Goal: Information Seeking & Learning: Learn about a topic

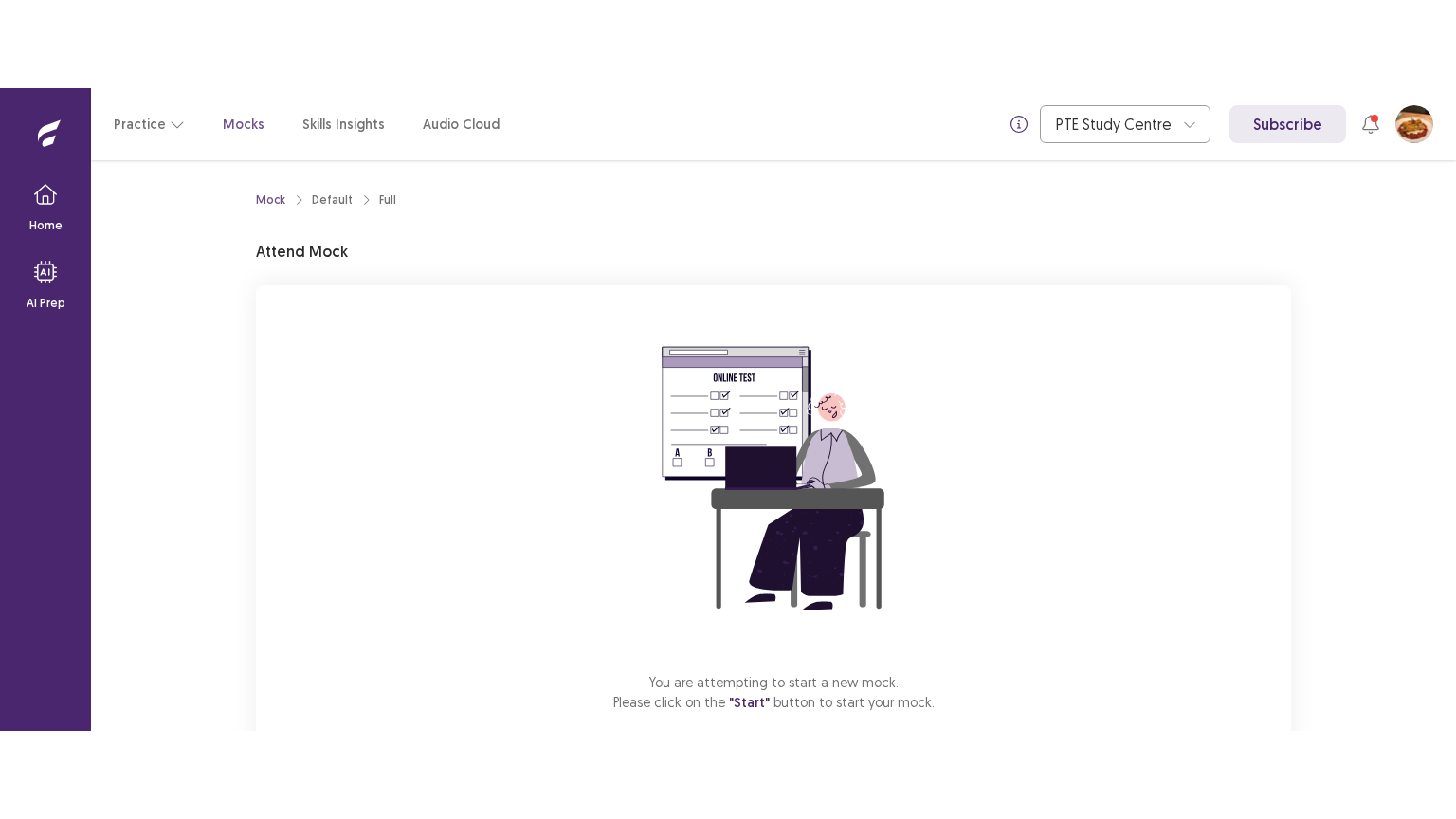
scroll to position [106, 0]
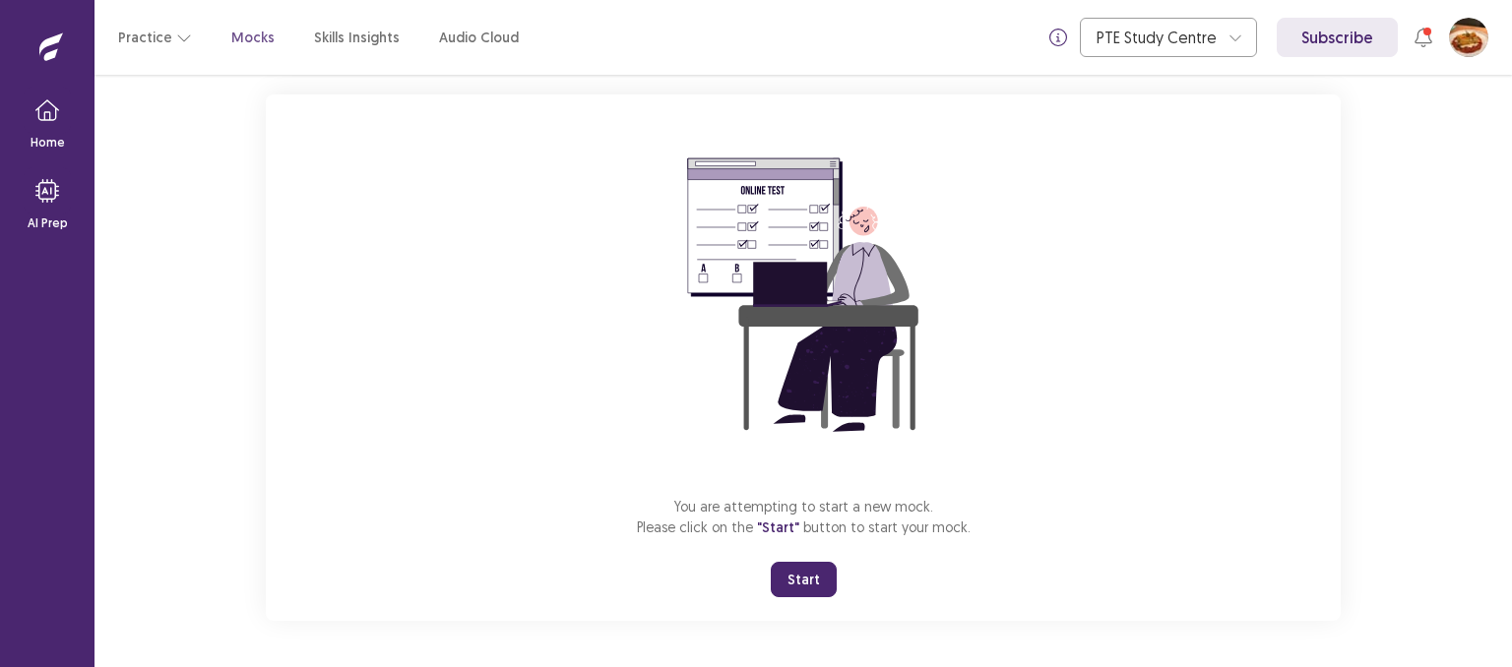
click at [819, 576] on button "Start" at bounding box center [804, 579] width 66 height 35
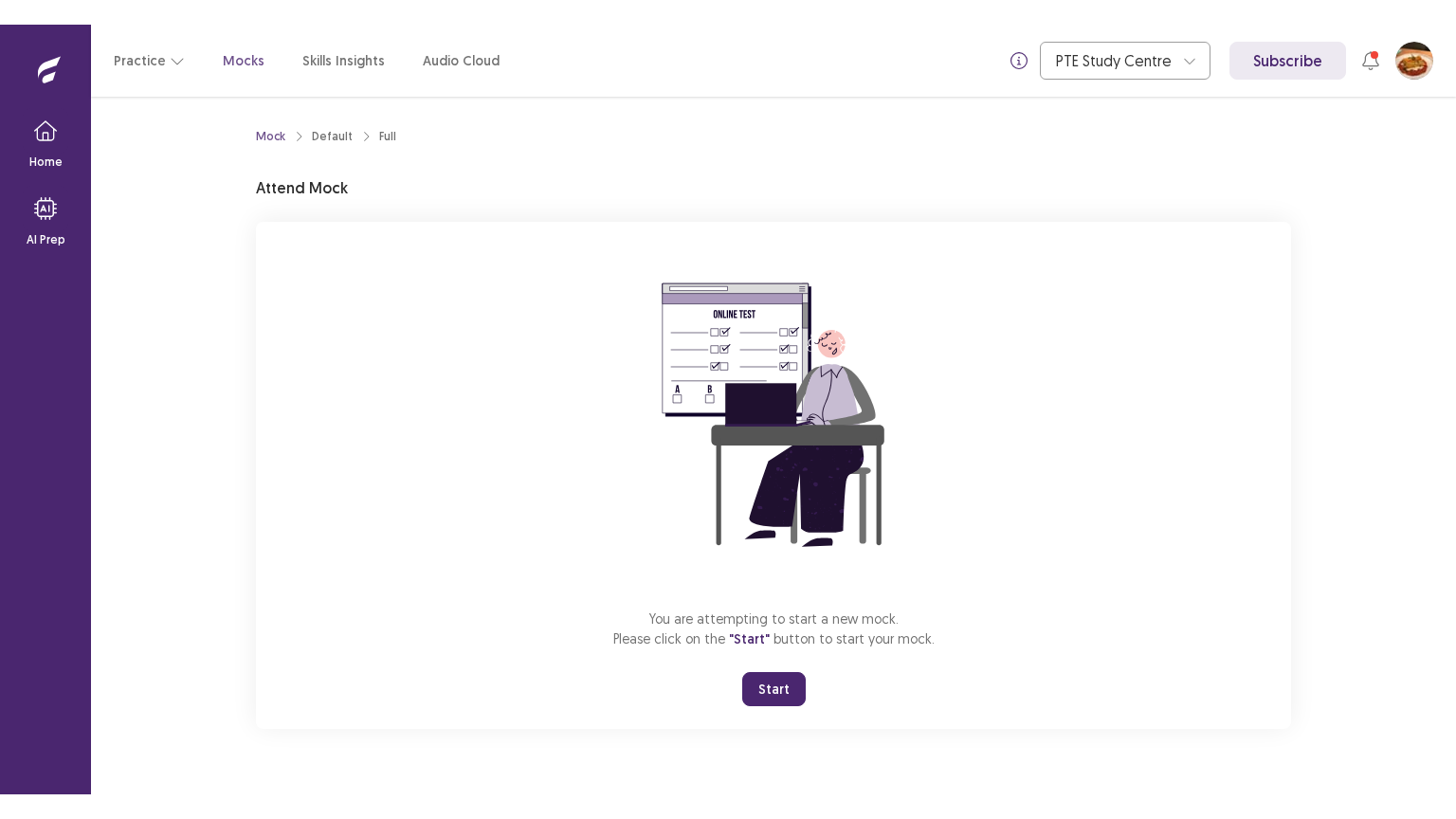
scroll to position [0, 0]
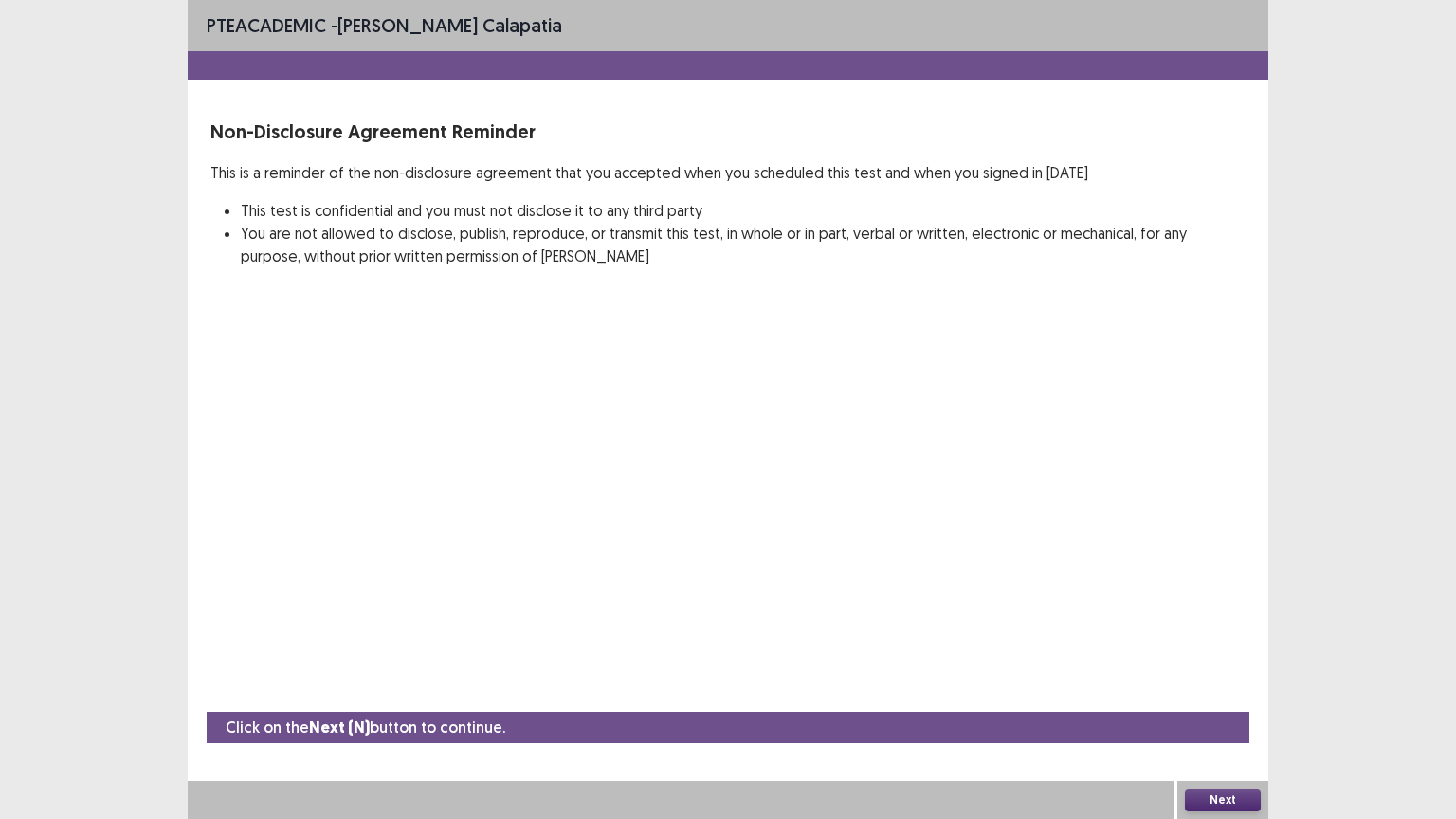
click at [1239, 641] on button "Next" at bounding box center [1222, 800] width 76 height 23
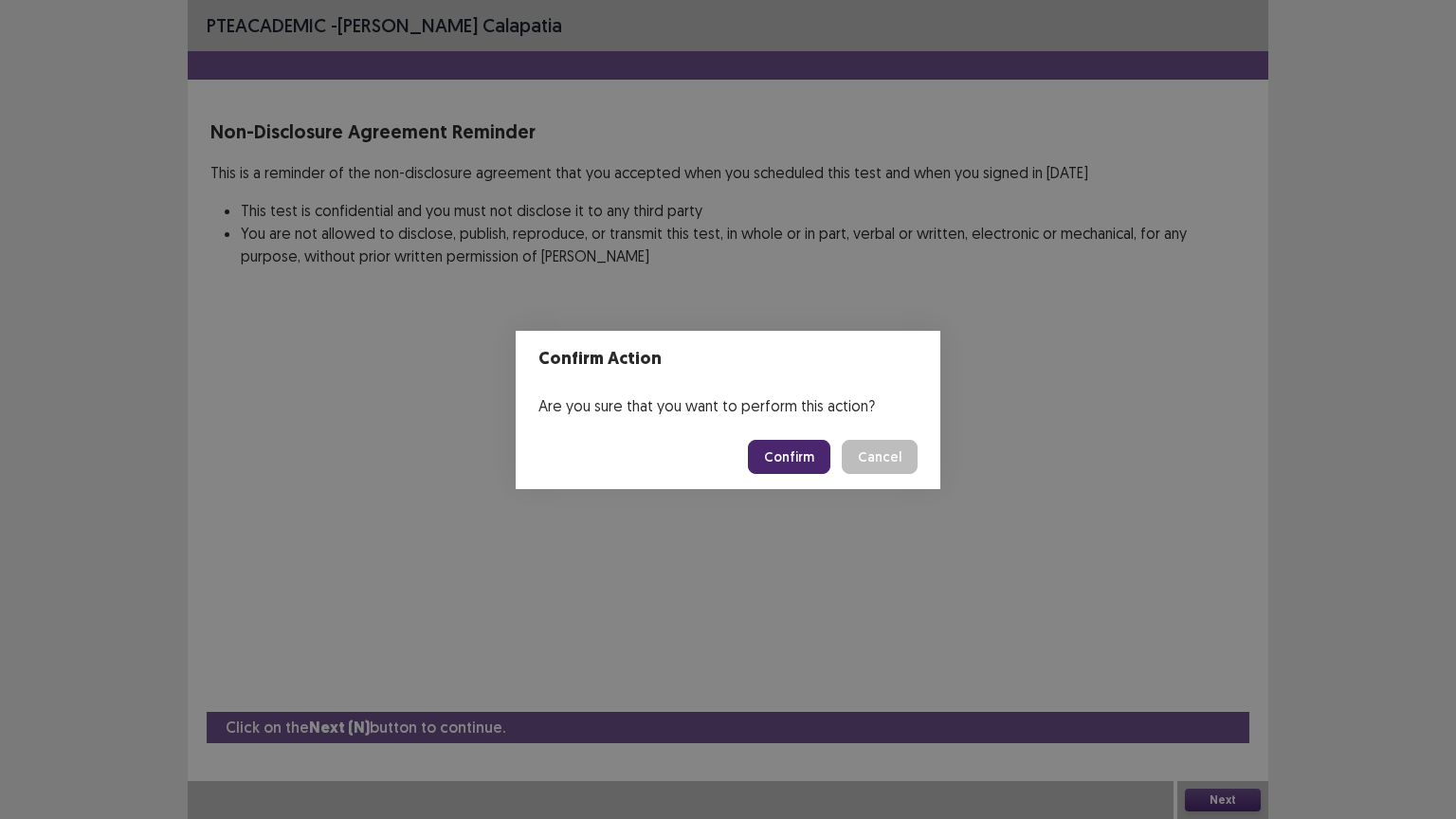
click at [804, 450] on button "Confirm" at bounding box center [790, 456] width 83 height 34
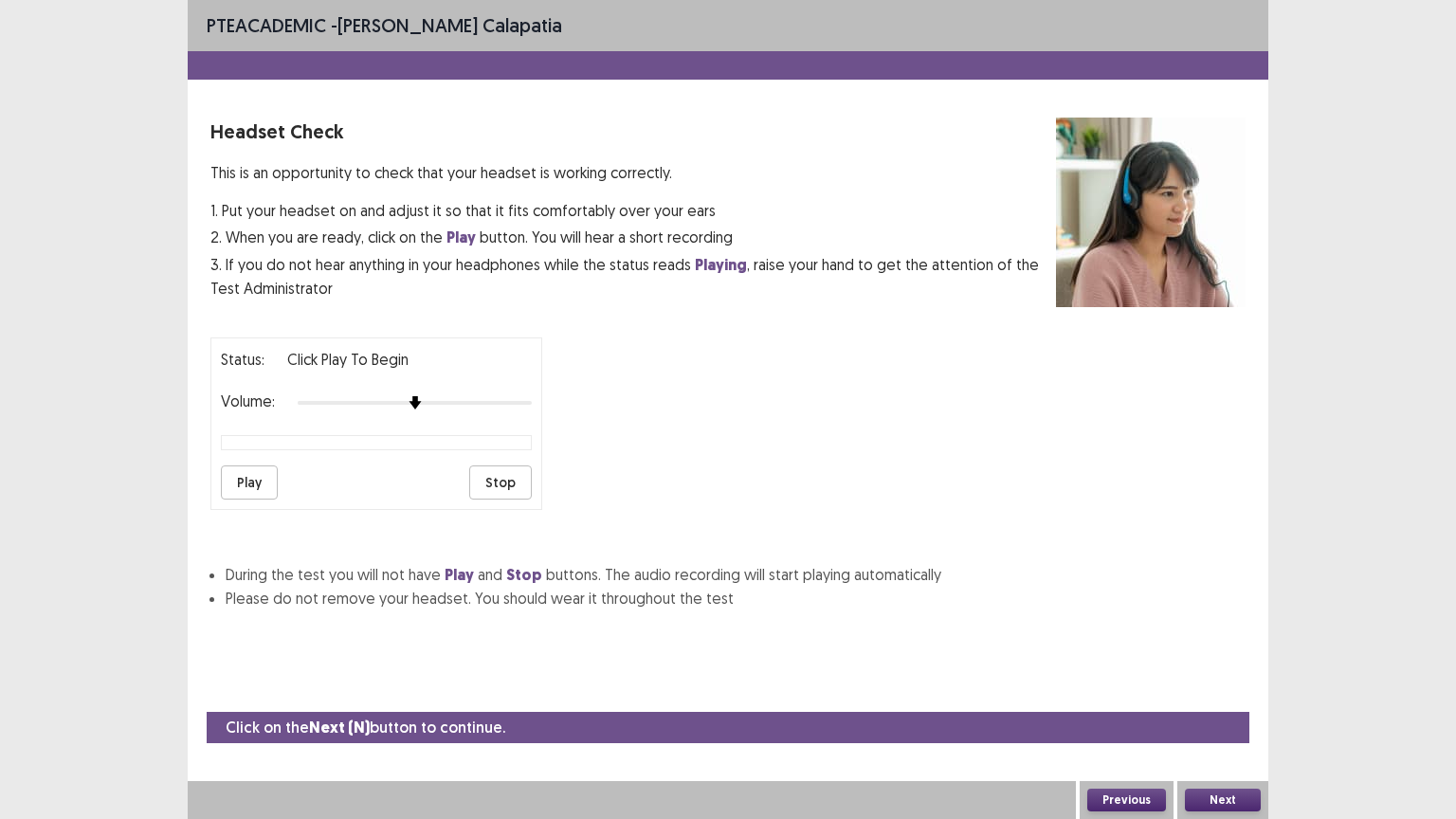
click at [243, 465] on button "Play" at bounding box center [248, 481] width 57 height 34
click at [1235, 641] on button "Next" at bounding box center [1222, 800] width 76 height 23
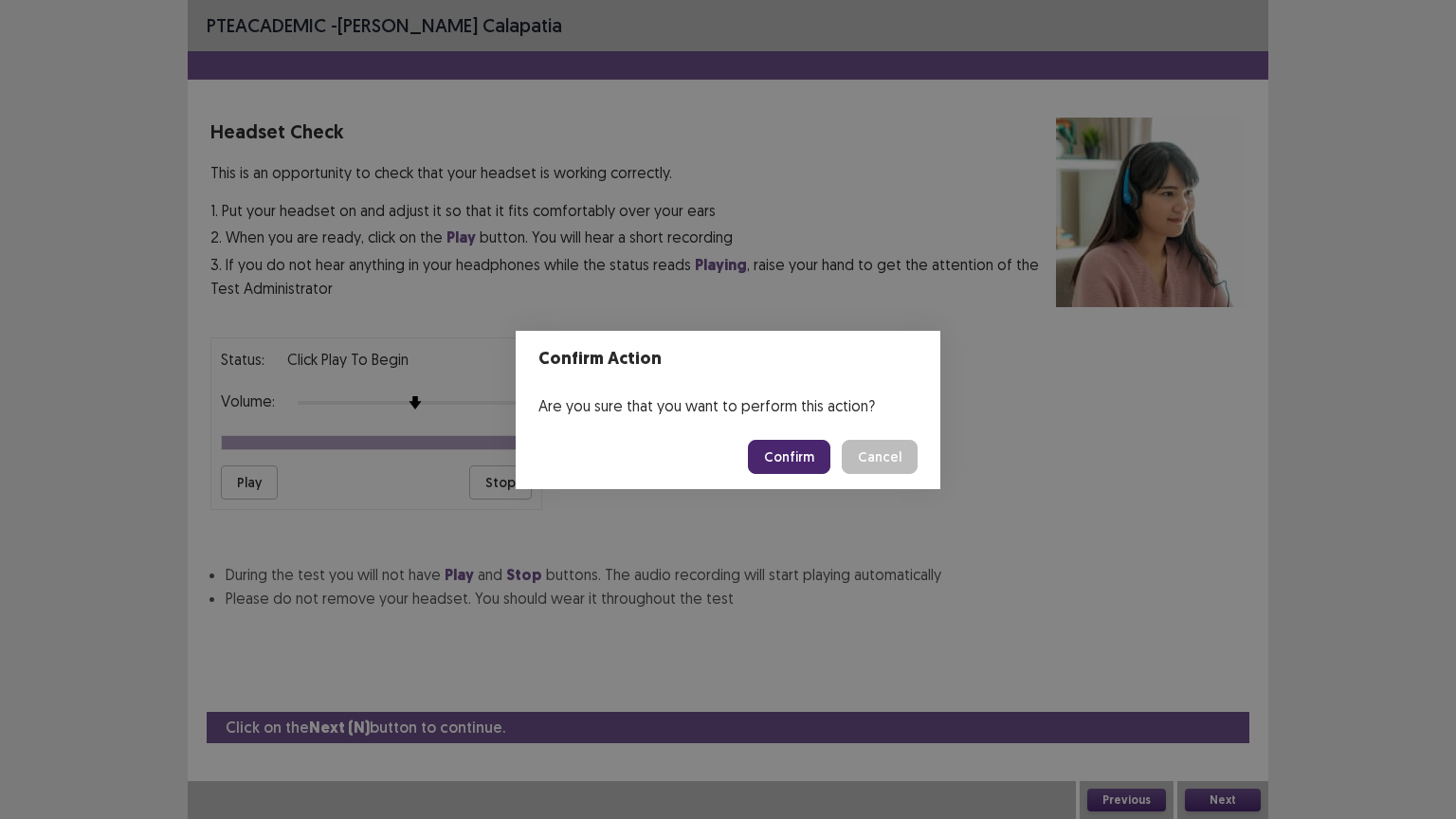
click at [802, 455] on button "Confirm" at bounding box center [790, 456] width 83 height 34
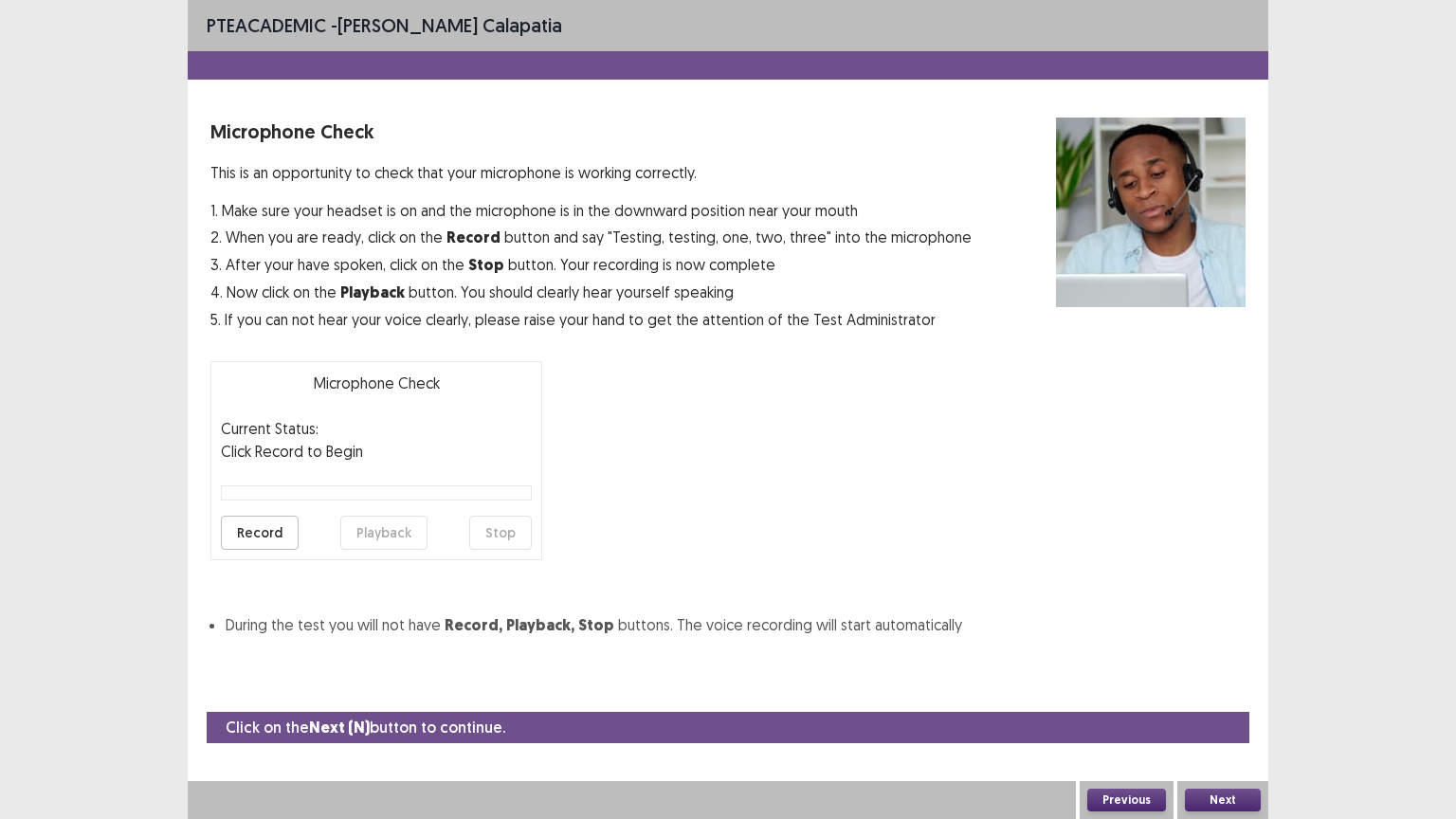
click at [247, 526] on button "Record" at bounding box center [259, 532] width 78 height 34
click at [521, 533] on button "Stop" at bounding box center [500, 532] width 63 height 34
click at [401, 521] on button "Playback" at bounding box center [383, 532] width 88 height 34
click at [1237, 641] on button "Next" at bounding box center [1222, 800] width 76 height 23
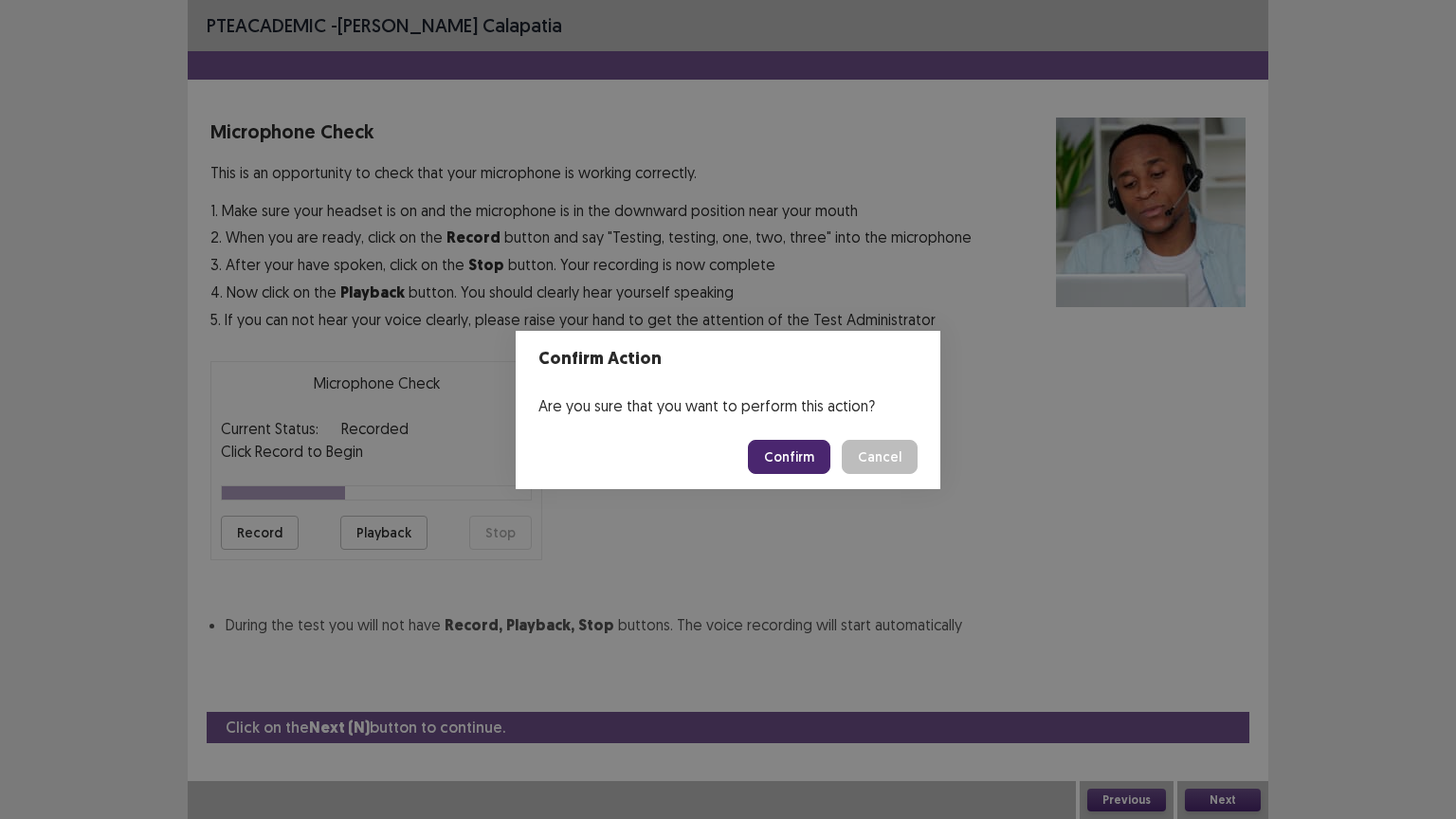
click at [789, 449] on button "Confirm" at bounding box center [790, 456] width 83 height 34
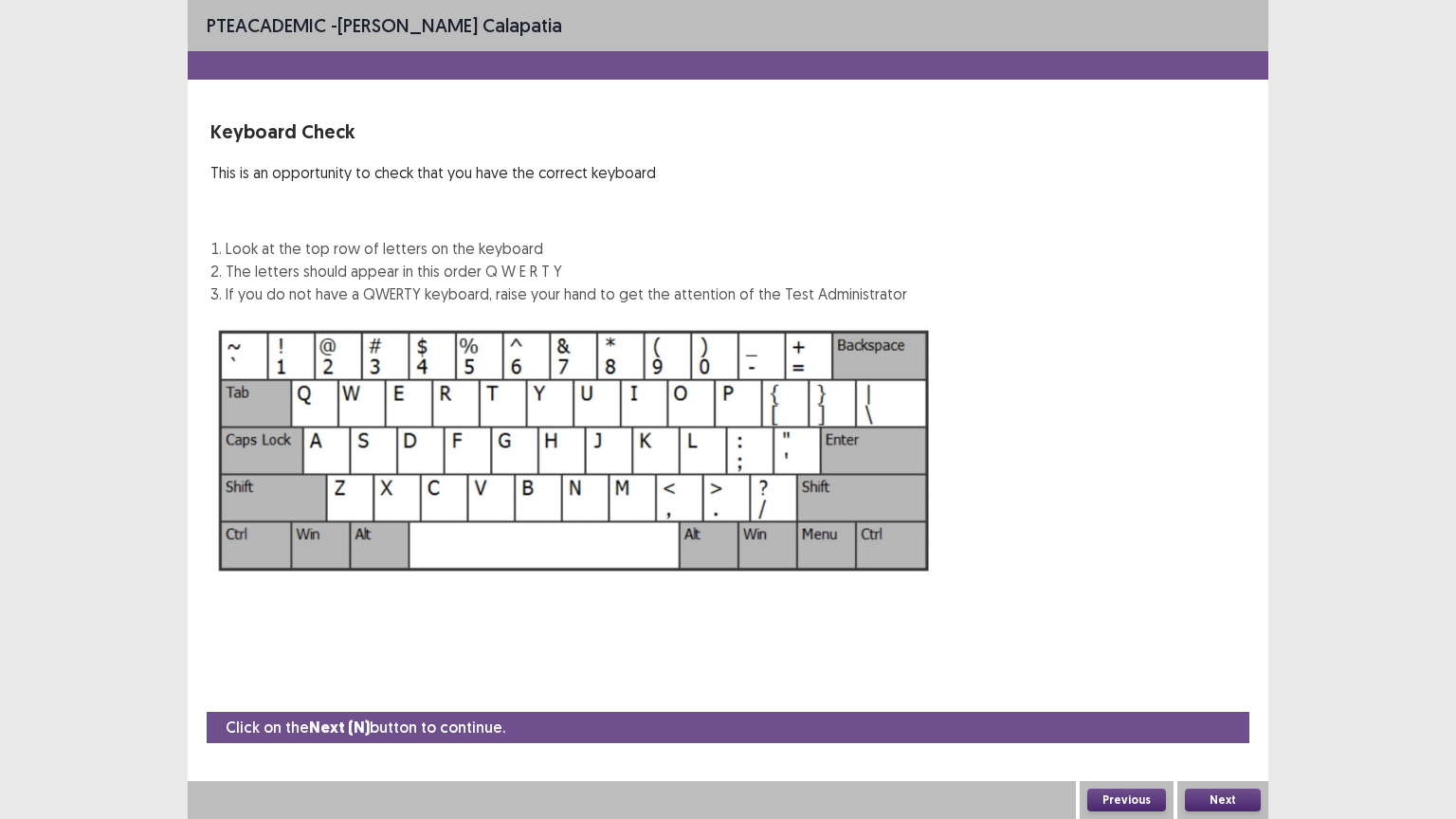
click at [1230, 641] on button "Next" at bounding box center [1222, 800] width 76 height 23
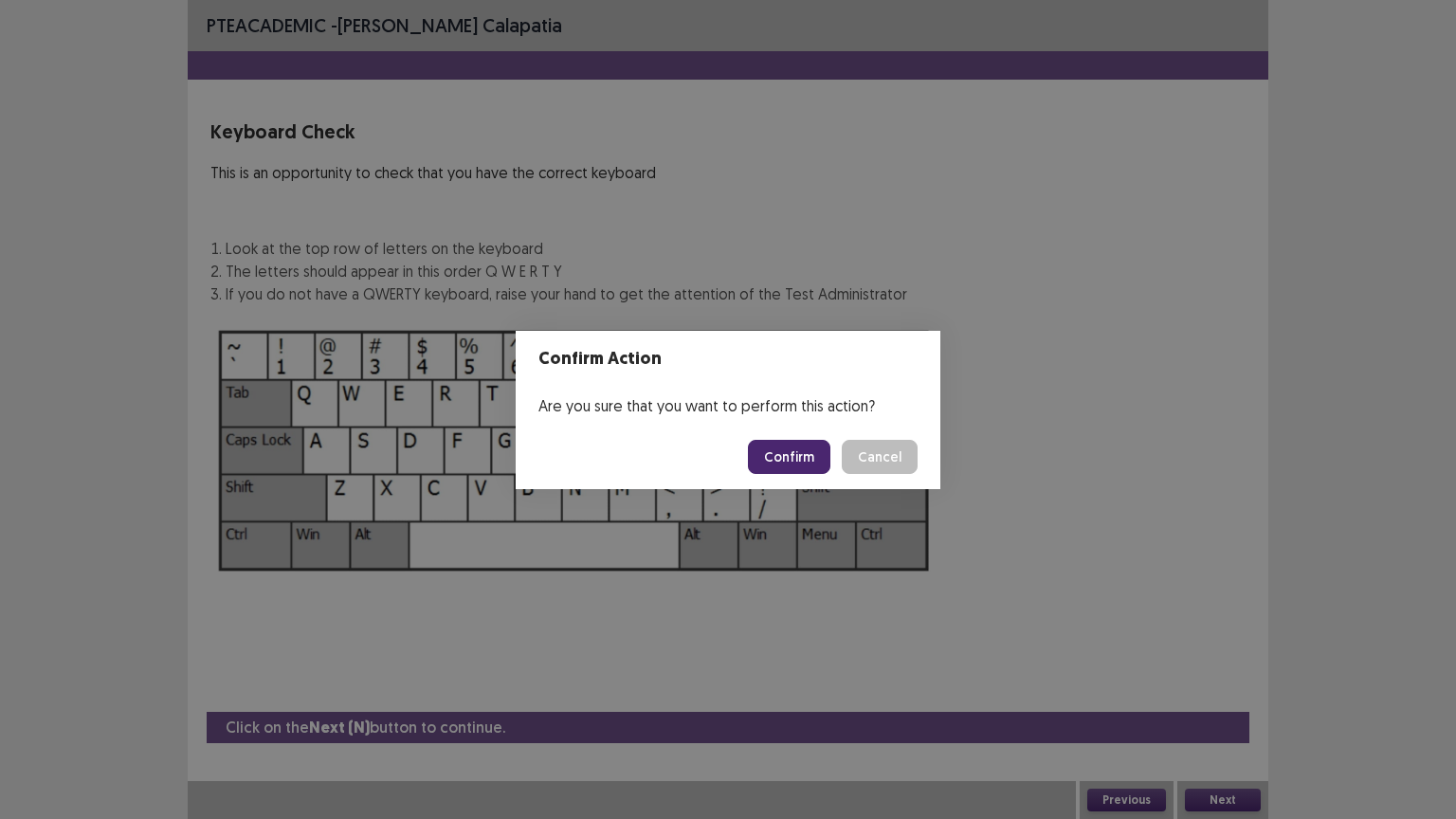
click at [819, 449] on button "Confirm" at bounding box center [790, 456] width 83 height 34
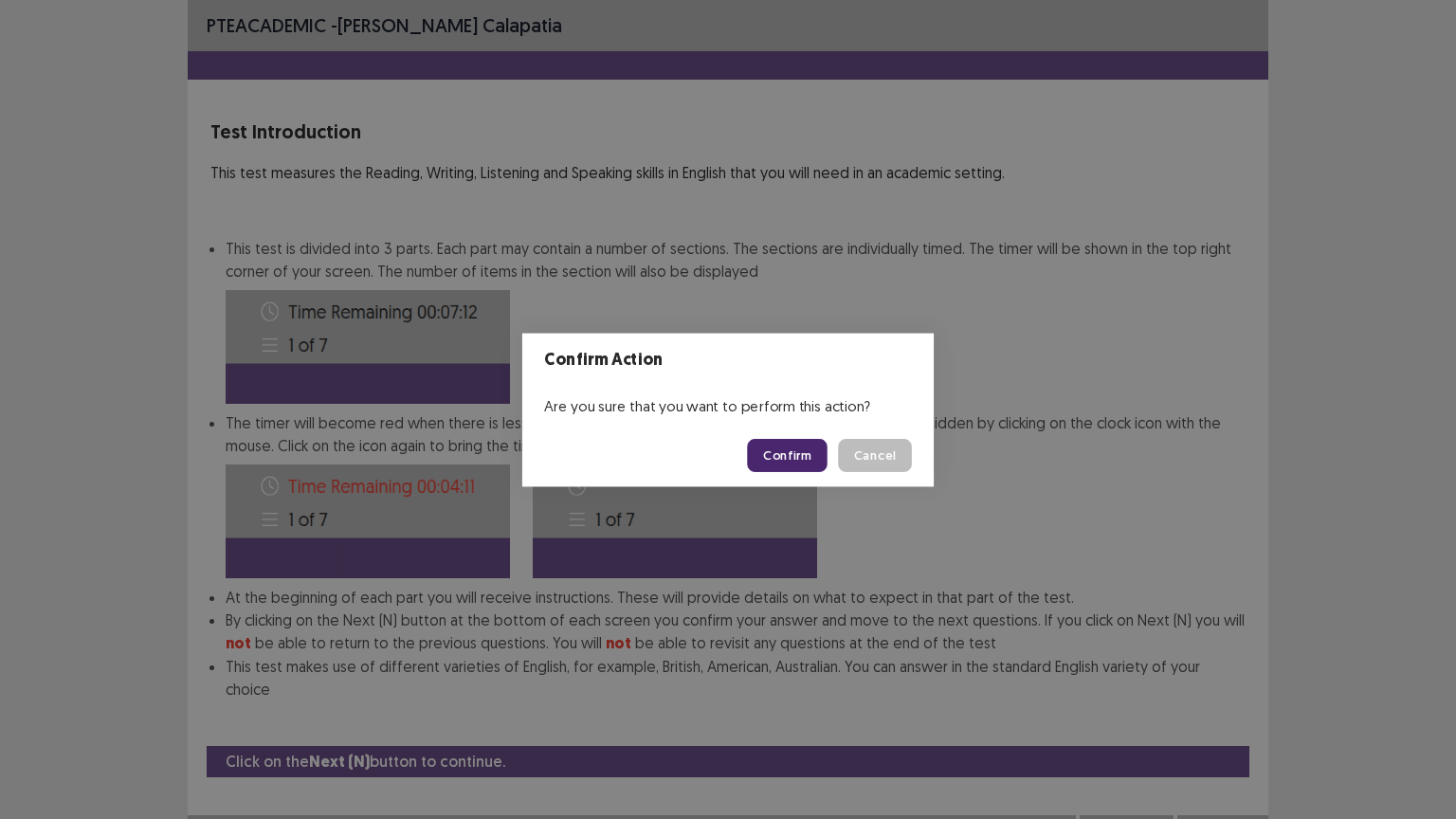
scroll to position [2, 0]
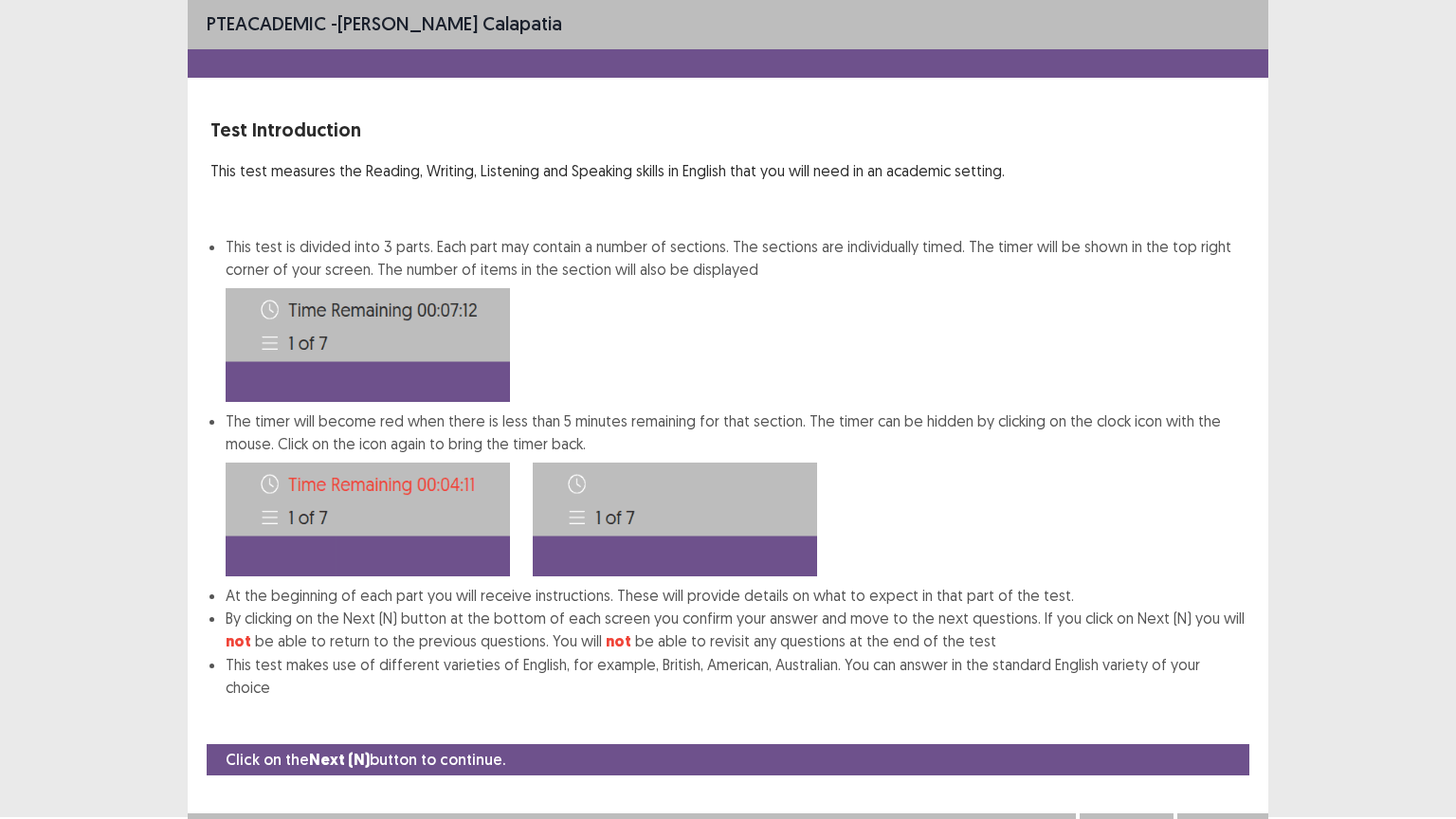
click at [1234, 641] on button "Next" at bounding box center [1222, 832] width 76 height 23
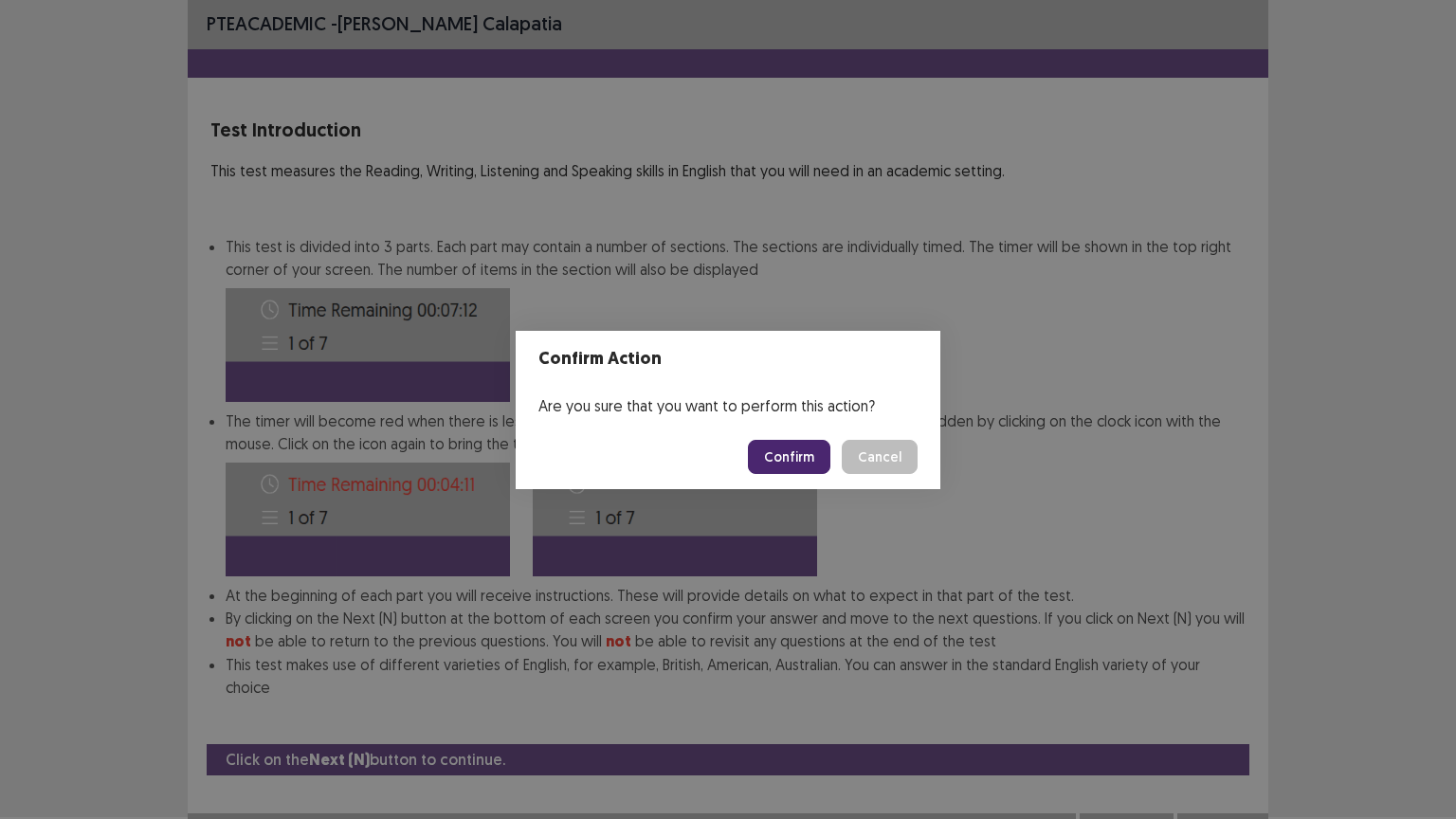
click at [798, 459] on button "Confirm" at bounding box center [790, 456] width 83 height 34
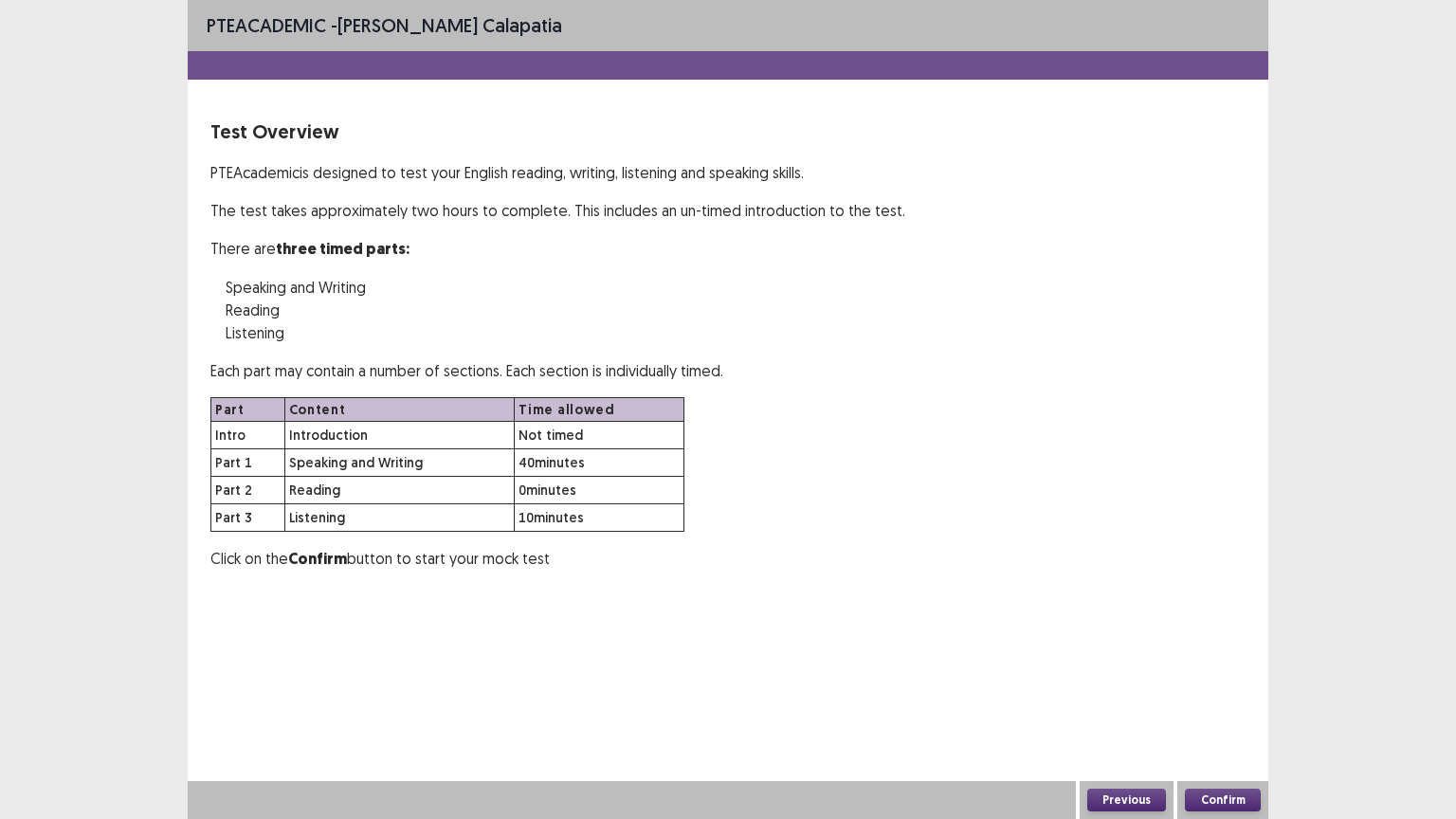
scroll to position [0, 0]
click at [1240, 641] on button "Confirm" at bounding box center [1222, 800] width 76 height 23
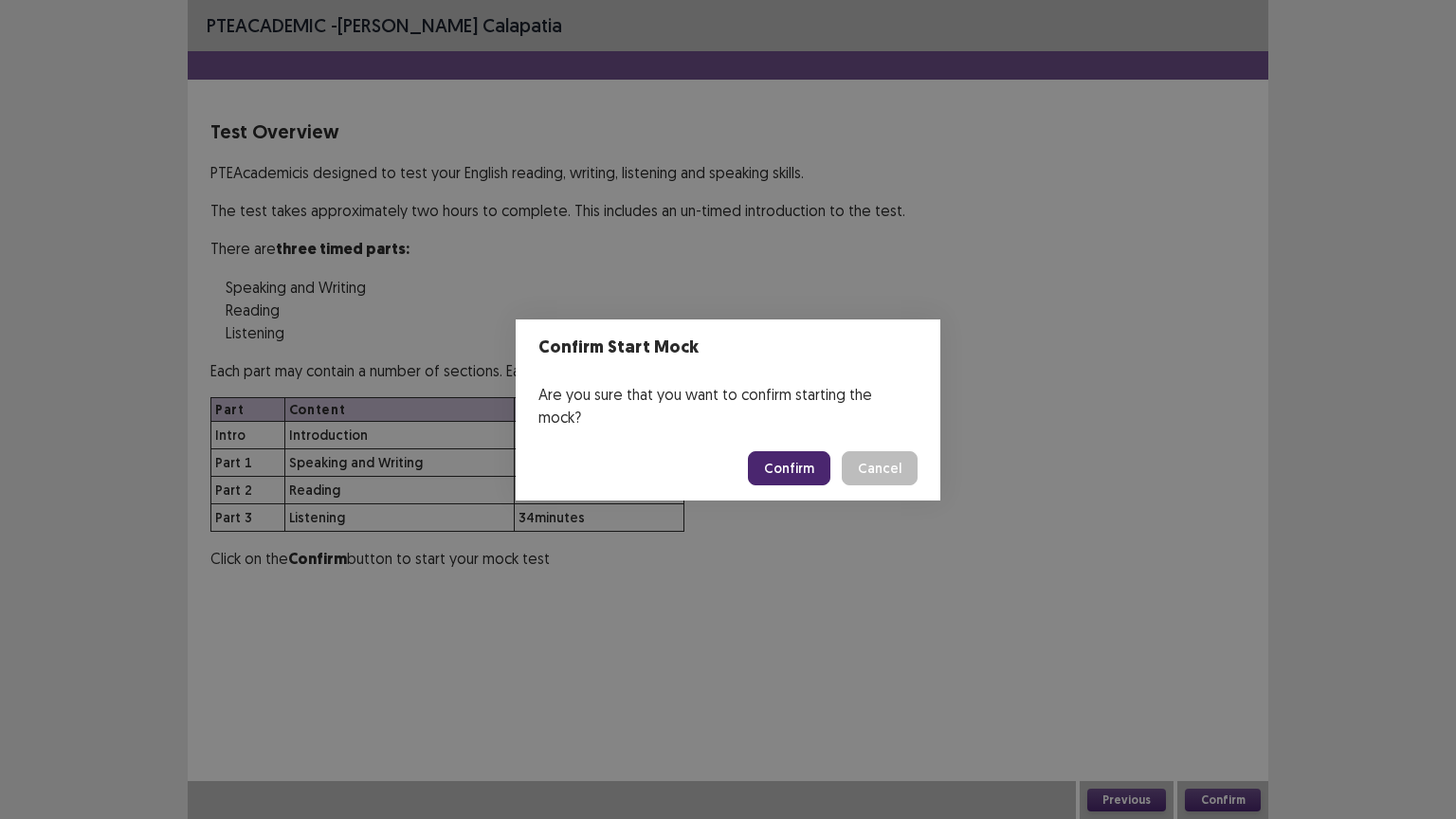
click at [798, 455] on button "Confirm" at bounding box center [790, 468] width 83 height 34
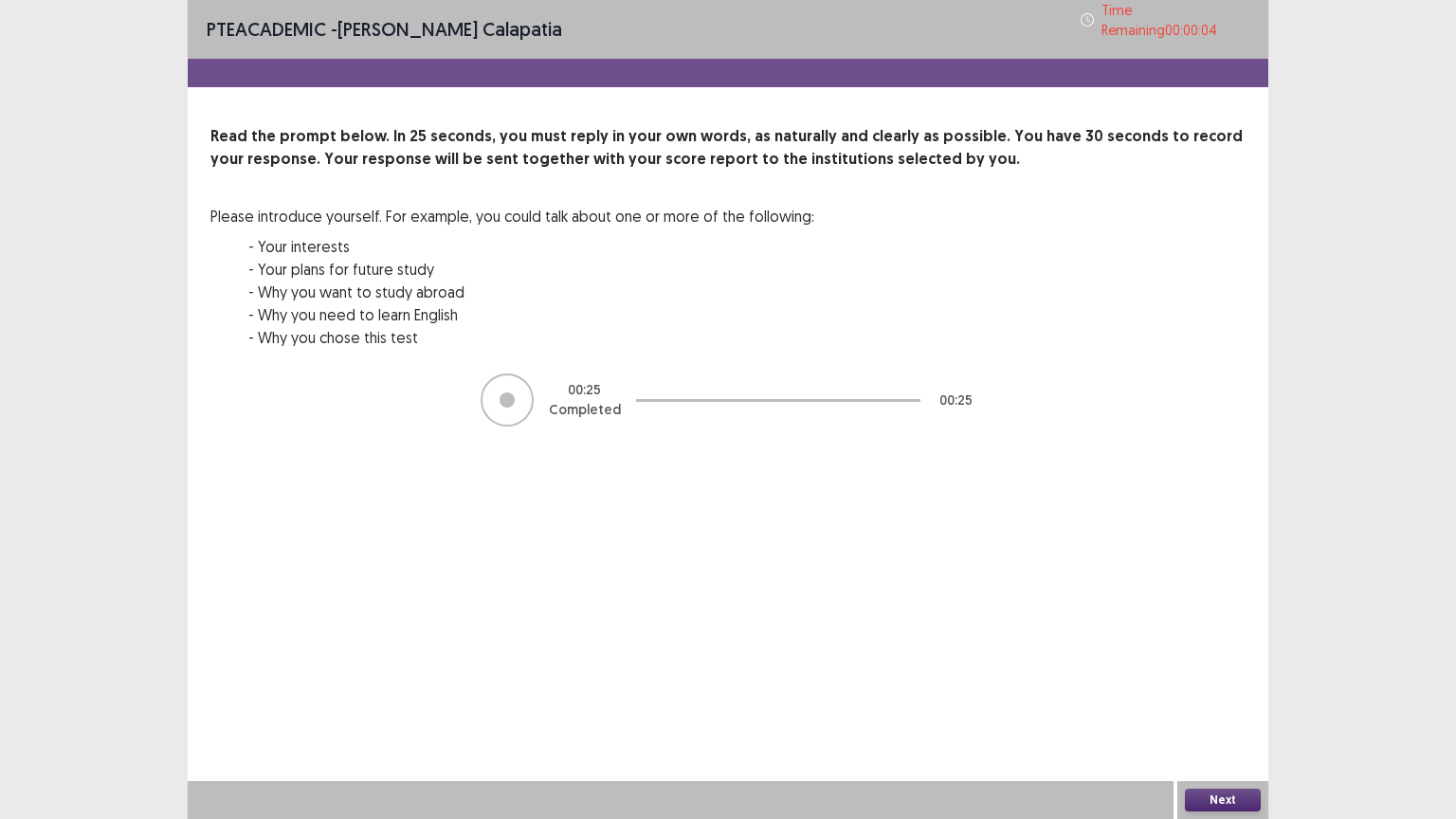
click at [1240, 641] on button "Next" at bounding box center [1222, 800] width 76 height 23
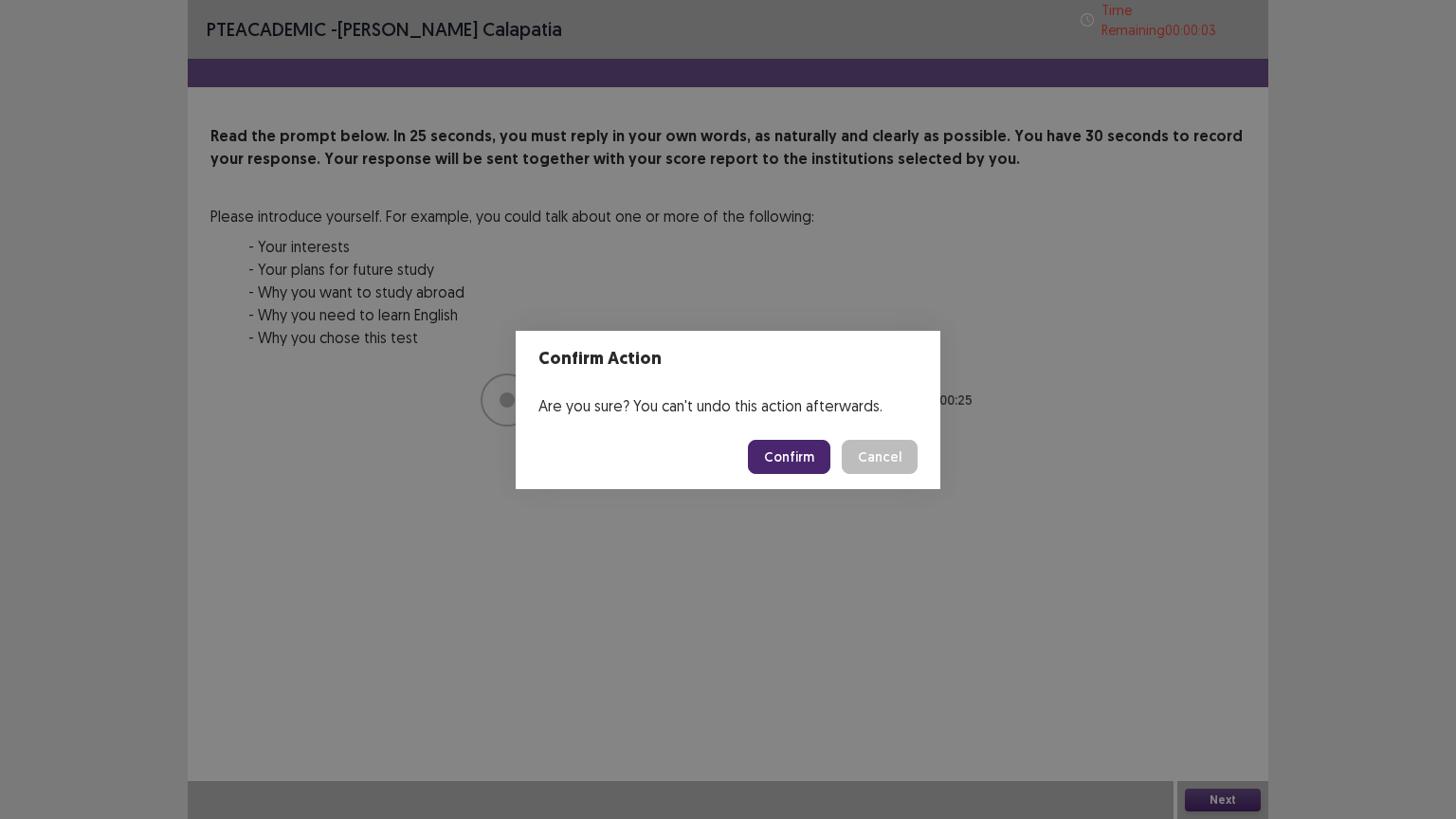
click at [800, 451] on button "Confirm" at bounding box center [790, 456] width 83 height 34
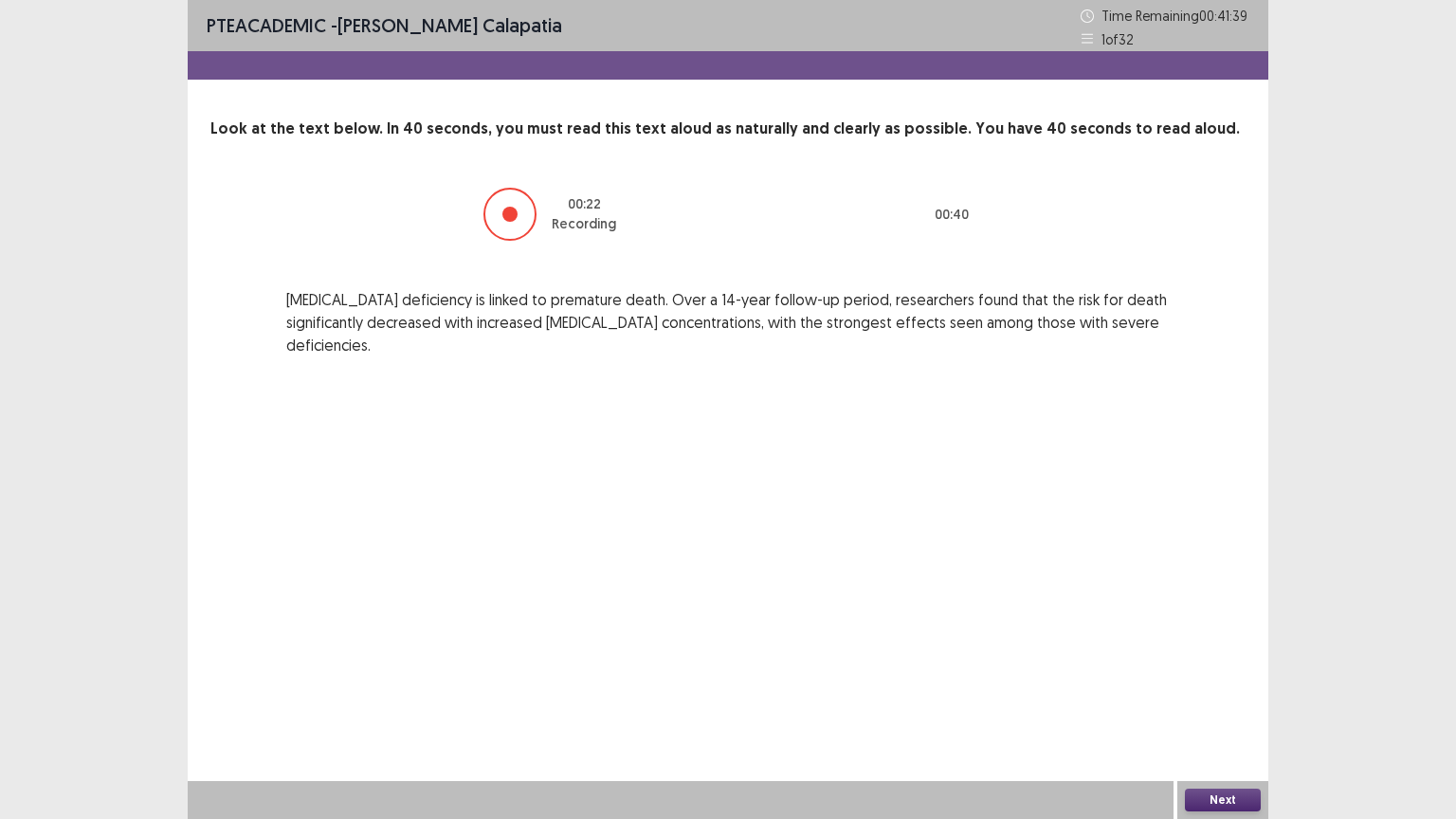
click at [1202, 641] on button "Next" at bounding box center [1222, 800] width 76 height 23
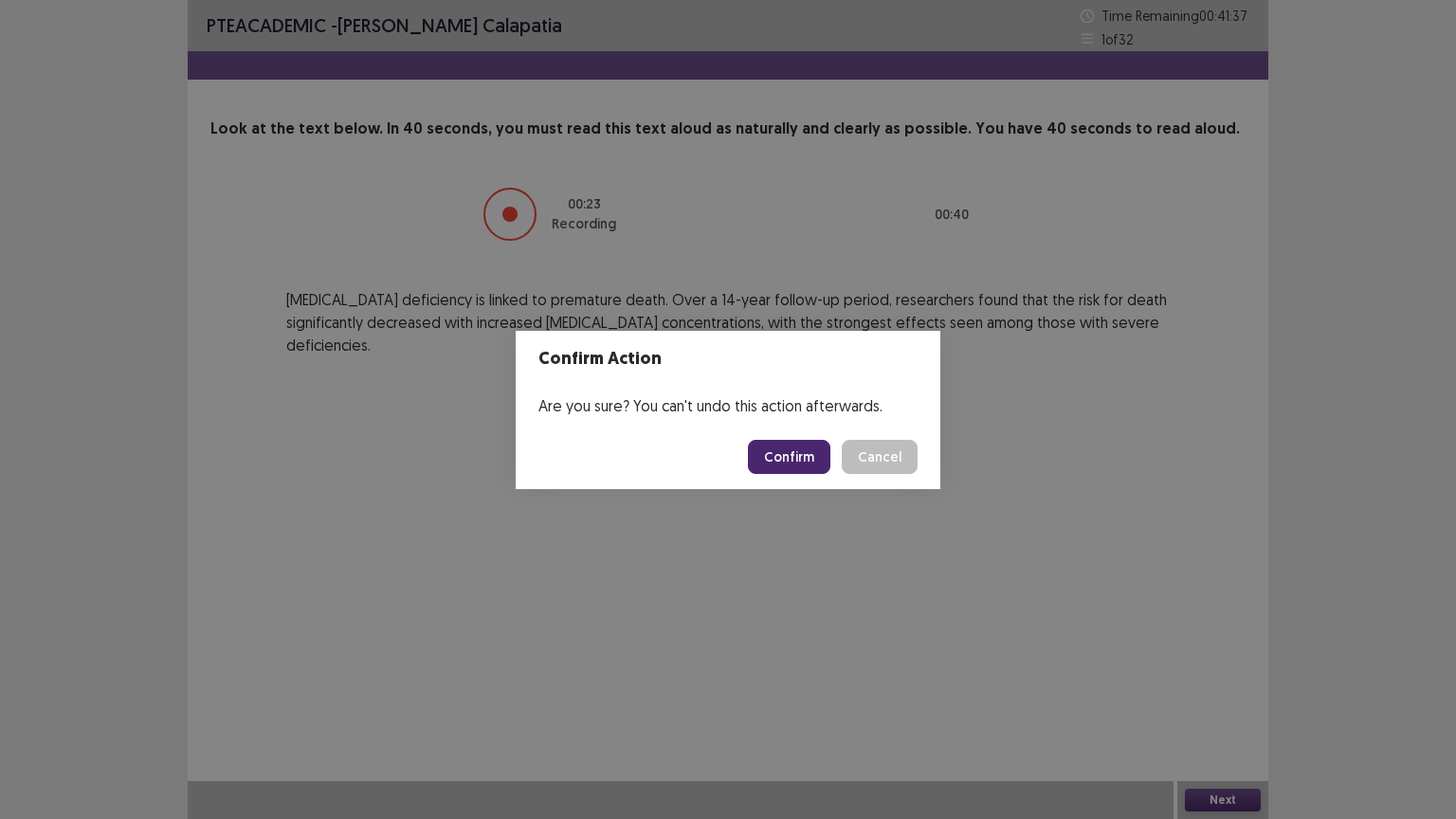
click at [780, 448] on button "Confirm" at bounding box center [790, 456] width 83 height 34
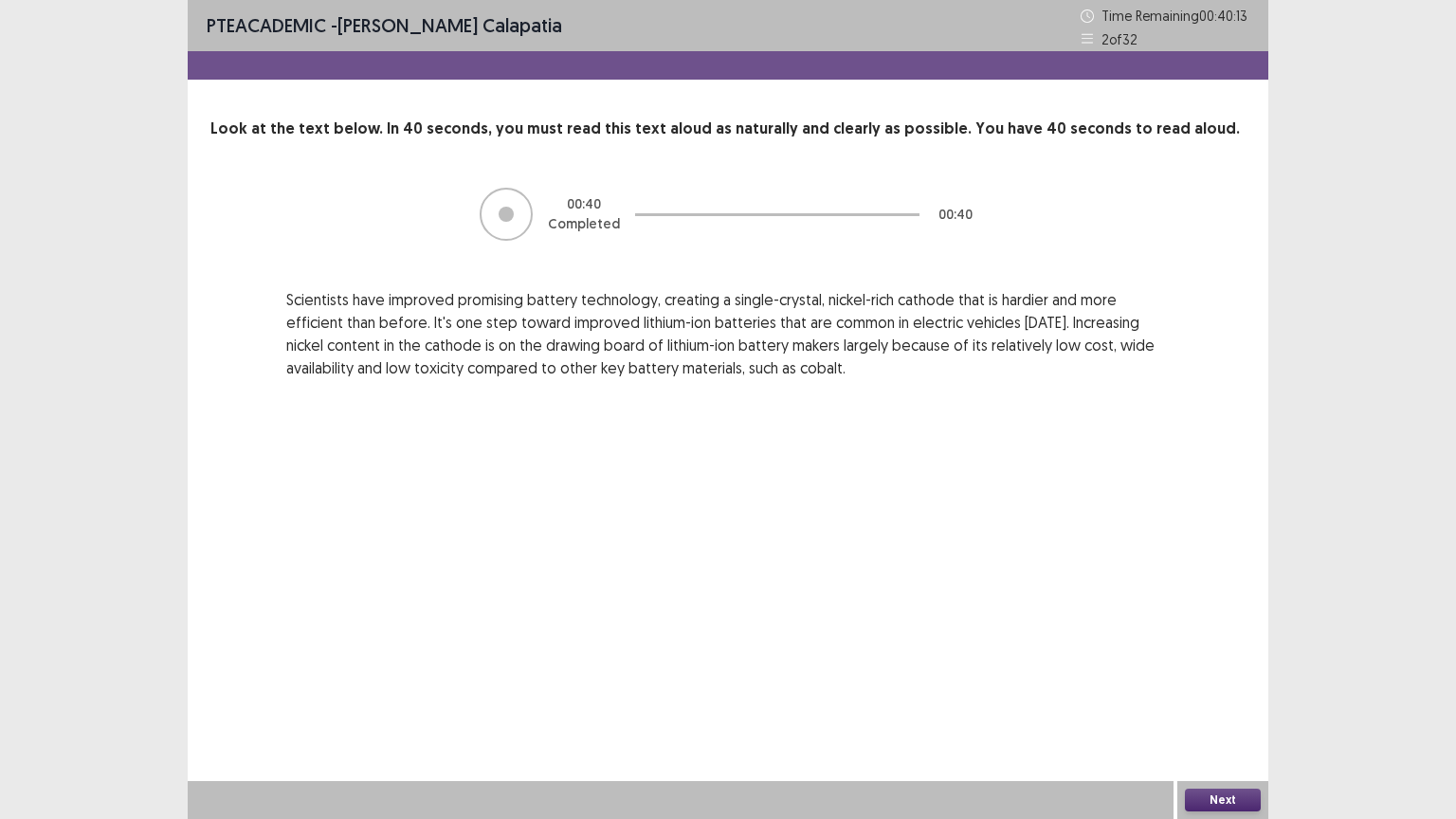
click at [1201, 641] on button "Next" at bounding box center [1222, 800] width 76 height 23
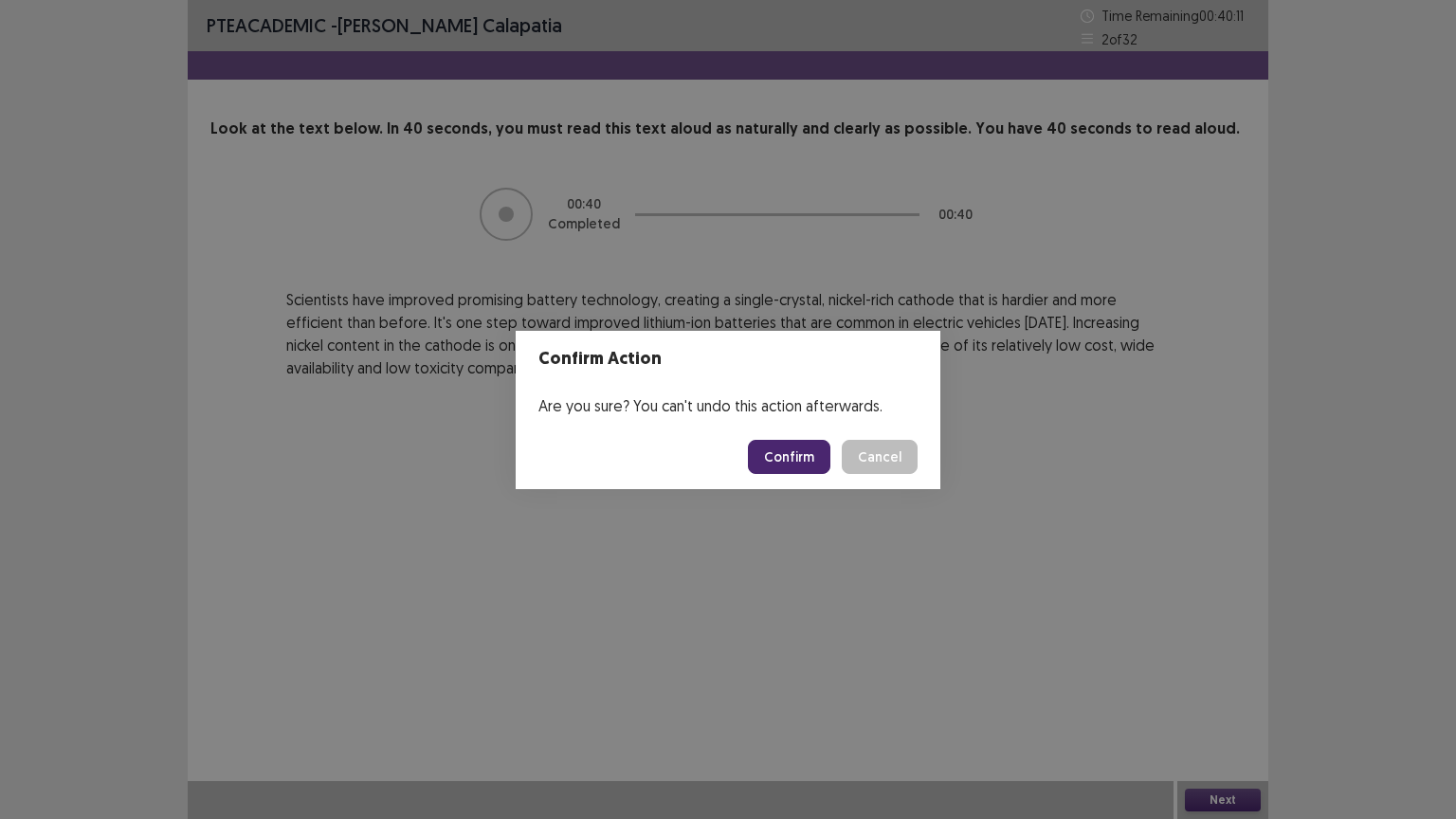
click at [799, 453] on button "Confirm" at bounding box center [790, 456] width 83 height 34
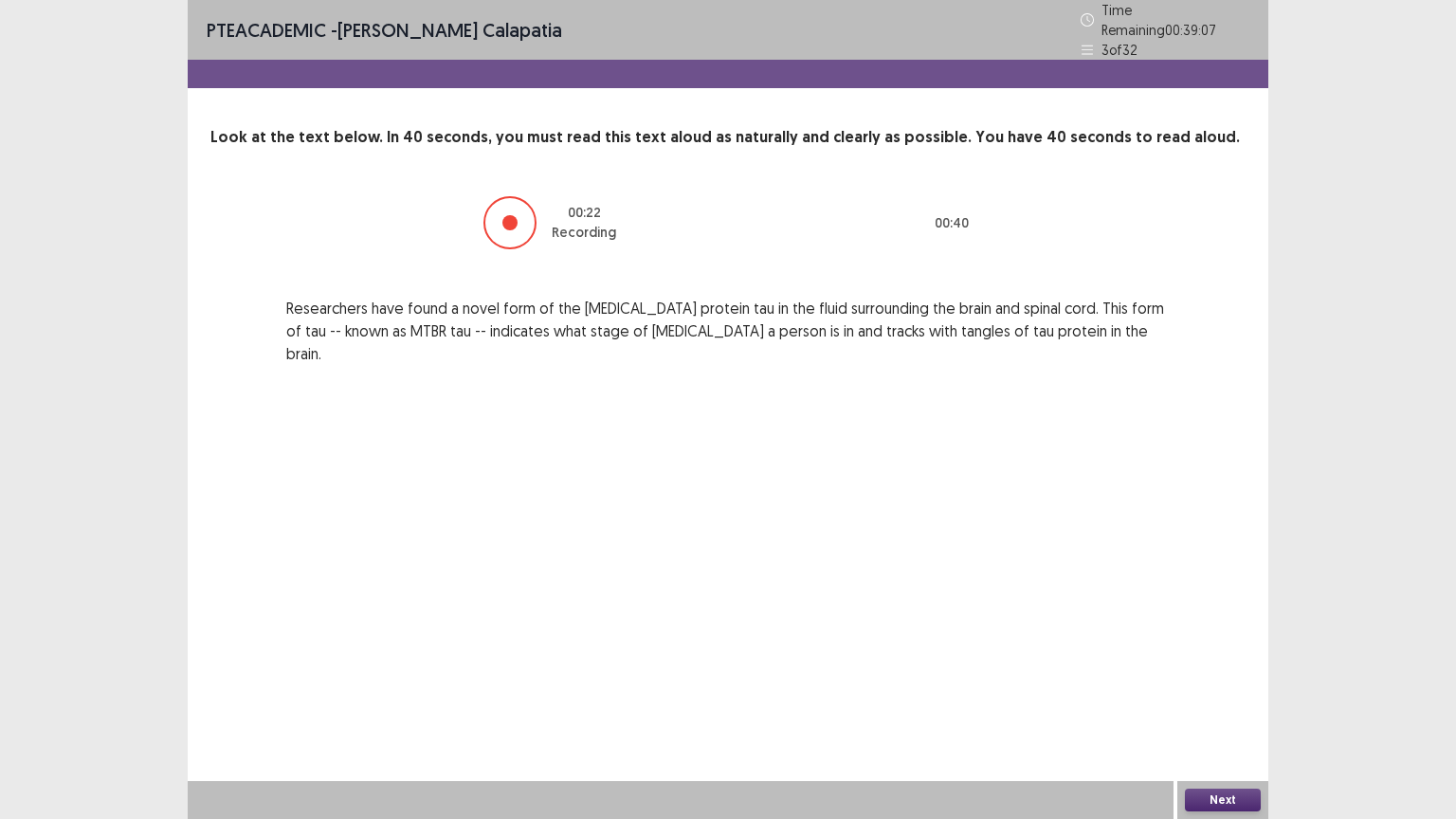
click at [1224, 641] on button "Next" at bounding box center [1222, 800] width 76 height 23
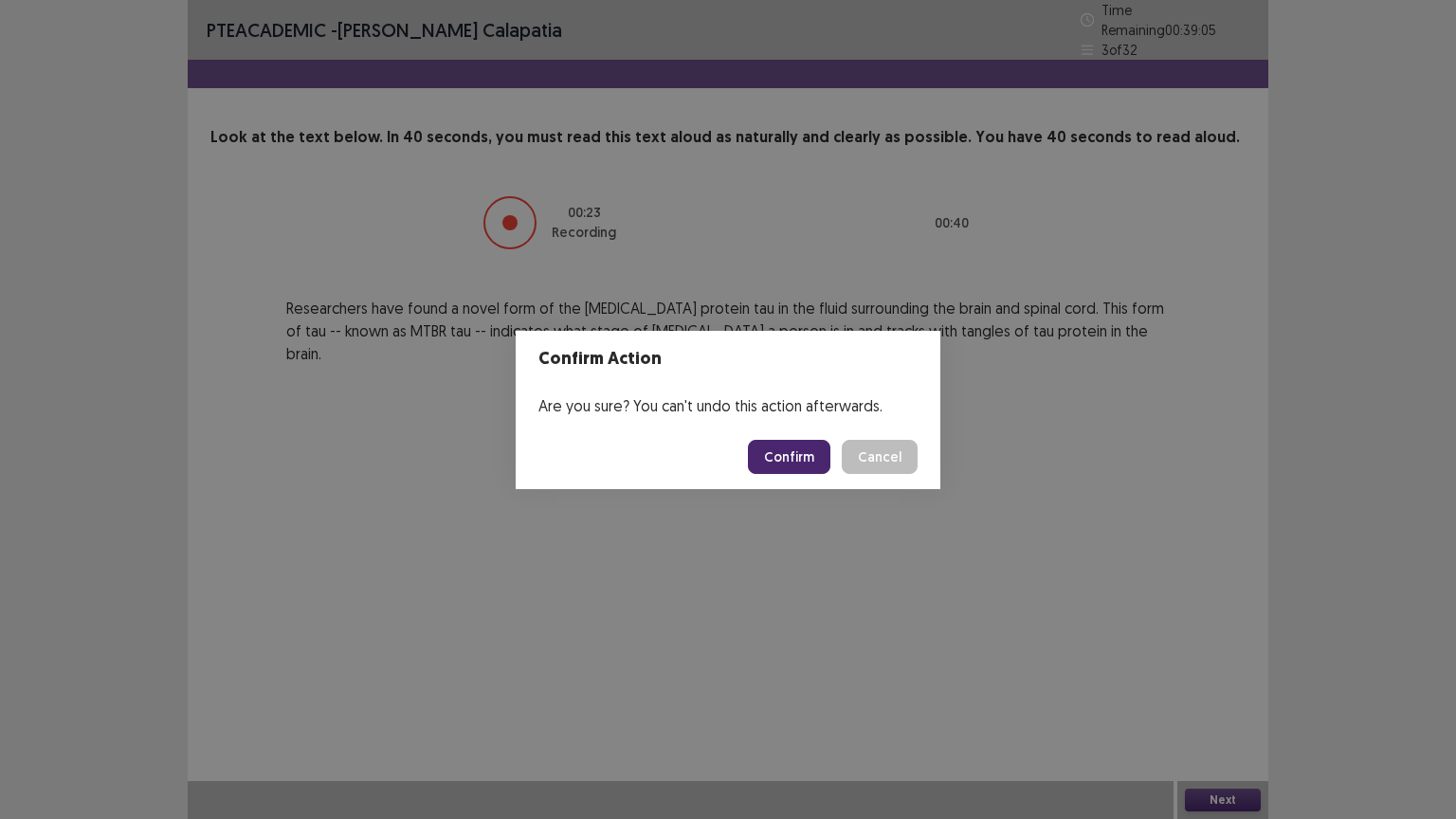
click at [810, 448] on button "Confirm" at bounding box center [790, 456] width 83 height 34
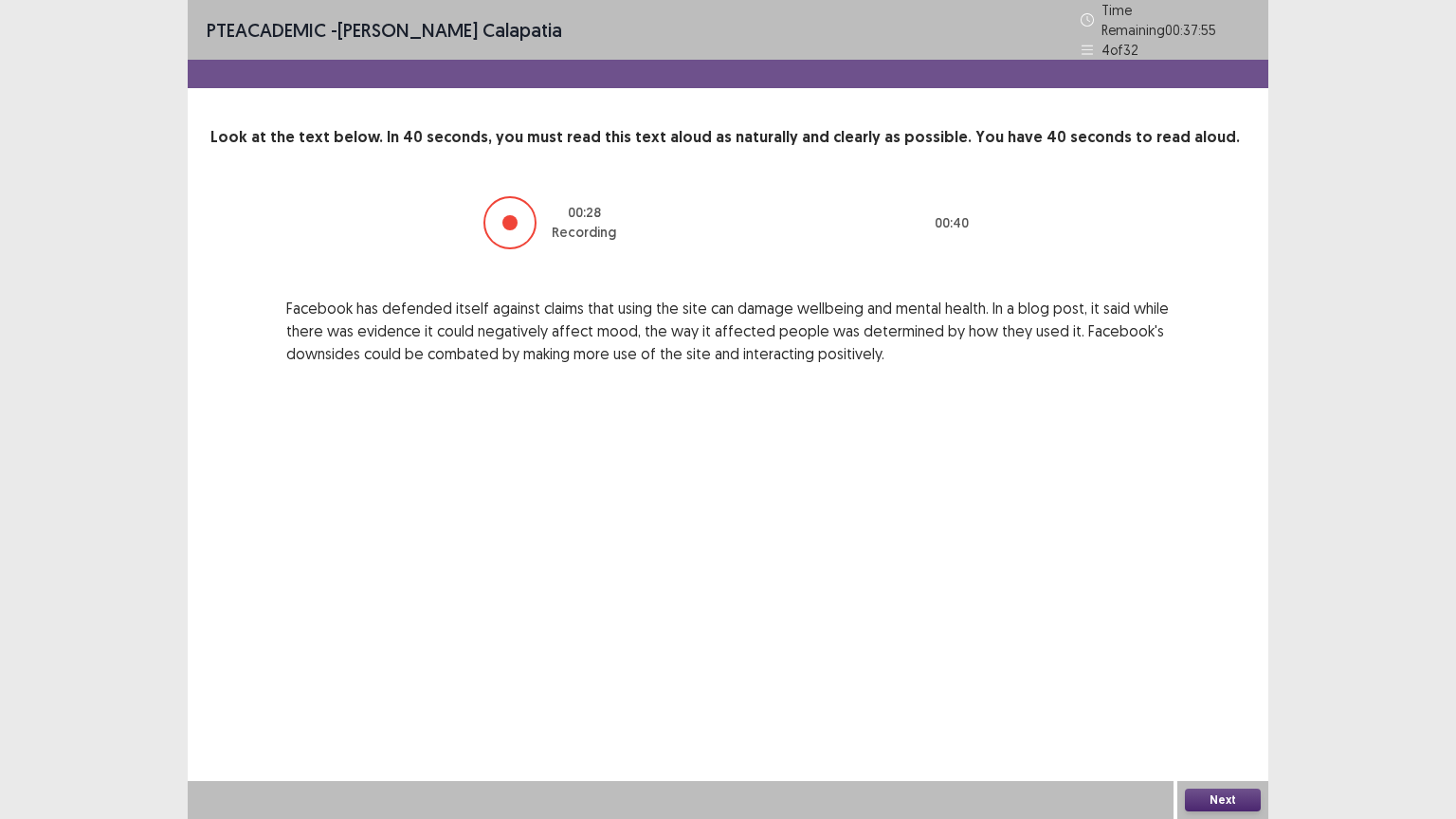
click at [1204, 641] on button "Next" at bounding box center [1222, 800] width 76 height 23
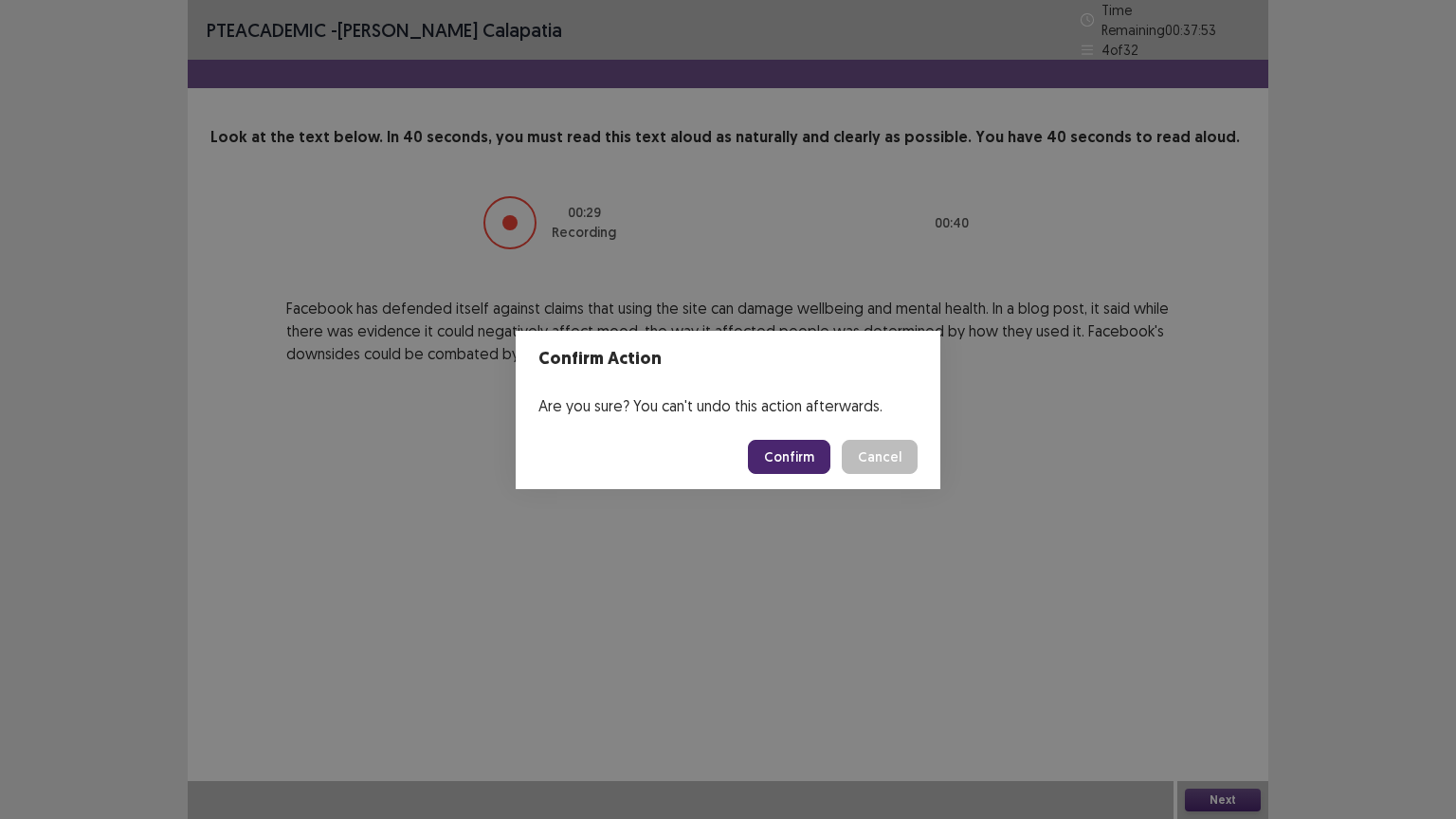
click at [785, 460] on button "Confirm" at bounding box center [790, 456] width 83 height 34
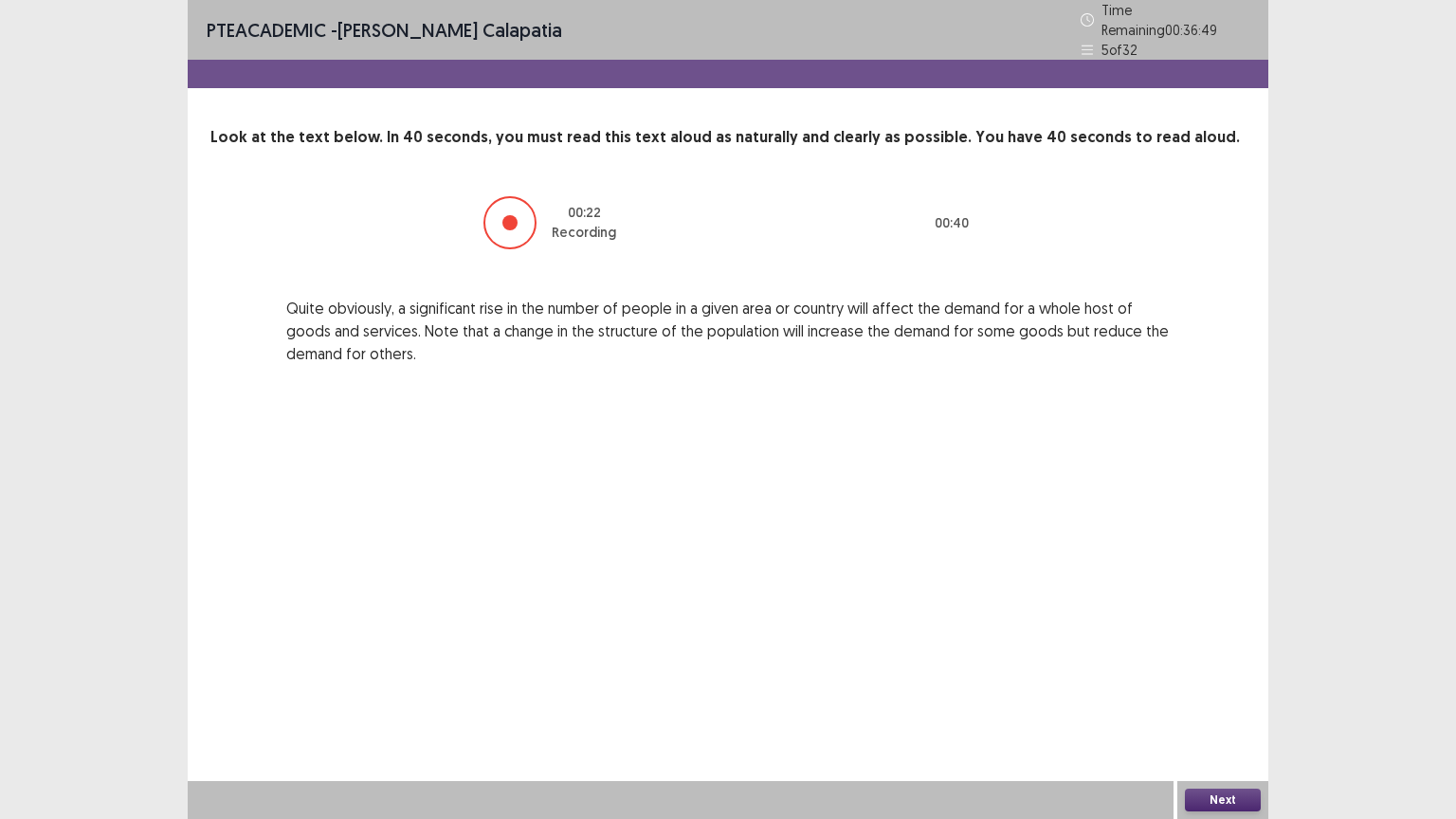
click at [1237, 641] on button "Next" at bounding box center [1222, 800] width 76 height 23
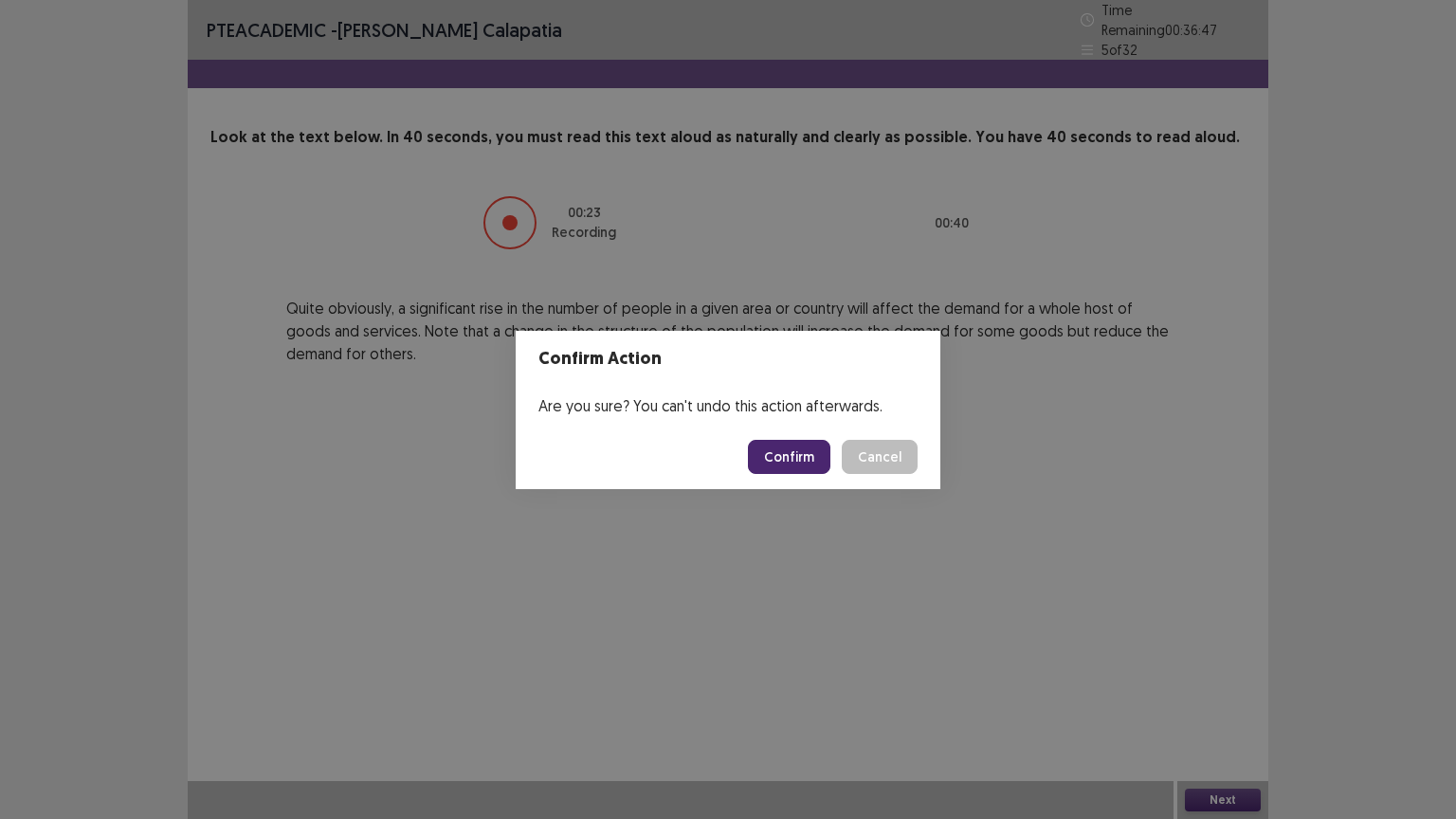
click at [807, 456] on button "Confirm" at bounding box center [790, 456] width 83 height 34
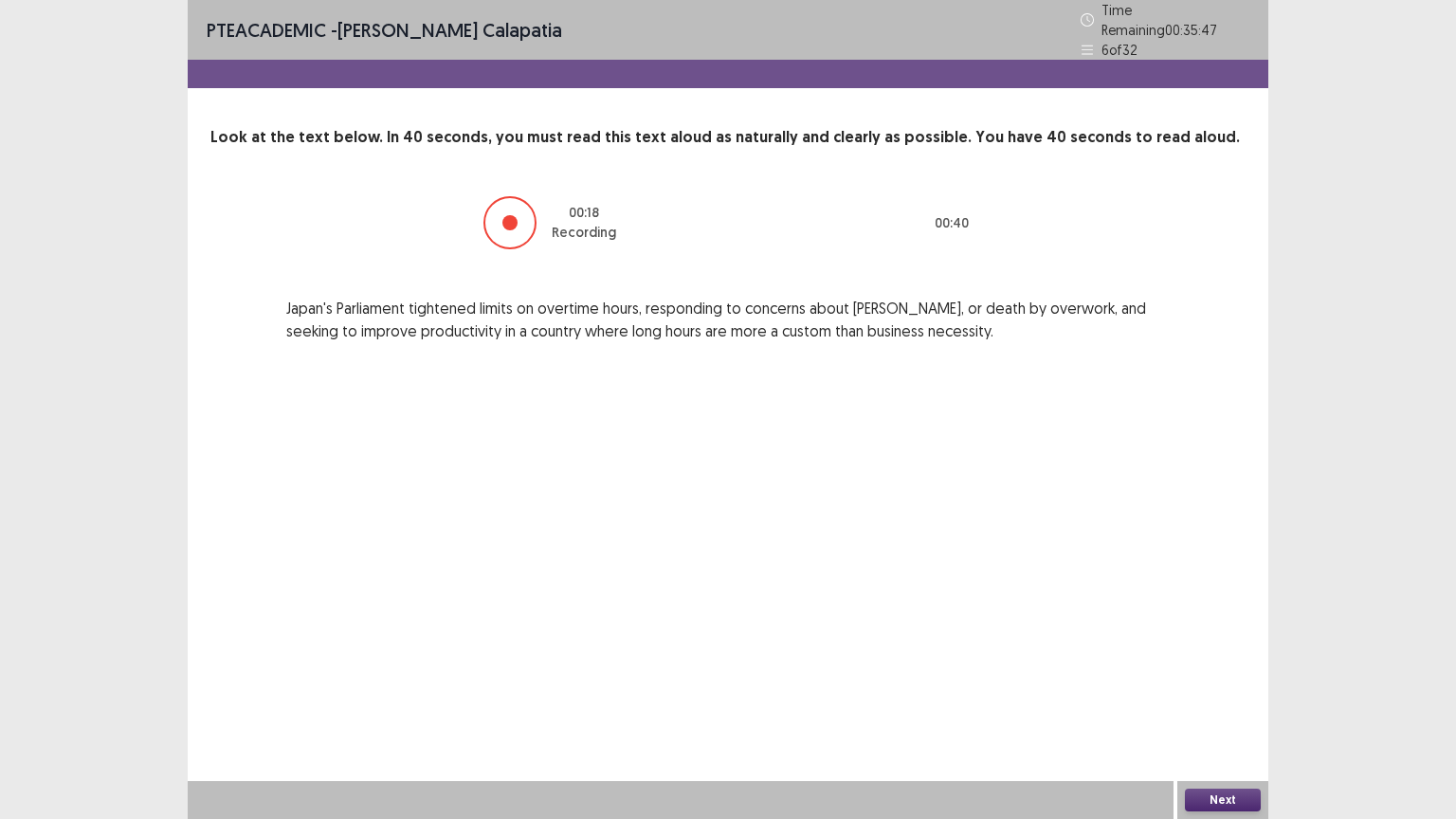
click at [1237, 641] on button "Next" at bounding box center [1222, 800] width 76 height 23
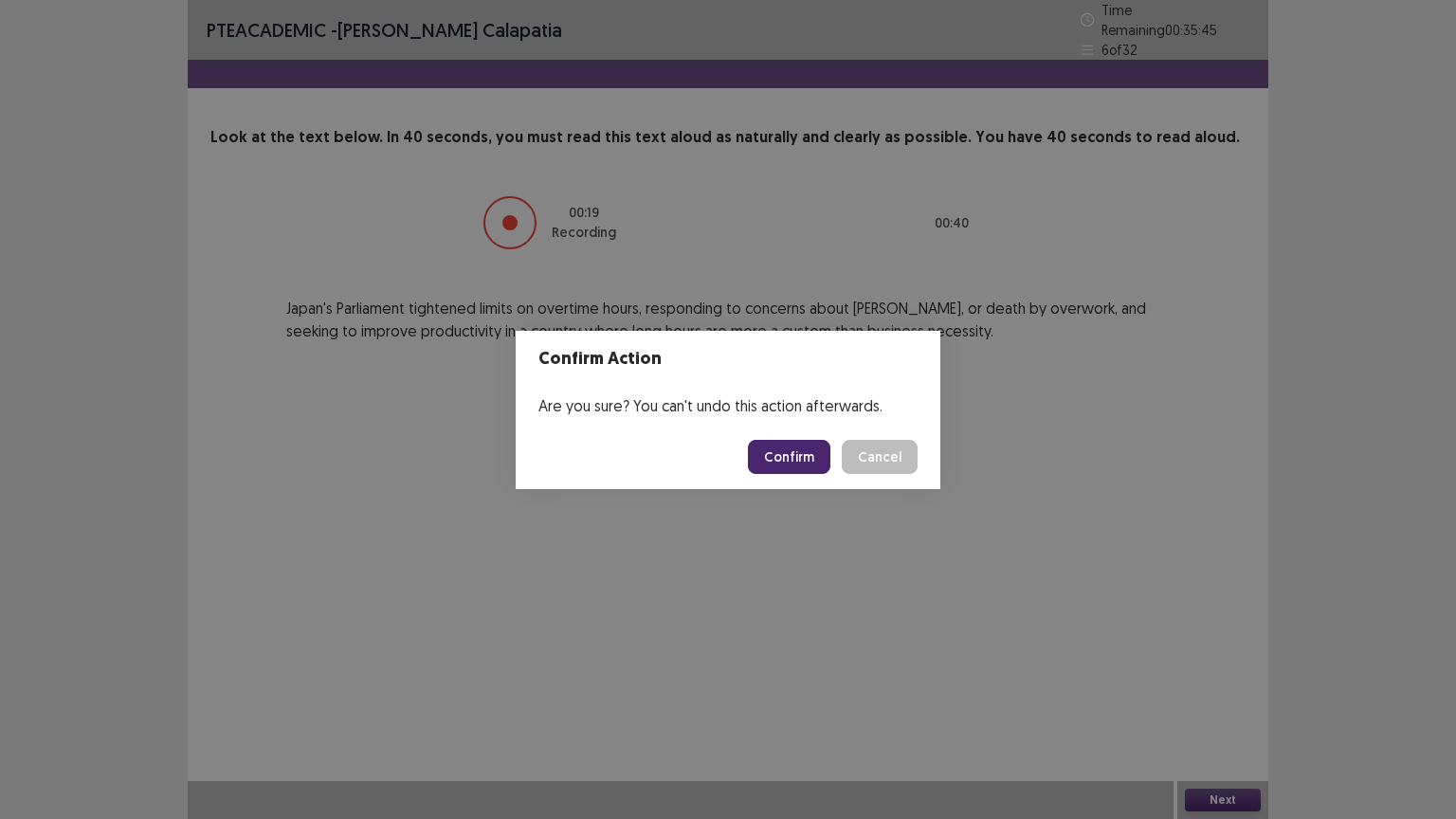
click at [808, 455] on button "Confirm" at bounding box center [790, 456] width 83 height 34
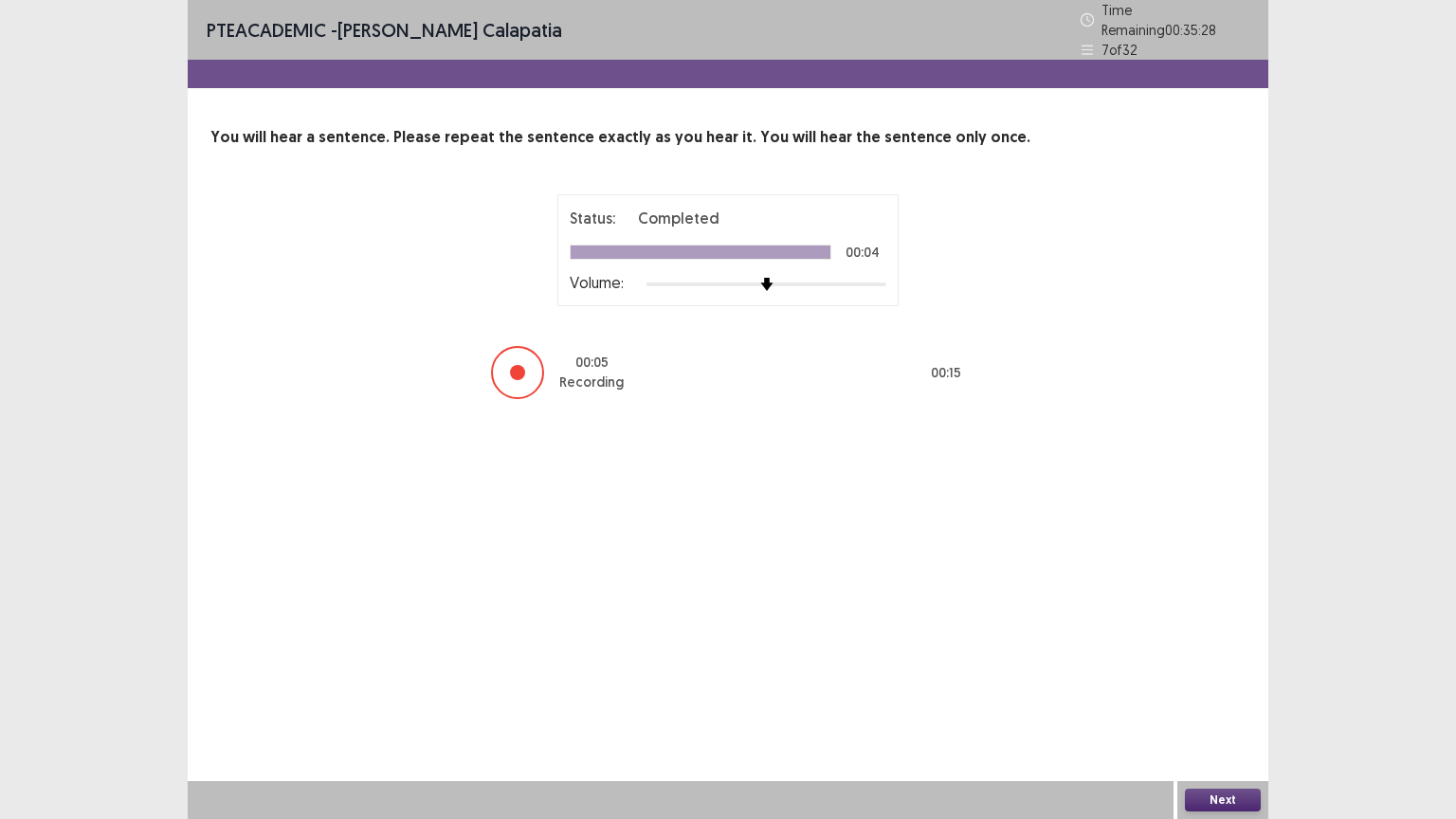
click at [1231, 641] on button "Next" at bounding box center [1222, 800] width 76 height 23
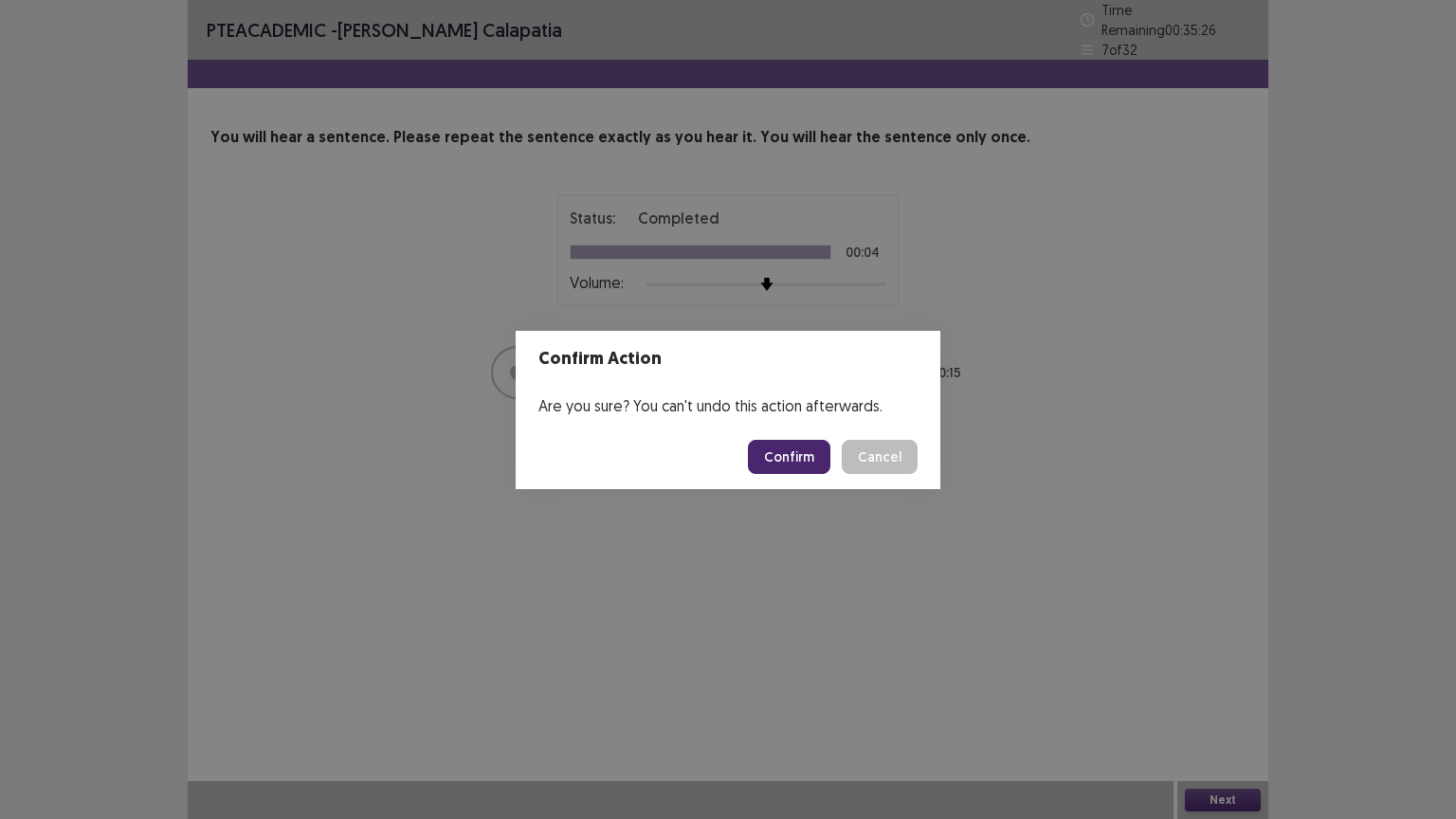
click at [783, 455] on button "Confirm" at bounding box center [790, 456] width 83 height 34
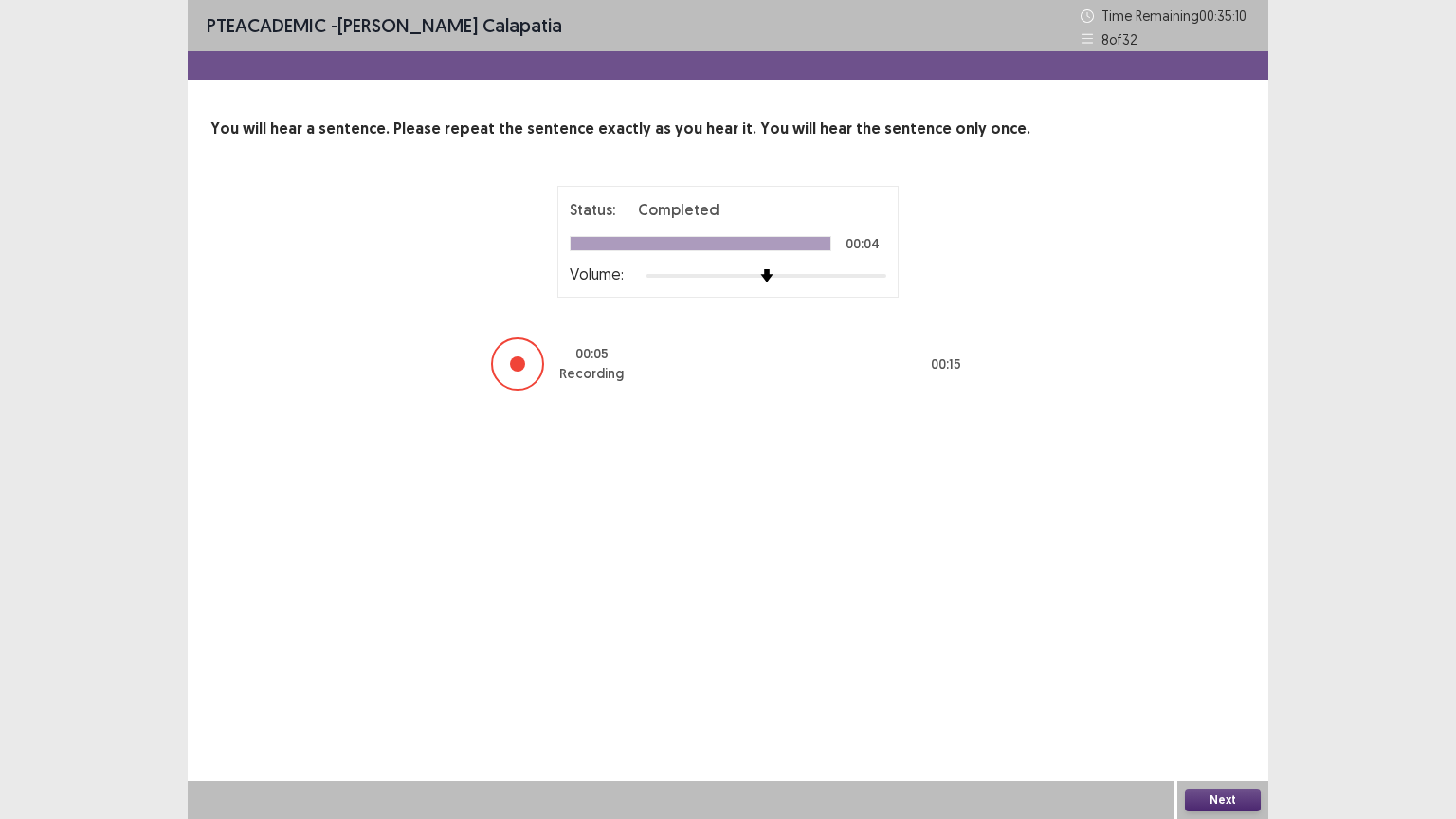
click at [1206, 641] on button "Next" at bounding box center [1222, 800] width 76 height 23
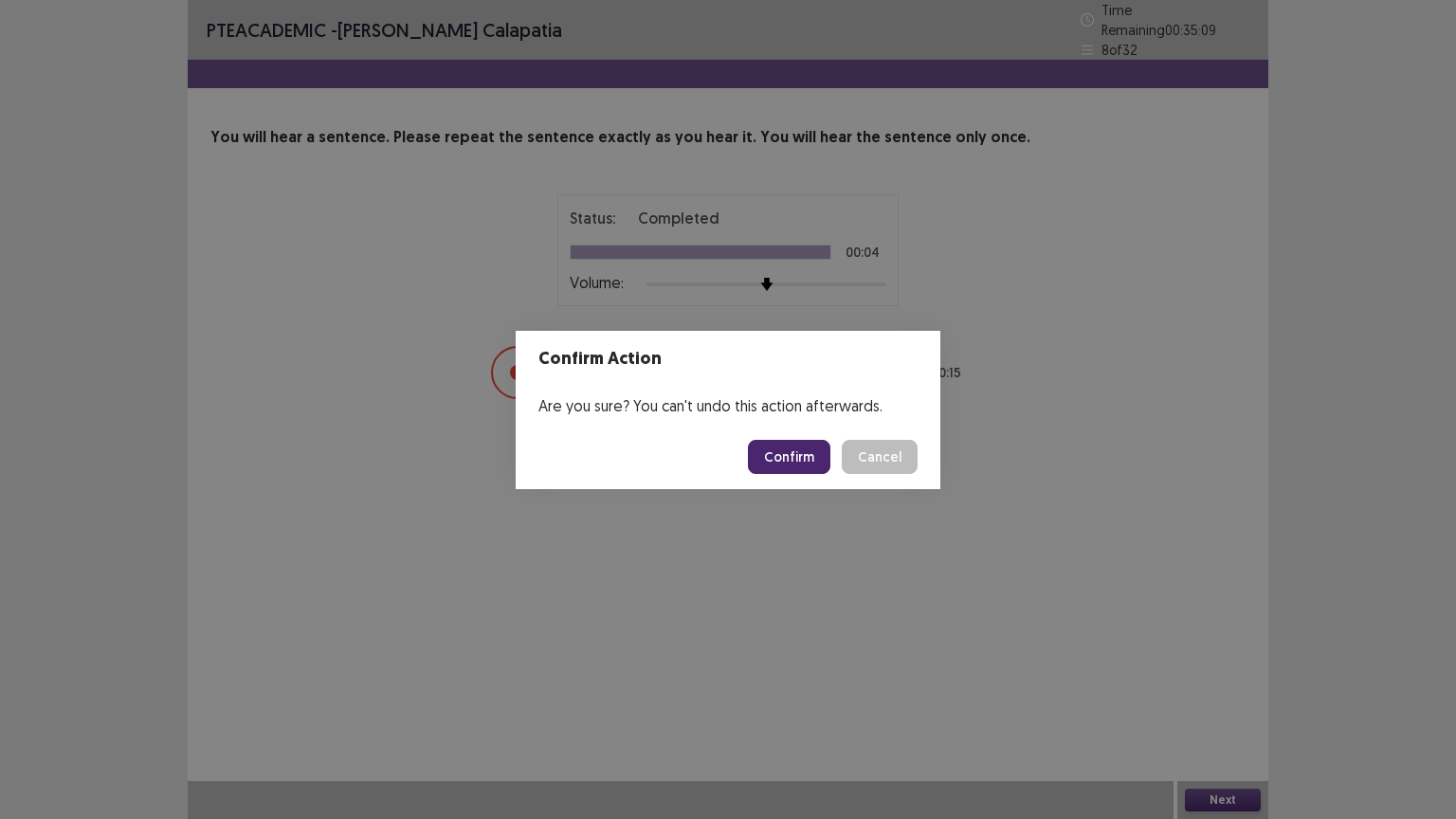
click at [779, 451] on button "Confirm" at bounding box center [790, 456] width 83 height 34
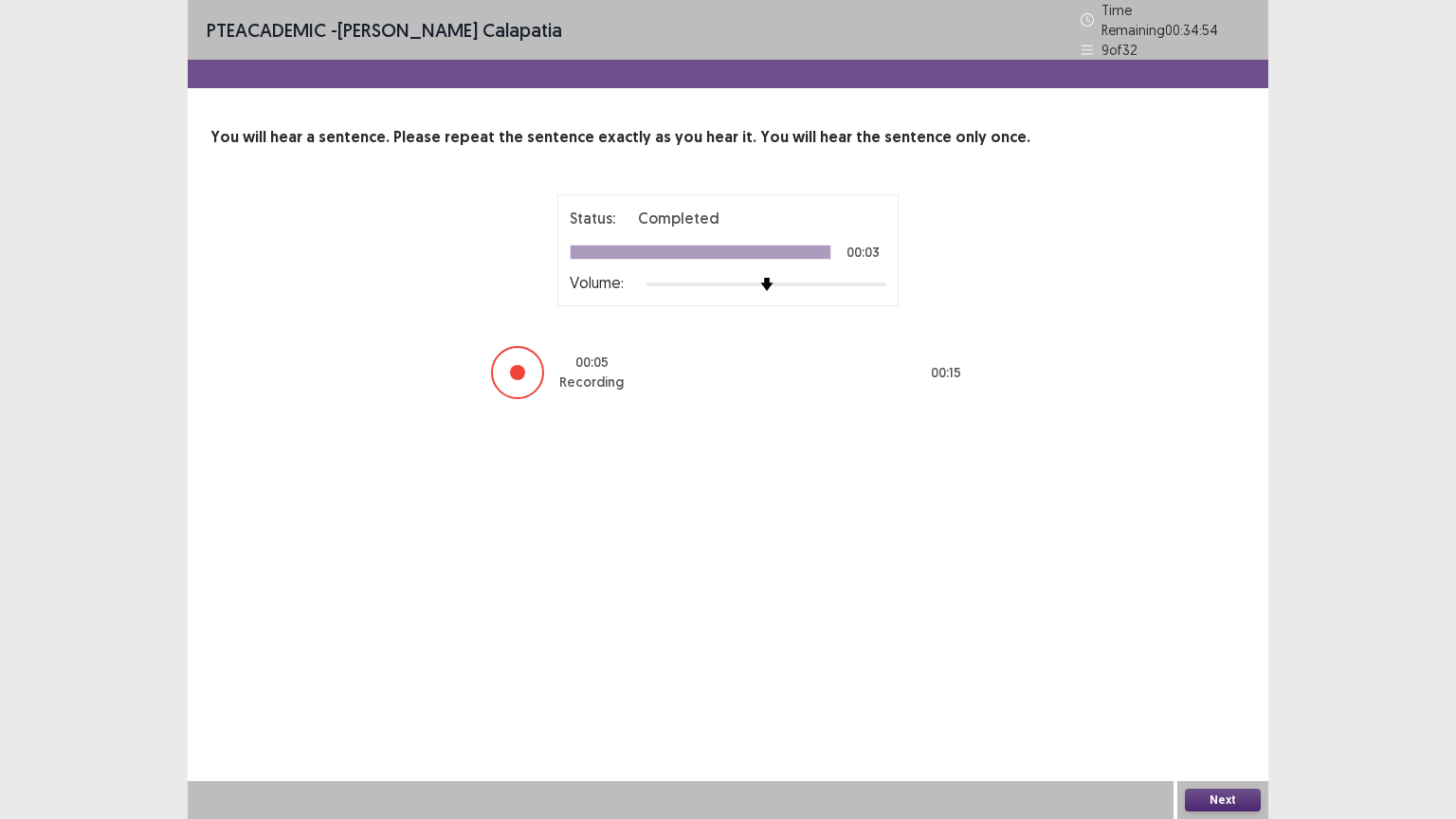
click at [1220, 641] on div "Next" at bounding box center [1223, 799] width 91 height 38
click at [1217, 641] on button "Next" at bounding box center [1222, 800] width 76 height 23
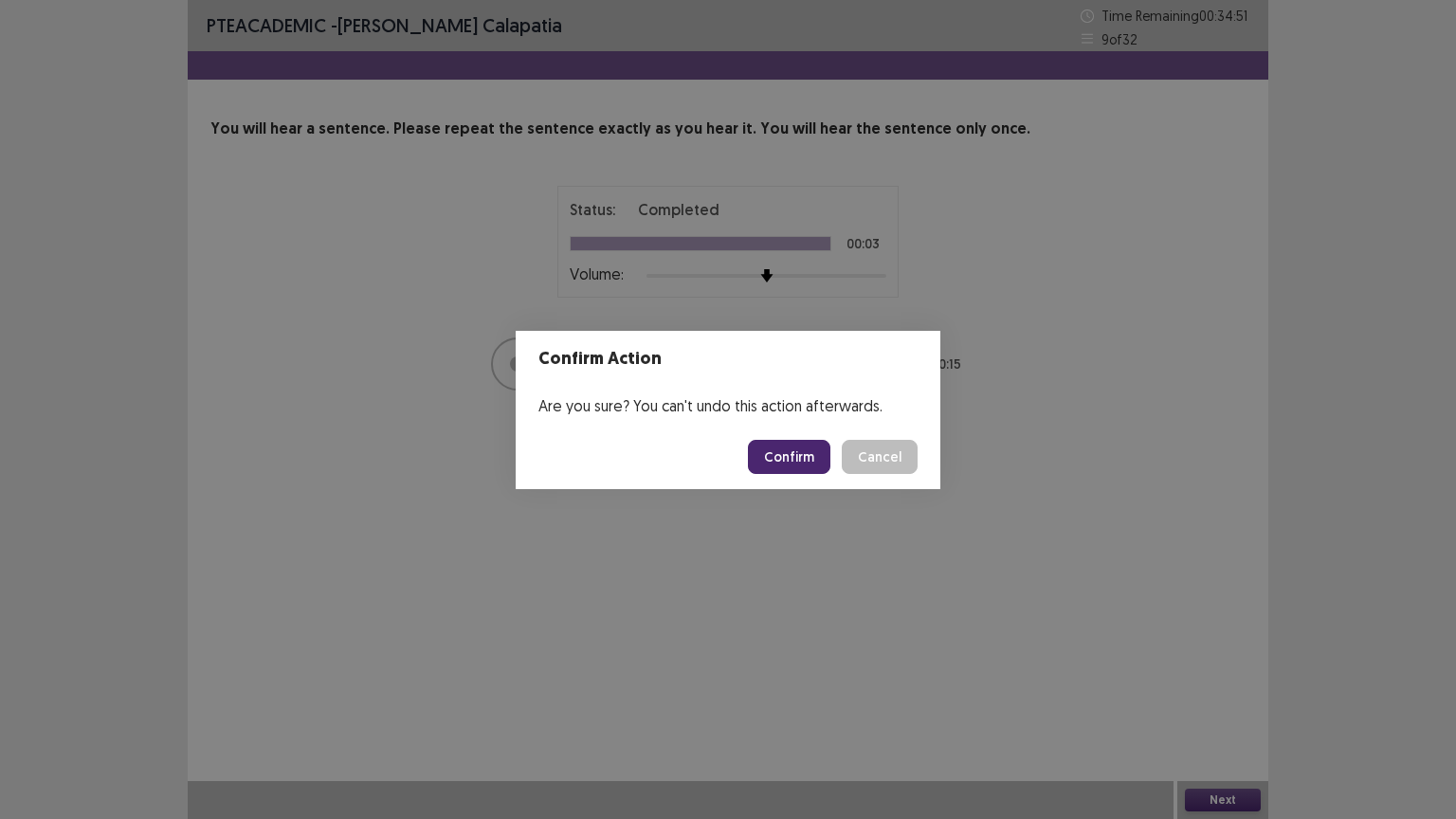
click at [778, 451] on button "Confirm" at bounding box center [790, 456] width 83 height 34
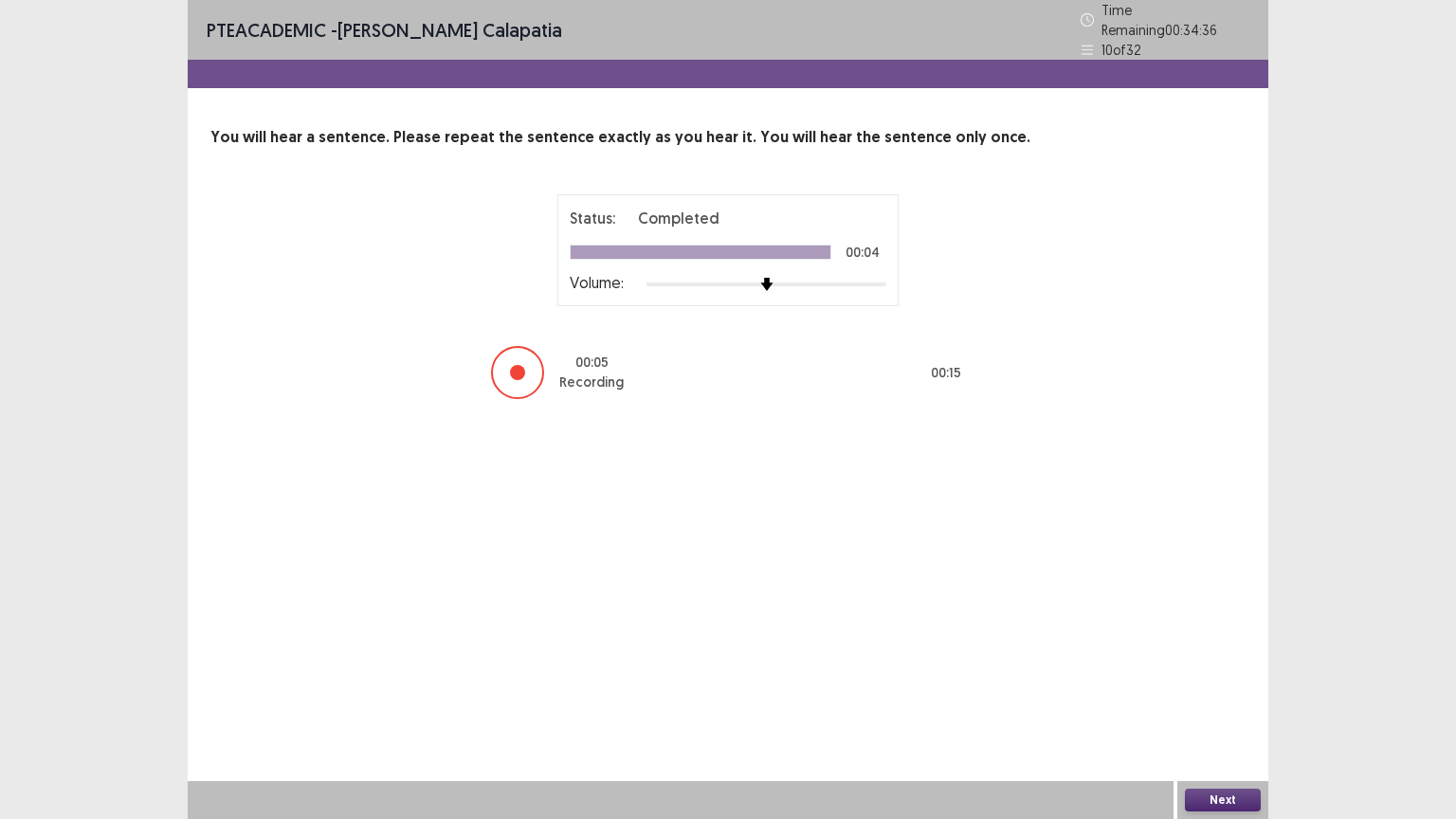
click at [1201, 641] on button "Next" at bounding box center [1222, 800] width 76 height 23
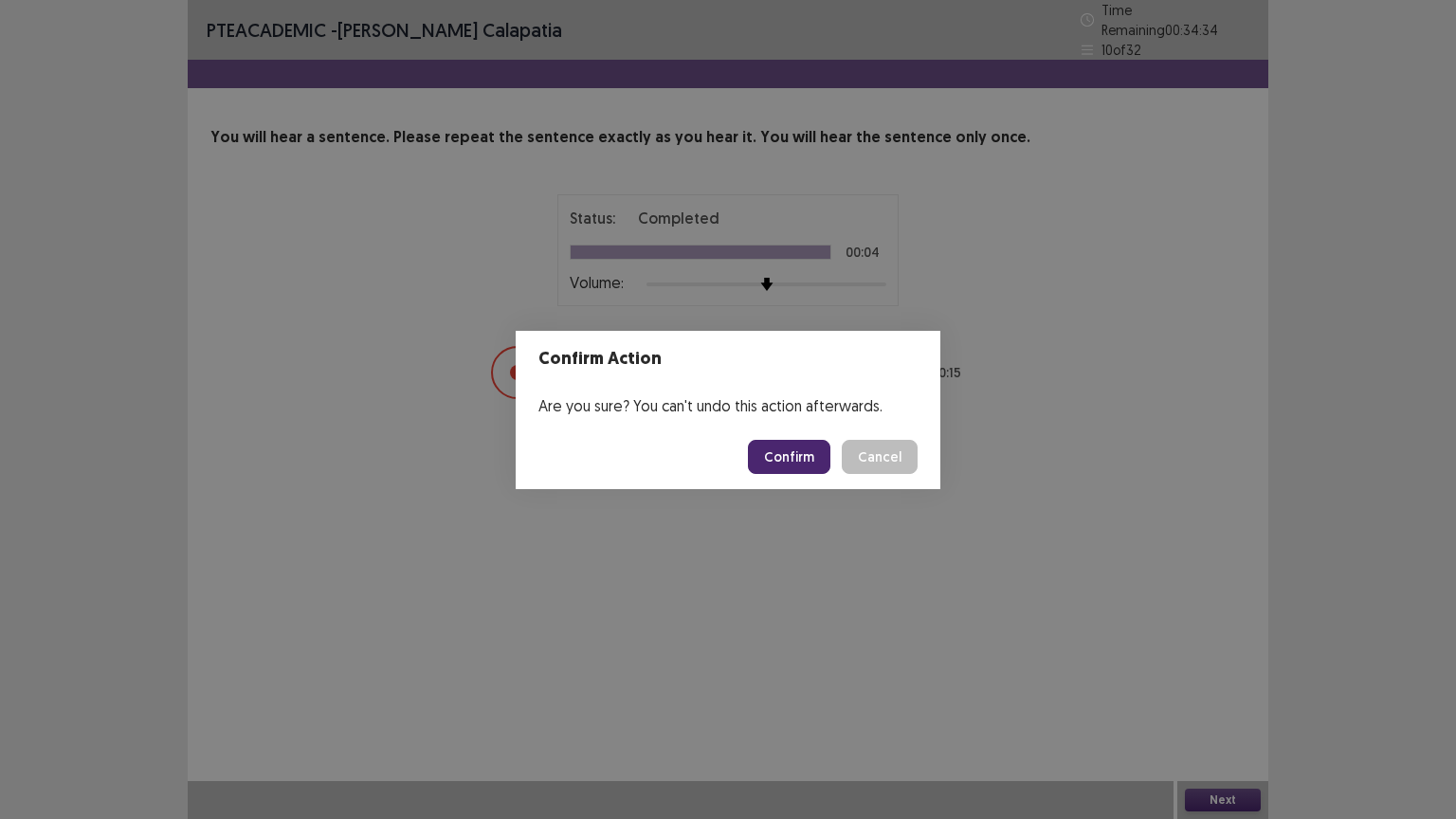
click at [774, 444] on button "Confirm" at bounding box center [790, 456] width 83 height 34
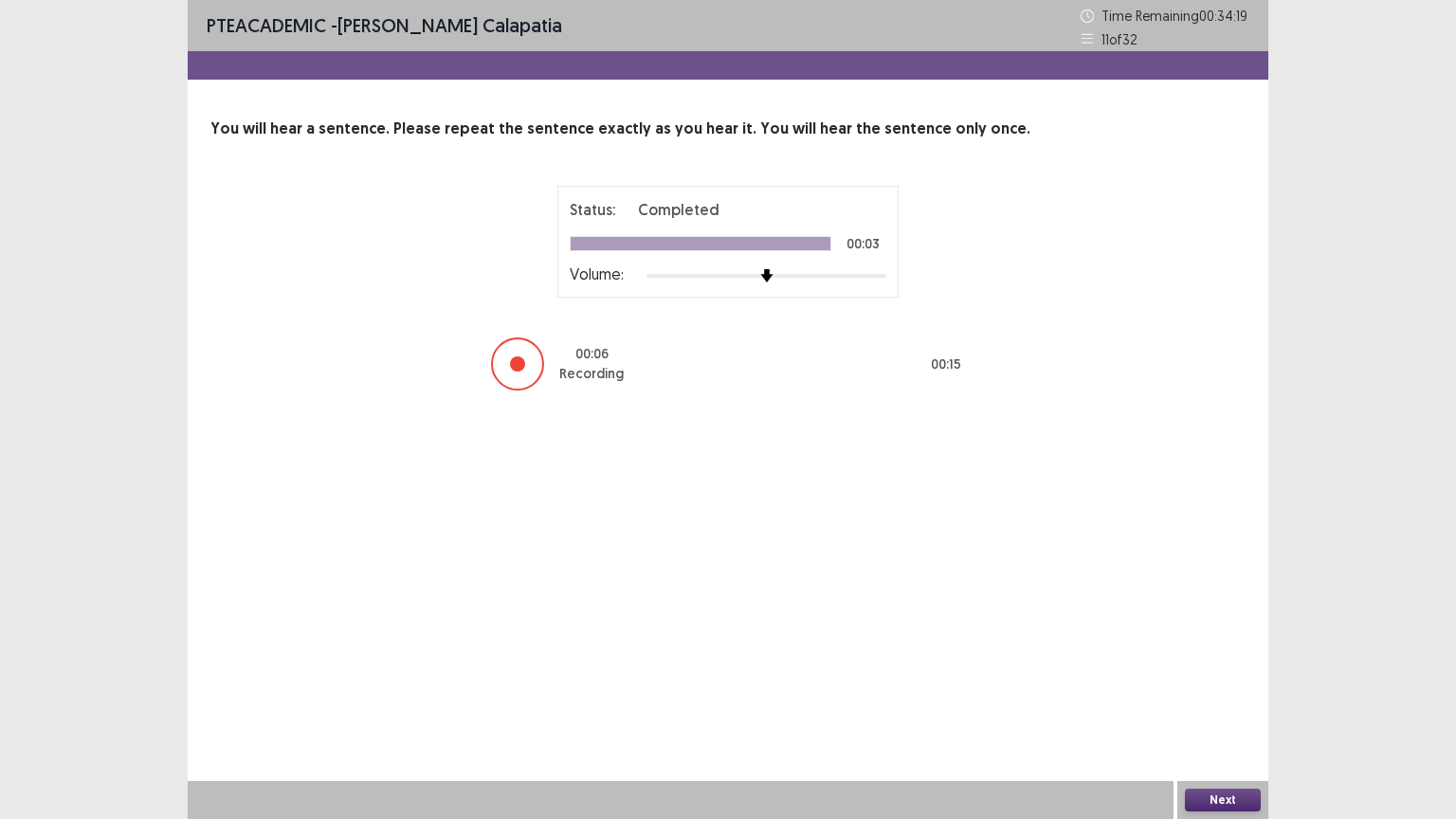
click at [1229, 641] on button "Next" at bounding box center [1222, 800] width 76 height 23
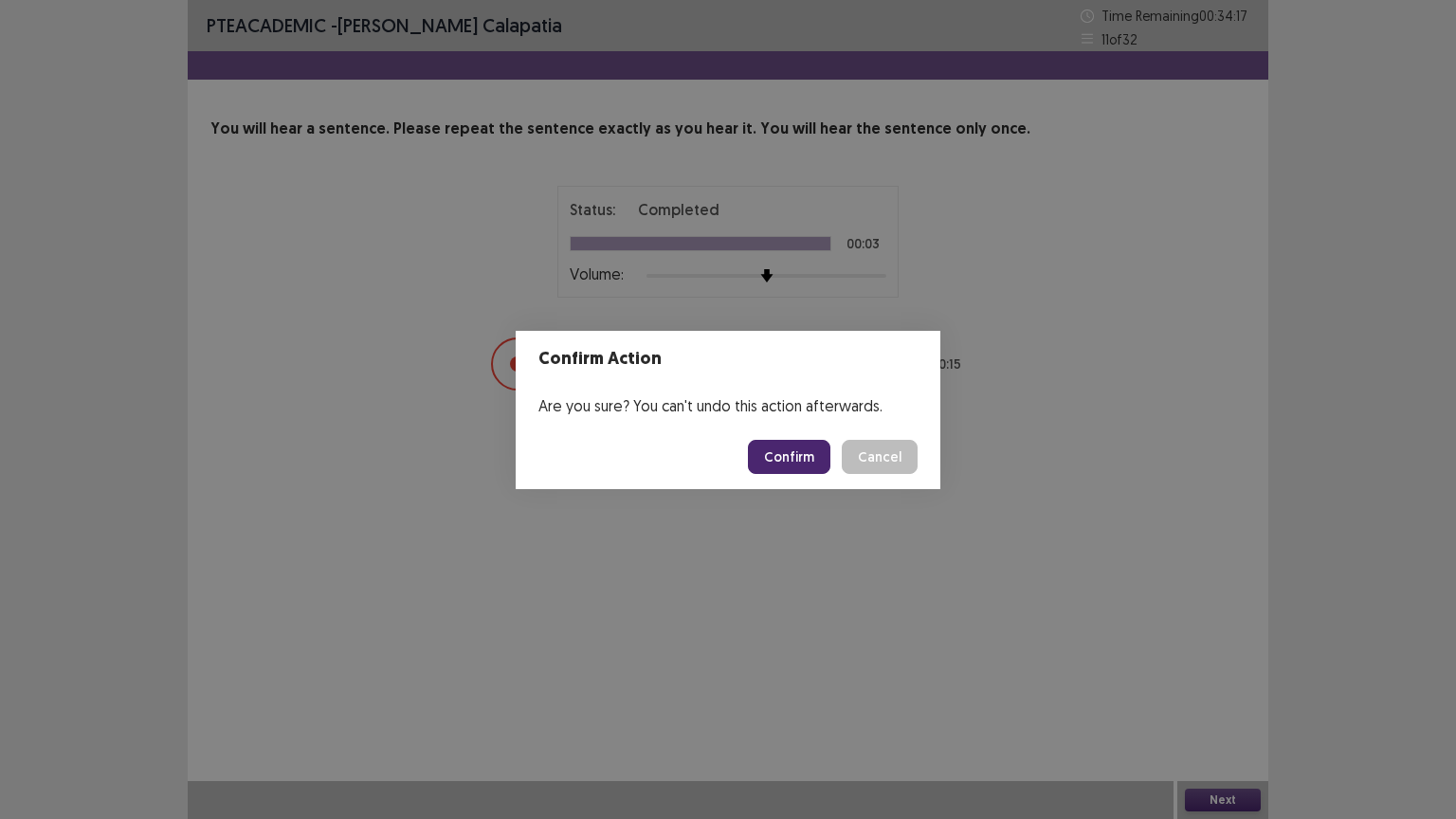
click at [787, 454] on button "Confirm" at bounding box center [790, 456] width 83 height 34
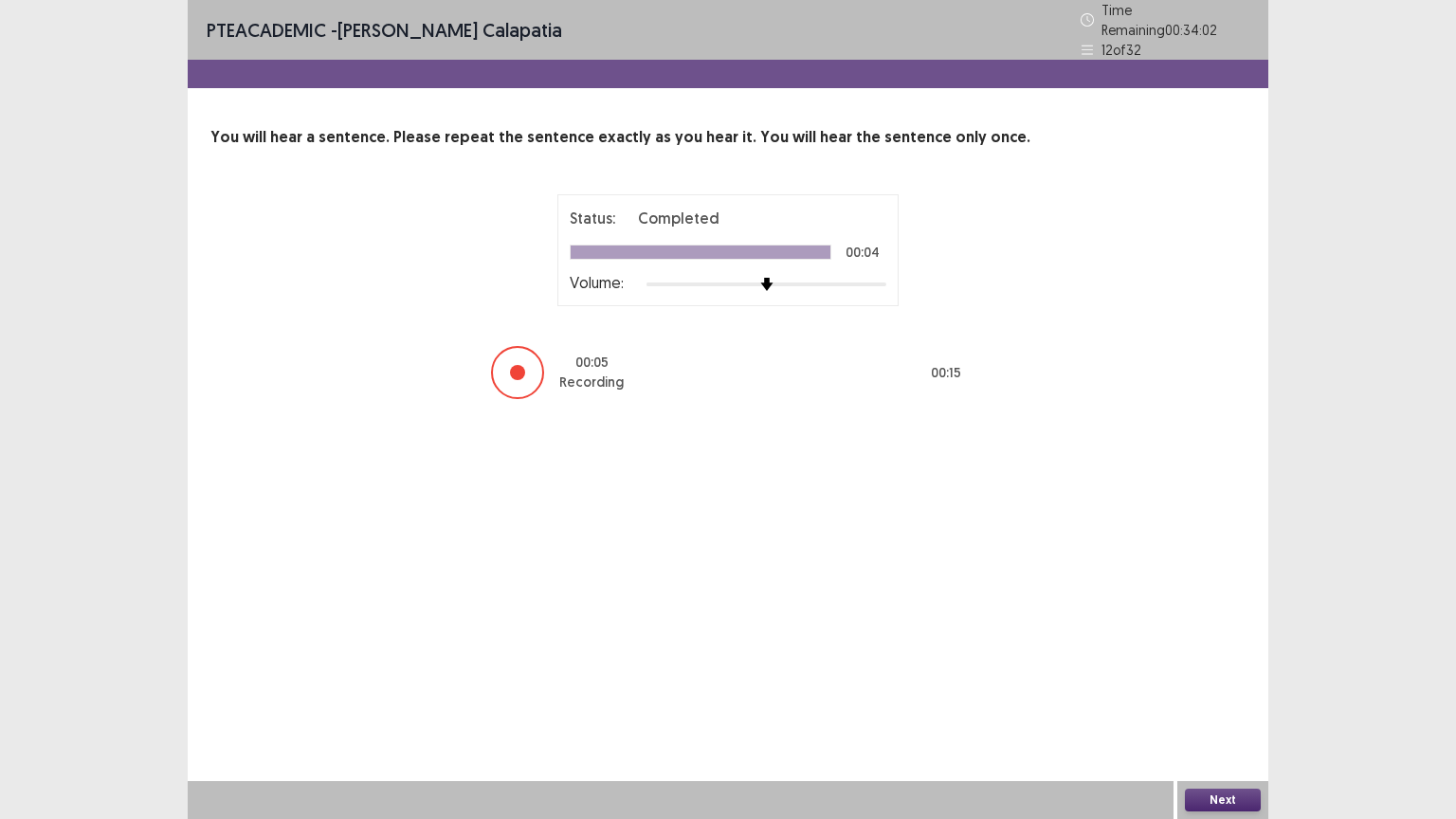
click at [1213, 641] on button "Next" at bounding box center [1222, 800] width 76 height 23
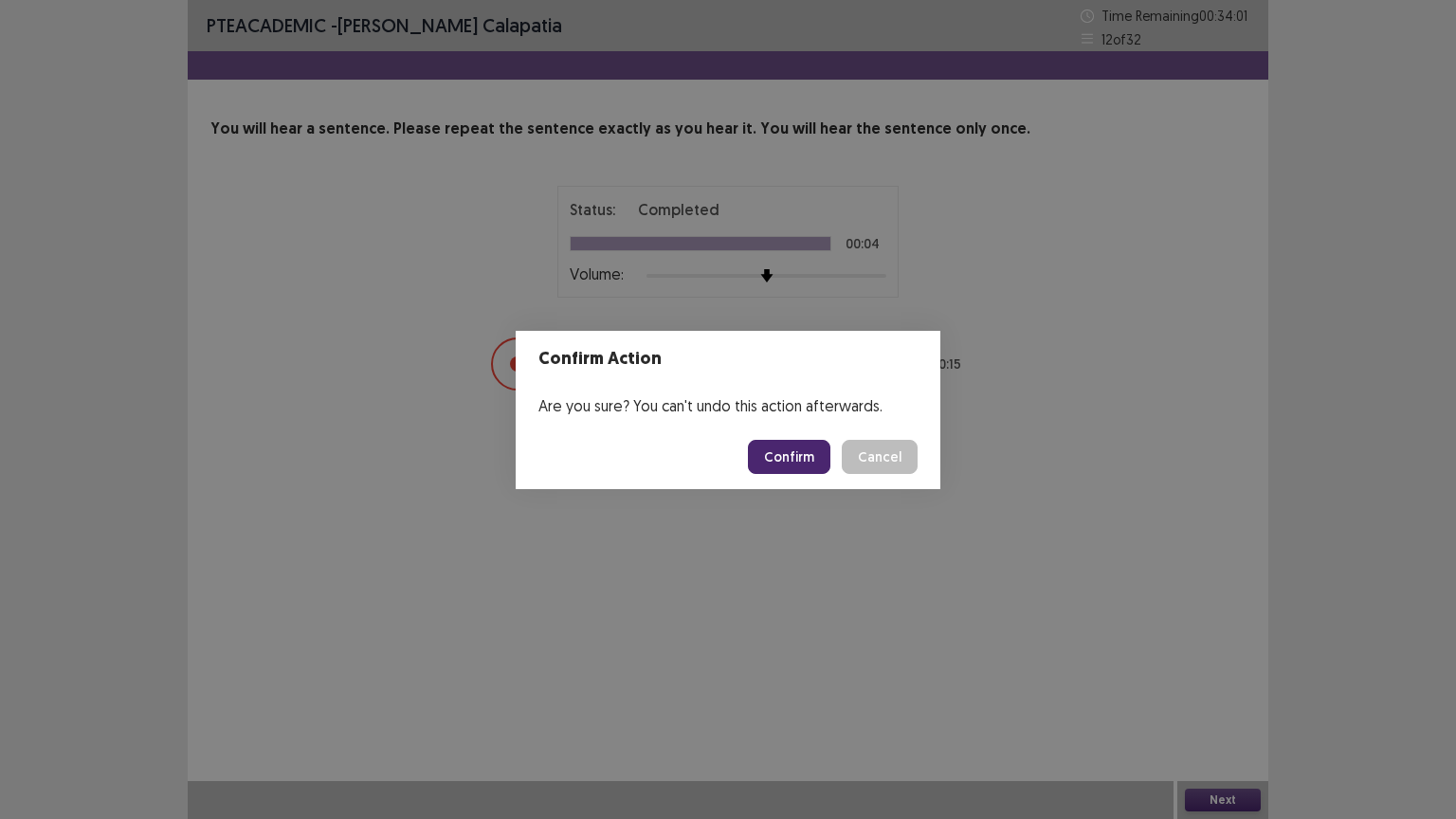
click at [793, 455] on button "Confirm" at bounding box center [790, 456] width 83 height 34
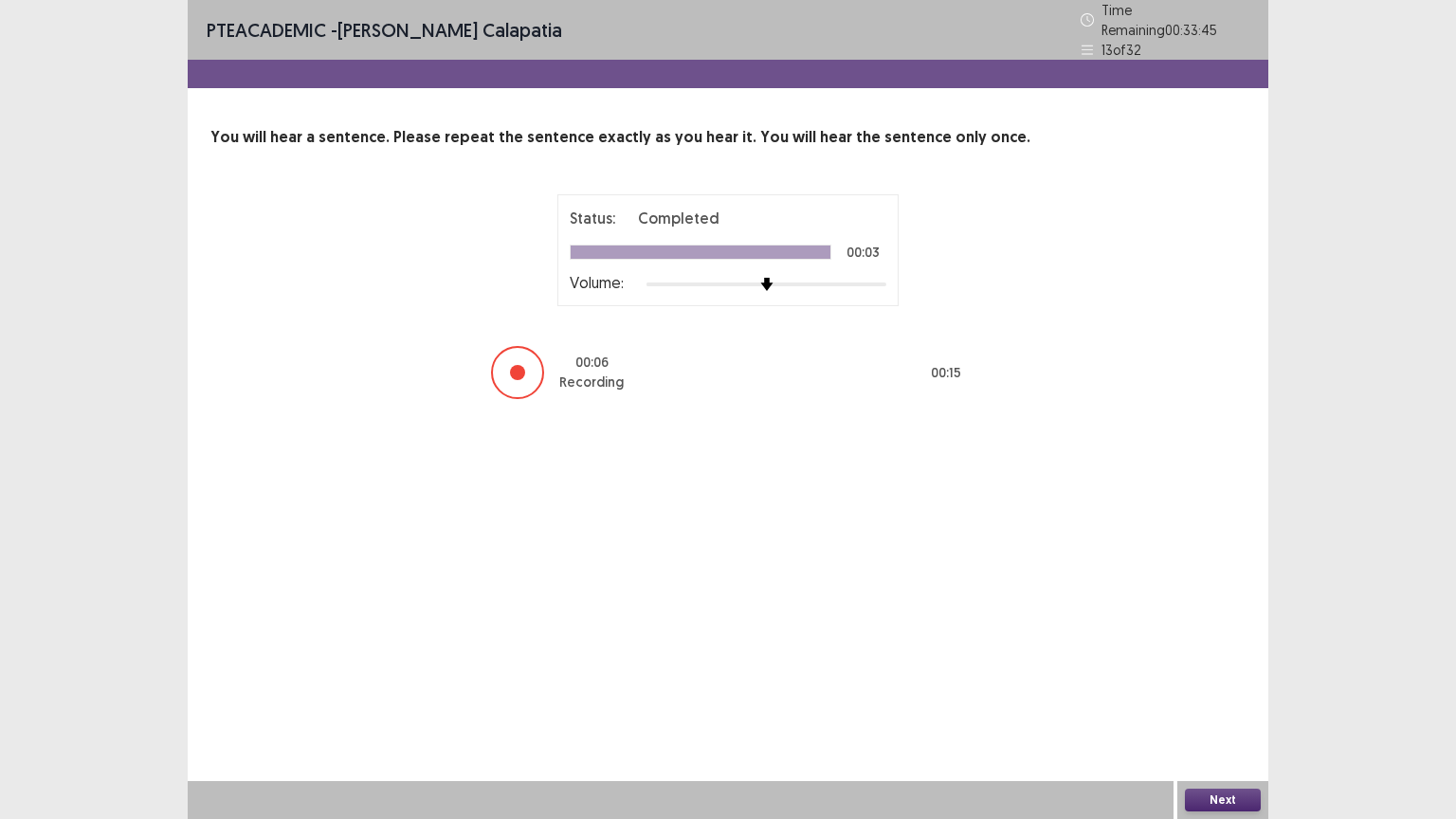
click at [1246, 641] on button "Next" at bounding box center [1222, 800] width 76 height 23
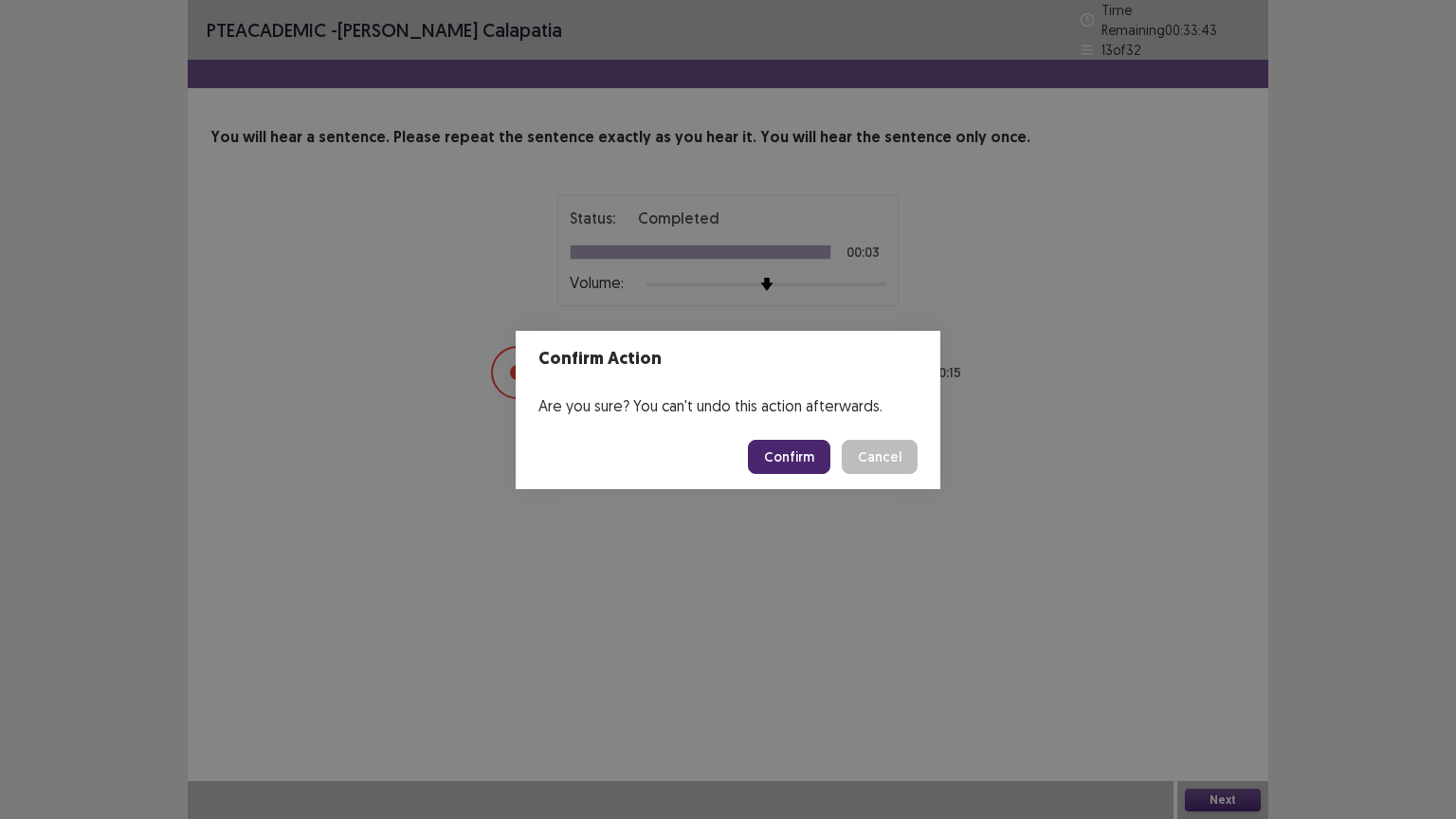
click at [793, 455] on button "Confirm" at bounding box center [790, 456] width 83 height 34
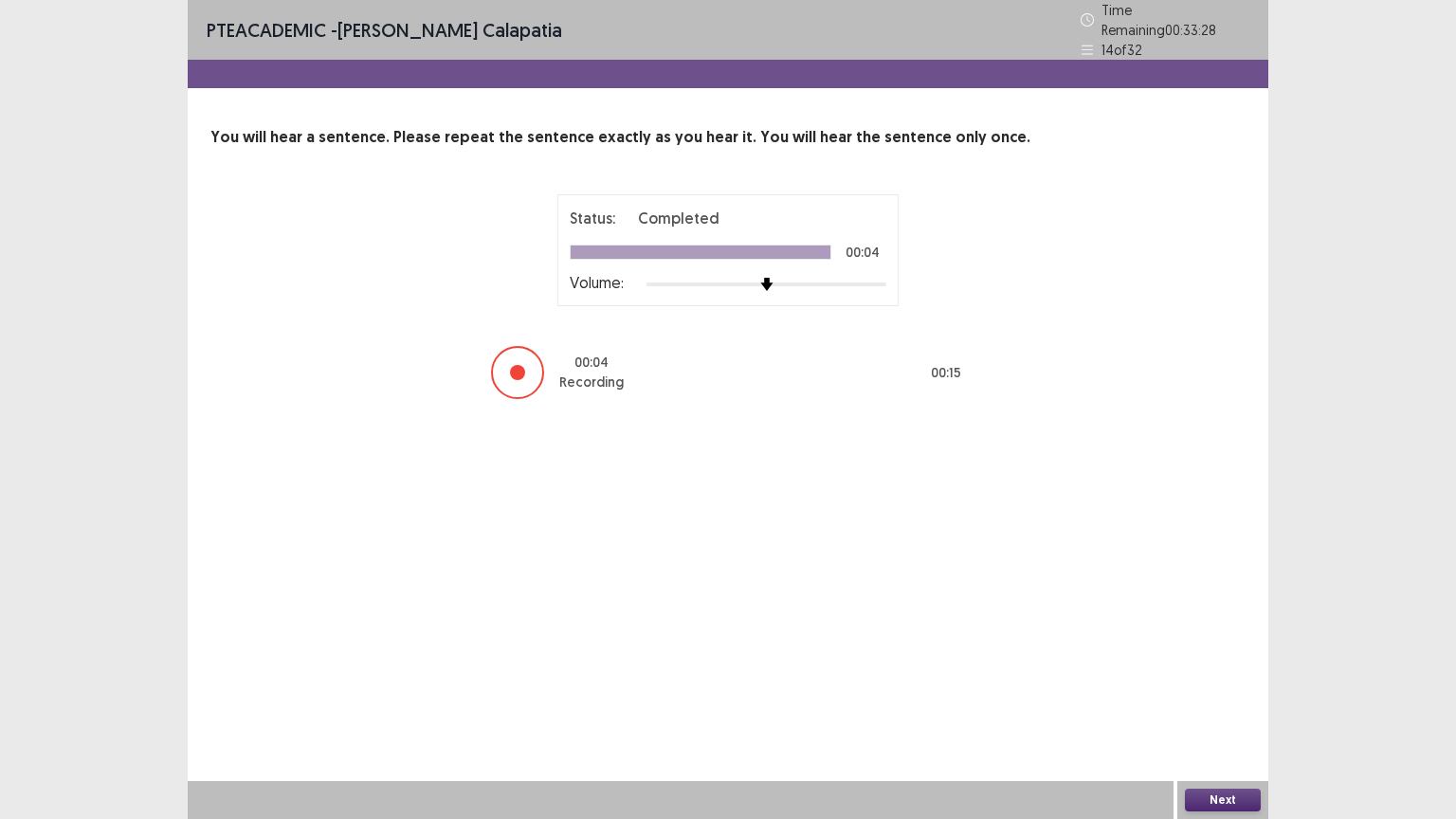
click at [1251, 641] on button "Next" at bounding box center [1222, 800] width 76 height 23
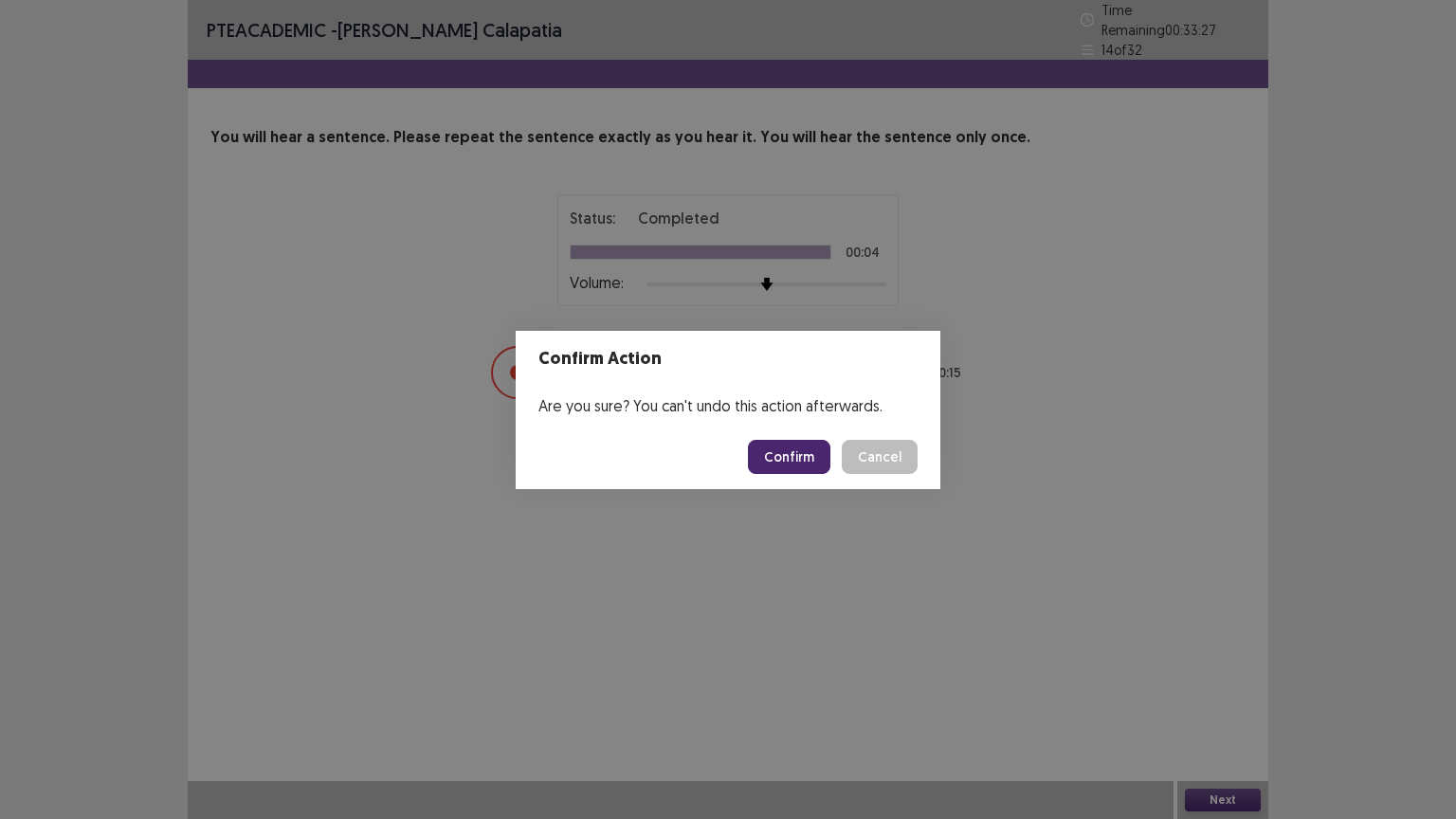
click at [802, 455] on button "Confirm" at bounding box center [790, 456] width 83 height 34
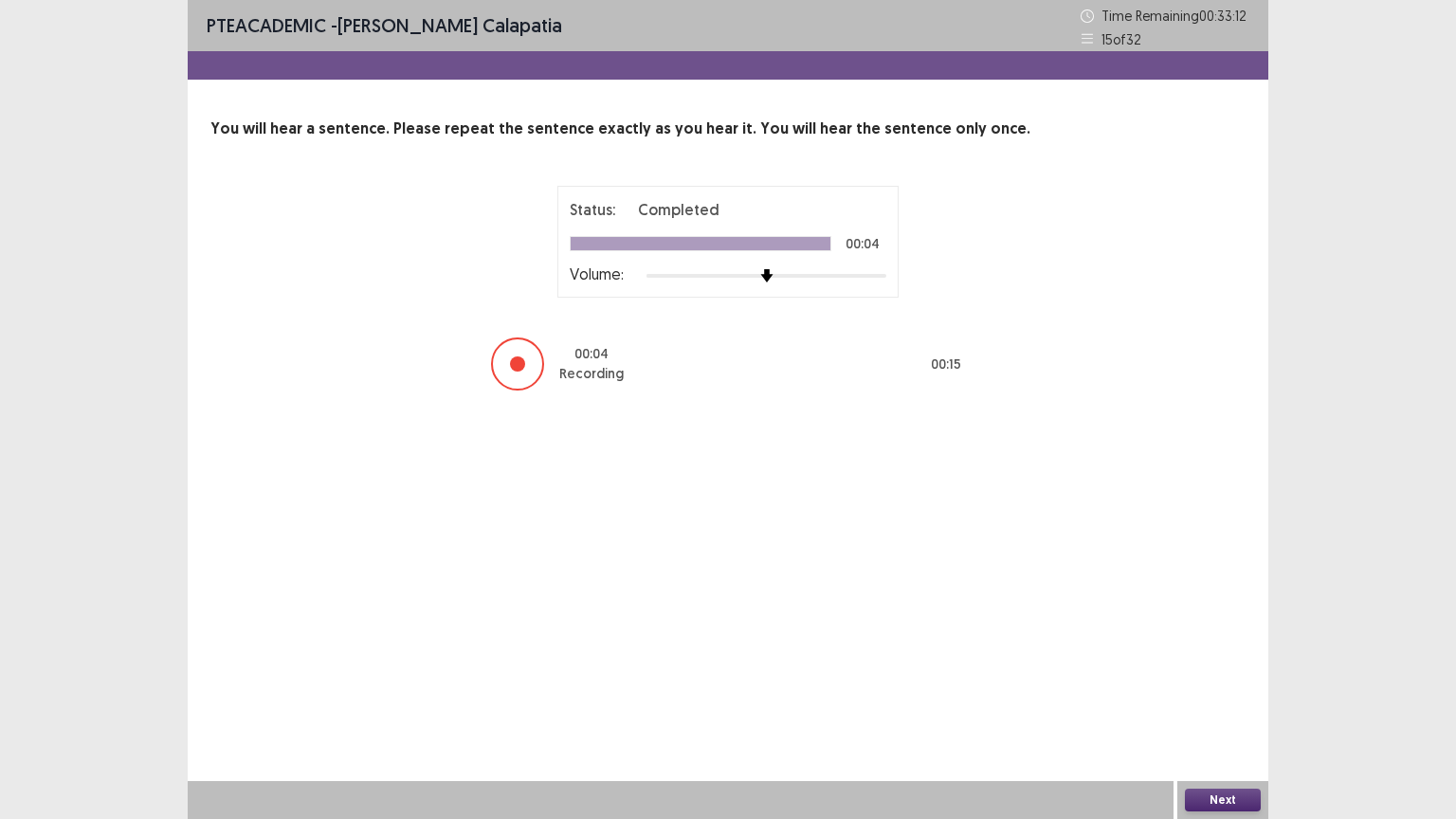
click at [1213, 641] on button "Next" at bounding box center [1222, 800] width 76 height 23
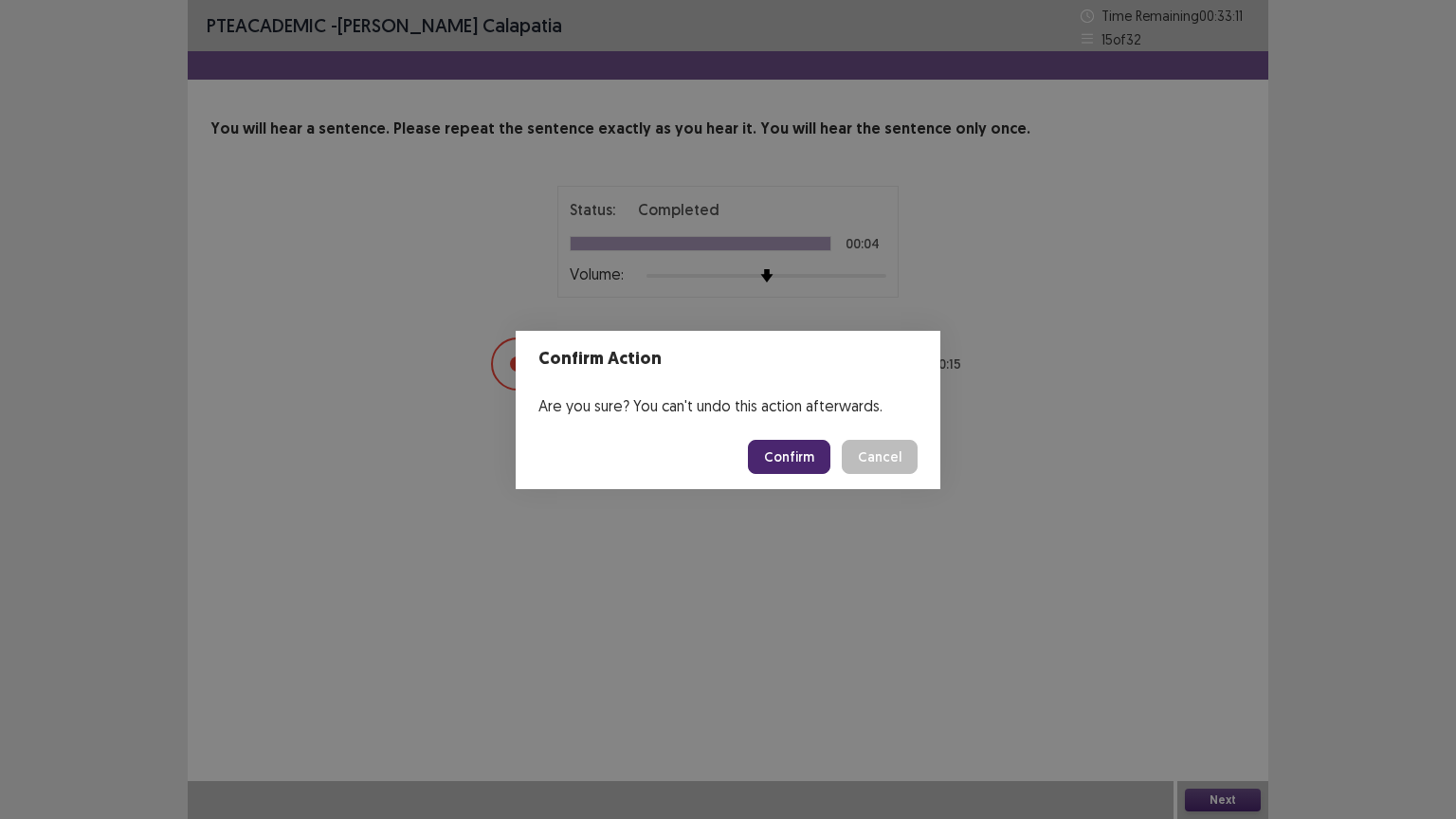
click at [805, 454] on button "Confirm" at bounding box center [790, 456] width 83 height 34
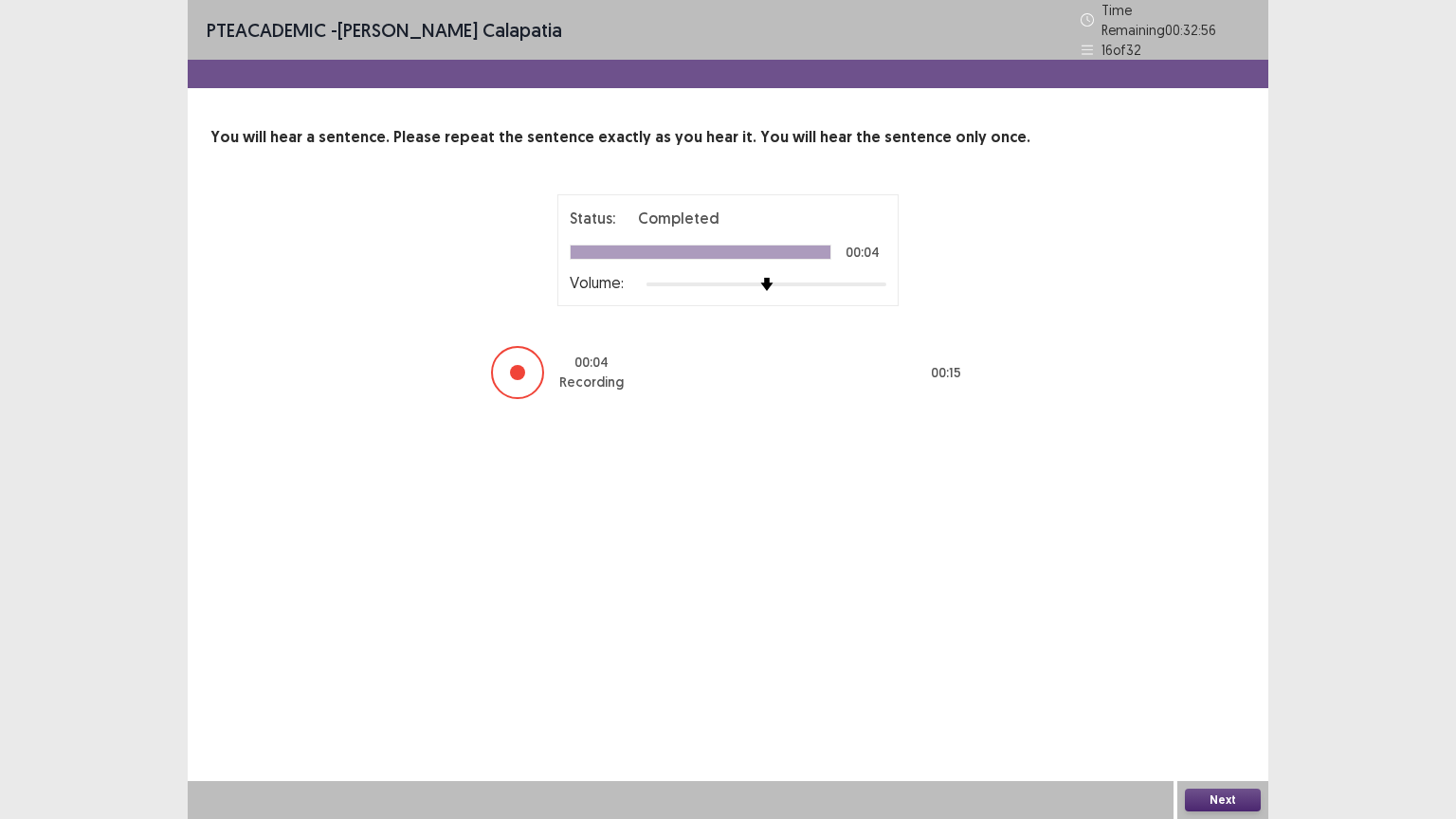
click at [1234, 641] on button "Next" at bounding box center [1222, 800] width 76 height 23
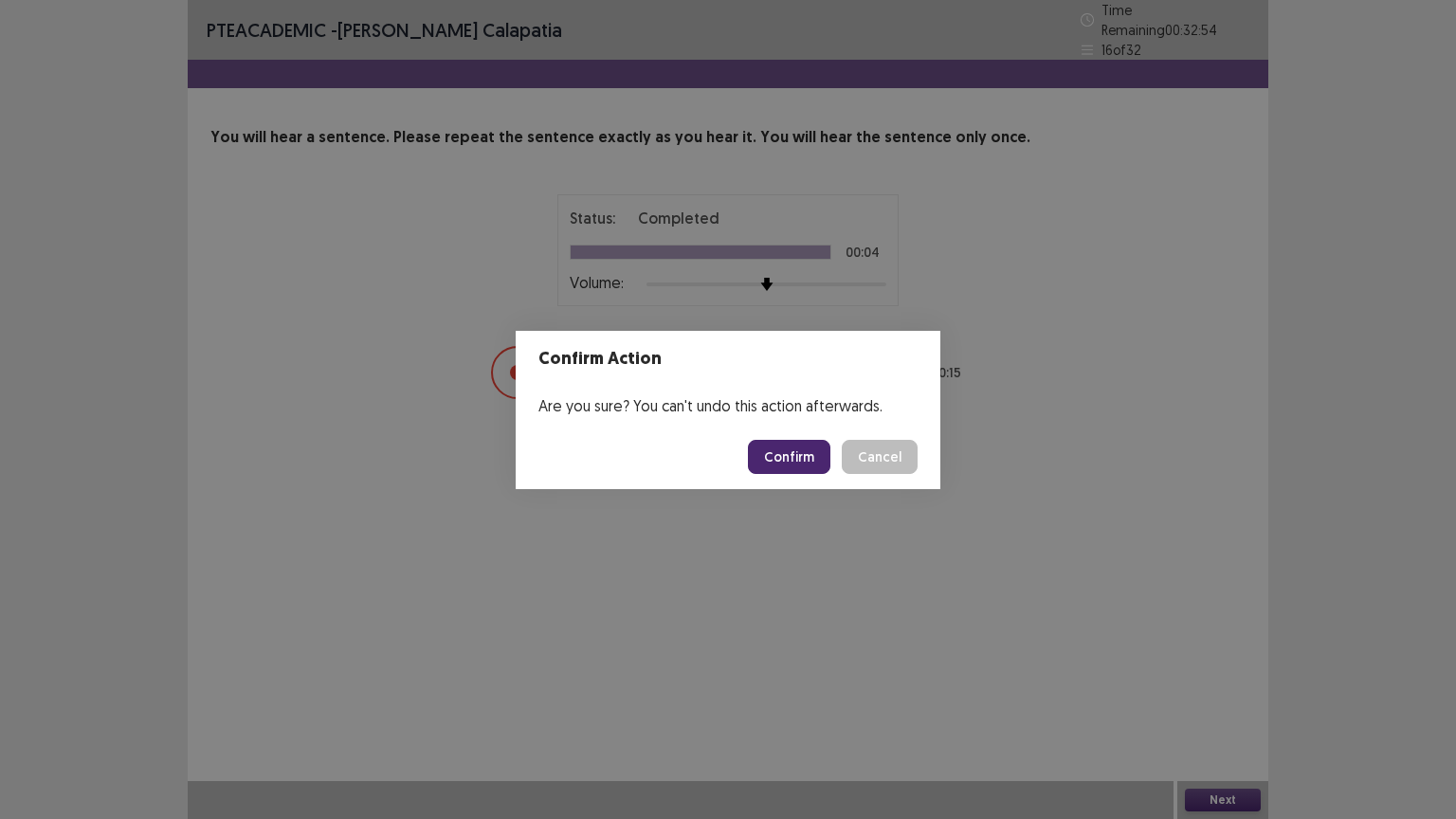
click at [782, 451] on button "Confirm" at bounding box center [790, 456] width 83 height 34
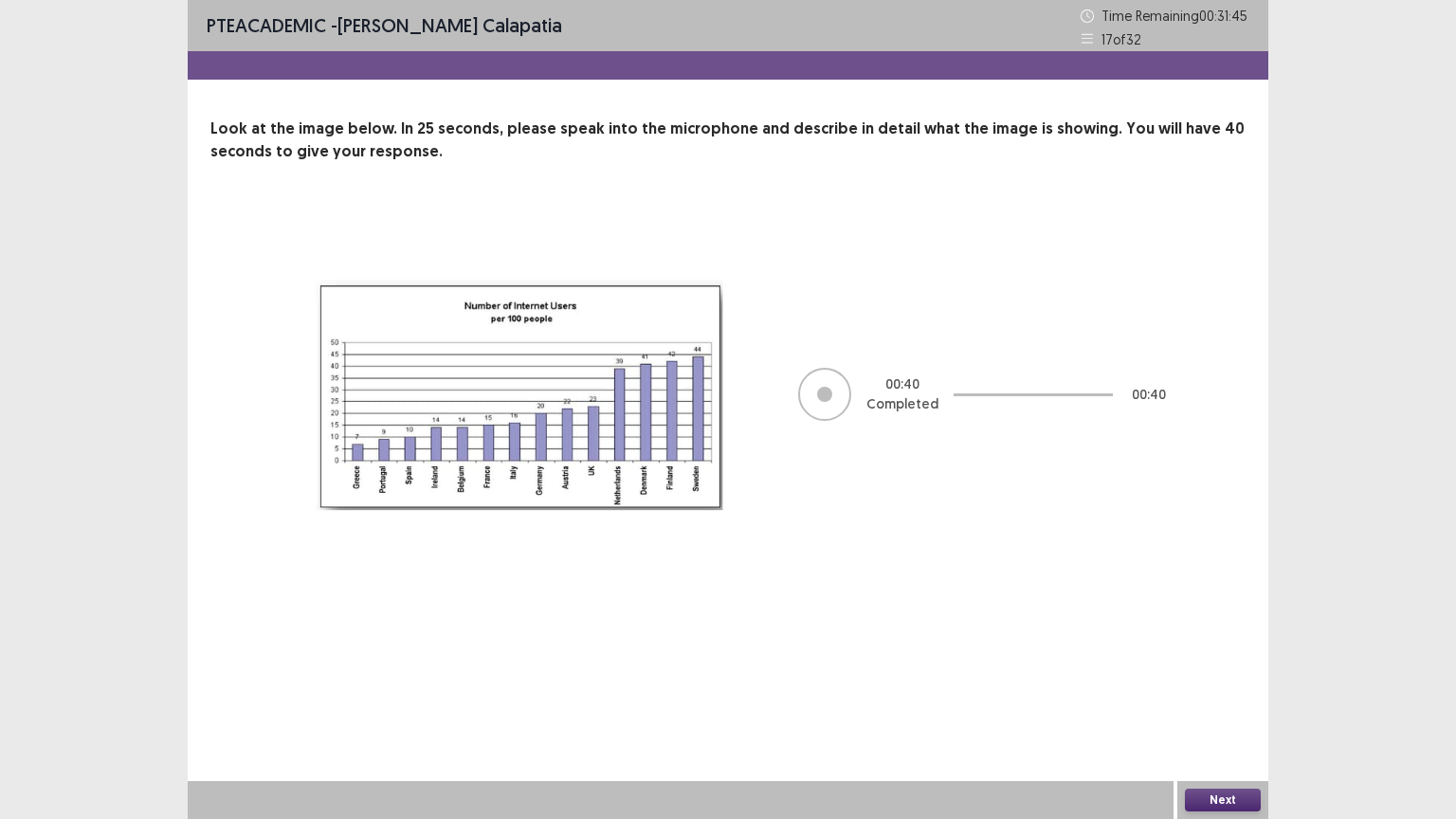
click at [1252, 641] on button "Next" at bounding box center [1222, 800] width 76 height 23
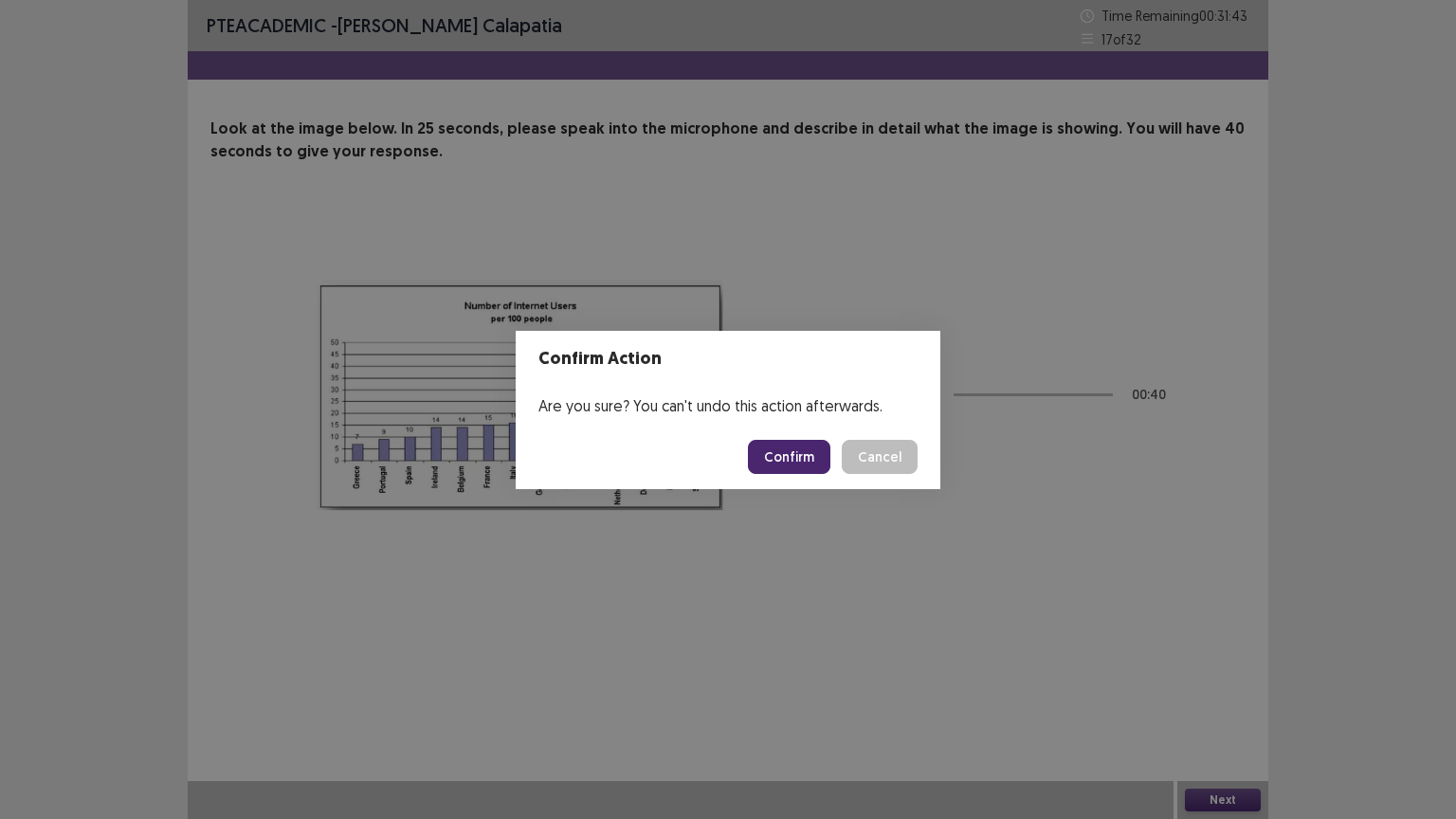
click at [819, 448] on button "Confirm" at bounding box center [790, 456] width 83 height 34
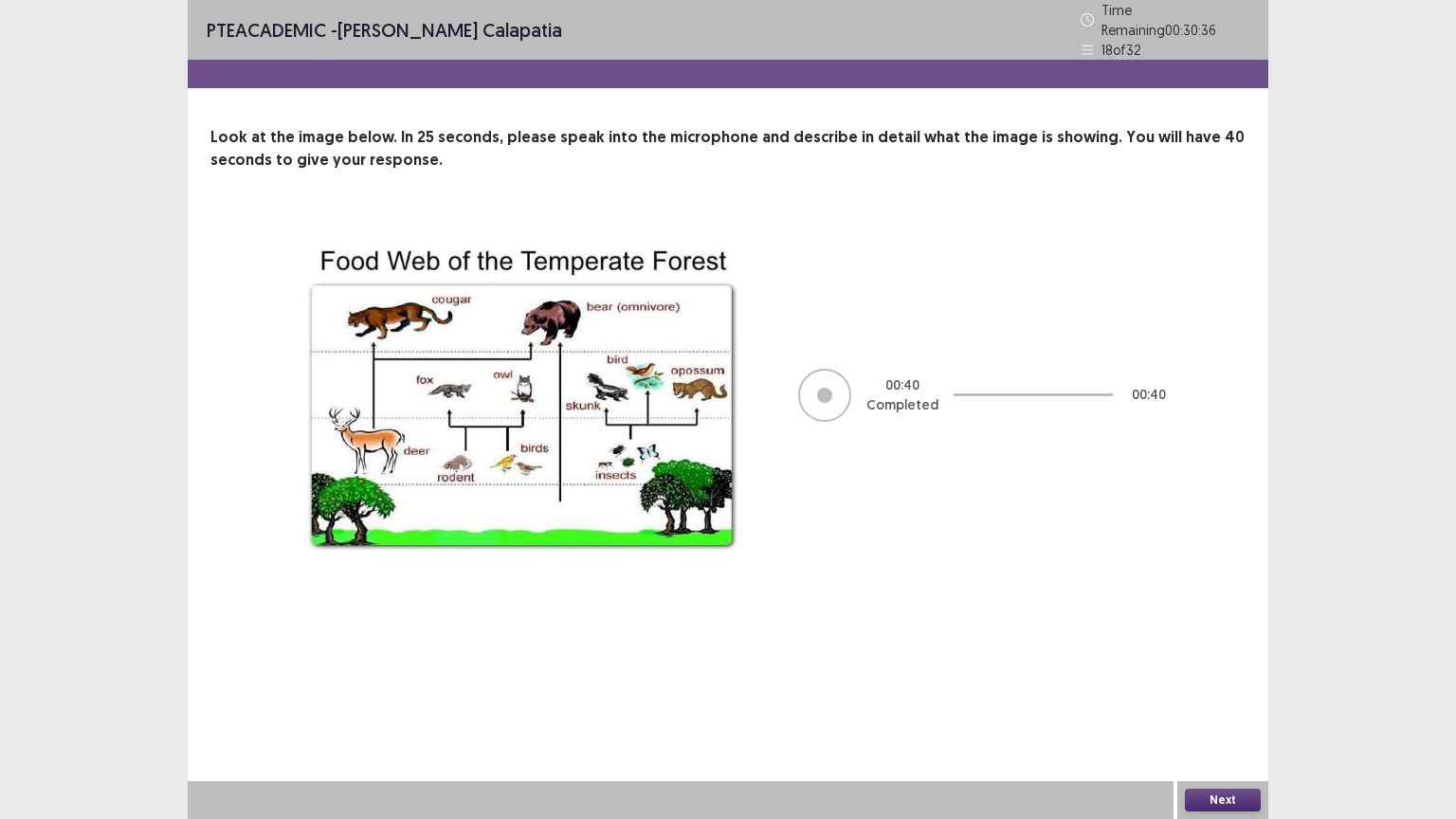
click at [1213, 641] on button "Next" at bounding box center [1222, 800] width 76 height 23
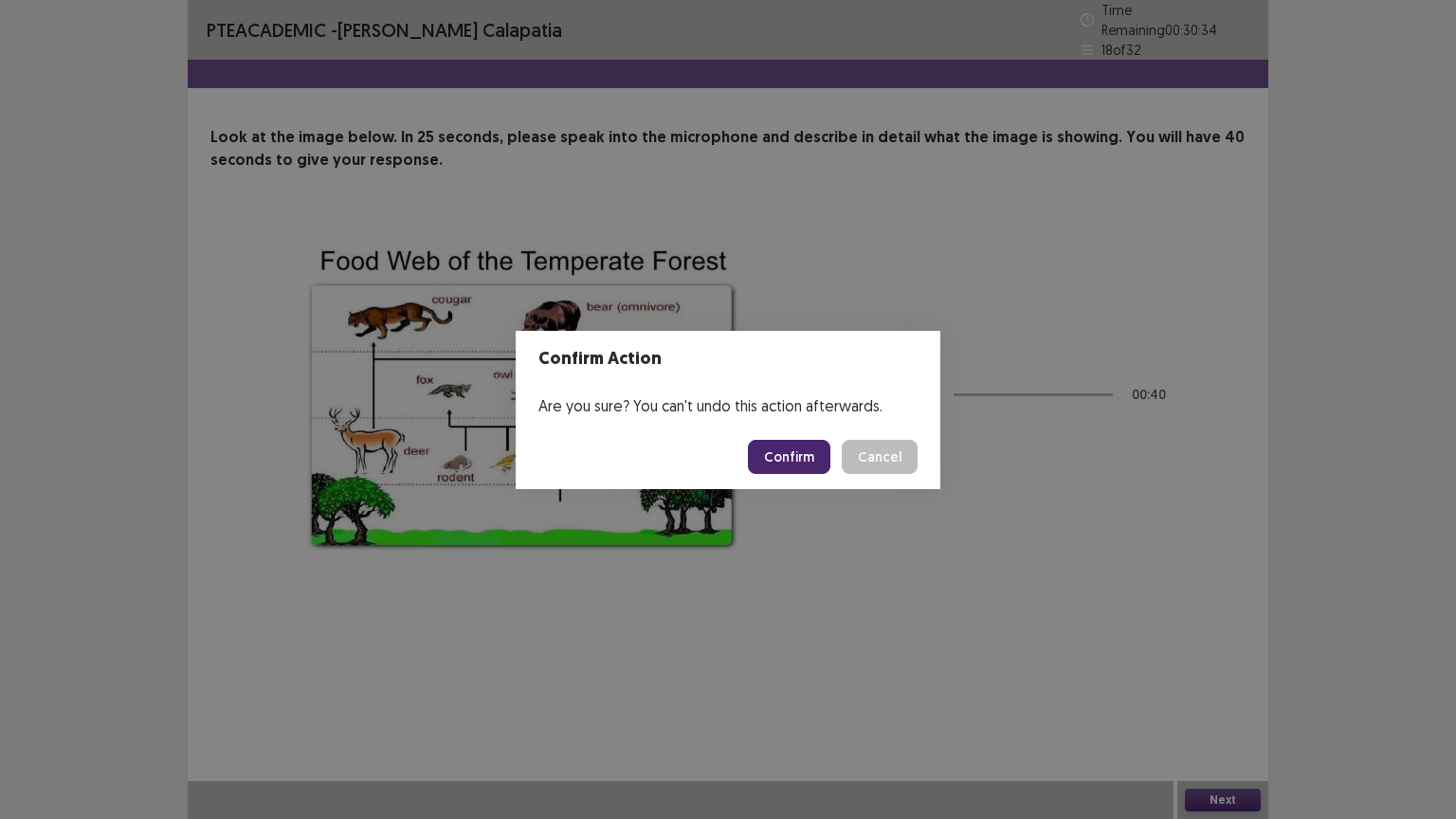
click at [809, 447] on button "Confirm" at bounding box center [790, 456] width 83 height 34
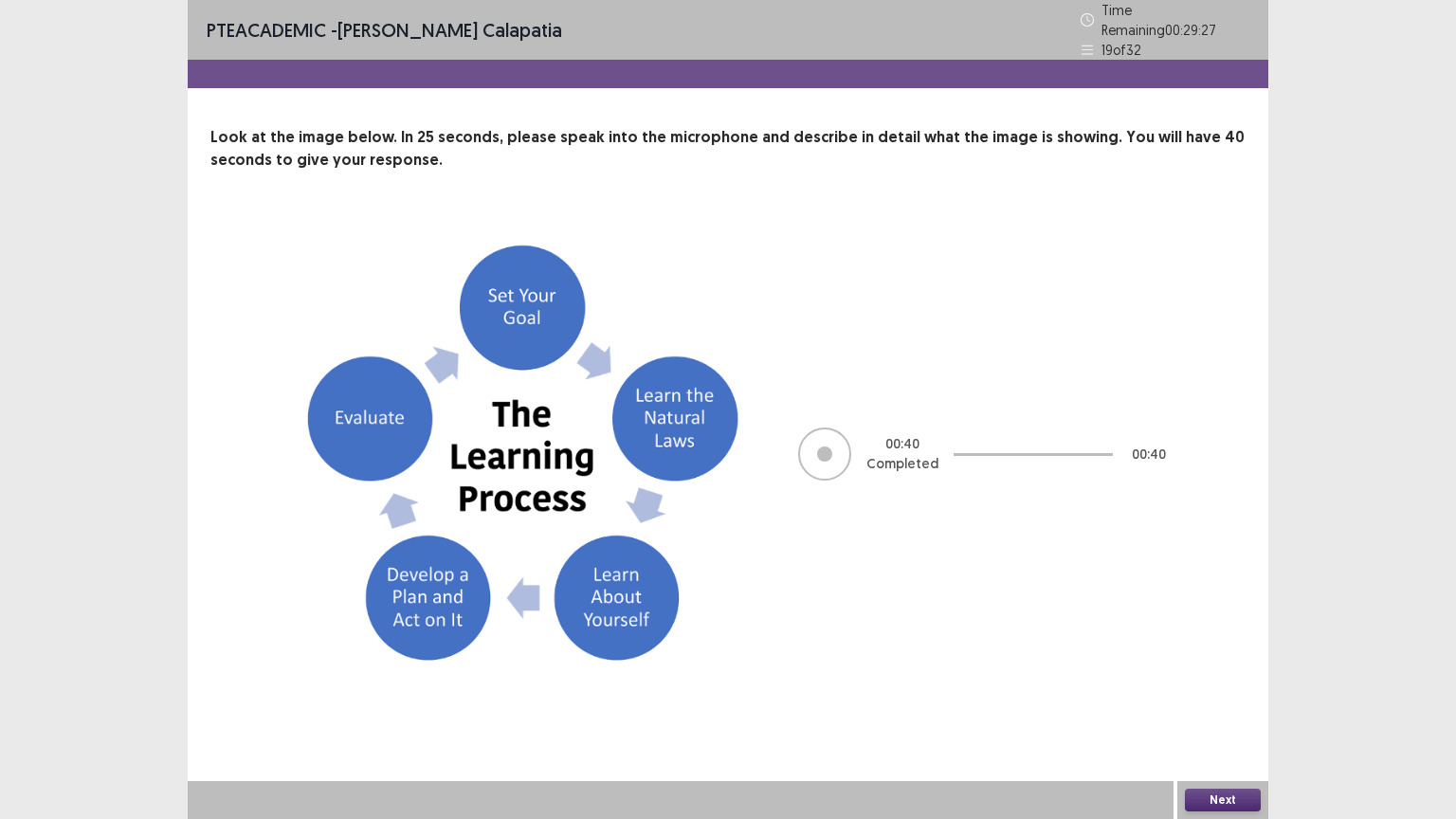
click at [1213, 641] on button "Next" at bounding box center [1222, 800] width 76 height 23
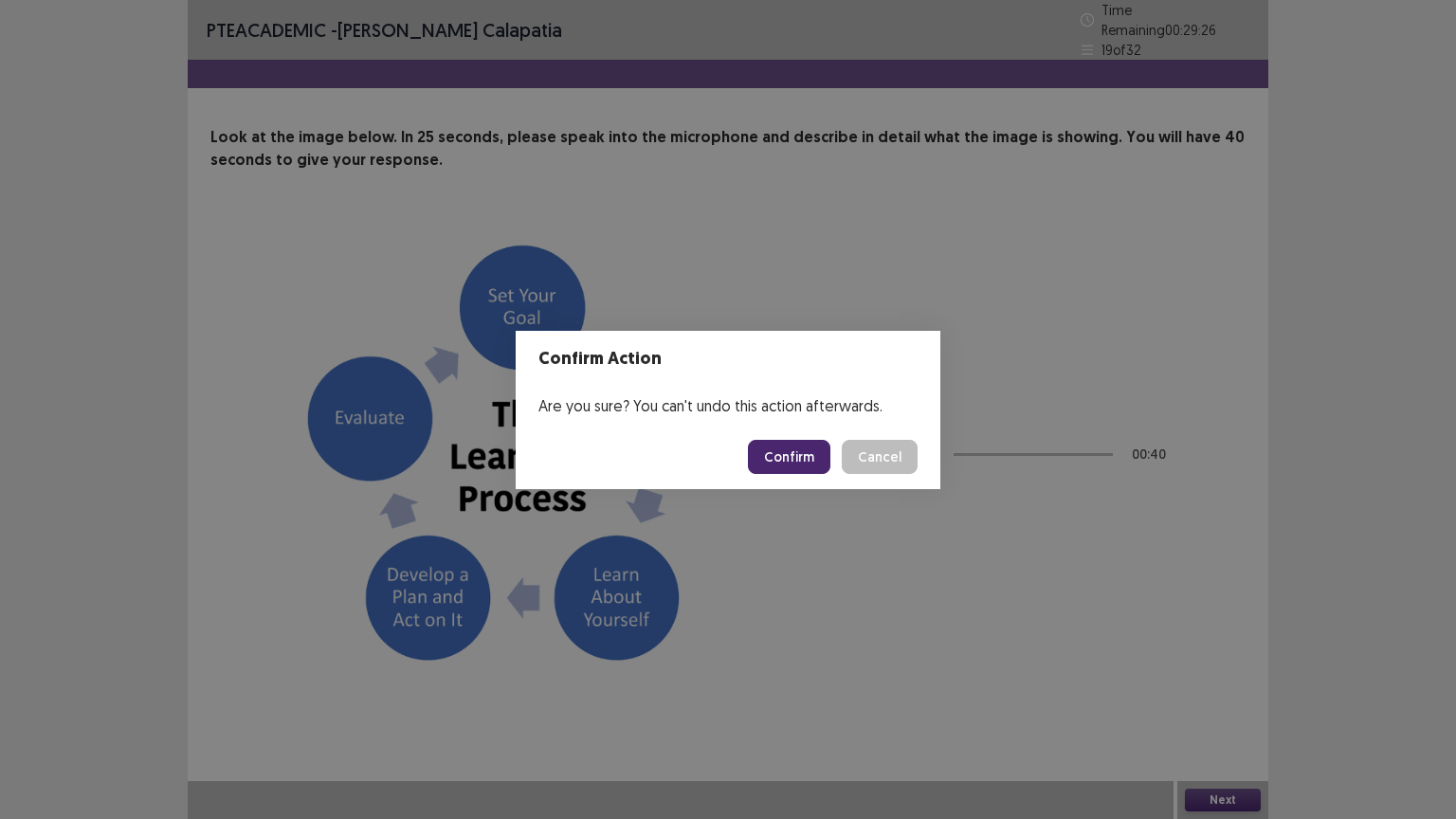
click at [788, 452] on button "Confirm" at bounding box center [790, 456] width 83 height 34
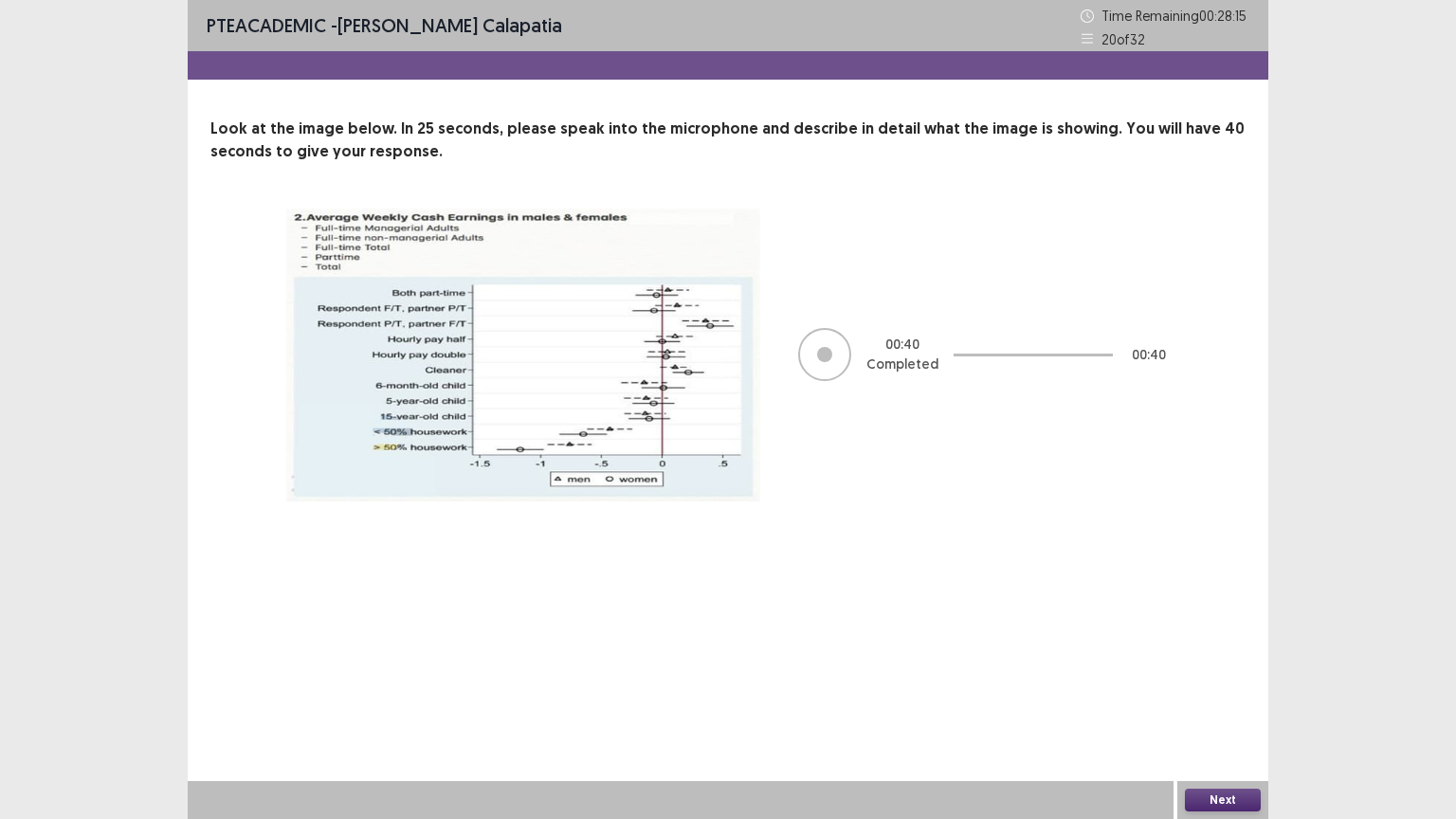
click at [1236, 641] on button "Next" at bounding box center [1222, 800] width 76 height 23
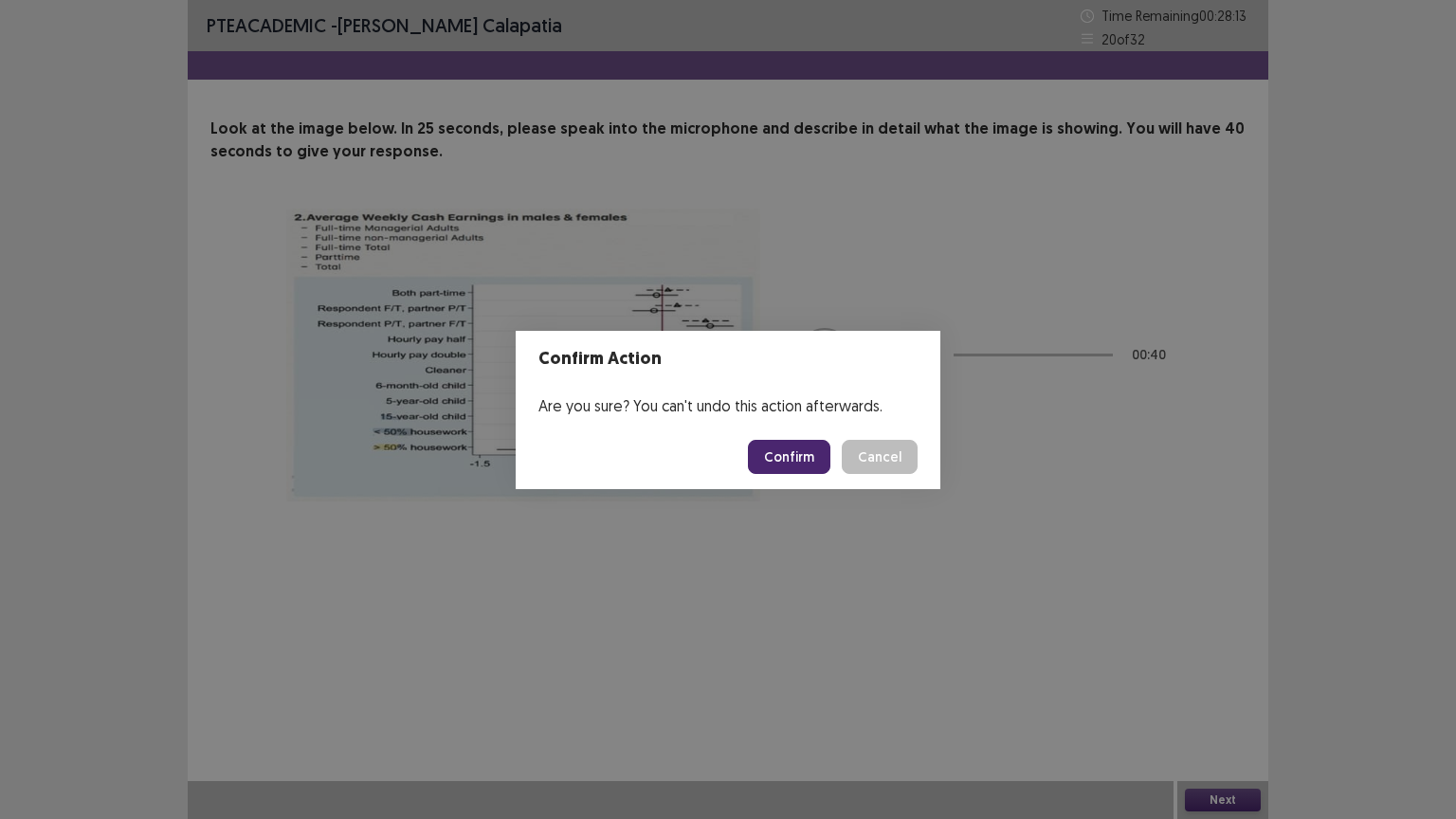
click at [777, 449] on button "Confirm" at bounding box center [790, 456] width 83 height 34
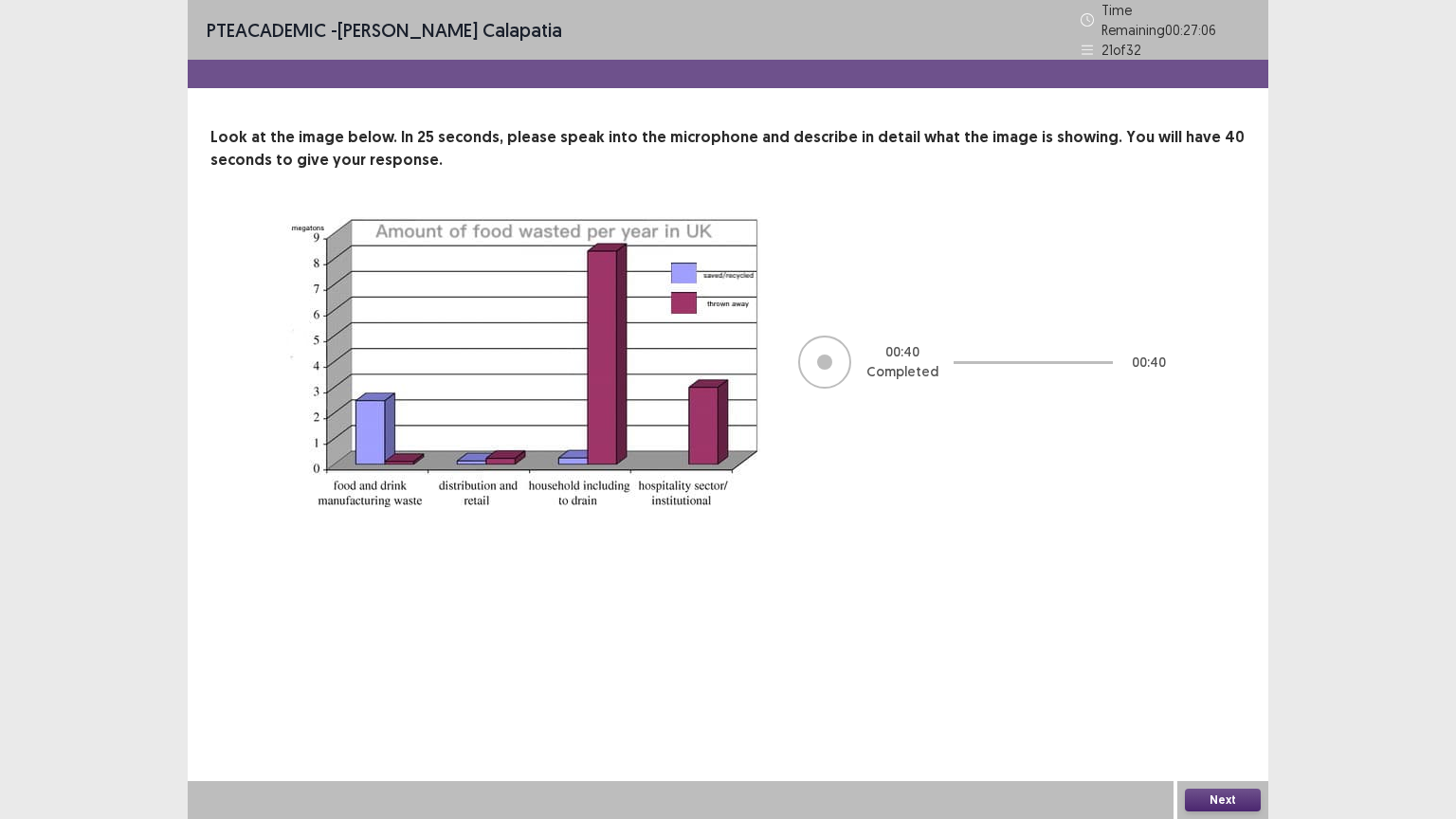
click at [1240, 641] on button "Next" at bounding box center [1222, 800] width 76 height 23
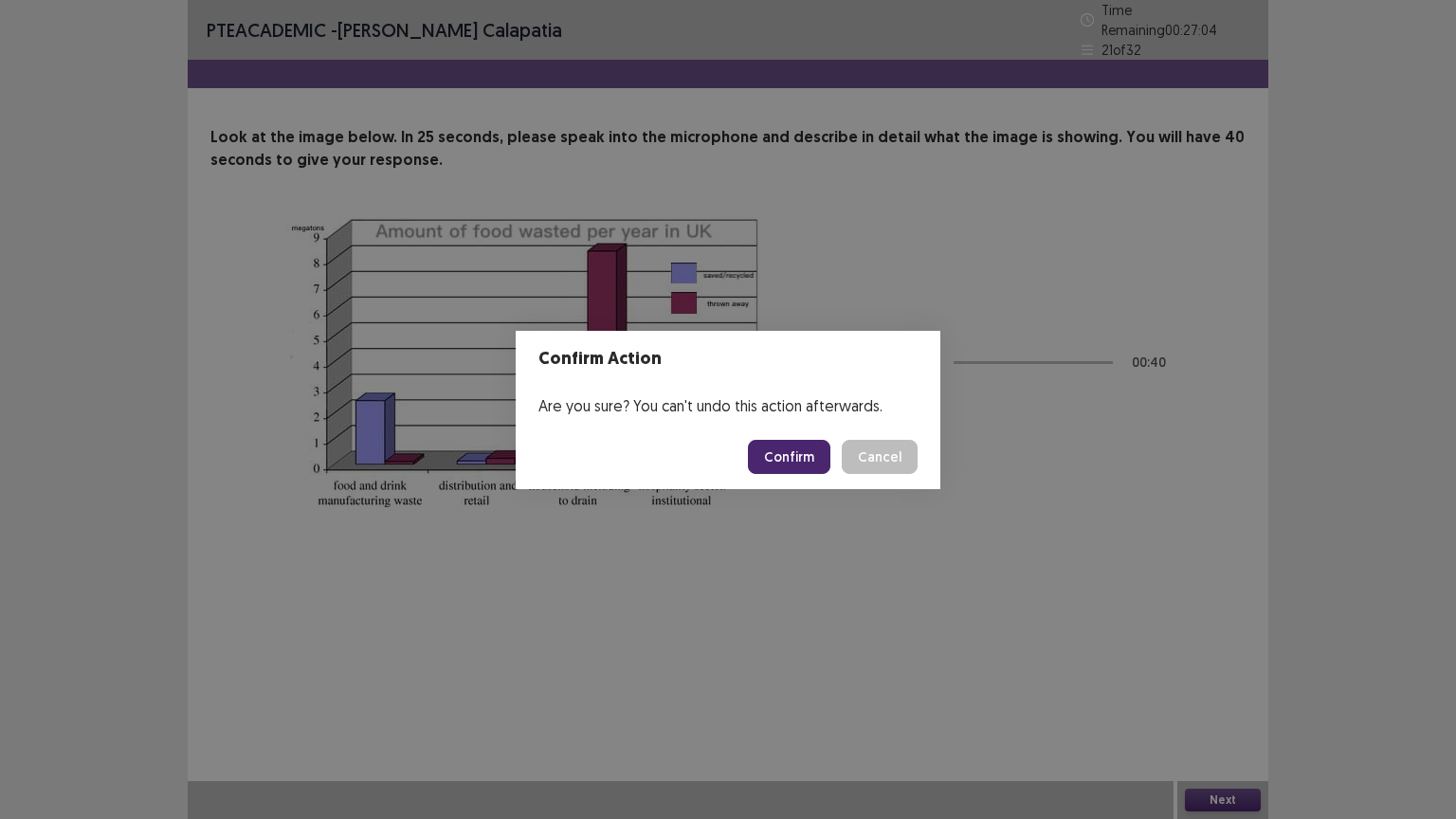
click at [793, 444] on button "Confirm" at bounding box center [790, 456] width 83 height 34
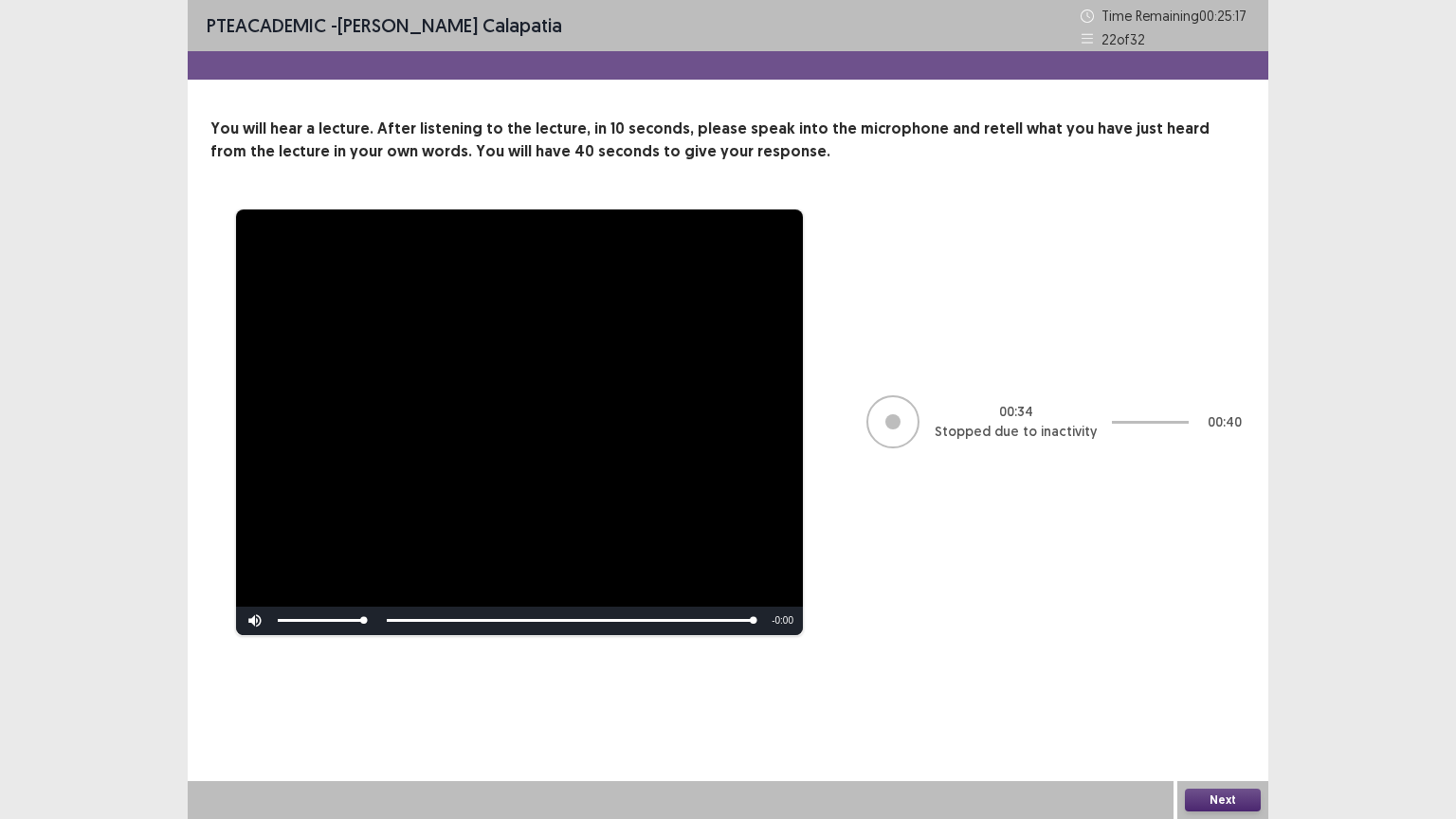
click at [1238, 641] on button "Next" at bounding box center [1222, 800] width 76 height 23
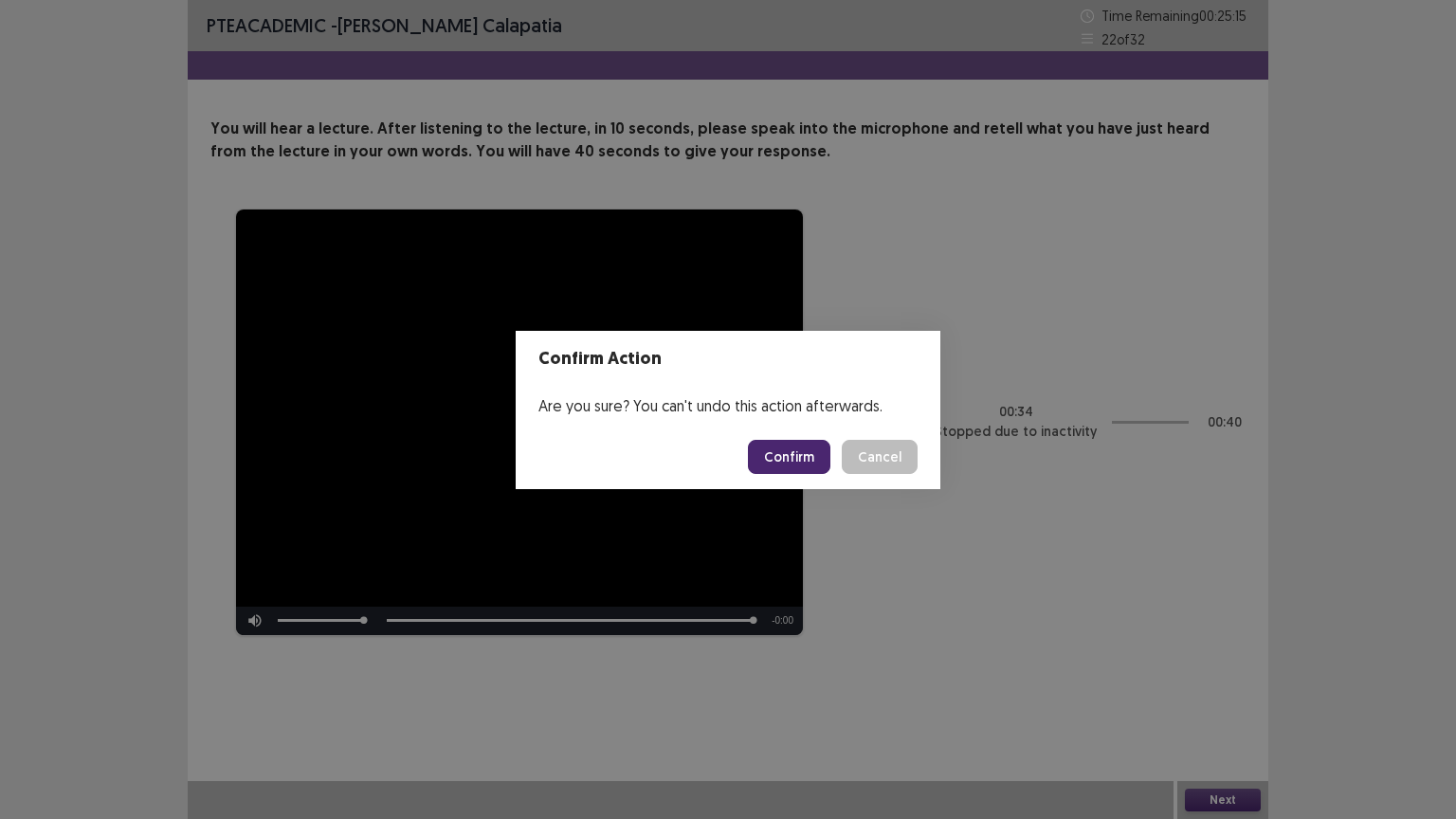
click at [801, 455] on button "Confirm" at bounding box center [790, 456] width 83 height 34
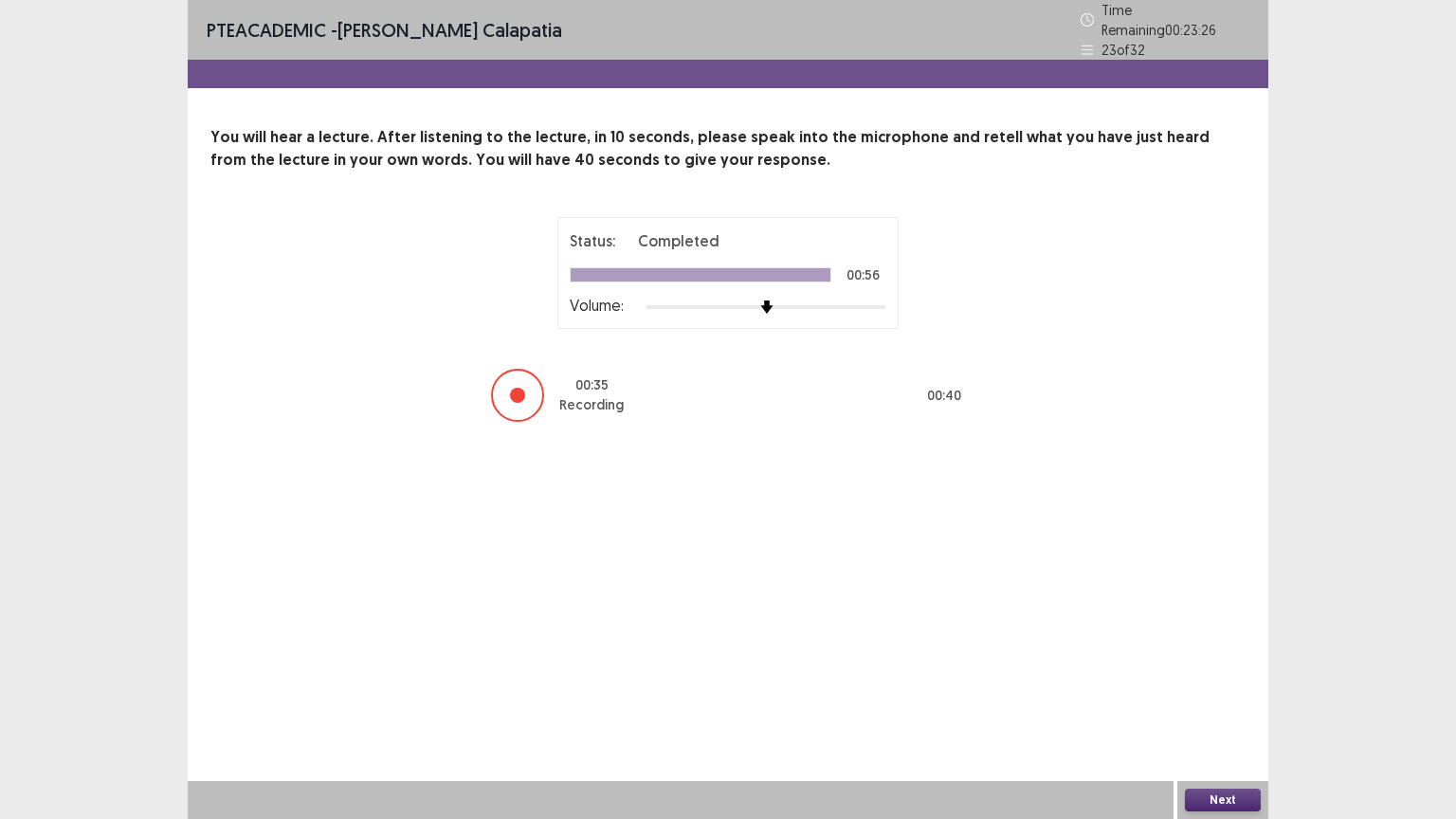
click at [1198, 641] on button "Next" at bounding box center [1222, 800] width 76 height 23
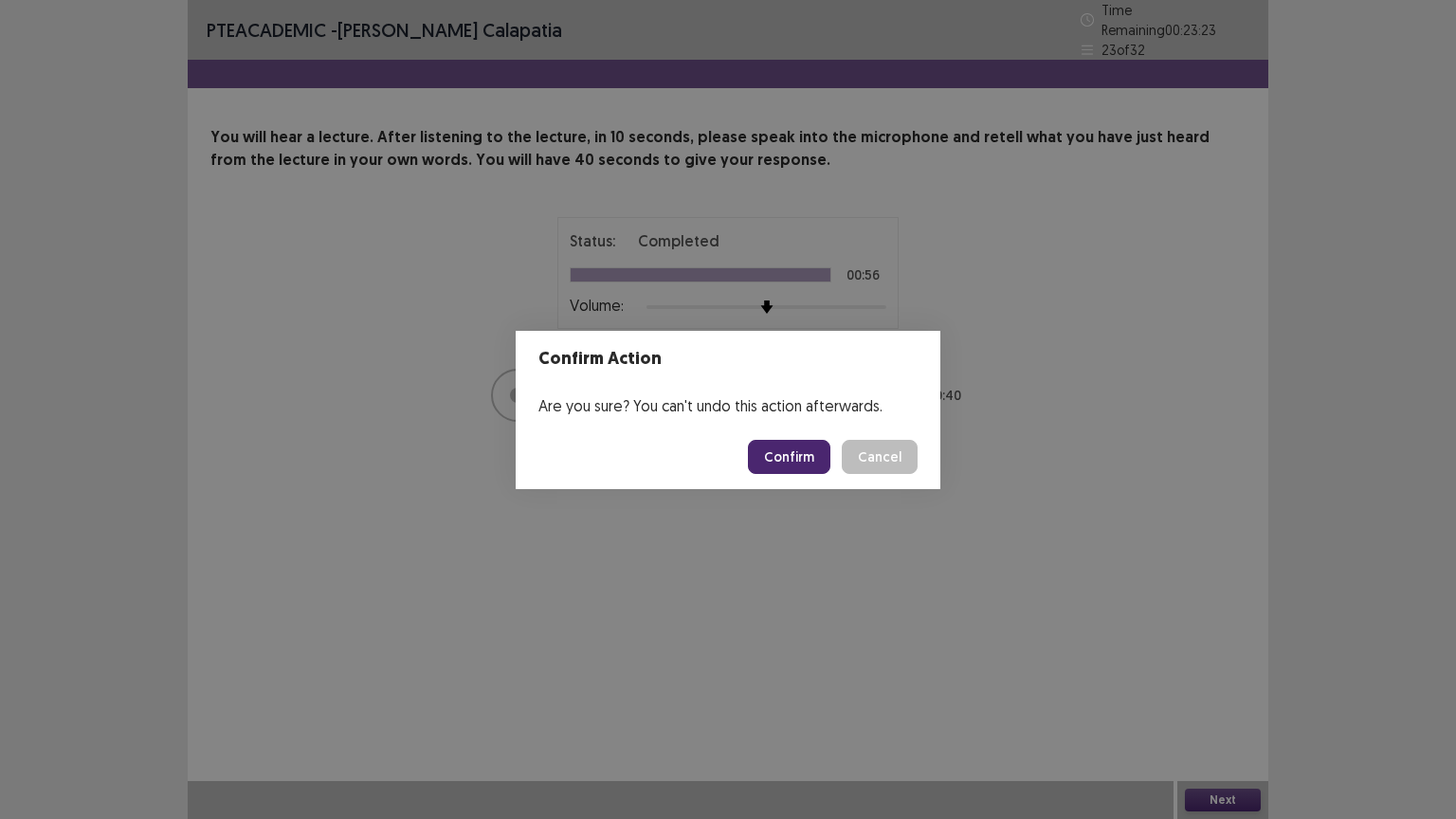
click at [781, 460] on button "Confirm" at bounding box center [790, 456] width 83 height 34
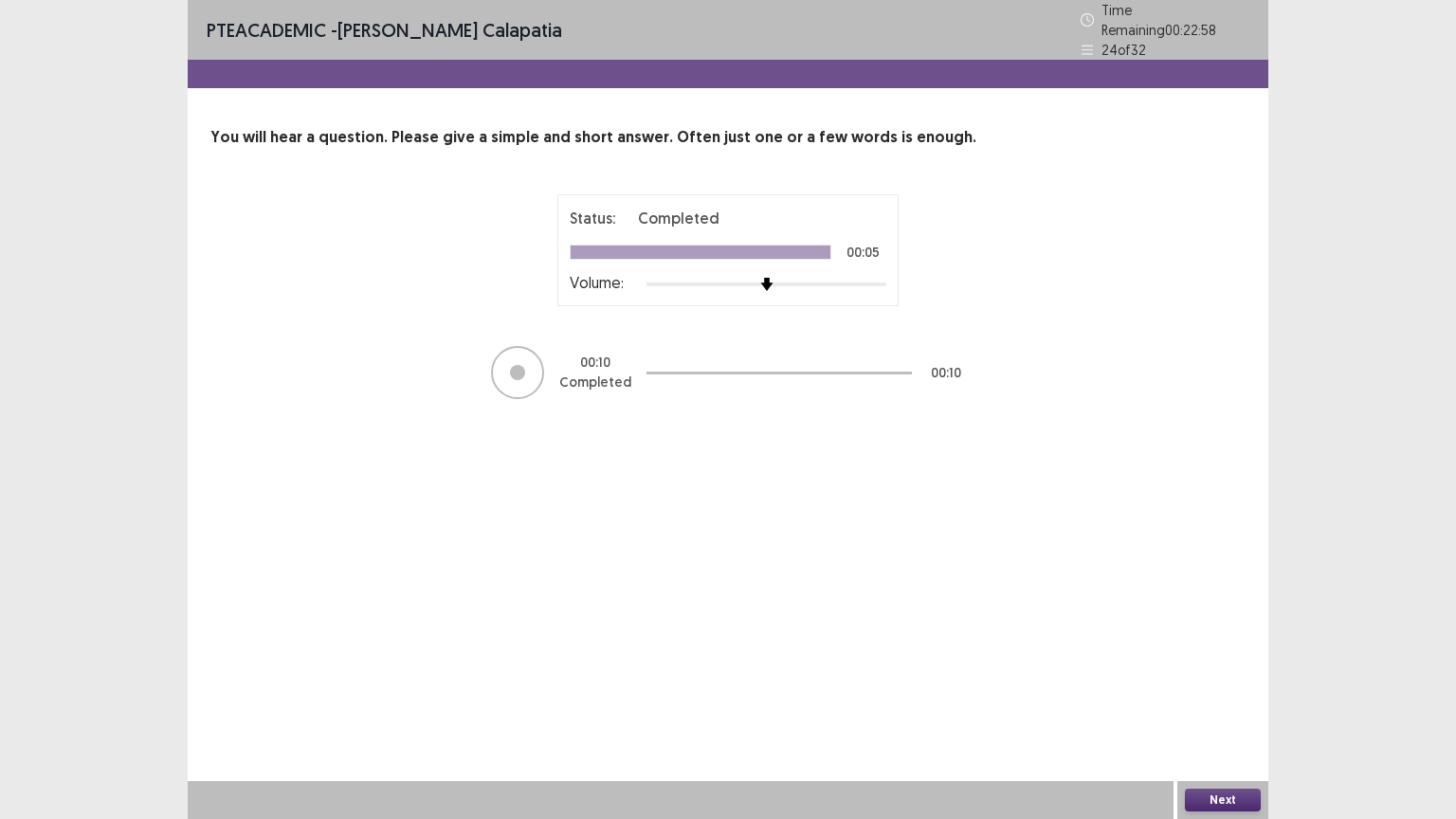
click at [1229, 641] on button "Next" at bounding box center [1222, 800] width 76 height 23
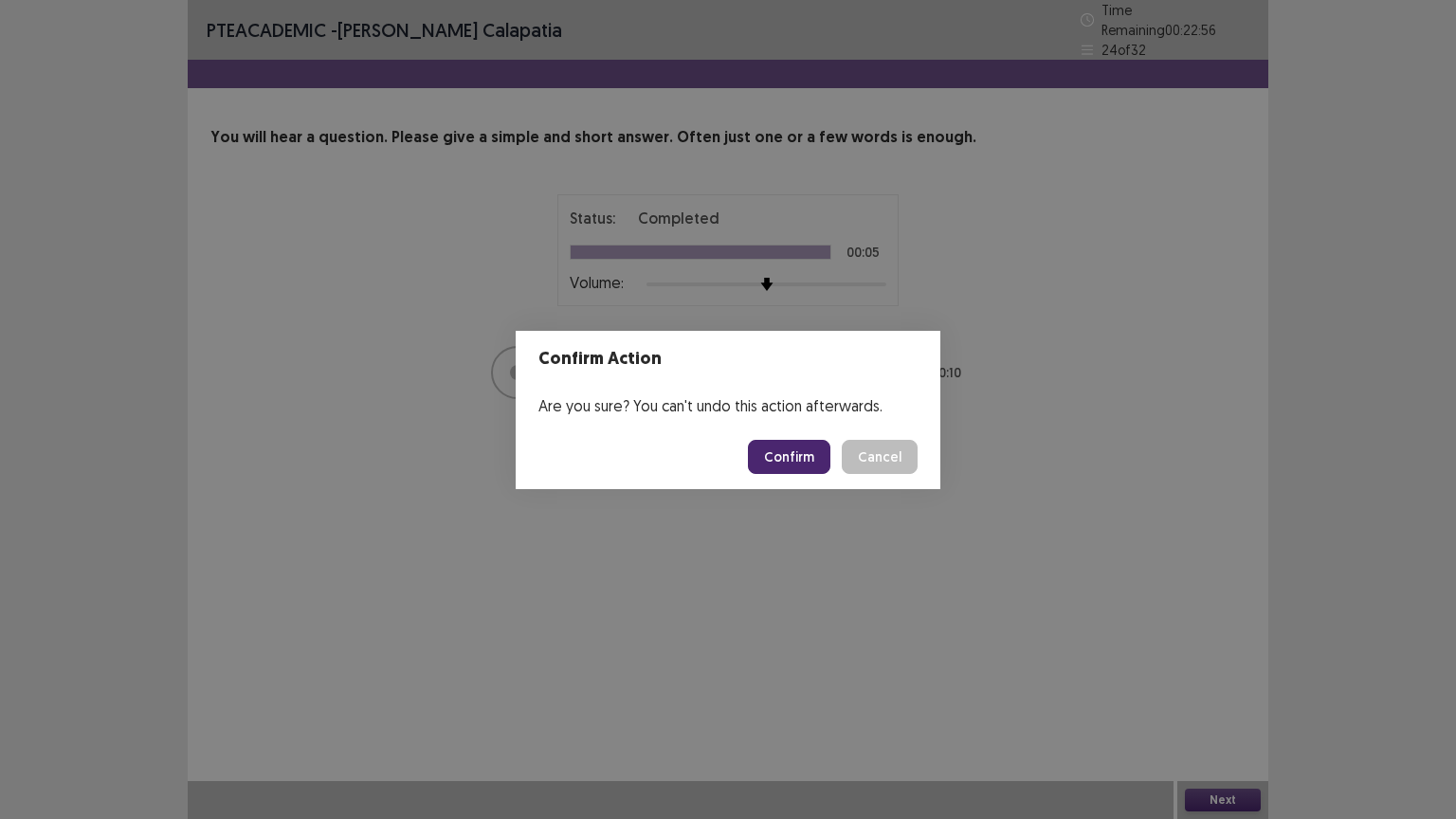
click at [819, 444] on button "Confirm" at bounding box center [790, 456] width 83 height 34
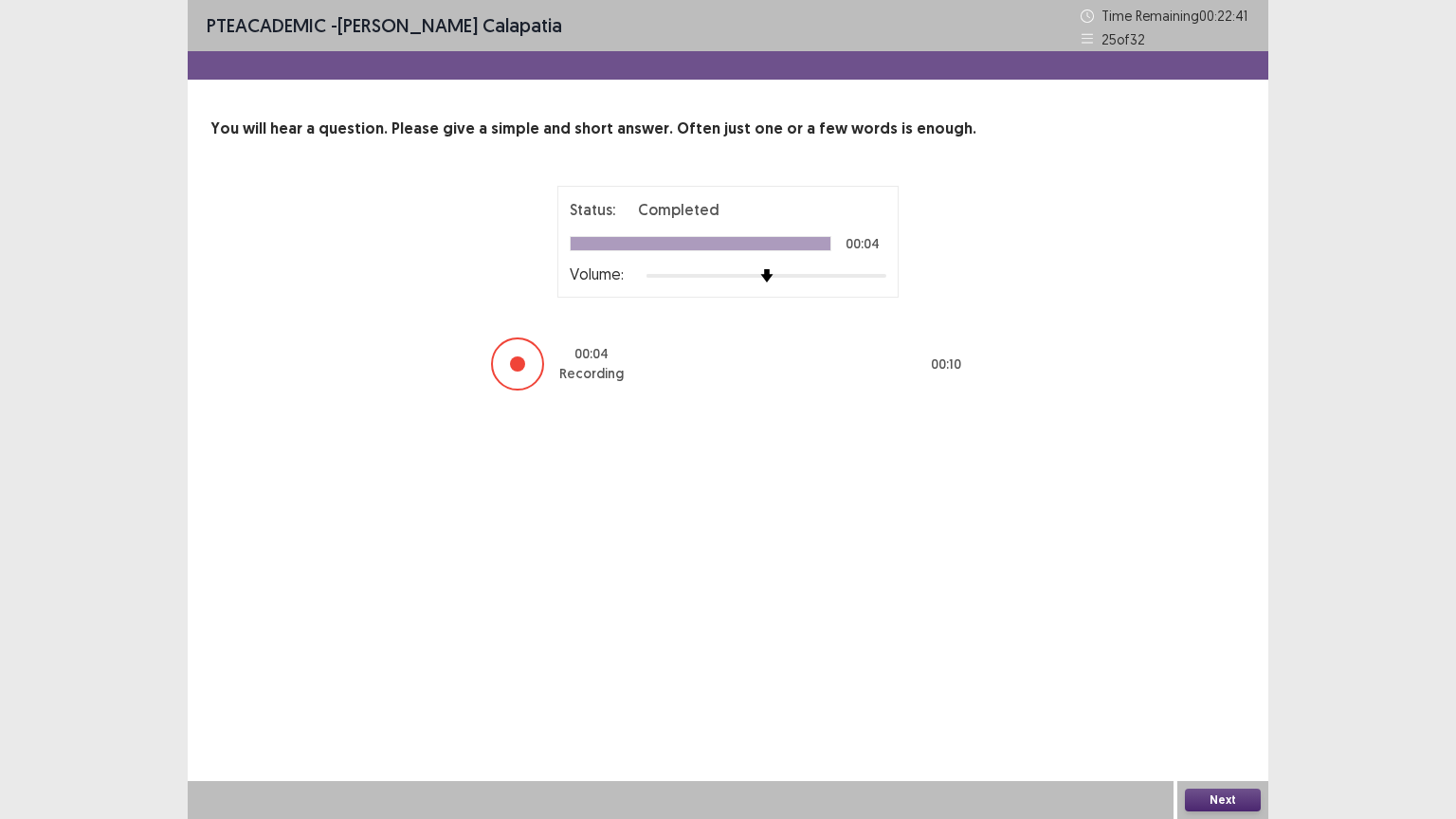
click at [1202, 641] on button "Next" at bounding box center [1222, 800] width 76 height 23
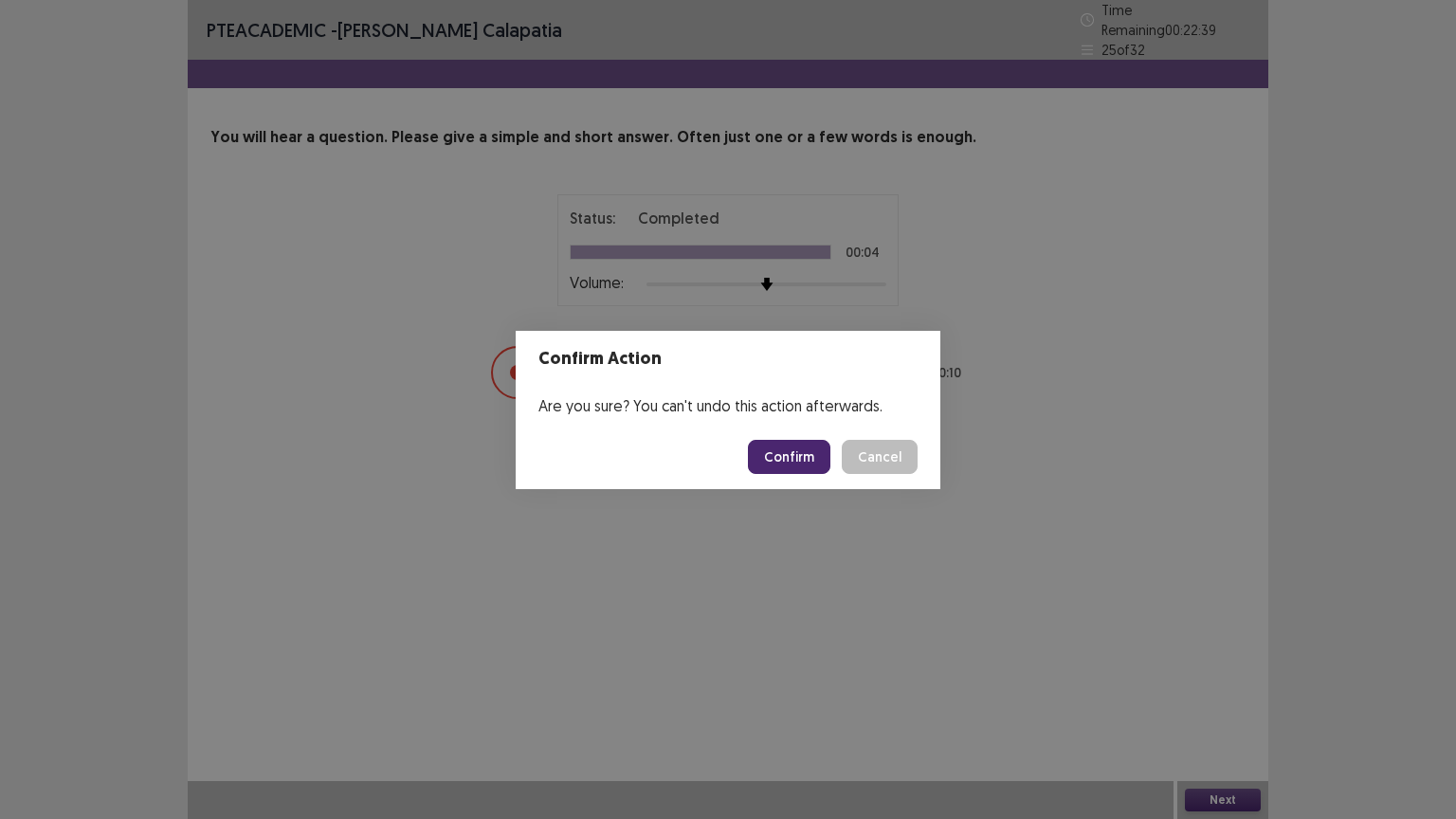
click at [824, 452] on button "Confirm" at bounding box center [790, 456] width 83 height 34
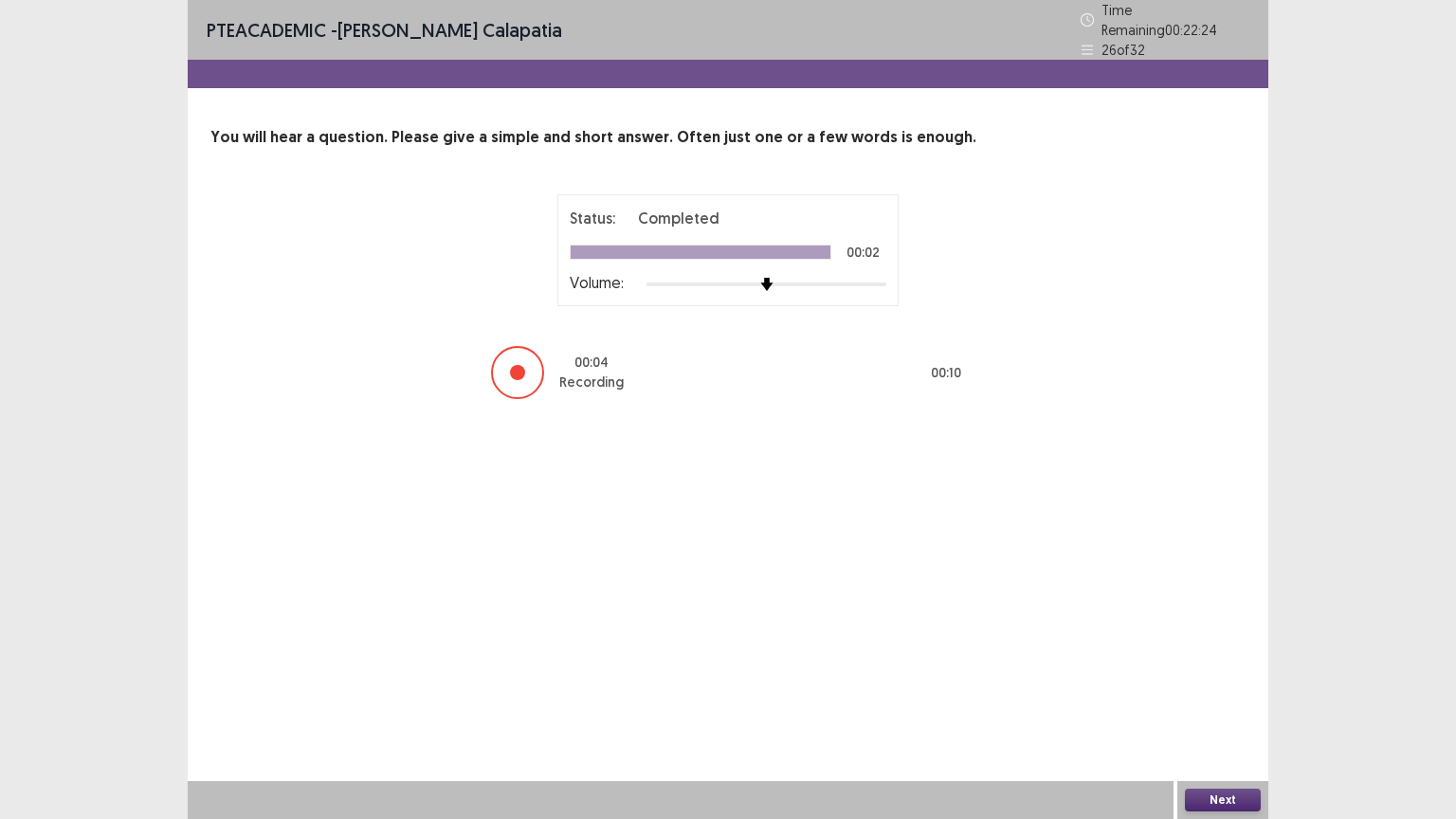
click at [1221, 641] on button "Next" at bounding box center [1222, 800] width 76 height 23
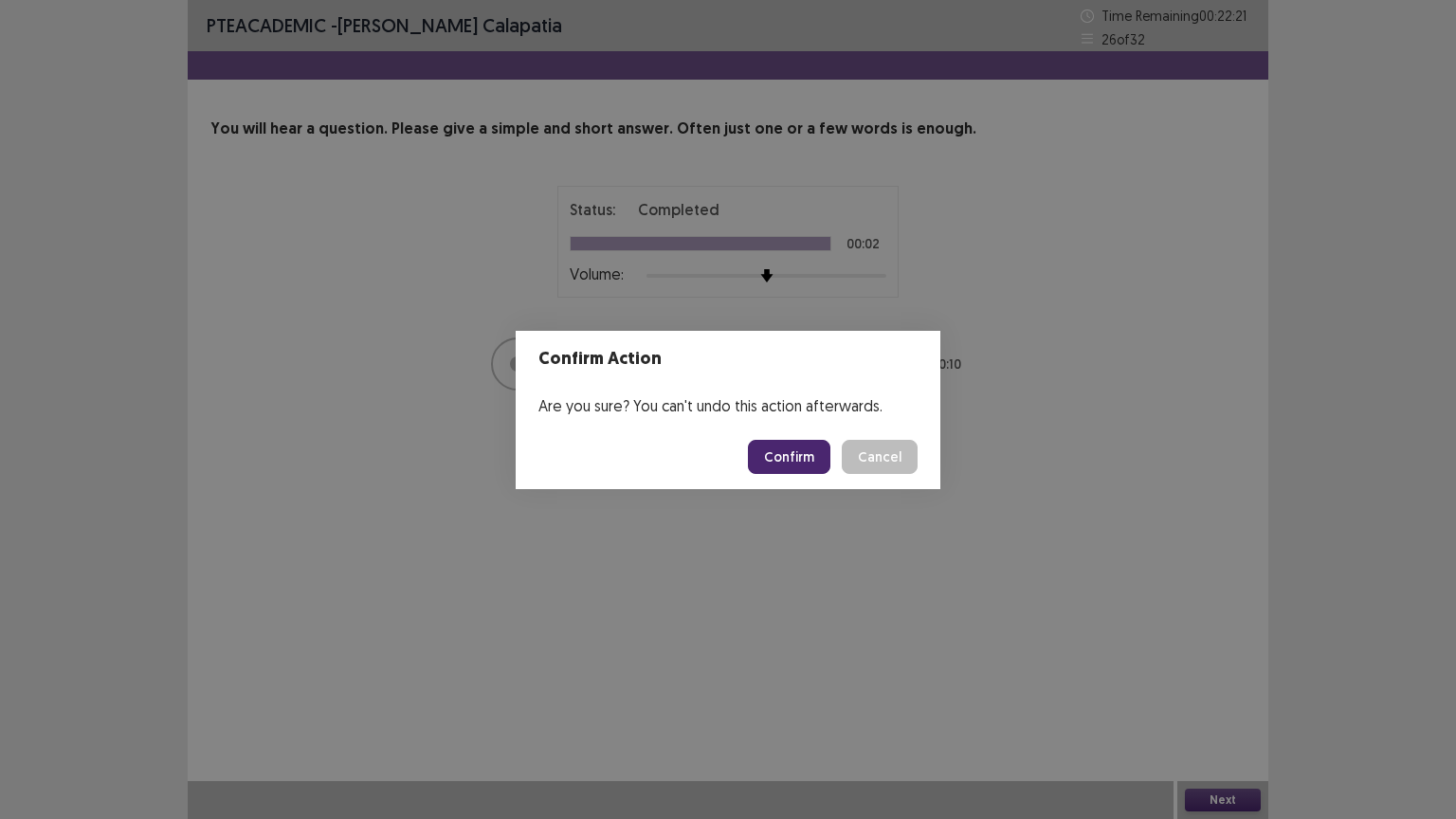
click at [823, 447] on button "Confirm" at bounding box center [790, 456] width 83 height 34
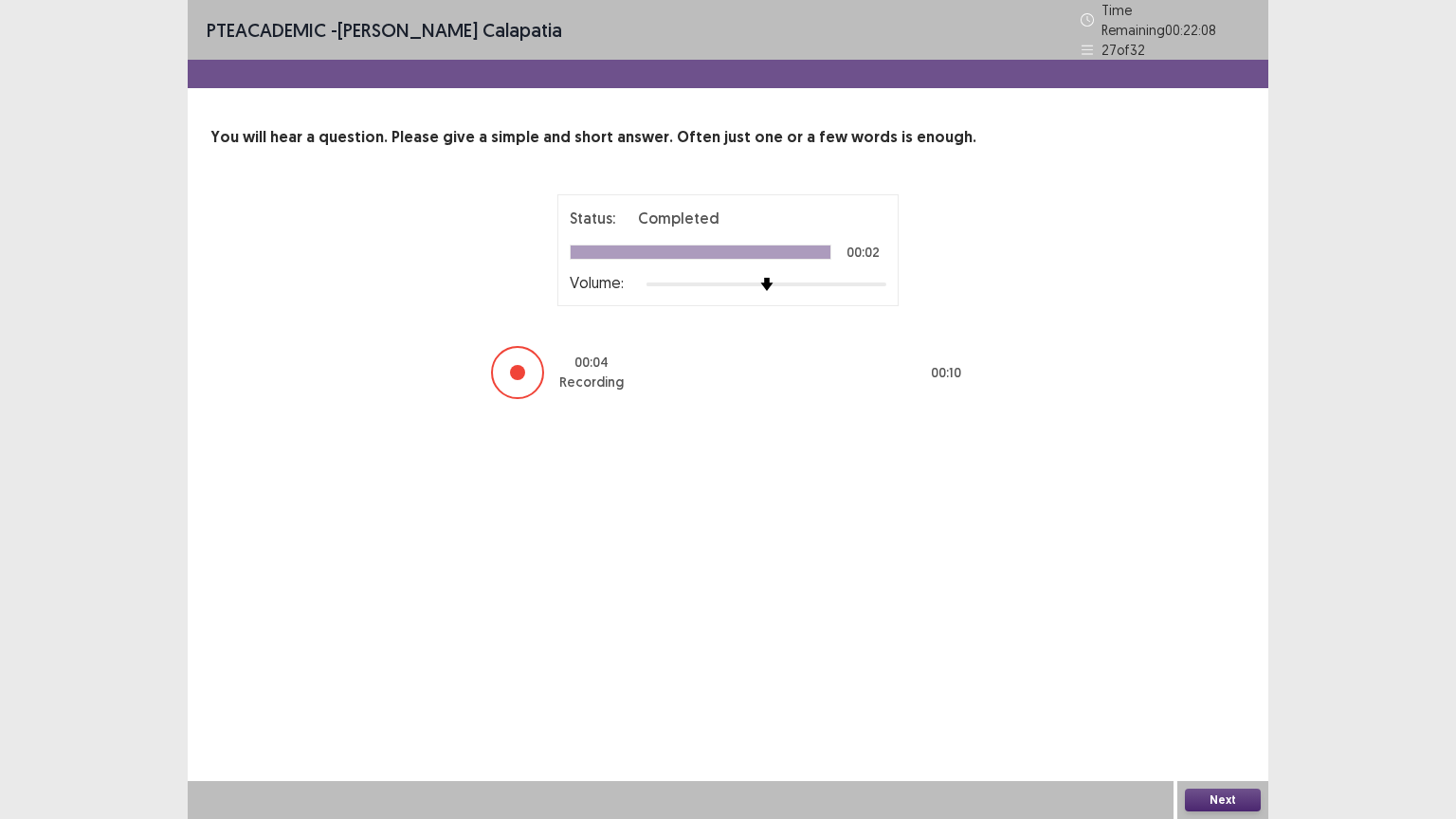
click at [1228, 641] on button "Next" at bounding box center [1222, 800] width 76 height 23
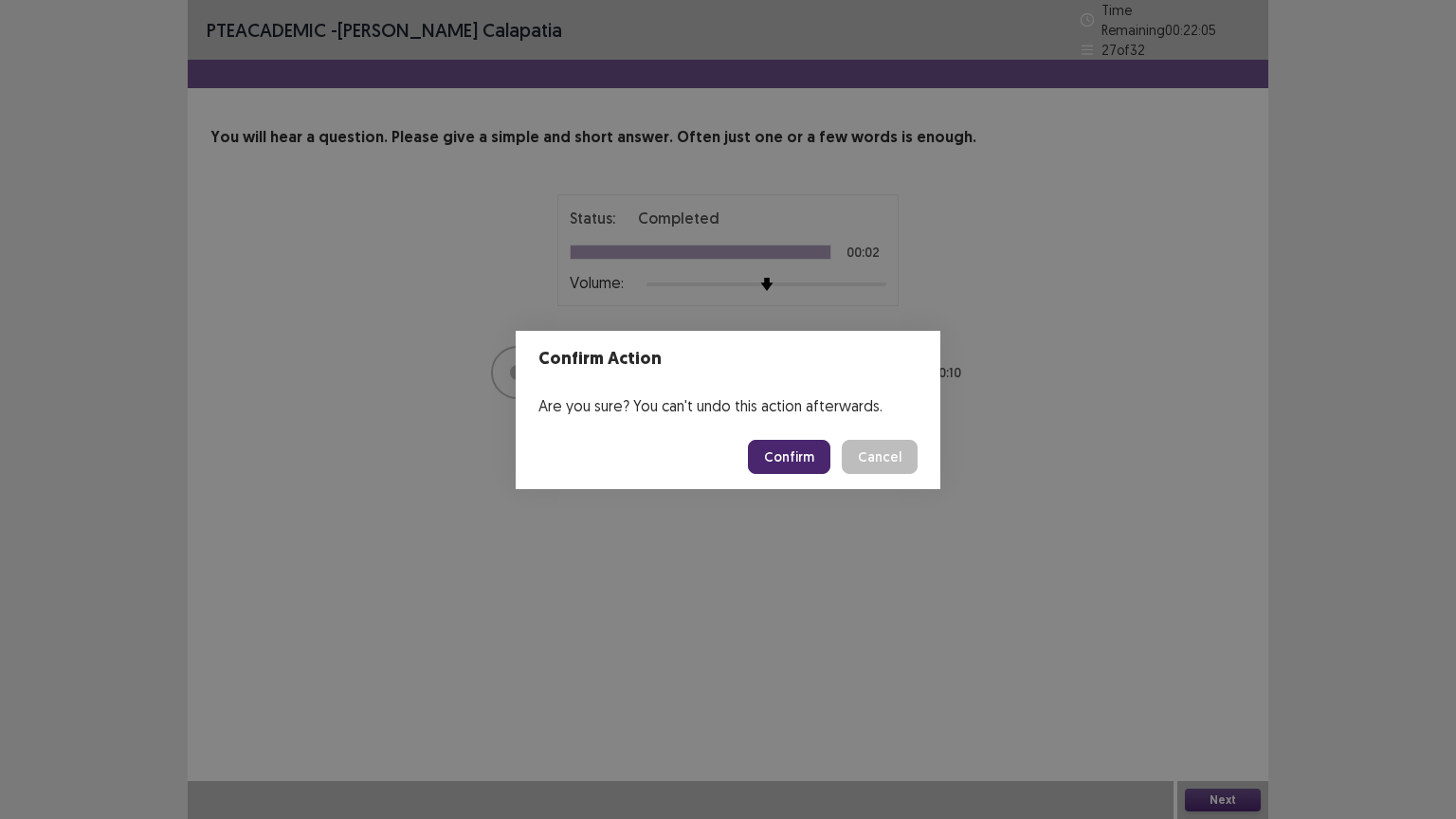
click at [779, 450] on button "Confirm" at bounding box center [790, 456] width 83 height 34
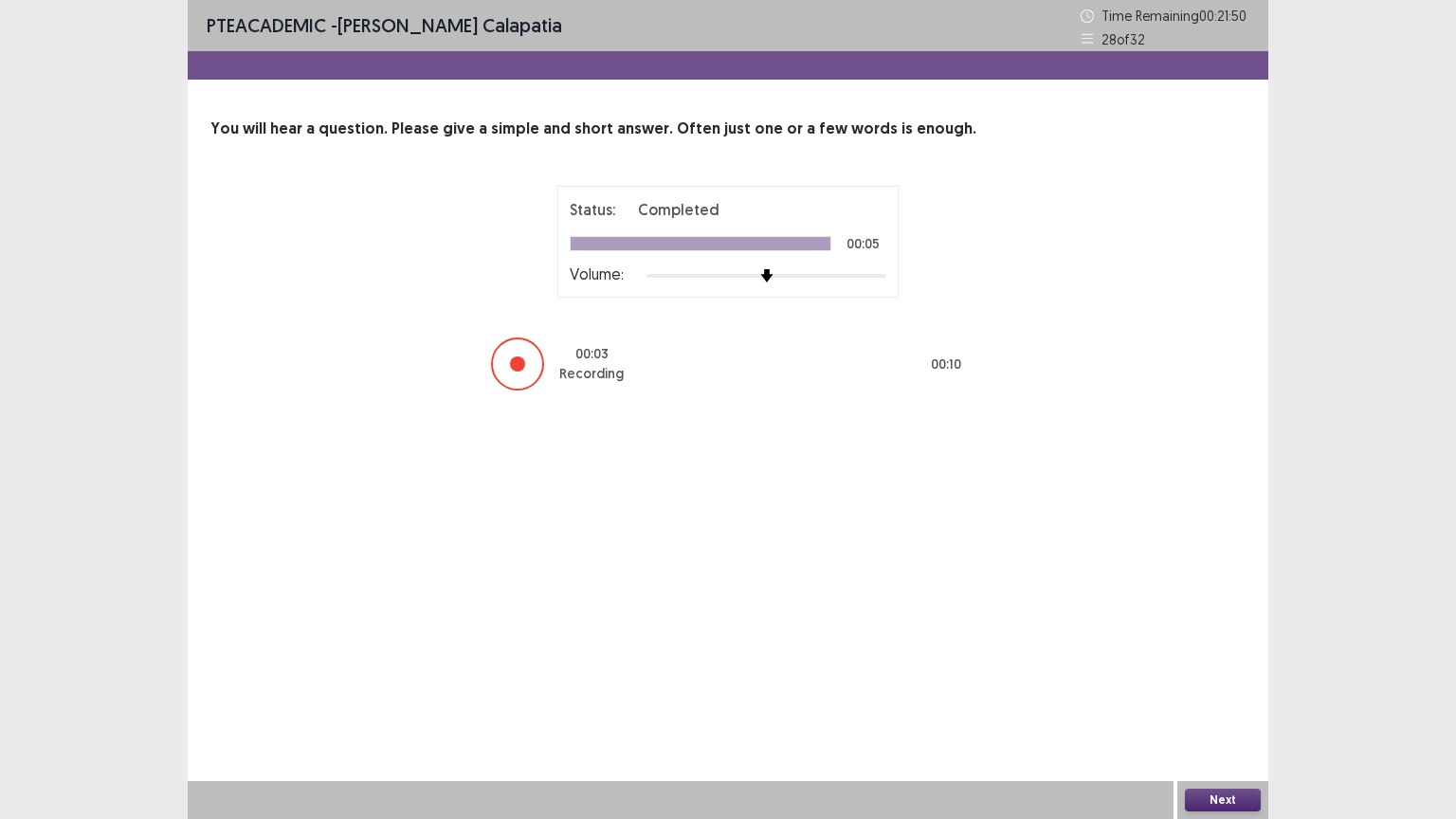
click at [1217, 641] on button "Next" at bounding box center [1222, 800] width 76 height 23
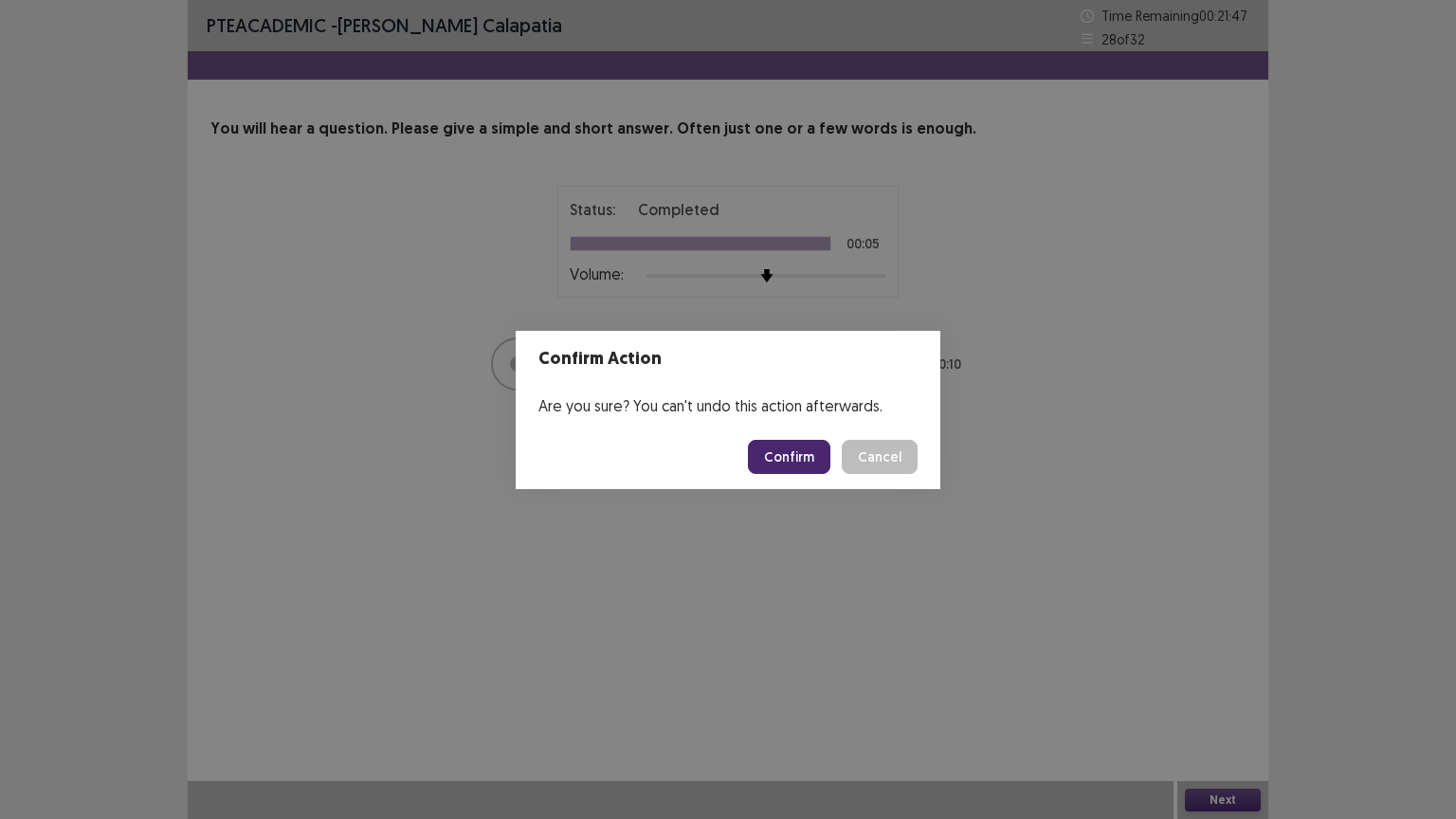
click at [791, 444] on button "Confirm" at bounding box center [790, 456] width 83 height 34
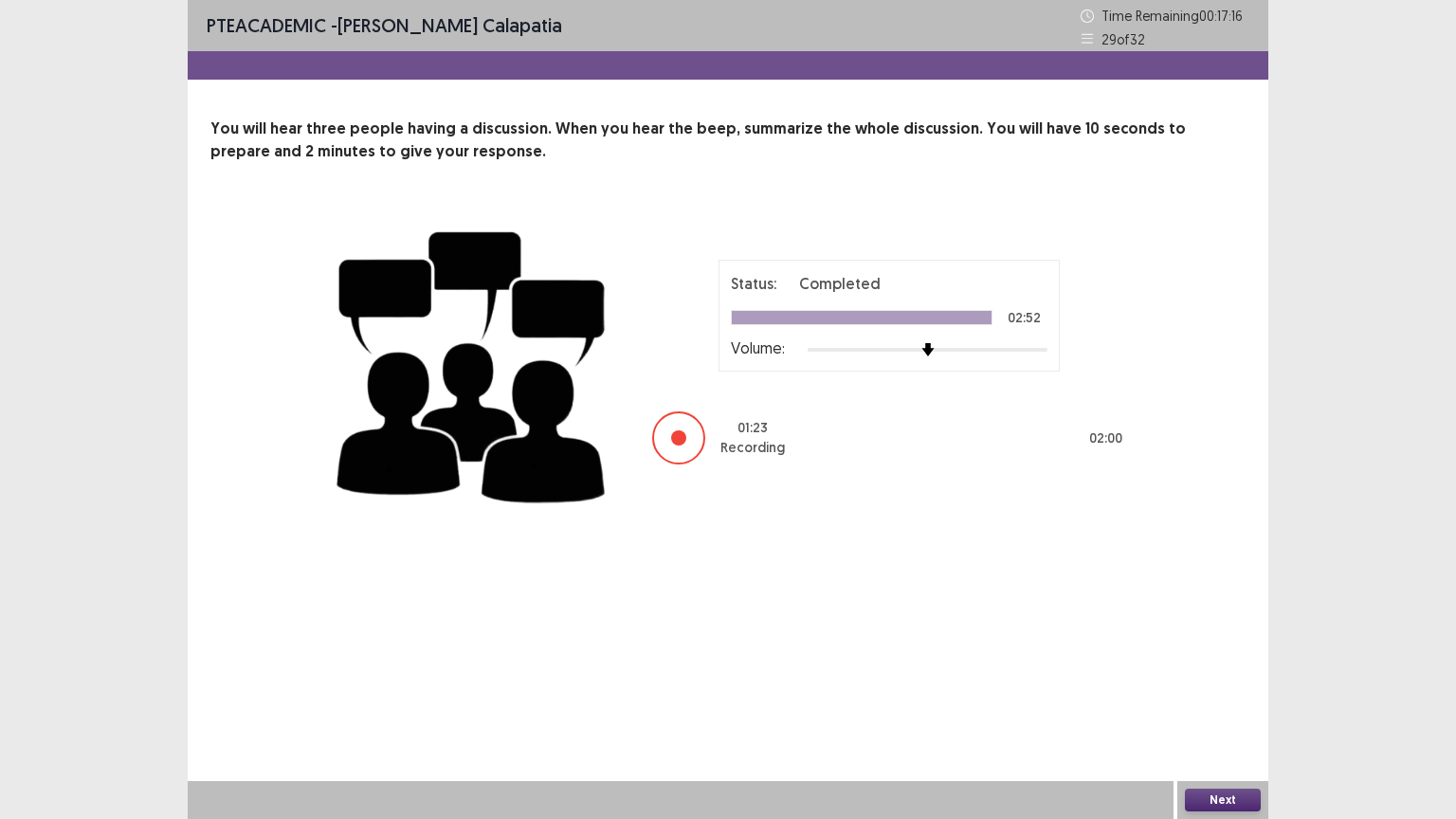
click at [1227, 641] on button "Next" at bounding box center [1222, 800] width 76 height 23
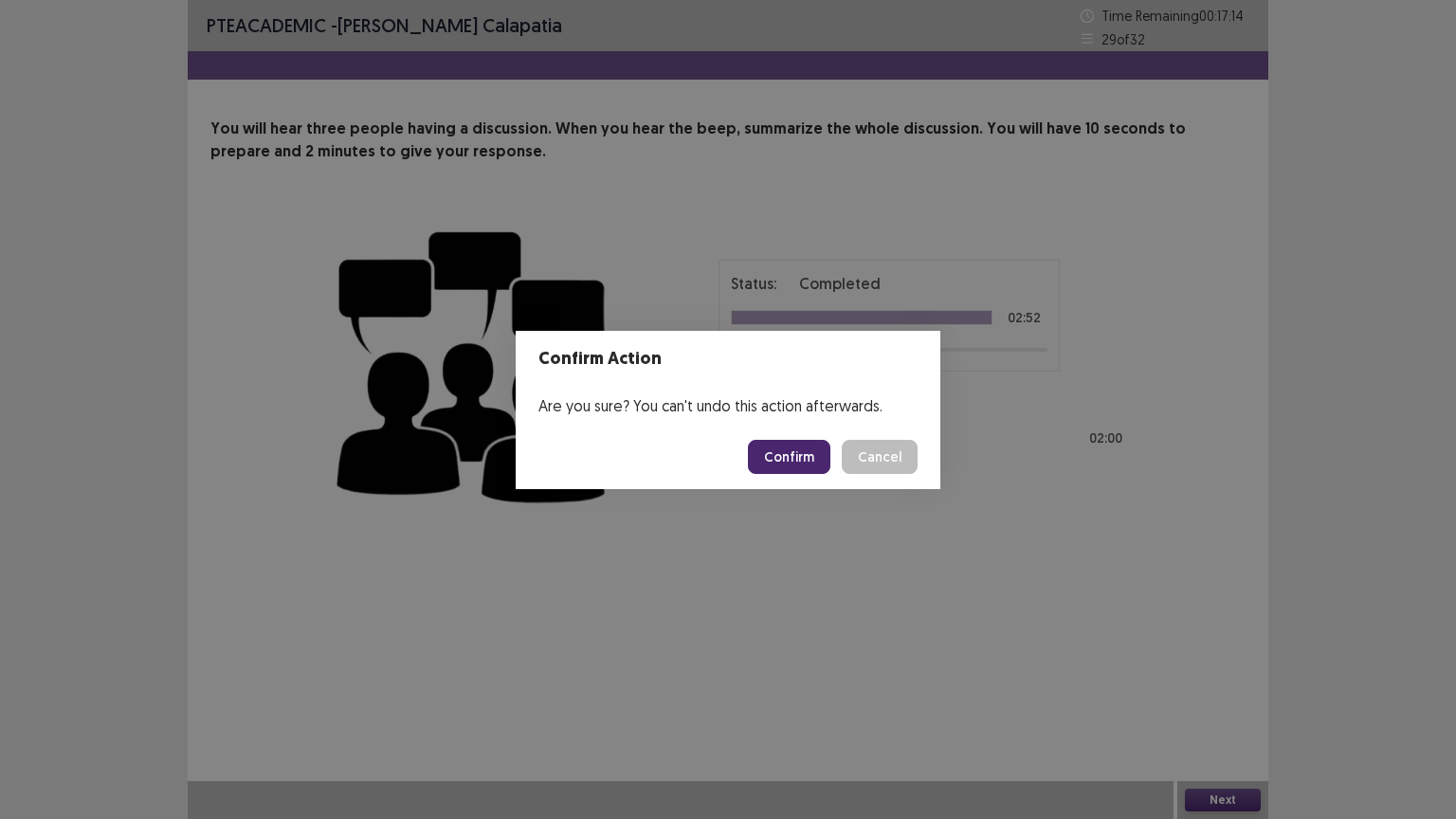
click at [785, 455] on button "Confirm" at bounding box center [790, 456] width 83 height 34
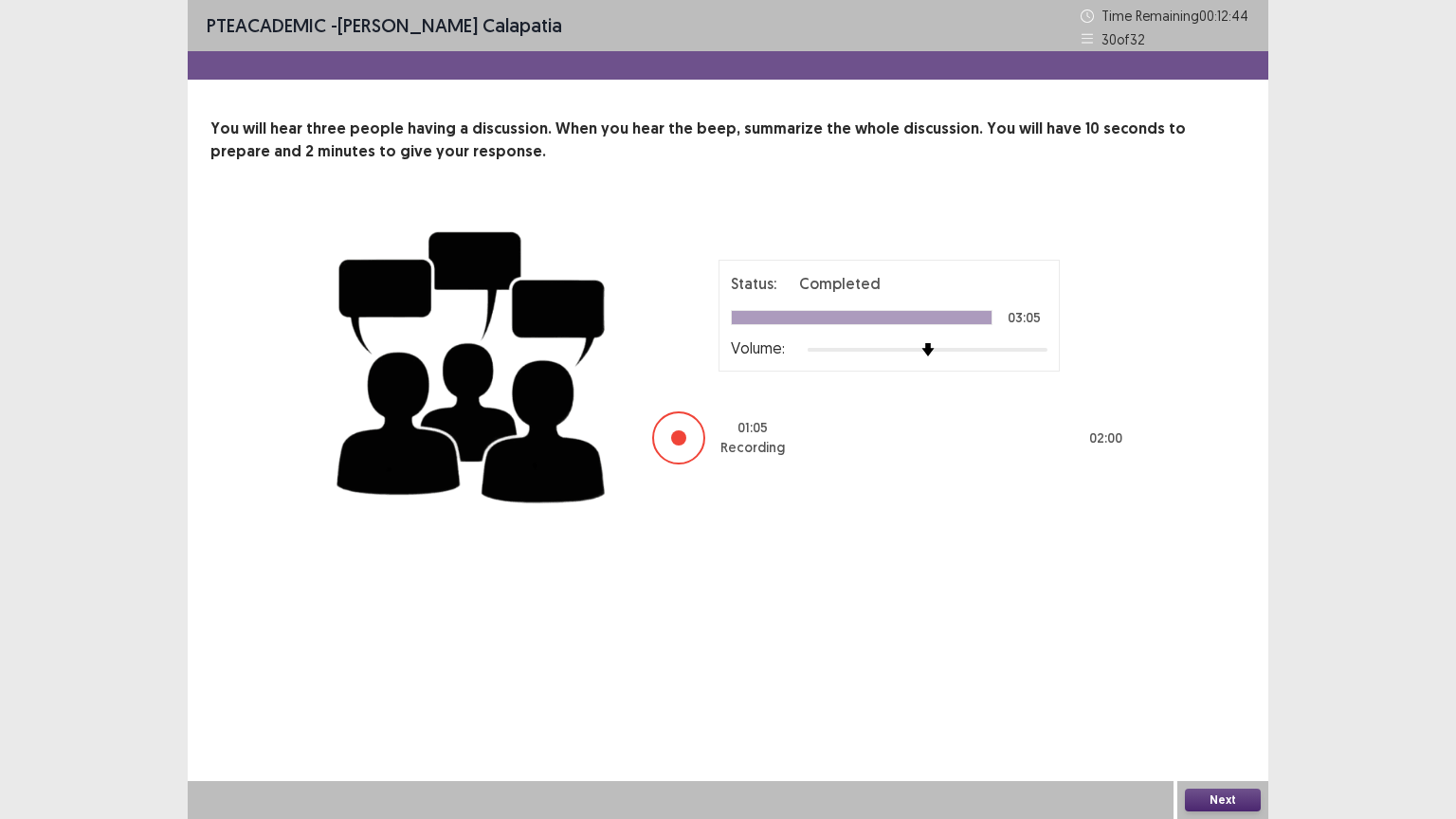
click at [1224, 641] on button "Next" at bounding box center [1222, 800] width 76 height 23
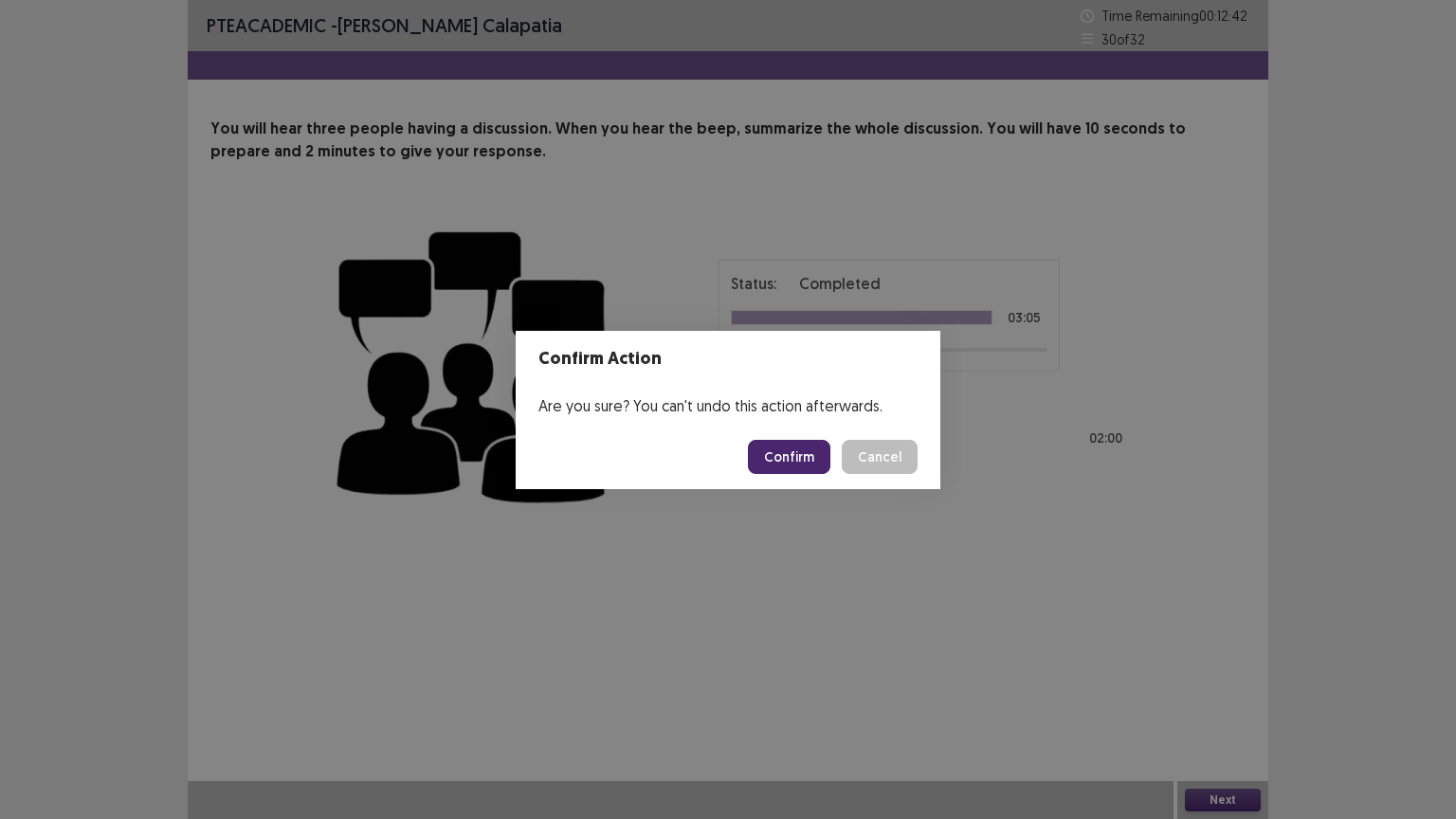
click at [812, 462] on button "Confirm" at bounding box center [790, 456] width 83 height 34
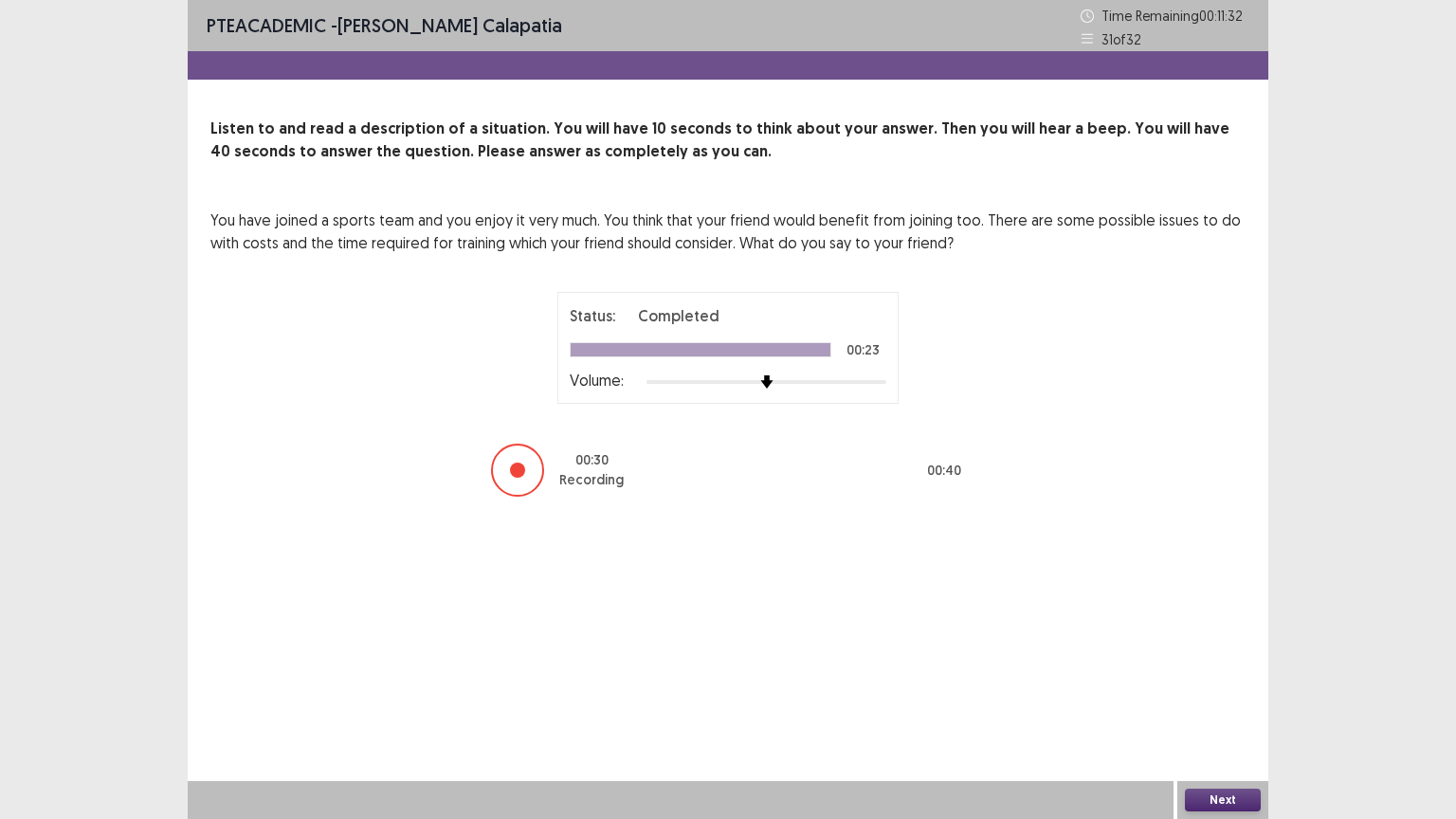
click at [1235, 641] on button "Next" at bounding box center [1222, 800] width 76 height 23
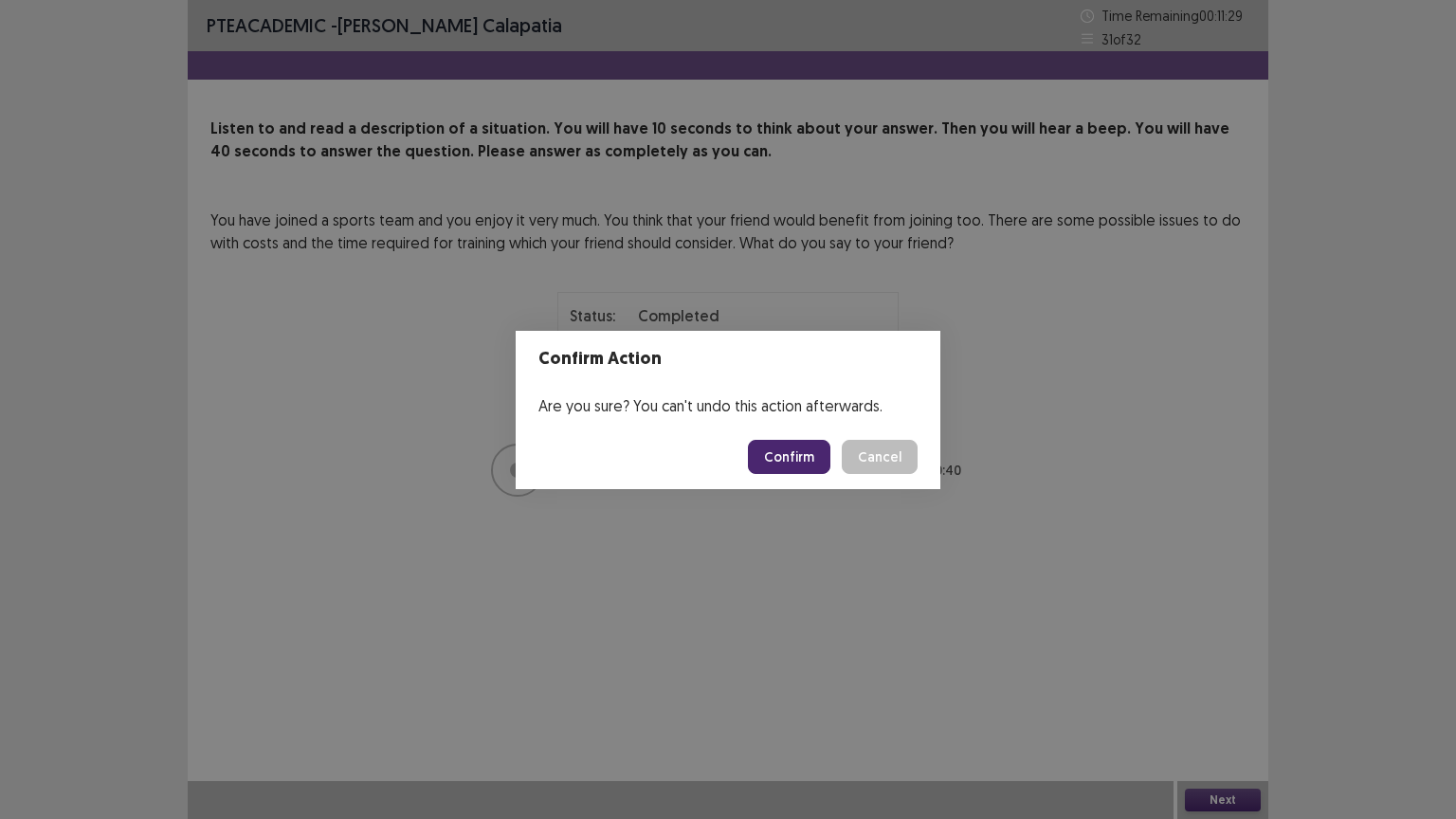
click at [793, 458] on button "Confirm" at bounding box center [790, 456] width 83 height 34
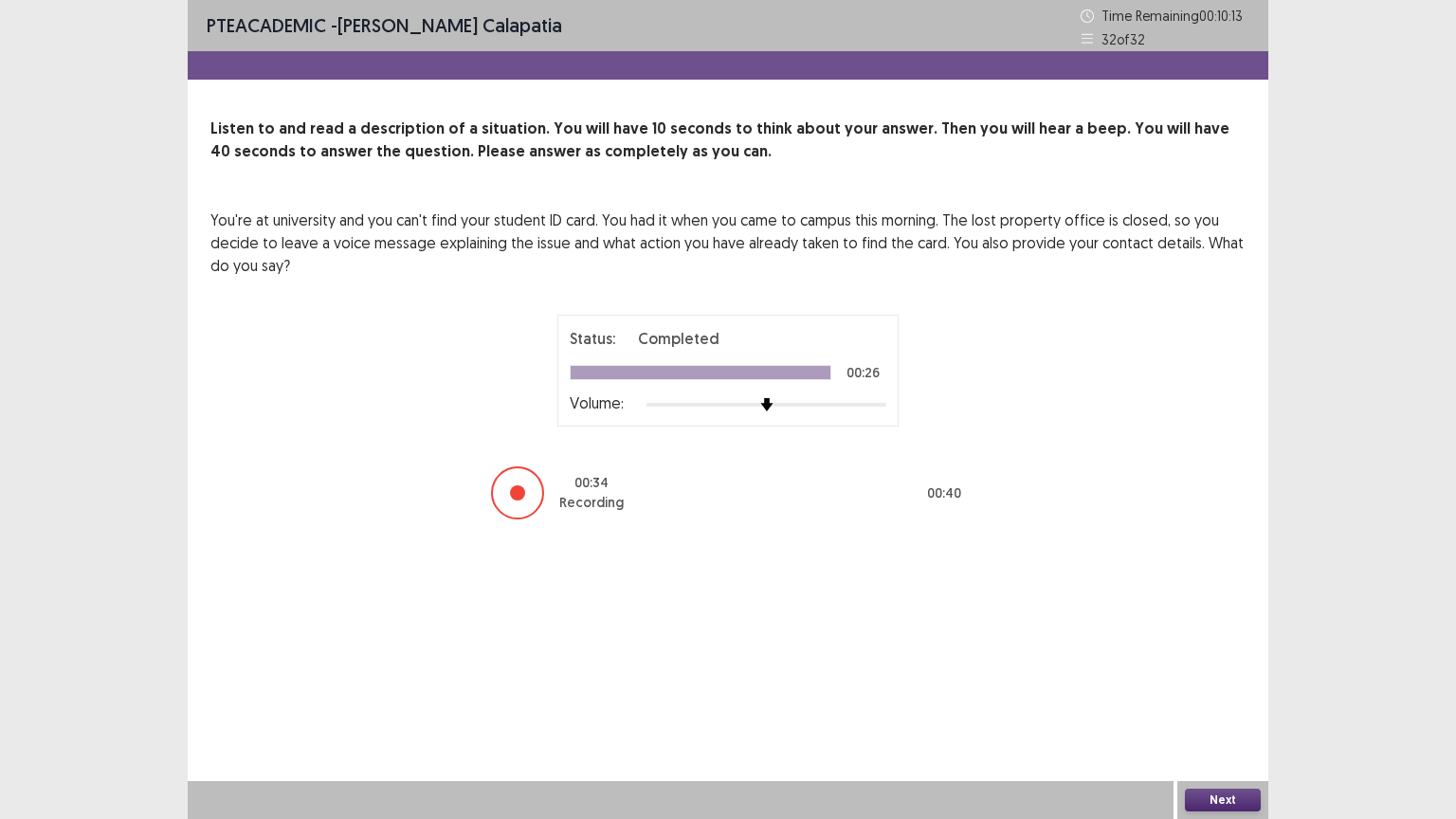
click at [1233, 641] on button "Next" at bounding box center [1222, 800] width 76 height 23
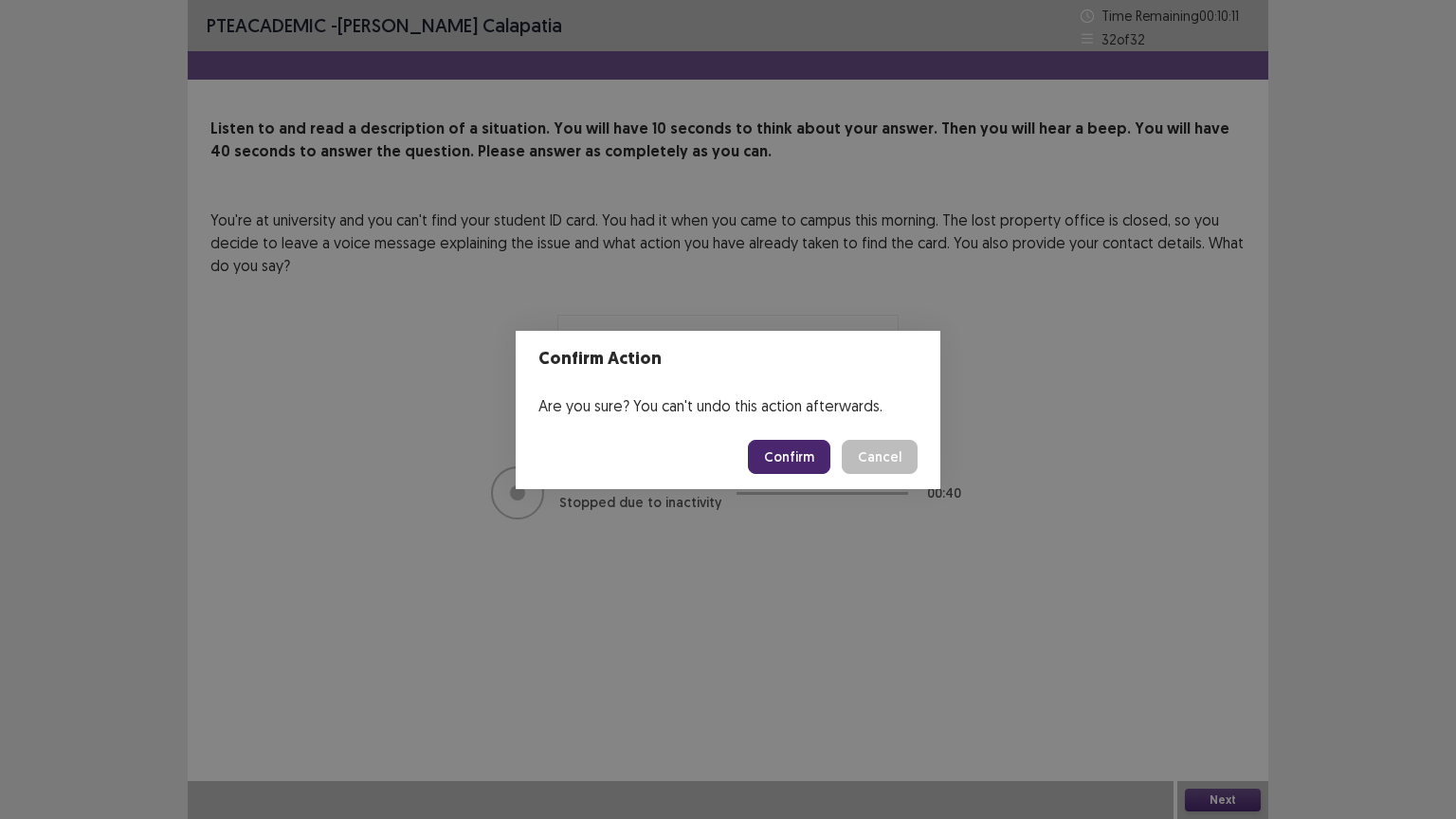
click at [787, 457] on button "Confirm" at bounding box center [790, 456] width 83 height 34
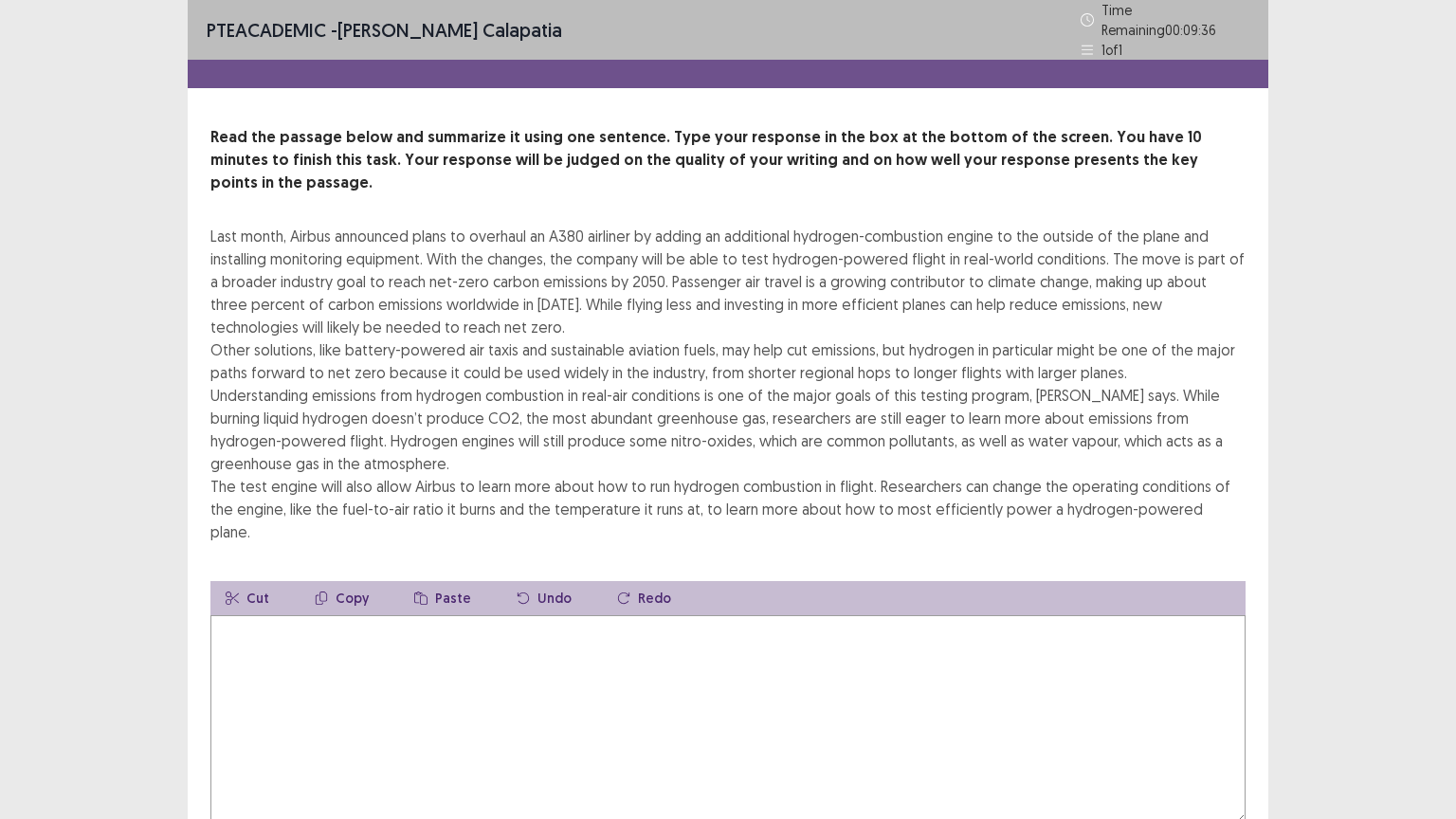
click at [438, 617] on textarea at bounding box center [728, 719] width 1035 height 209
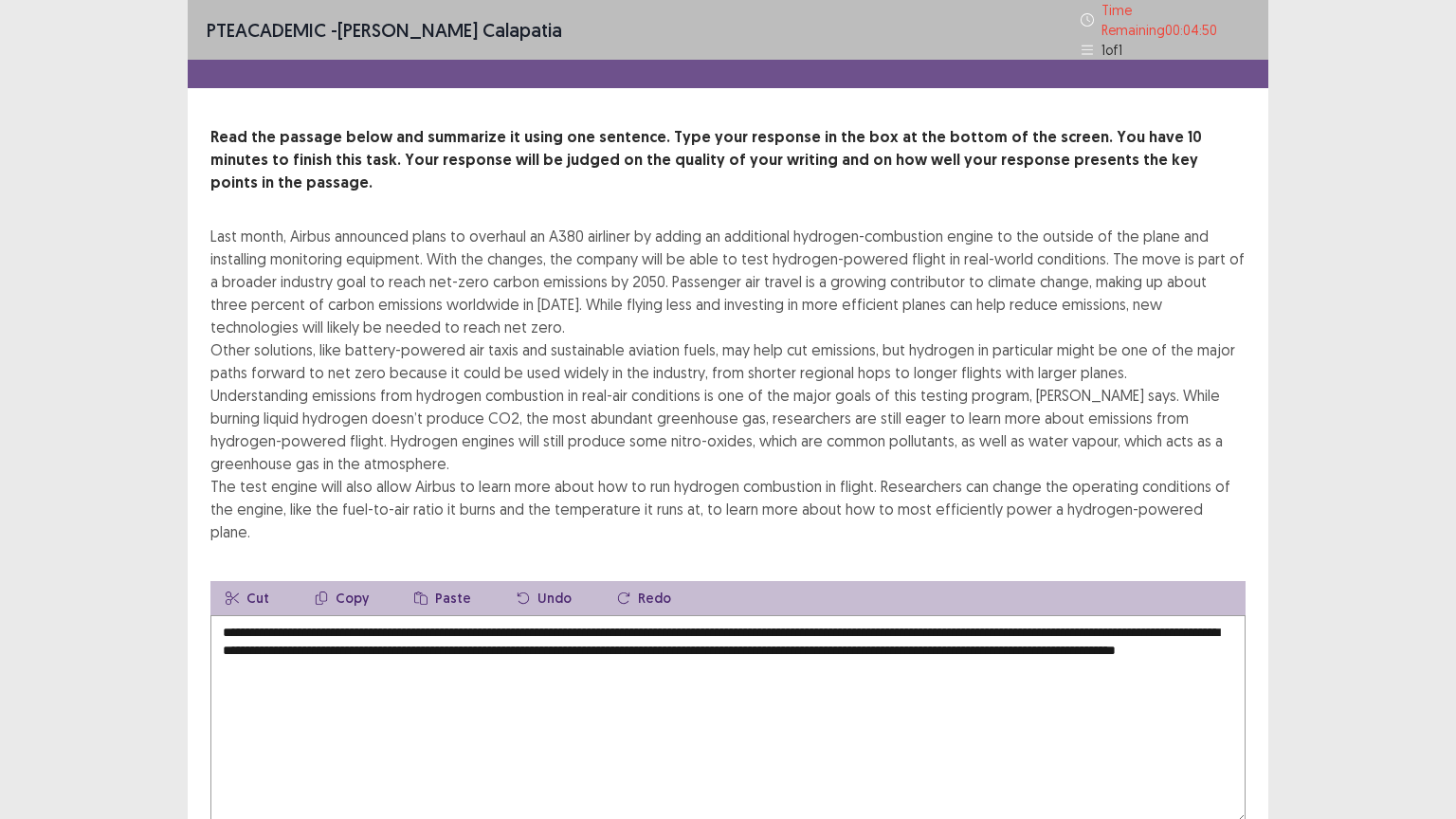
click at [1194, 615] on textarea "**********" at bounding box center [728, 719] width 1035 height 209
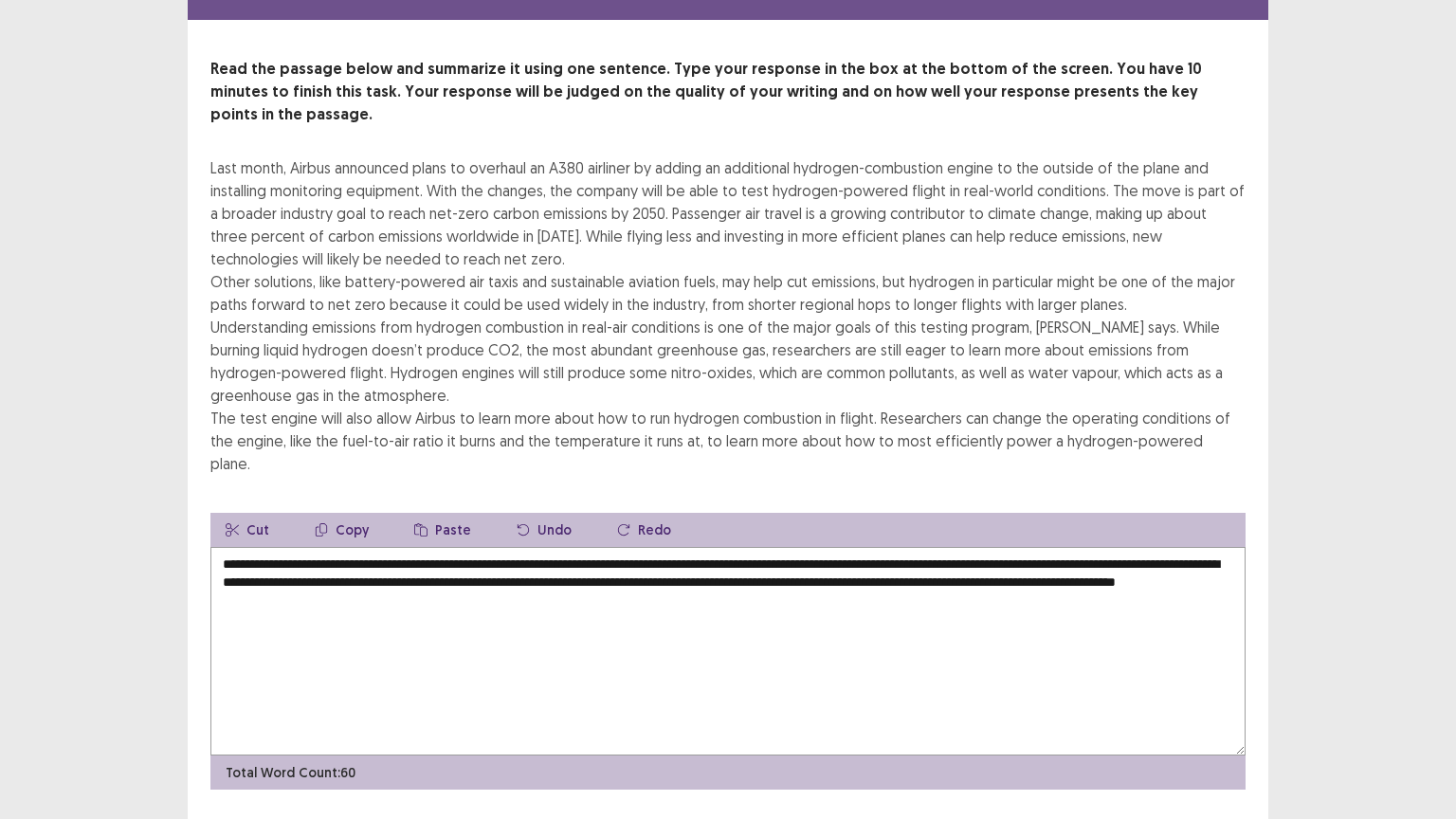
type textarea "**********"
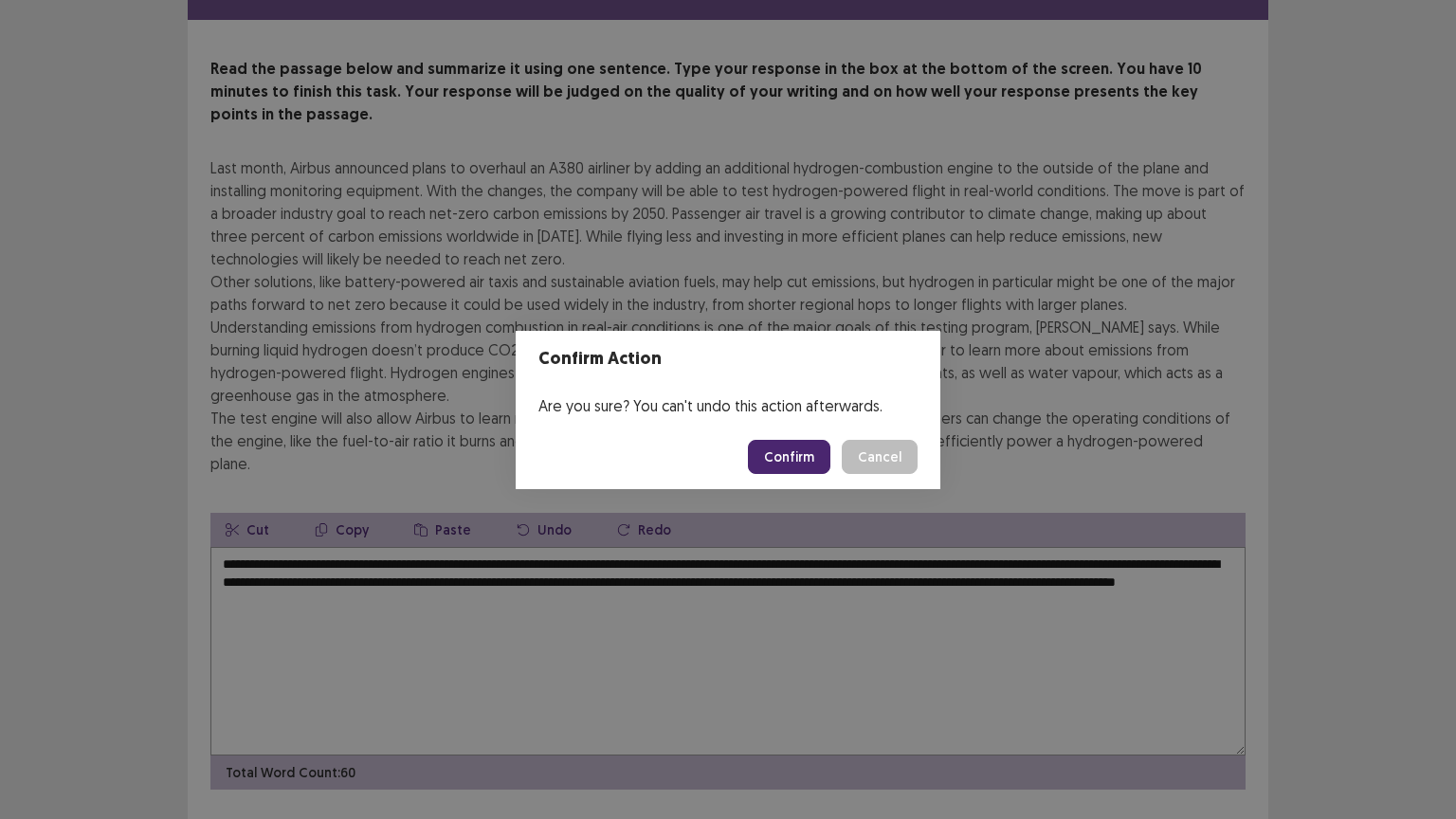
click at [797, 451] on button "Confirm" at bounding box center [790, 456] width 83 height 34
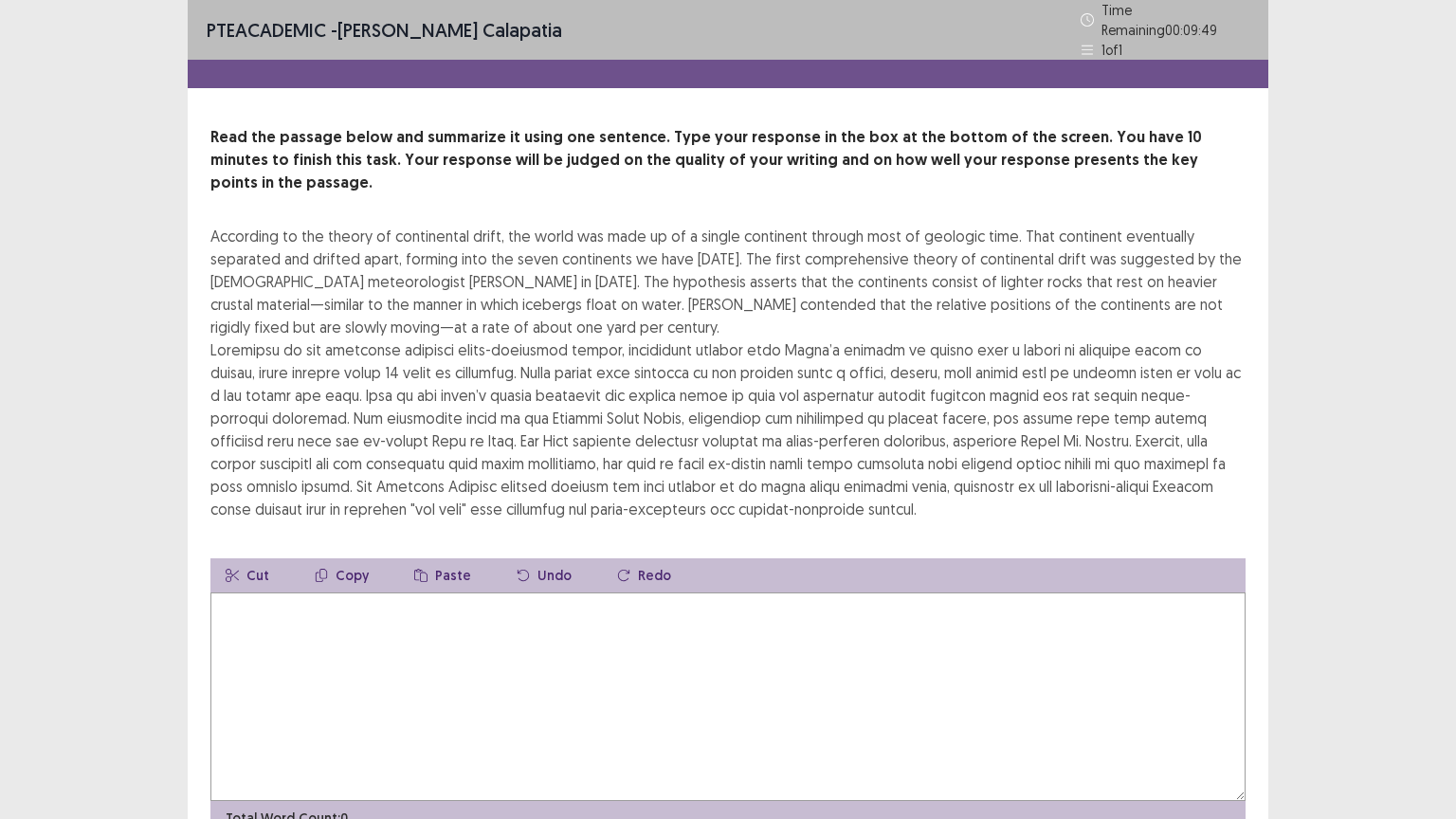
click at [390, 641] on textarea at bounding box center [728, 696] width 1035 height 209
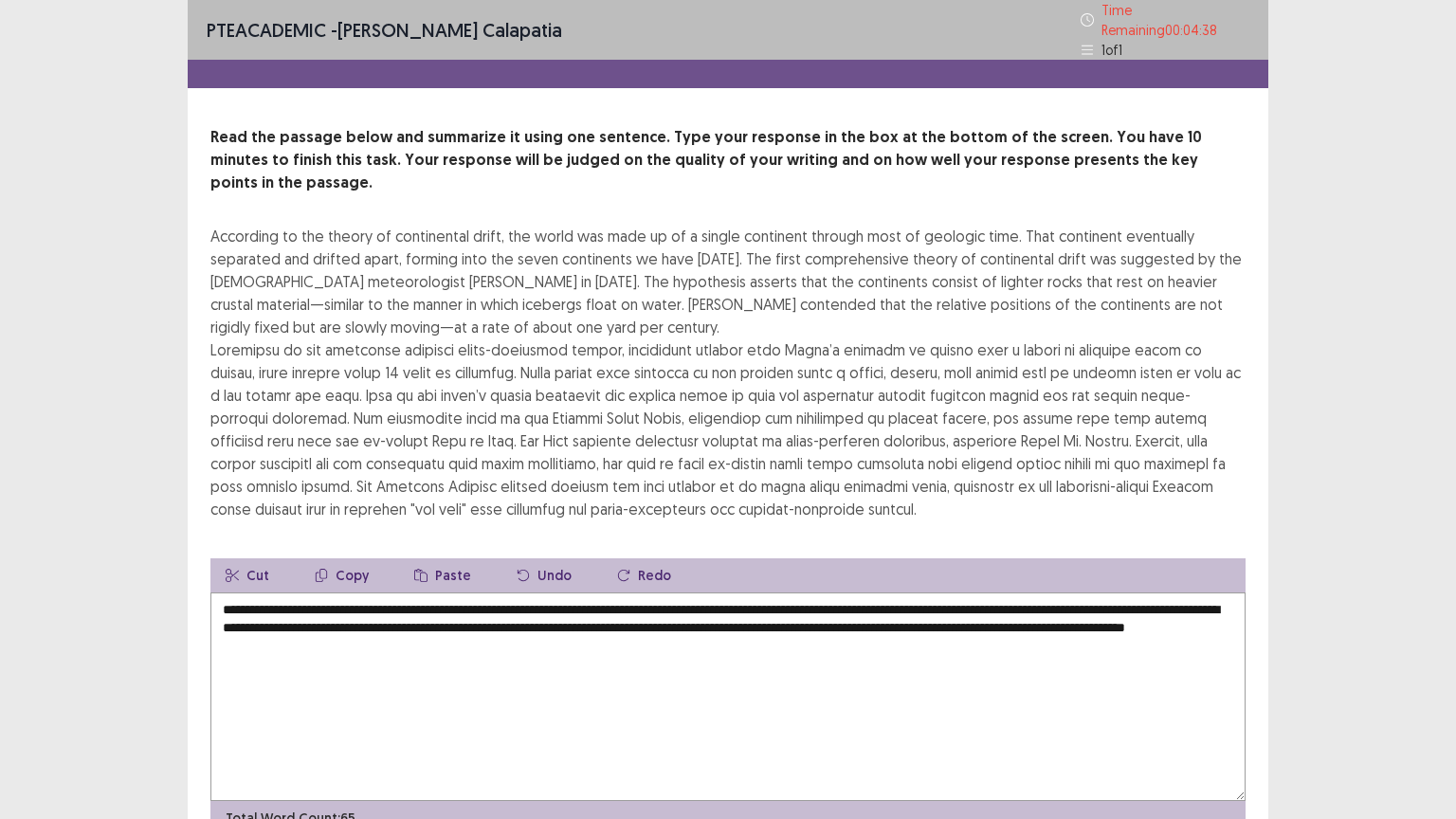
scroll to position [68, 0]
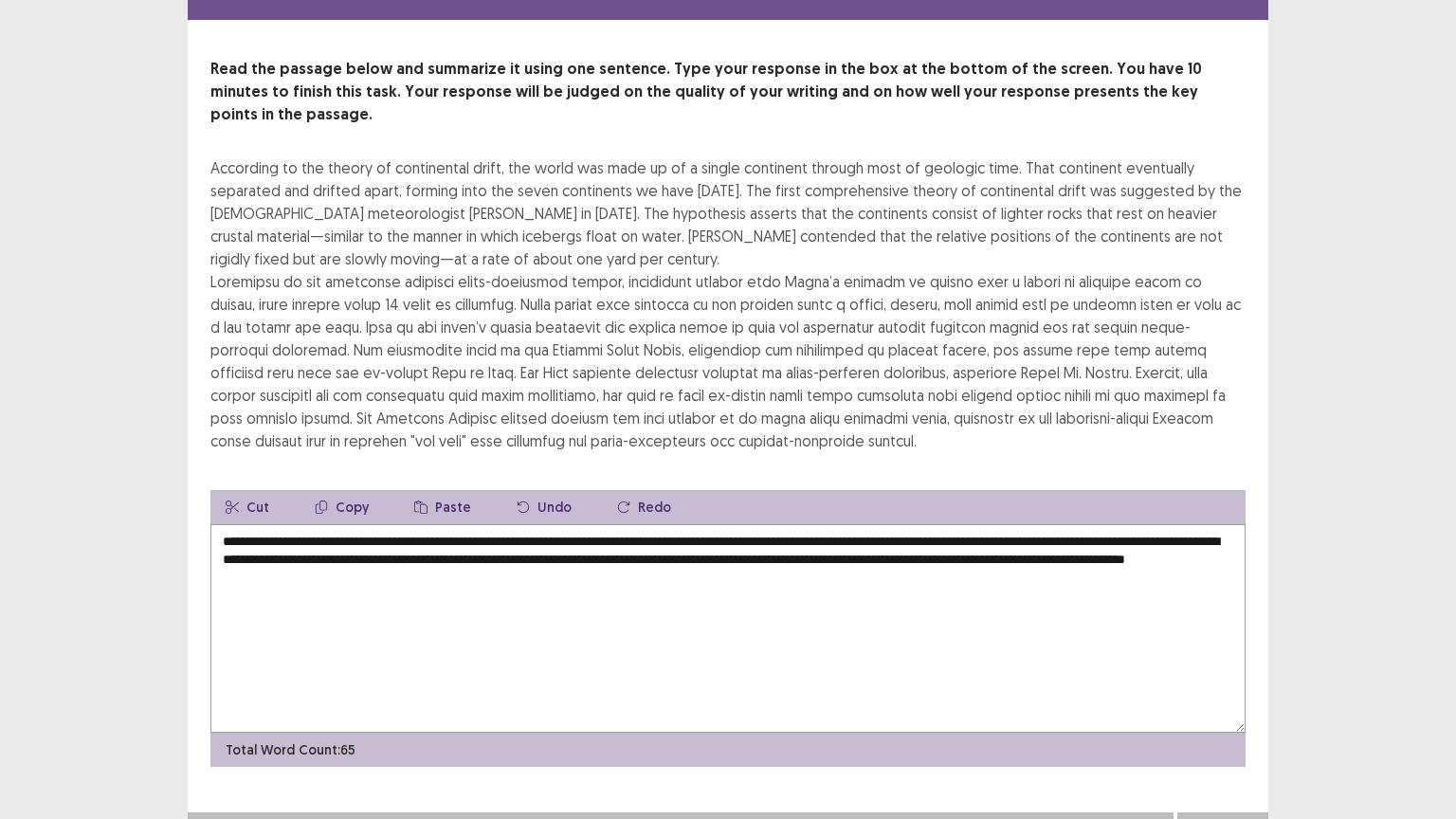
type textarea "**********"
click at [1210, 641] on button "Next" at bounding box center [1222, 831] width 76 height 23
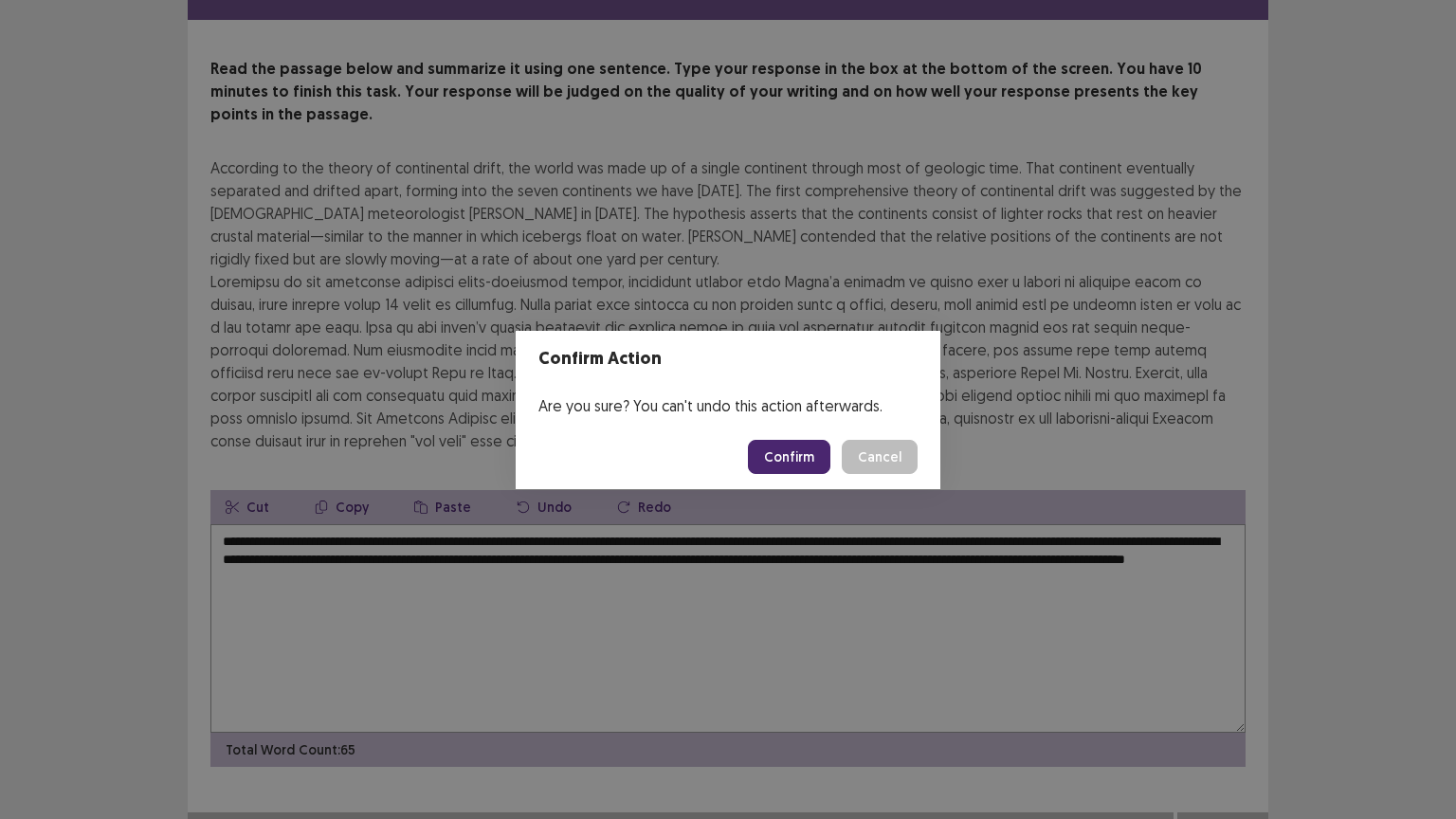
click at [813, 449] on button "Confirm" at bounding box center [790, 456] width 83 height 34
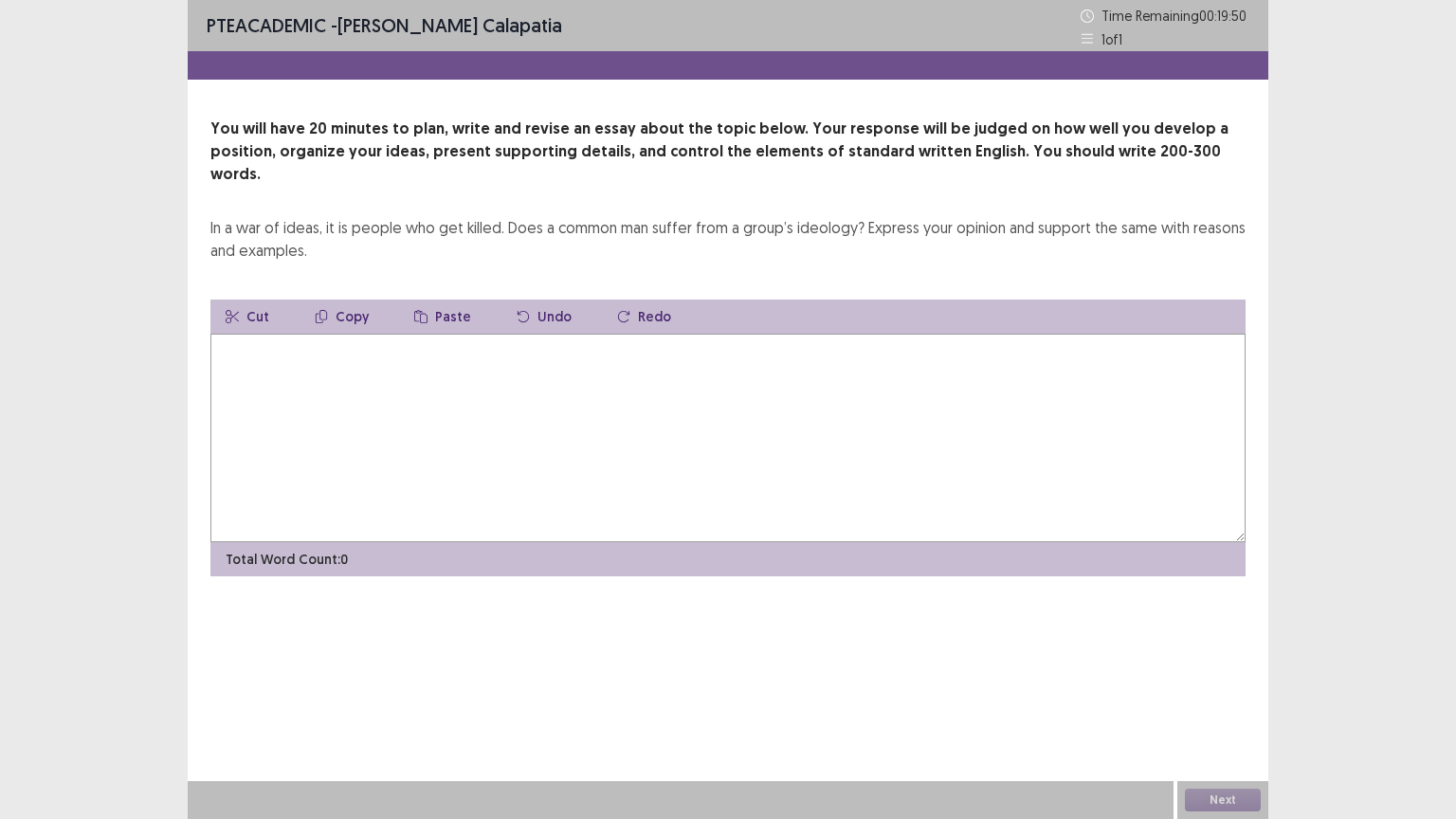
click at [537, 403] on textarea at bounding box center [728, 438] width 1035 height 209
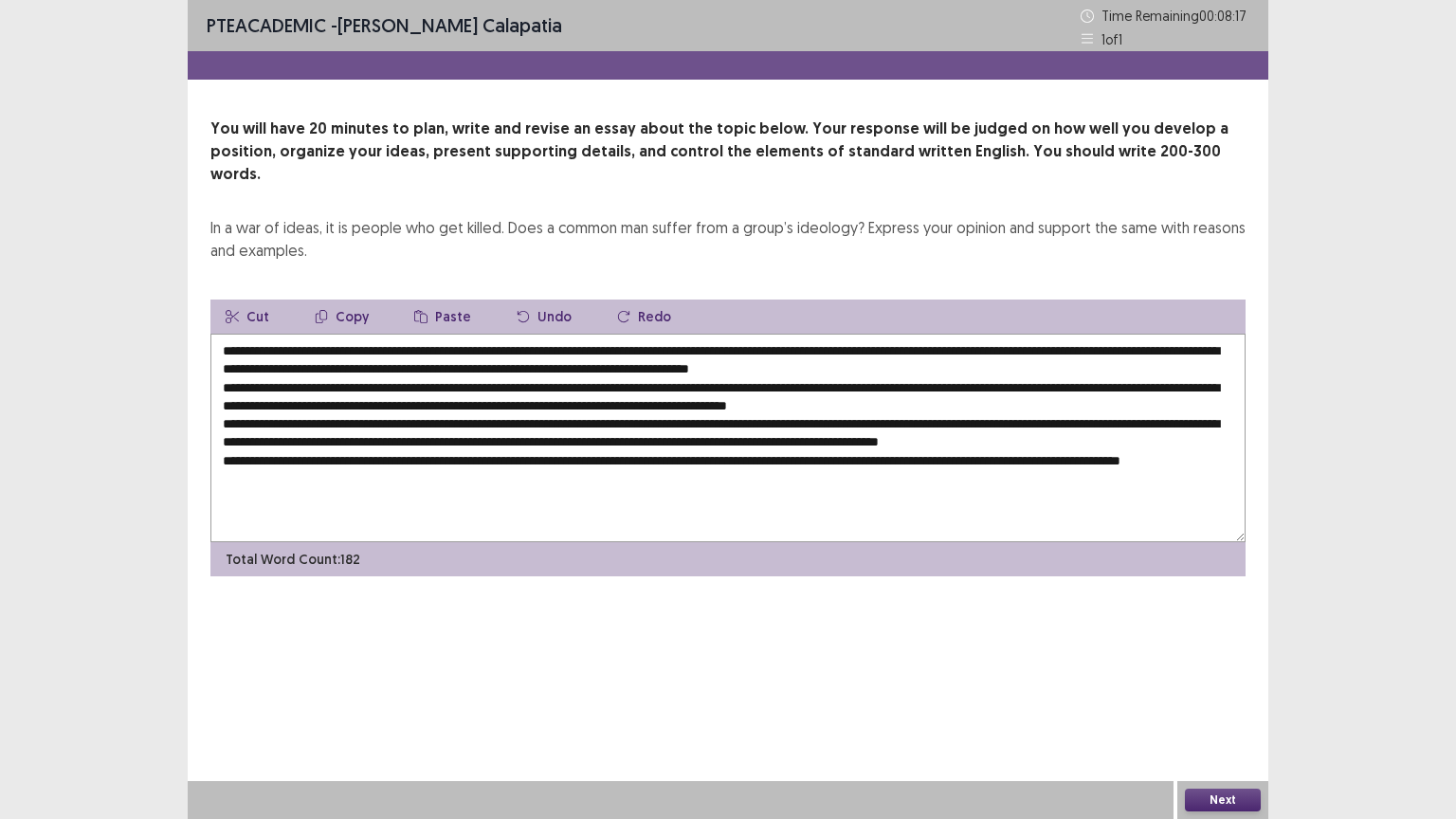
click at [802, 437] on textarea at bounding box center [728, 438] width 1035 height 209
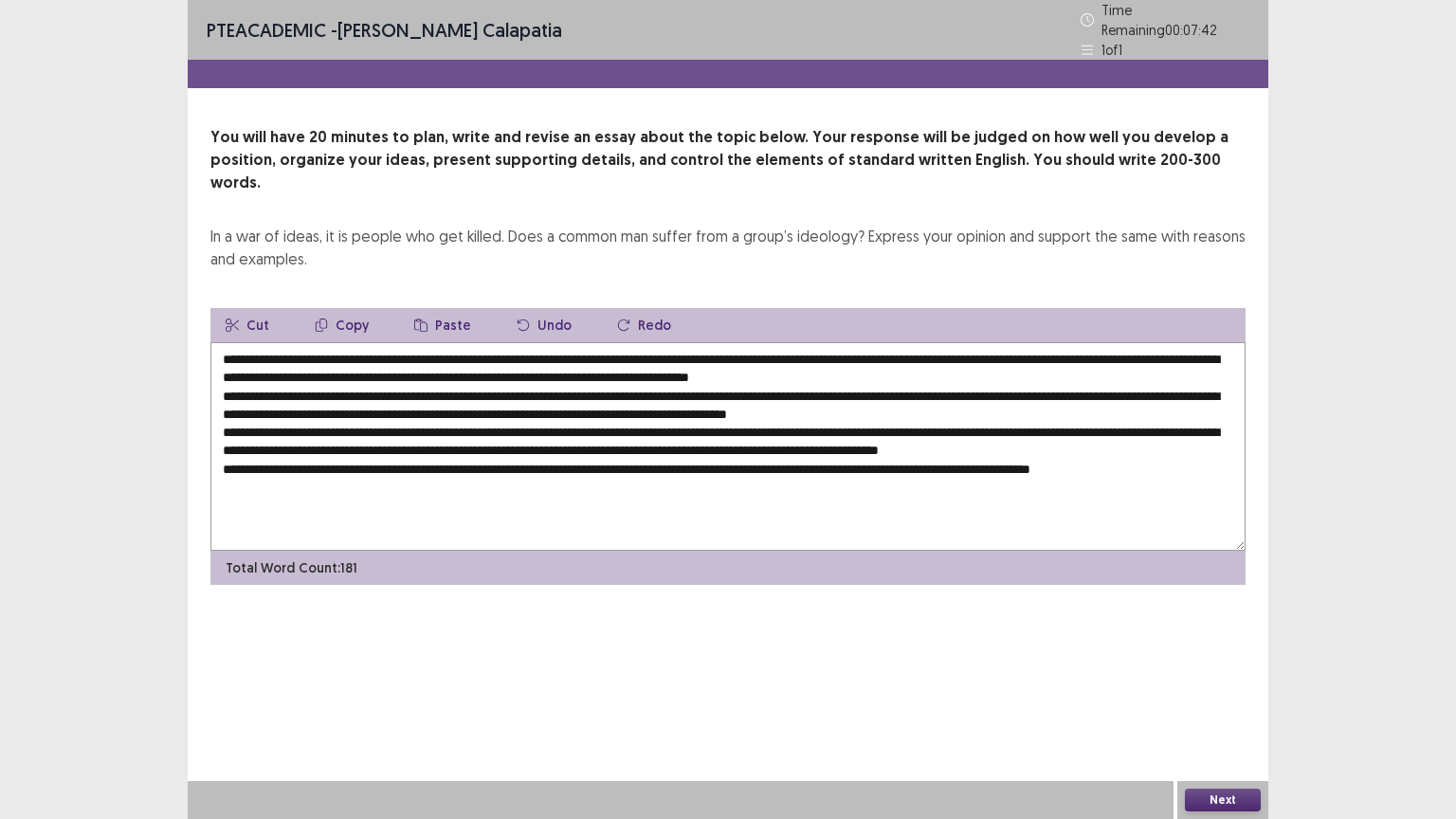
click at [404, 342] on textarea at bounding box center [728, 446] width 1035 height 209
click at [672, 347] on textarea at bounding box center [728, 446] width 1035 height 209
click at [865, 342] on textarea at bounding box center [728, 446] width 1035 height 209
click at [526, 382] on textarea at bounding box center [728, 446] width 1035 height 209
click at [520, 385] on textarea at bounding box center [728, 446] width 1035 height 209
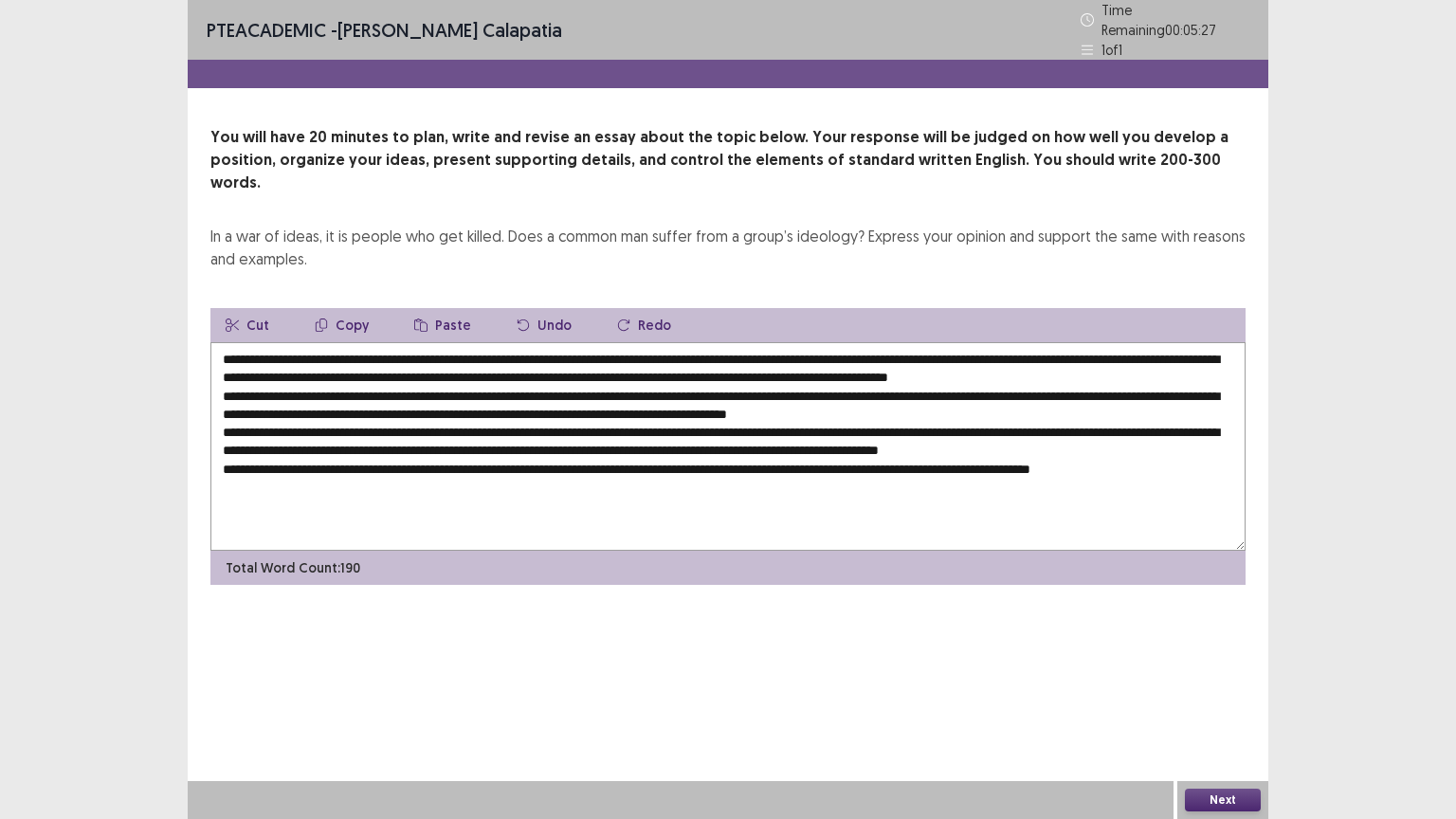
click at [610, 383] on textarea at bounding box center [728, 446] width 1035 height 209
click at [845, 406] on textarea at bounding box center [728, 446] width 1035 height 209
click at [919, 401] on textarea at bounding box center [728, 446] width 1035 height 209
click at [585, 421] on textarea at bounding box center [728, 446] width 1035 height 209
click at [402, 435] on textarea at bounding box center [728, 446] width 1035 height 209
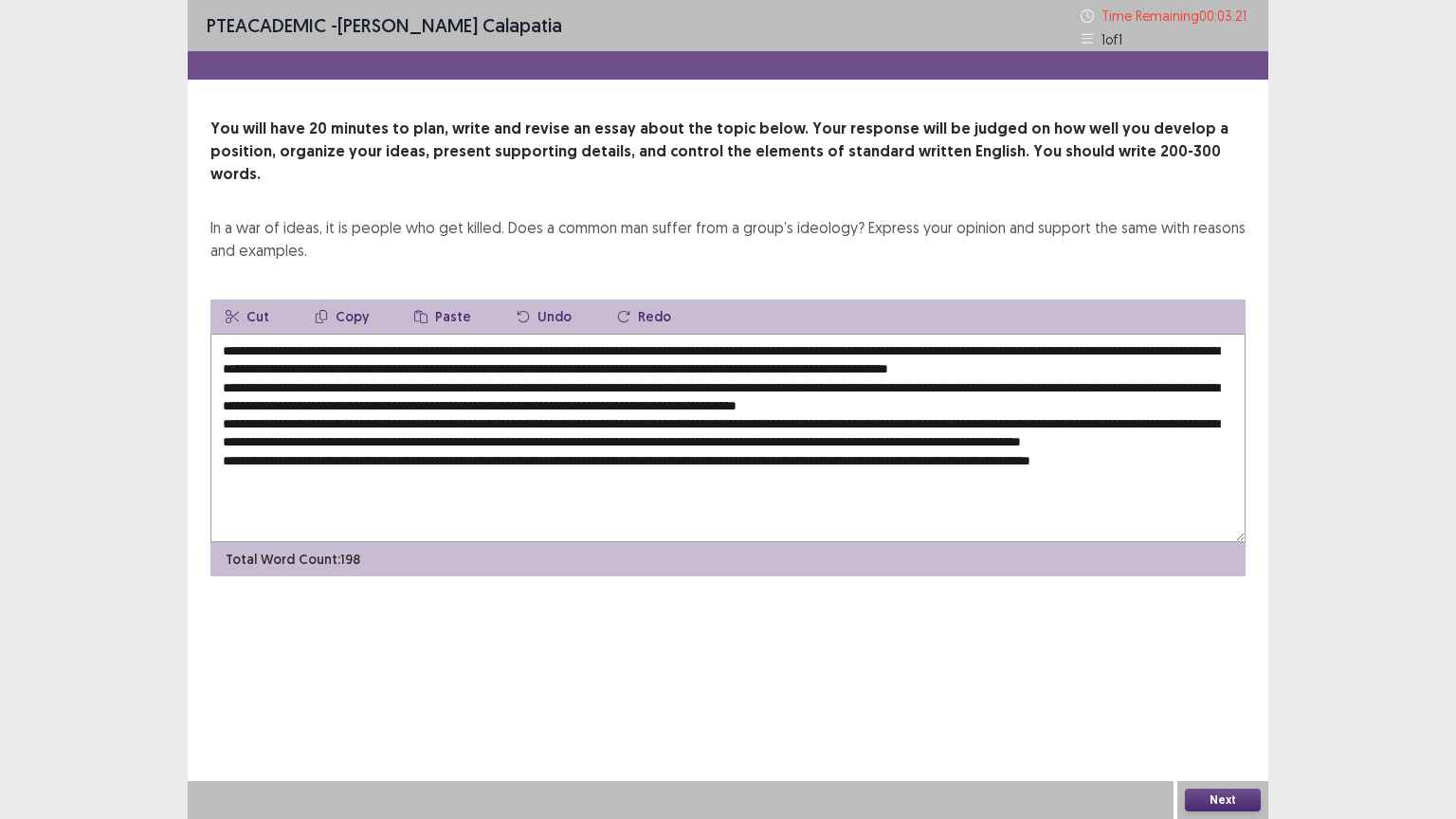
click at [391, 456] on textarea at bounding box center [728, 438] width 1035 height 209
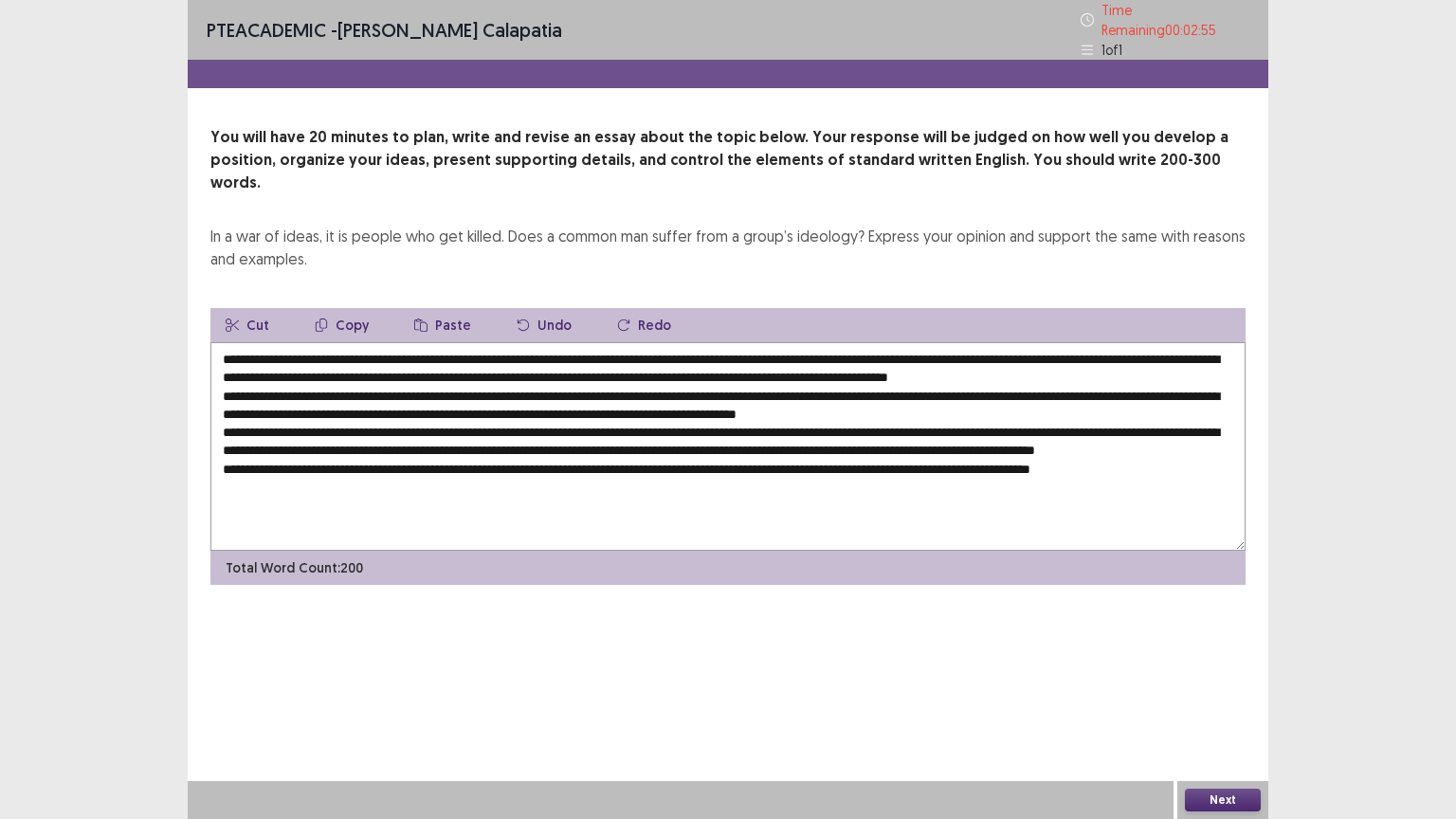
click at [698, 474] on textarea at bounding box center [728, 446] width 1035 height 209
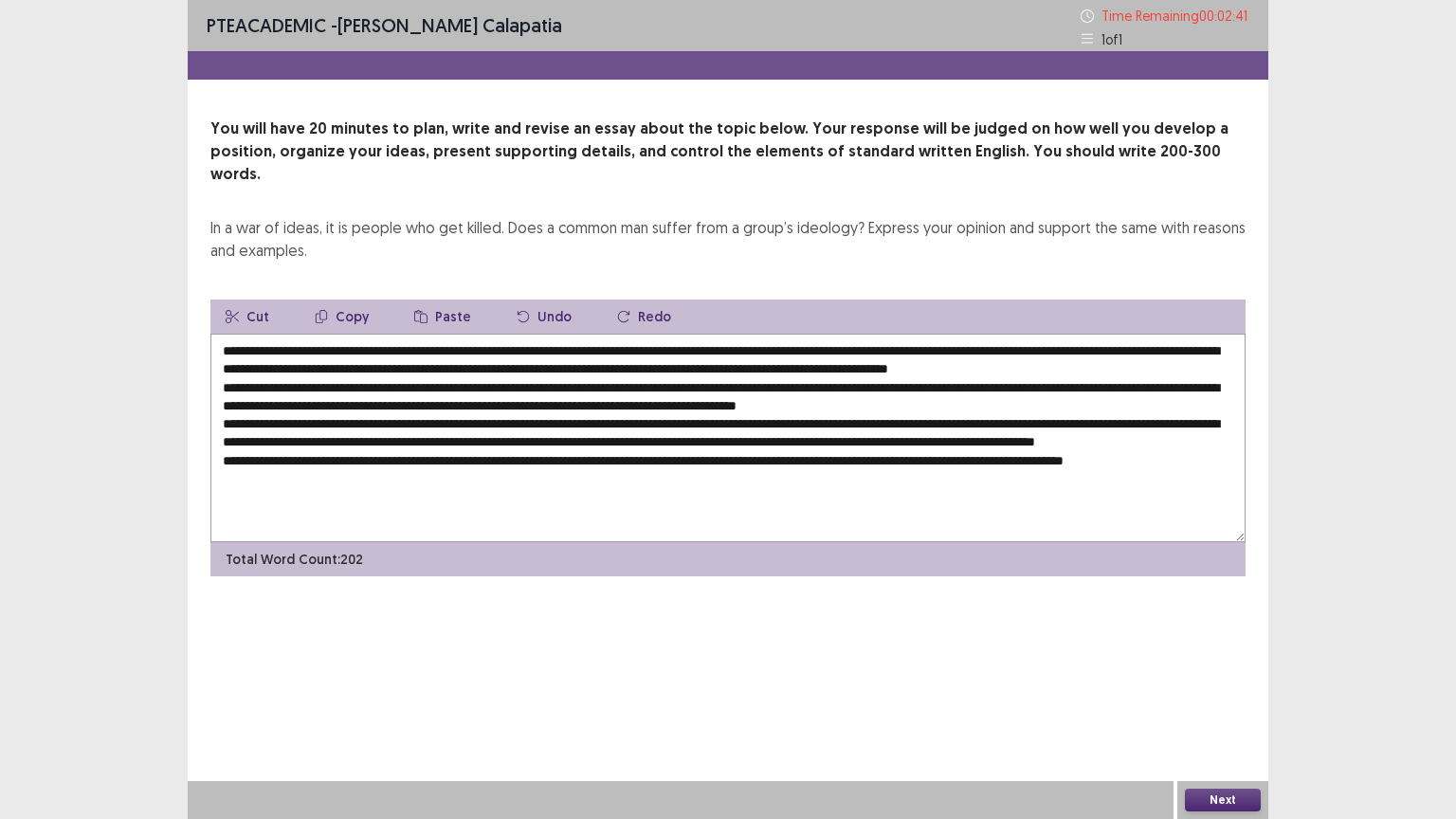
click at [1077, 473] on textarea at bounding box center [728, 438] width 1035 height 209
type textarea "**********"
click at [1233, 641] on button "Next" at bounding box center [1222, 800] width 76 height 23
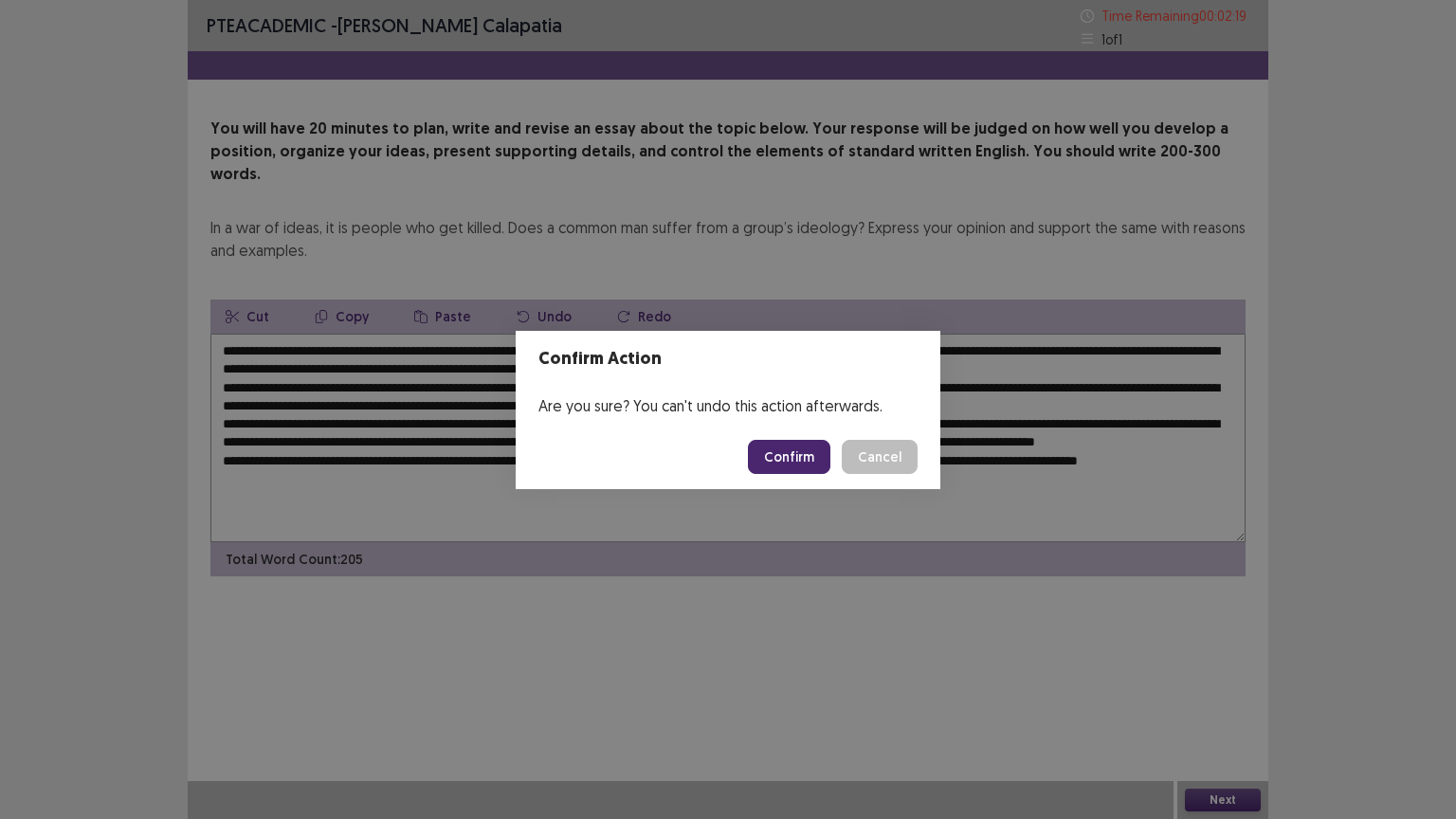
click at [792, 451] on button "Confirm" at bounding box center [790, 456] width 83 height 34
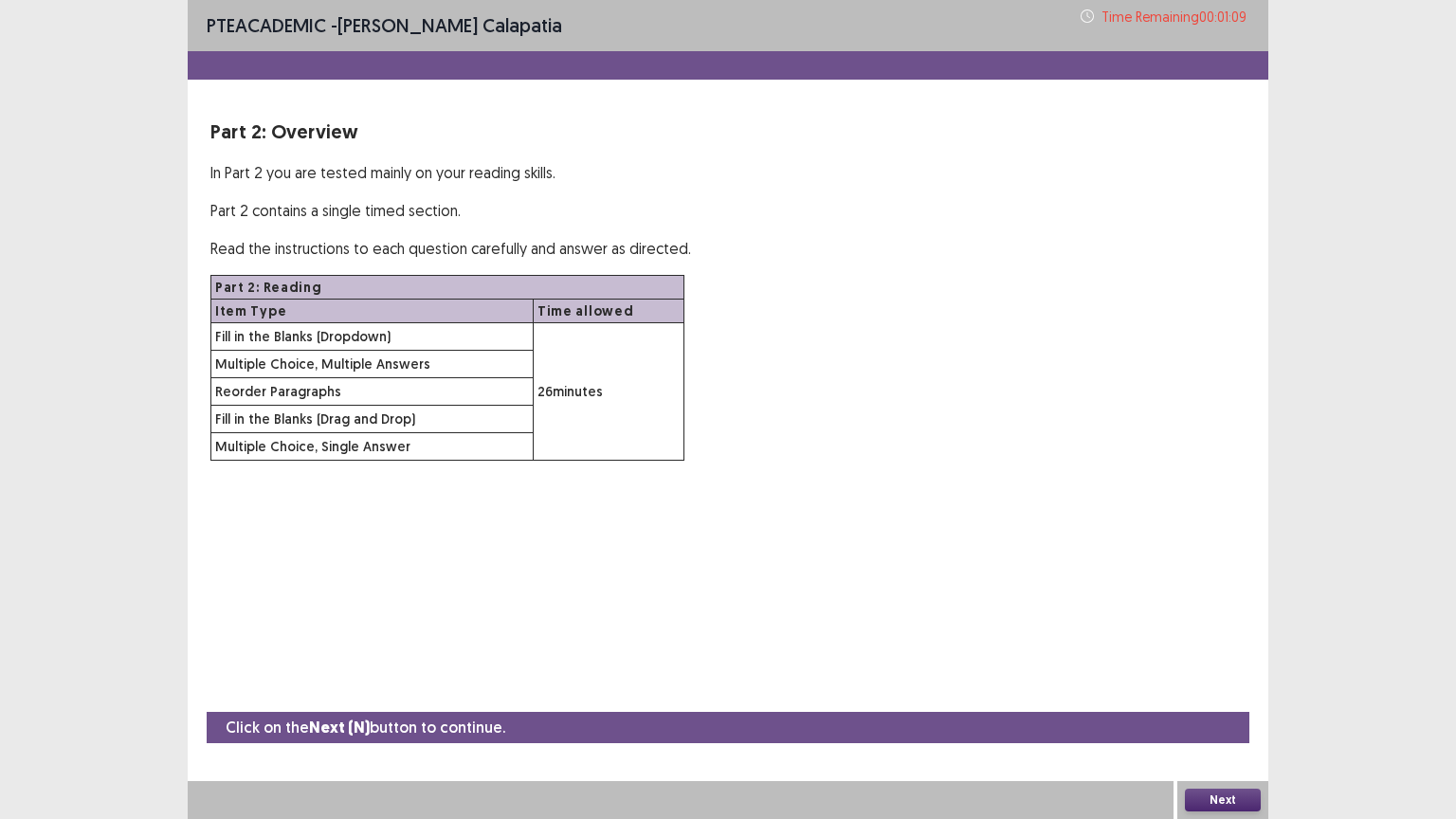
click at [1238, 641] on button "Next" at bounding box center [1222, 800] width 76 height 23
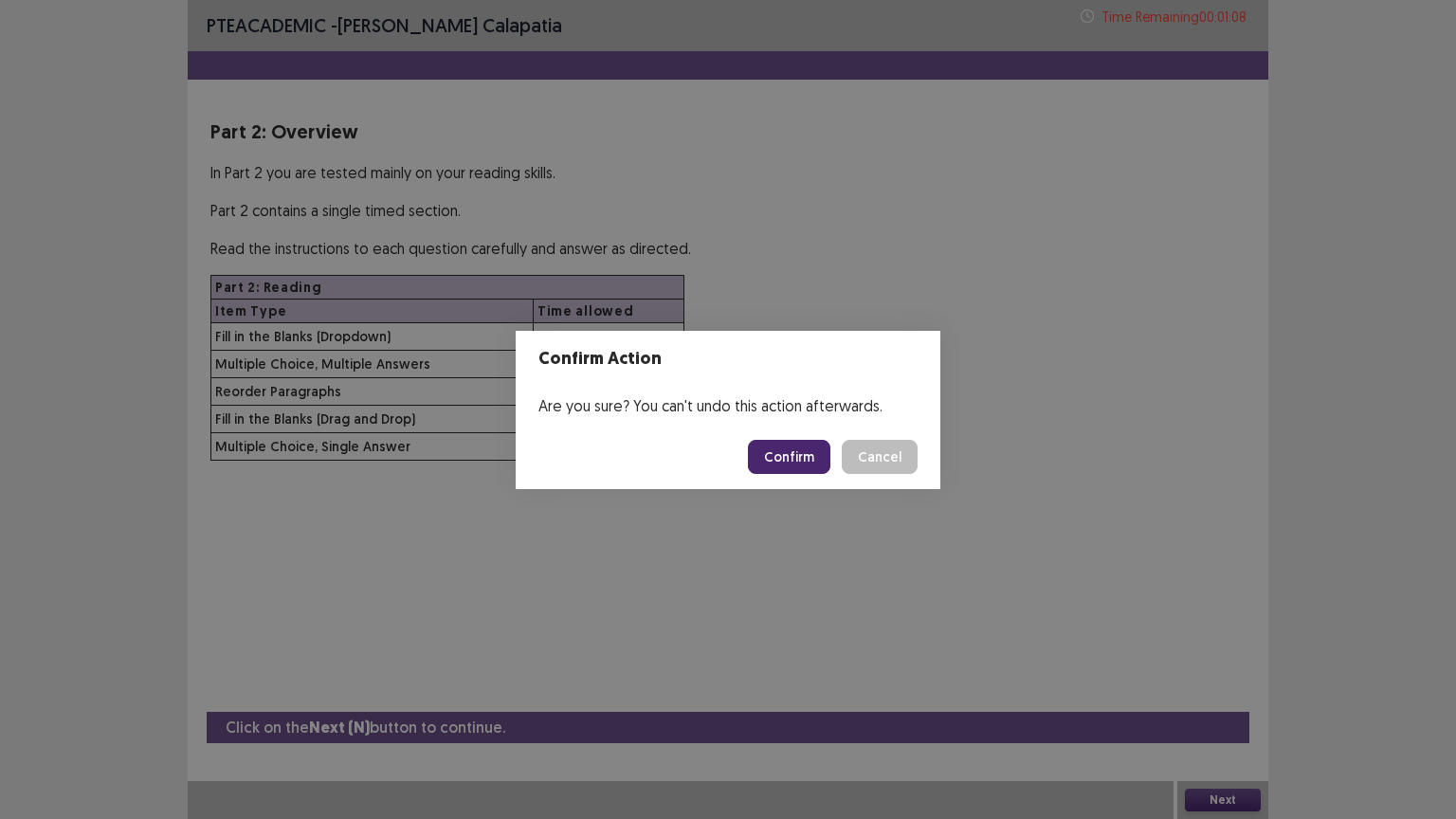
click at [785, 451] on button "Confirm" at bounding box center [790, 456] width 83 height 34
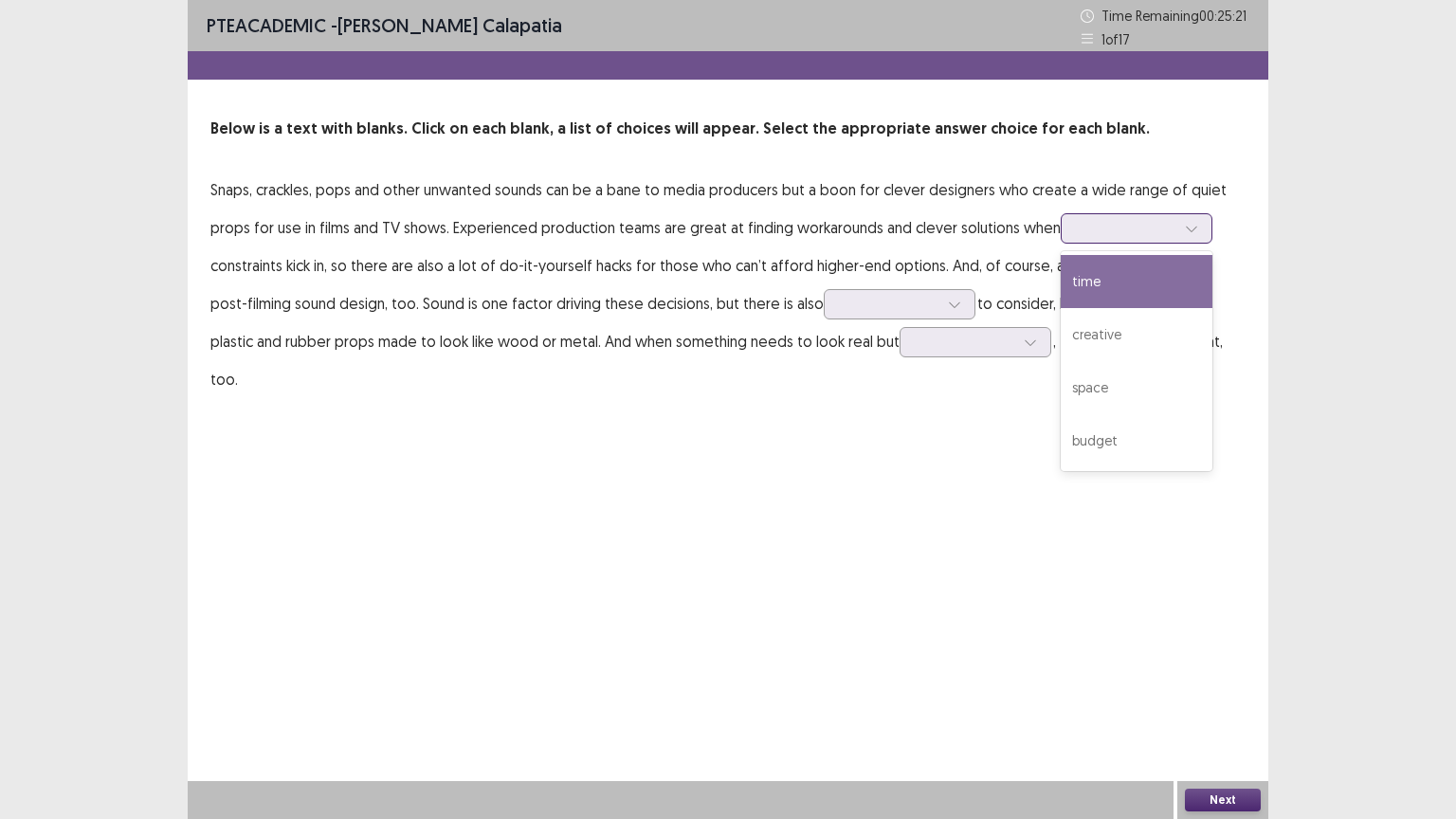
click at [1107, 218] on div at bounding box center [1126, 227] width 98 height 18
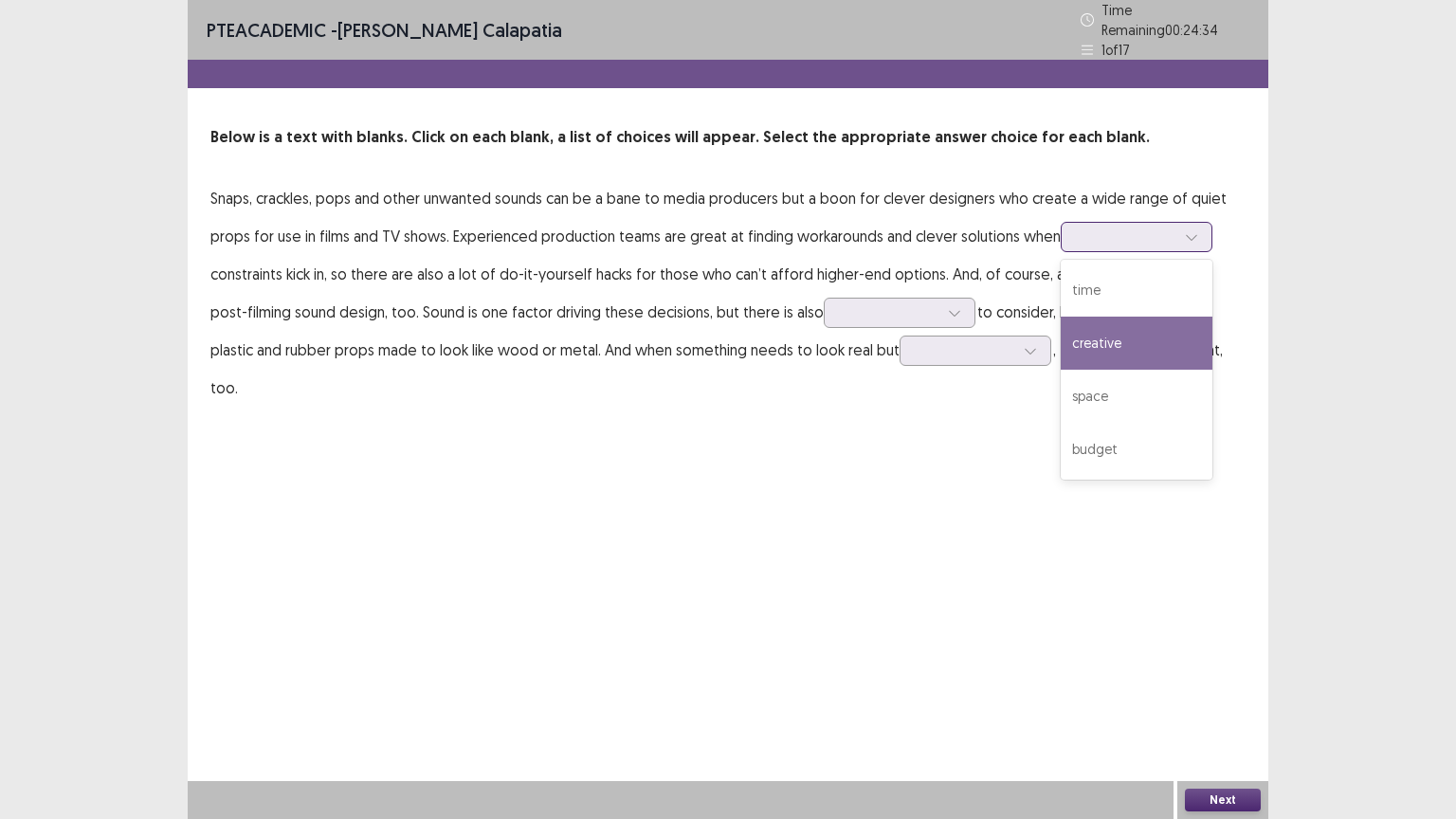
click at [1106, 348] on div "creative" at bounding box center [1137, 343] width 152 height 53
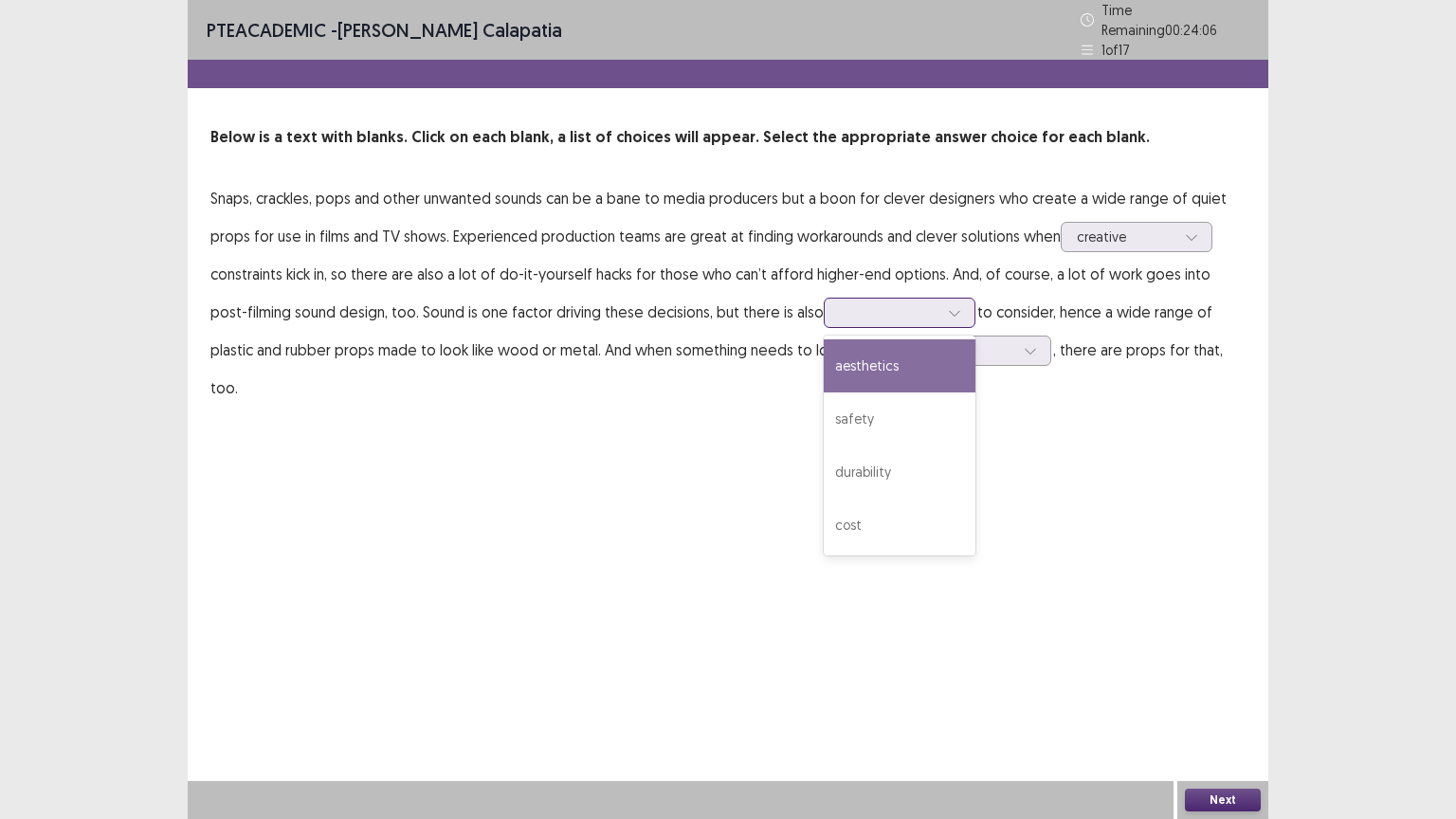
click at [840, 303] on div at bounding box center [889, 312] width 98 height 18
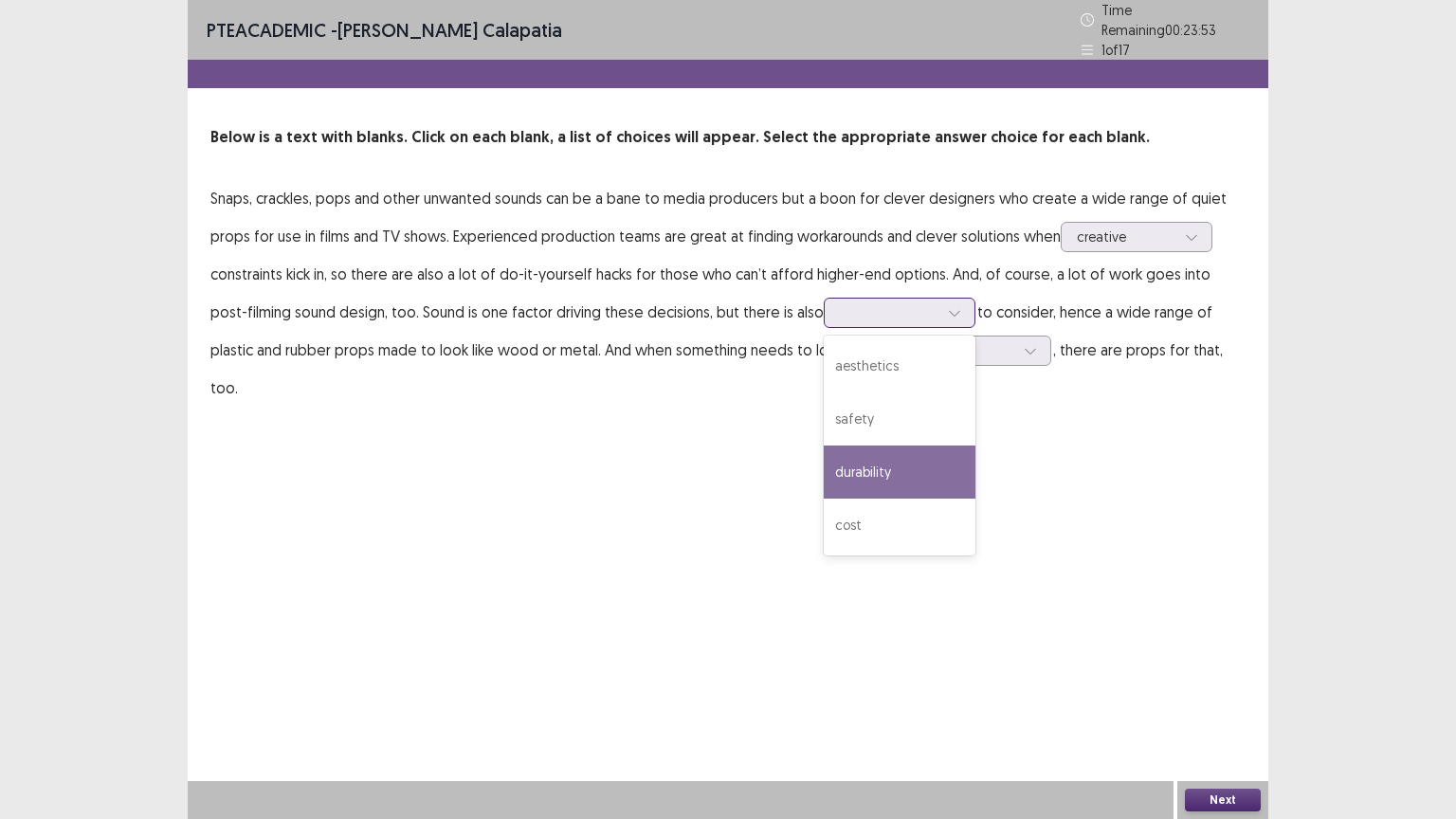
click at [869, 448] on div "durability" at bounding box center [899, 472] width 152 height 53
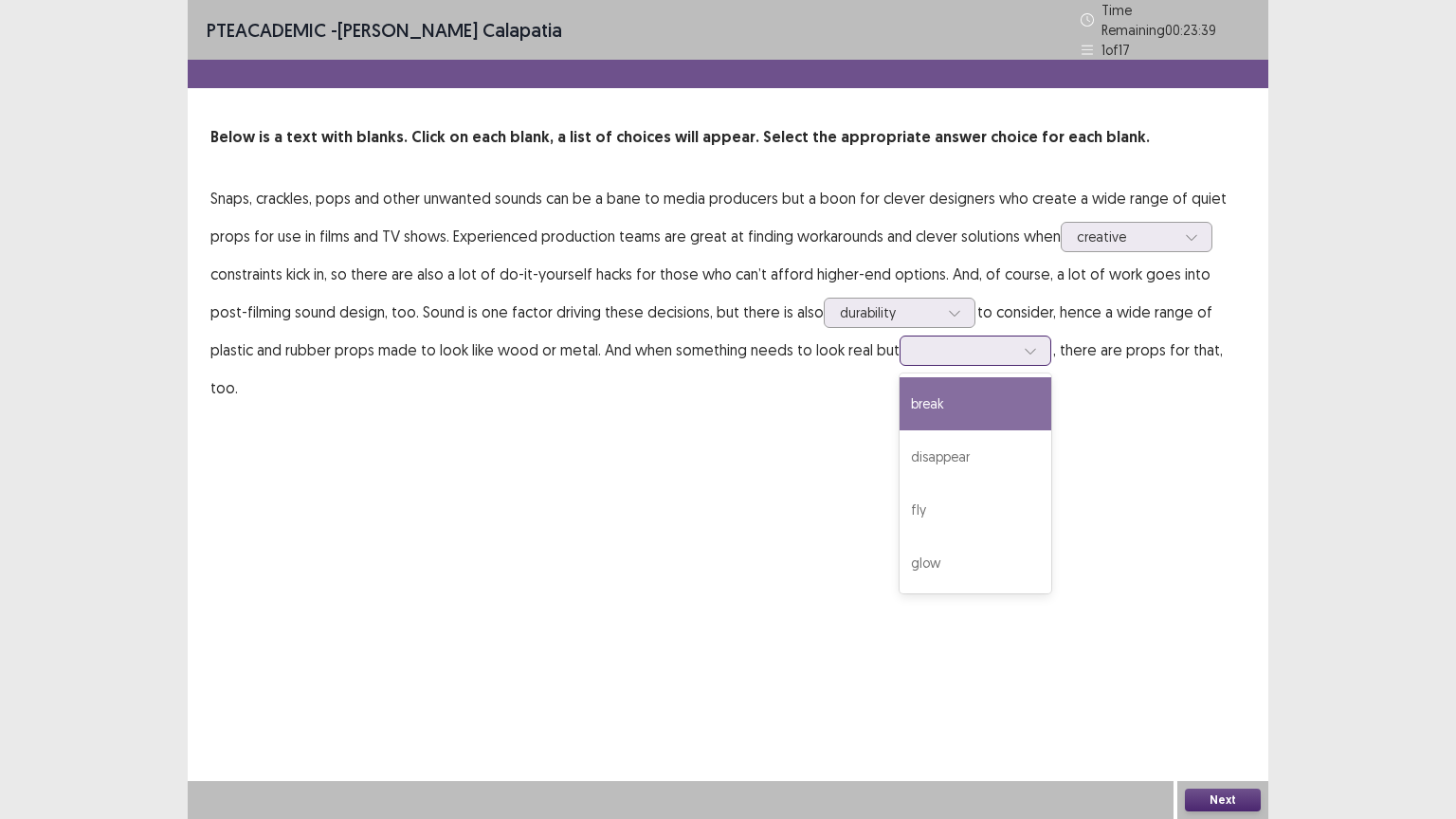
click at [916, 341] on div at bounding box center [965, 349] width 98 height 18
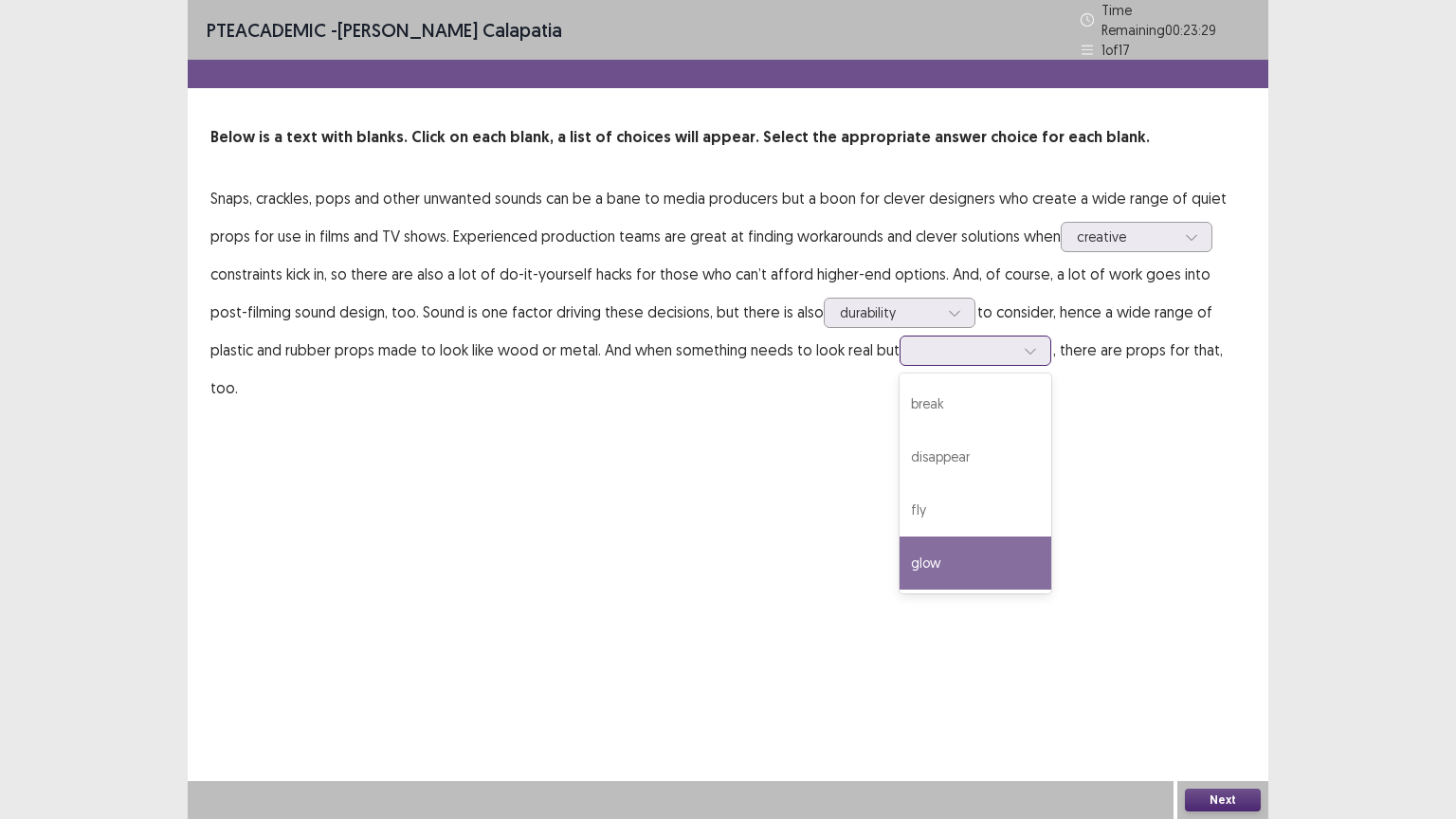
click at [899, 538] on div "glow" at bounding box center [975, 562] width 152 height 53
click at [1255, 641] on button "Next" at bounding box center [1222, 800] width 76 height 23
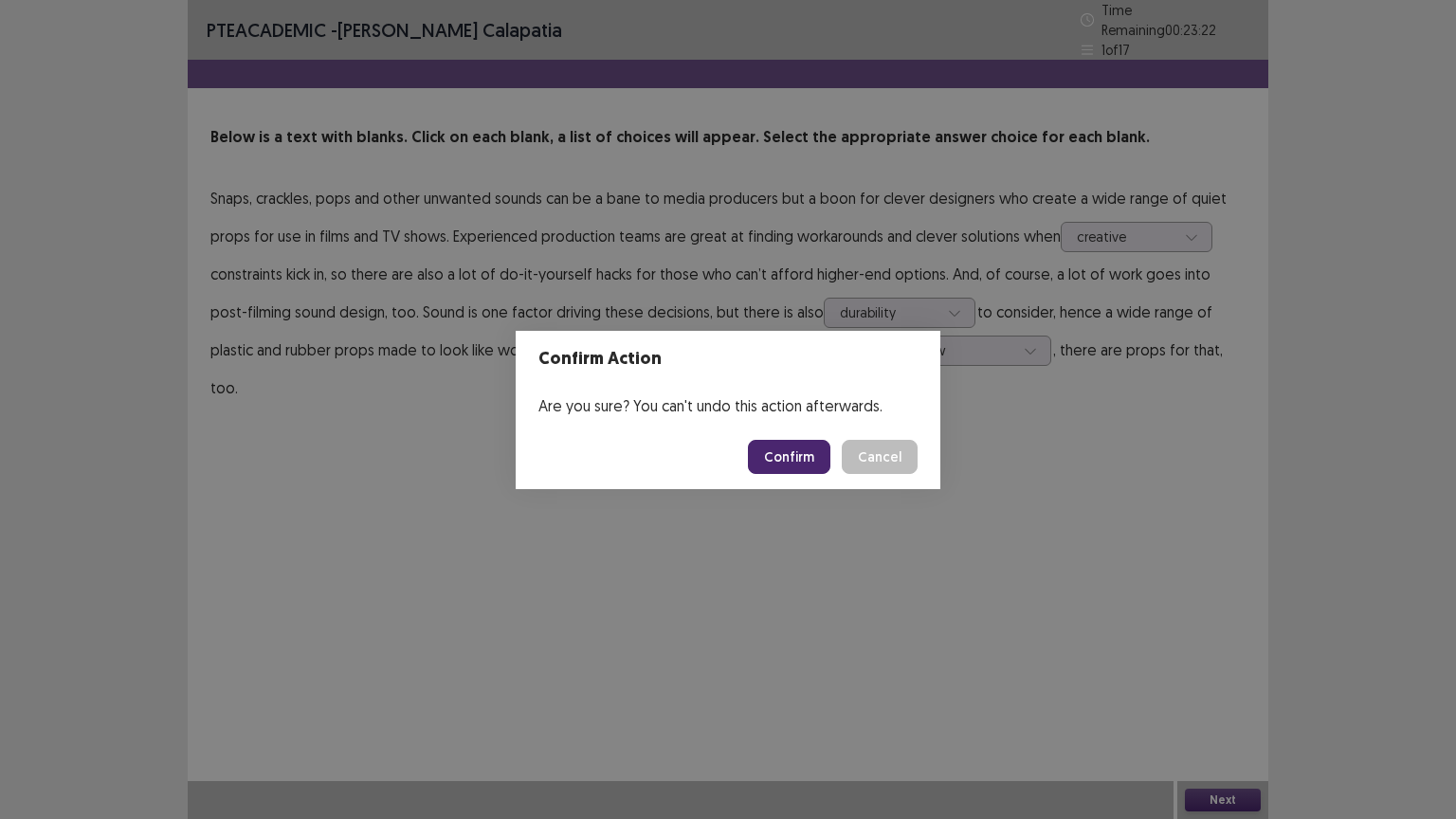
click at [792, 449] on button "Confirm" at bounding box center [790, 456] width 83 height 34
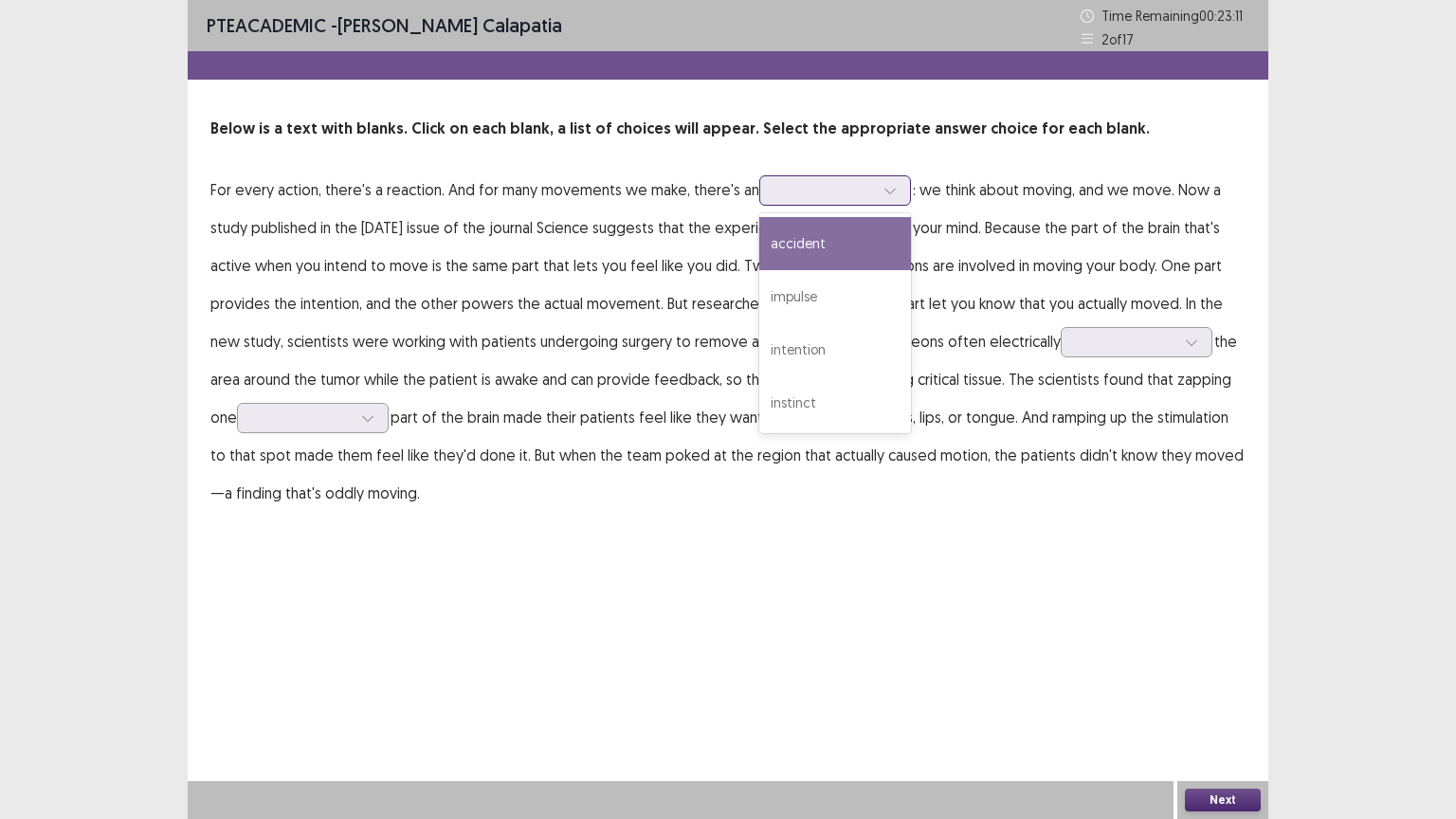
click at [801, 193] on div at bounding box center [824, 190] width 98 height 18
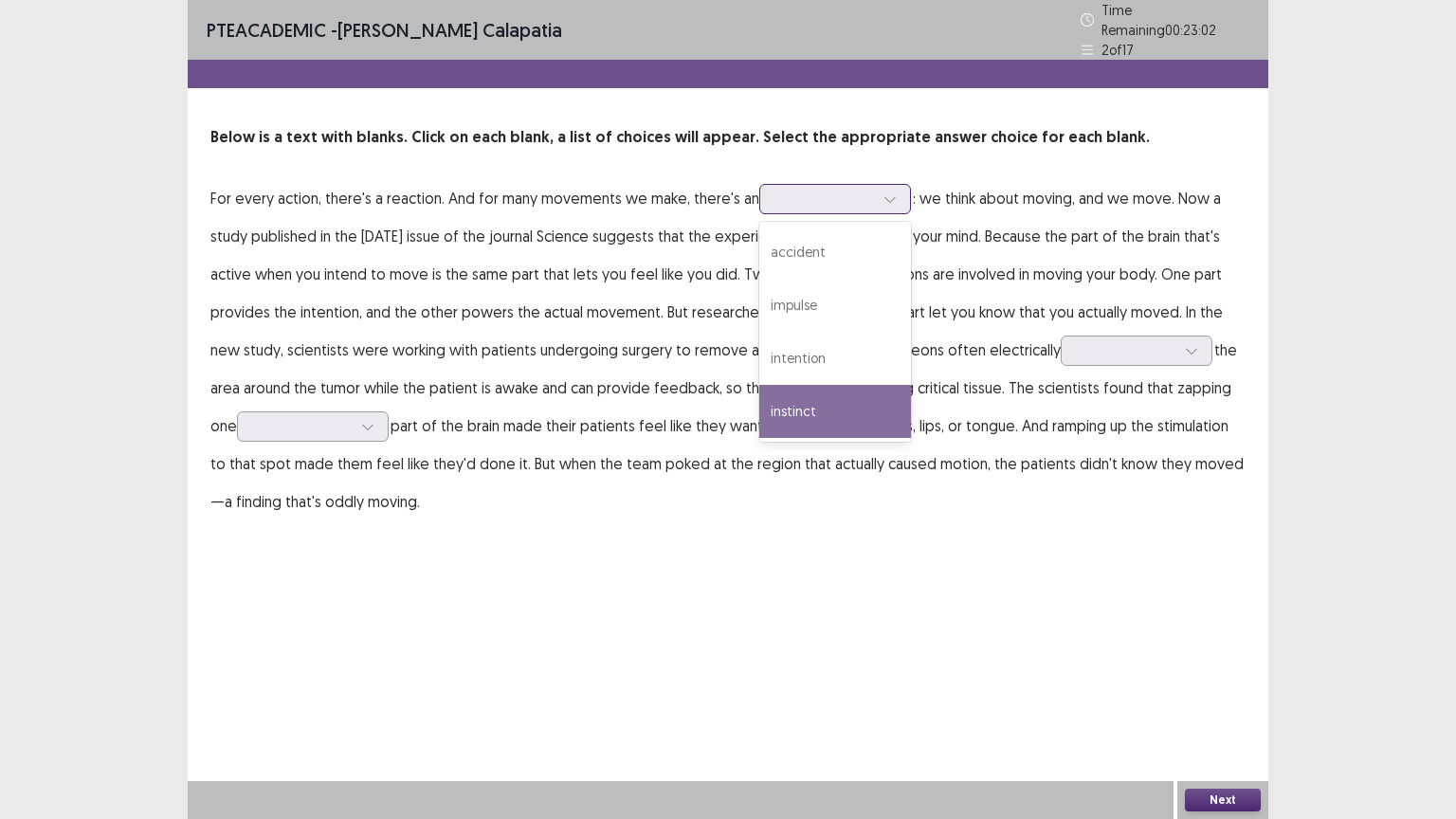
click at [815, 413] on div "instinct" at bounding box center [835, 411] width 152 height 53
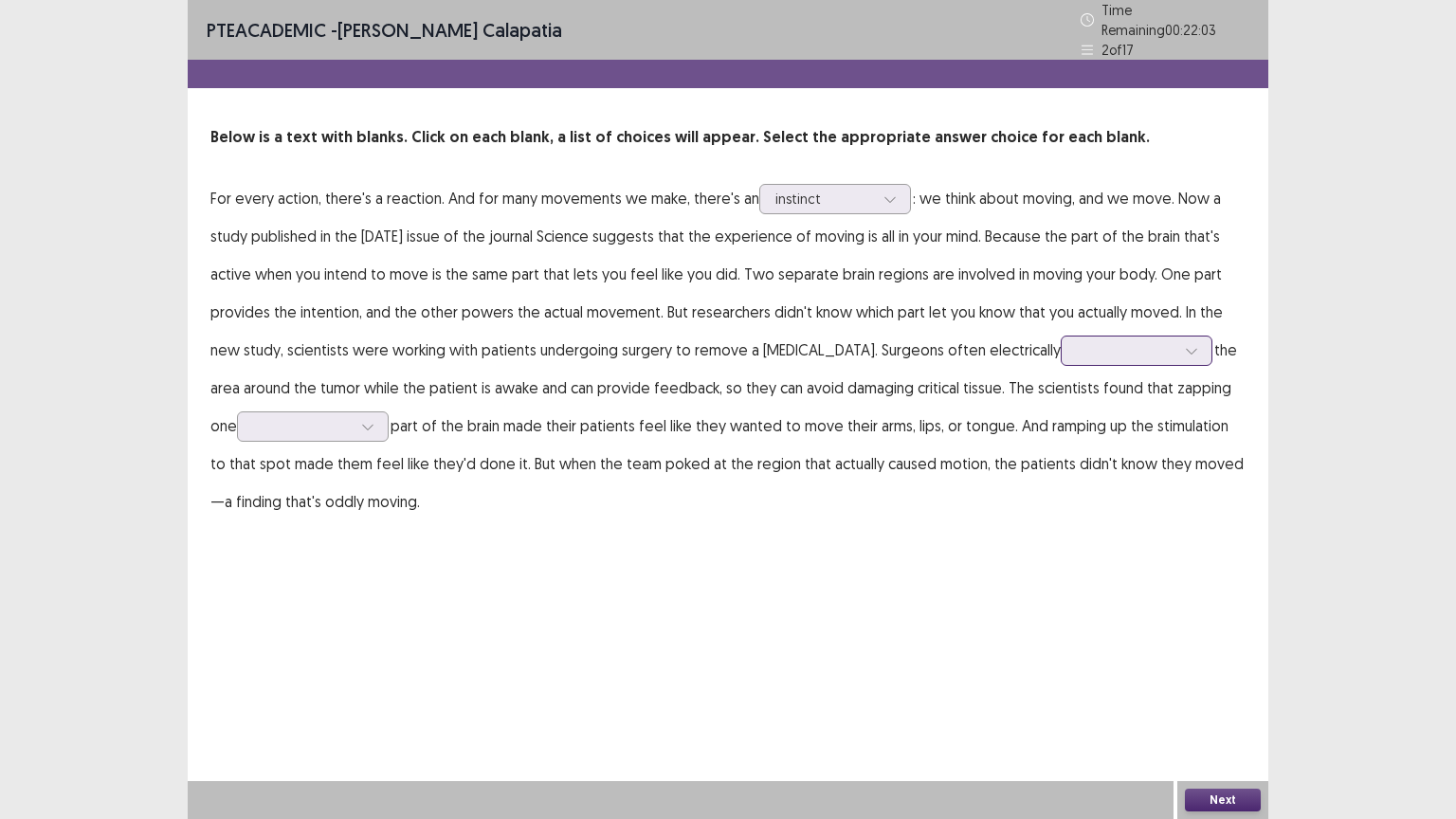
click at [1077, 345] on div at bounding box center [1126, 349] width 98 height 18
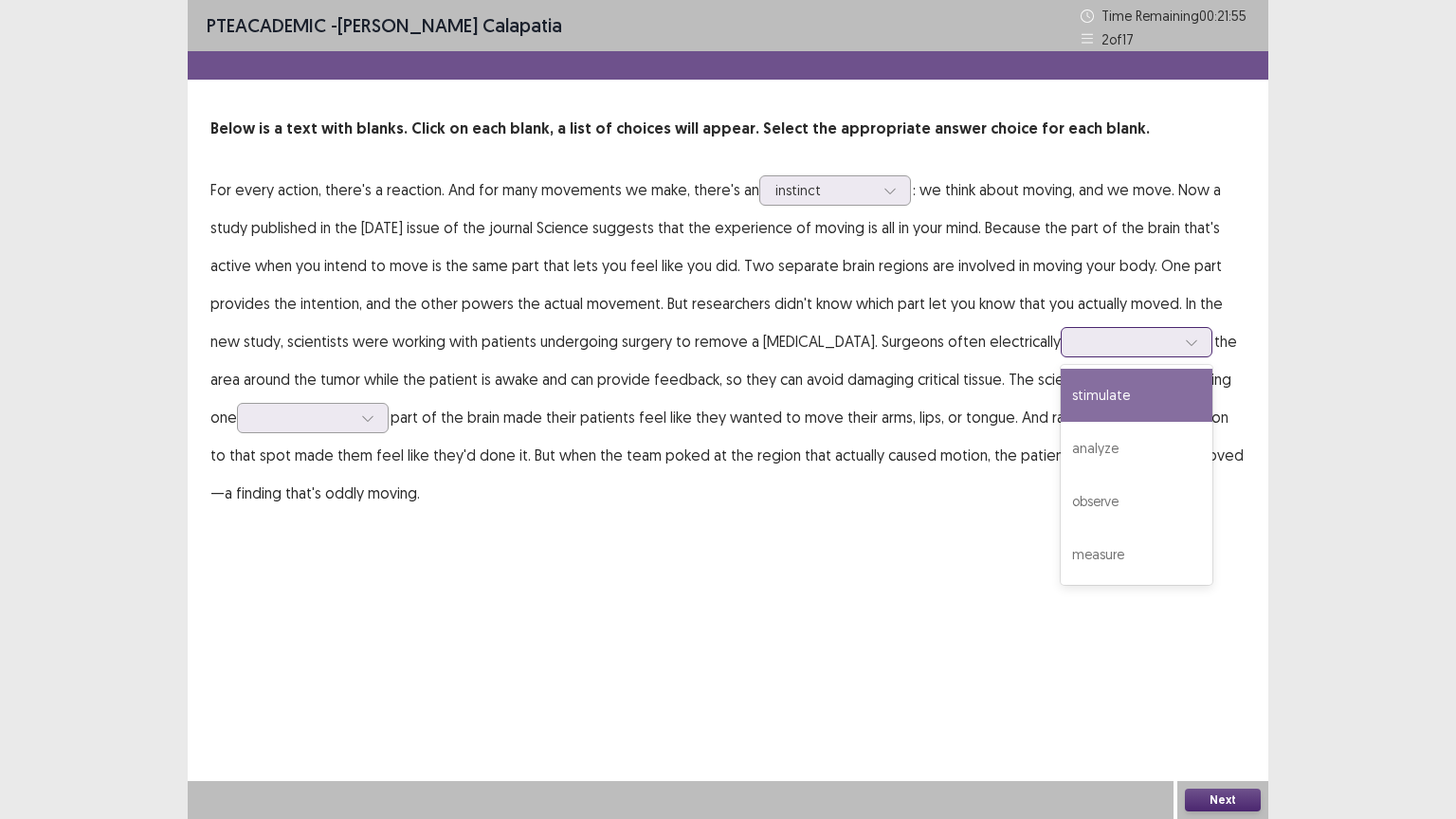
click at [1070, 389] on div "stimulate" at bounding box center [1137, 395] width 152 height 53
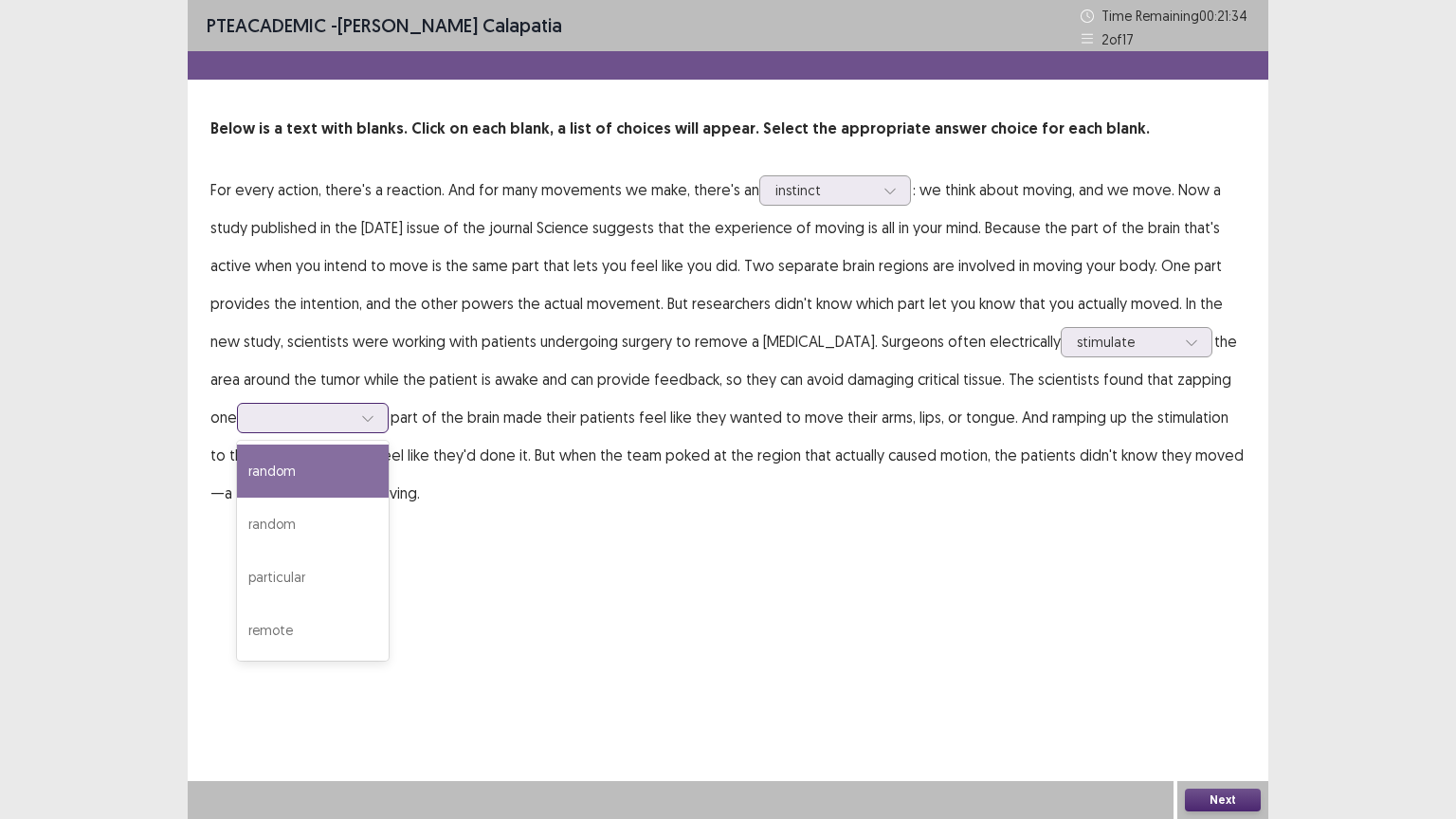
click at [361, 417] on icon at bounding box center [368, 418] width 13 height 13
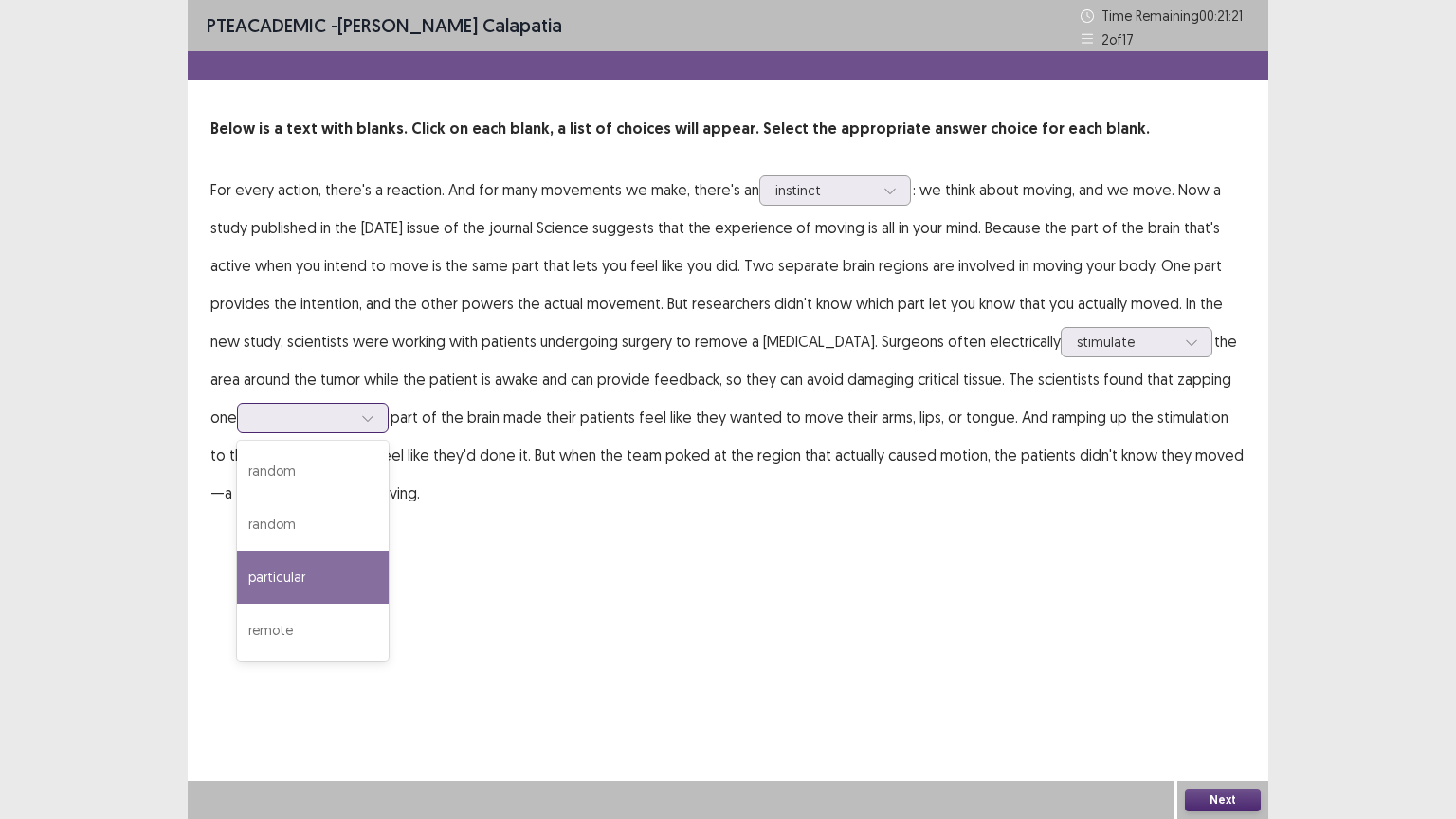
click at [323, 562] on div "particular" at bounding box center [313, 576] width 152 height 53
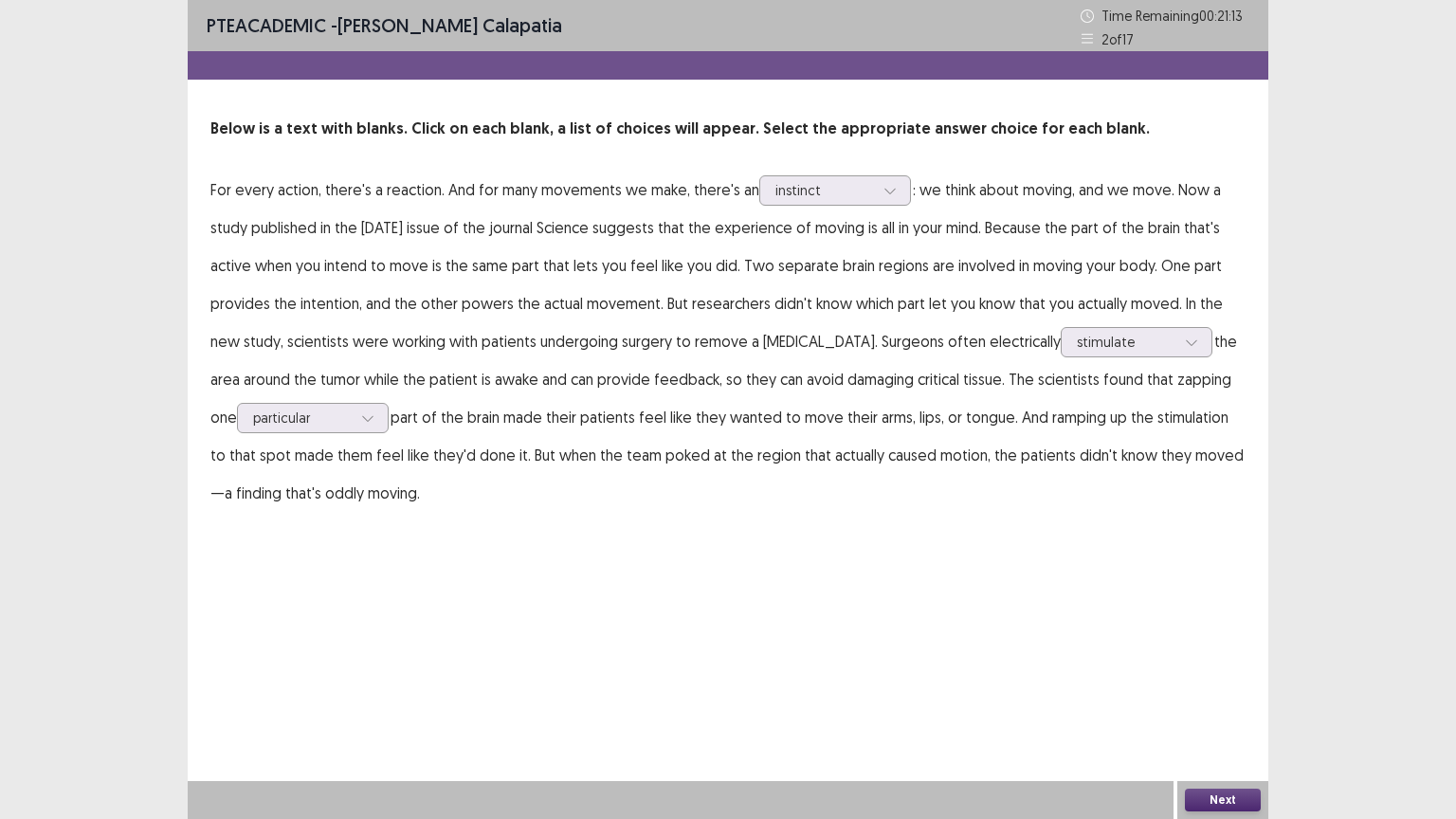
click at [1250, 641] on button "Next" at bounding box center [1222, 800] width 76 height 23
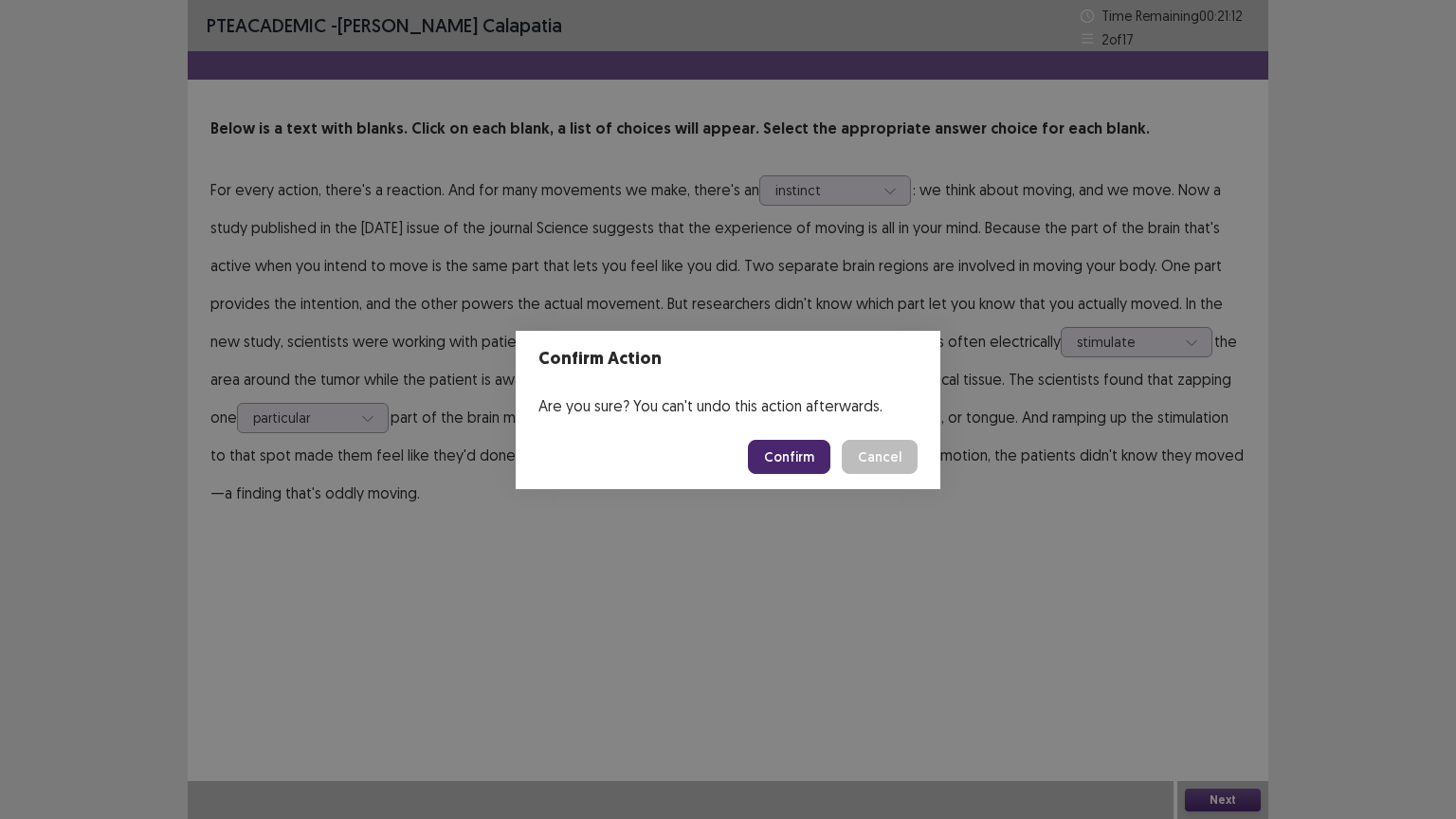
click at [777, 458] on button "Confirm" at bounding box center [790, 456] width 83 height 34
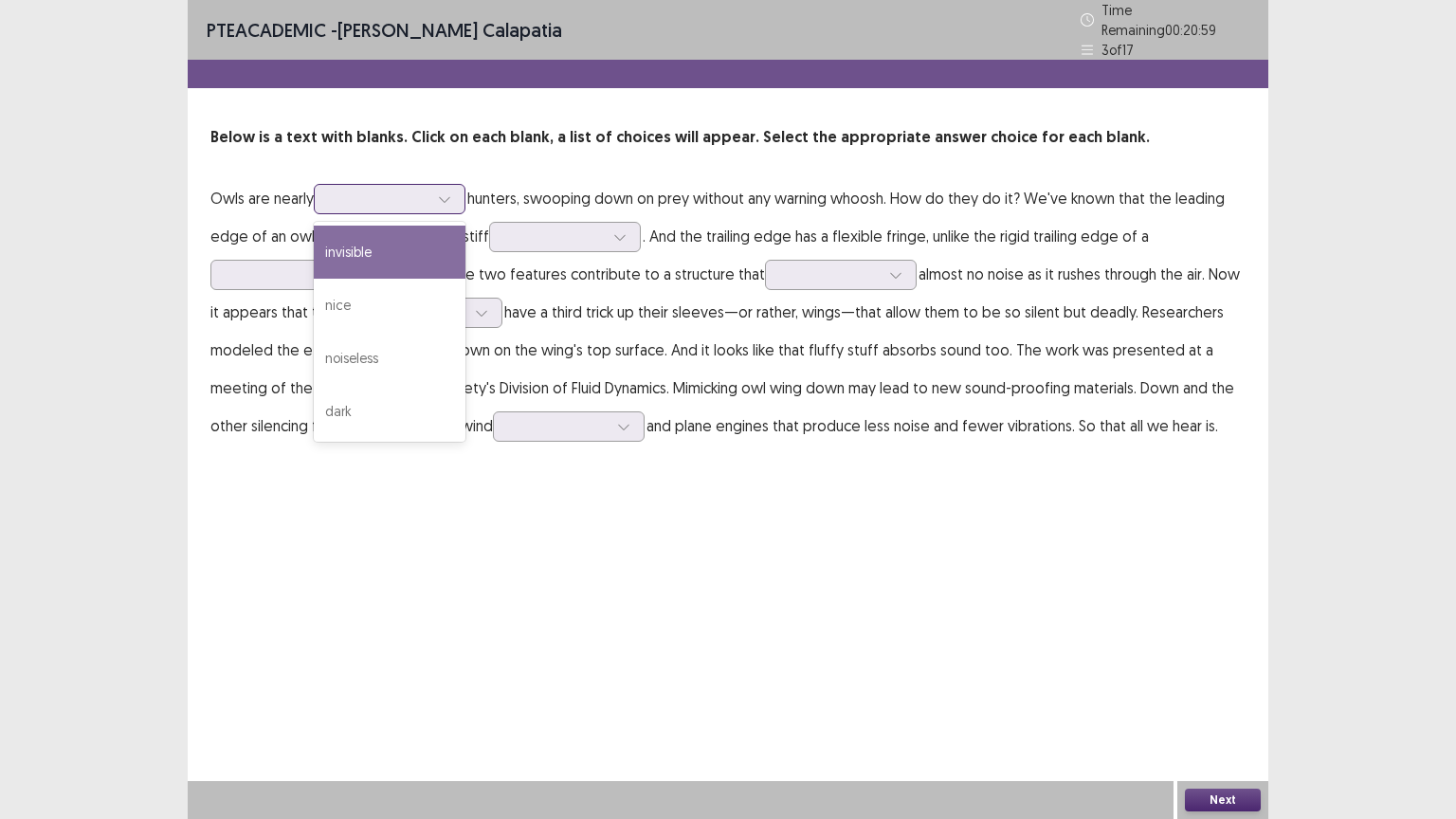
click at [452, 194] on icon at bounding box center [445, 199] width 13 height 13
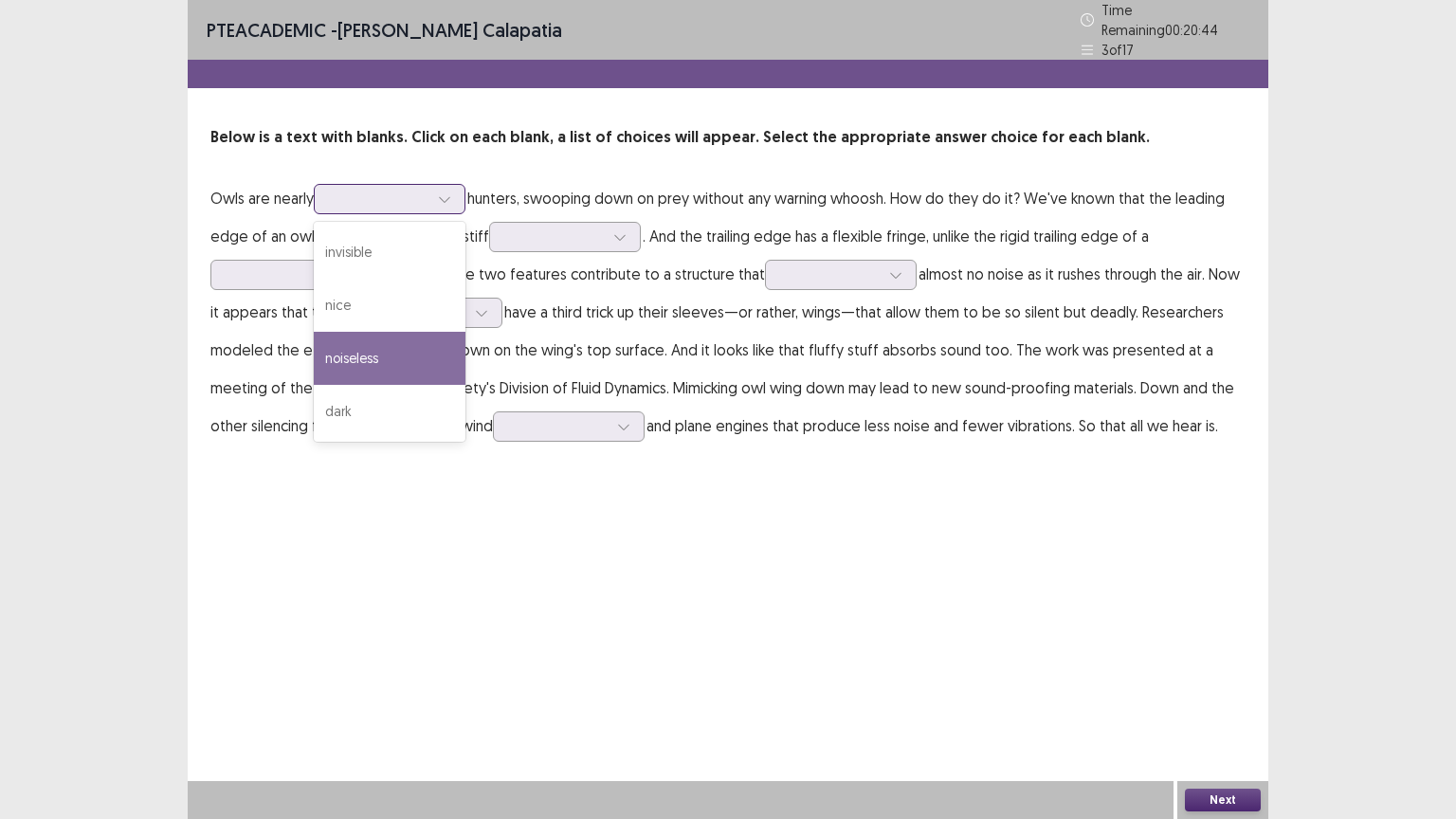
click at [409, 332] on div "noiseless" at bounding box center [390, 358] width 152 height 53
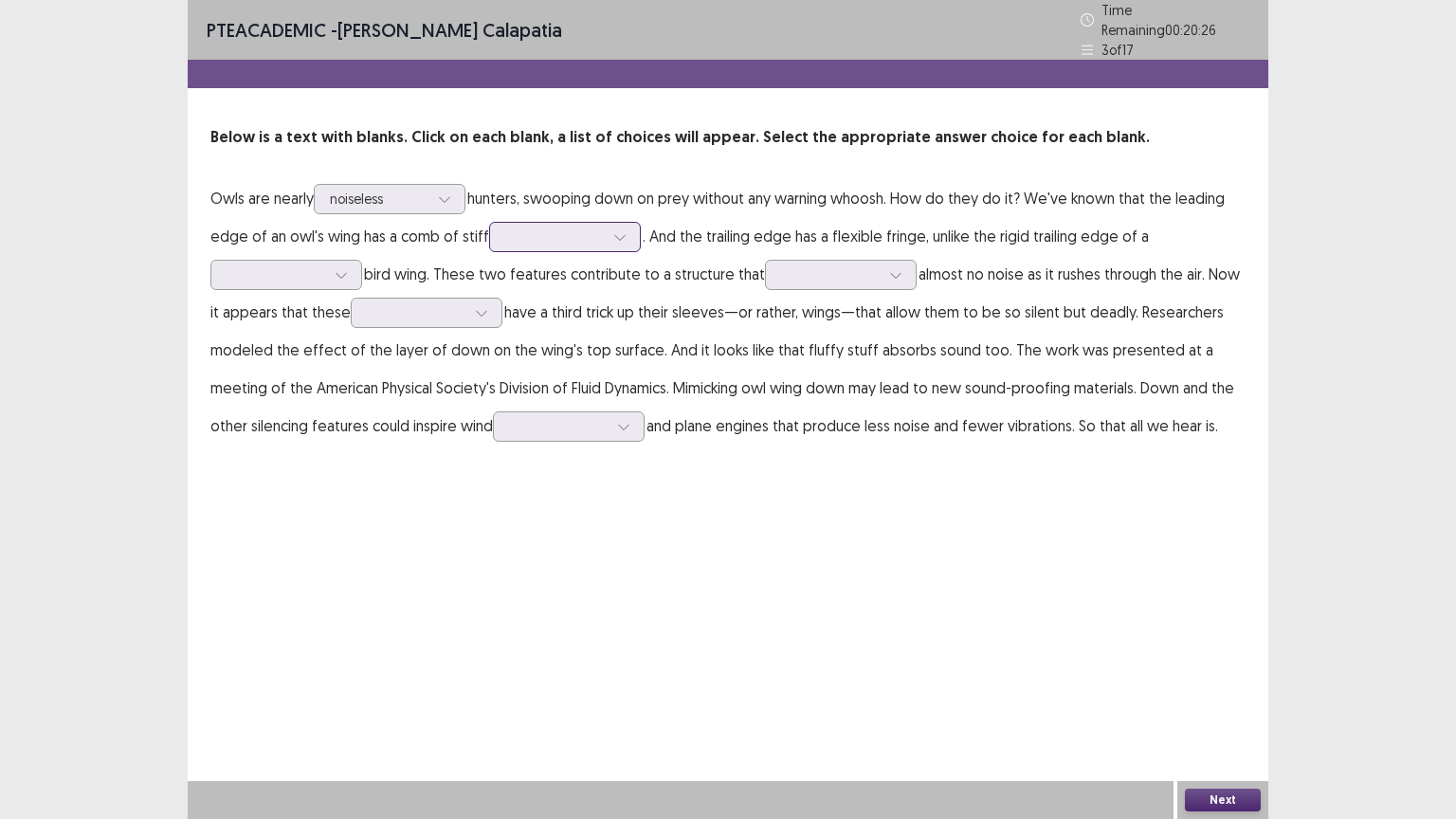
click at [524, 231] on div at bounding box center [555, 236] width 98 height 18
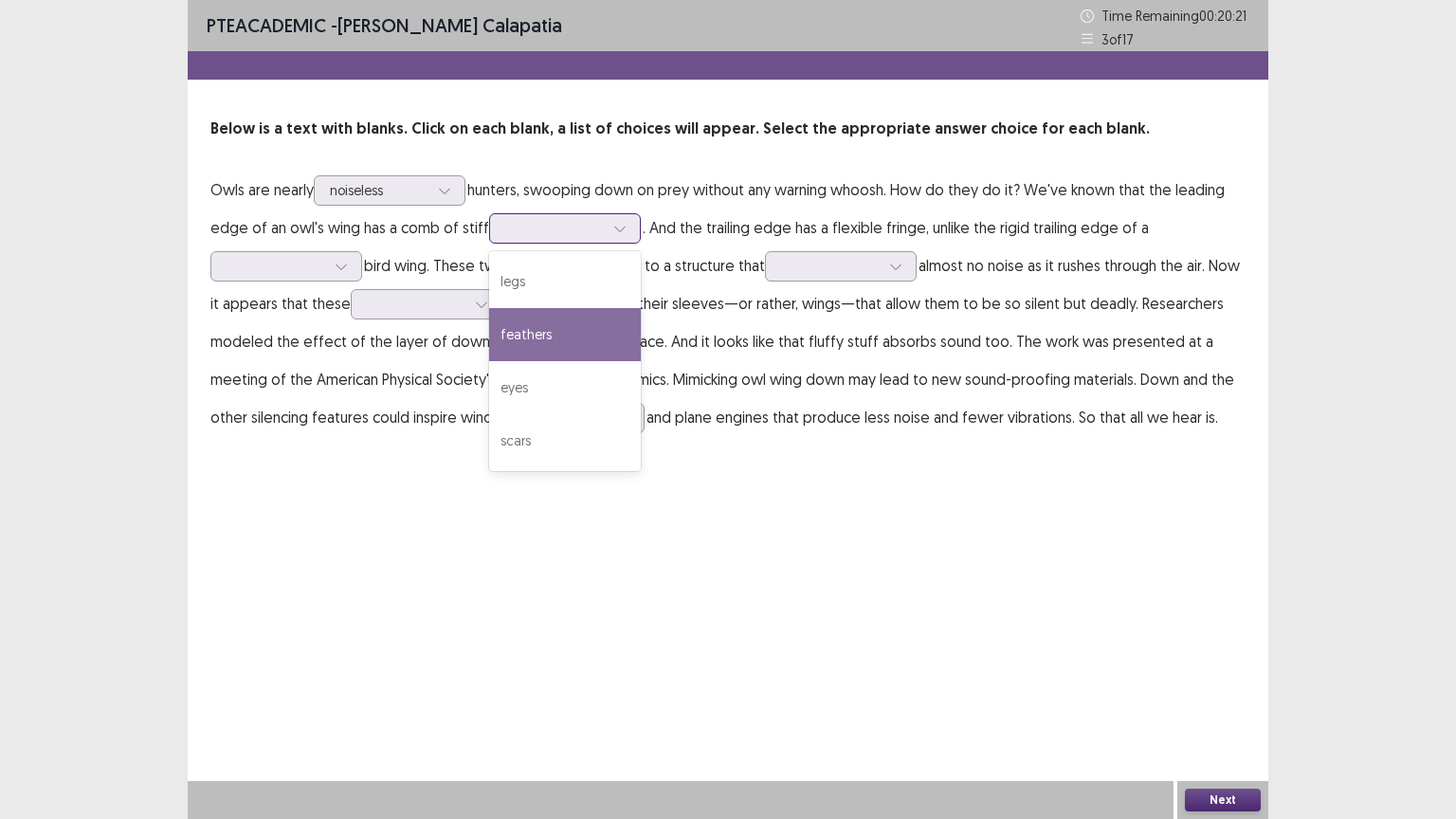
drag, startPoint x: 523, startPoint y: 321, endPoint x: 517, endPoint y: 304, distance: 18.0
click at [520, 319] on div "feathers" at bounding box center [565, 334] width 152 height 53
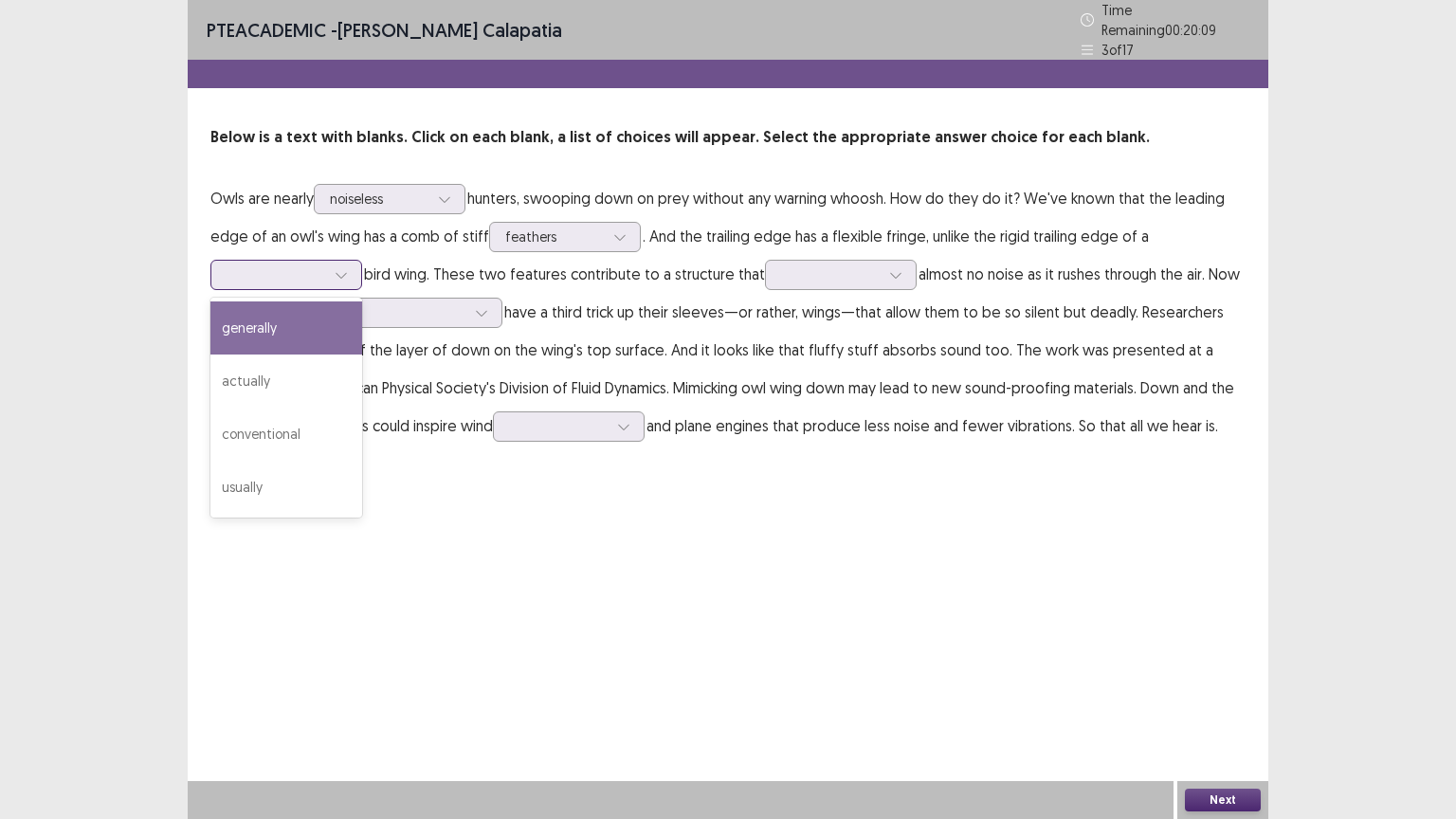
click at [344, 272] on icon at bounding box center [341, 275] width 13 height 13
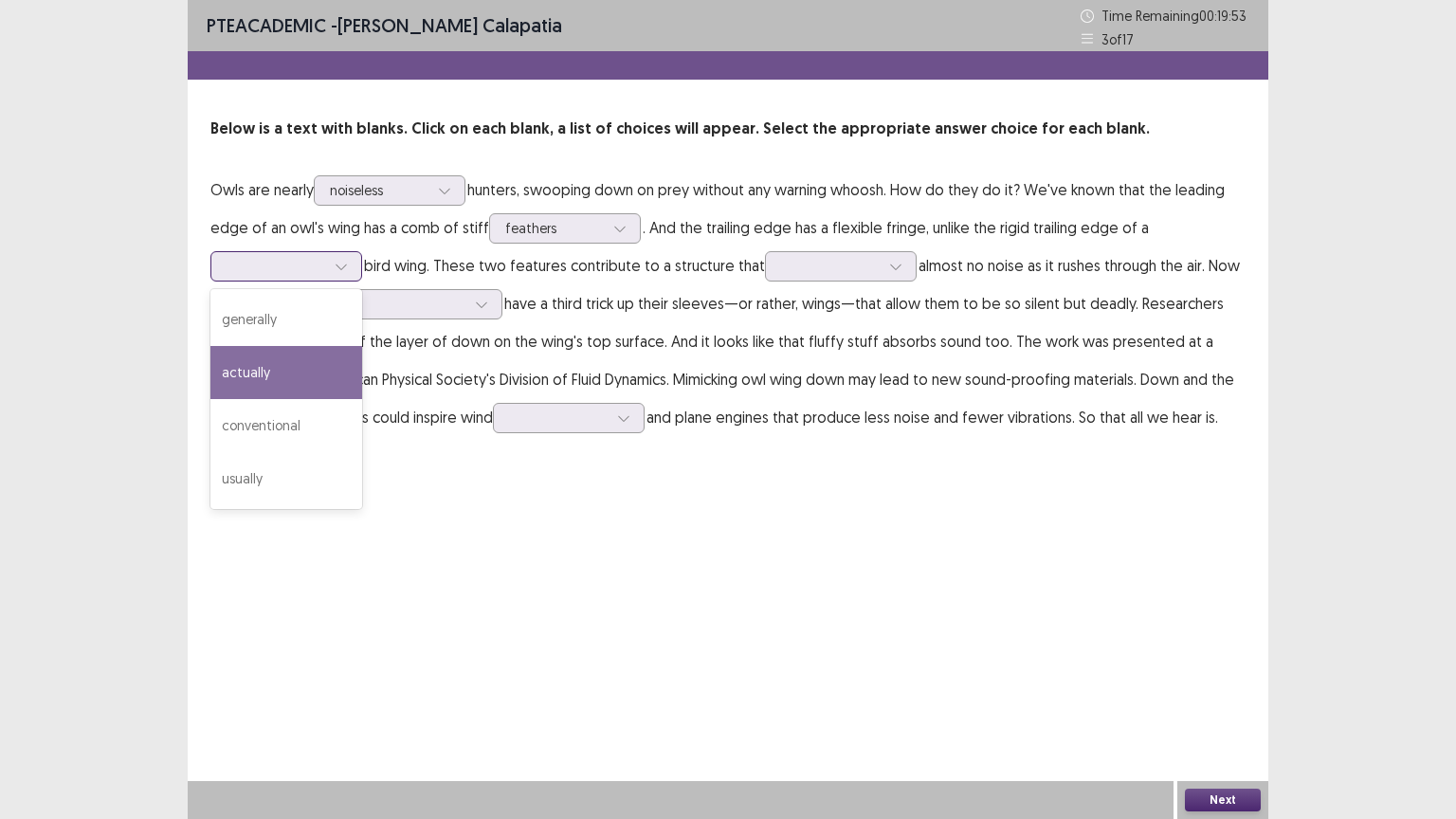
click at [326, 368] on div "actually" at bounding box center [287, 371] width 152 height 53
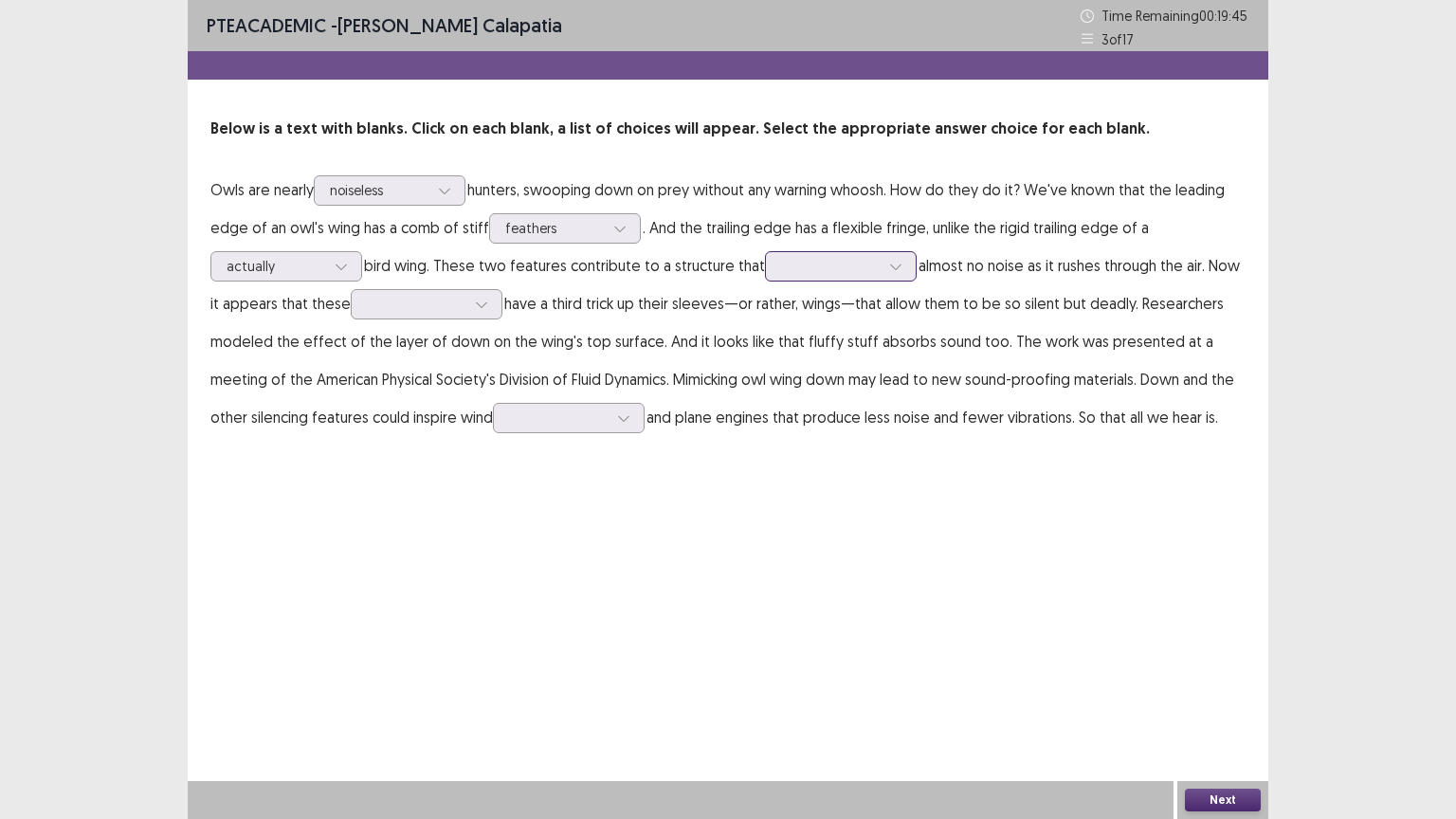
click at [789, 266] on div at bounding box center [830, 266] width 98 height 18
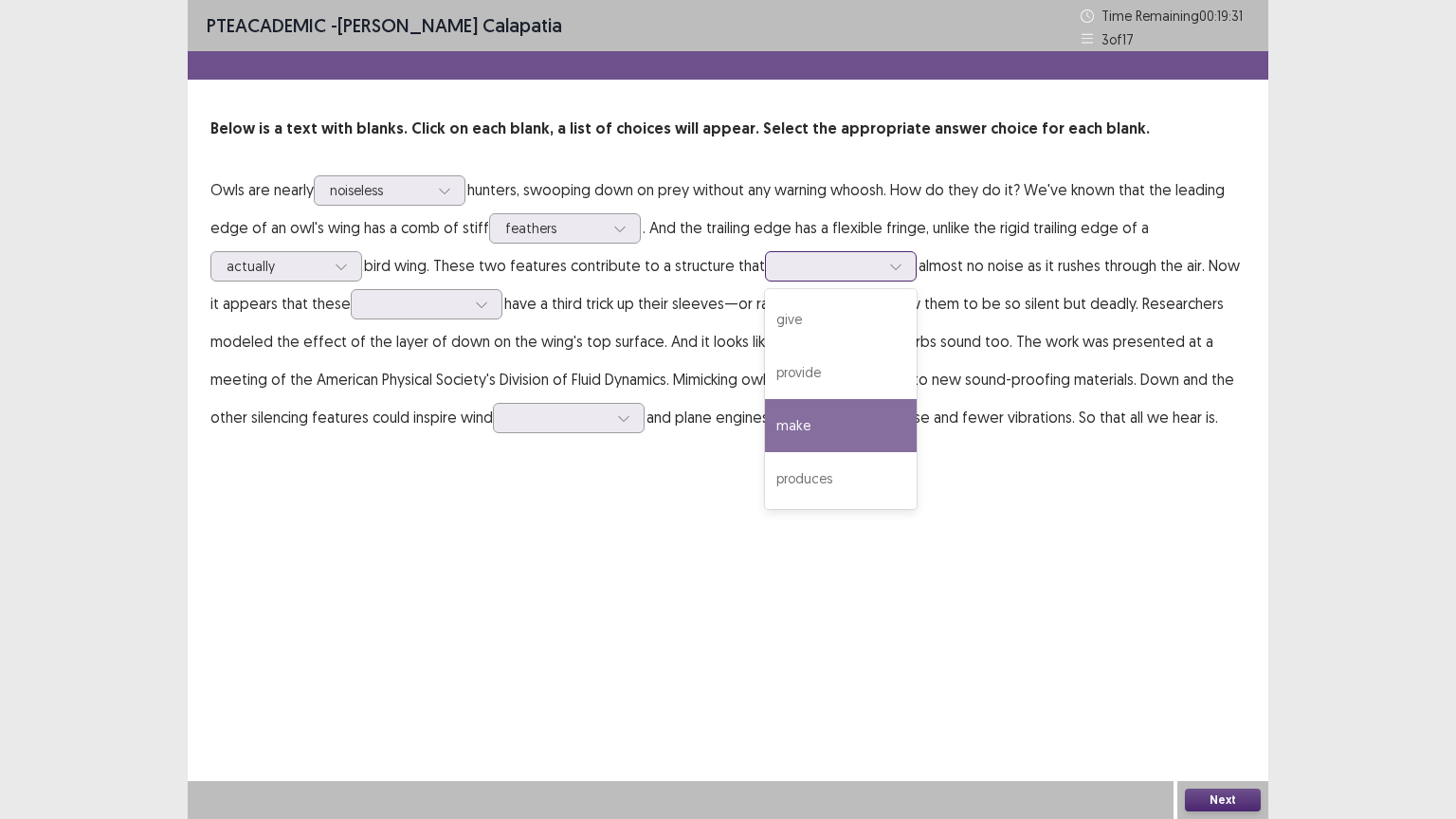
click at [818, 421] on div "make" at bounding box center [841, 424] width 152 height 53
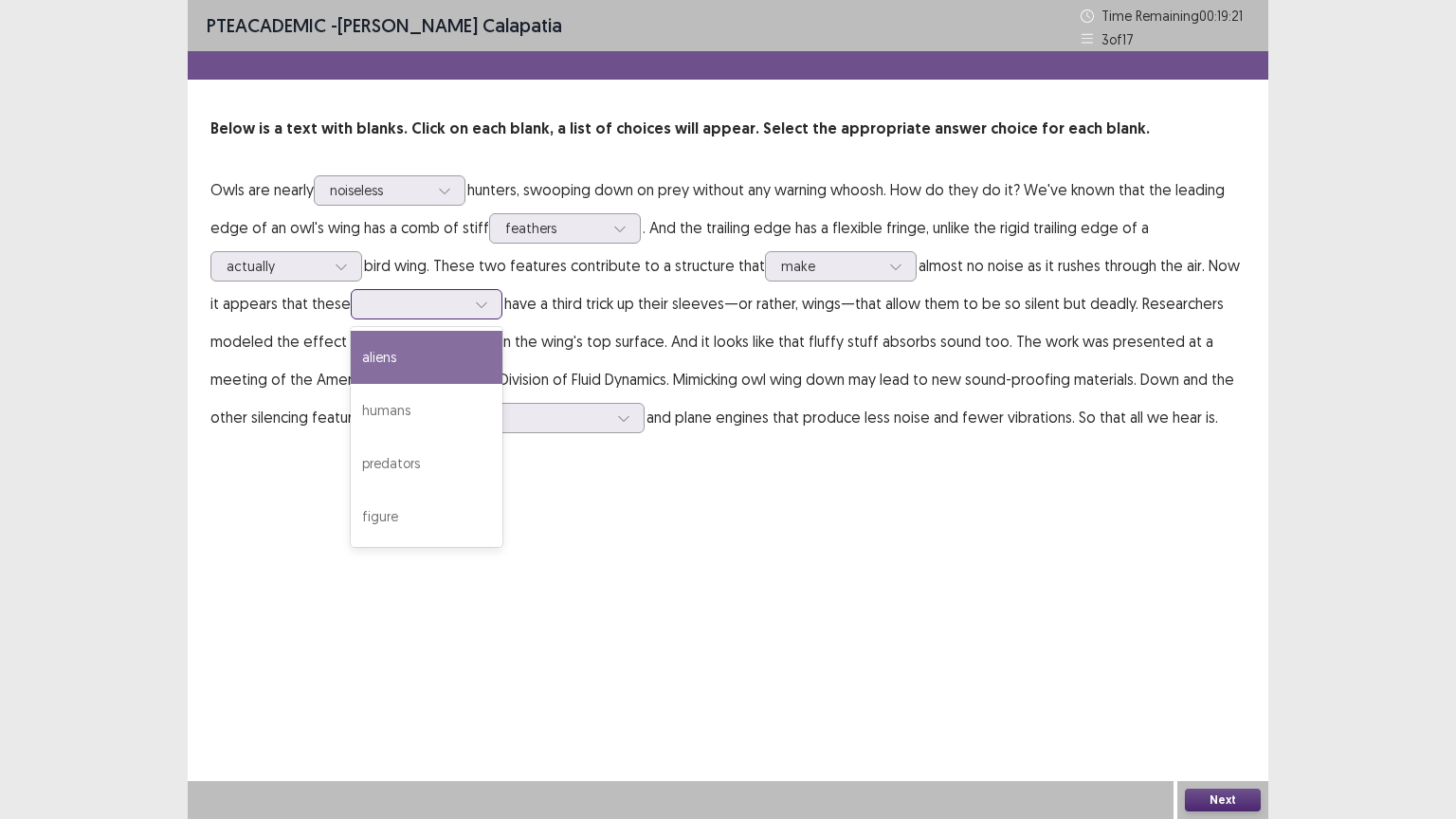
click at [383, 307] on div at bounding box center [416, 303] width 98 height 18
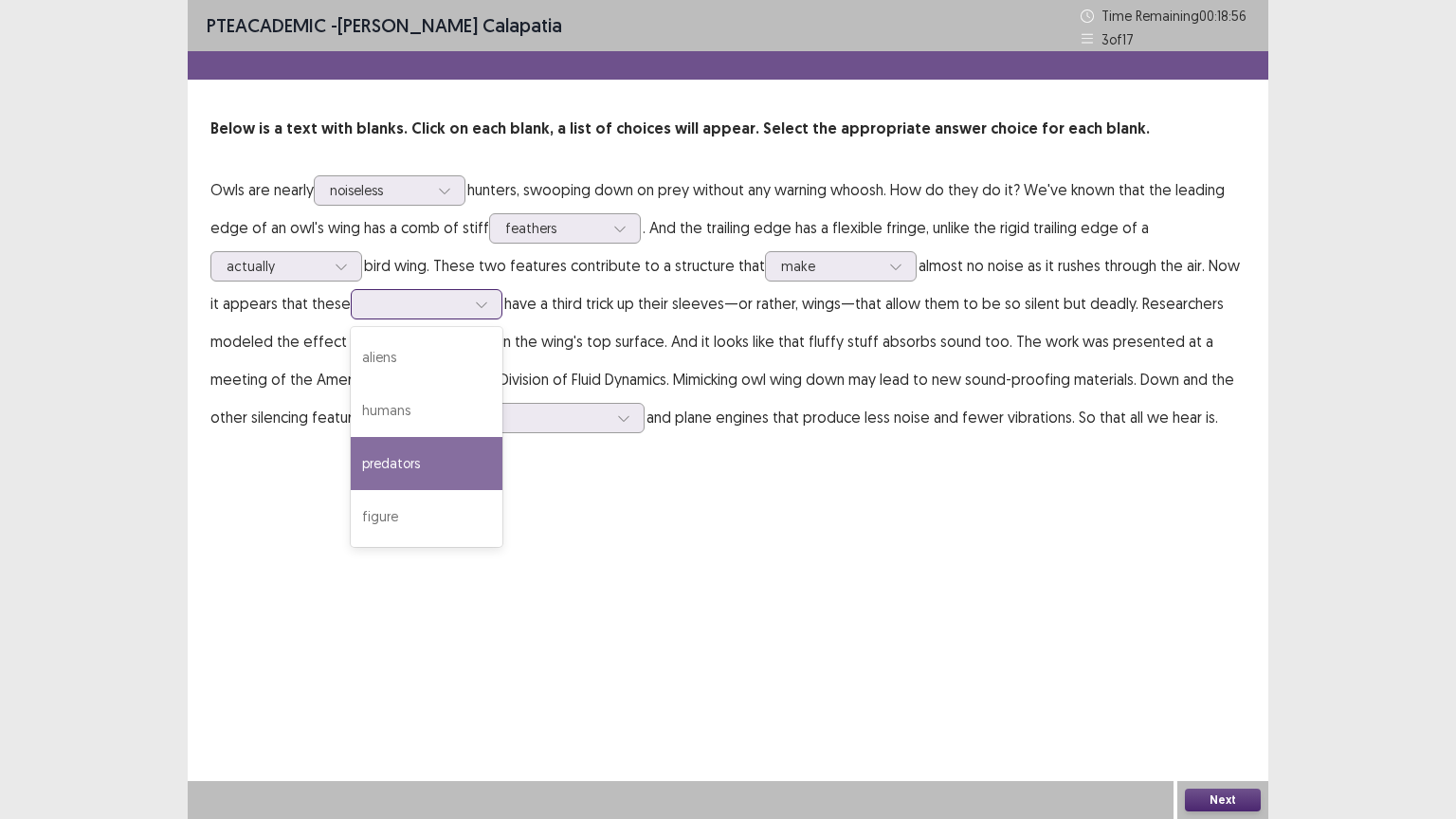
click at [421, 471] on div "predators" at bounding box center [427, 463] width 152 height 53
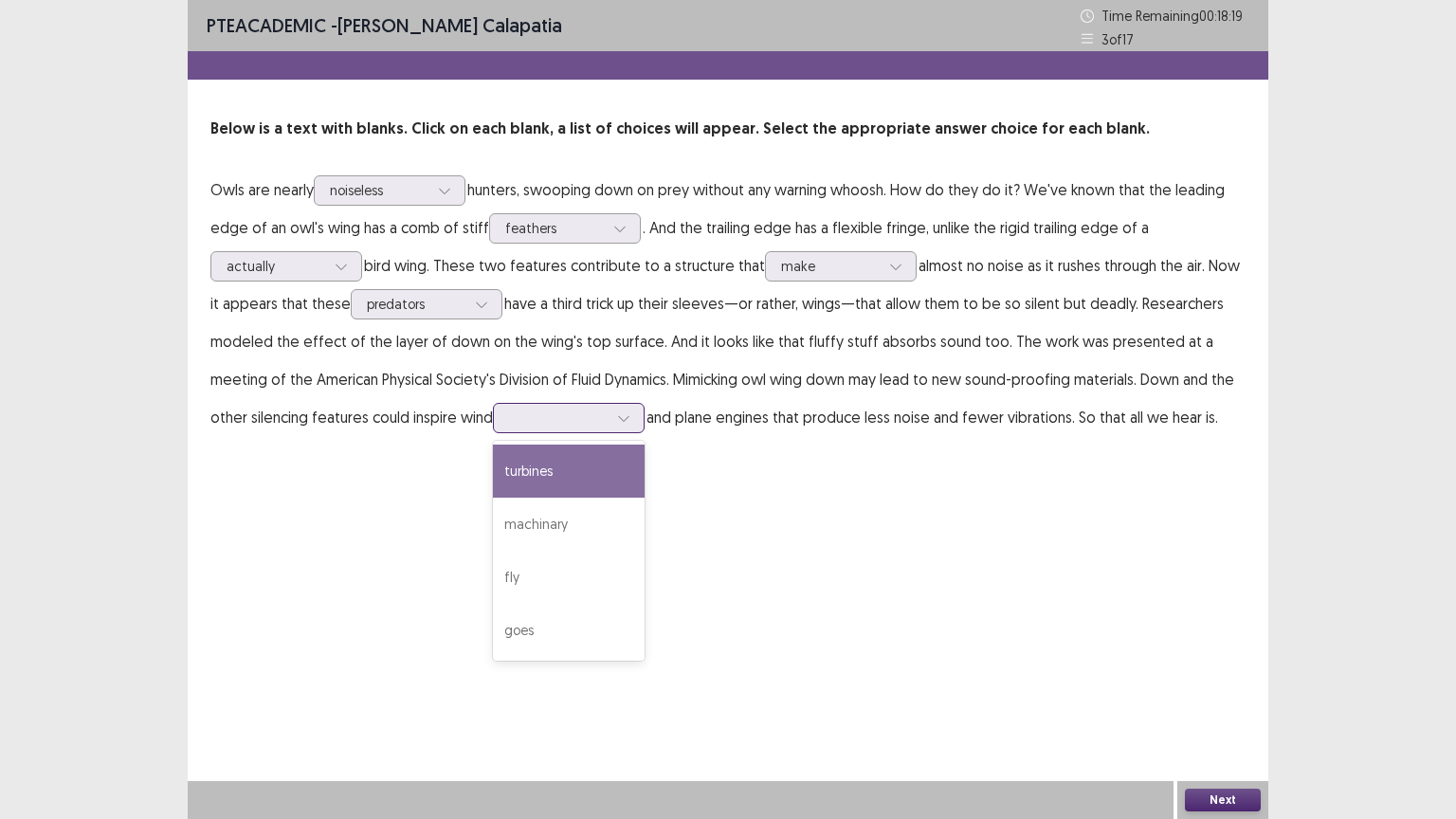
click at [509, 420] on div at bounding box center [559, 417] width 98 height 18
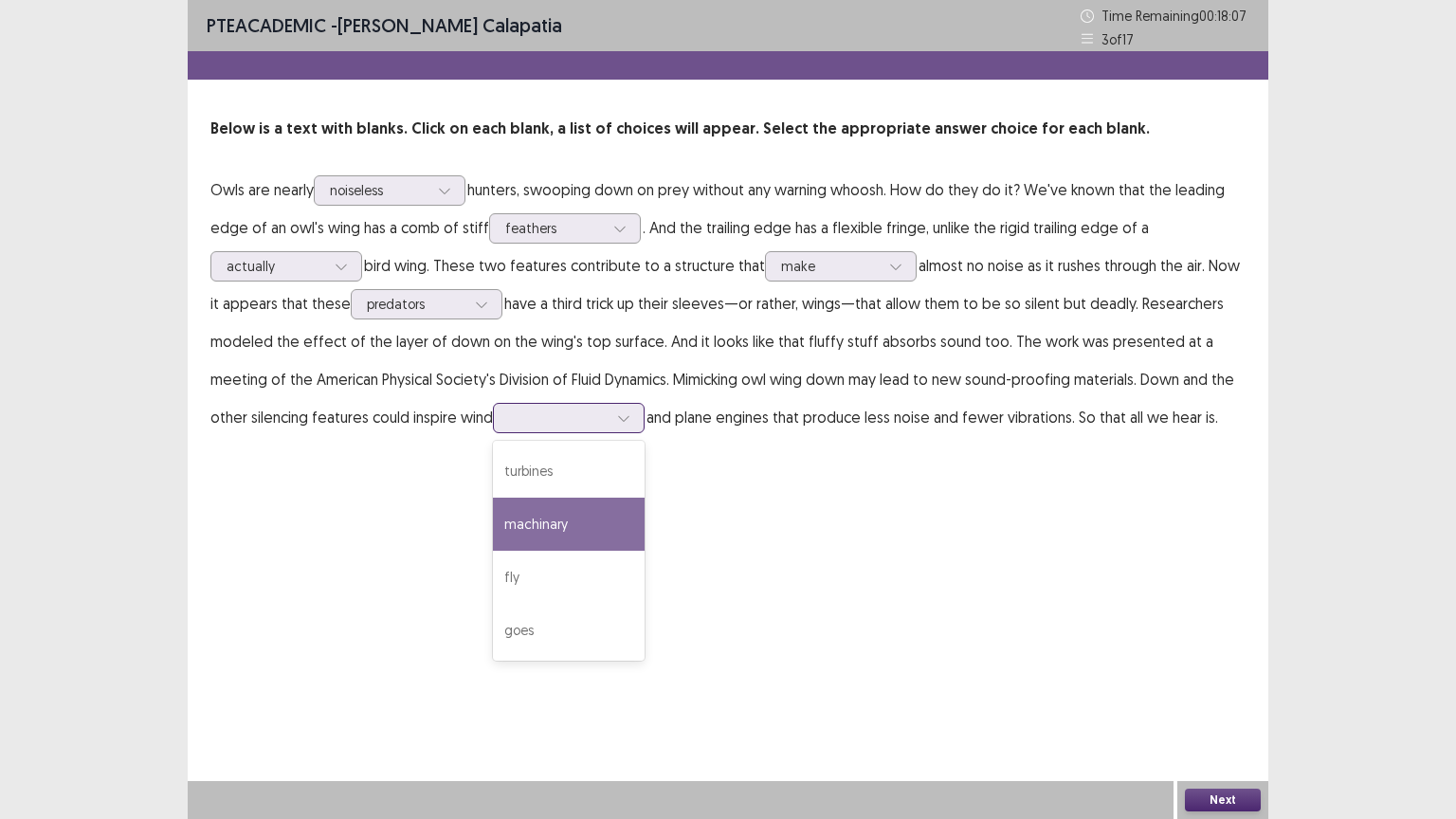
click at [496, 515] on div "machinary" at bounding box center [569, 524] width 152 height 53
click at [1228, 641] on button "Next" at bounding box center [1222, 800] width 76 height 23
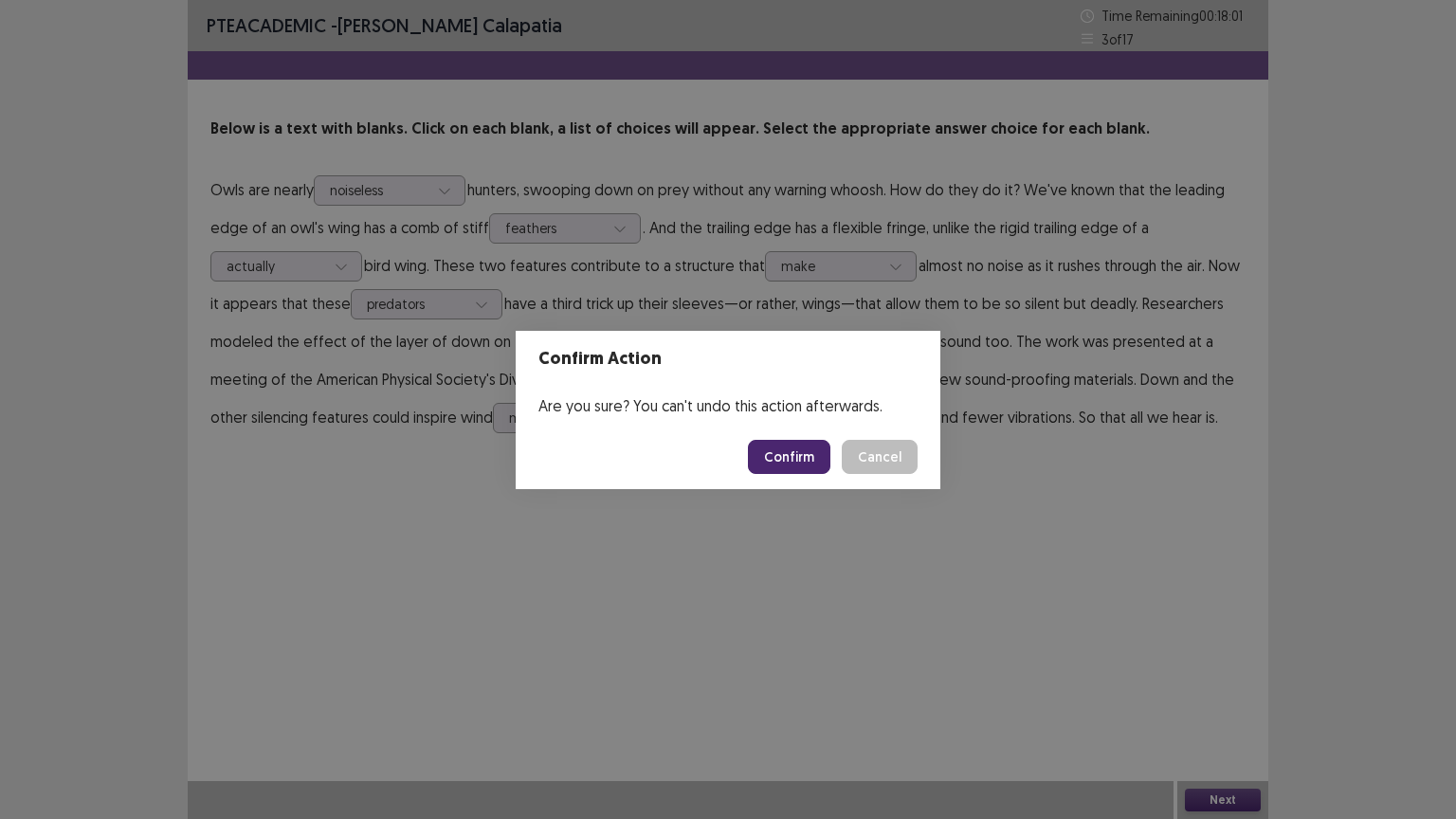
click at [793, 453] on button "Confirm" at bounding box center [790, 456] width 83 height 34
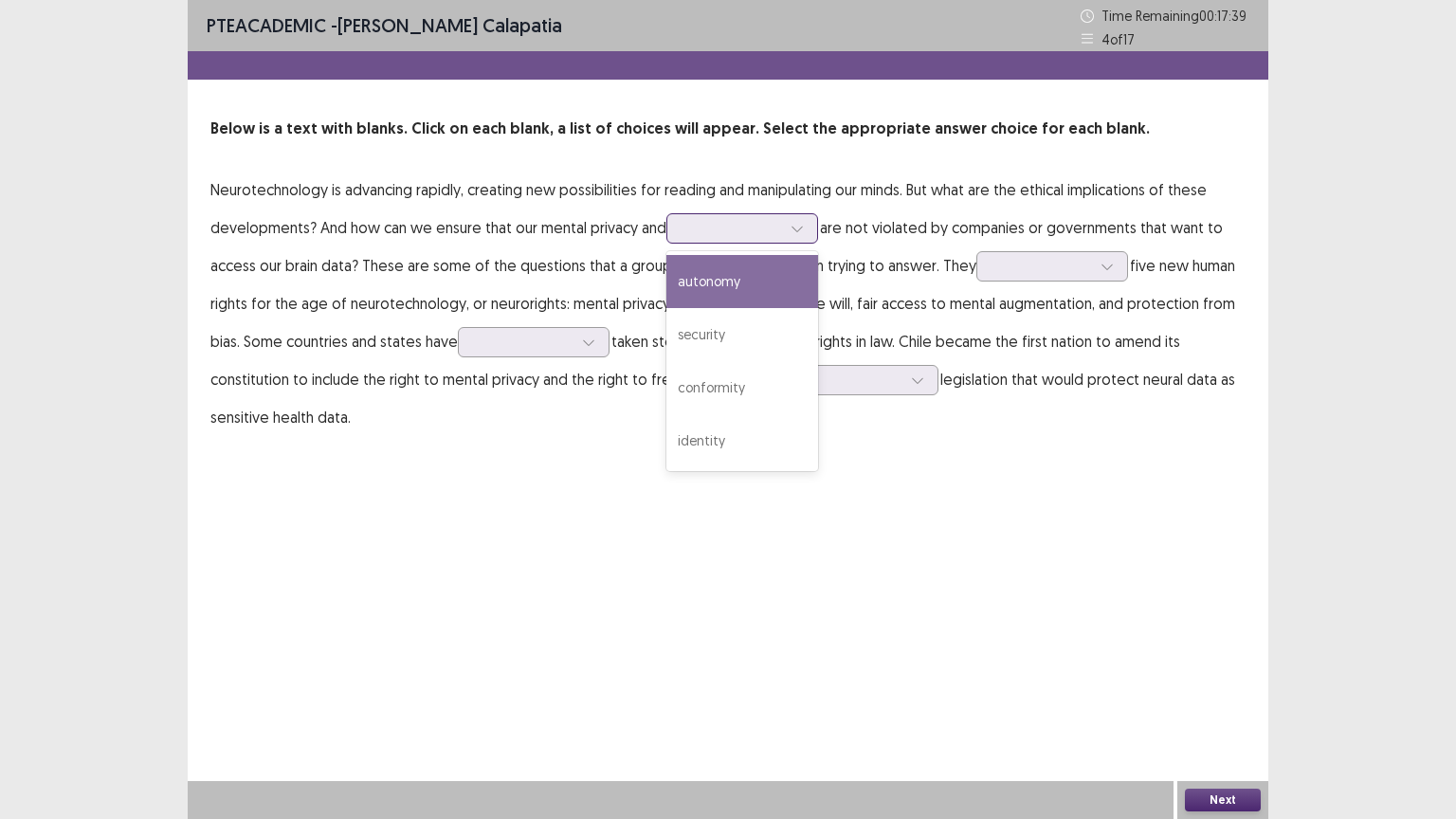
click at [689, 230] on div at bounding box center [732, 227] width 98 height 18
click at [725, 275] on div "autonomy" at bounding box center [742, 281] width 152 height 53
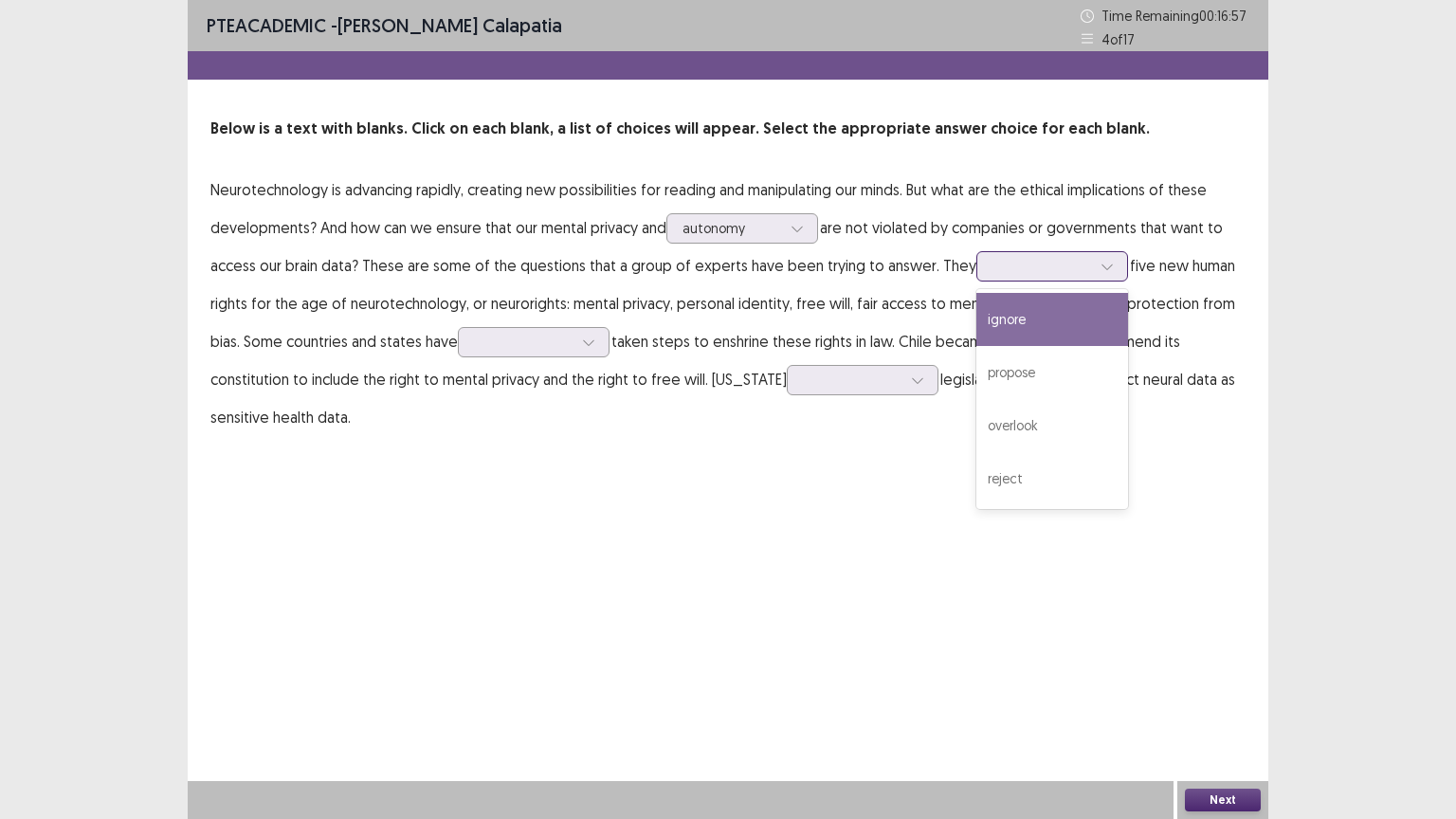
click at [993, 257] on div at bounding box center [1042, 266] width 98 height 18
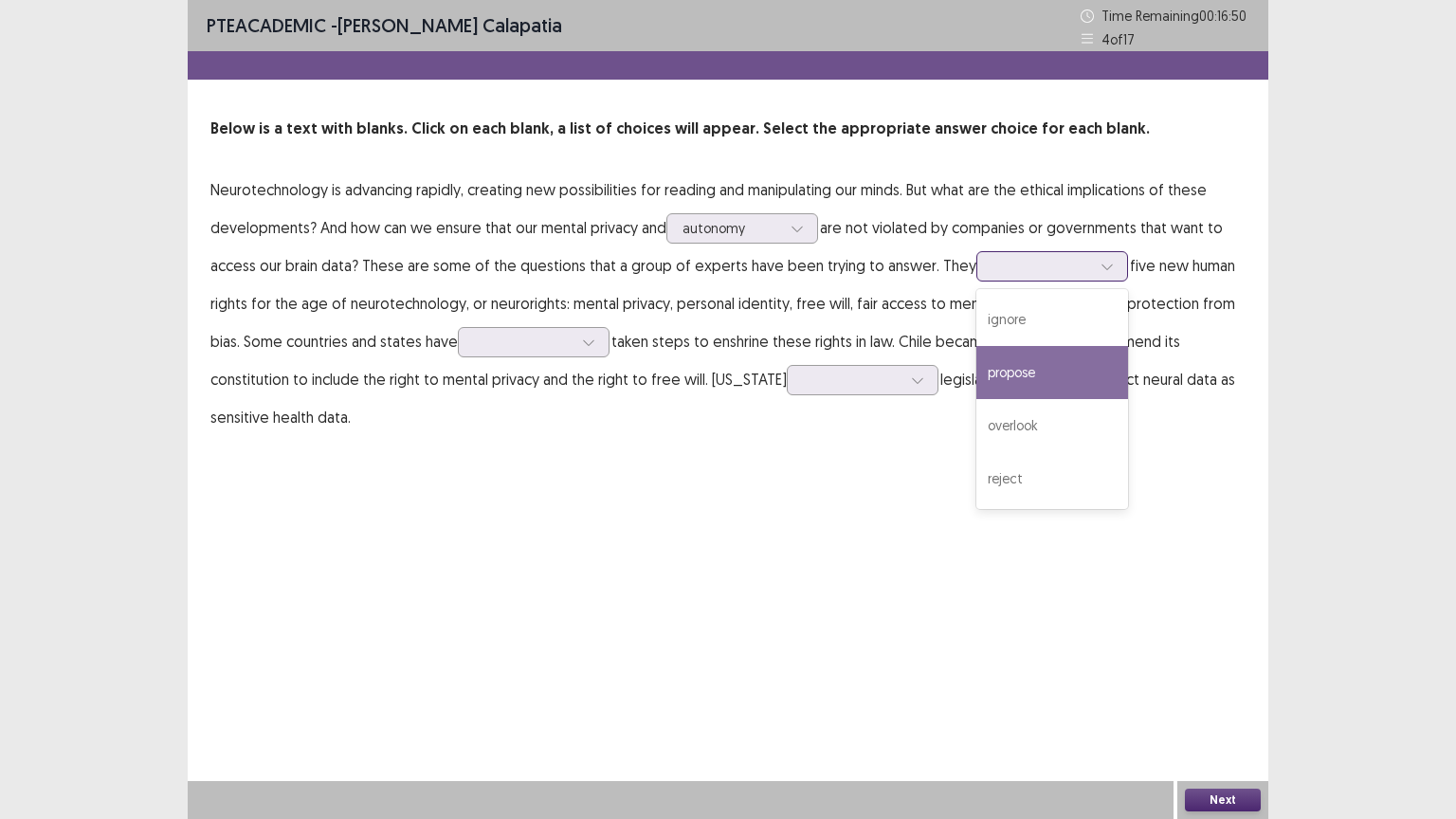
click at [1004, 368] on div "propose" at bounding box center [1053, 371] width 152 height 53
click at [1020, 269] on div at bounding box center [1042, 266] width 98 height 18
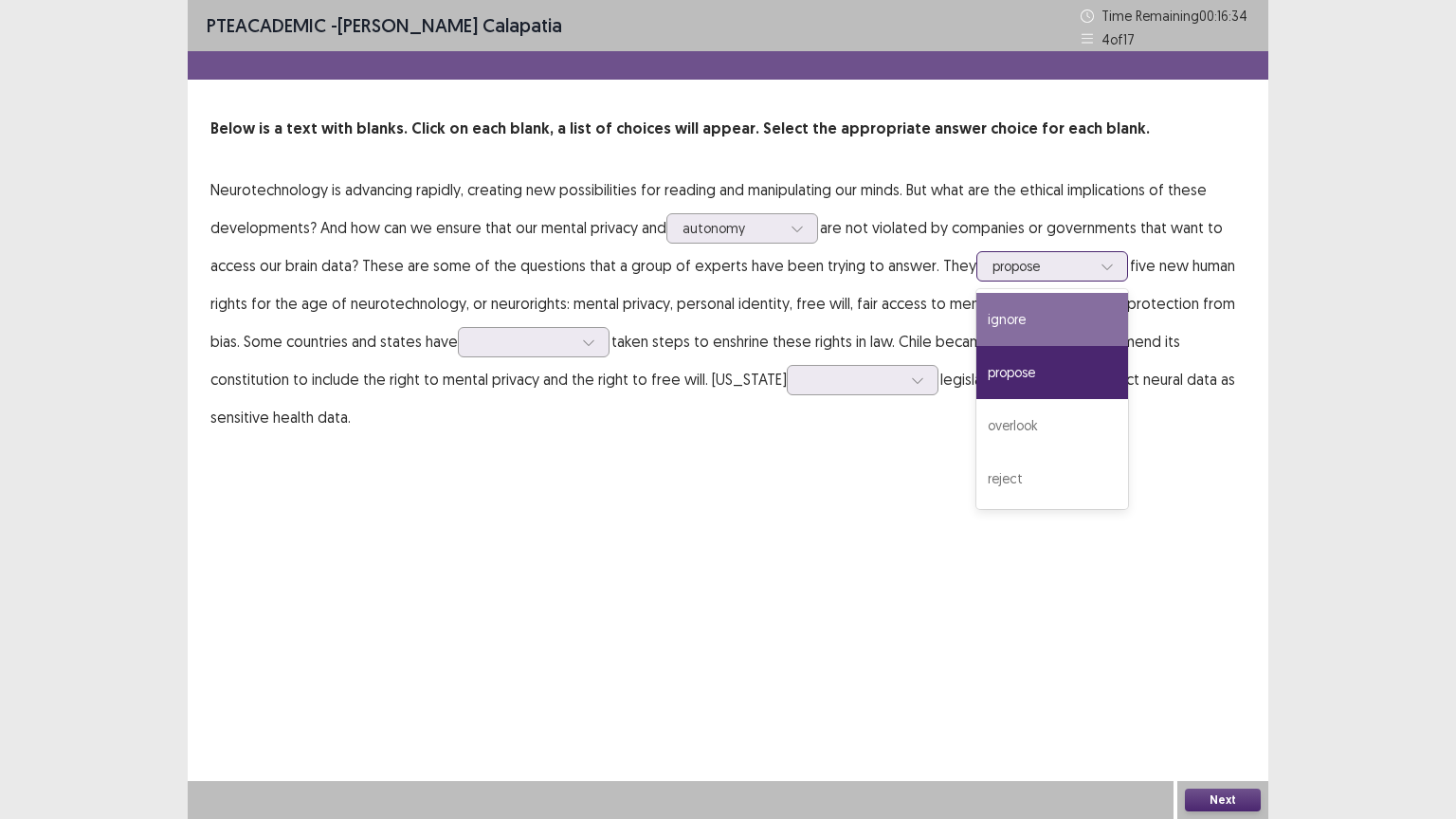
click at [1020, 302] on div "ignore" at bounding box center [1053, 319] width 152 height 53
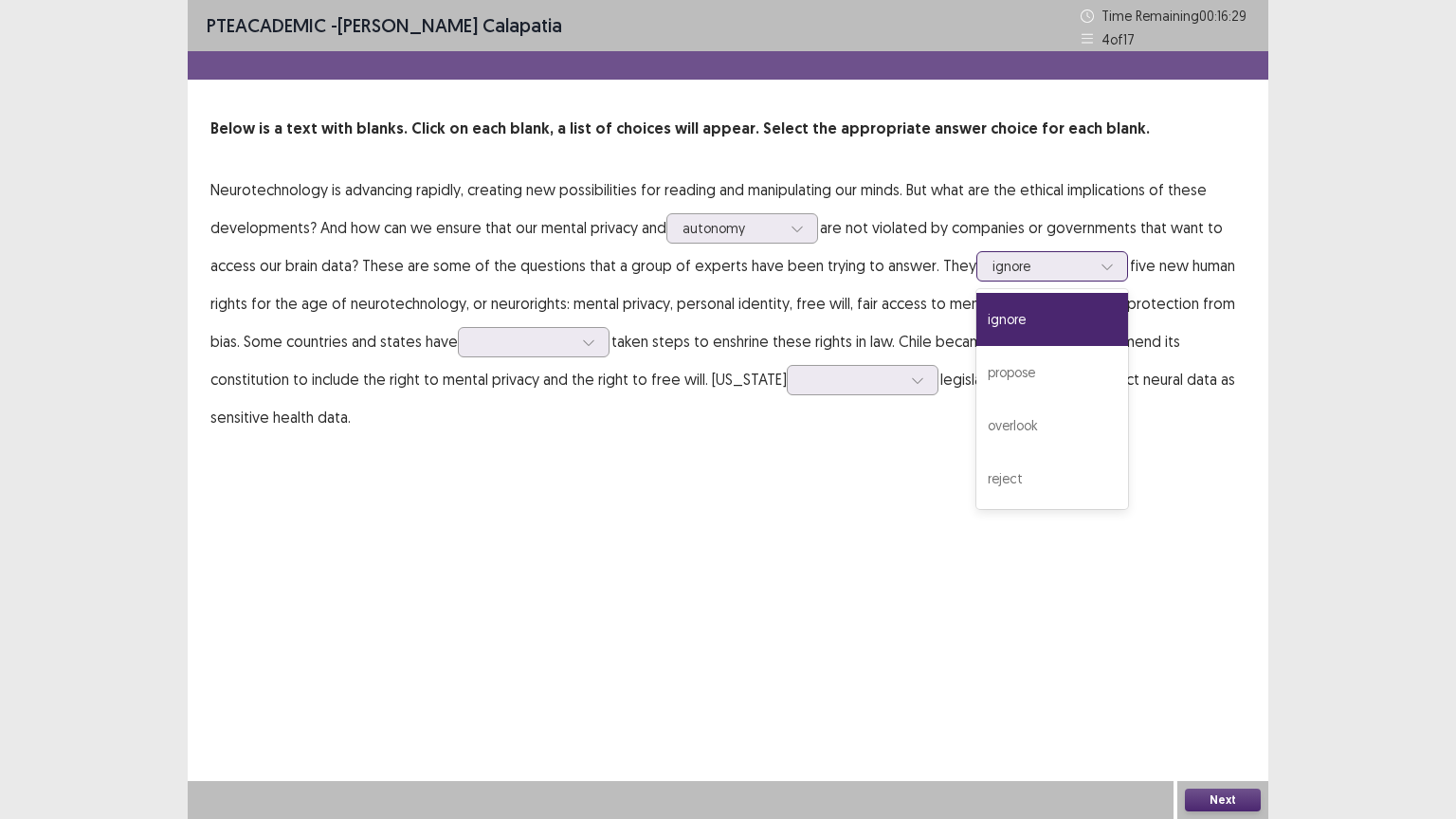
click at [1004, 262] on div at bounding box center [1042, 266] width 98 height 18
click at [1009, 353] on div "propose" at bounding box center [1053, 371] width 152 height 53
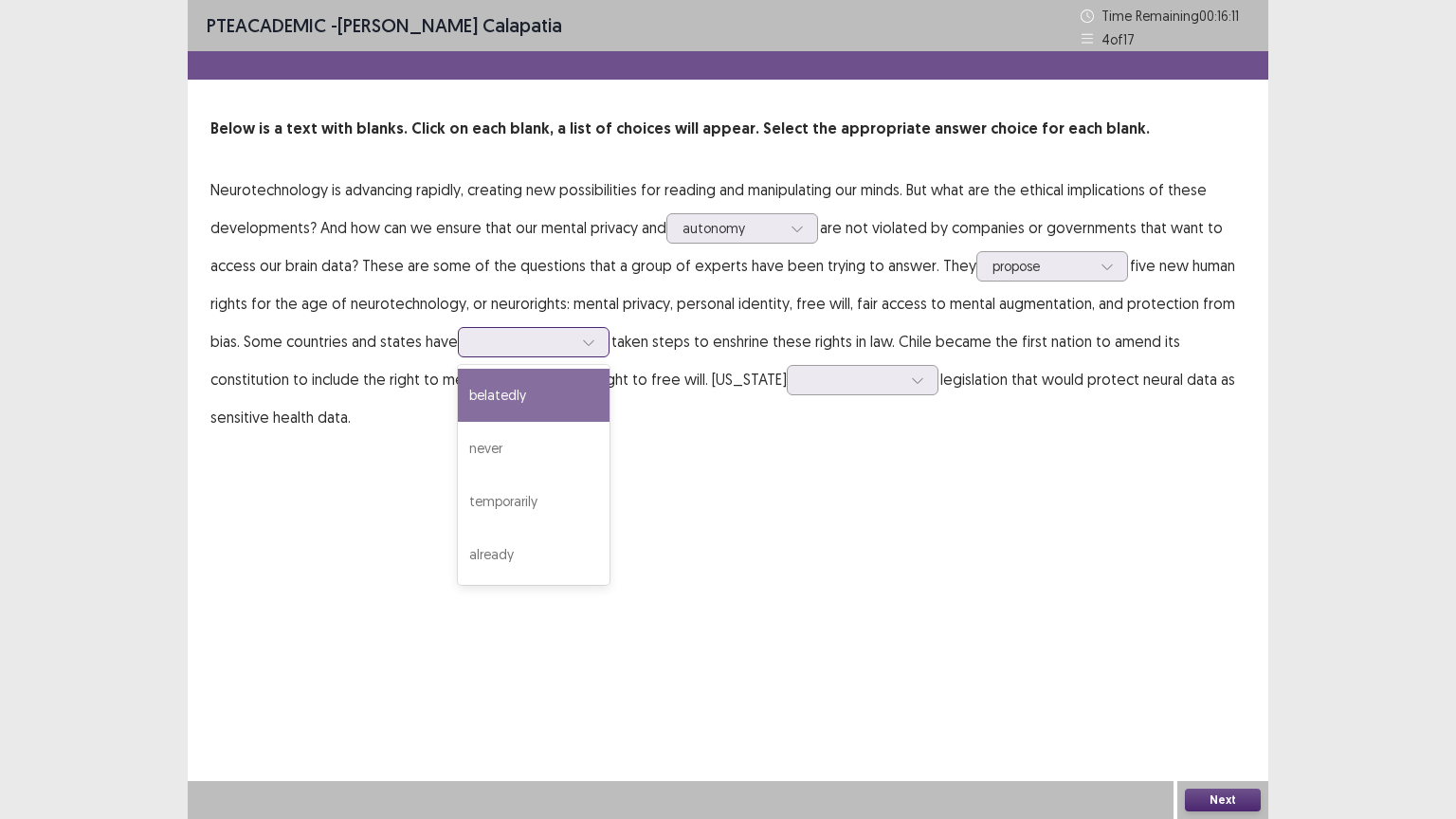
click at [516, 345] on div at bounding box center [523, 342] width 98 height 18
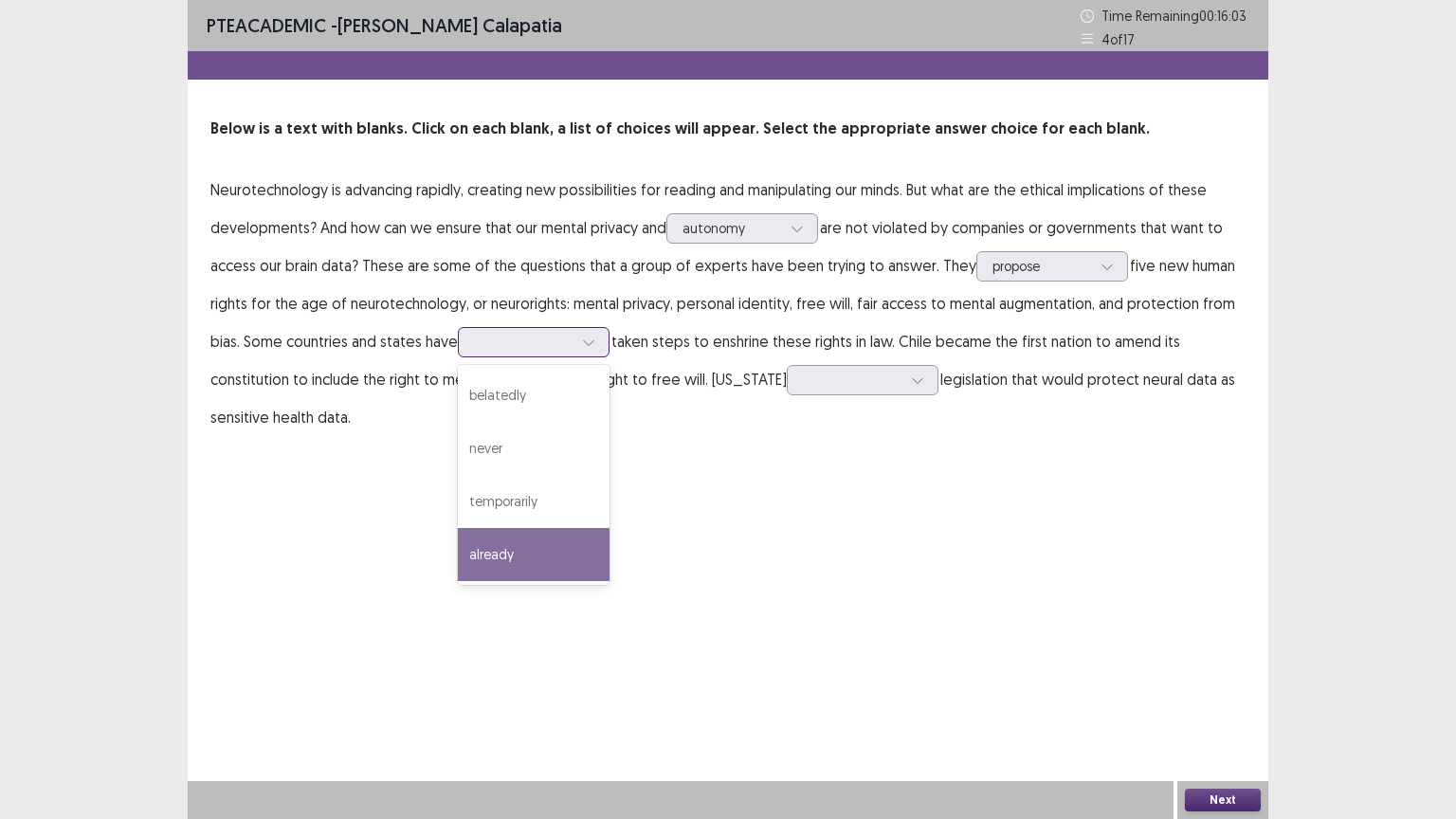
drag, startPoint x: 485, startPoint y: 548, endPoint x: 501, endPoint y: 532, distance: 22.6
click at [488, 547] on div "already" at bounding box center [533, 553] width 152 height 53
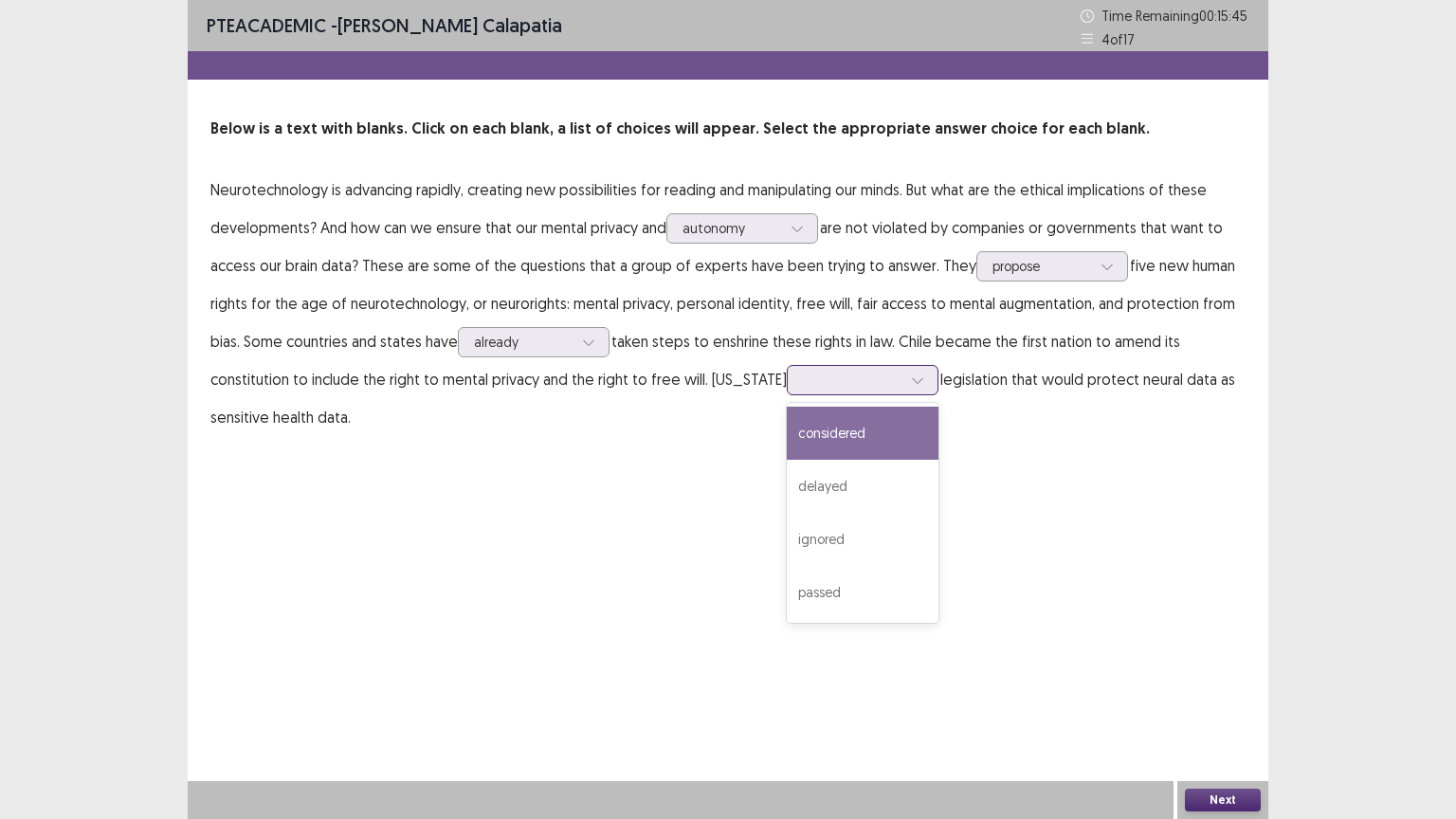
click at [803, 383] on div at bounding box center [852, 379] width 98 height 18
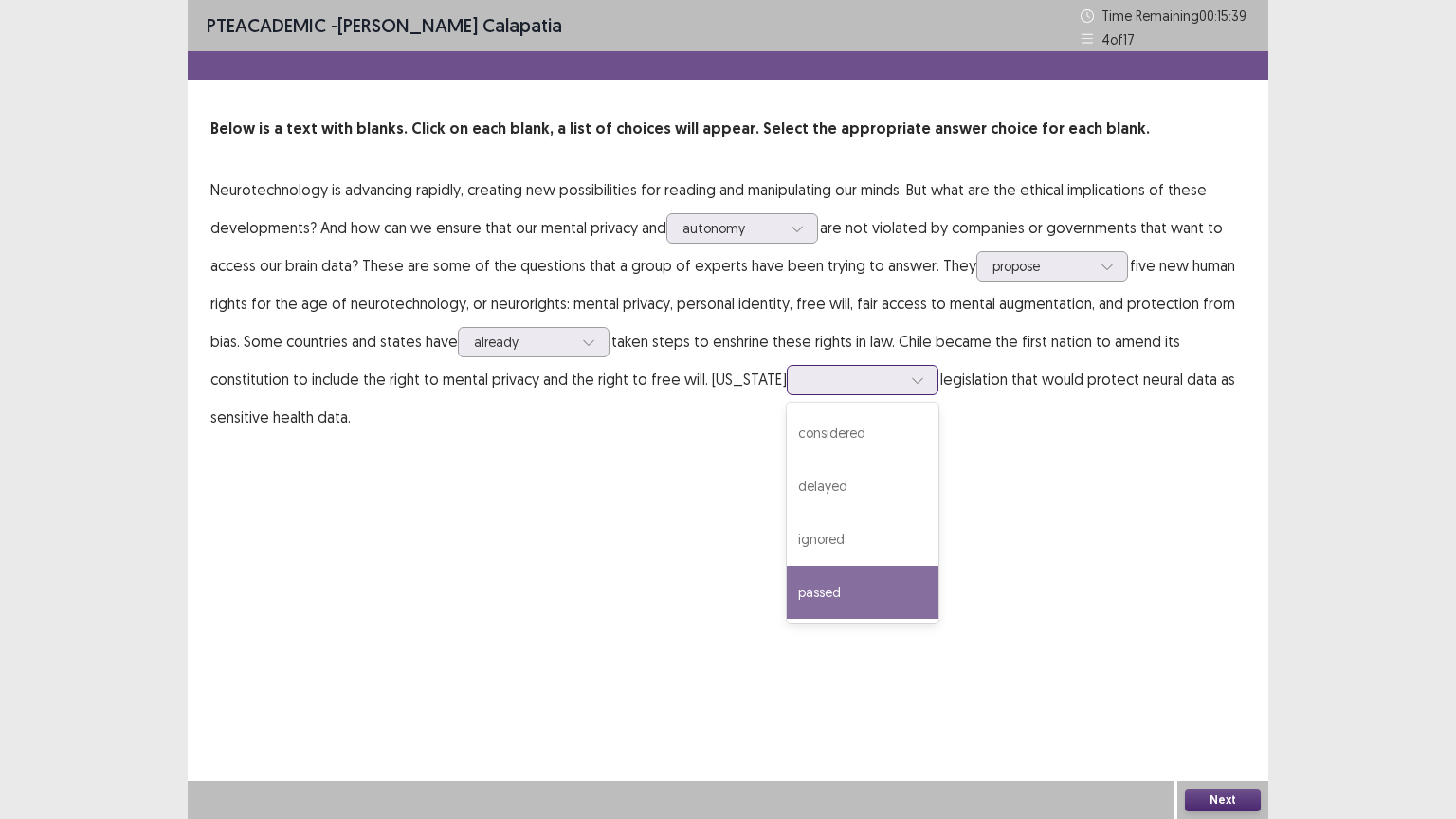
click at [839, 576] on div "passed" at bounding box center [863, 592] width 152 height 53
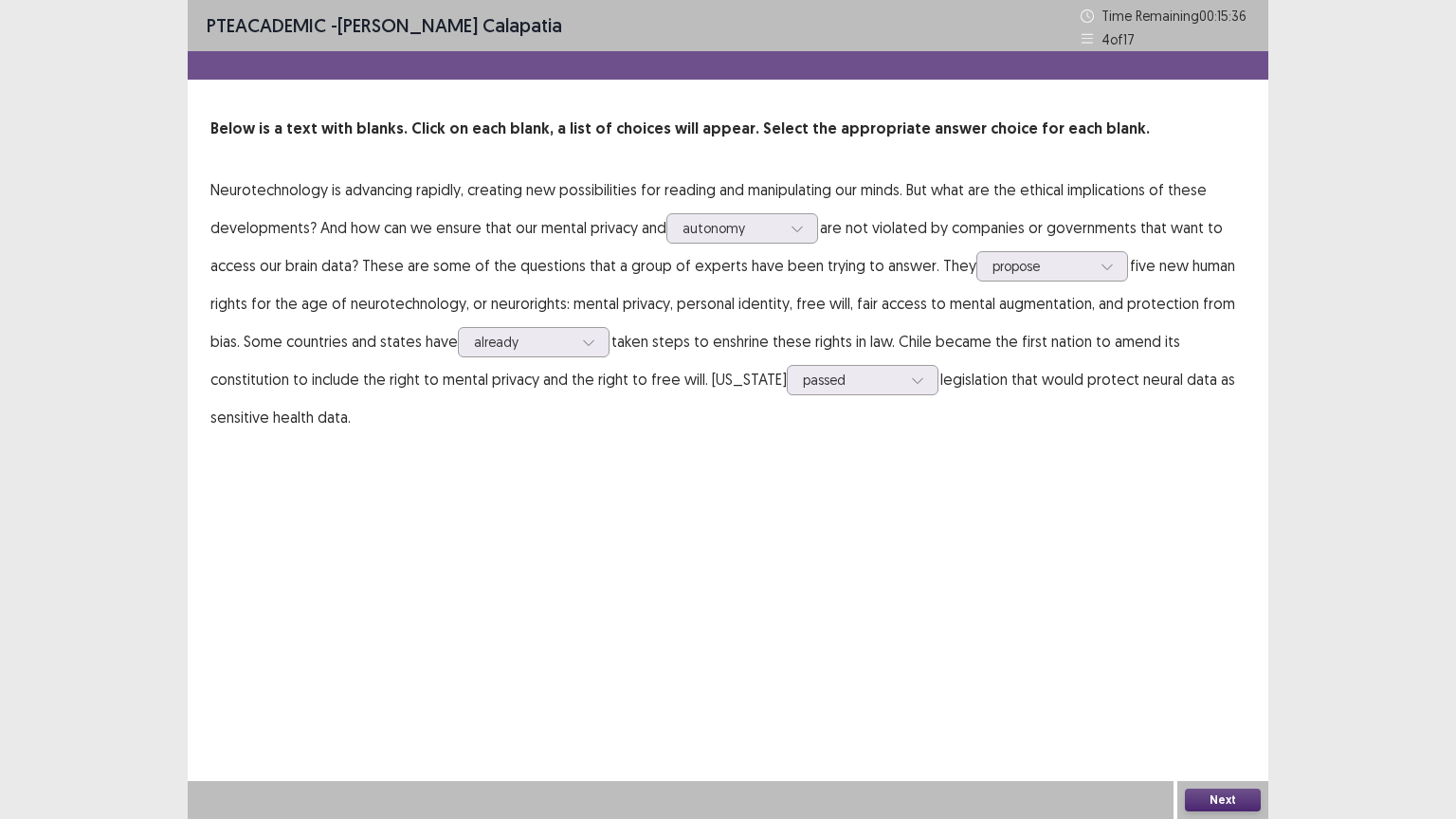
click at [1240, 641] on button "Next" at bounding box center [1222, 800] width 76 height 23
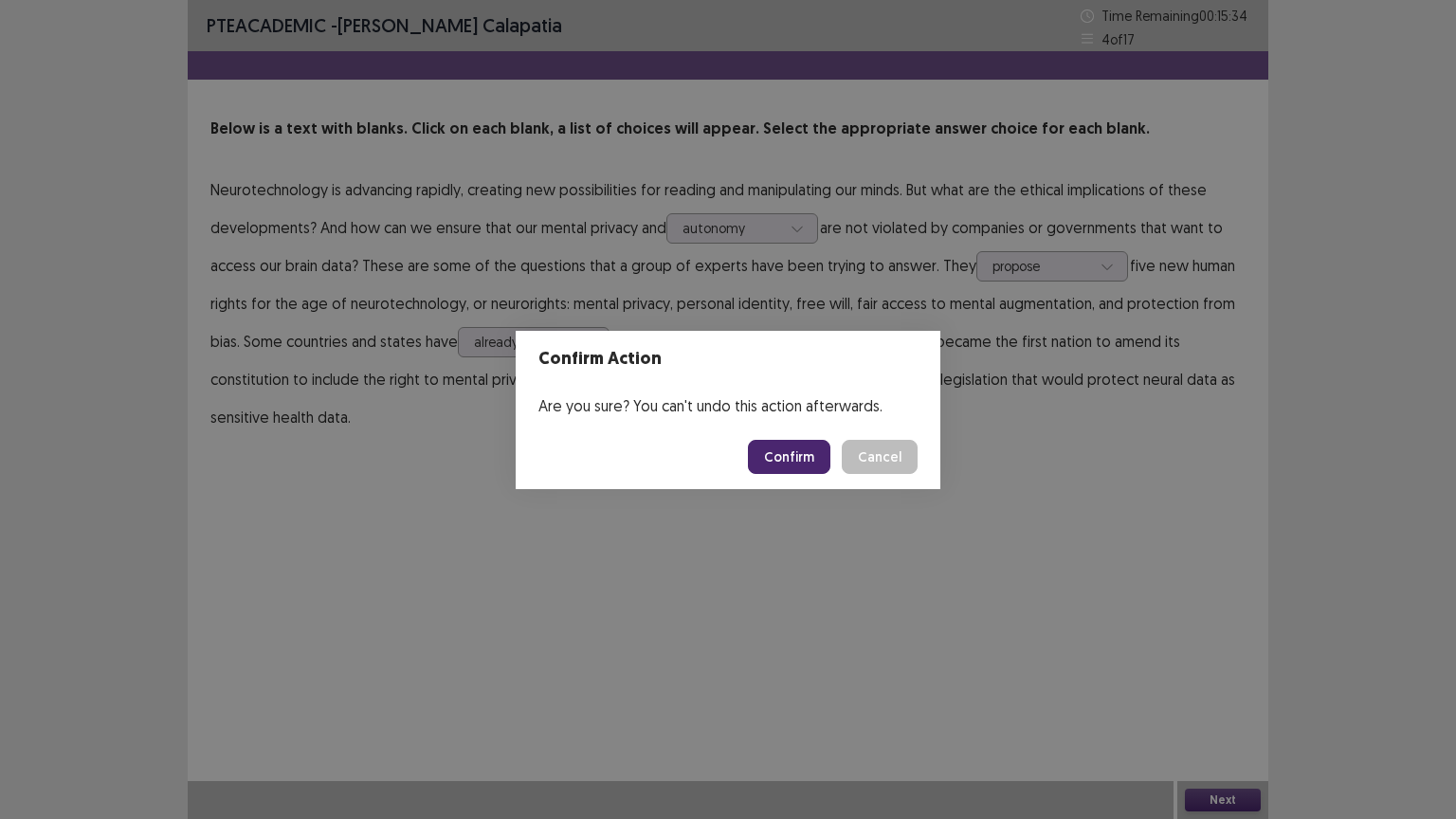
click at [793, 449] on button "Confirm" at bounding box center [790, 456] width 83 height 34
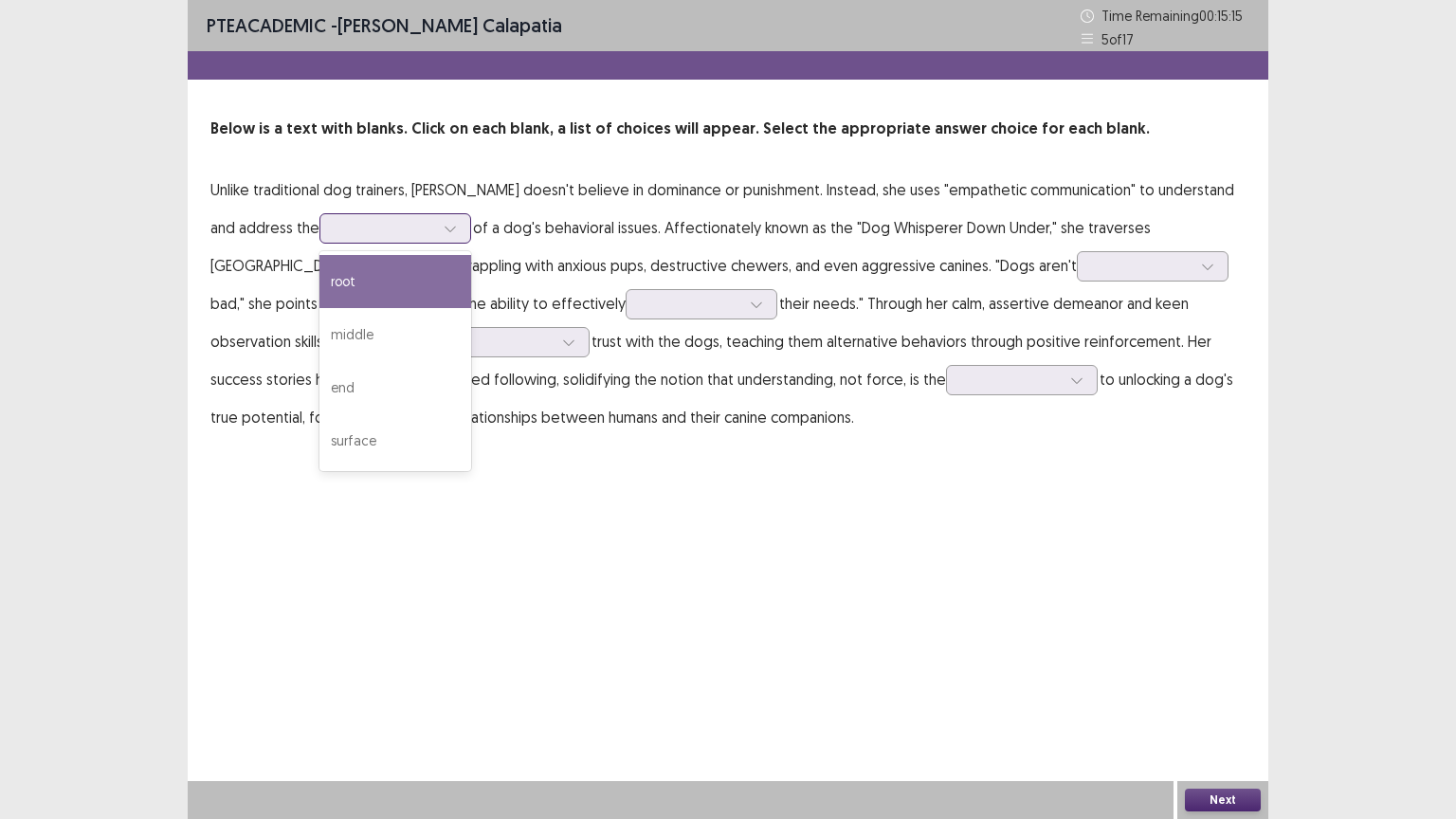
click at [368, 226] on div at bounding box center [384, 227] width 98 height 18
click at [394, 300] on div "root" at bounding box center [396, 281] width 152 height 53
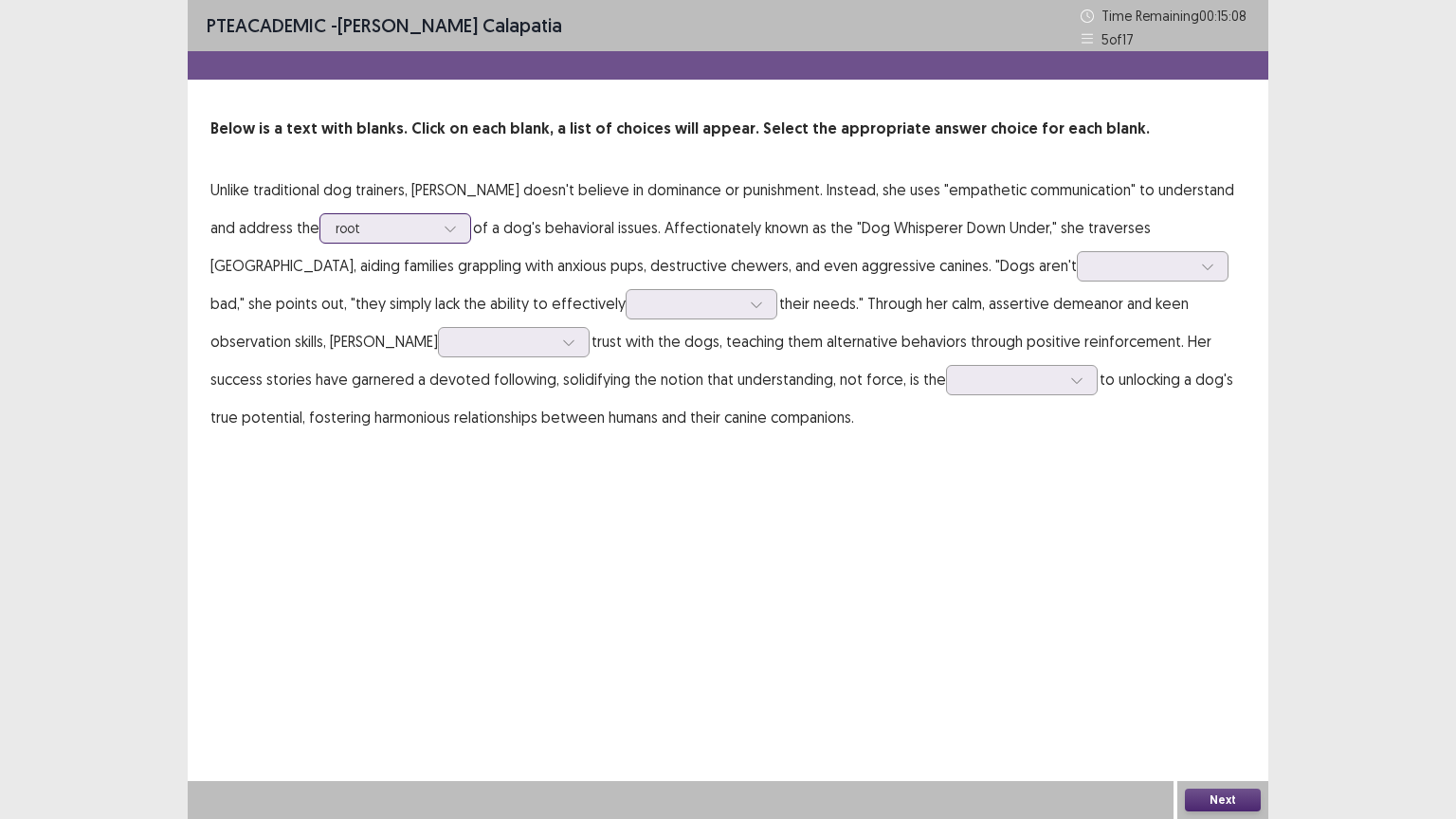
click at [437, 231] on div "root" at bounding box center [396, 228] width 152 height 31
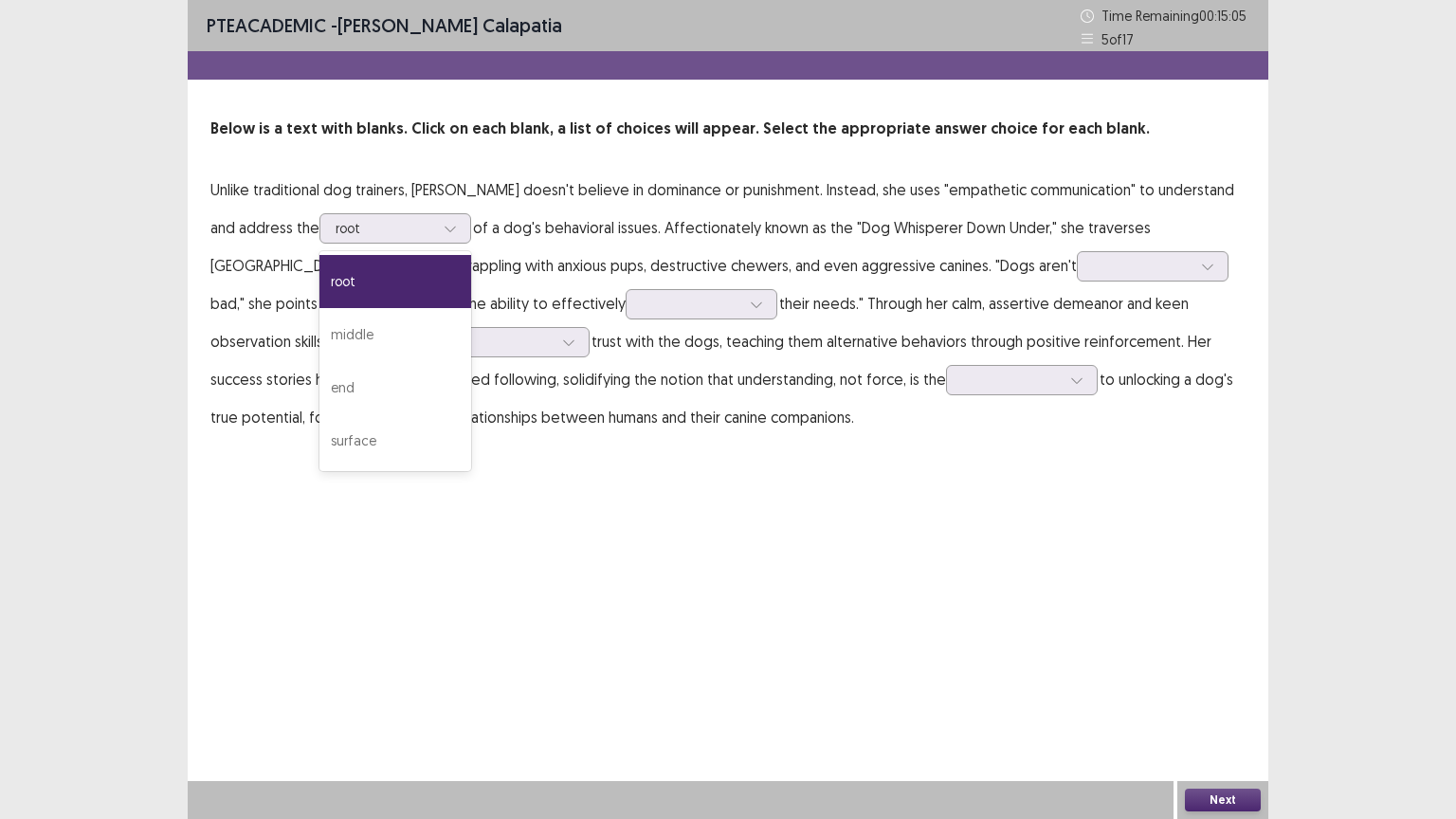
click at [538, 238] on p "Unlike traditional dog trainers, [PERSON_NAME] doesn't believe in dominance or …" at bounding box center [728, 303] width 1035 height 266
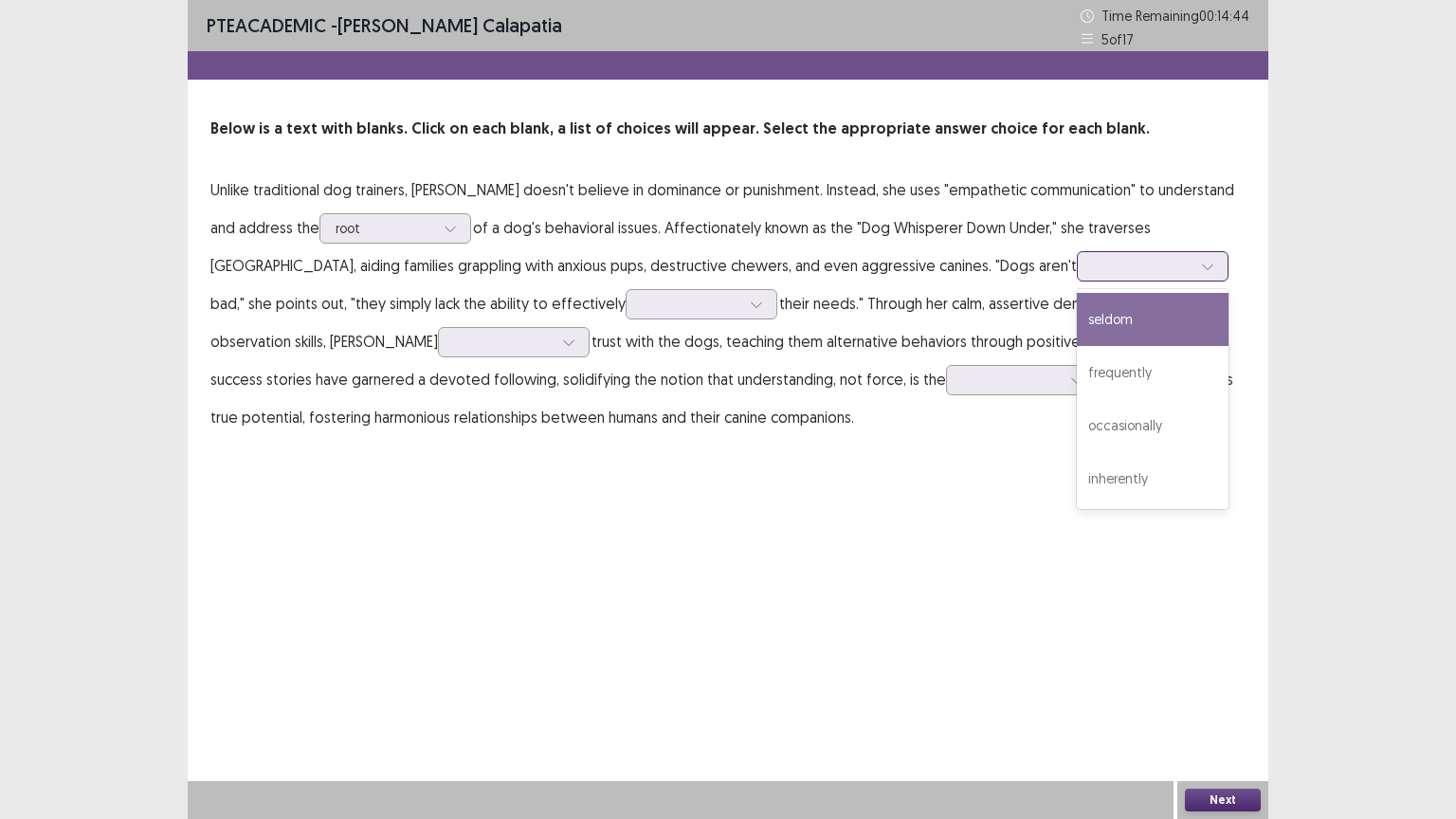
click at [1093, 260] on div at bounding box center [1142, 266] width 98 height 18
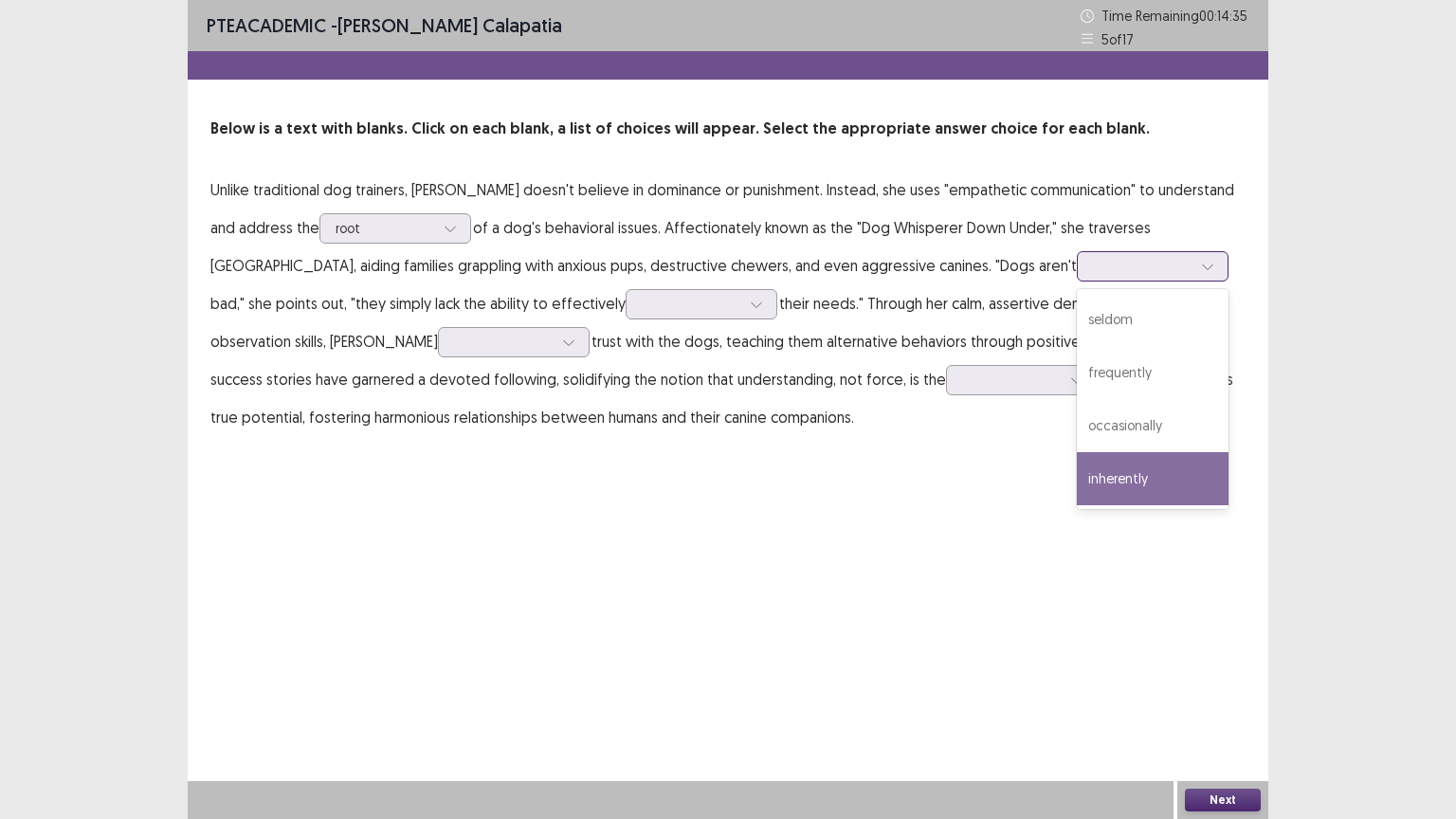
click at [1077, 469] on div "inherently" at bounding box center [1153, 478] width 152 height 53
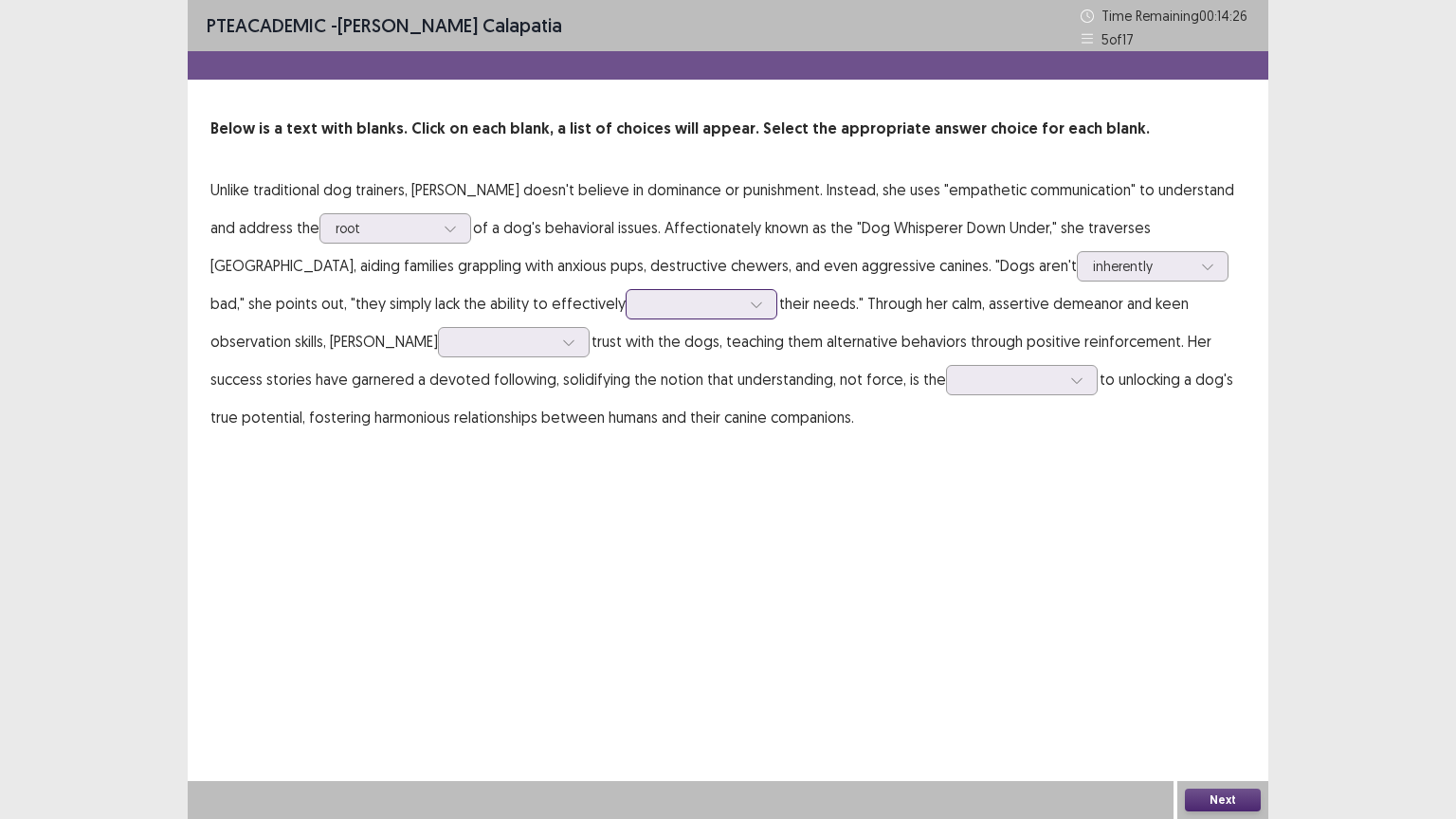
click at [641, 301] on div at bounding box center [690, 303] width 98 height 18
click at [626, 351] on div "communicate" at bounding box center [702, 357] width 152 height 53
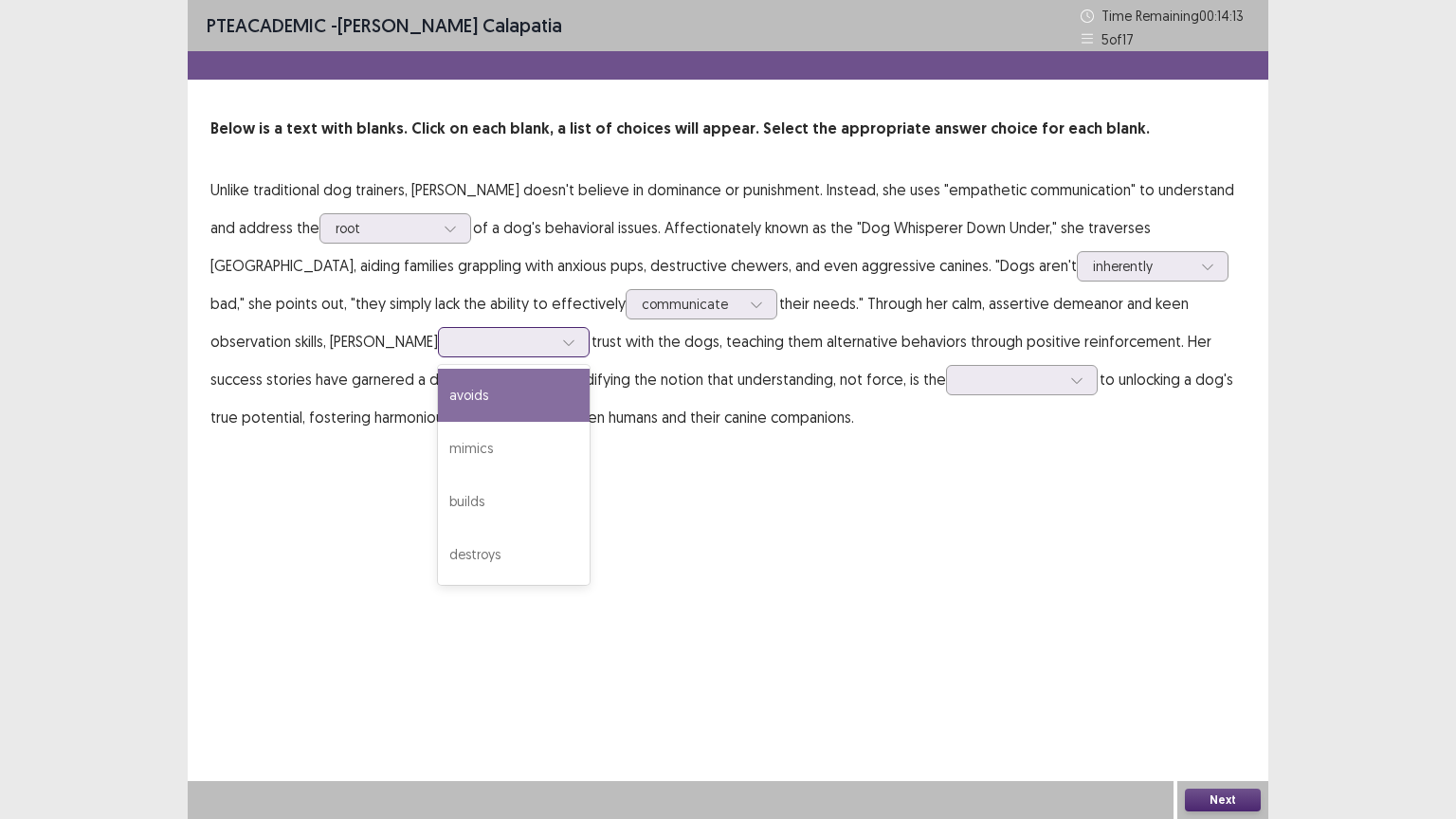
click at [562, 343] on icon at bounding box center [569, 342] width 13 height 13
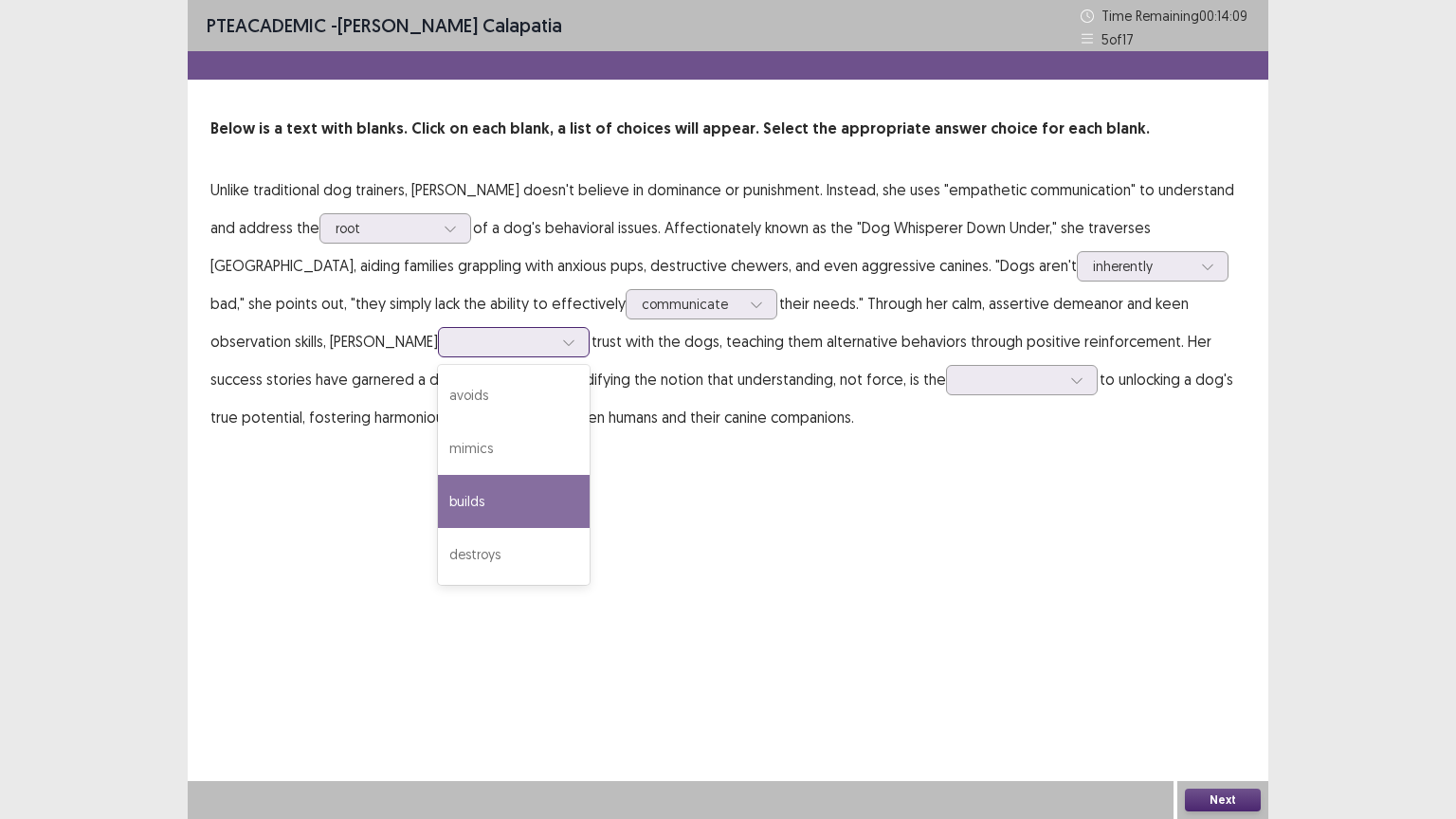
click at [438, 487] on div "builds" at bounding box center [514, 500] width 152 height 53
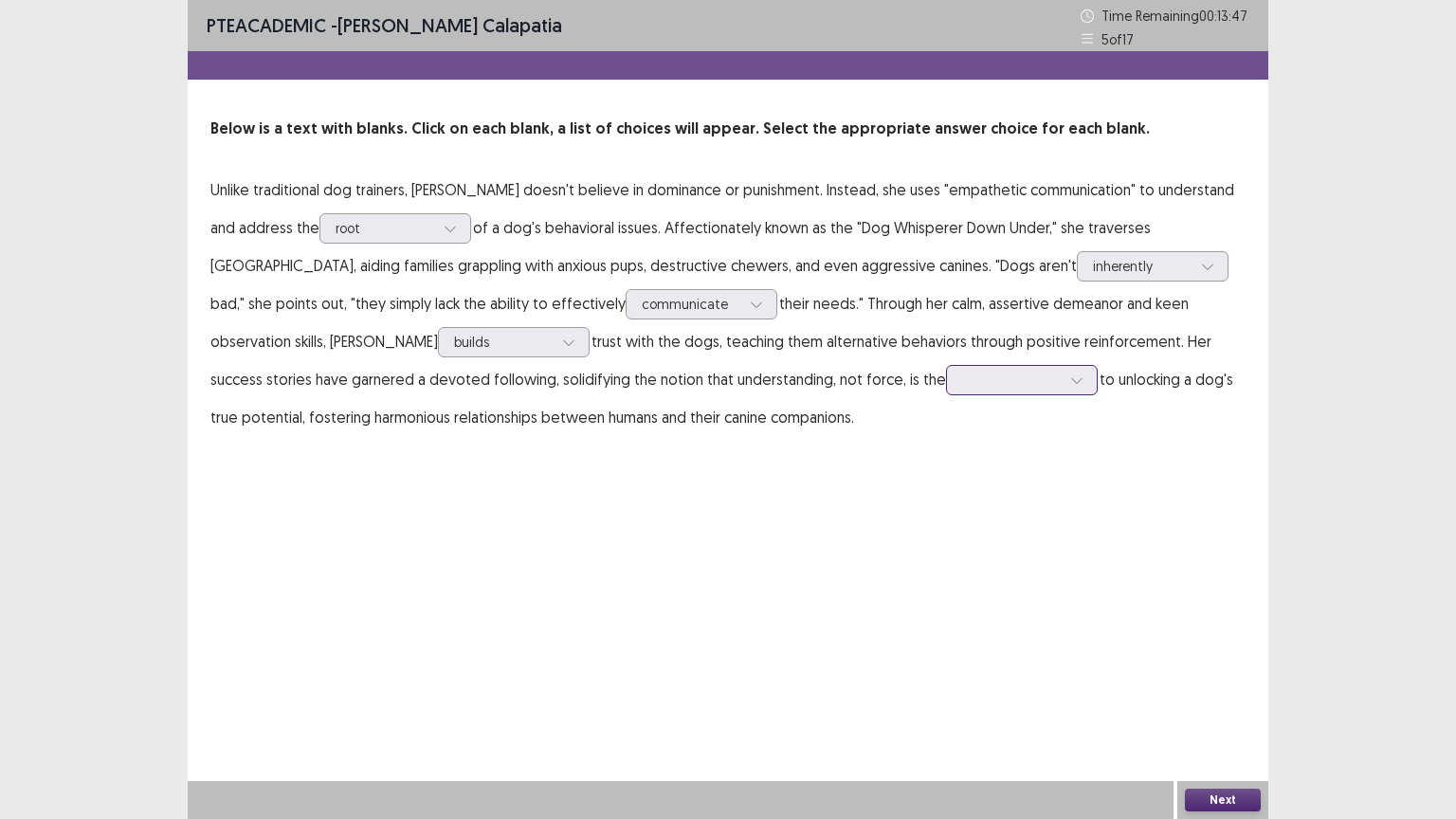
click at [962, 384] on div at bounding box center [1011, 379] width 98 height 18
click at [946, 446] on div "key" at bounding box center [1022, 432] width 152 height 53
click at [1233, 641] on button "Next" at bounding box center [1222, 800] width 76 height 23
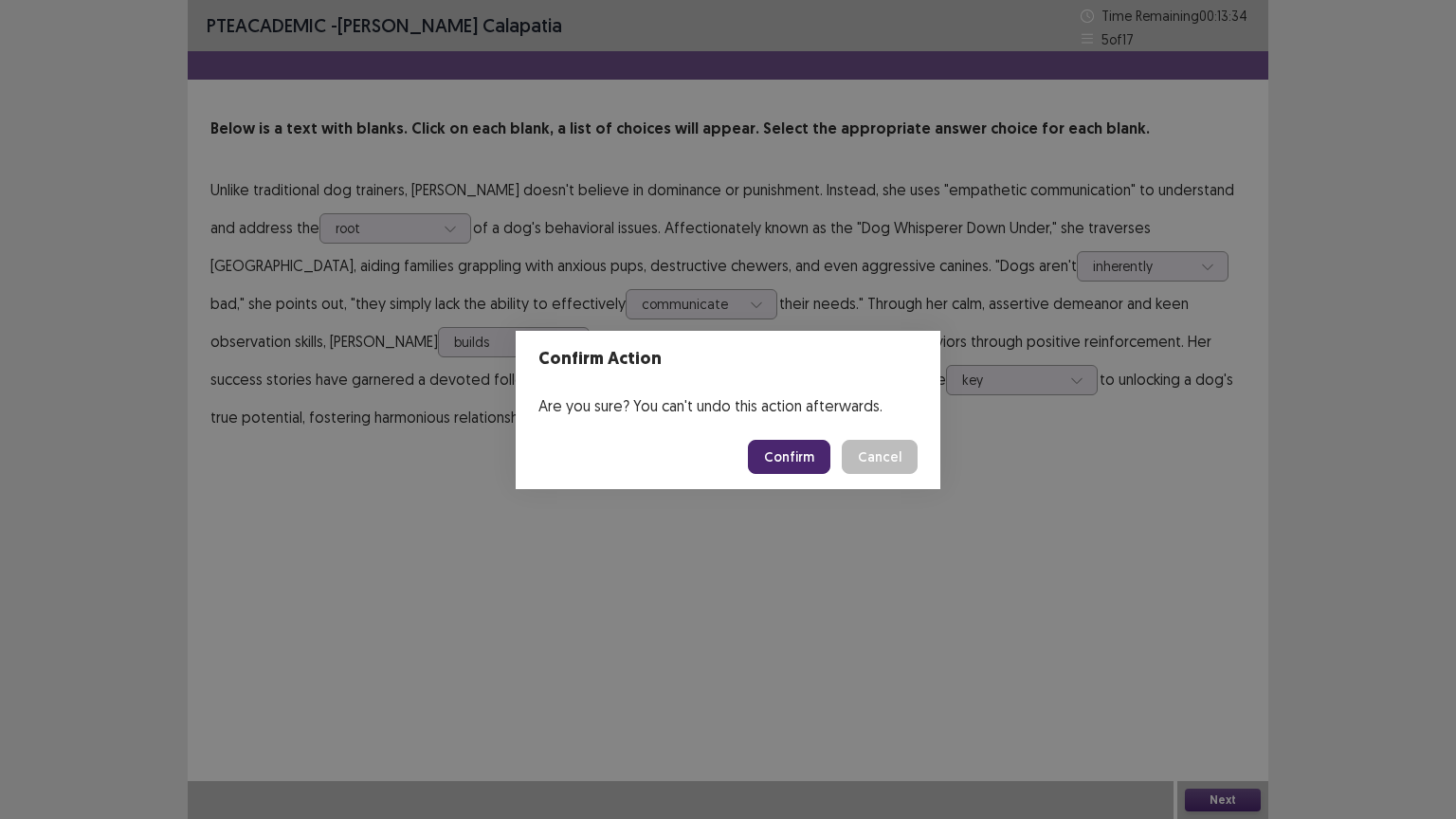
click at [760, 458] on button "Confirm" at bounding box center [790, 456] width 83 height 34
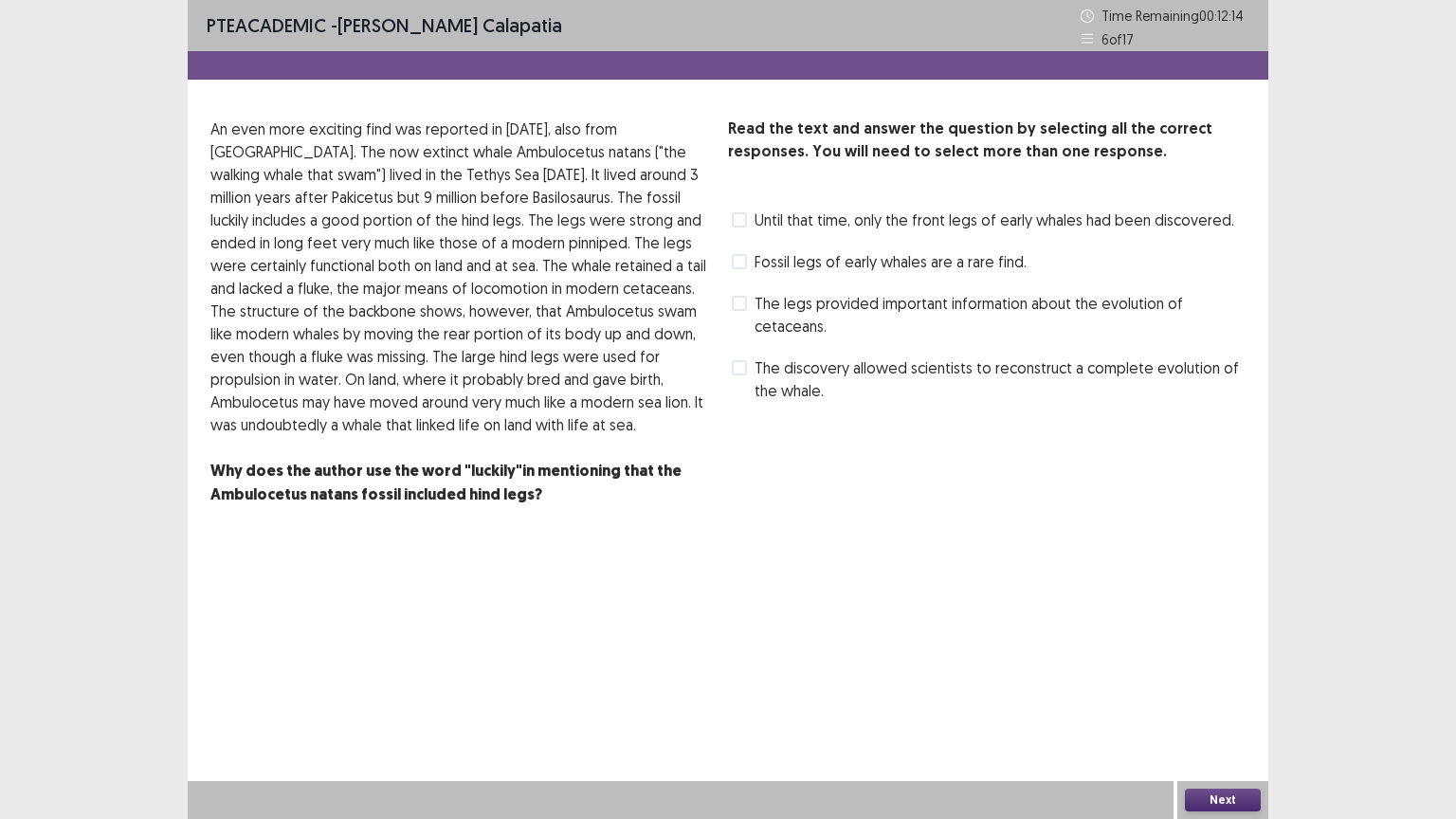
click at [748, 269] on label "Fossil legs of early whales are a rare find." at bounding box center [879, 262] width 295 height 23
click at [1251, 641] on button "Next" at bounding box center [1222, 800] width 76 height 23
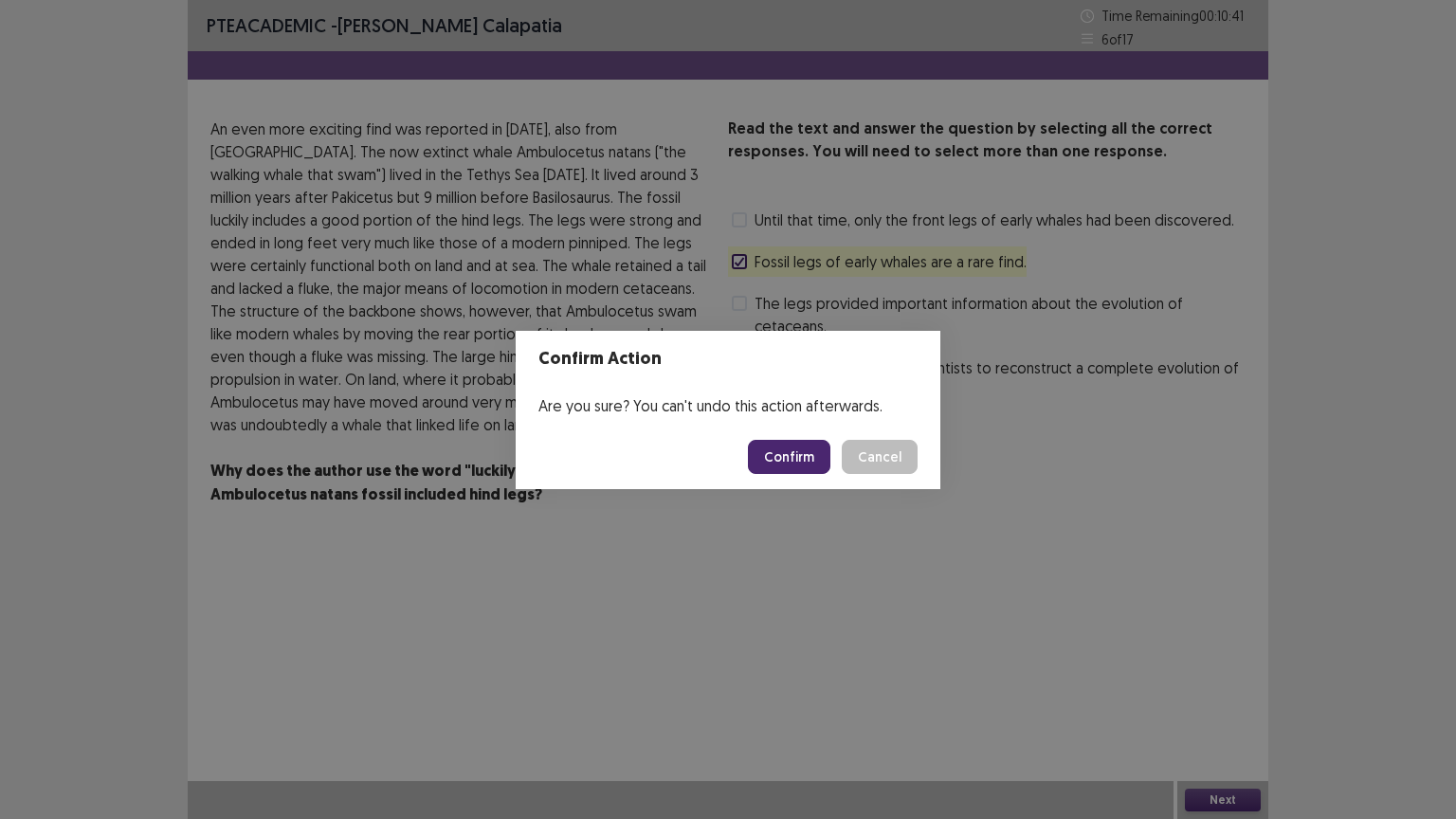
click at [815, 455] on button "Confirm" at bounding box center [790, 456] width 83 height 34
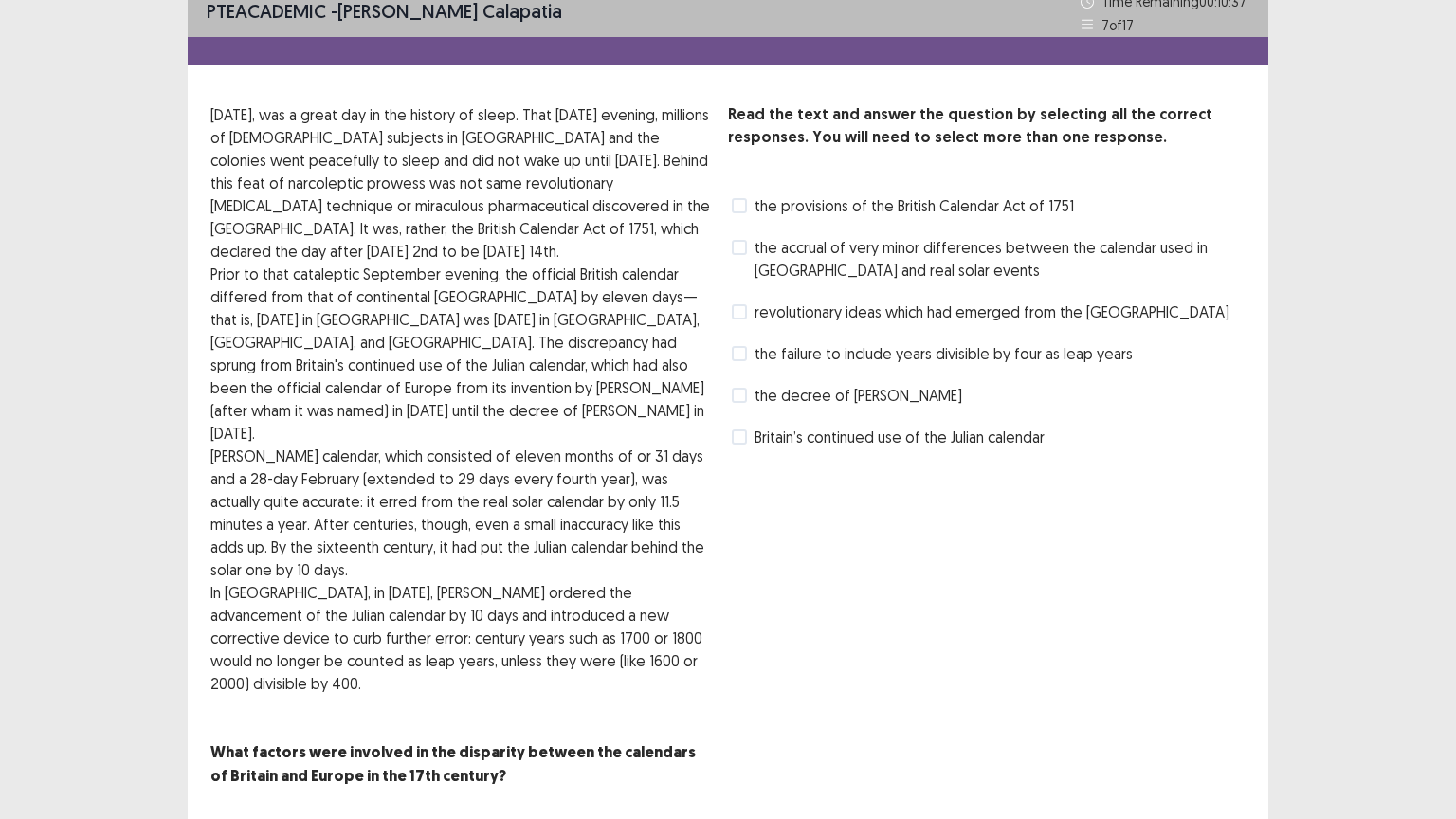
scroll to position [19, 0]
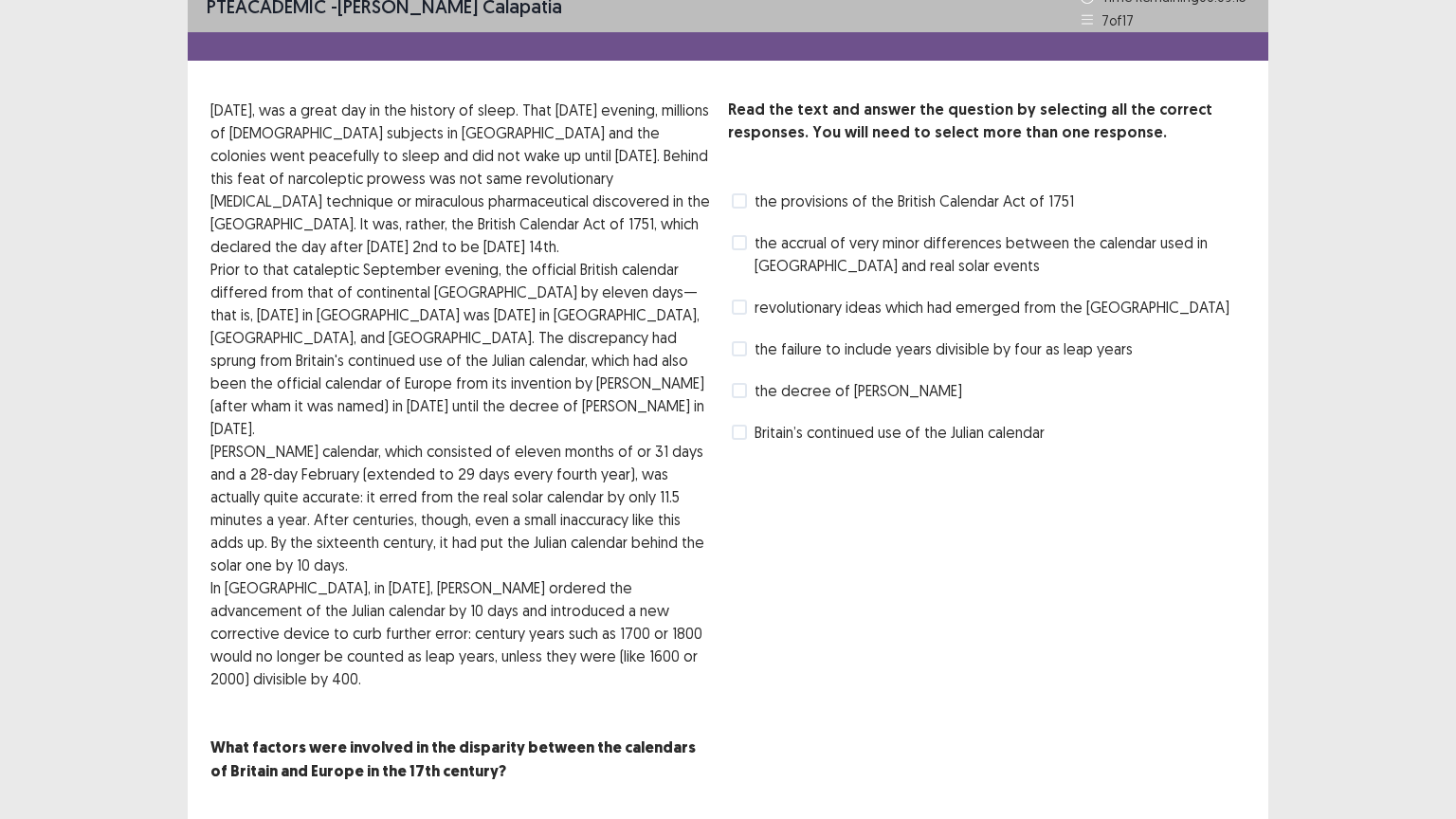
click at [737, 201] on span at bounding box center [740, 201] width 15 height 15
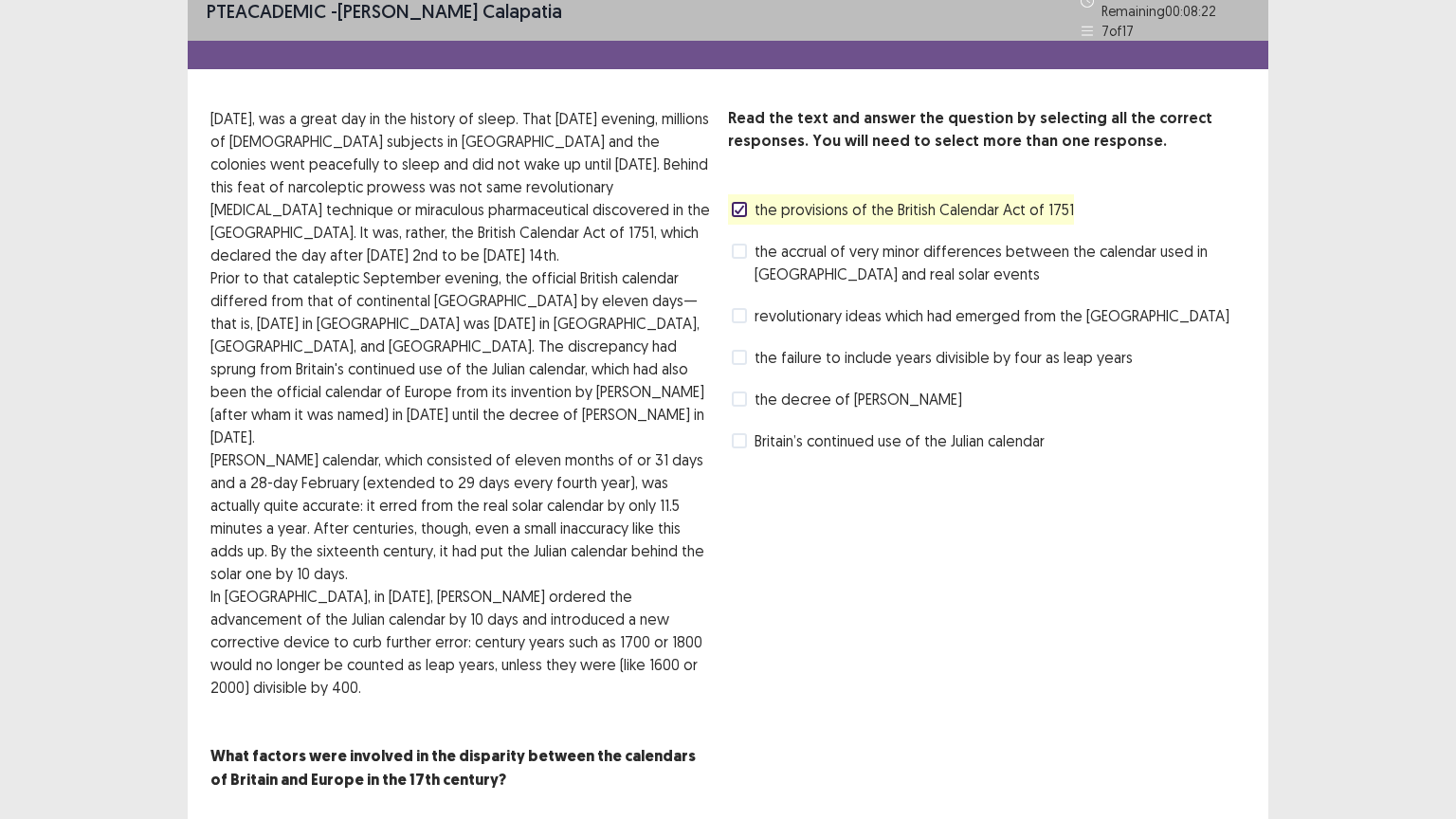
click at [740, 433] on span at bounding box center [740, 441] width 15 height 15
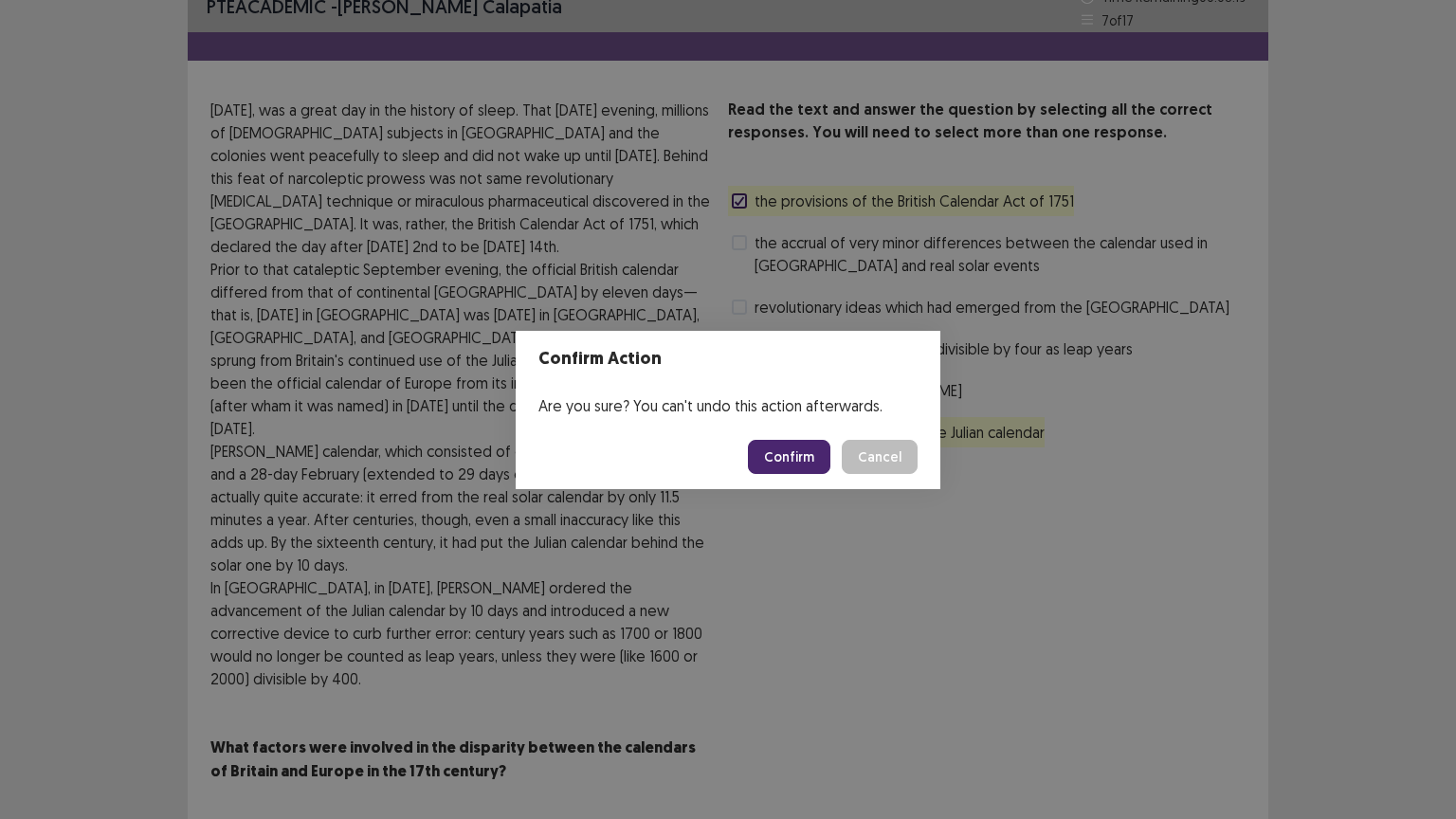
click at [800, 448] on button "Confirm" at bounding box center [790, 456] width 83 height 34
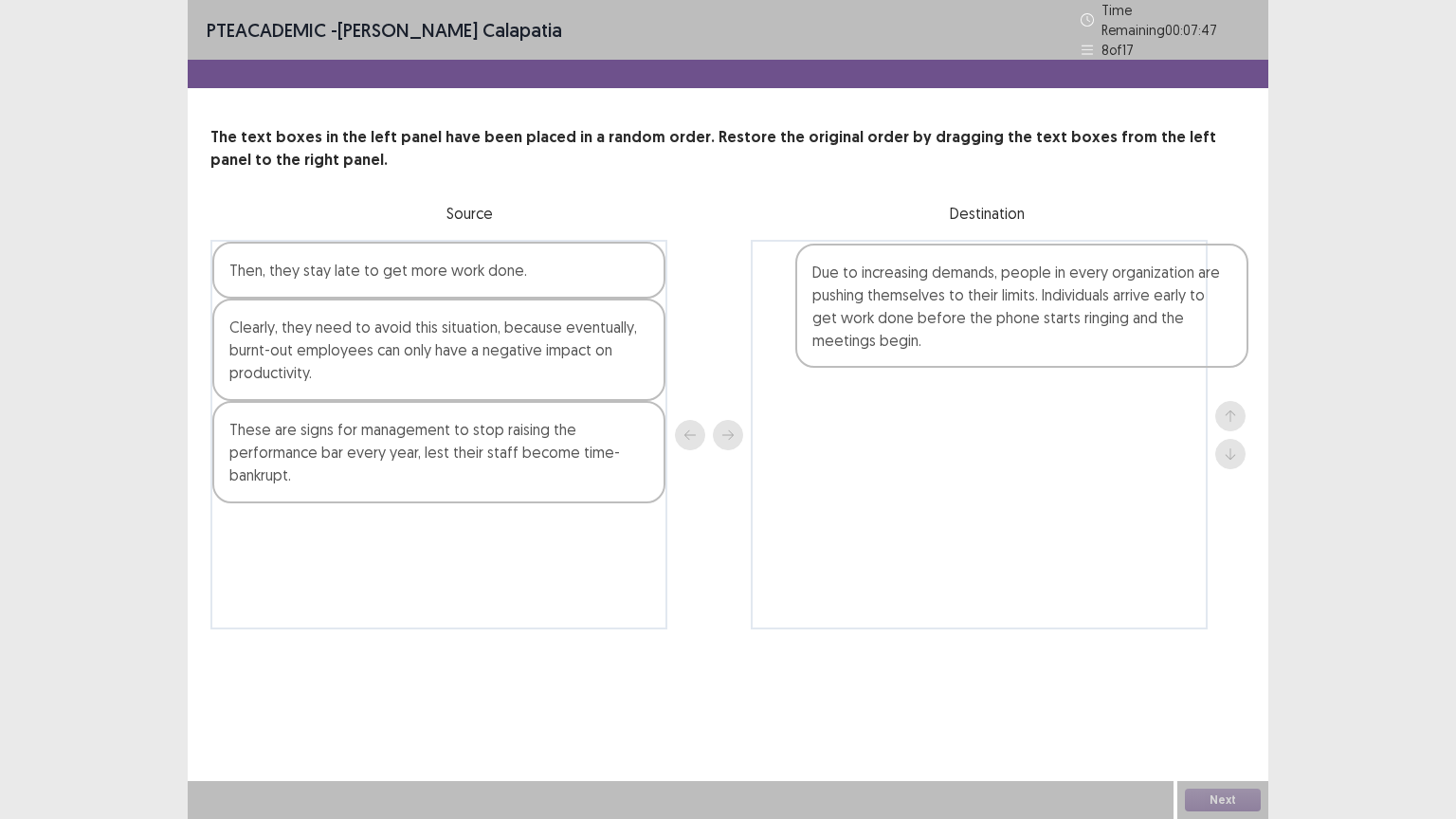
drag, startPoint x: 377, startPoint y: 471, endPoint x: 970, endPoint y: 323, distance: 611.2
click at [970, 323] on div "Then, they stay late to get more work done. Clearly, they need to avoid this si…" at bounding box center [728, 434] width 1035 height 390
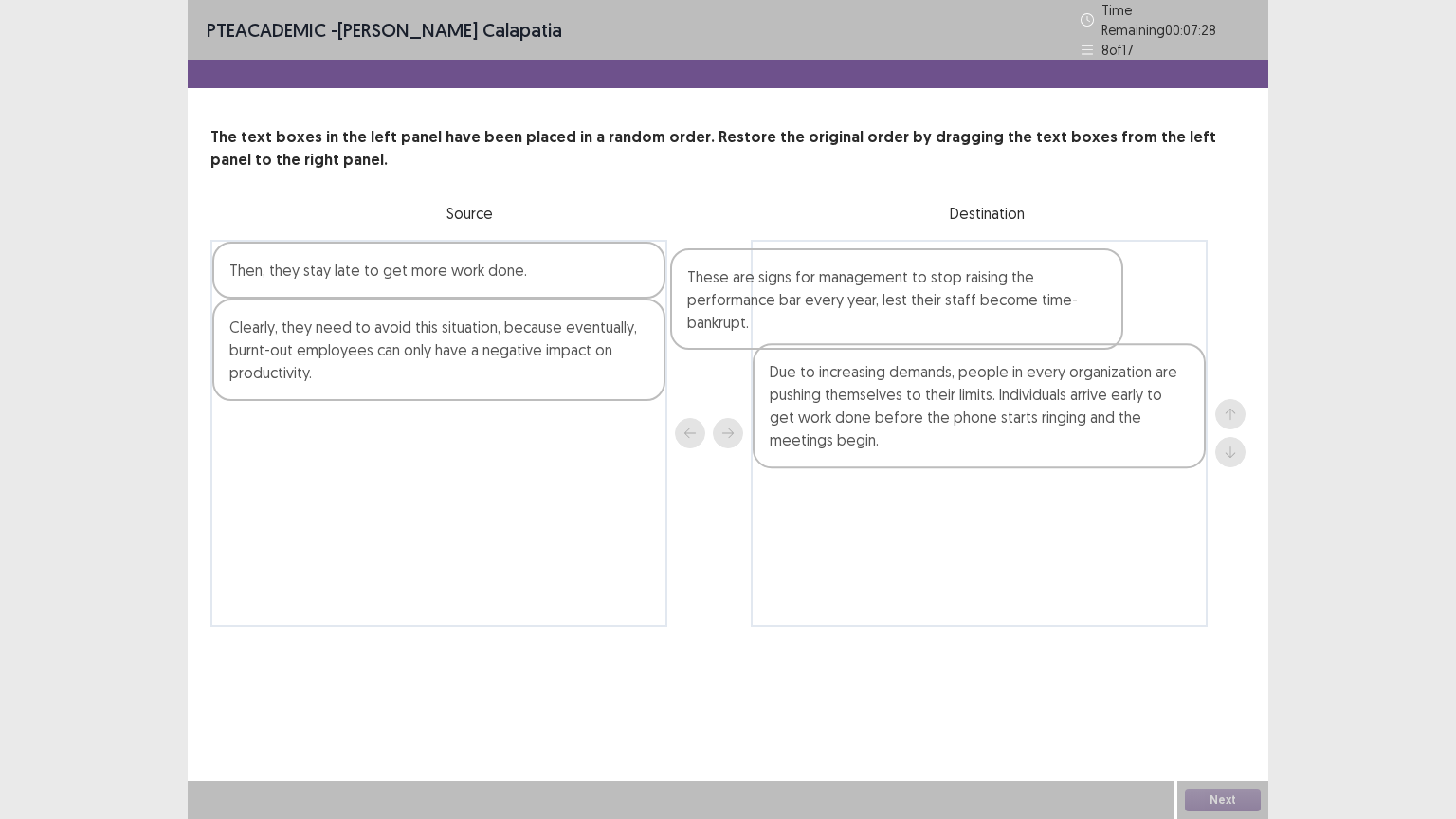
drag, startPoint x: 413, startPoint y: 447, endPoint x: 882, endPoint y: 302, distance: 490.9
click at [882, 302] on div "Then, they stay late to get more work done. Clearly, they need to avoid this si…" at bounding box center [728, 433] width 1035 height 387
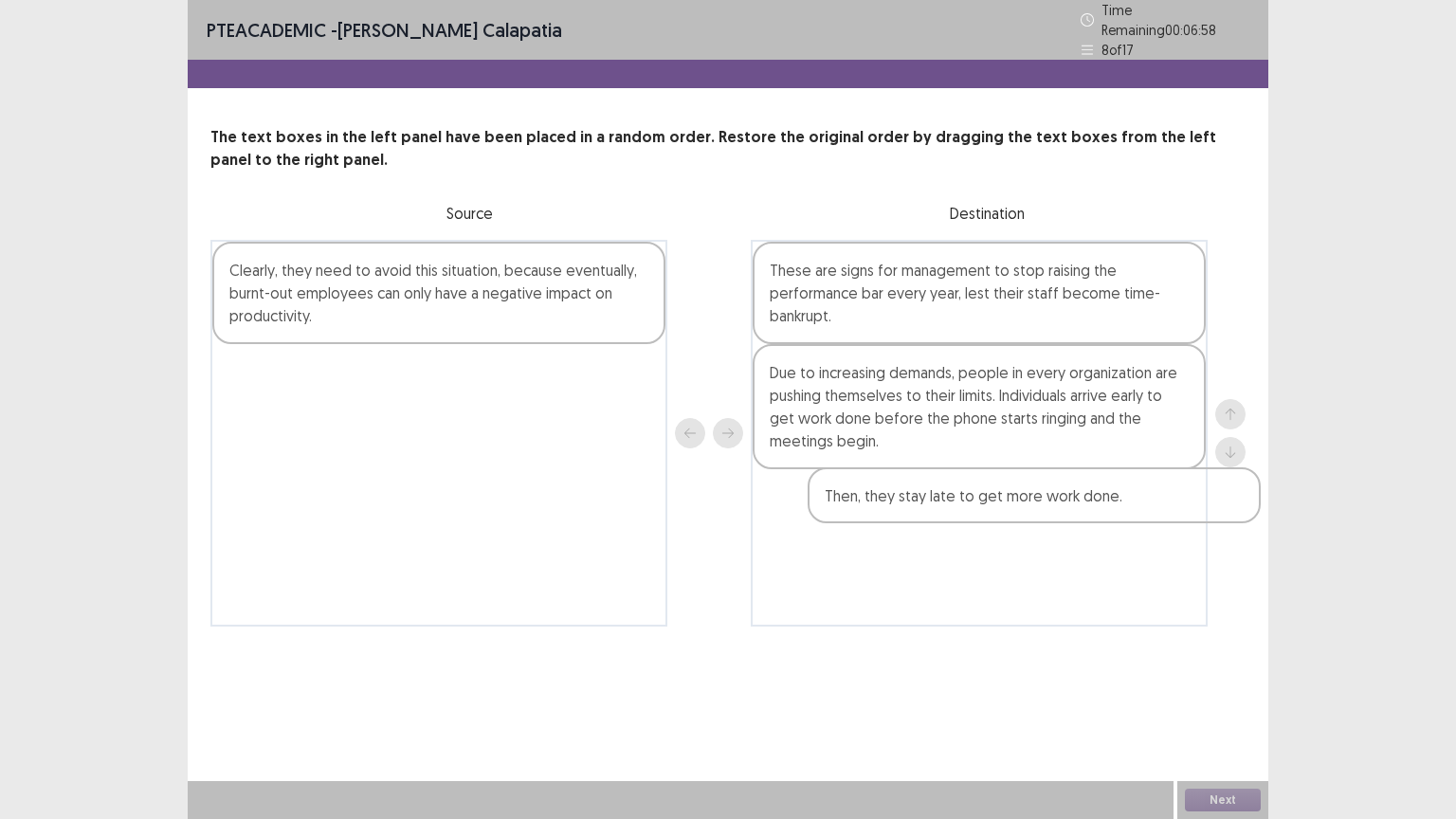
drag, startPoint x: 440, startPoint y: 270, endPoint x: 1031, endPoint y: 496, distance: 632.7
click at [1040, 508] on div "Then, they stay late to get more work done. Clearly, they need to avoid this si…" at bounding box center [728, 433] width 1035 height 387
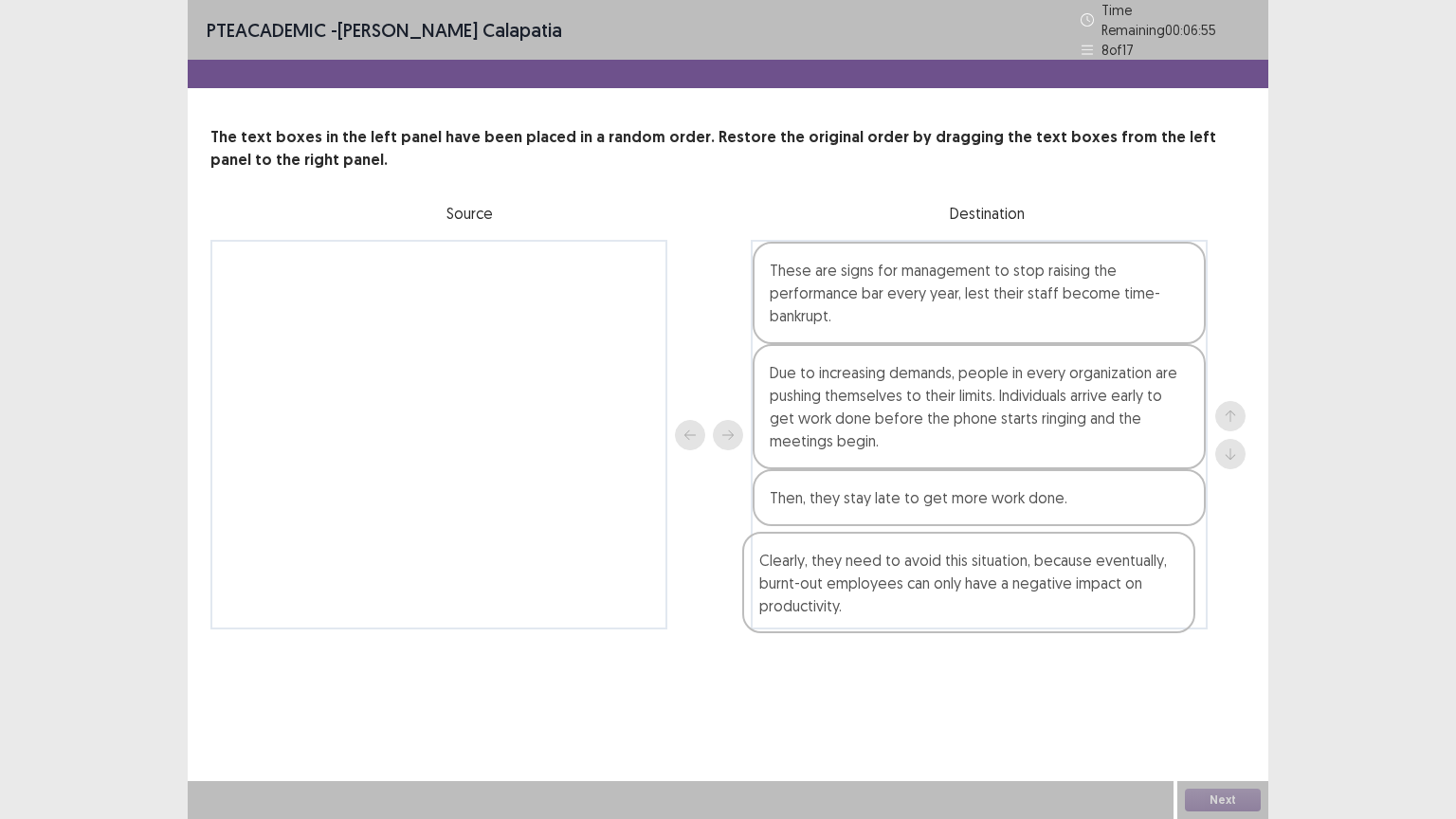
drag, startPoint x: 377, startPoint y: 295, endPoint x: 905, endPoint y: 575, distance: 597.6
click at [913, 579] on div "Clearly, they need to avoid this situation, because eventually, burnt-out emplo…" at bounding box center [728, 434] width 1035 height 390
click at [1250, 641] on button "Next" at bounding box center [1222, 800] width 76 height 23
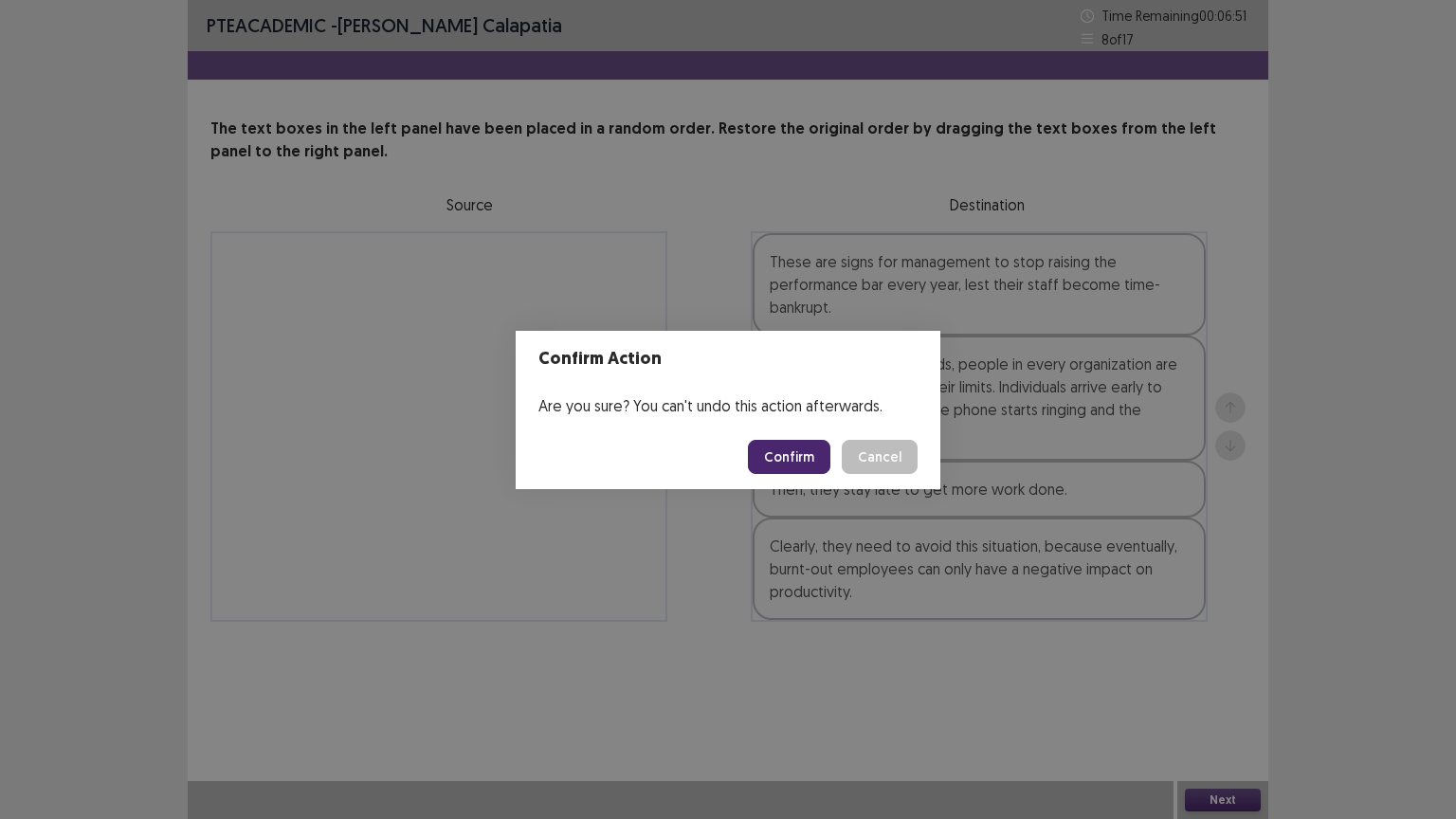
click at [819, 452] on button "Confirm" at bounding box center [790, 456] width 83 height 34
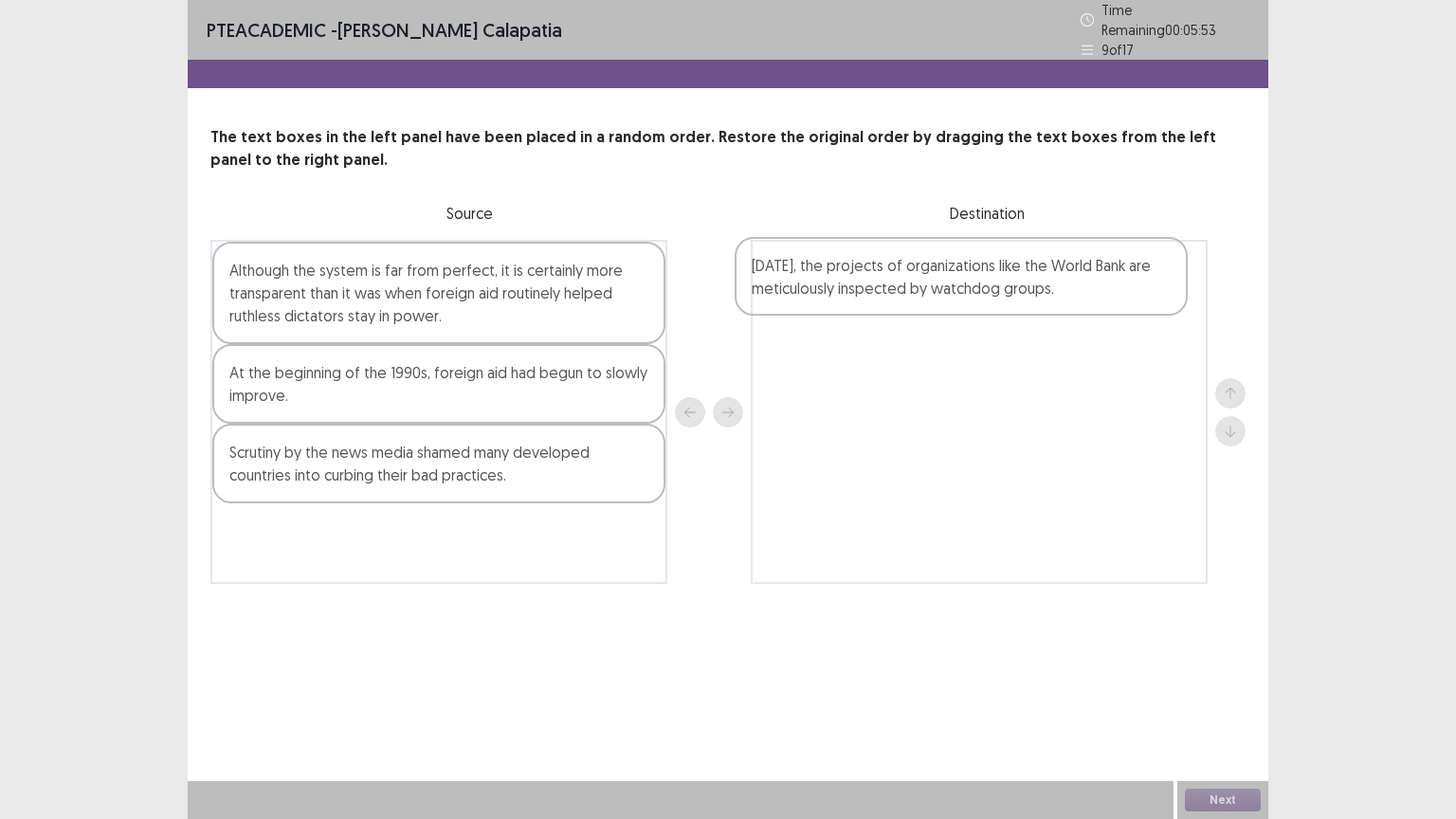
drag, startPoint x: 354, startPoint y: 284, endPoint x: 883, endPoint y: 288, distance: 529.0
click at [883, 288] on div "[DATE], the projects of organizations like the World Bank are meticulously insp…" at bounding box center [728, 411] width 1035 height 344
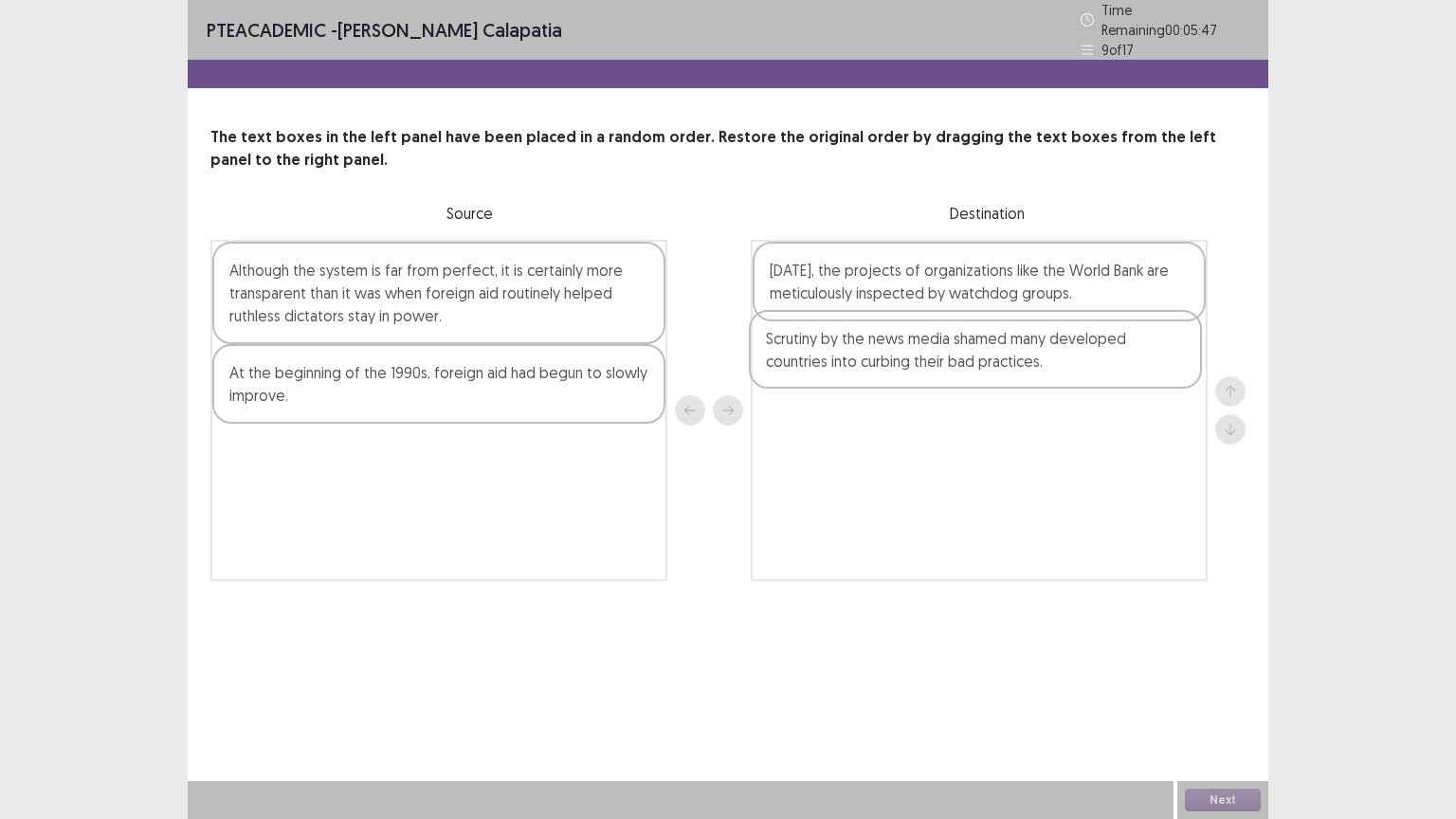
drag, startPoint x: 409, startPoint y: 466, endPoint x: 950, endPoint y: 364, distance: 550.5
click at [950, 364] on div "Although the system is far from perfect, it is certainly more transparent than …" at bounding box center [728, 410] width 1035 height 341
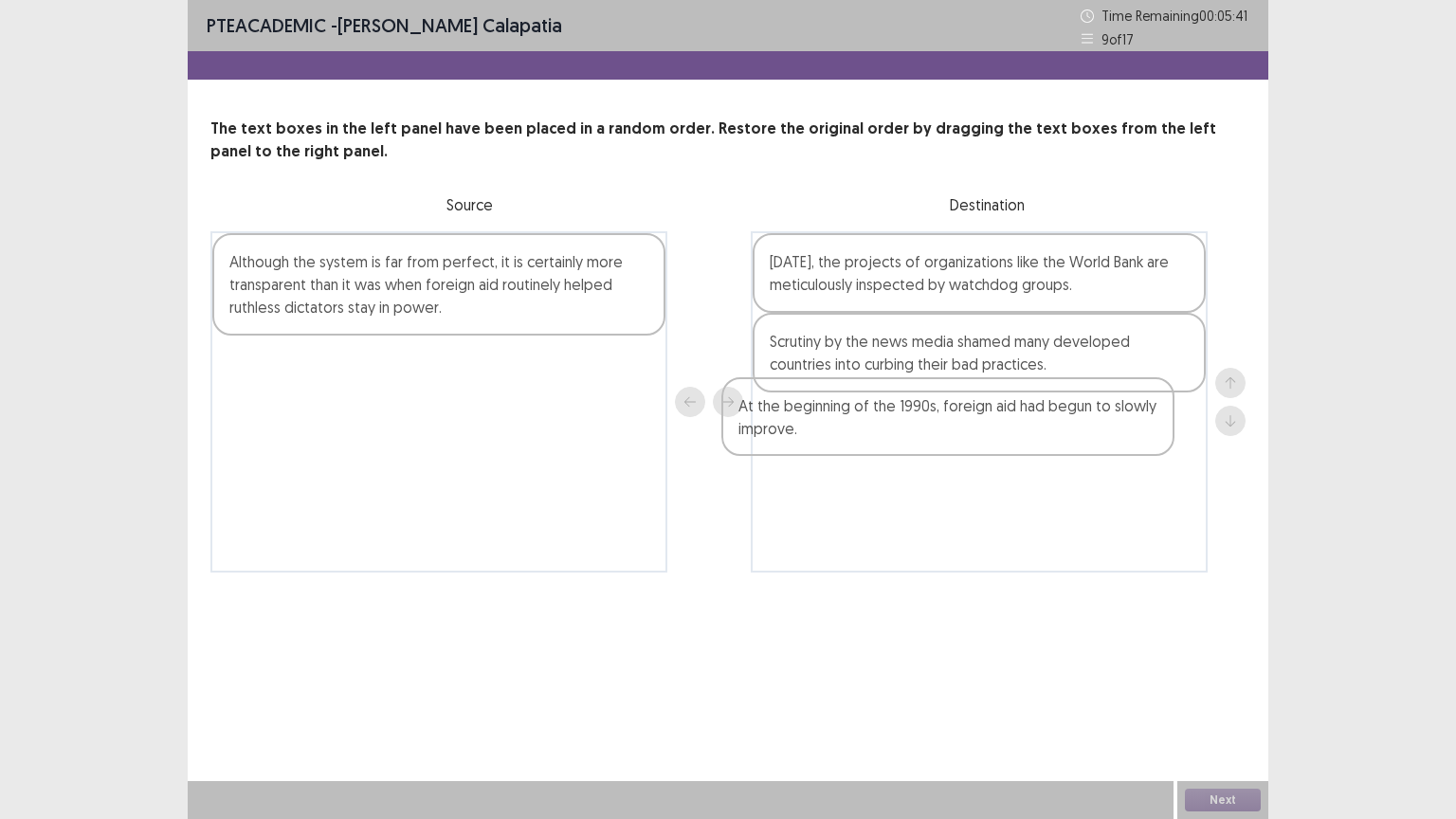
drag, startPoint x: 503, startPoint y: 379, endPoint x: 1016, endPoint y: 424, distance: 515.0
click at [1016, 424] on div "Although the system is far from perfect, it is certainly more transparent than …" at bounding box center [728, 401] width 1035 height 341
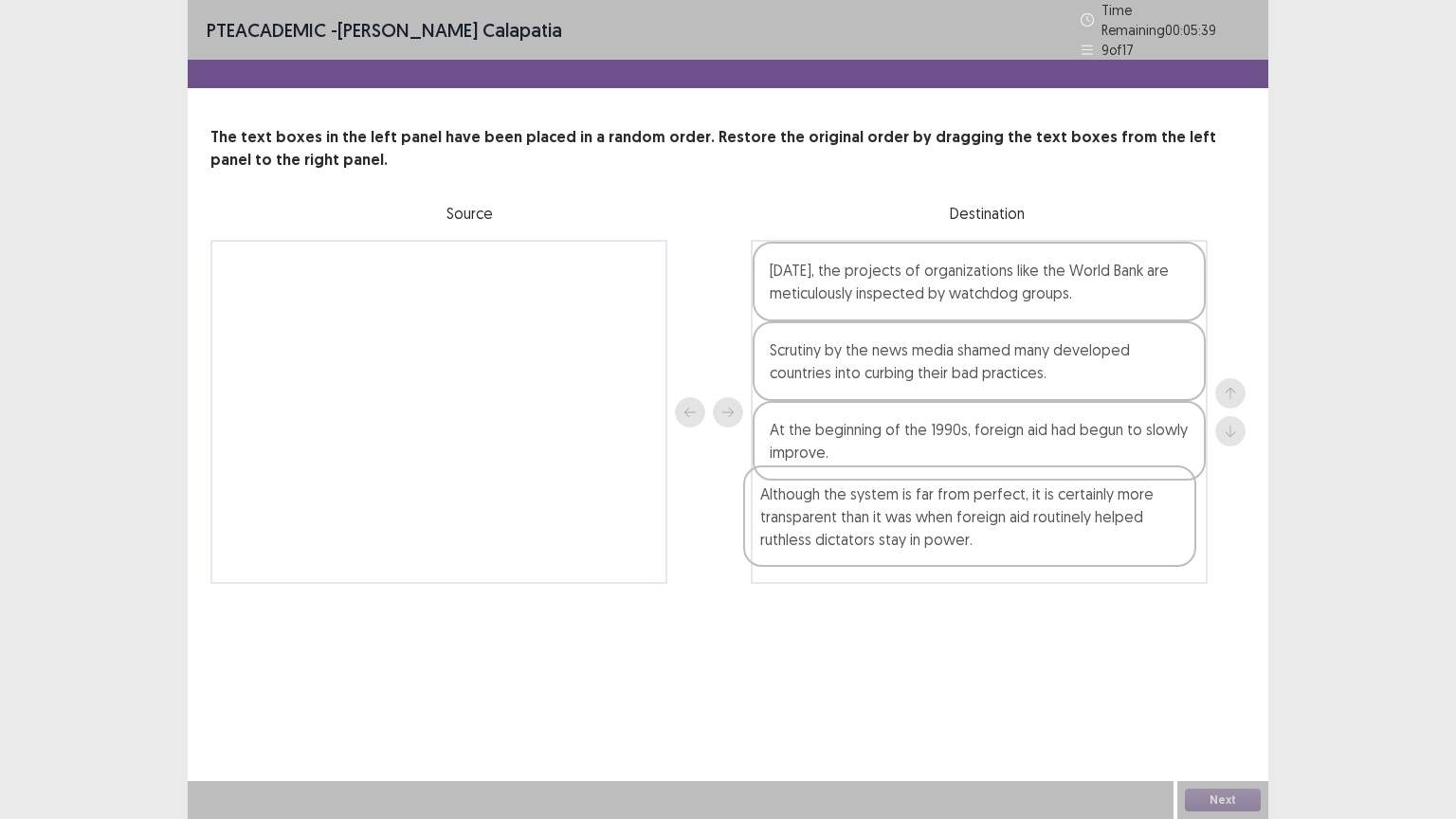
drag, startPoint x: 542, startPoint y: 306, endPoint x: 1074, endPoint y: 542, distance: 582.0
click at [1074, 542] on div "Although the system is far from perfect, it is certainly more transparent than …" at bounding box center [728, 411] width 1035 height 344
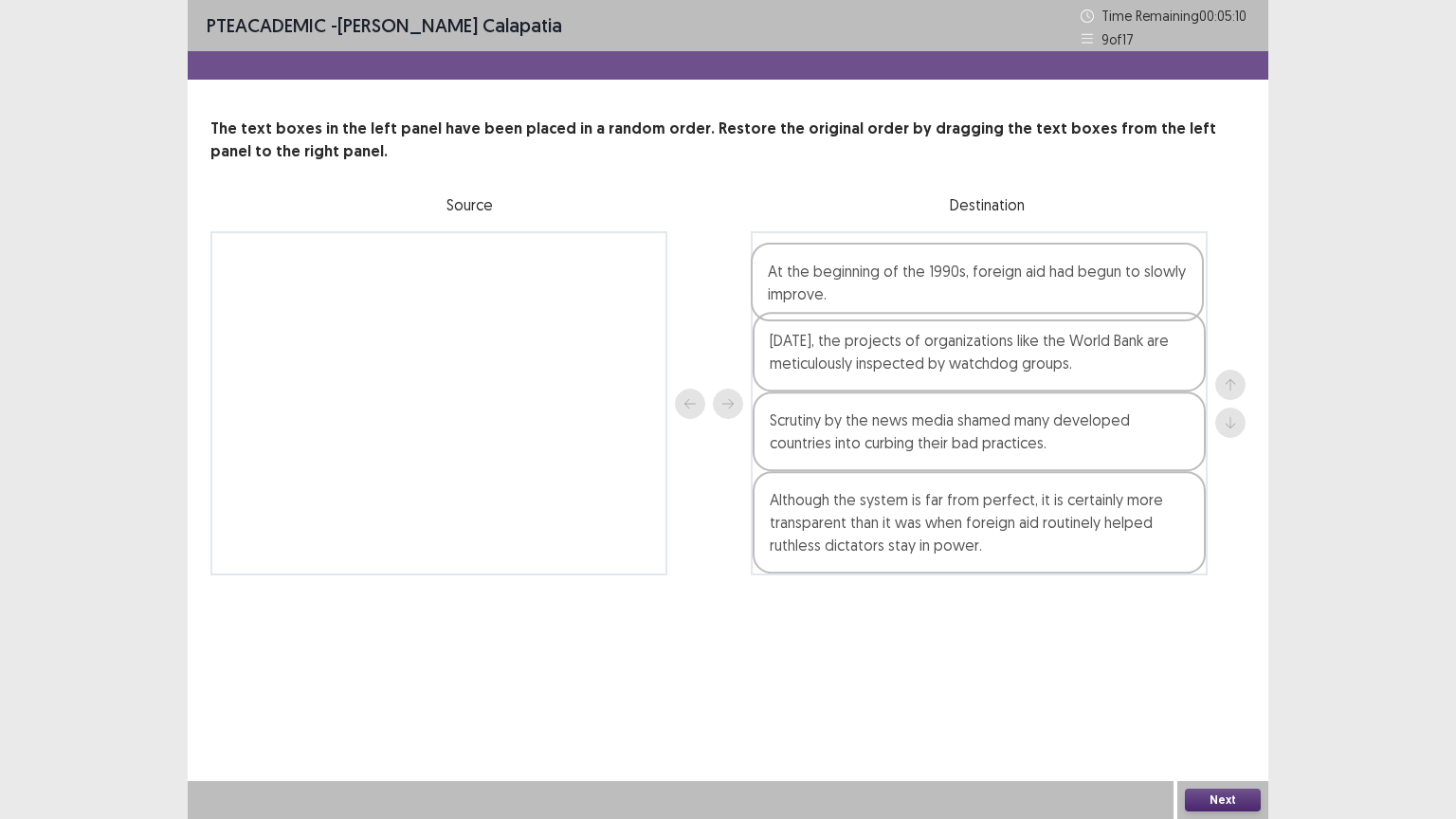
drag, startPoint x: 925, startPoint y: 445, endPoint x: 923, endPoint y: 289, distance: 156.0
click at [923, 289] on div "[DATE], the projects of organizations like the World Bank are meticulously insp…" at bounding box center [979, 402] width 456 height 344
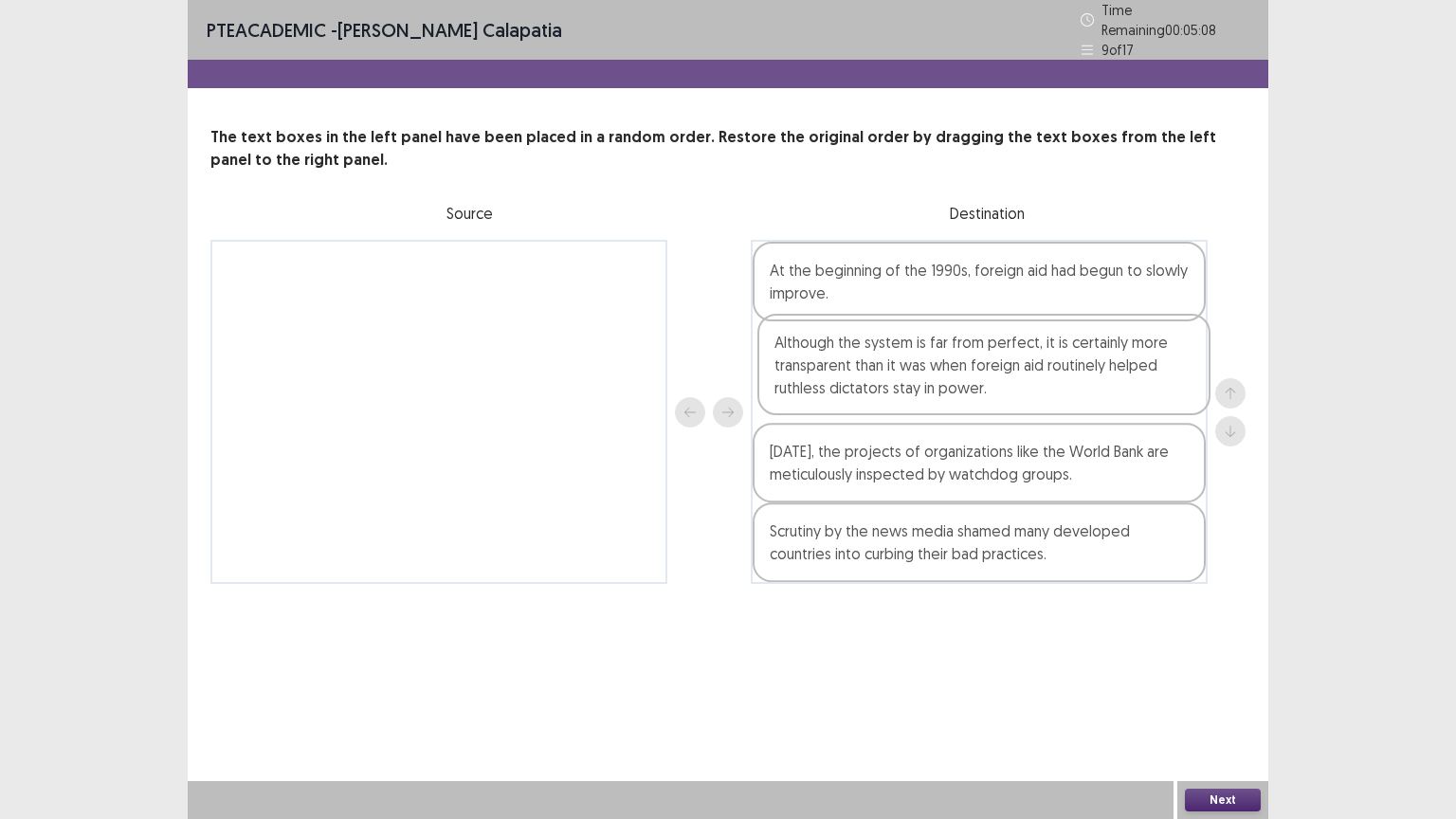
drag, startPoint x: 919, startPoint y: 528, endPoint x: 918, endPoint y: 356, distance: 172.0
click at [922, 360] on div "At the beginning of the 1990s, foreign aid had begun to slowly improve. [DATE],…" at bounding box center [979, 411] width 456 height 344
click at [1222, 641] on button "Next" at bounding box center [1222, 800] width 76 height 23
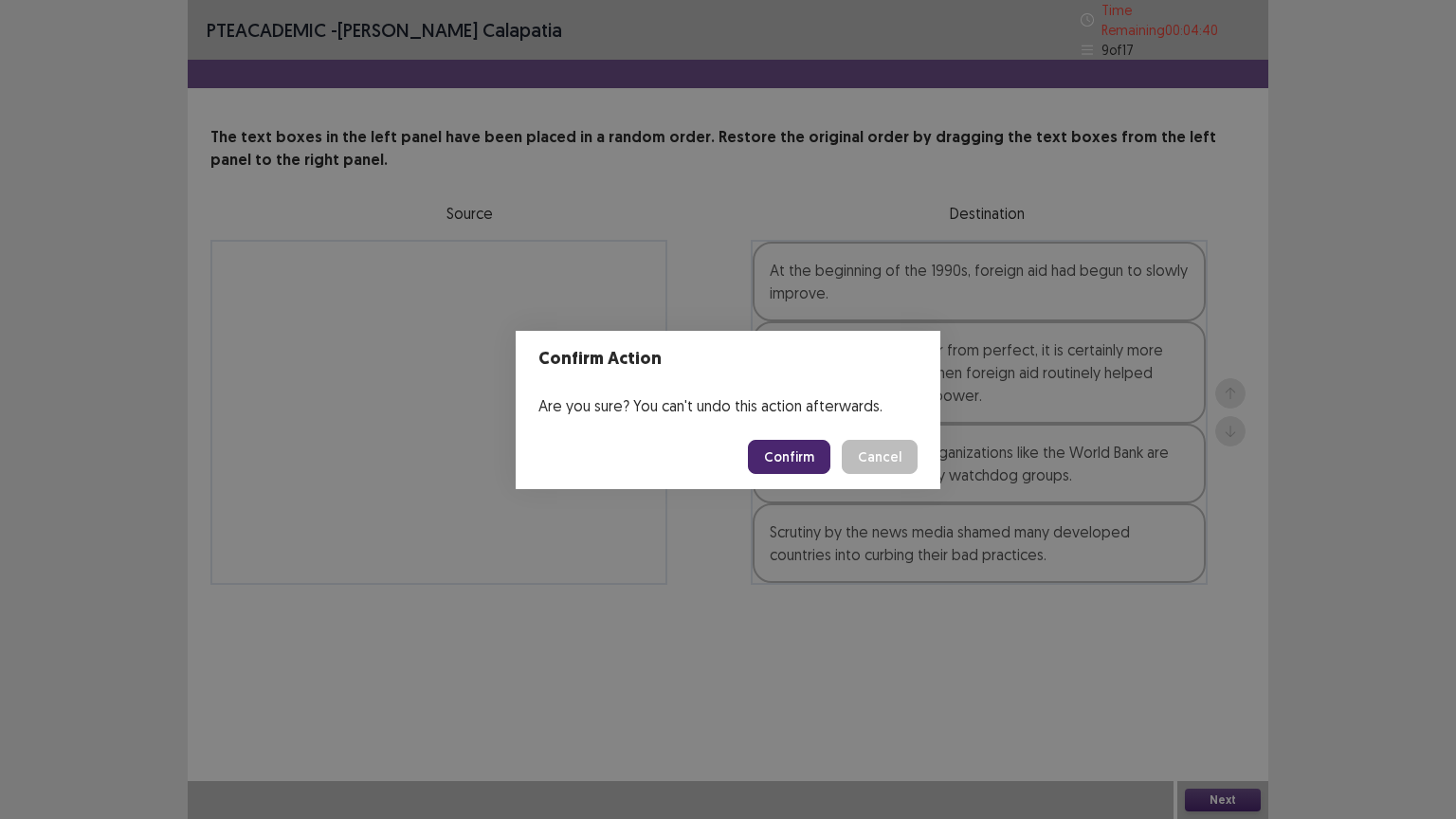
click at [817, 458] on button "Confirm" at bounding box center [790, 456] width 83 height 34
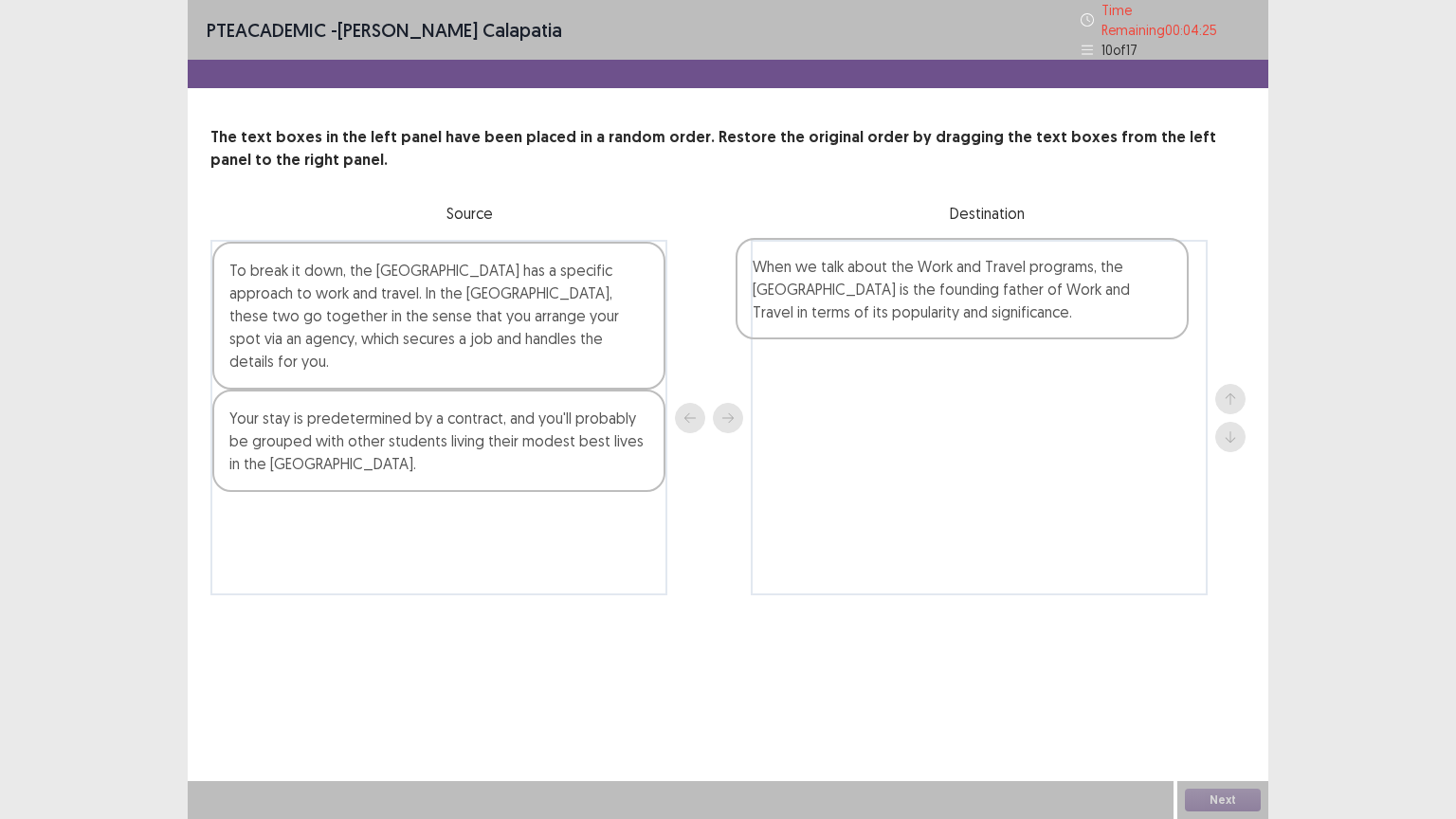
drag, startPoint x: 351, startPoint y: 405, endPoint x: 894, endPoint y: 290, distance: 555.0
click at [894, 290] on div "To break it down, the [GEOGRAPHIC_DATA] has a specific approach to work and tra…" at bounding box center [728, 417] width 1035 height 355
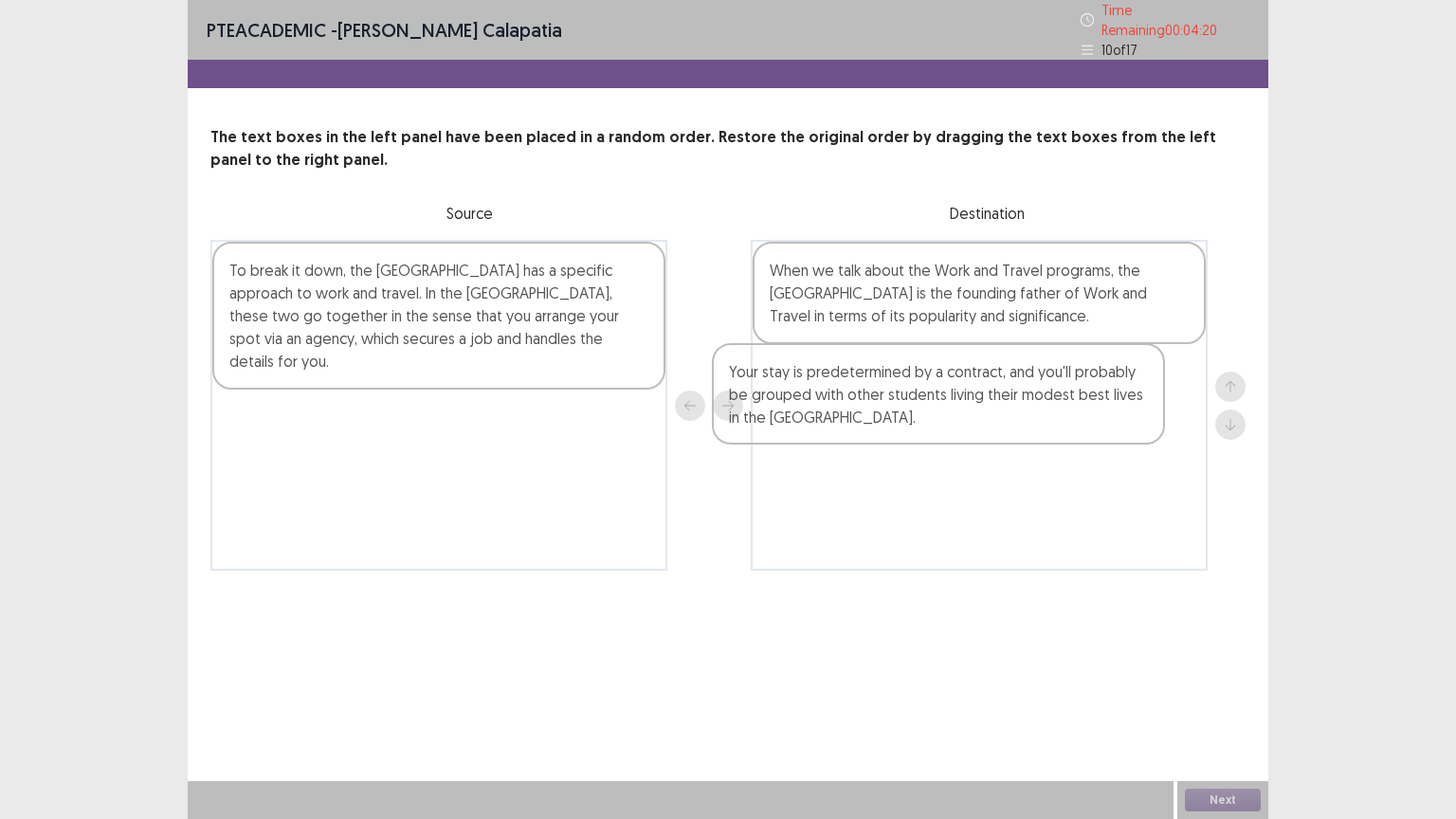
drag, startPoint x: 510, startPoint y: 419, endPoint x: 1015, endPoint y: 404, distance: 505.2
click at [1015, 404] on div "To break it down, the [GEOGRAPHIC_DATA] has a specific approach to work and tra…" at bounding box center [728, 405] width 1035 height 331
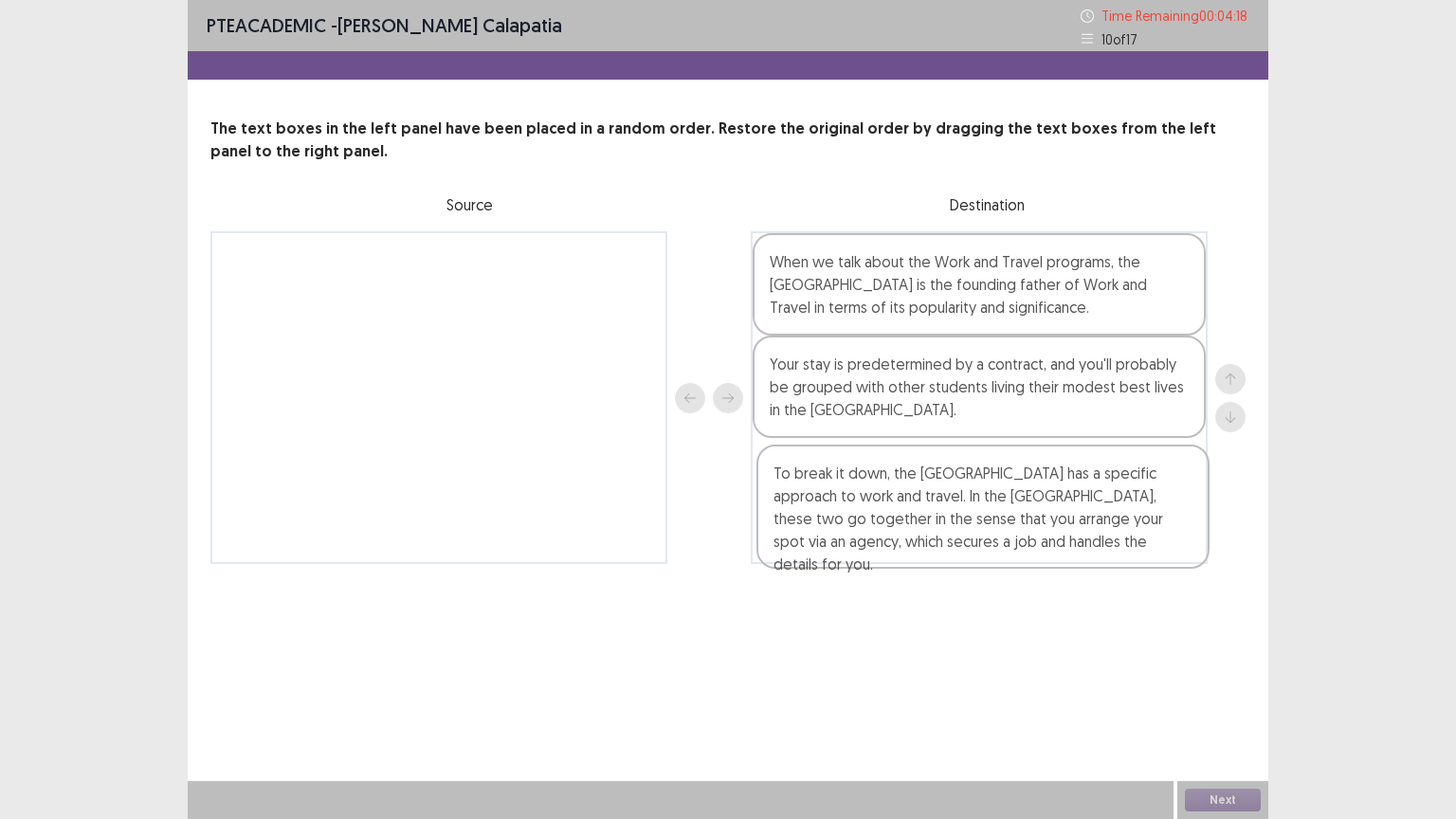
drag, startPoint x: 489, startPoint y: 285, endPoint x: 1034, endPoint y: 498, distance: 585.1
click at [1034, 500] on div "To break it down, the [GEOGRAPHIC_DATA] has a specific approach to work and tra…" at bounding box center [728, 397] width 1035 height 333
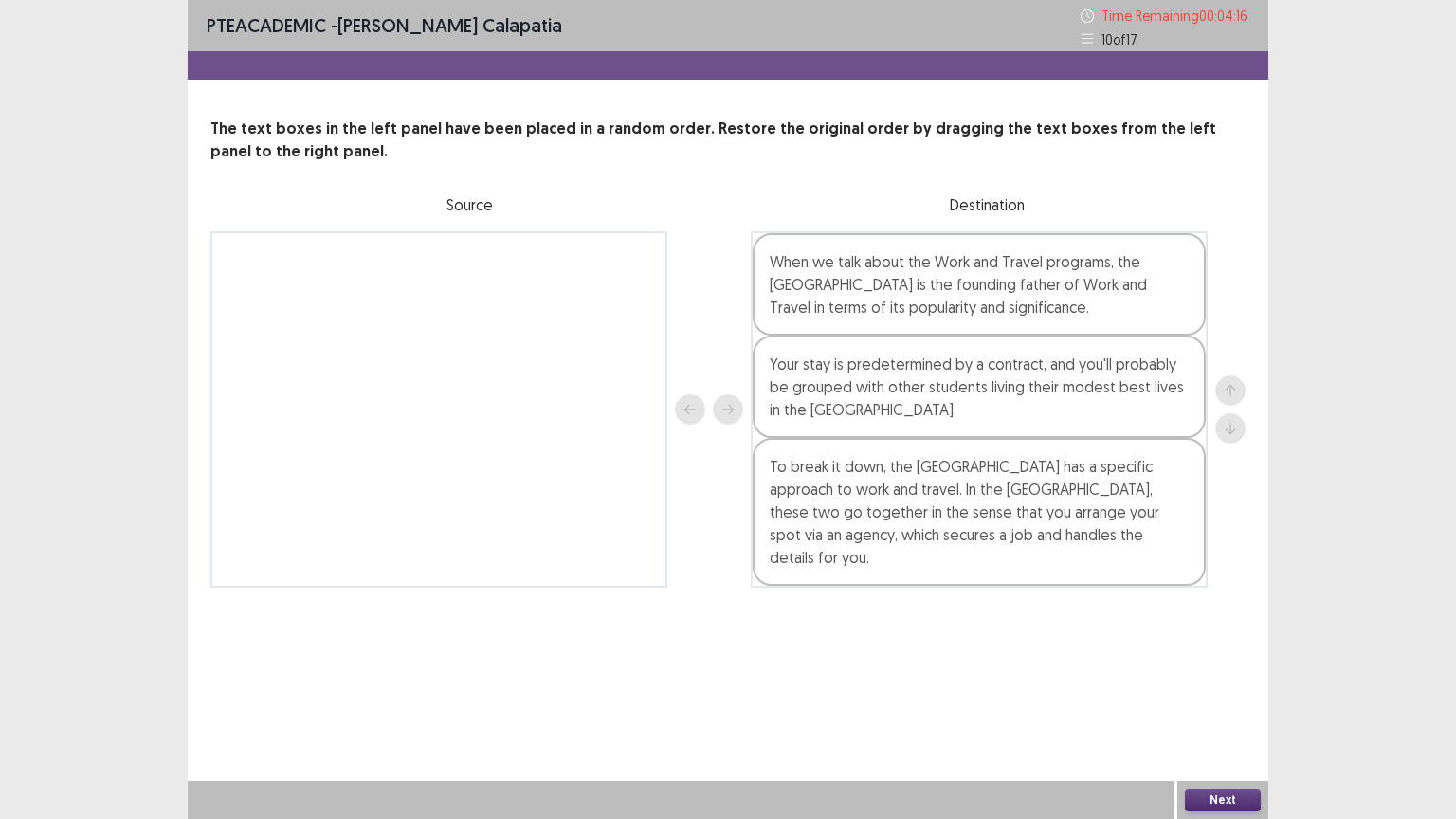
click at [1204, 641] on button "Next" at bounding box center [1222, 800] width 76 height 23
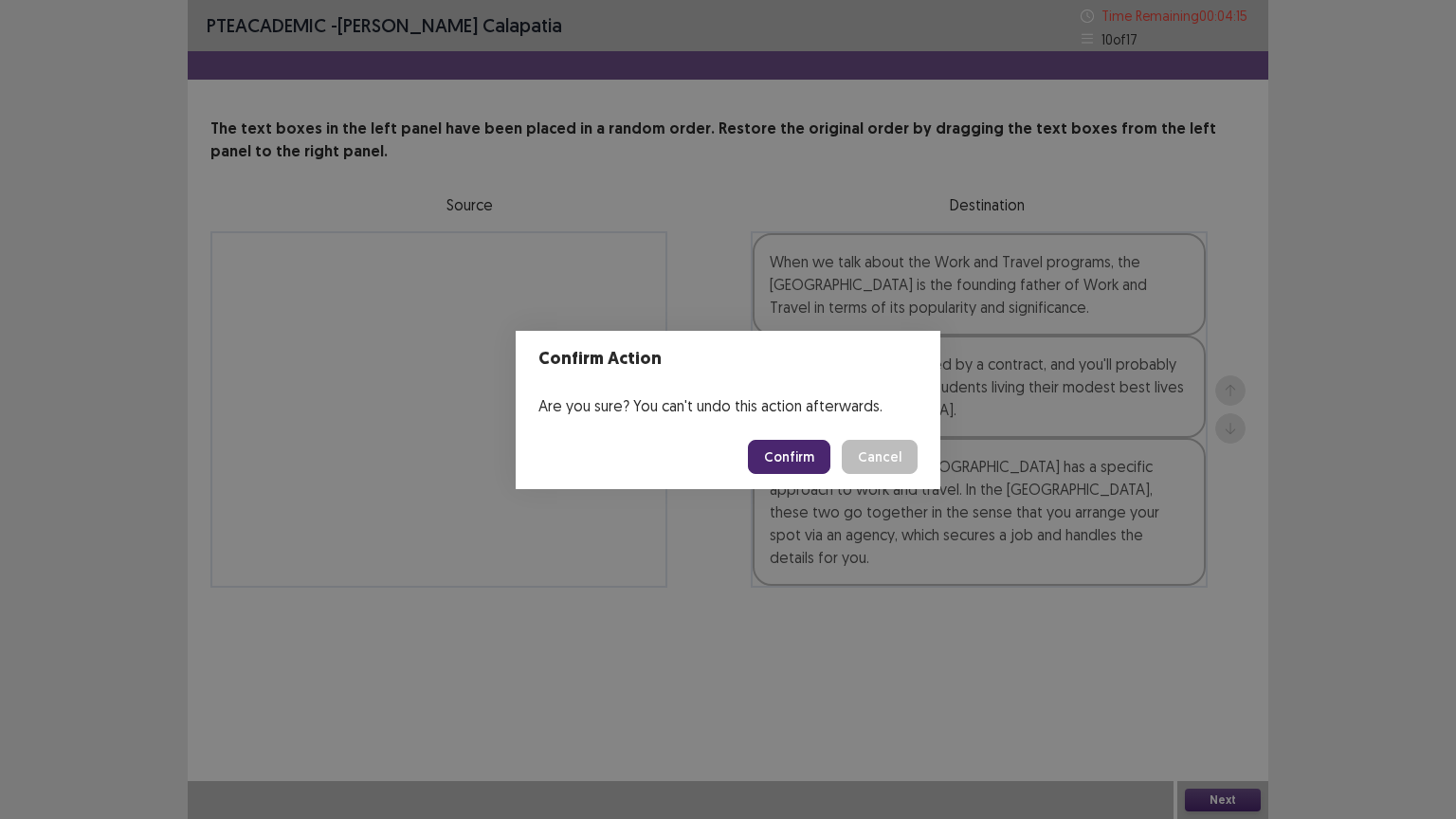
click at [796, 448] on button "Confirm" at bounding box center [790, 456] width 83 height 34
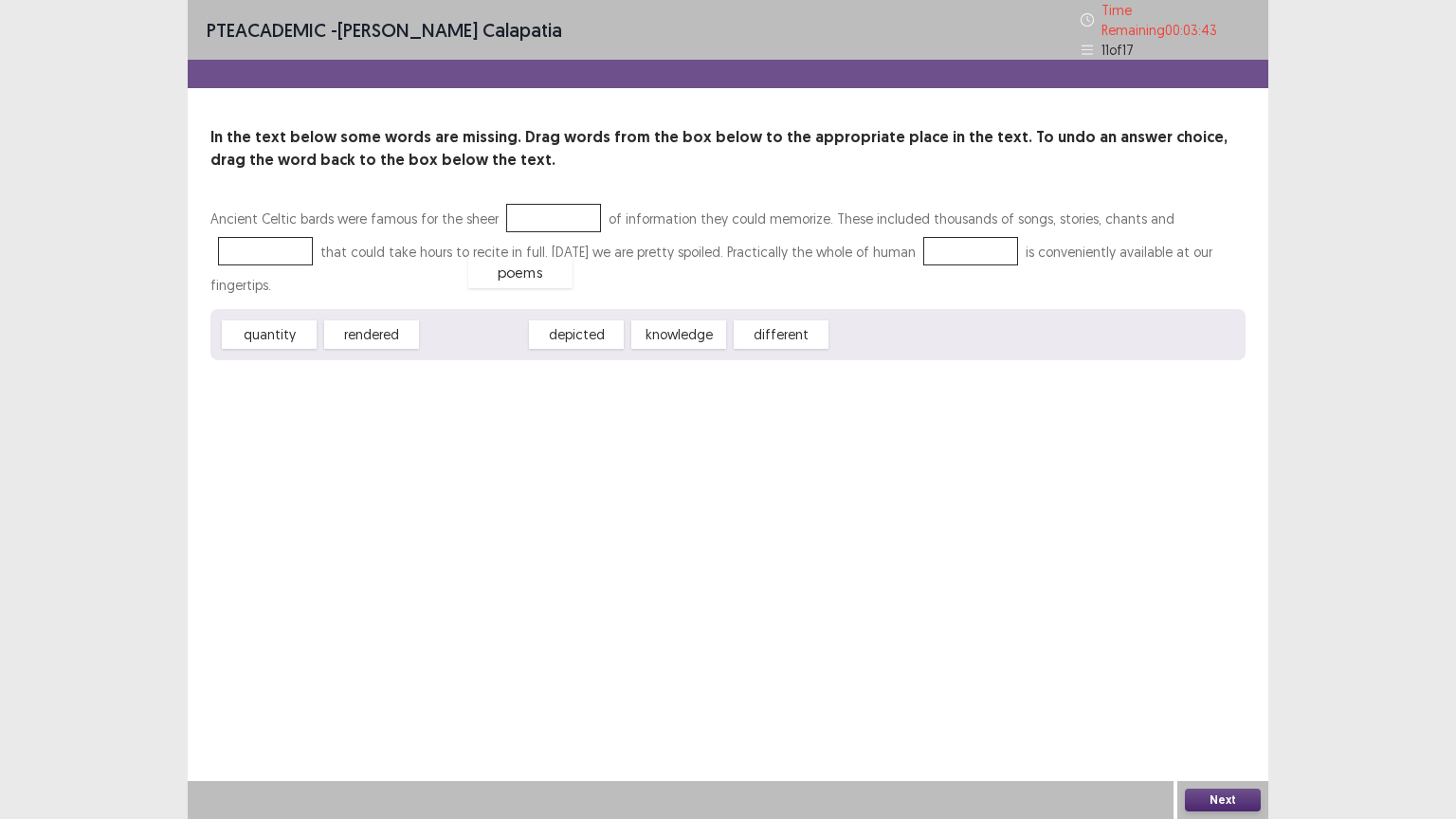
drag, startPoint x: 478, startPoint y: 295, endPoint x: 524, endPoint y: 235, distance: 75.6
click at [567, 289] on div "knowledge" at bounding box center [561, 304] width 104 height 31
drag, startPoint x: 656, startPoint y: 288, endPoint x: 536, endPoint y: 205, distance: 145.9
drag, startPoint x: 574, startPoint y: 293, endPoint x: 553, endPoint y: 212, distance: 83.7
drag, startPoint x: 573, startPoint y: 294, endPoint x: 258, endPoint y: 240, distance: 319.6
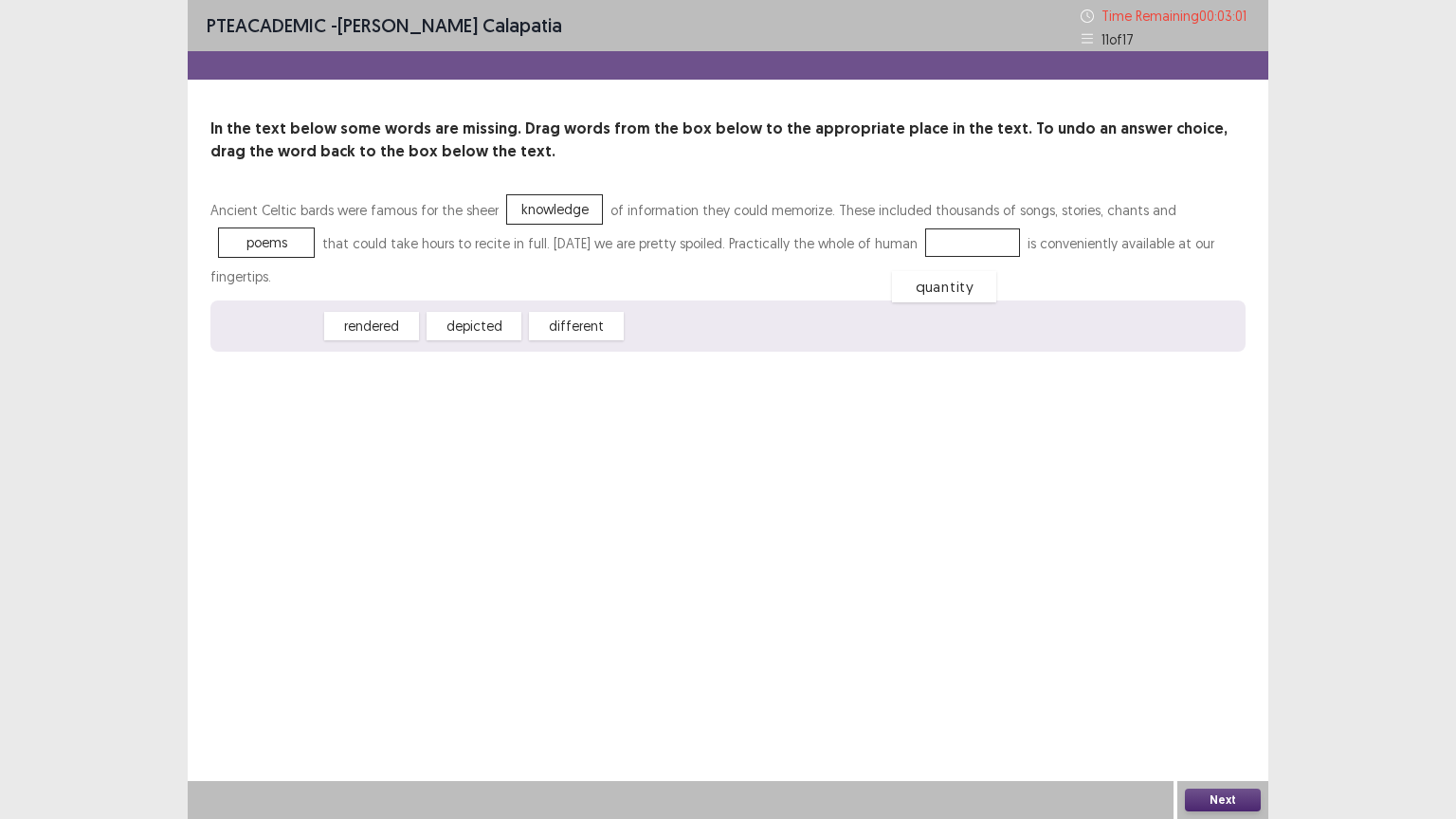
drag, startPoint x: 297, startPoint y: 292, endPoint x: 972, endPoint y: 250, distance: 676.3
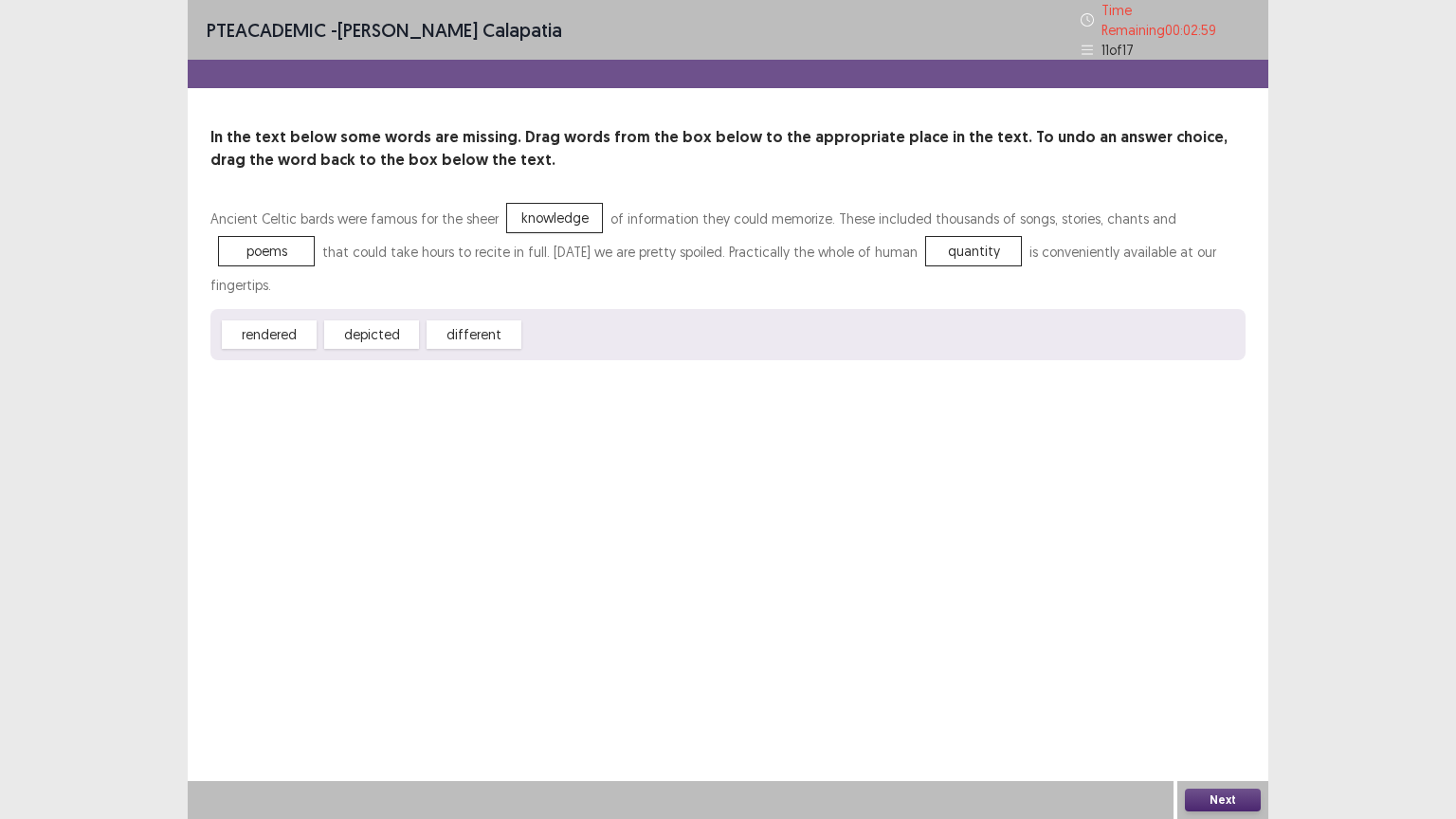
click at [1257, 641] on button "Next" at bounding box center [1222, 800] width 76 height 23
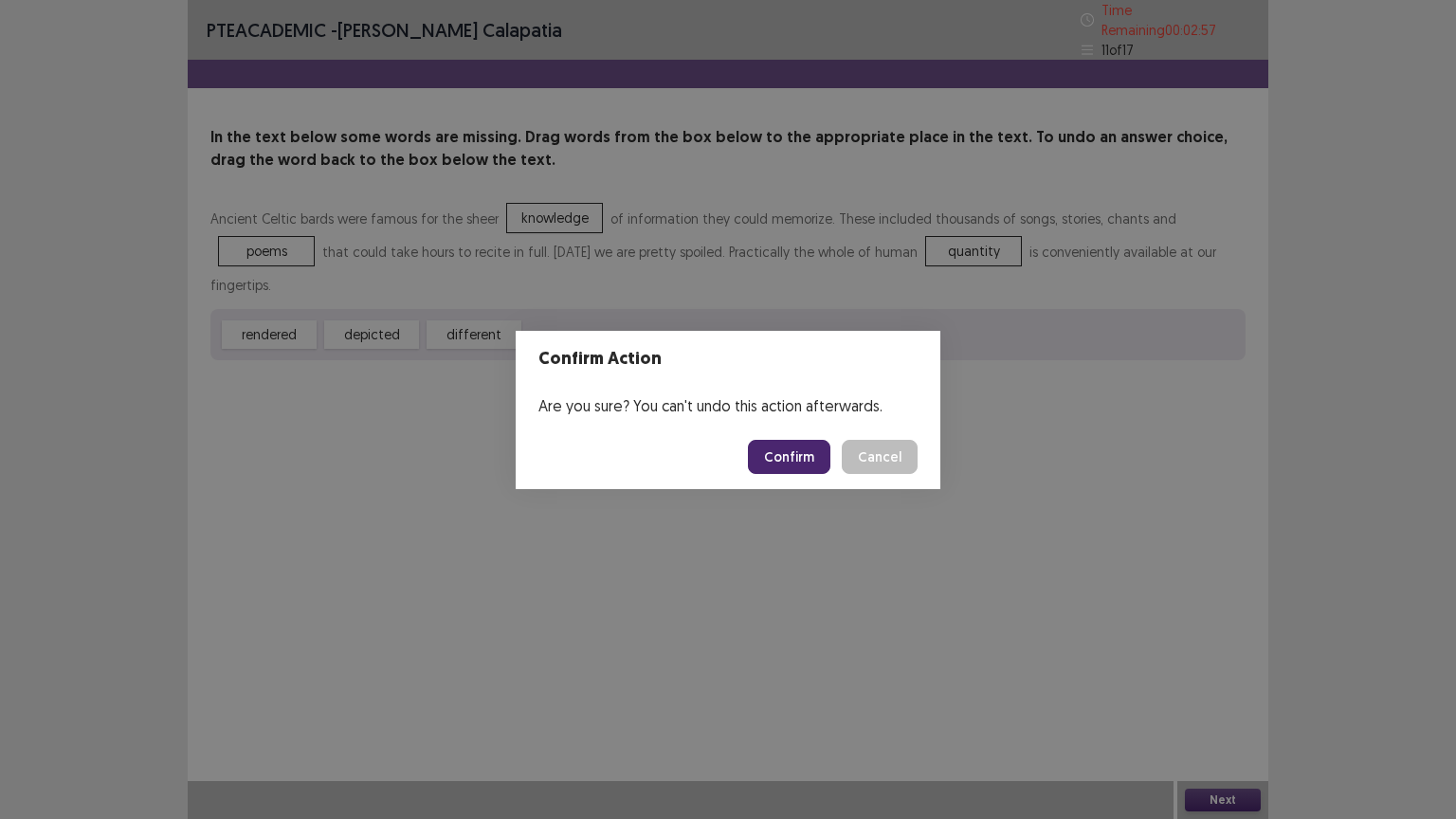
click at [768, 452] on button "Confirm" at bounding box center [790, 456] width 83 height 34
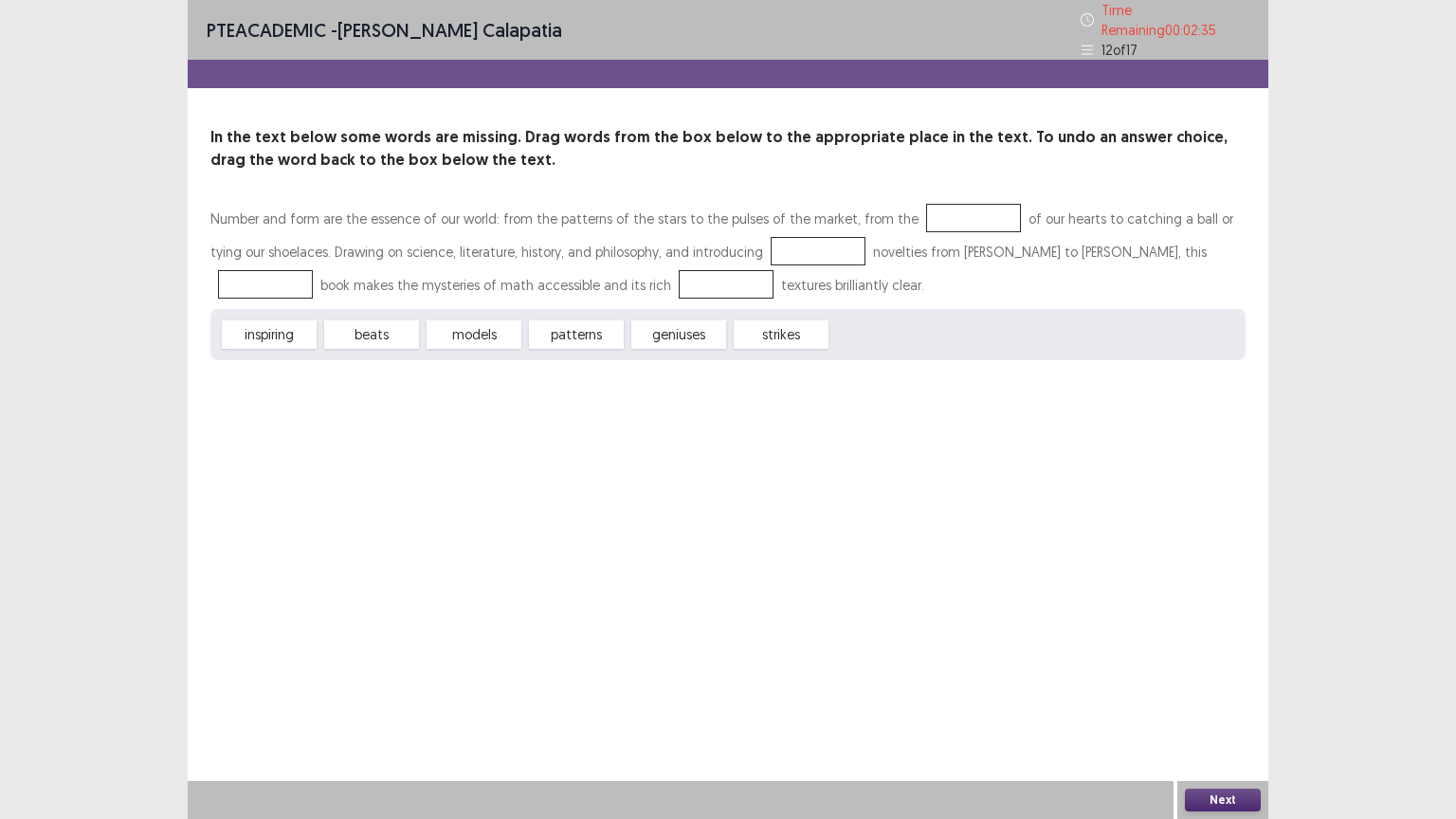
drag, startPoint x: 392, startPoint y: 326, endPoint x: 890, endPoint y: 229, distance: 507.4
click at [906, 221] on div "Number and form are the essence of our world: from the patterns of the stars to…" at bounding box center [728, 281] width 1035 height 158
drag, startPoint x: 379, startPoint y: 324, endPoint x: 934, endPoint y: 208, distance: 567.0
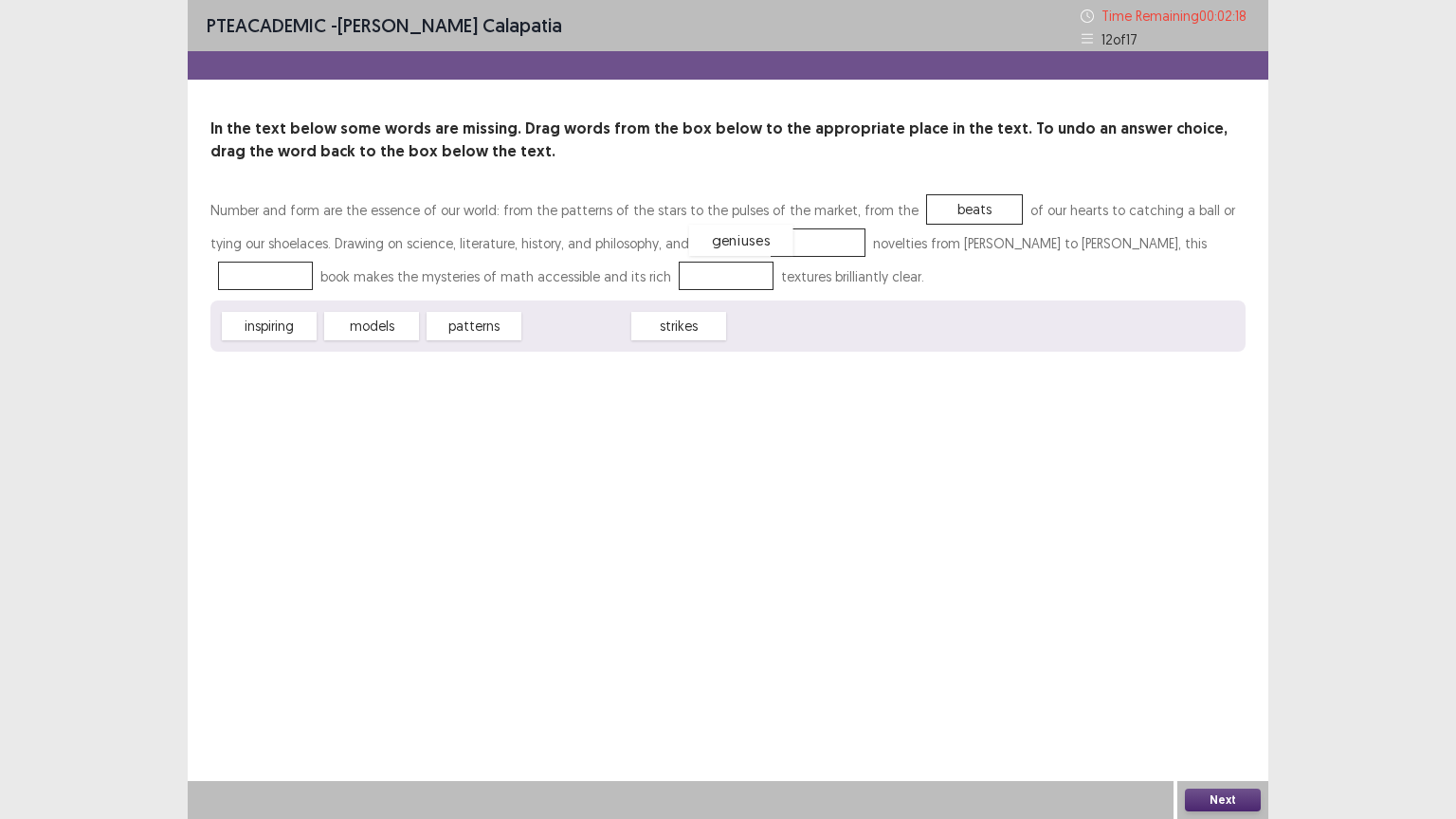
drag, startPoint x: 584, startPoint y: 322, endPoint x: 755, endPoint y: 233, distance: 192.8
drag, startPoint x: 302, startPoint y: 318, endPoint x: 1119, endPoint y: 229, distance: 821.8
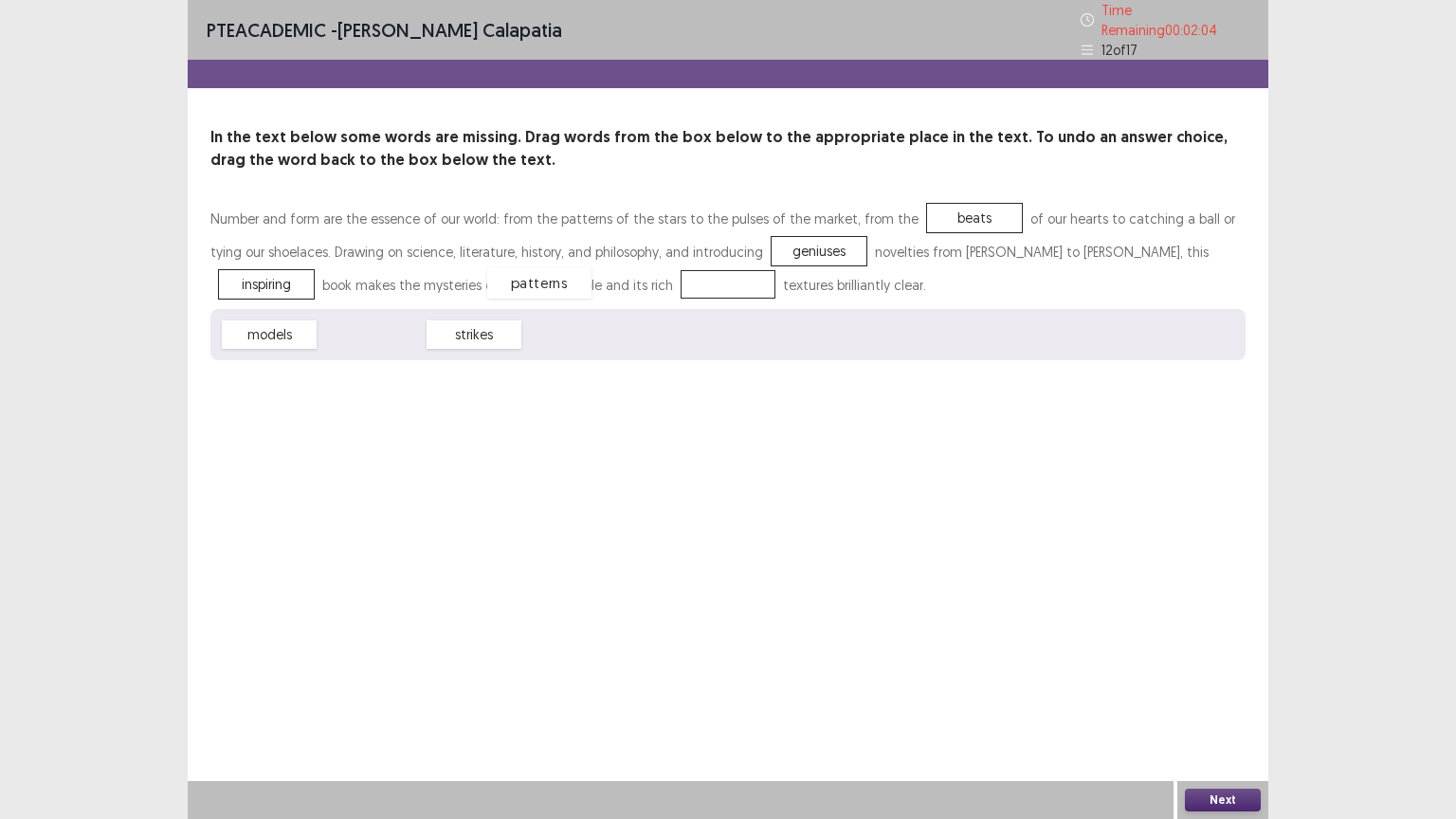
drag, startPoint x: 378, startPoint y: 326, endPoint x: 533, endPoint y: 273, distance: 163.8
click at [1234, 641] on button "Next" at bounding box center [1222, 800] width 76 height 23
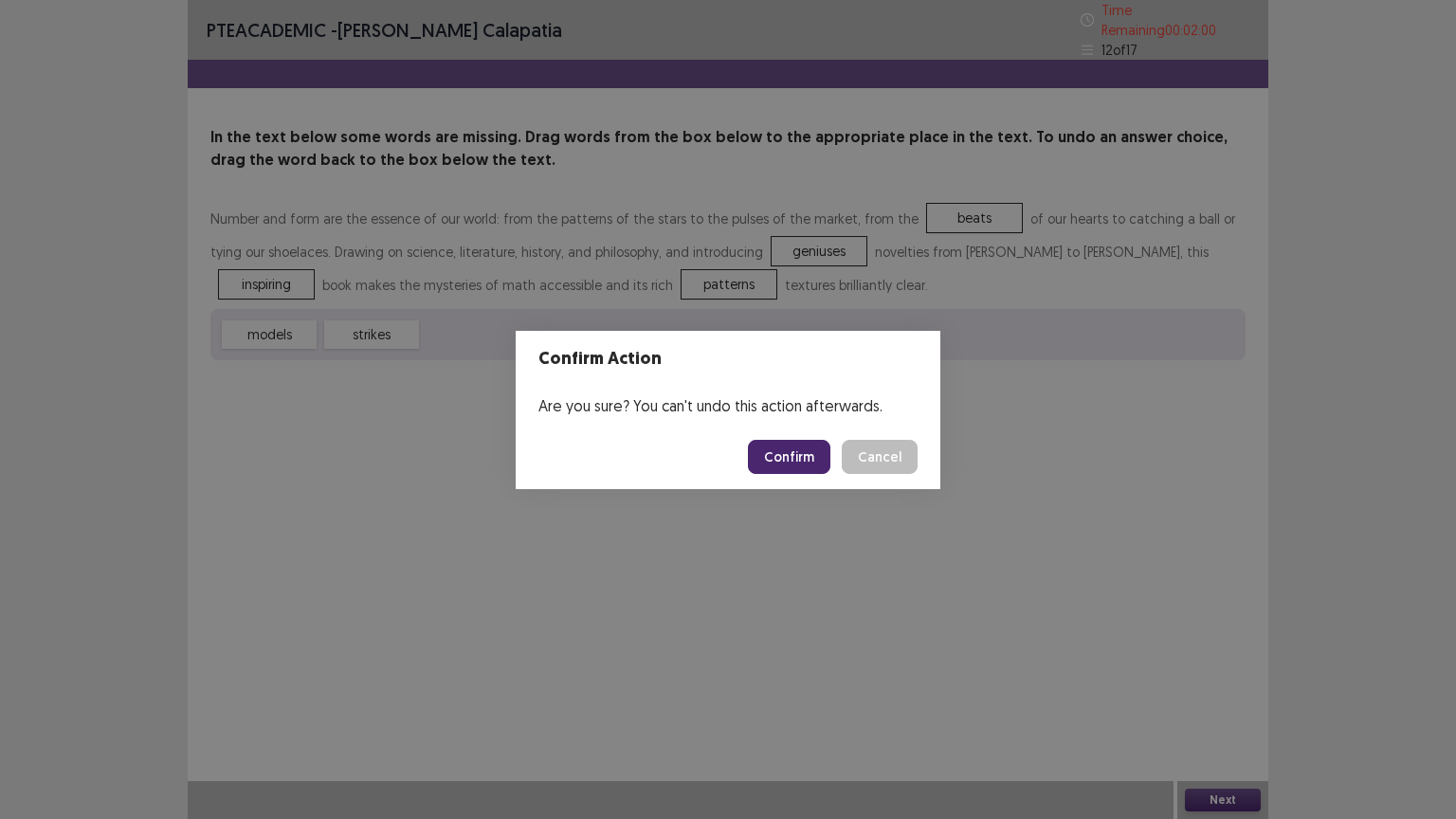
click at [796, 450] on button "Confirm" at bounding box center [790, 456] width 83 height 34
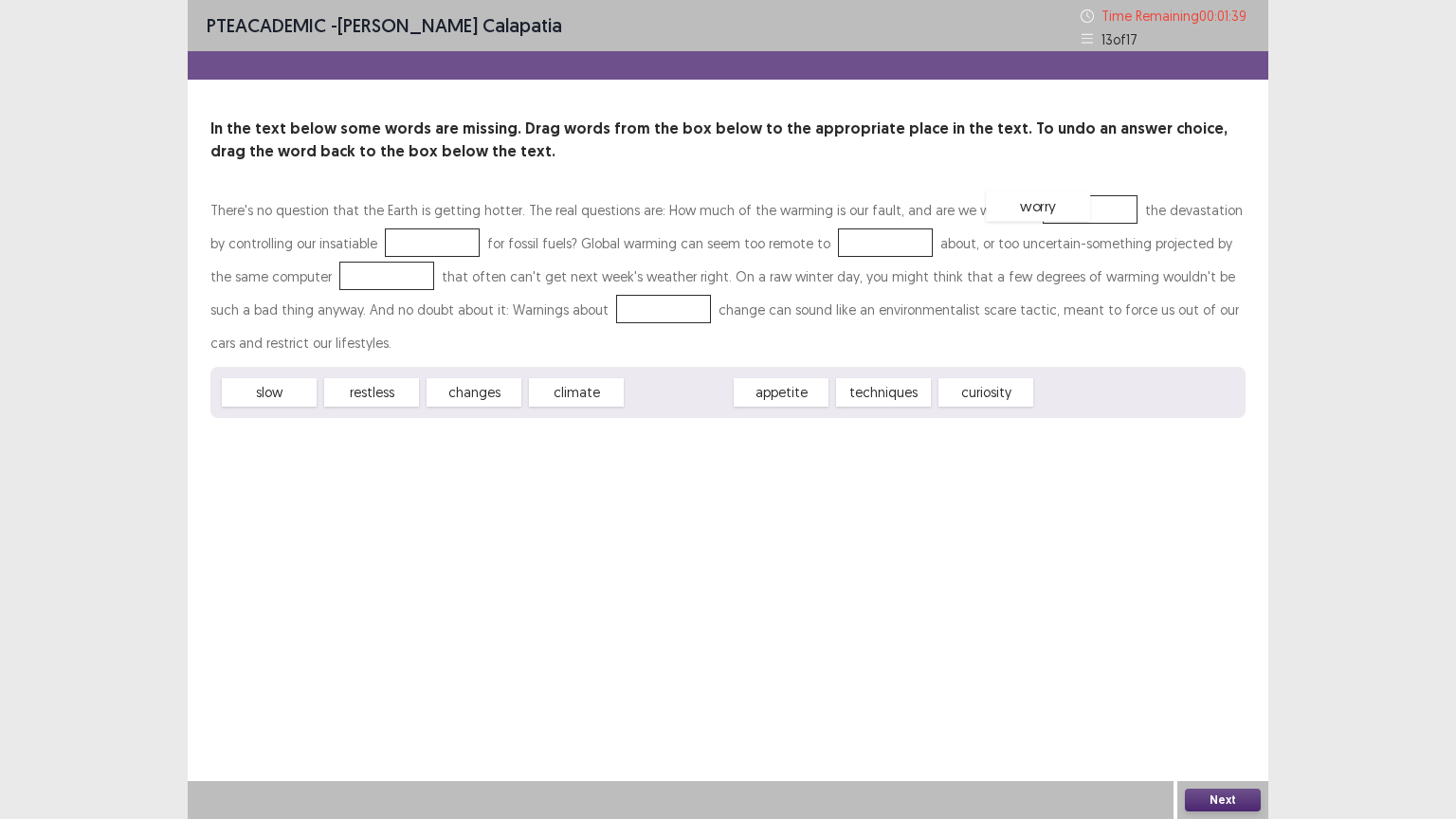
drag, startPoint x: 675, startPoint y: 393, endPoint x: 1035, endPoint y: 206, distance: 405.7
drag, startPoint x: 396, startPoint y: 395, endPoint x: 435, endPoint y: 239, distance: 160.8
drag, startPoint x: 505, startPoint y: 387, endPoint x: 869, endPoint y: 241, distance: 392.2
drag, startPoint x: 277, startPoint y: 395, endPoint x: 354, endPoint y: 286, distance: 133.5
drag, startPoint x: 303, startPoint y: 391, endPoint x: 599, endPoint y: 301, distance: 309.4
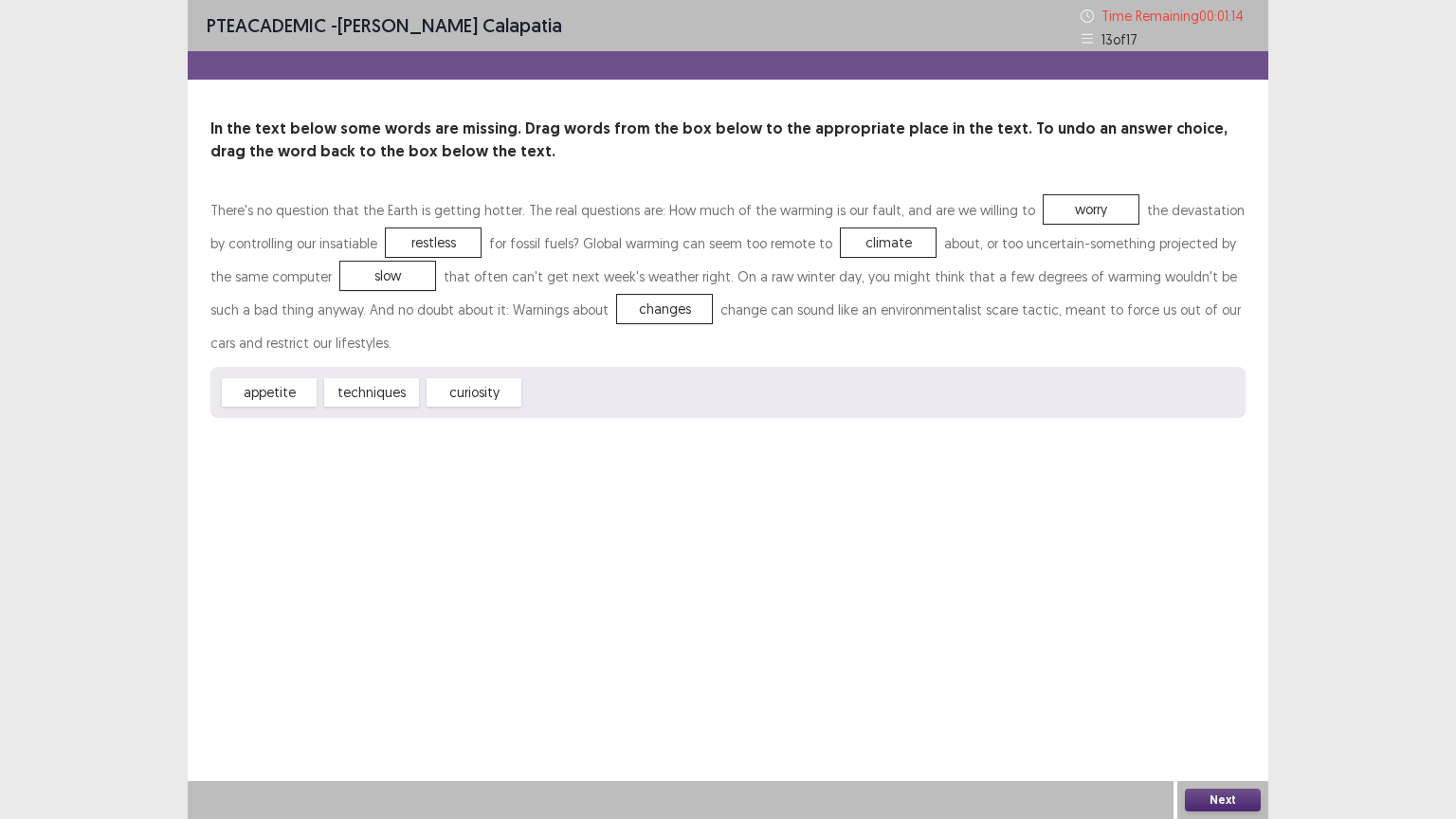
drag, startPoint x: 850, startPoint y: 235, endPoint x: 715, endPoint y: 284, distance: 143.6
click at [687, 293] on div "There's no question that the Earth is getting hotter. The real questions are: H…" at bounding box center [728, 276] width 1035 height 166
drag, startPoint x: 841, startPoint y: 240, endPoint x: 584, endPoint y: 303, distance: 264.6
drag, startPoint x: 569, startPoint y: 391, endPoint x: 839, endPoint y: 237, distance: 310.8
click at [1222, 641] on div "Next" at bounding box center [1223, 799] width 91 height 38
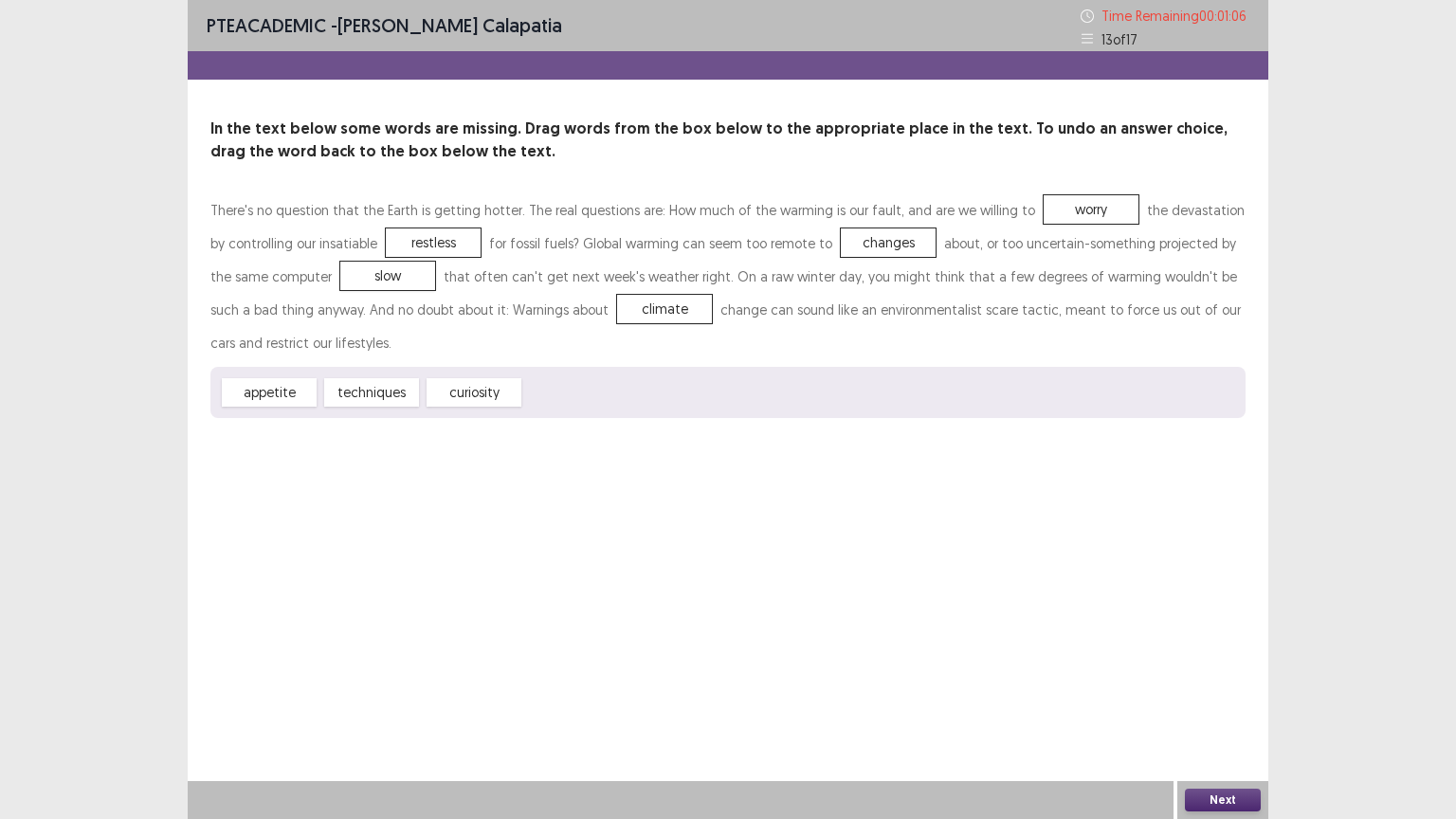
click at [1228, 641] on button "Next" at bounding box center [1222, 800] width 76 height 23
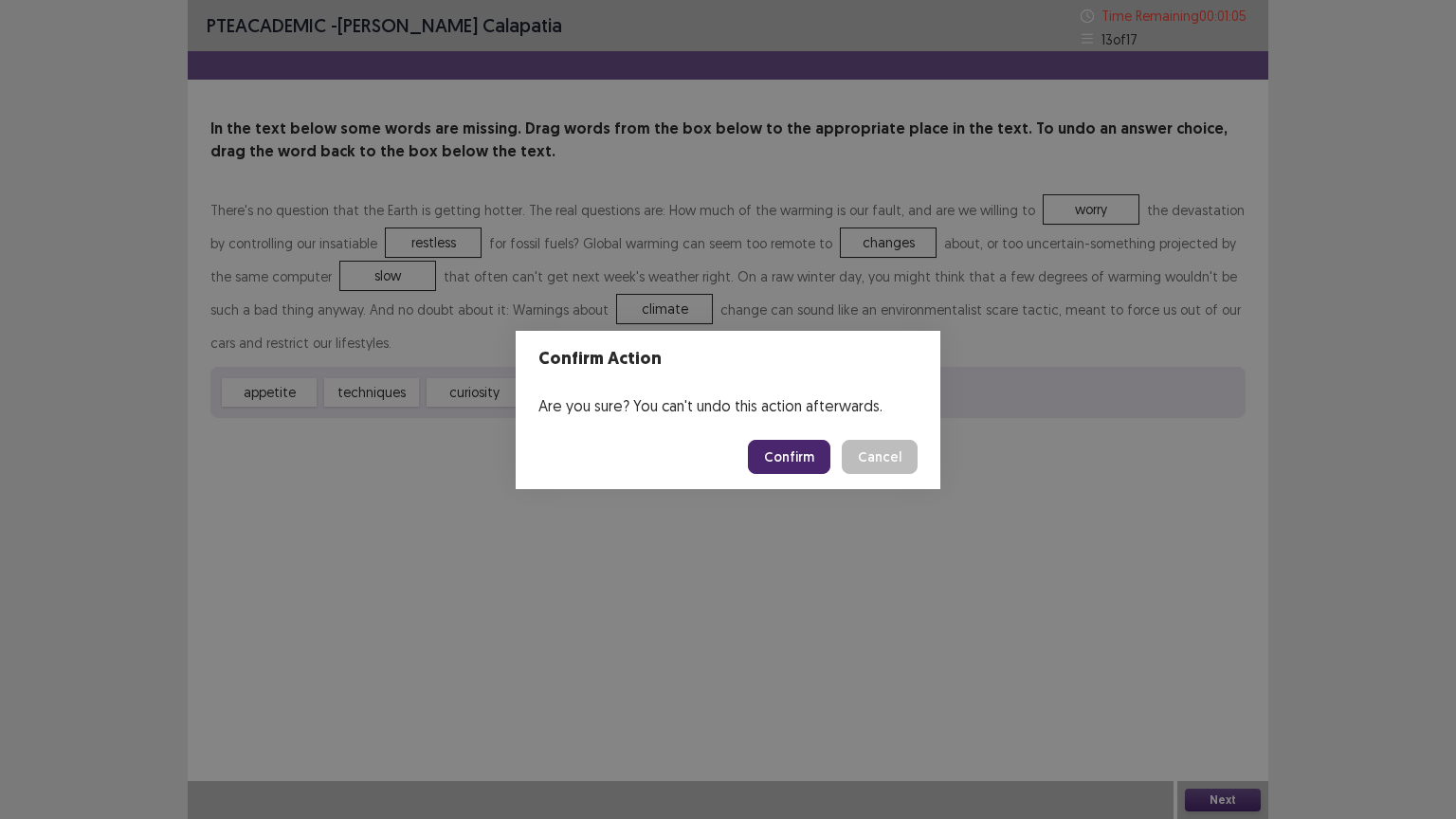
click at [773, 446] on button "Confirm" at bounding box center [790, 456] width 83 height 34
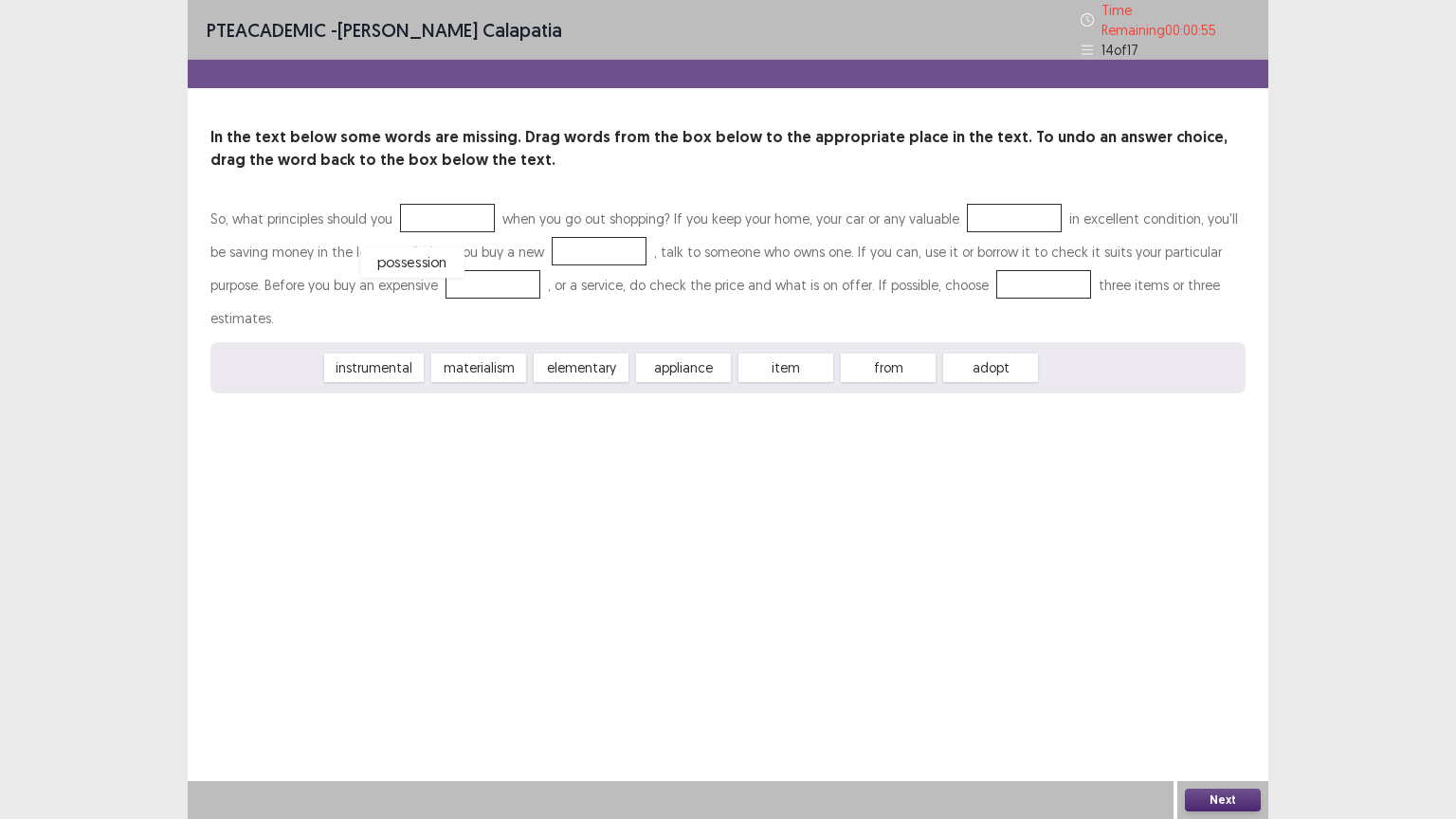
drag, startPoint x: 308, startPoint y: 321, endPoint x: 452, endPoint y: 214, distance: 179.4
drag, startPoint x: 618, startPoint y: 309, endPoint x: 630, endPoint y: 245, distance: 65.1
drag, startPoint x: 796, startPoint y: 328, endPoint x: 1000, endPoint y: 209, distance: 236.2
drag, startPoint x: 694, startPoint y: 321, endPoint x: 928, endPoint y: 274, distance: 238.7
click at [928, 274] on div "So, what principles should you possession when you go out shopping? If you keep…" at bounding box center [728, 297] width 1035 height 192
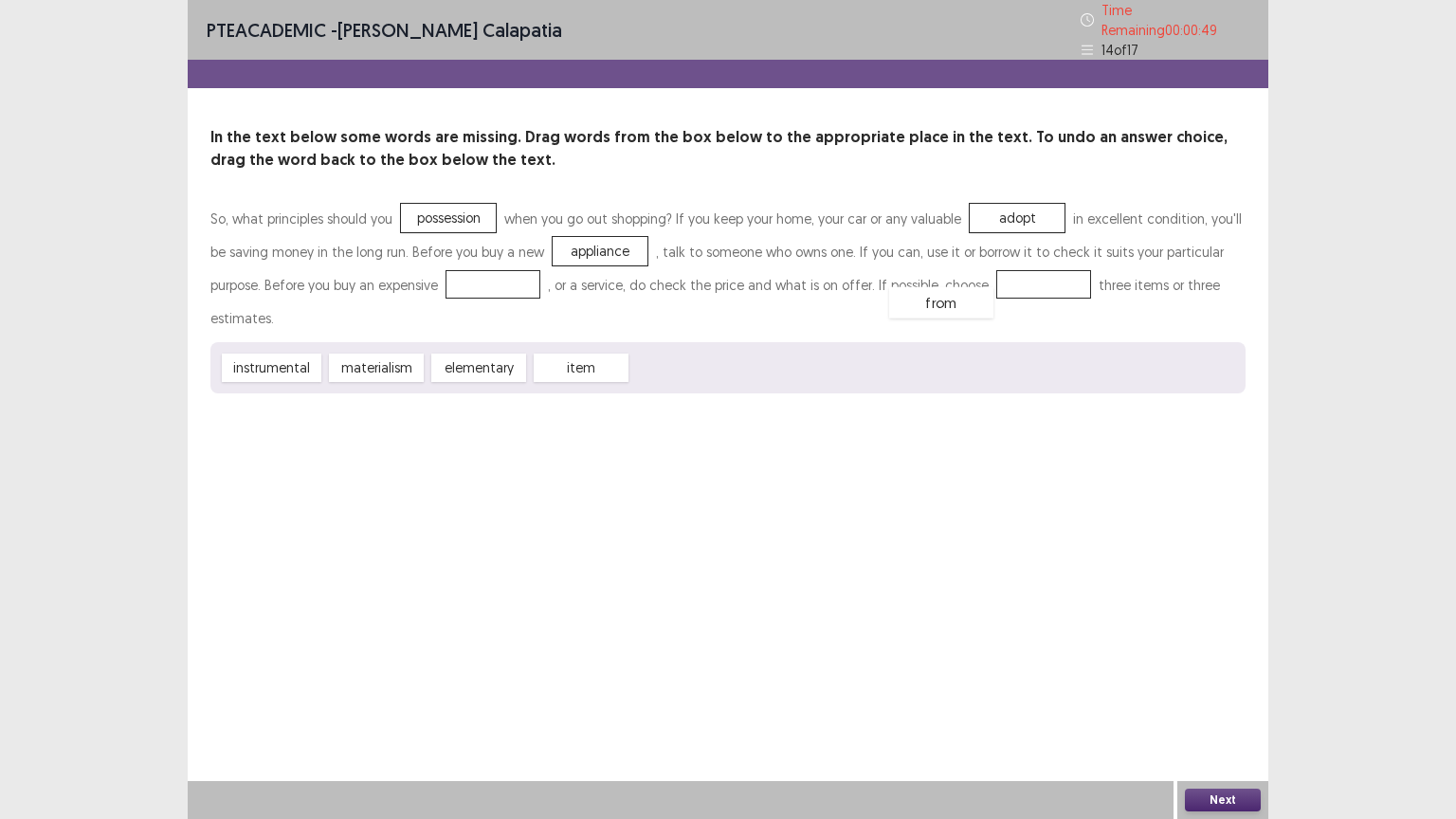
drag, startPoint x: 703, startPoint y: 321, endPoint x: 956, endPoint y: 260, distance: 260.2
drag, startPoint x: 501, startPoint y: 330, endPoint x: 450, endPoint y: 284, distance: 68.7
click at [1225, 641] on button "Next" at bounding box center [1222, 800] width 76 height 23
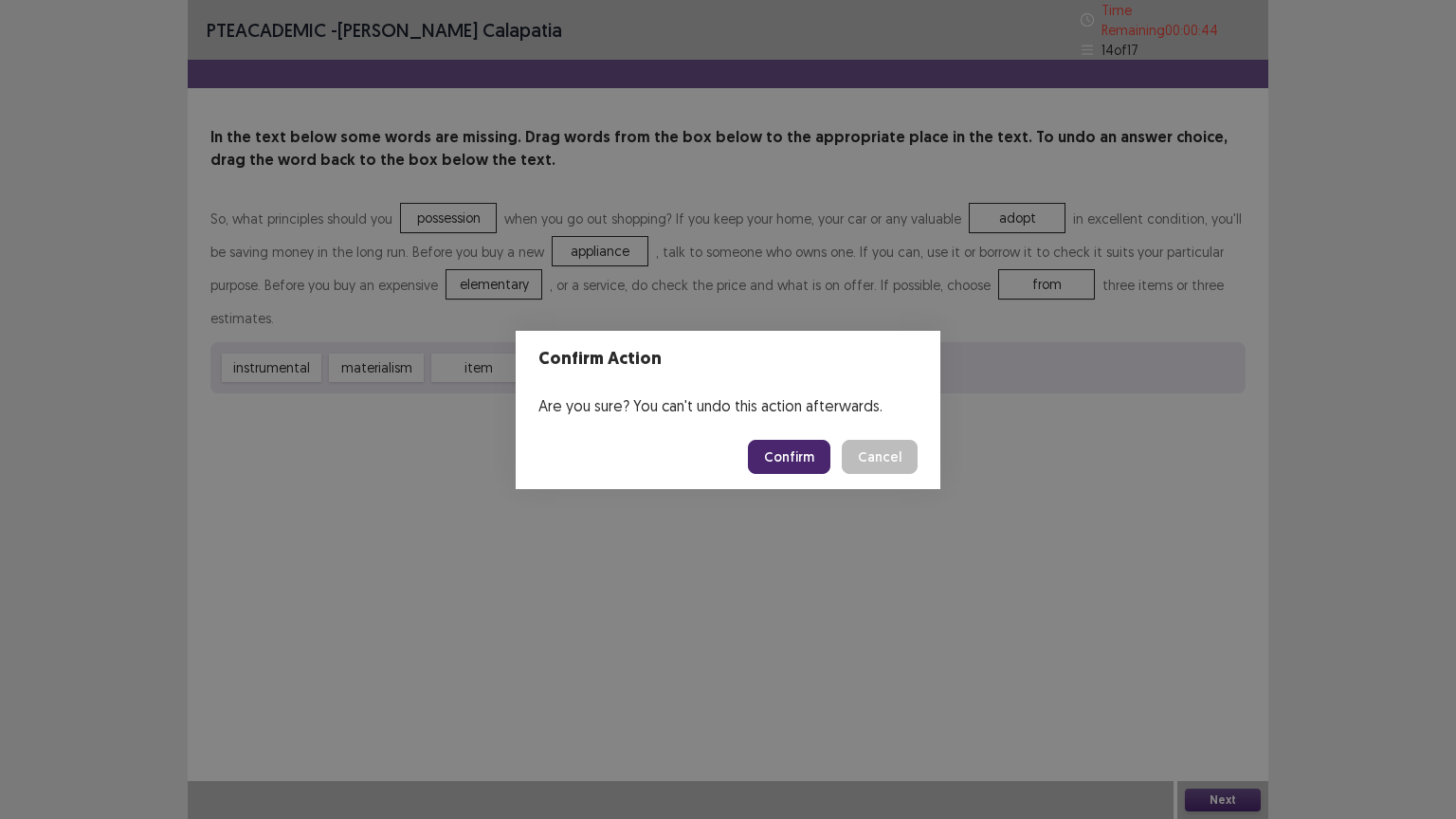
click at [812, 458] on button "Confirm" at bounding box center [790, 456] width 83 height 34
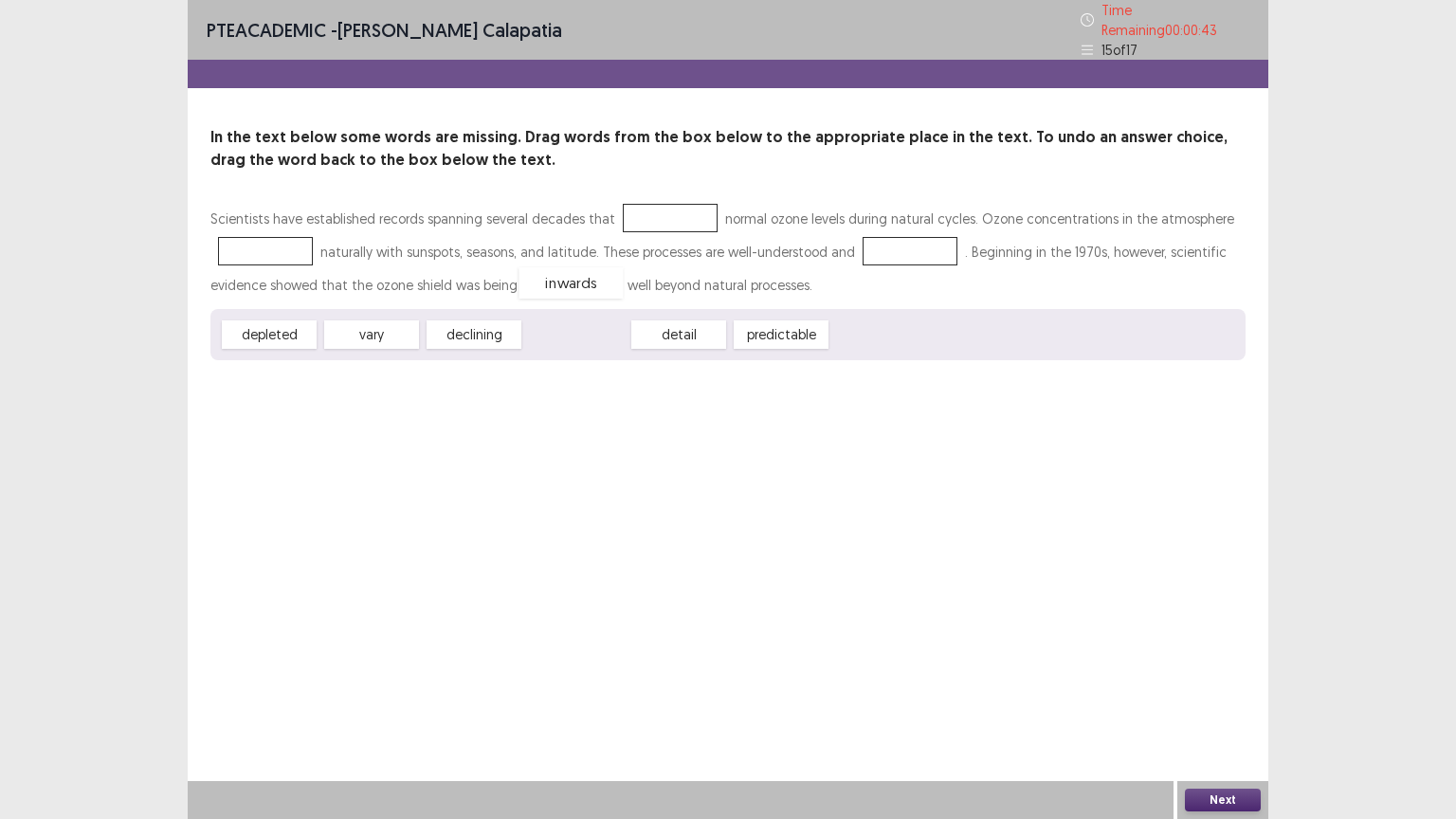
drag, startPoint x: 577, startPoint y: 319, endPoint x: 572, endPoint y: 268, distance: 51.2
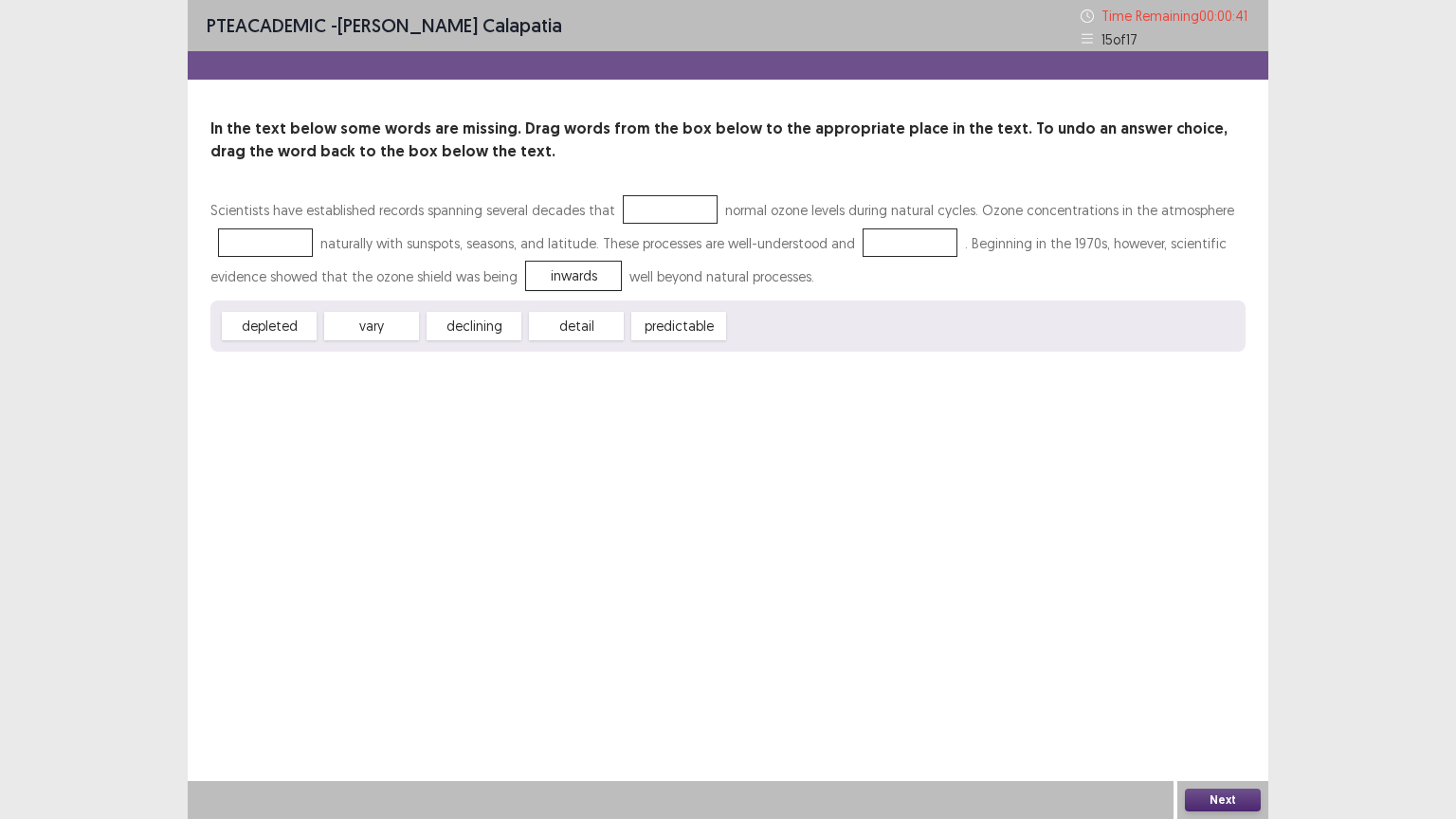
drag, startPoint x: 478, startPoint y: 321, endPoint x: 273, endPoint y: 243, distance: 219.3
click at [280, 246] on div "Scientists have established records spanning several decades that normal ozone …" at bounding box center [728, 272] width 1035 height 158
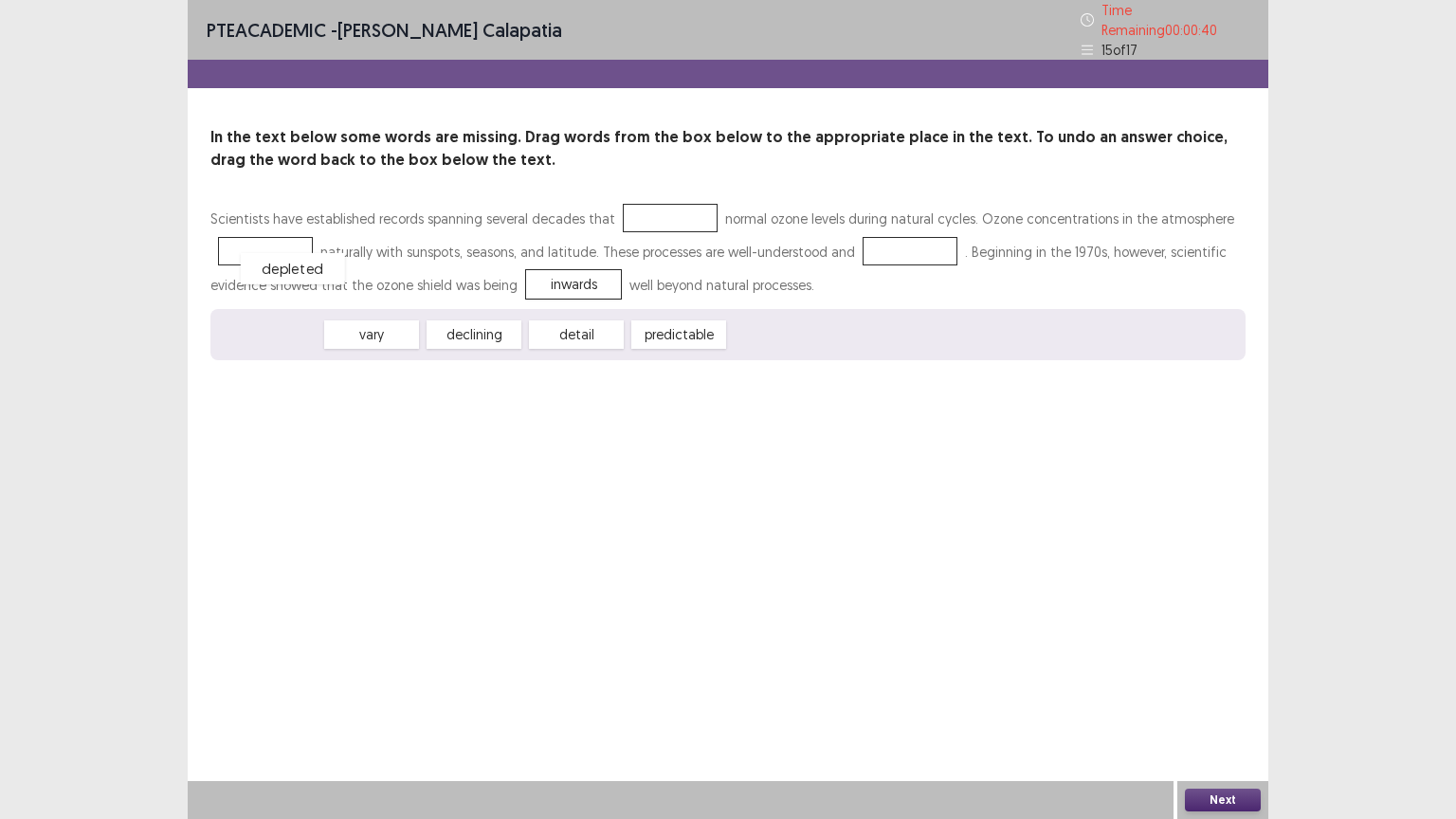
drag, startPoint x: 255, startPoint y: 326, endPoint x: 273, endPoint y: 258, distance: 70.3
drag, startPoint x: 359, startPoint y: 319, endPoint x: 659, endPoint y: 210, distance: 319.2
drag, startPoint x: 501, startPoint y: 328, endPoint x: 912, endPoint y: 250, distance: 418.3
click at [1244, 641] on button "Next" at bounding box center [1222, 800] width 76 height 23
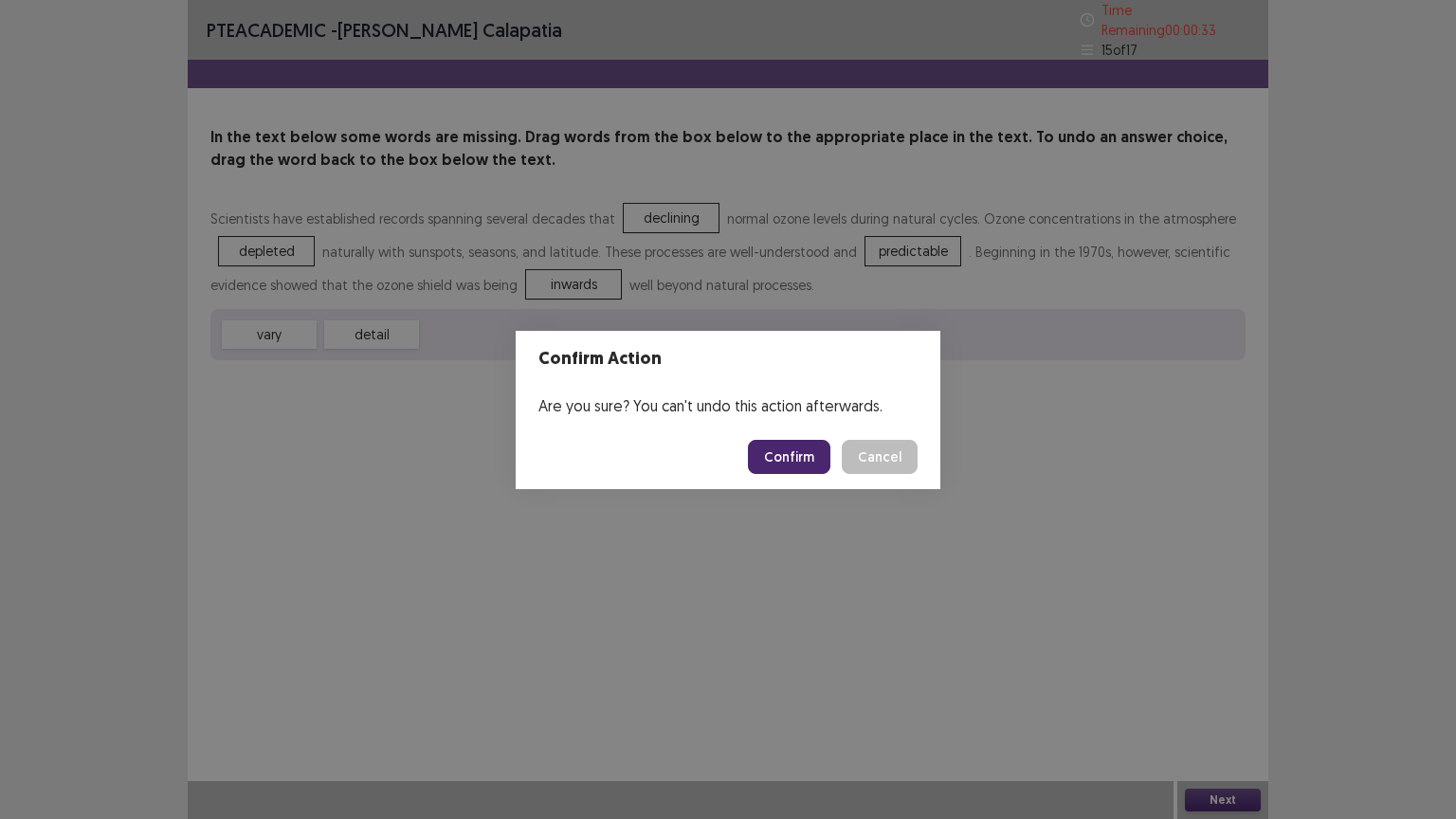
click at [800, 451] on button "Confirm" at bounding box center [790, 456] width 83 height 34
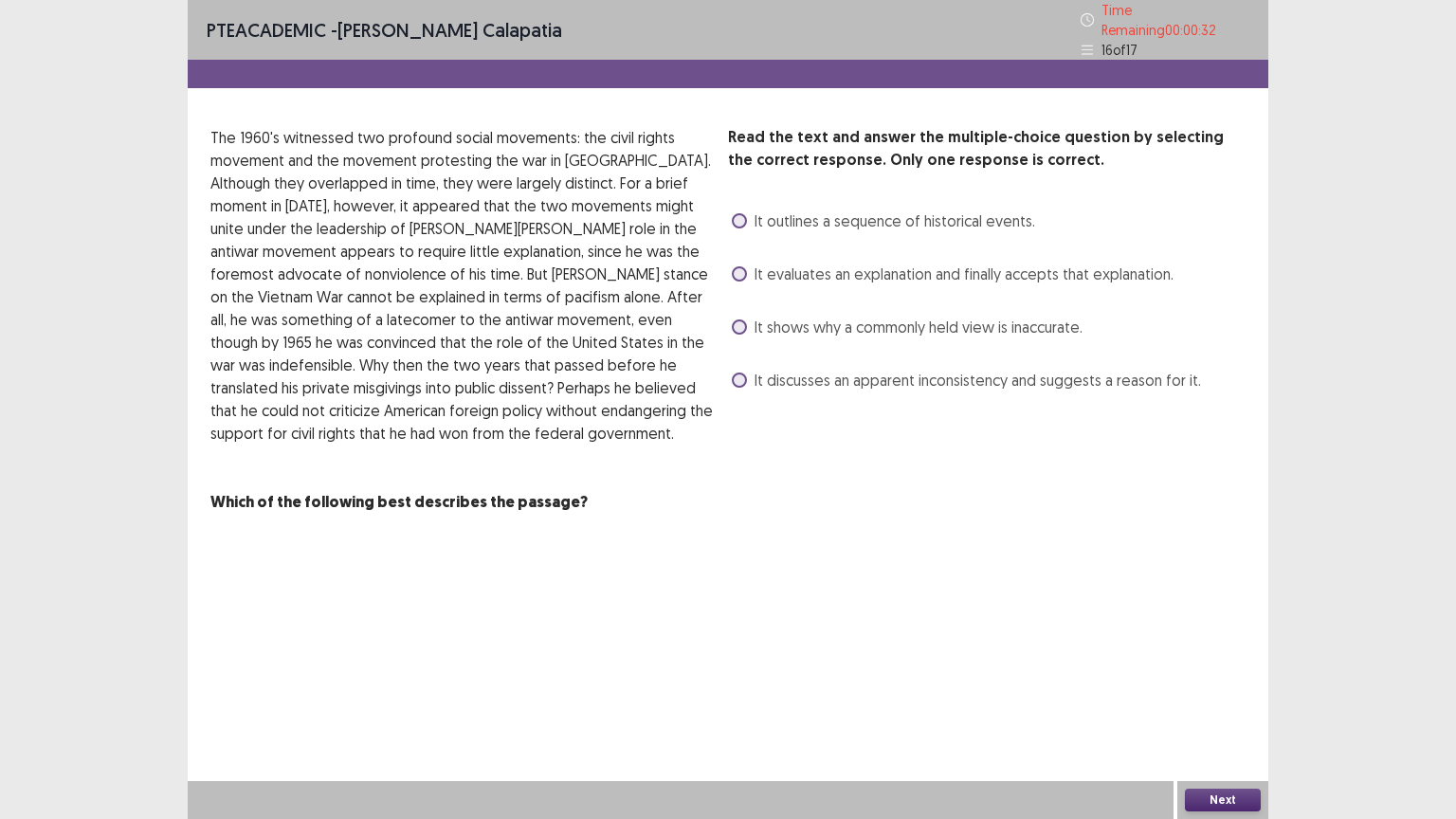
click at [740, 320] on span at bounding box center [740, 327] width 15 height 15
click at [1223, 641] on button "Next" at bounding box center [1222, 800] width 76 height 23
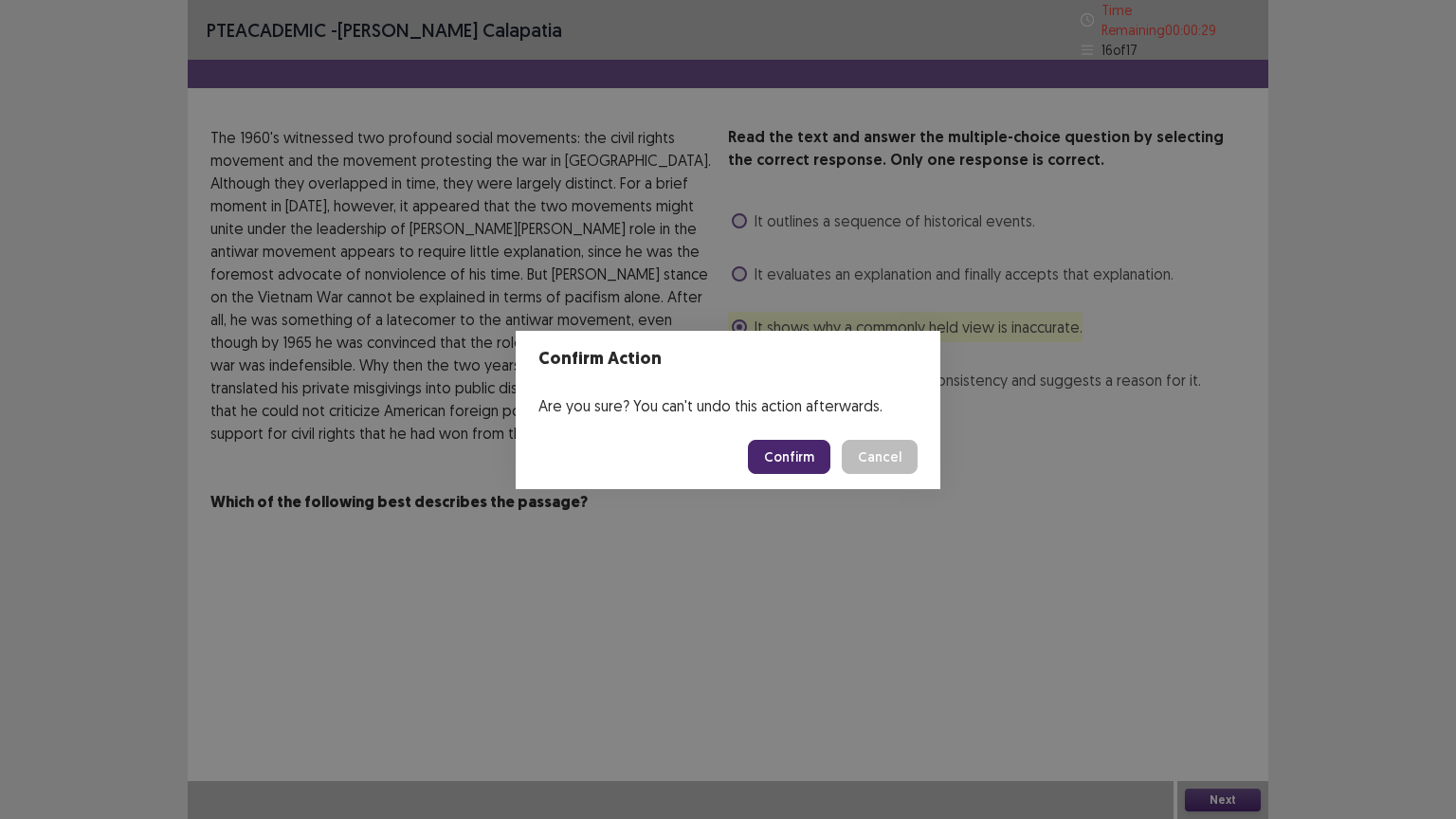
click at [776, 448] on button "Confirm" at bounding box center [790, 456] width 83 height 34
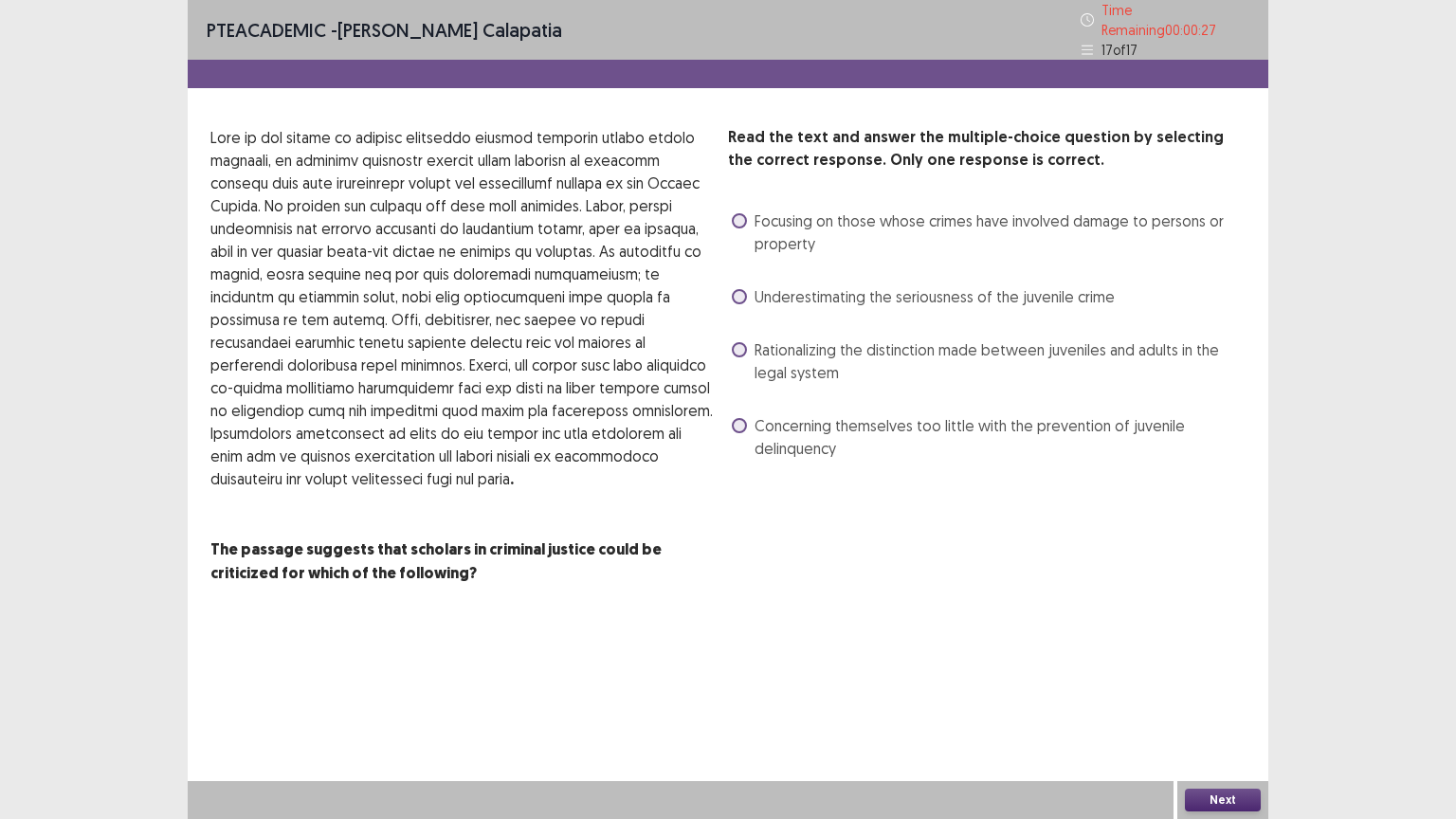
click at [740, 342] on span at bounding box center [740, 349] width 15 height 15
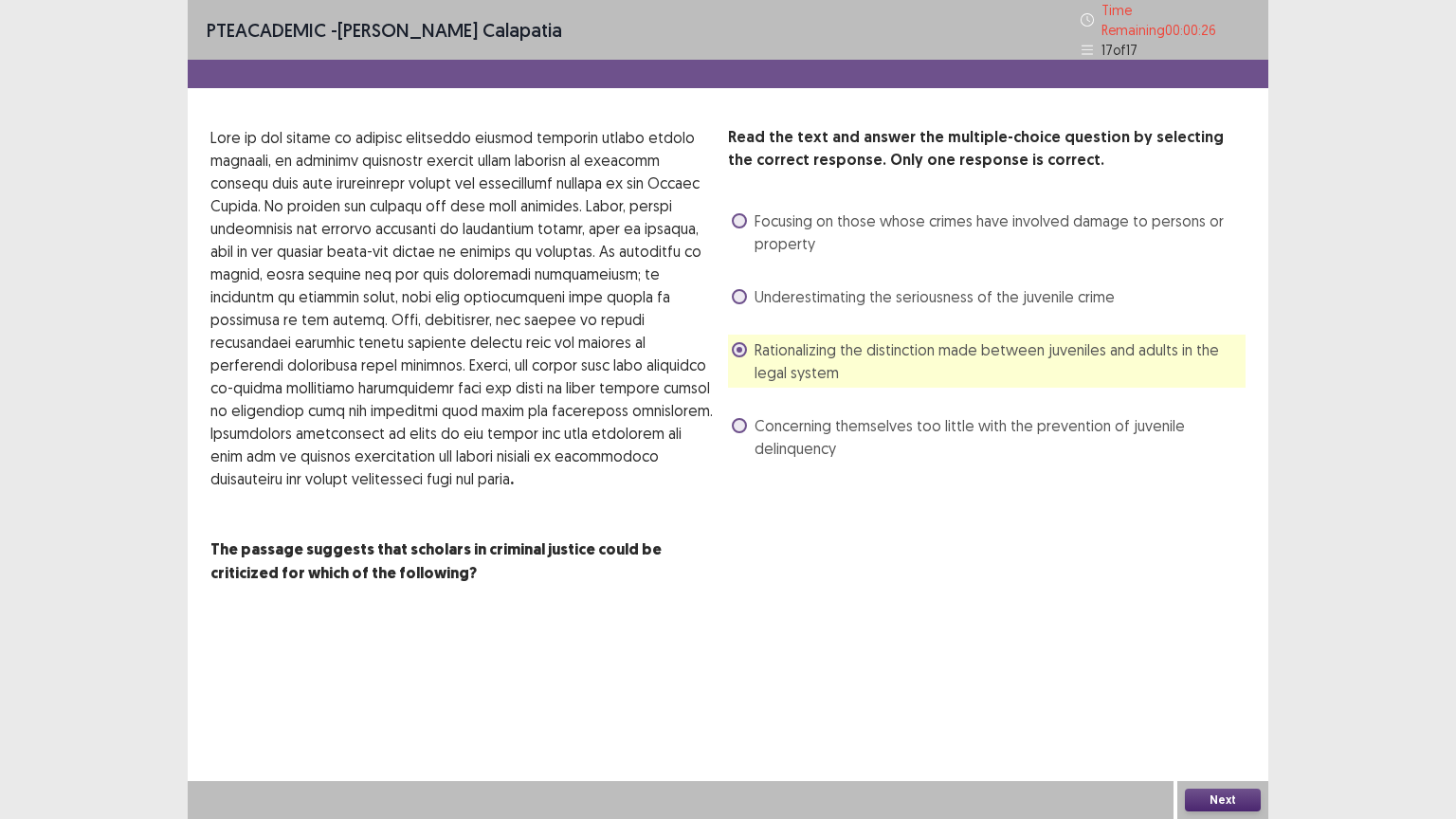
click at [1238, 641] on button "Next" at bounding box center [1222, 800] width 76 height 23
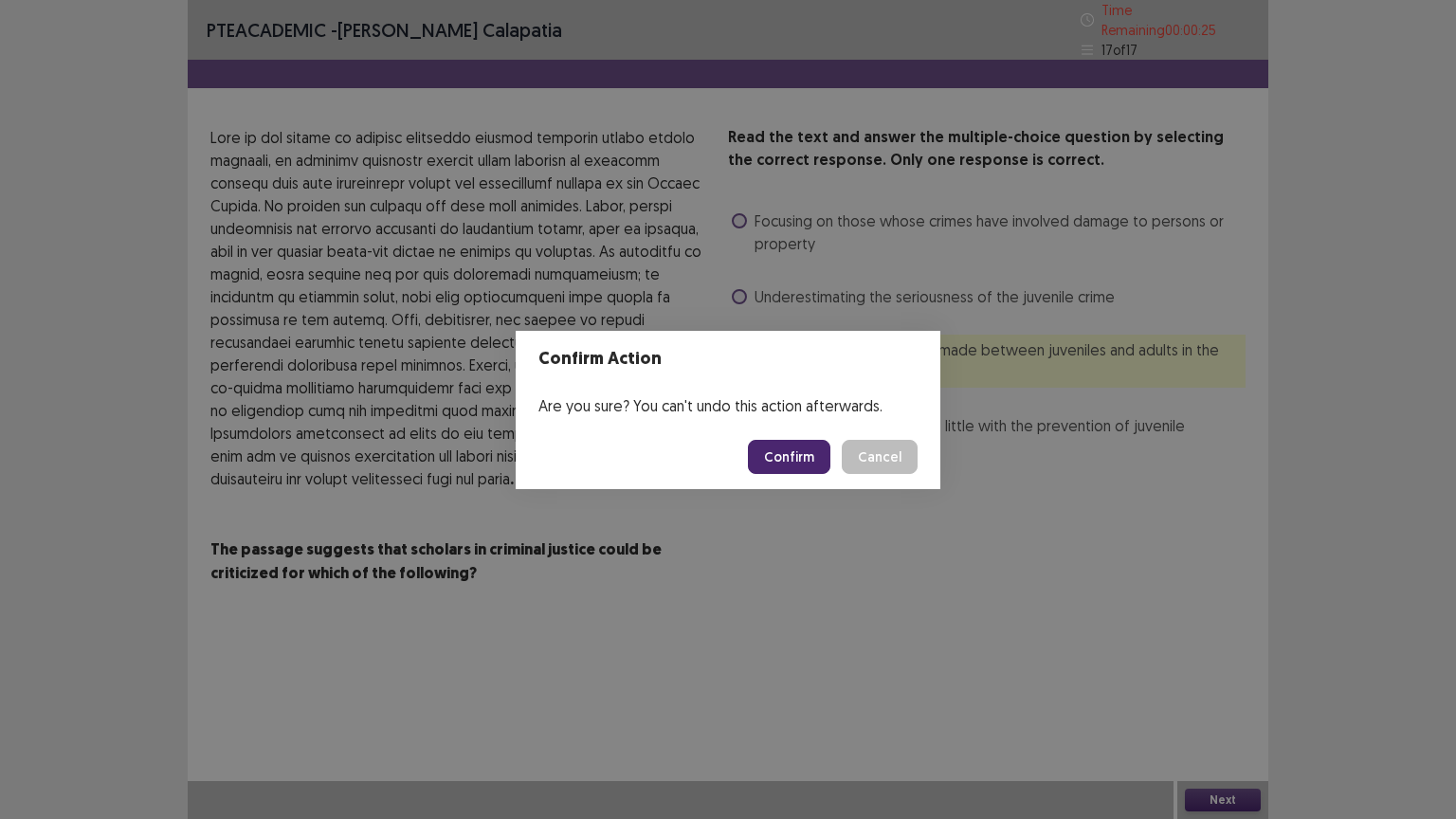
click at [778, 451] on button "Confirm" at bounding box center [790, 456] width 83 height 34
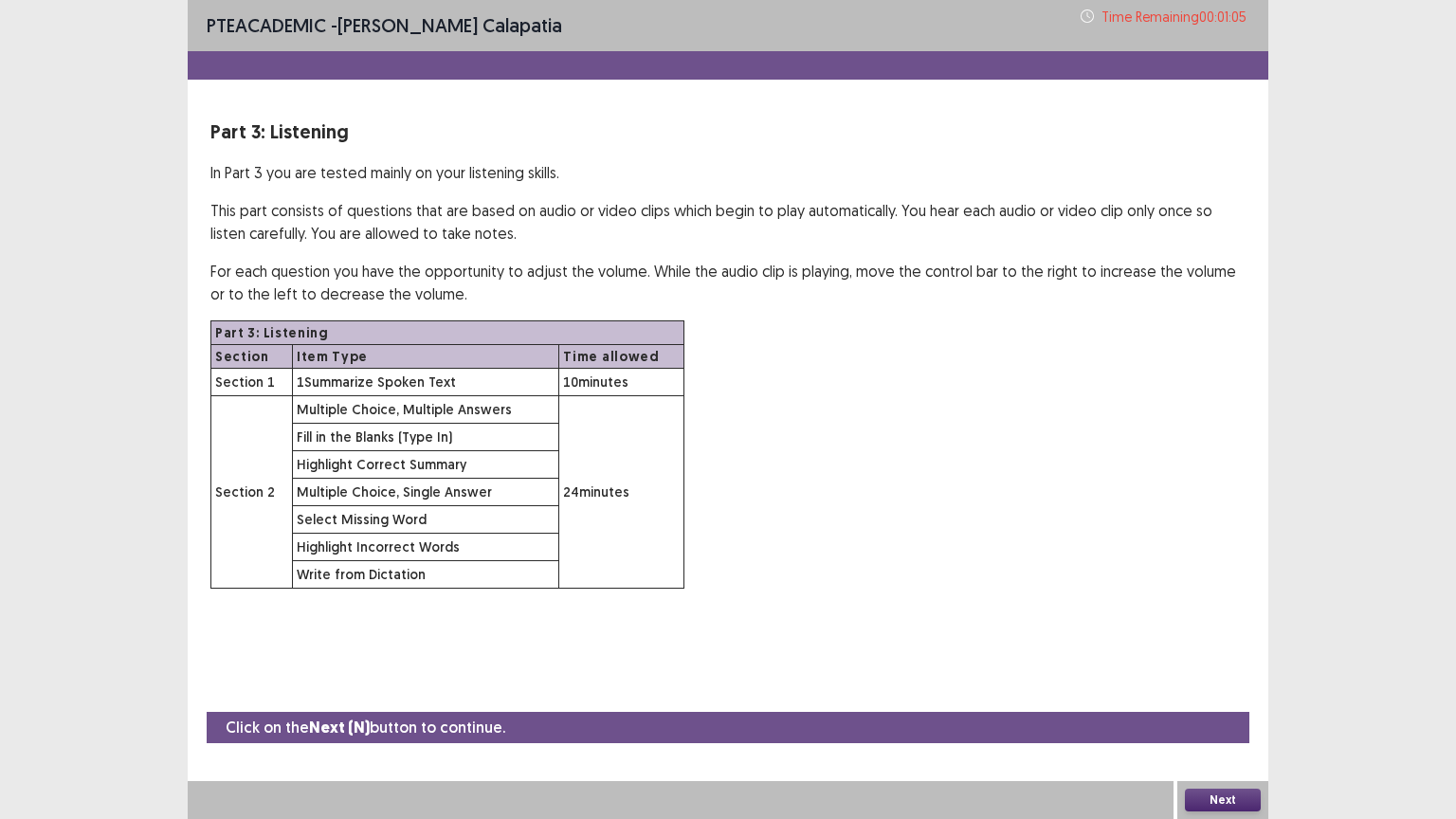
click at [1247, 641] on button "Next" at bounding box center [1222, 800] width 76 height 23
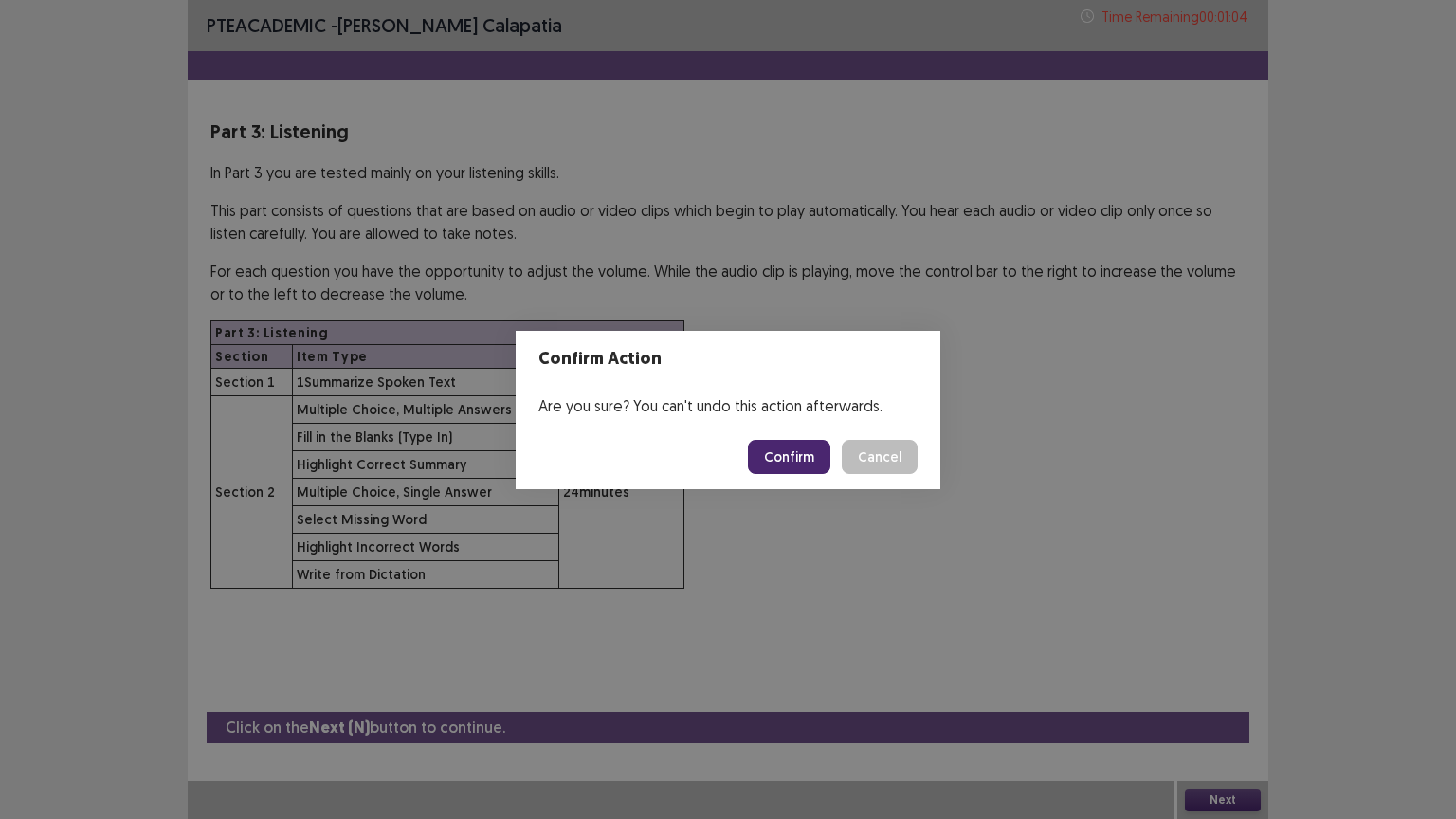
click at [824, 451] on button "Confirm" at bounding box center [790, 456] width 83 height 34
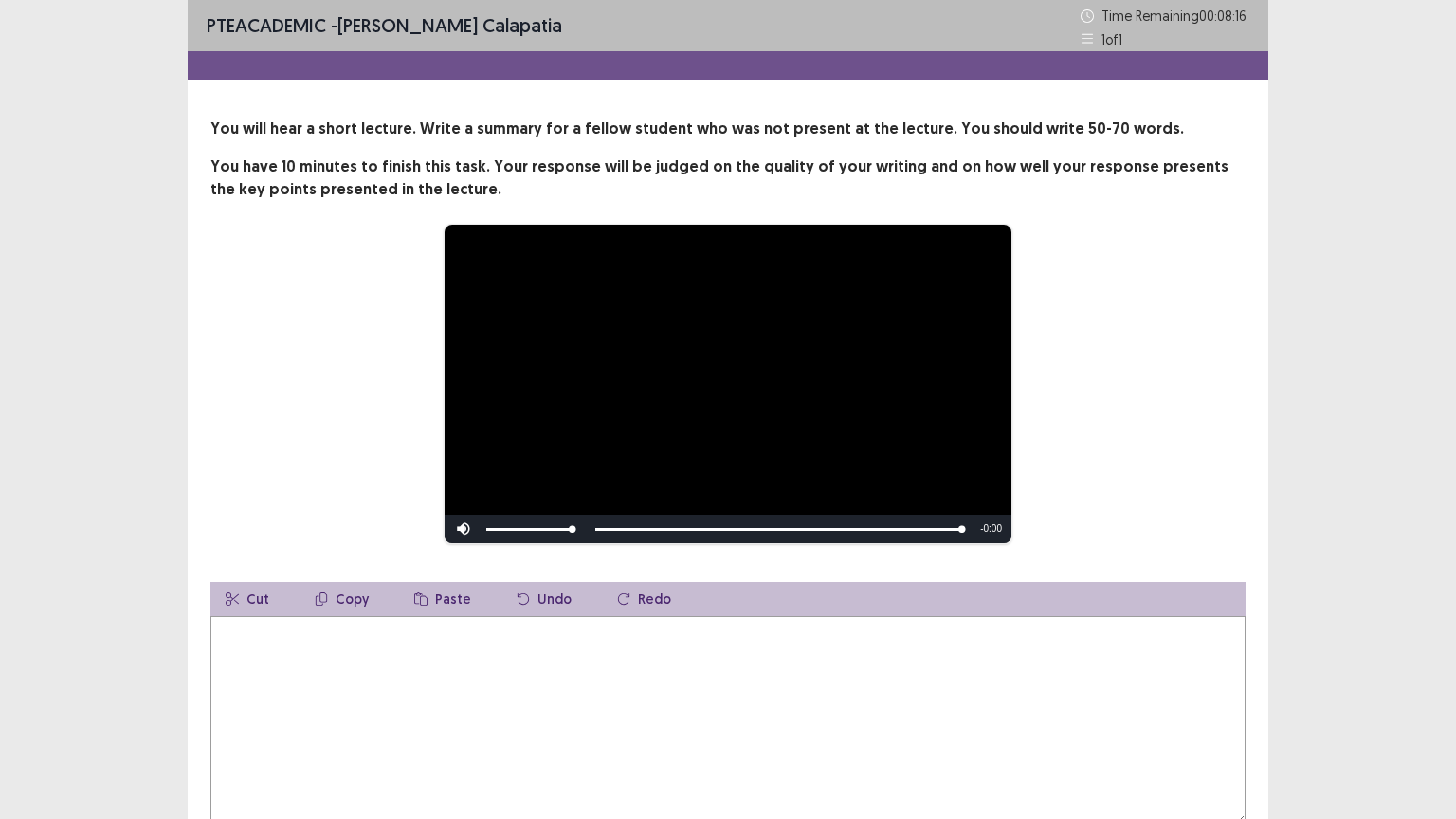
scroll to position [123, 0]
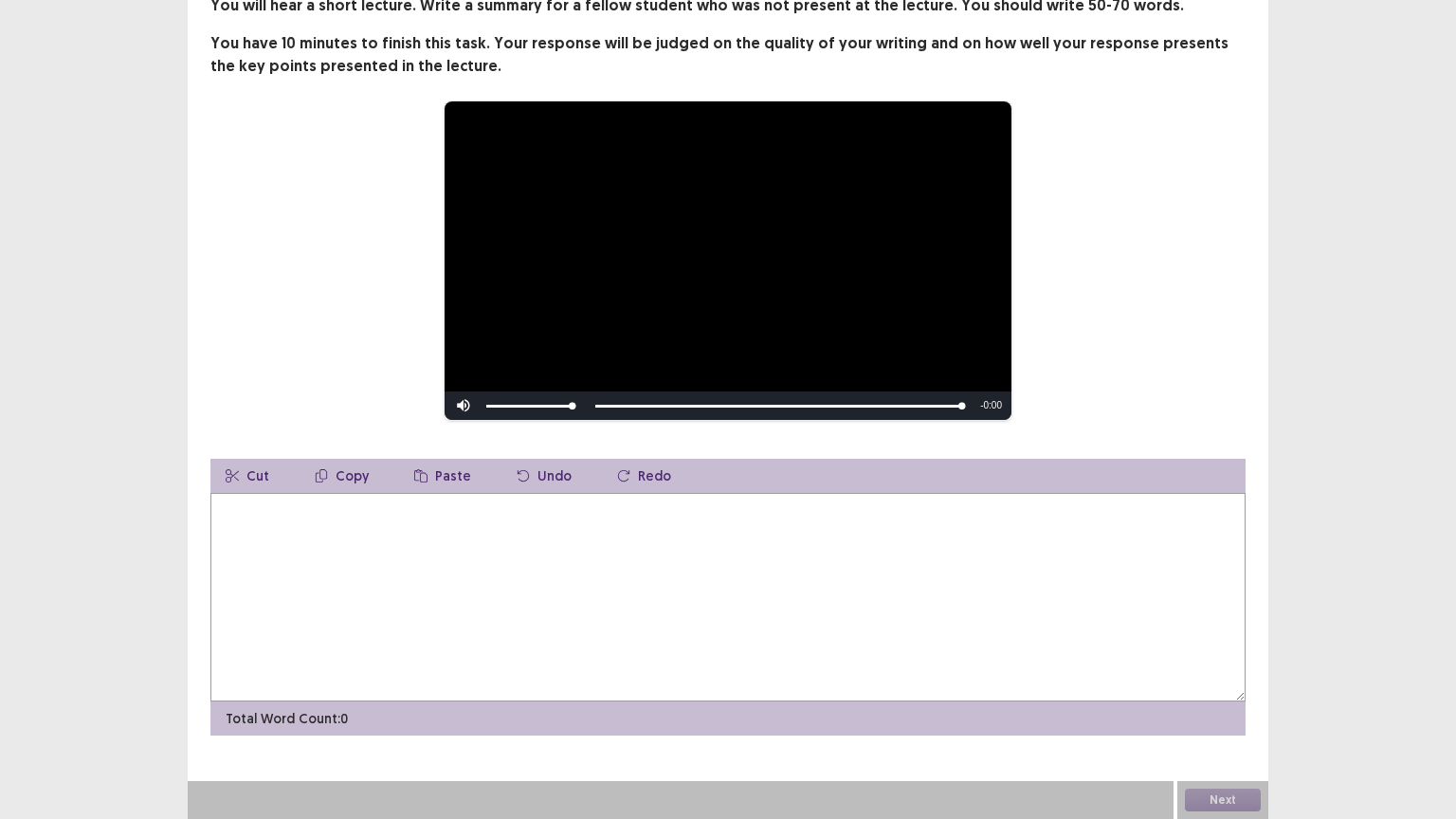
click at [303, 526] on textarea at bounding box center [728, 597] width 1035 height 209
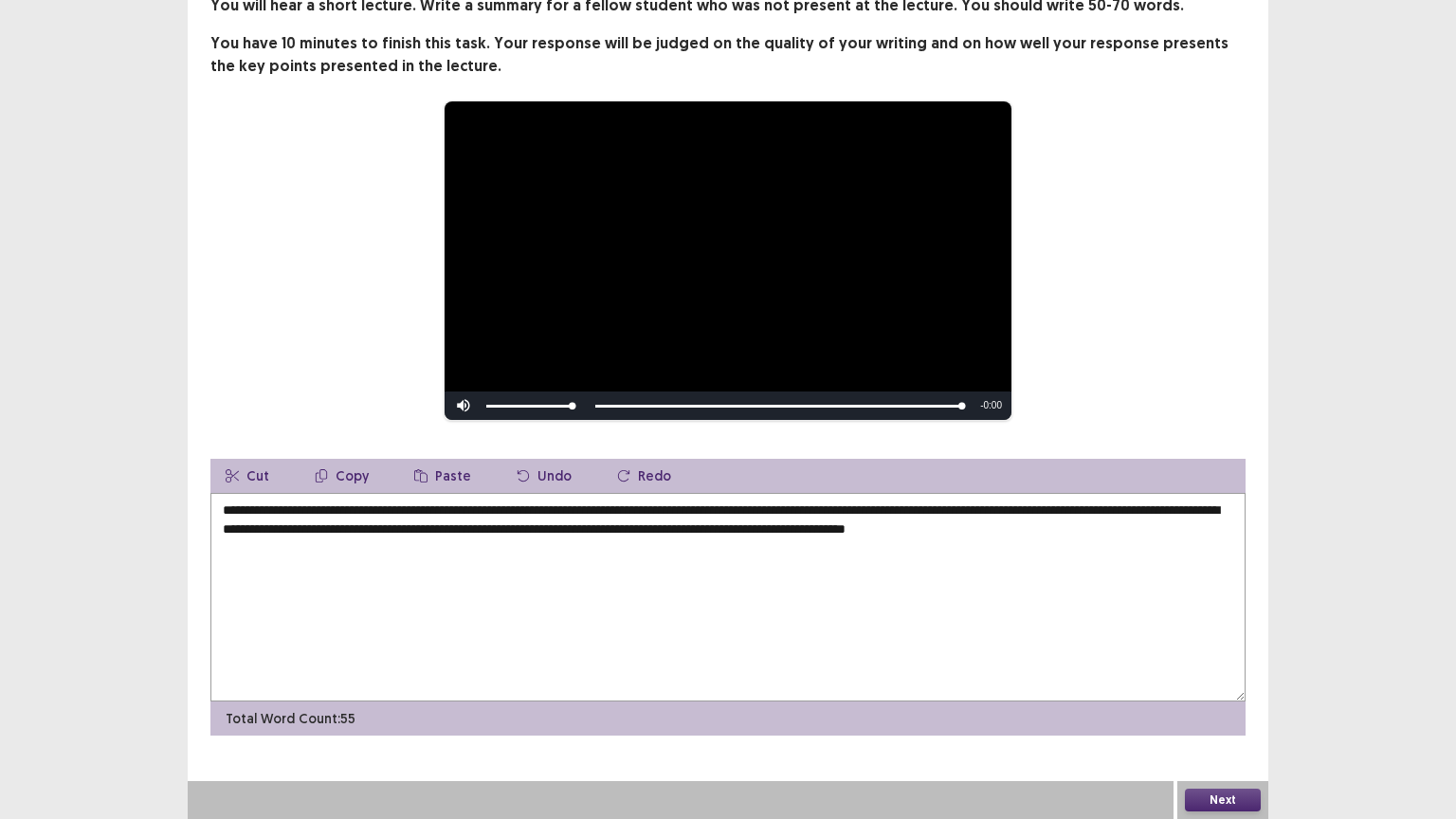
type textarea "**********"
click at [1232, 641] on button "Next" at bounding box center [1222, 800] width 76 height 23
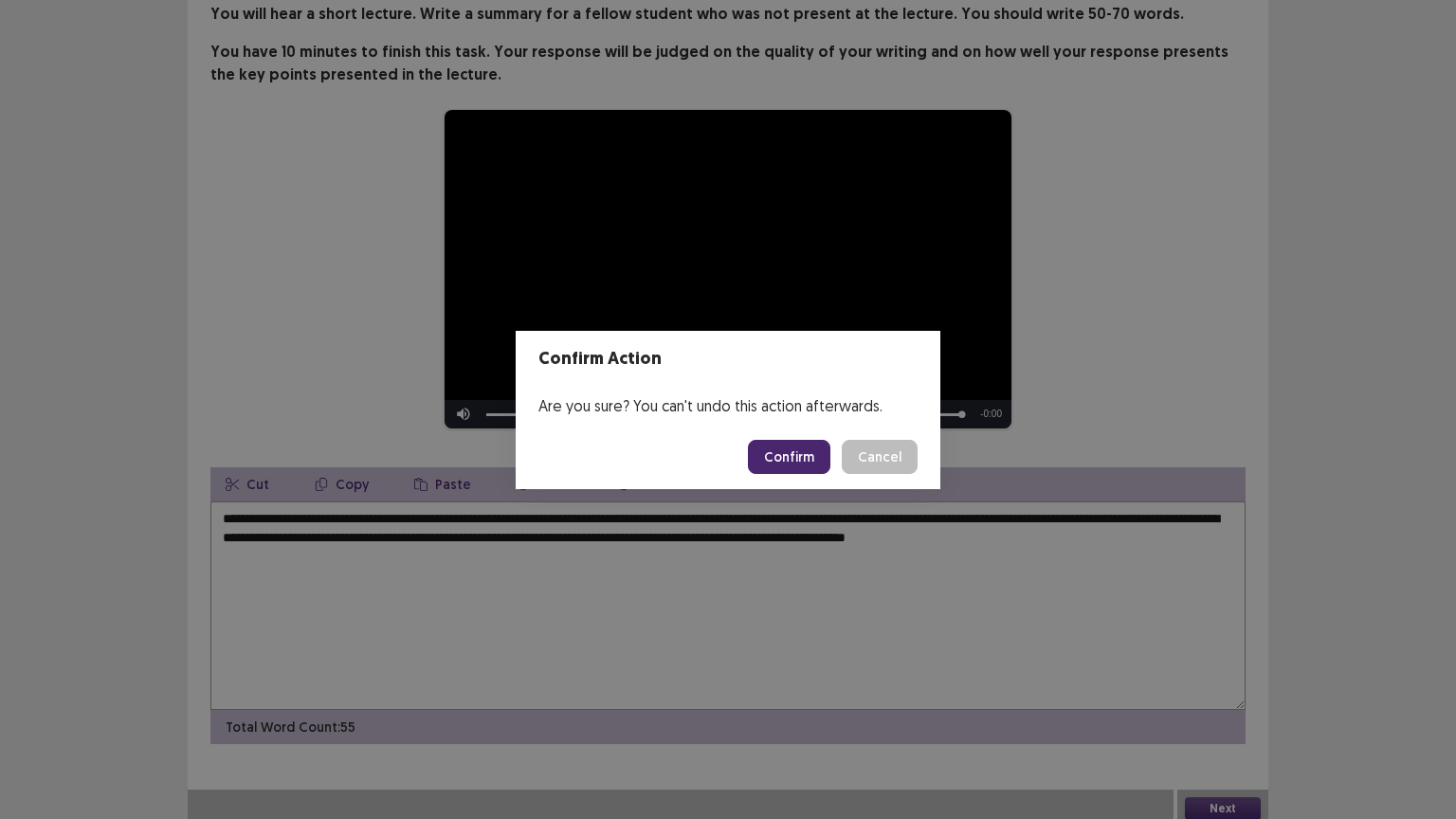
click at [812, 449] on button "Confirm" at bounding box center [790, 456] width 83 height 34
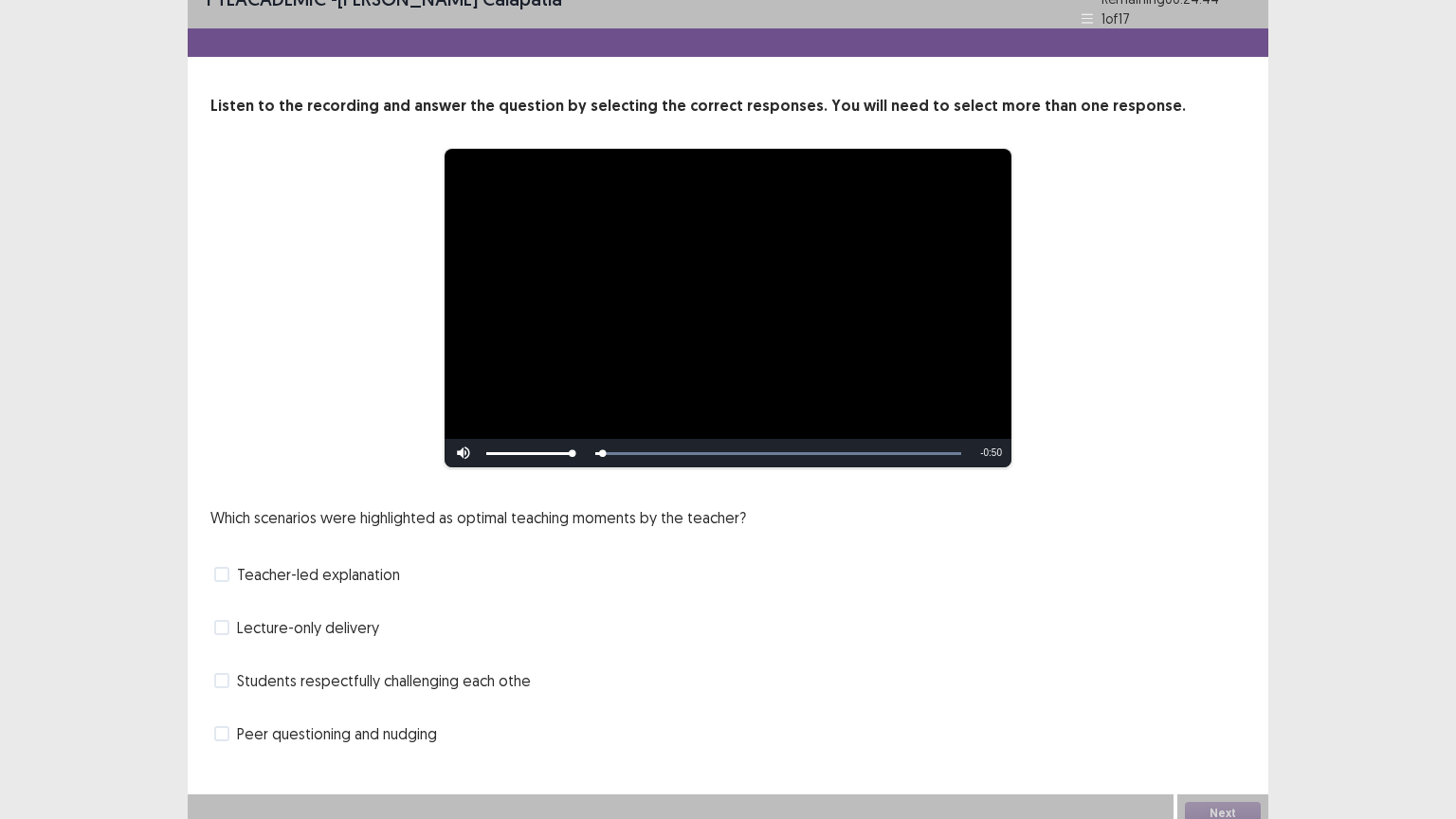
scroll to position [36, 0]
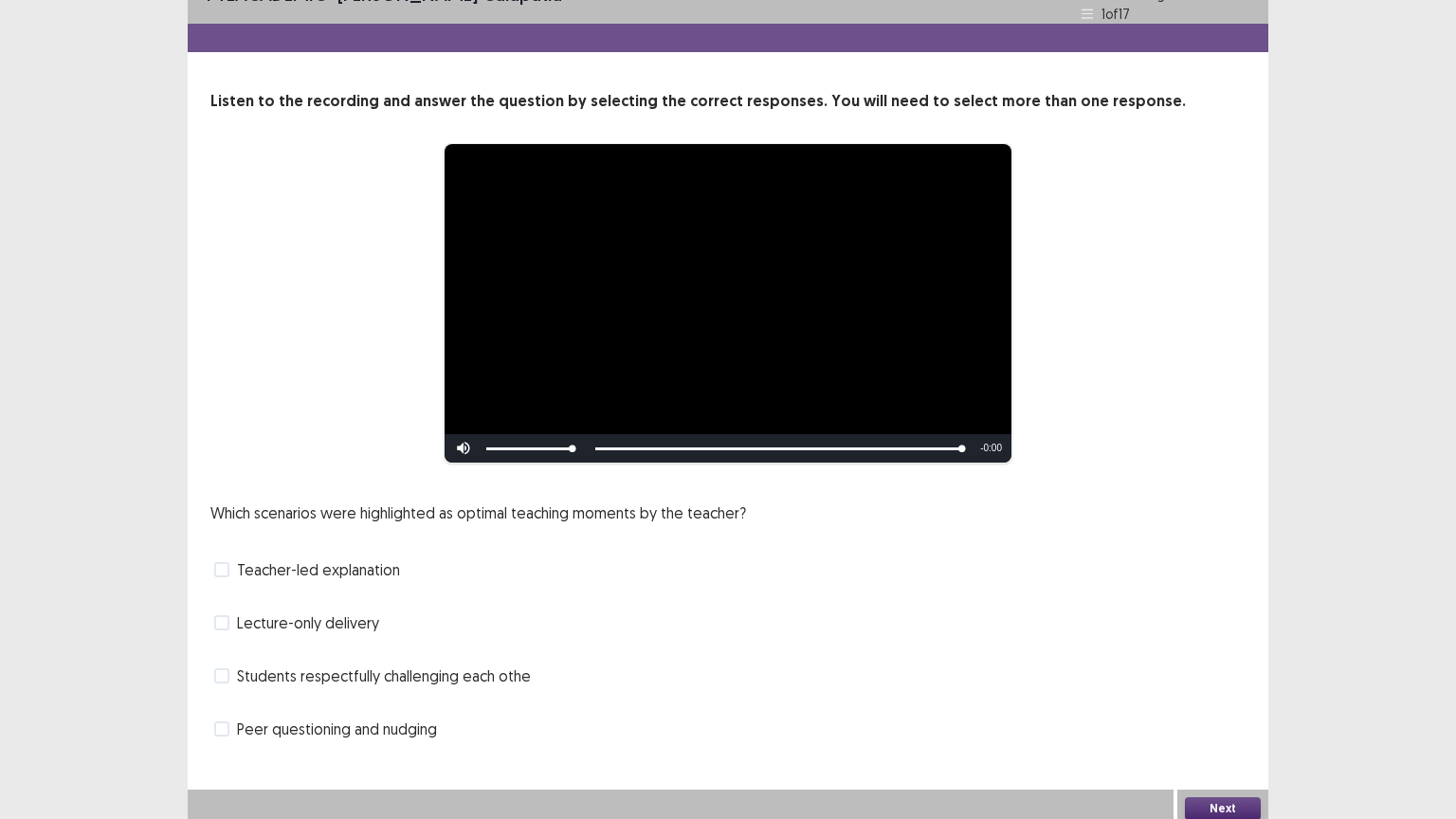
click at [218, 641] on span at bounding box center [221, 729] width 15 height 15
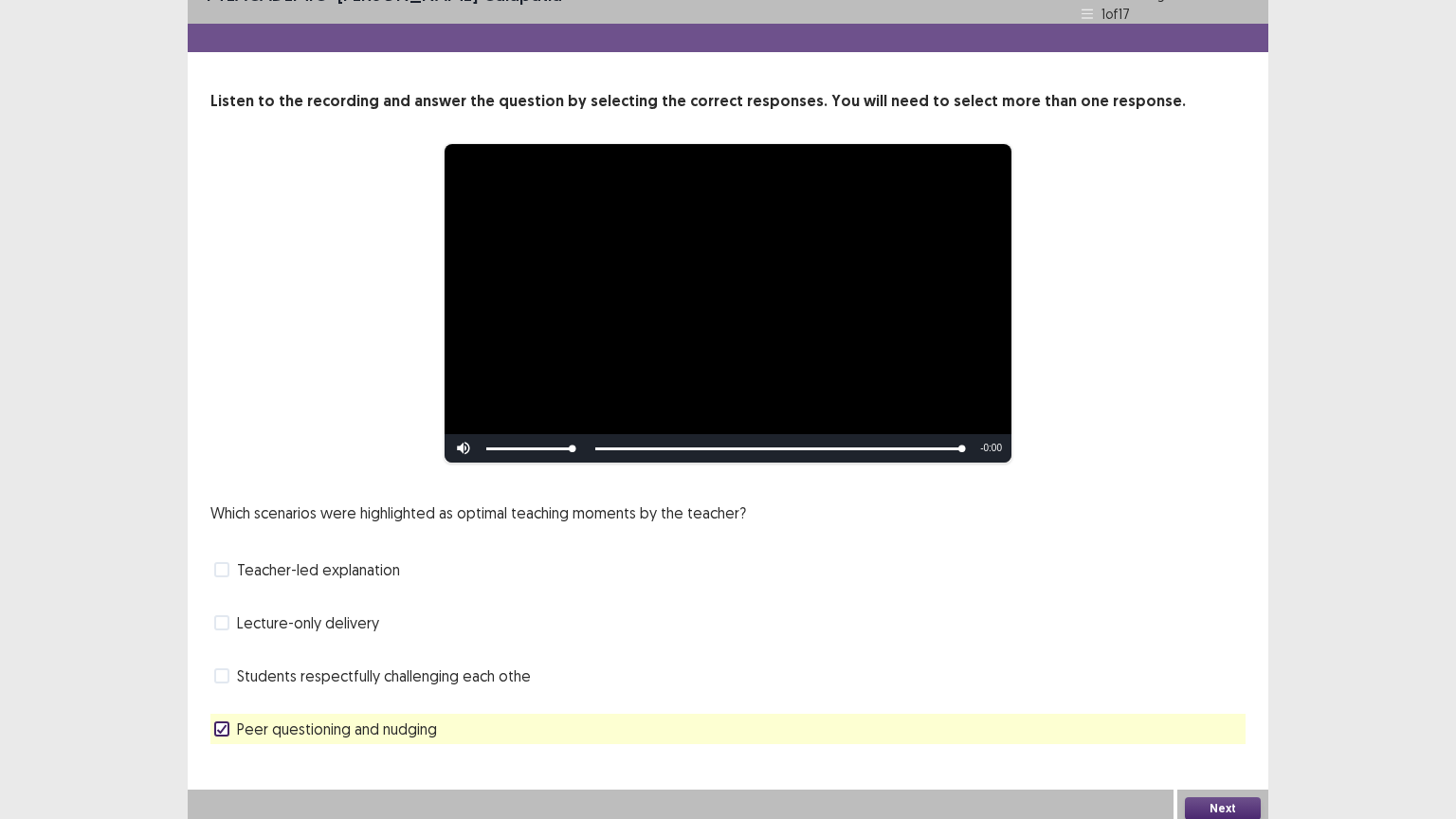
click at [220, 562] on span at bounding box center [221, 570] width 15 height 15
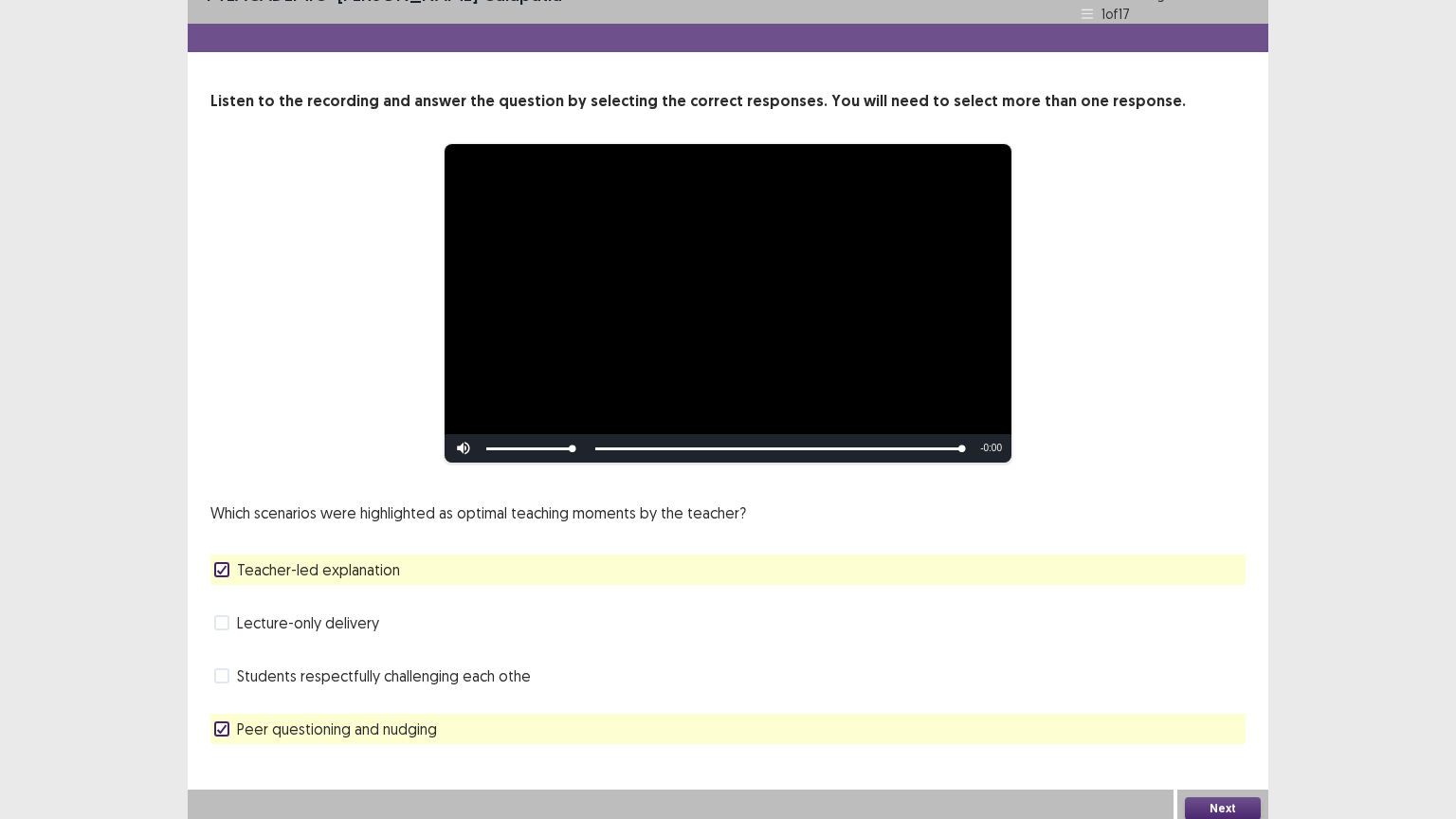
click at [220, 565] on icon at bounding box center [221, 570] width 12 height 10
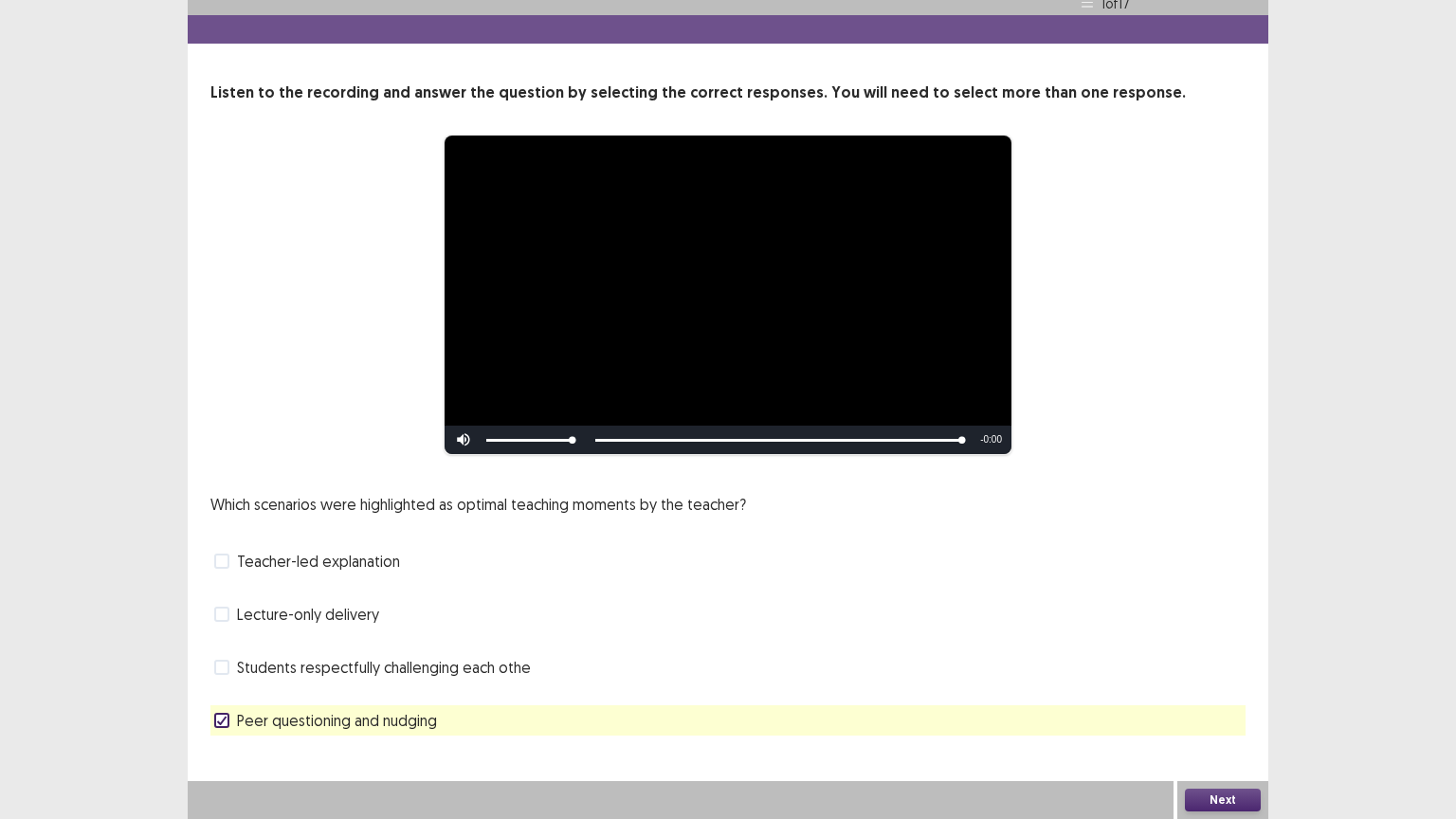
click at [1223, 641] on button "Next" at bounding box center [1222, 800] width 76 height 23
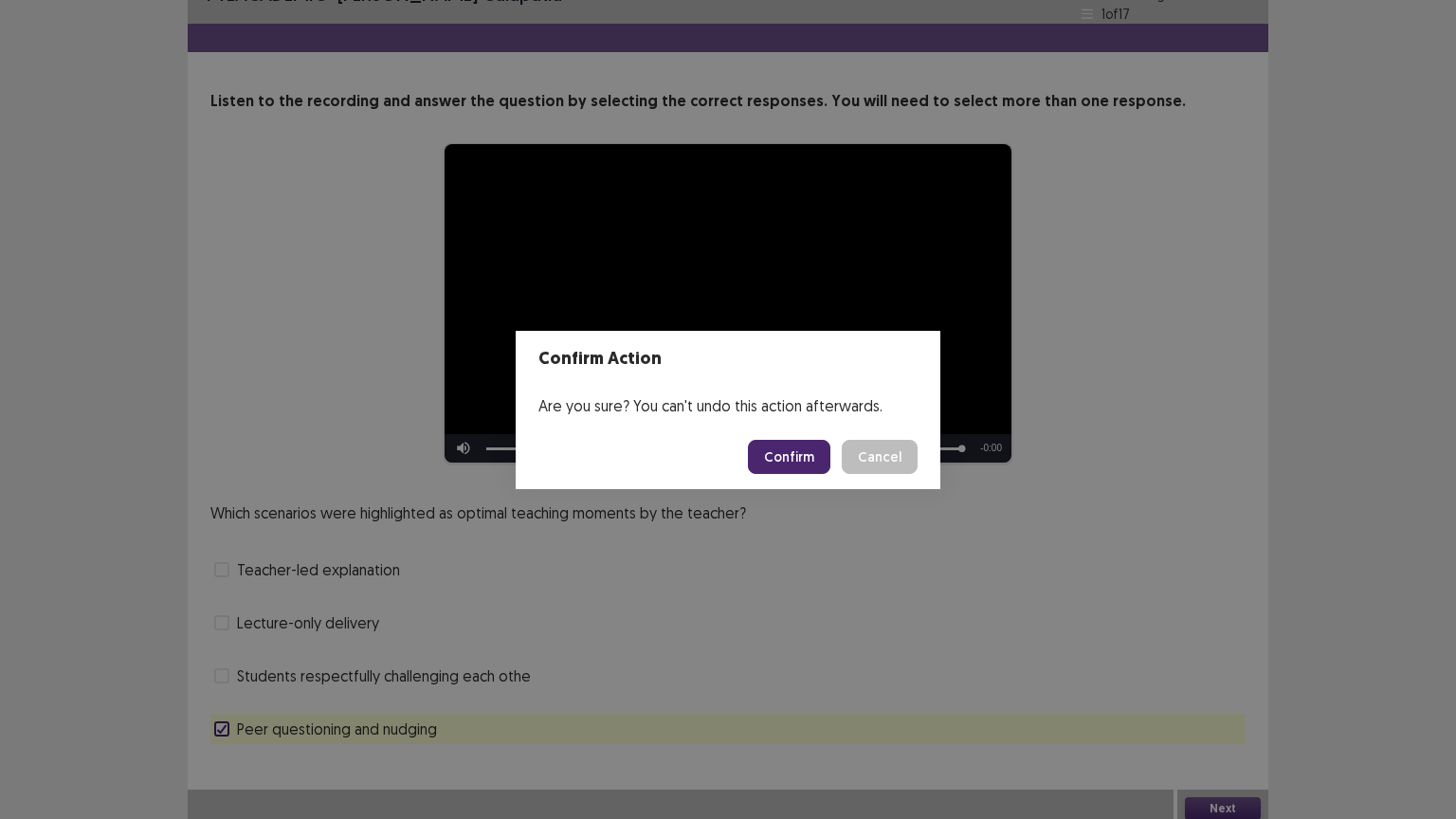
click at [738, 414] on div "Are you sure? You can't undo this action afterwards." at bounding box center [728, 405] width 425 height 38
click at [753, 440] on footer "Confirm Cancel" at bounding box center [728, 456] width 425 height 64
click at [769, 455] on button "Confirm" at bounding box center [790, 456] width 83 height 34
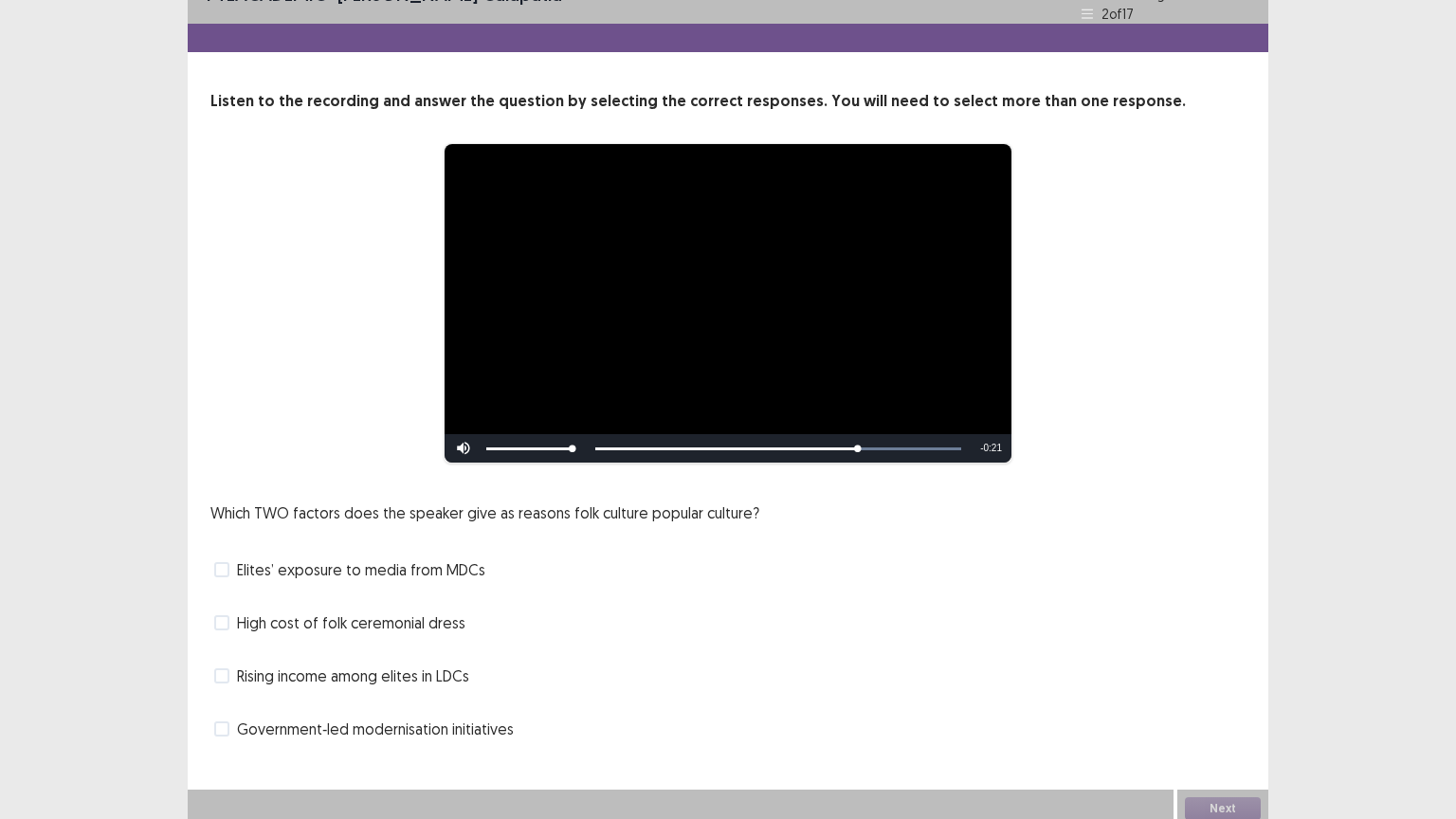
click at [220, 562] on span at bounding box center [221, 570] width 15 height 15
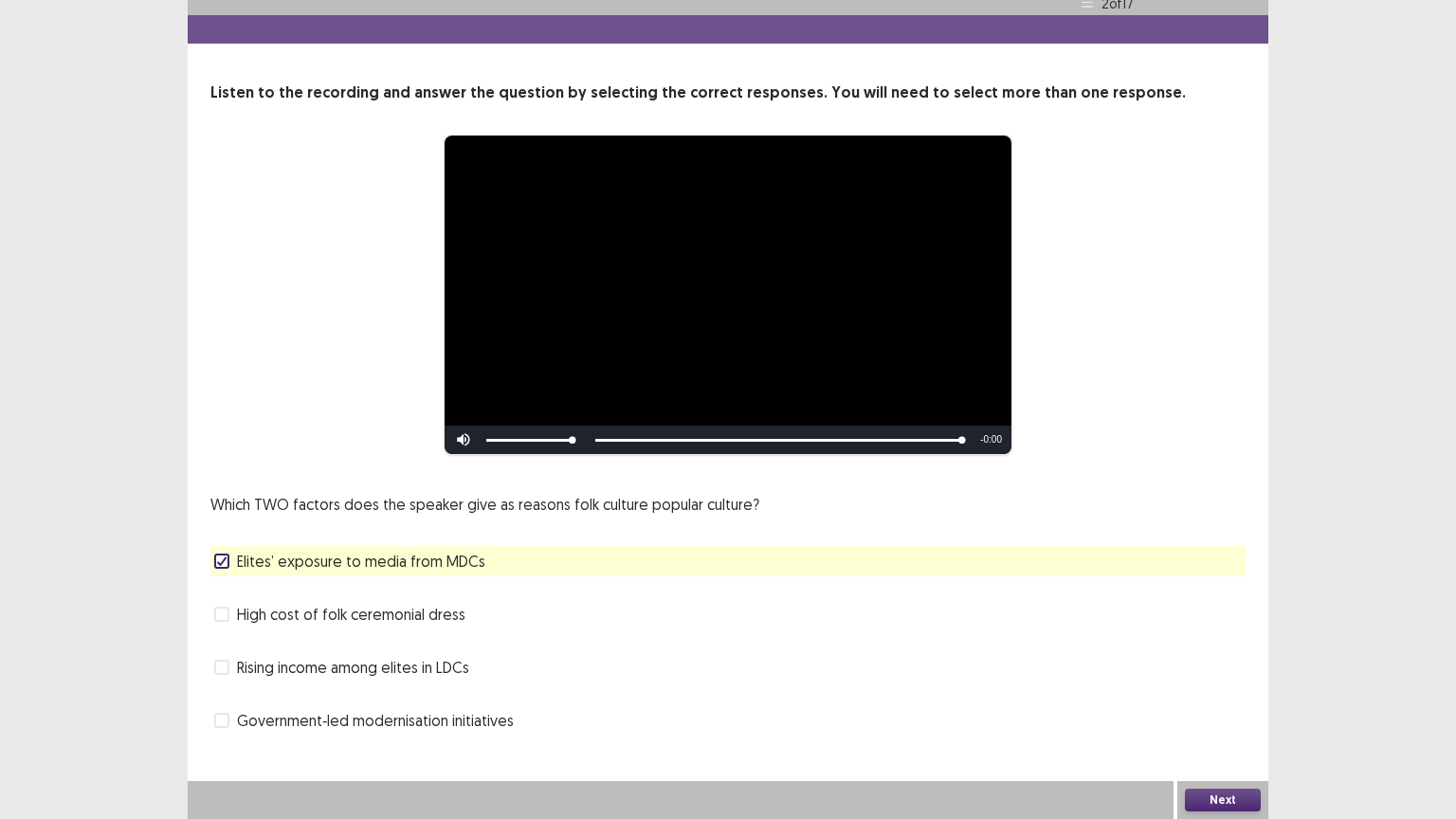
click at [1197, 641] on button "Next" at bounding box center [1222, 800] width 76 height 23
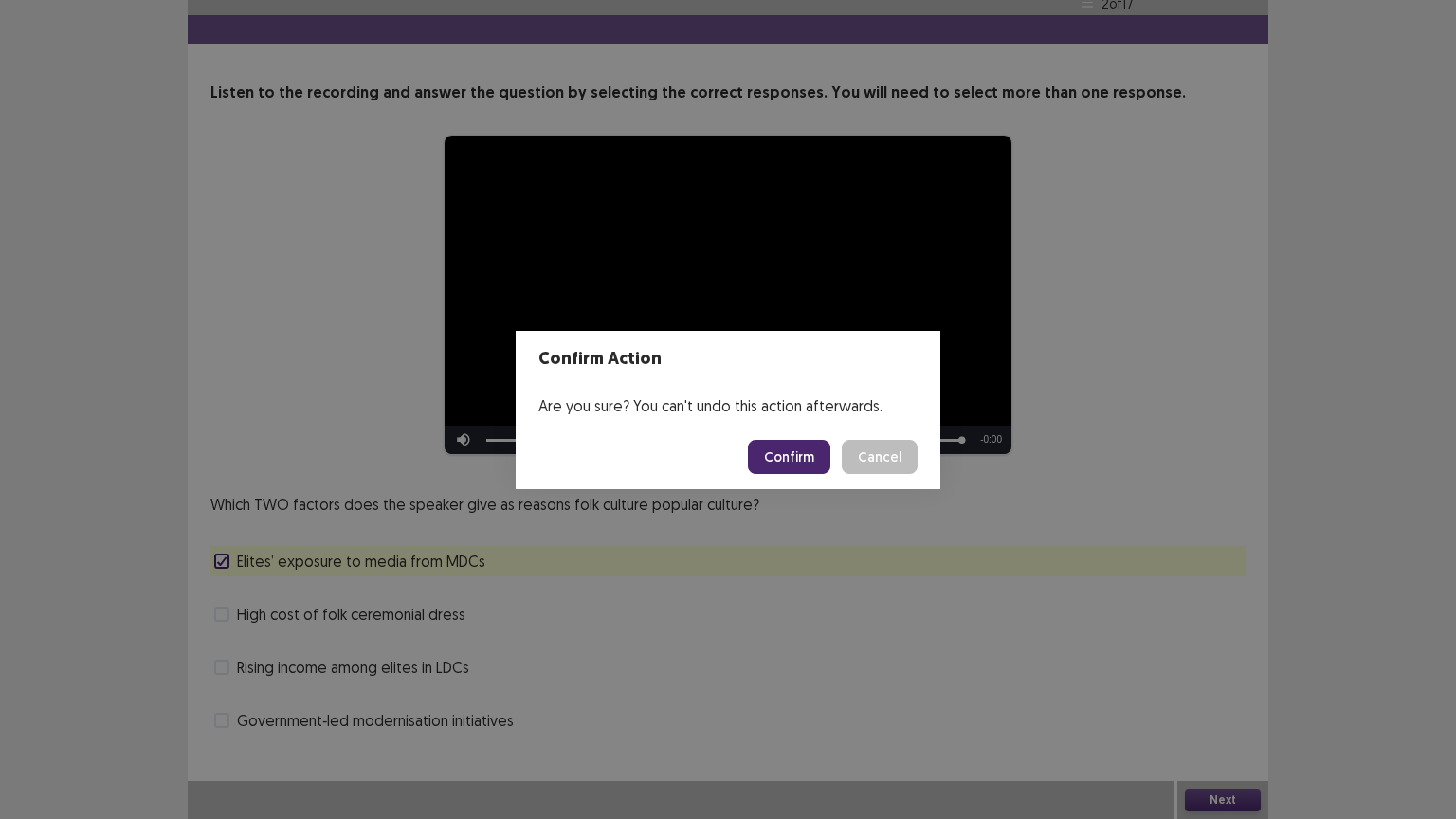
click at [825, 458] on button "Confirm" at bounding box center [790, 456] width 83 height 34
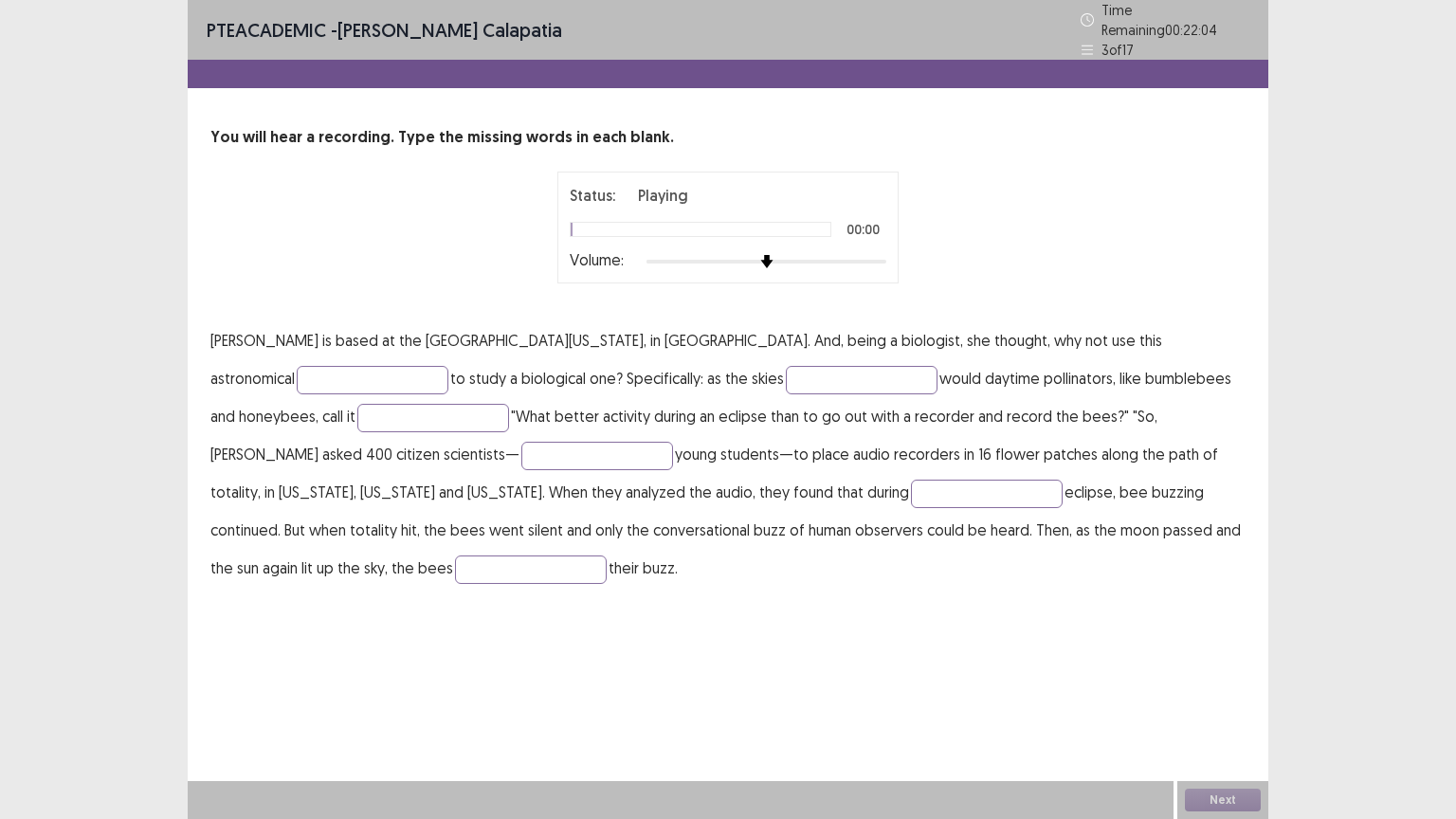
click at [1323, 219] on div "PTE academic - [PERSON_NAME] calapatia Time Remaining 00 : 22 : 04 3 of 17 You …" at bounding box center [728, 409] width 1456 height 819
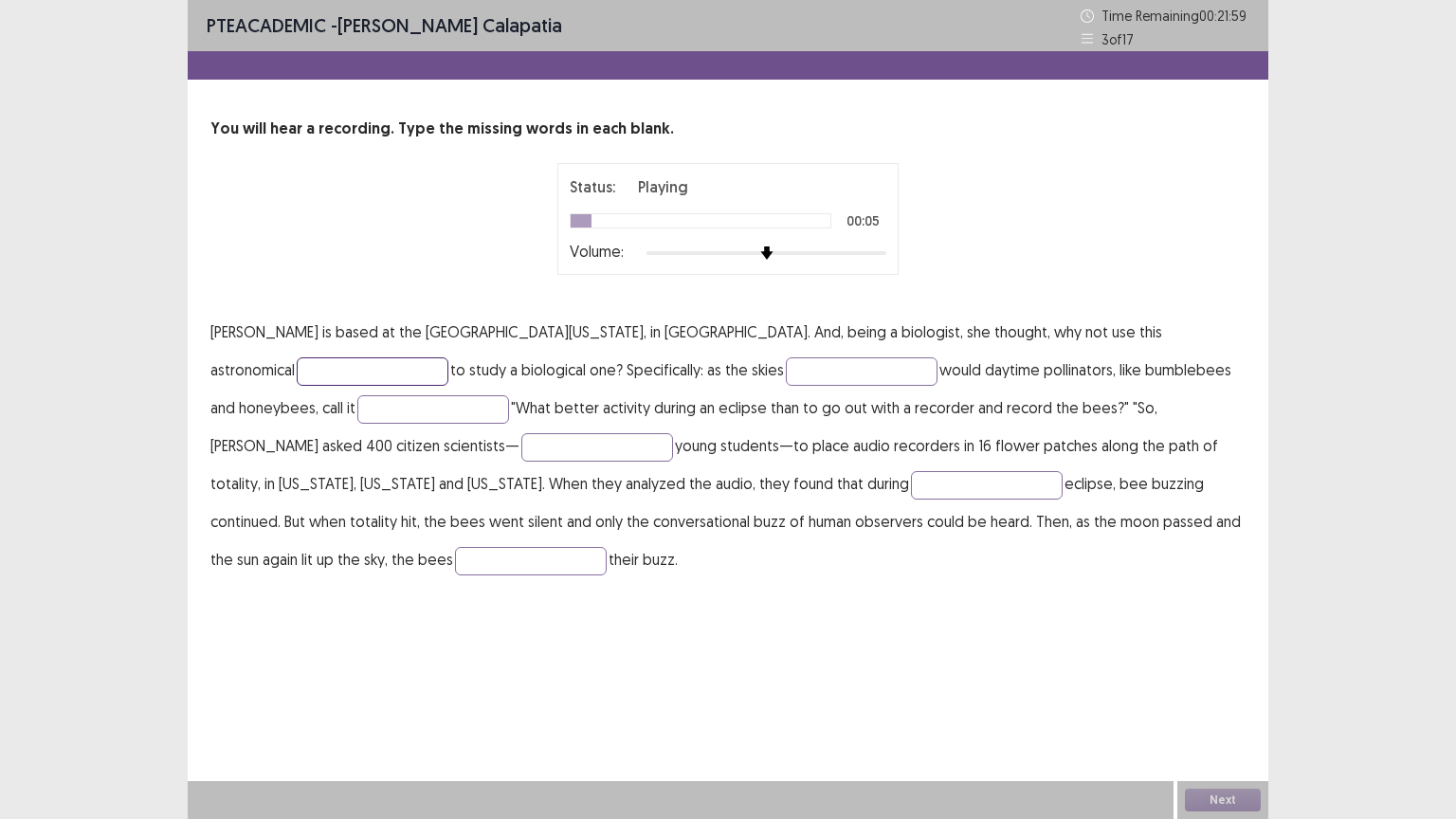
click at [449, 357] on input "text" at bounding box center [373, 371] width 152 height 29
type input "*********"
click at [786, 374] on input "text" at bounding box center [862, 371] width 152 height 29
click at [357, 403] on input "text" at bounding box center [433, 409] width 152 height 29
type input "*****"
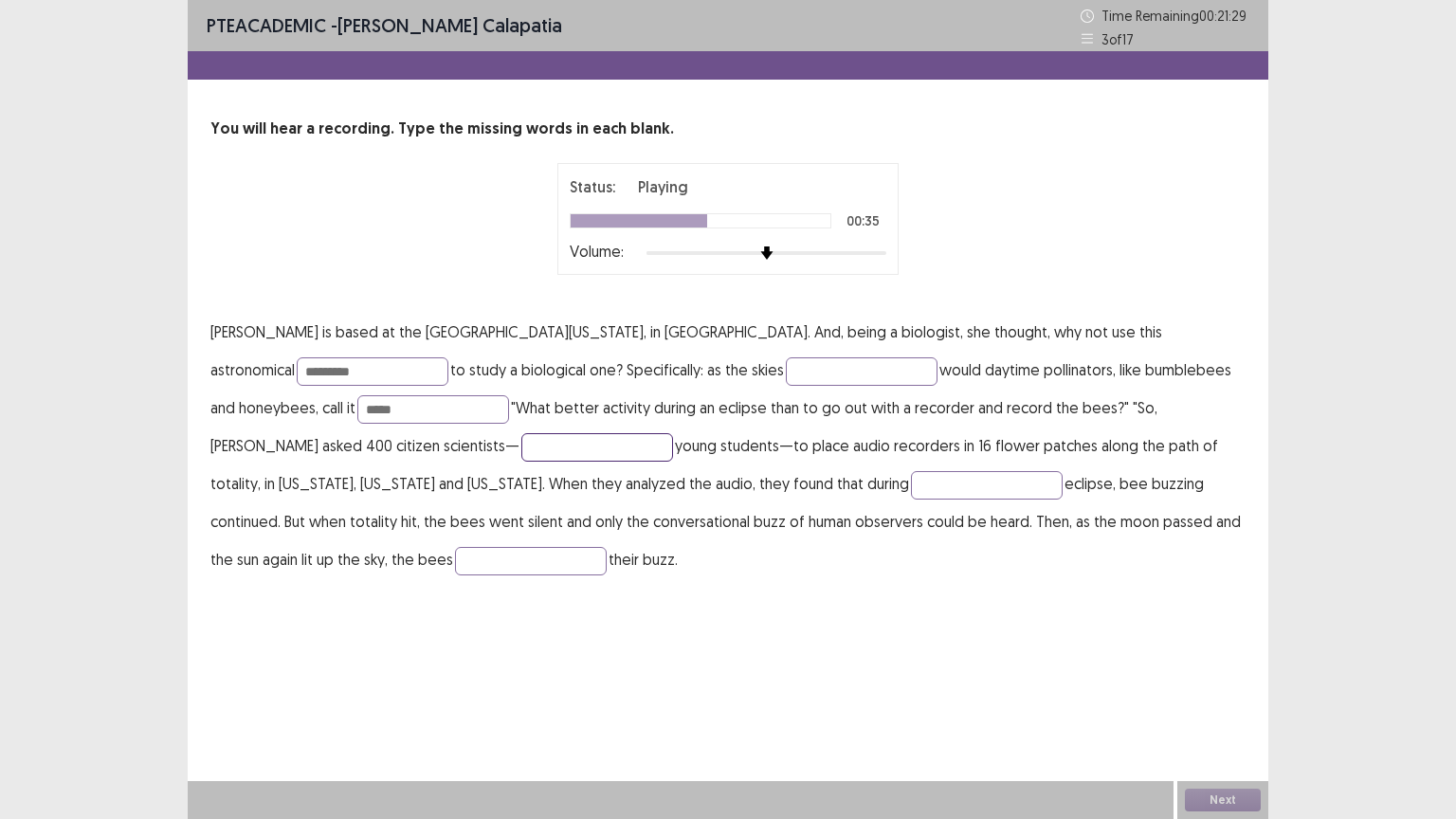
click at [521, 451] on input "text" at bounding box center [597, 448] width 152 height 29
type input "*********"
click at [911, 489] on input "text" at bounding box center [987, 485] width 152 height 29
type input "*******"
click at [607, 547] on input "text" at bounding box center [532, 561] width 152 height 29
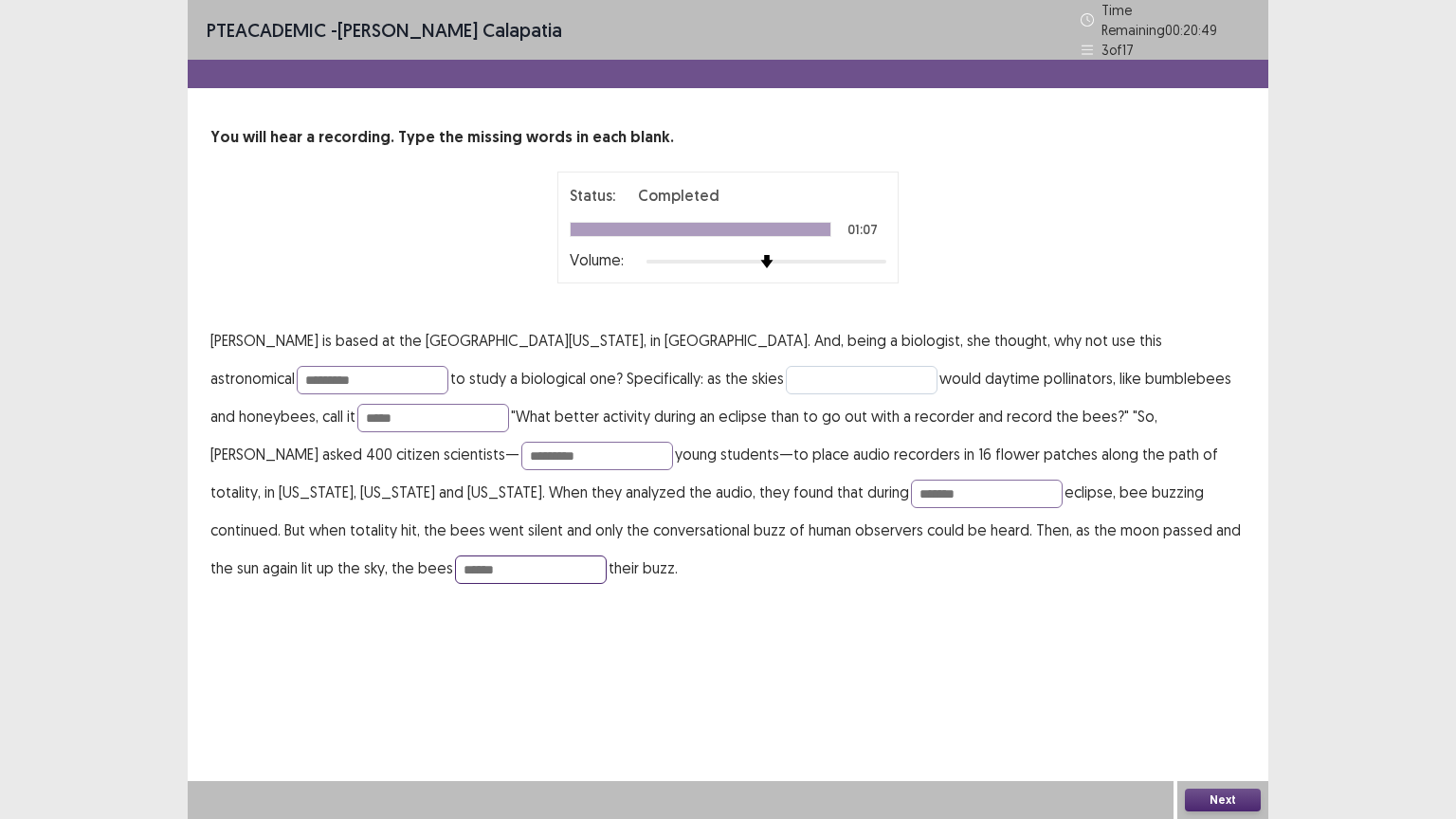
type input "******"
click at [786, 368] on input "text" at bounding box center [862, 380] width 152 height 29
type input "*****"
click at [1250, 641] on button "Next" at bounding box center [1222, 800] width 76 height 23
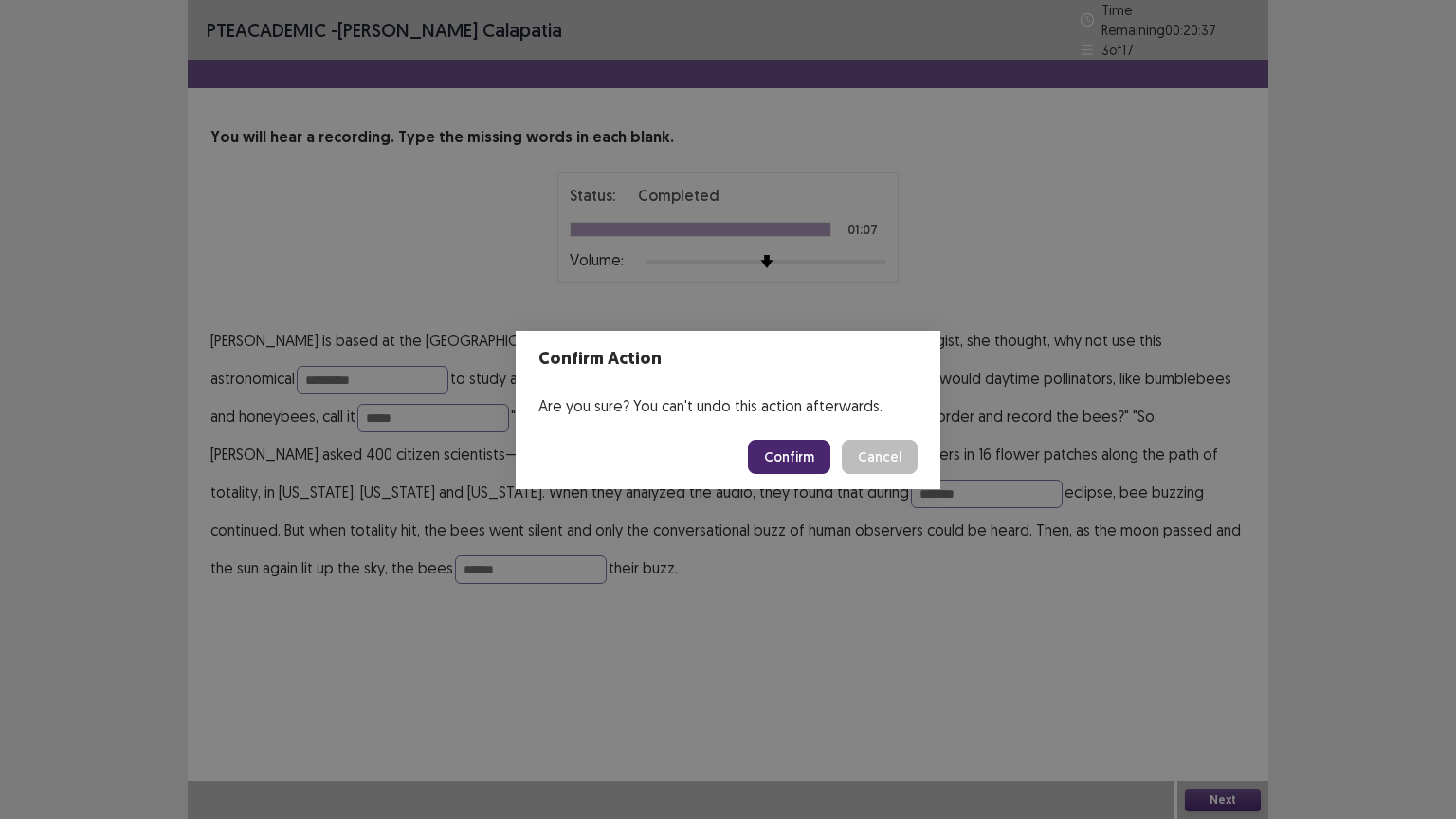
click at [791, 462] on button "Confirm" at bounding box center [790, 456] width 83 height 34
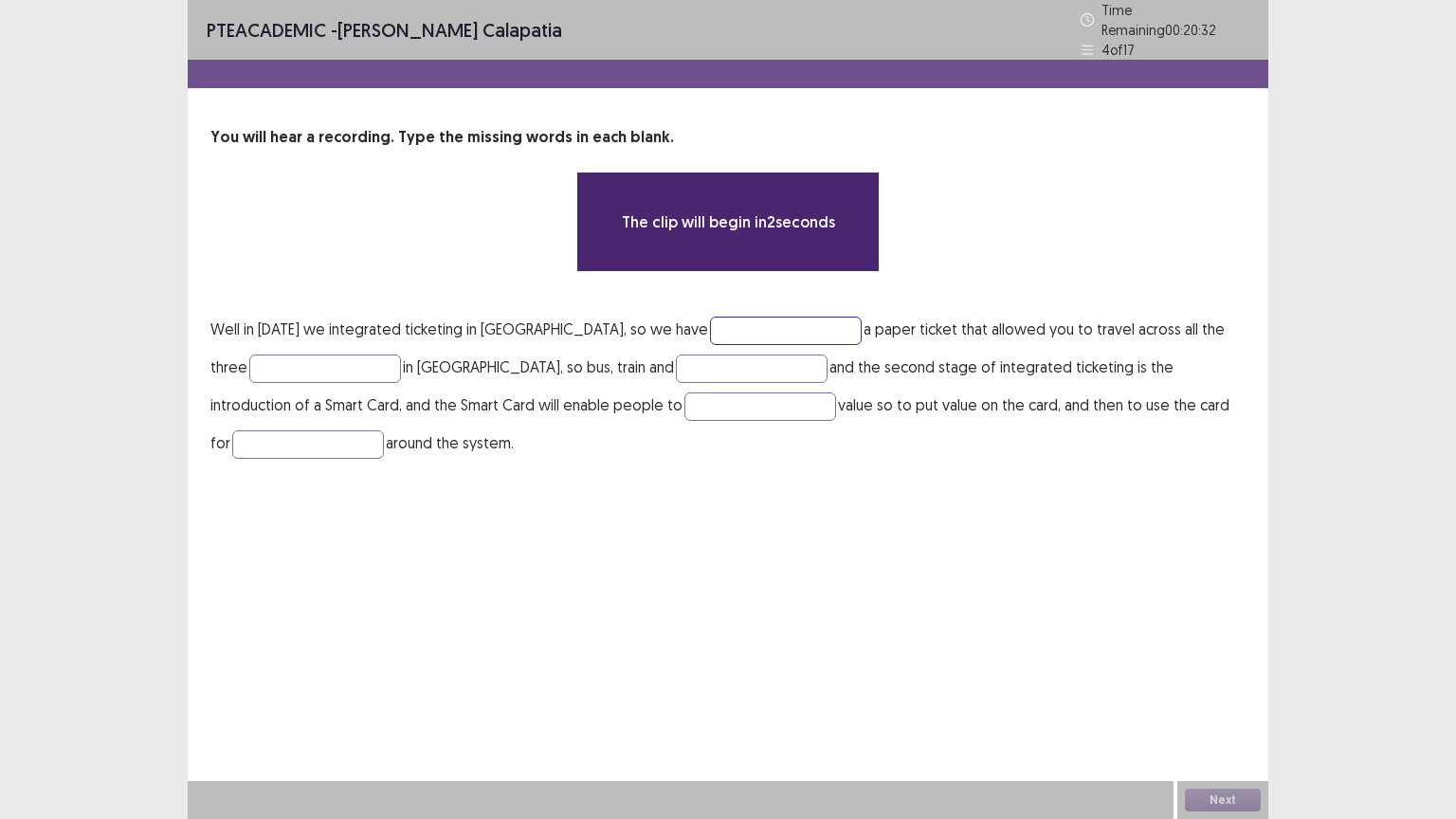
click at [724, 320] on input "text" at bounding box center [786, 331] width 152 height 29
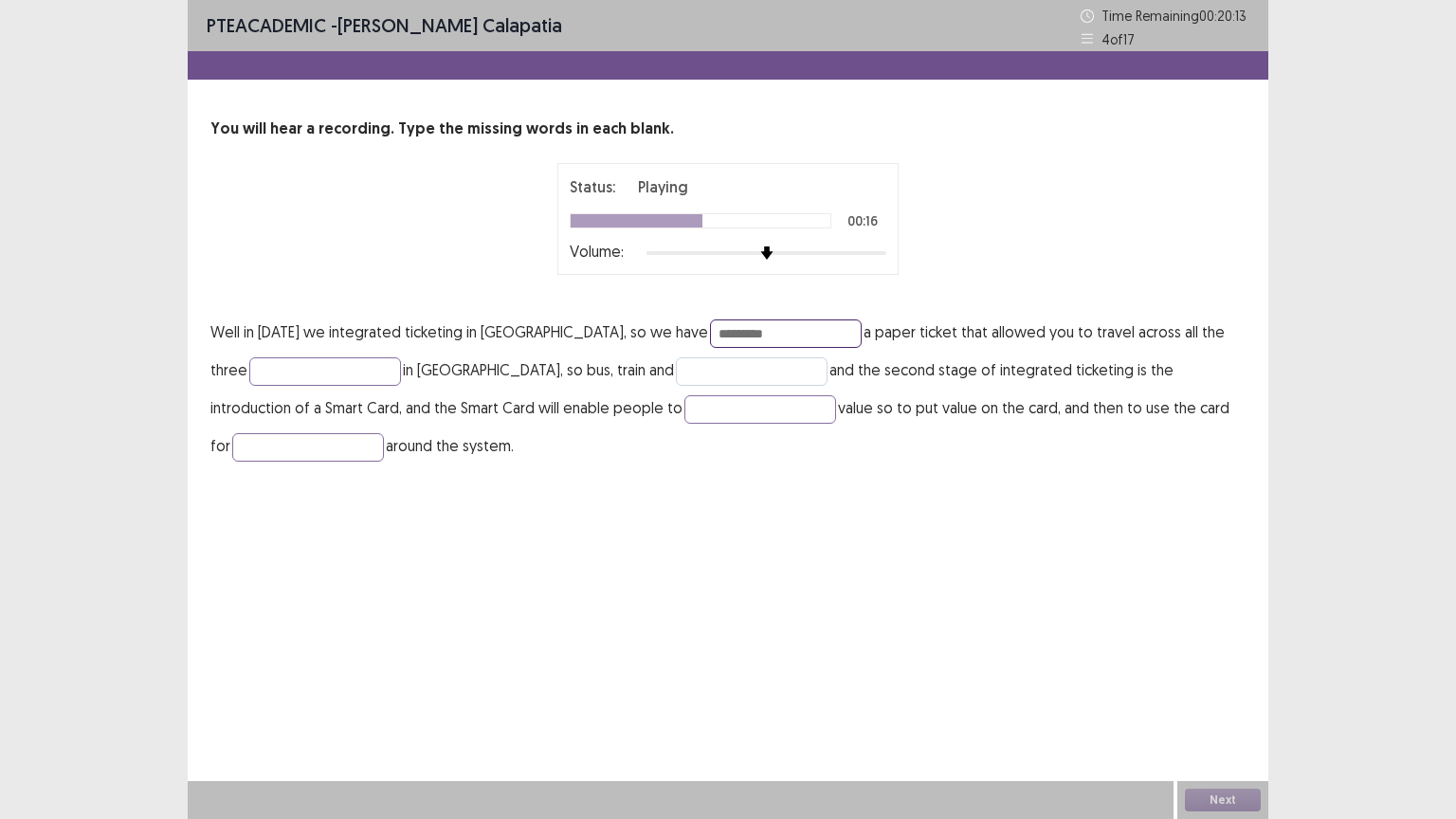
type input "*********"
click at [726, 371] on input "text" at bounding box center [752, 371] width 152 height 29
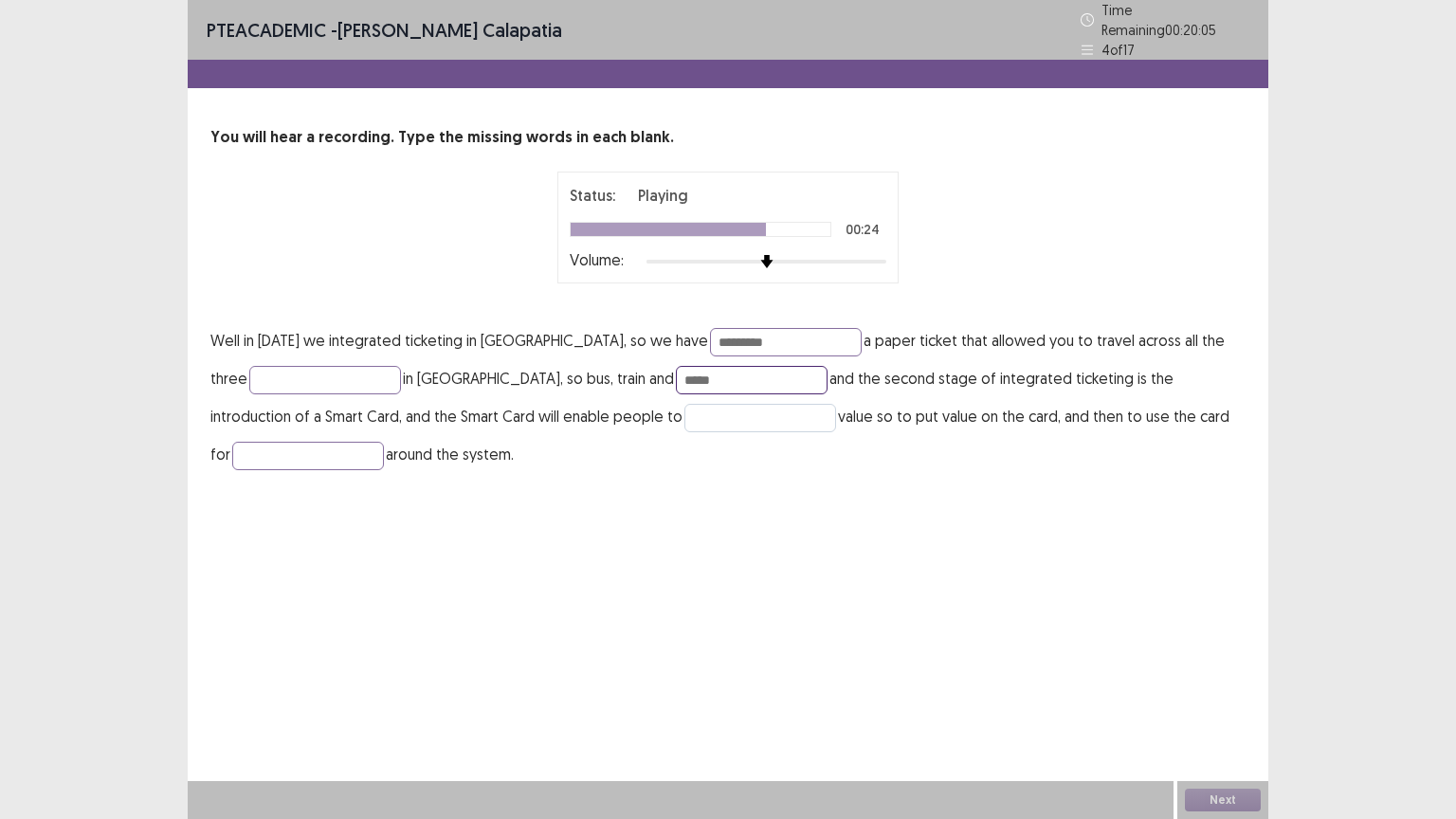
type input "****"
click at [742, 413] on input "text" at bounding box center [761, 418] width 152 height 29
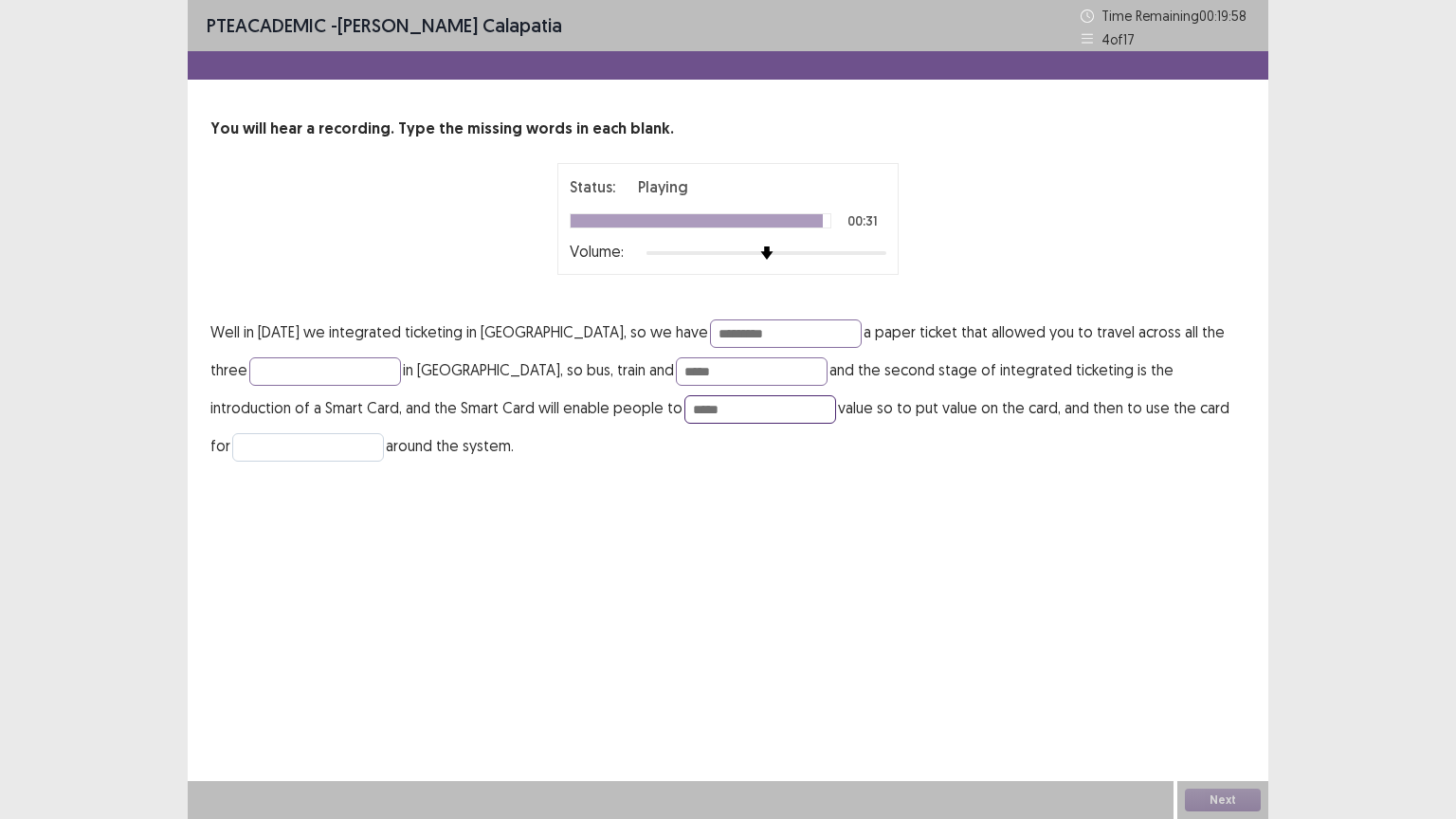
type input "*****"
click at [352, 440] on input "text" at bounding box center [308, 448] width 152 height 29
type input "*********"
click at [315, 372] on input "text" at bounding box center [325, 371] width 152 height 29
type input "****"
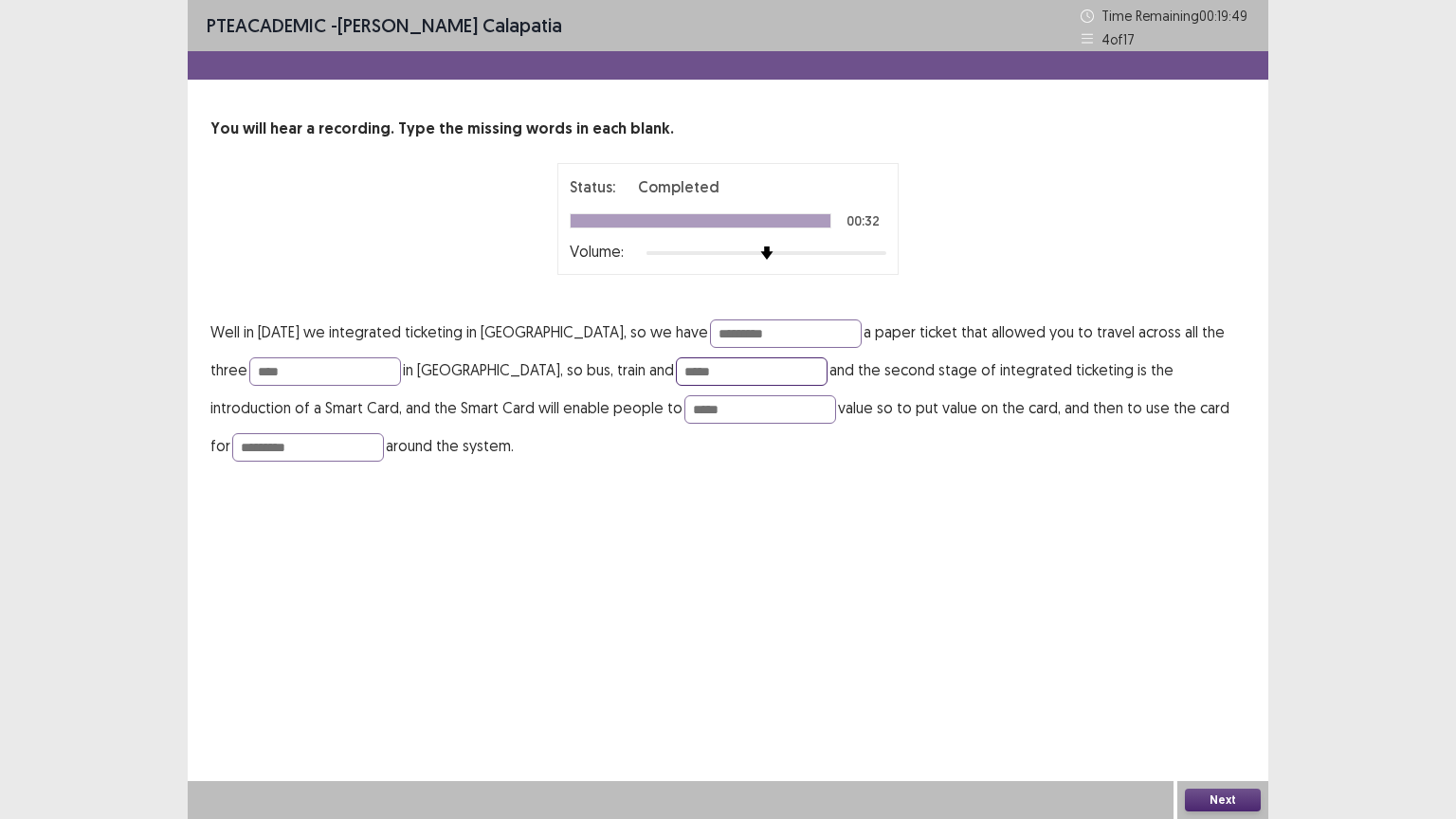
click at [796, 372] on input "****" at bounding box center [752, 371] width 152 height 29
type input "*"
type input "*****"
click at [743, 406] on input "*****" at bounding box center [761, 409] width 152 height 29
type input "******"
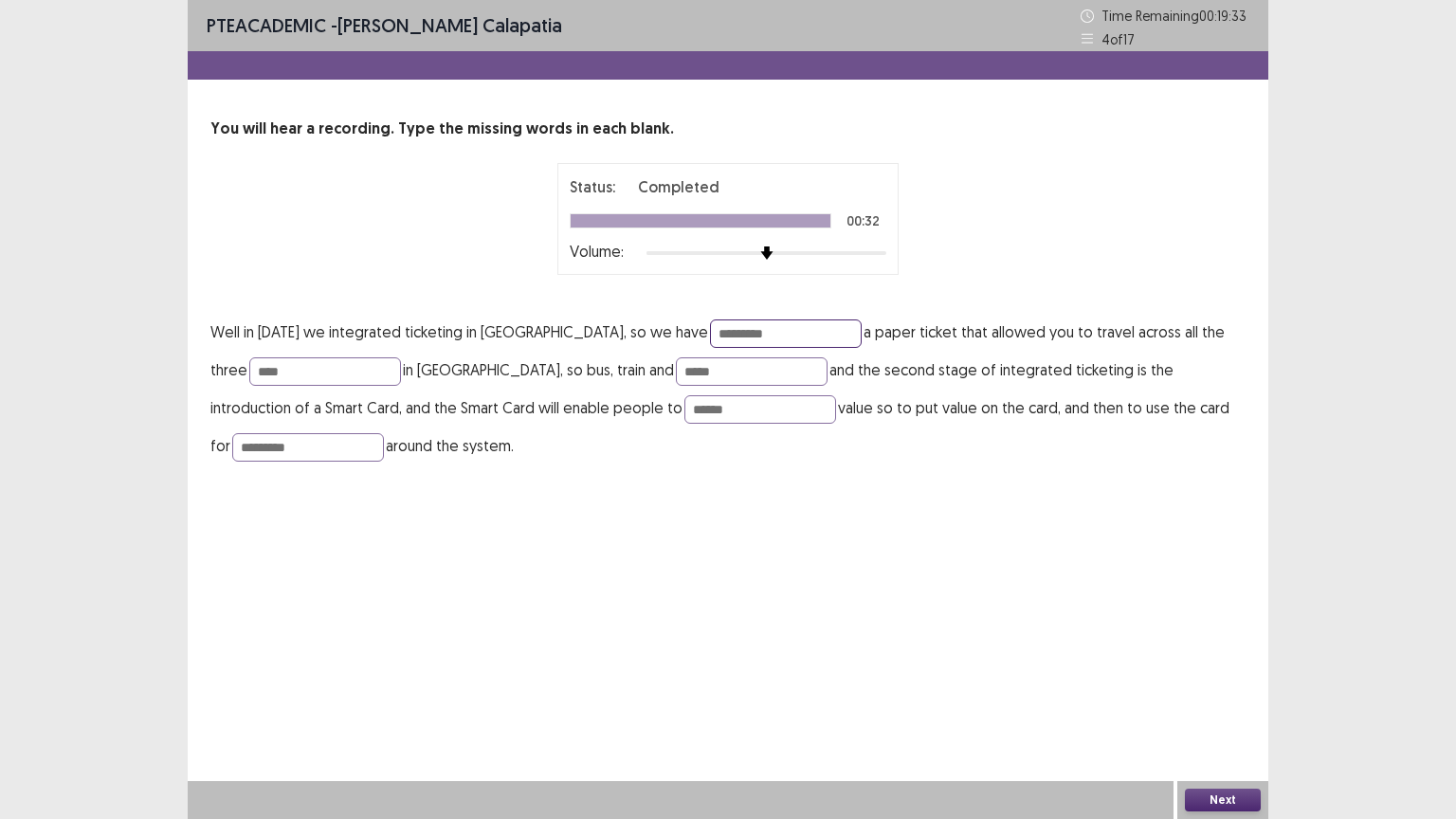
click at [811, 326] on input "*********" at bounding box center [786, 334] width 152 height 29
type input "*********"
click at [1205, 641] on button "Next" at bounding box center [1222, 800] width 76 height 23
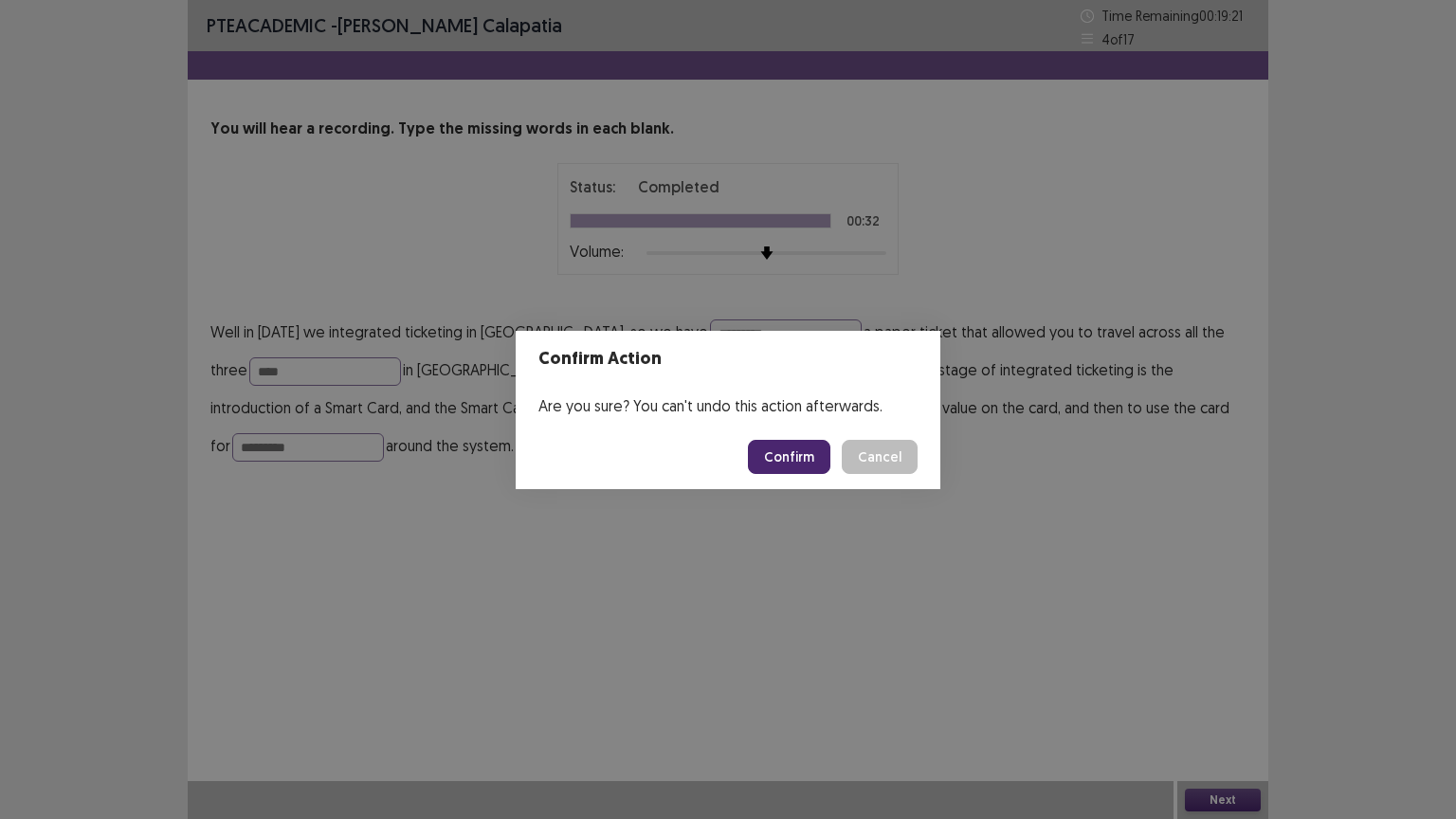
click at [819, 461] on button "Confirm" at bounding box center [790, 456] width 83 height 34
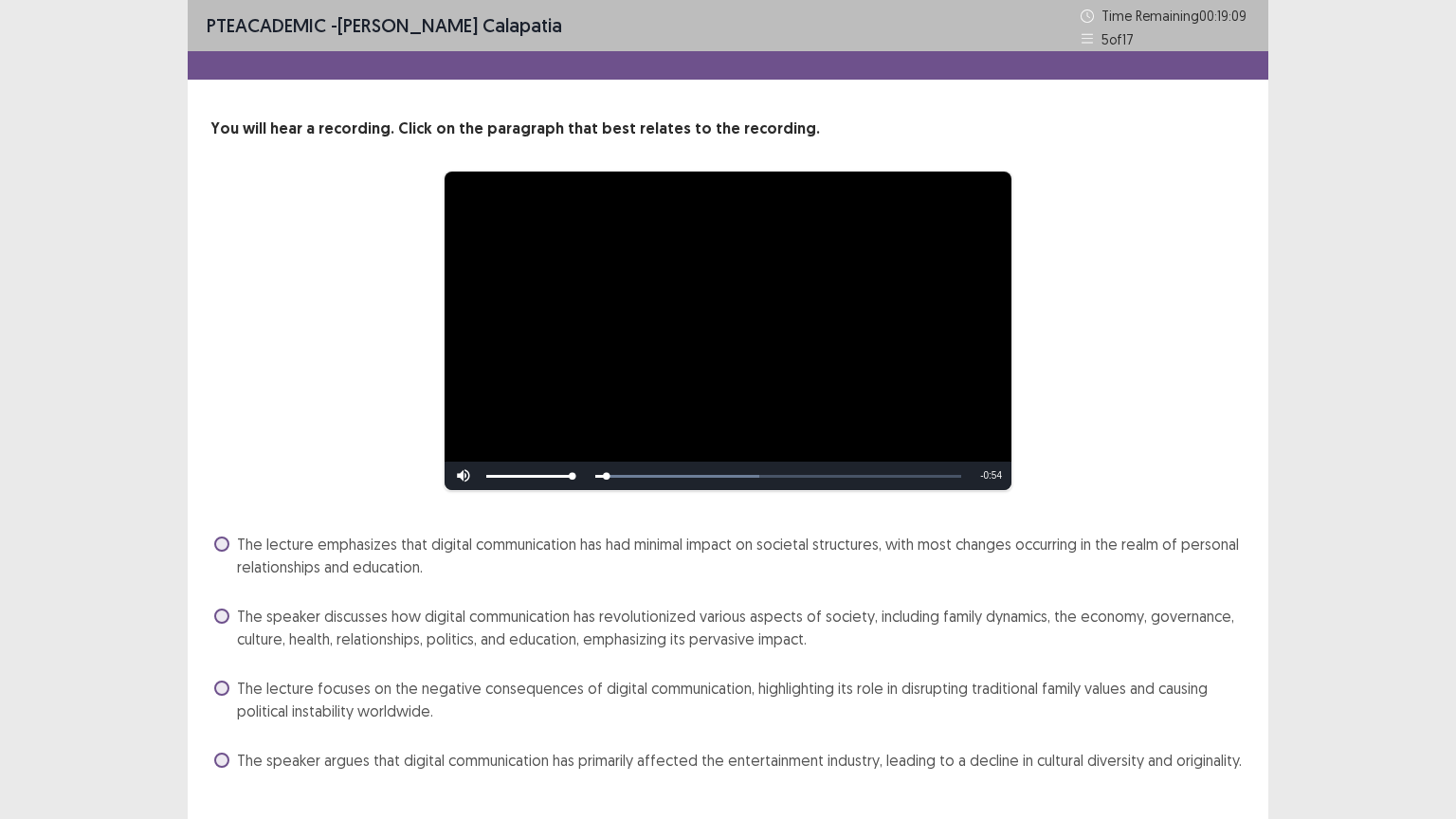
scroll to position [39, 0]
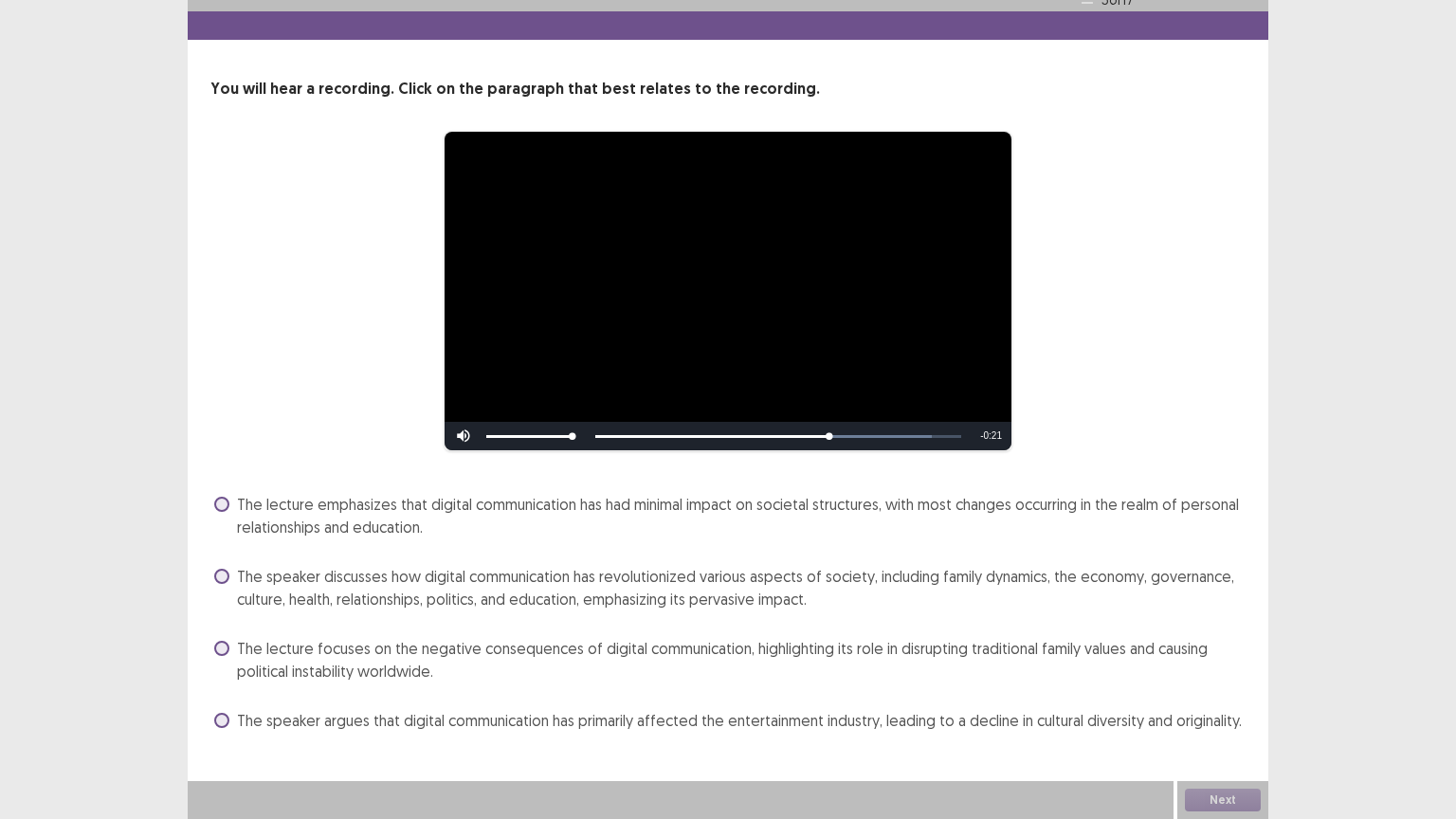
click at [221, 578] on span at bounding box center [221, 576] width 15 height 15
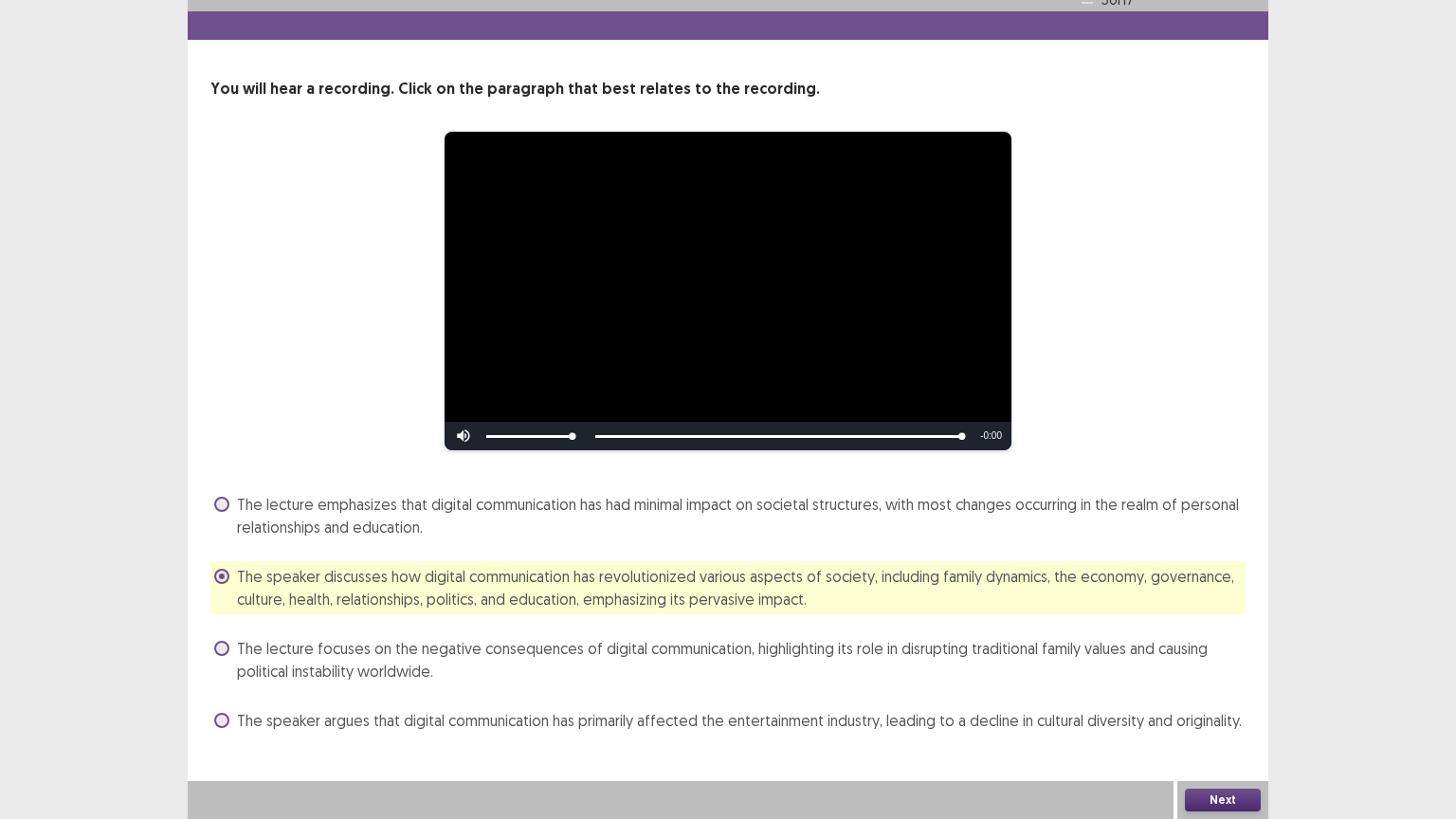
click at [1251, 641] on button "Next" at bounding box center [1222, 800] width 76 height 23
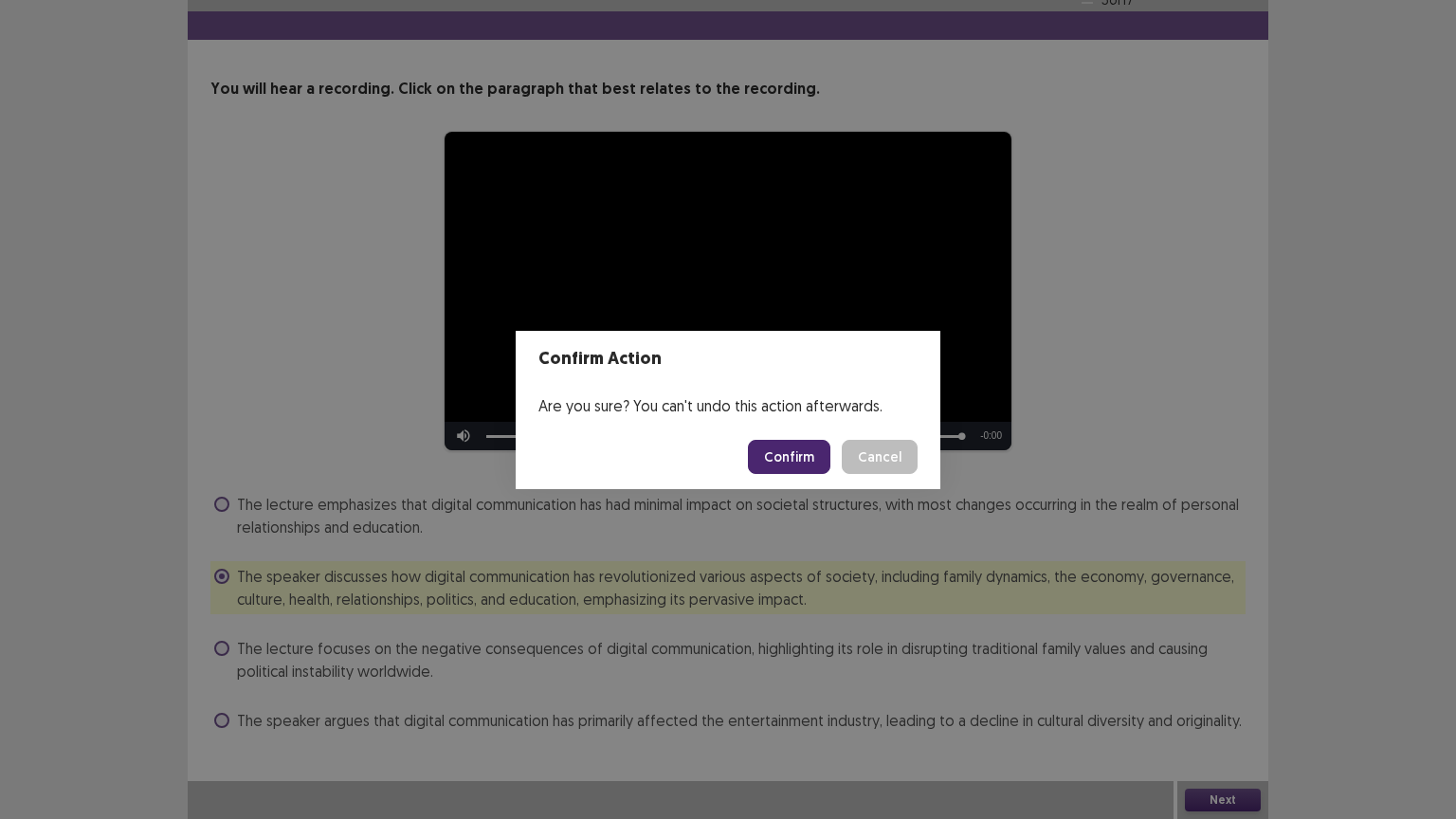
click at [769, 448] on button "Confirm" at bounding box center [790, 456] width 83 height 34
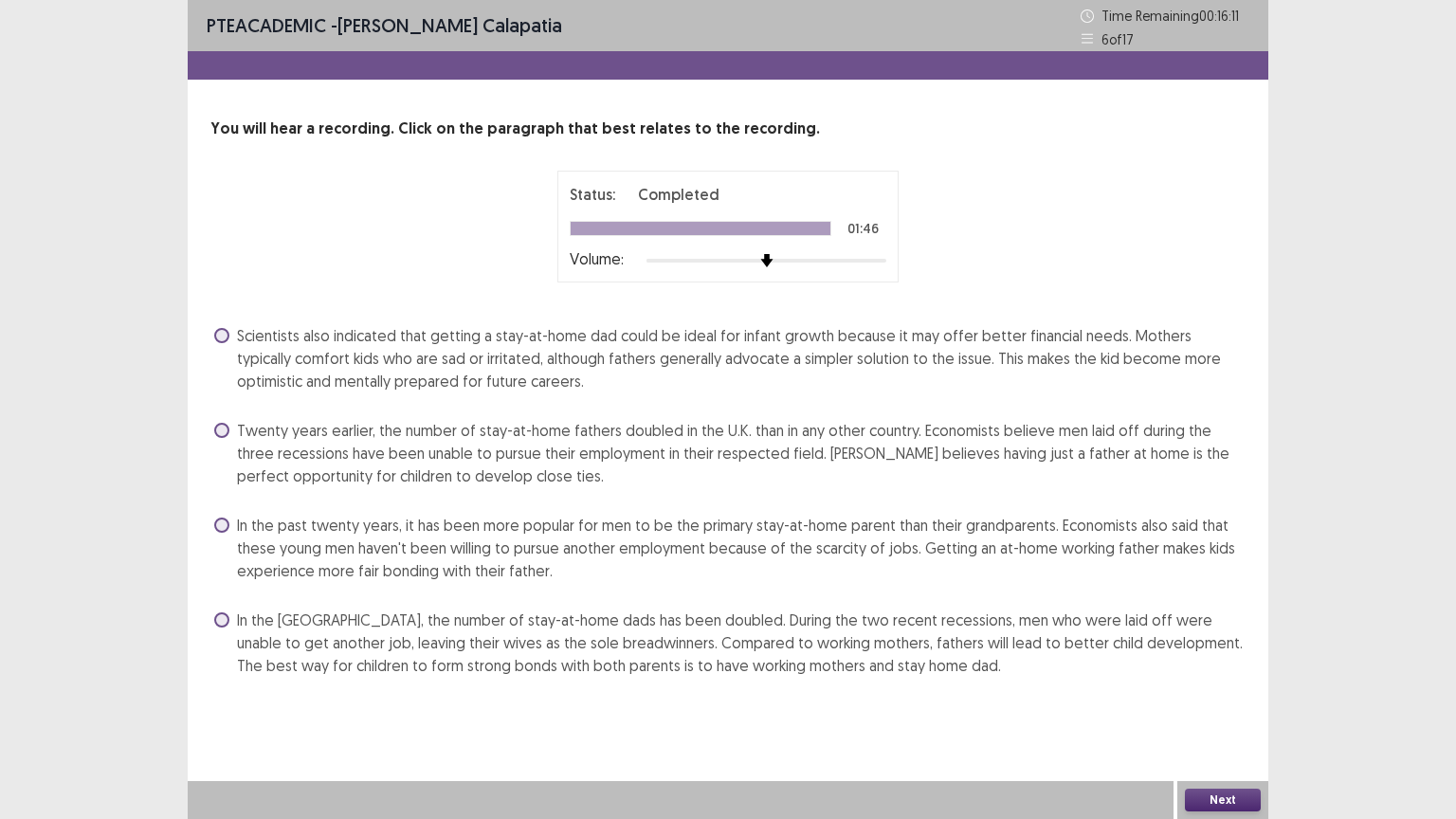
click at [204, 594] on div "You will hear a recording. Click on the paragraph that best relates to the reco…" at bounding box center [728, 398] width 1080 height 563
click at [247, 619] on span "In the [GEOGRAPHIC_DATA], the number of stay-at-home dads has been doubled. Dur…" at bounding box center [741, 642] width 1008 height 68
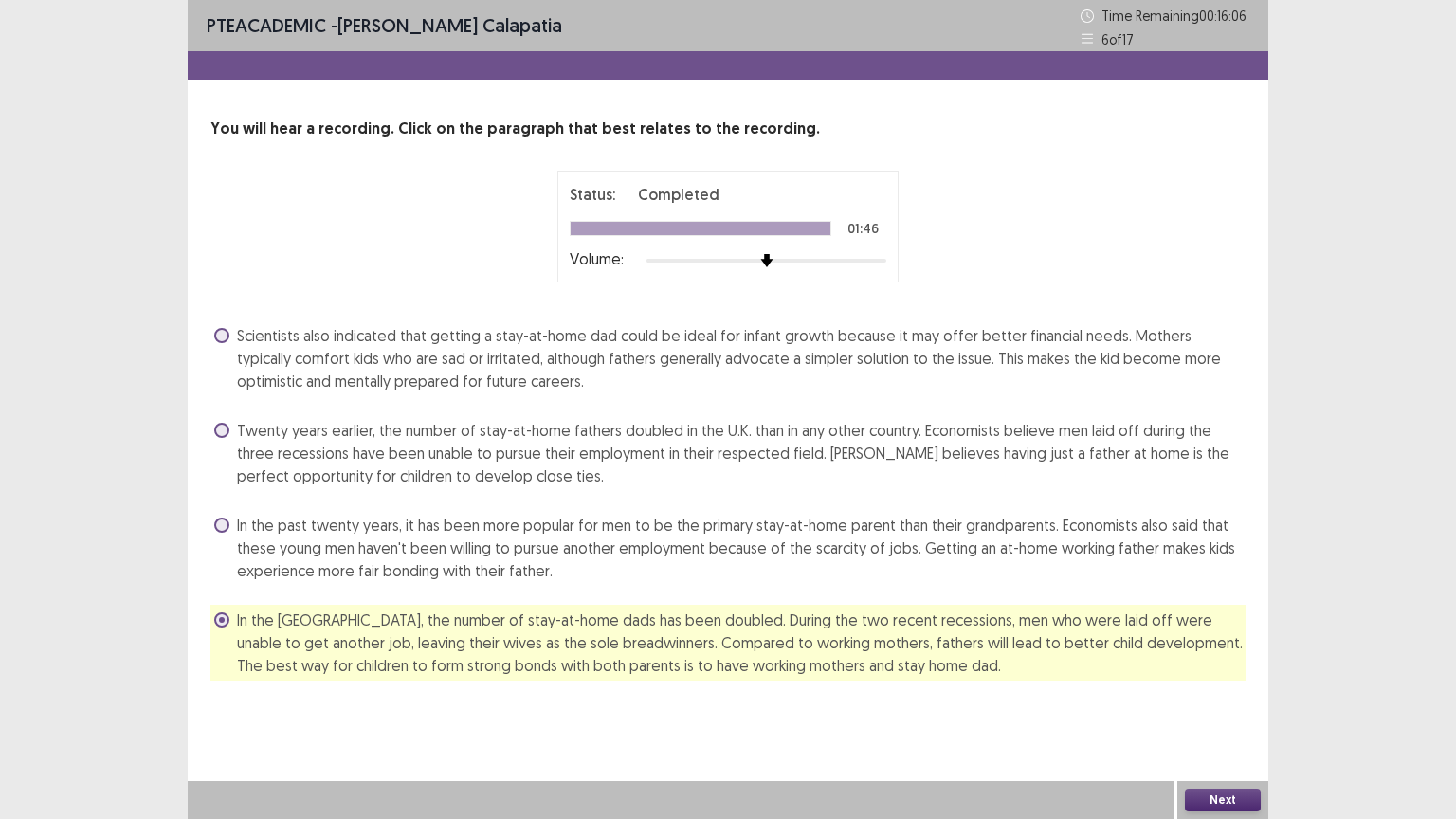
click at [1246, 641] on button "Next" at bounding box center [1222, 800] width 76 height 23
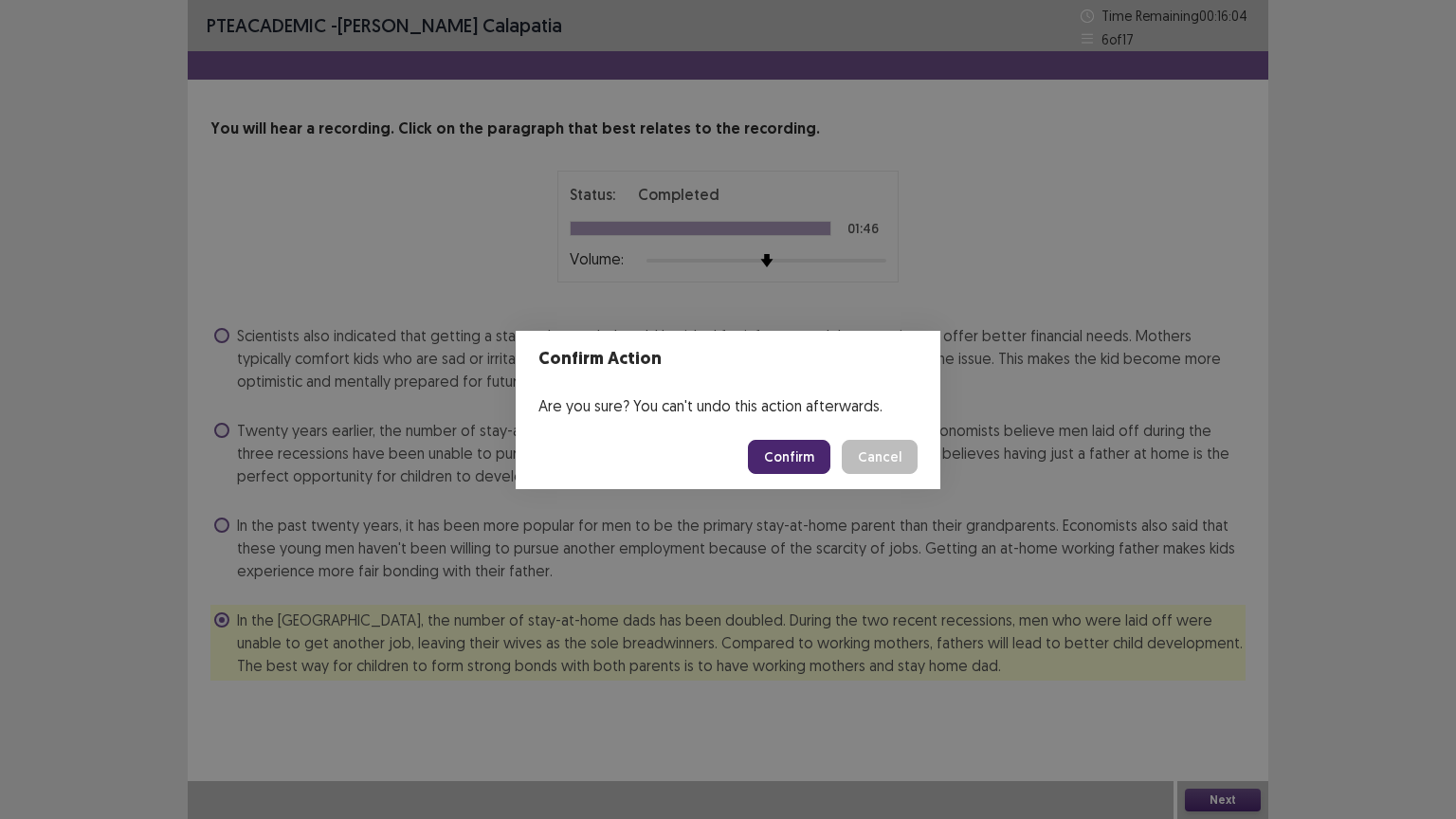
click at [760, 446] on button "Confirm" at bounding box center [790, 456] width 83 height 34
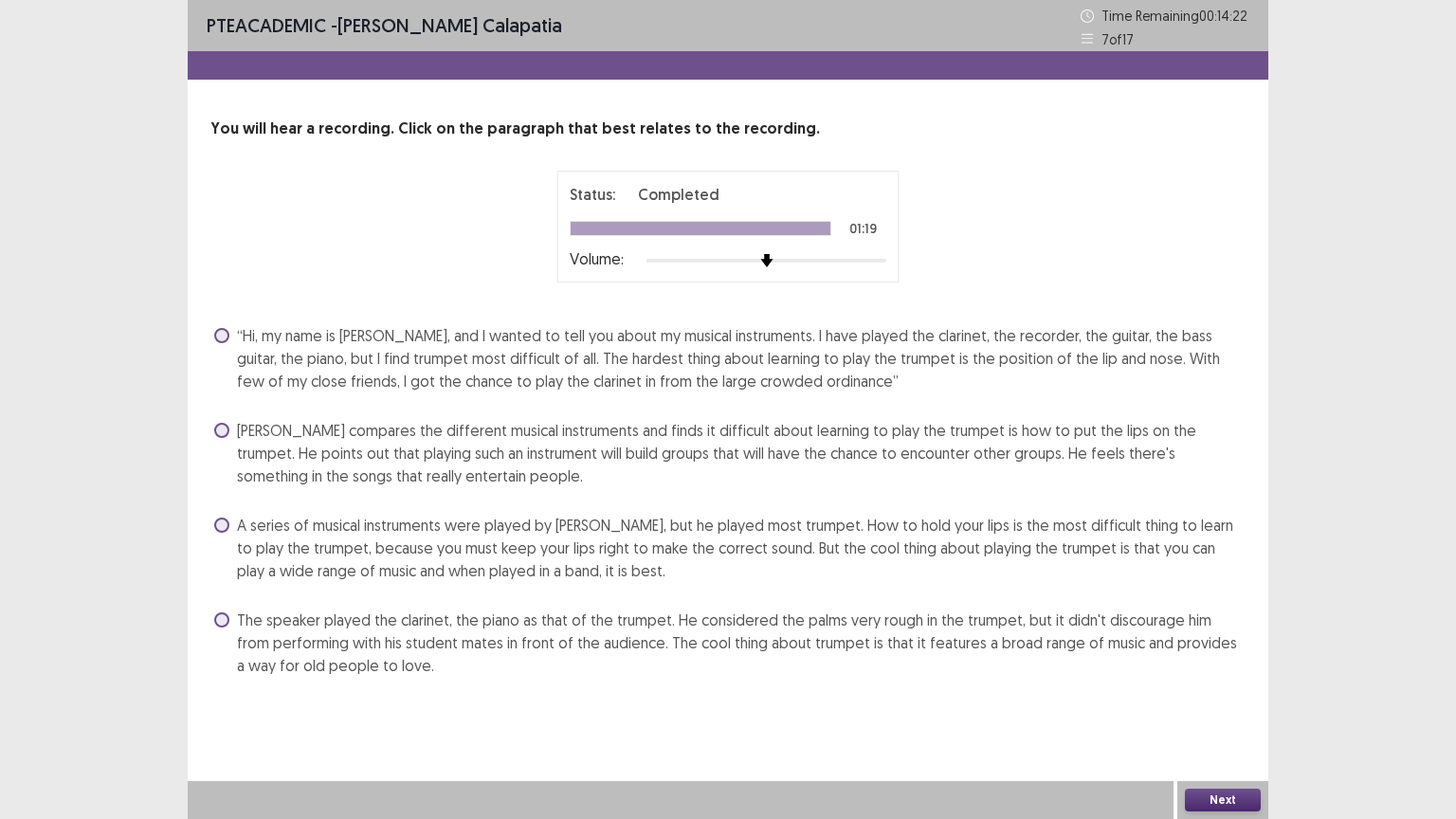
click at [222, 524] on span at bounding box center [221, 525] width 15 height 15
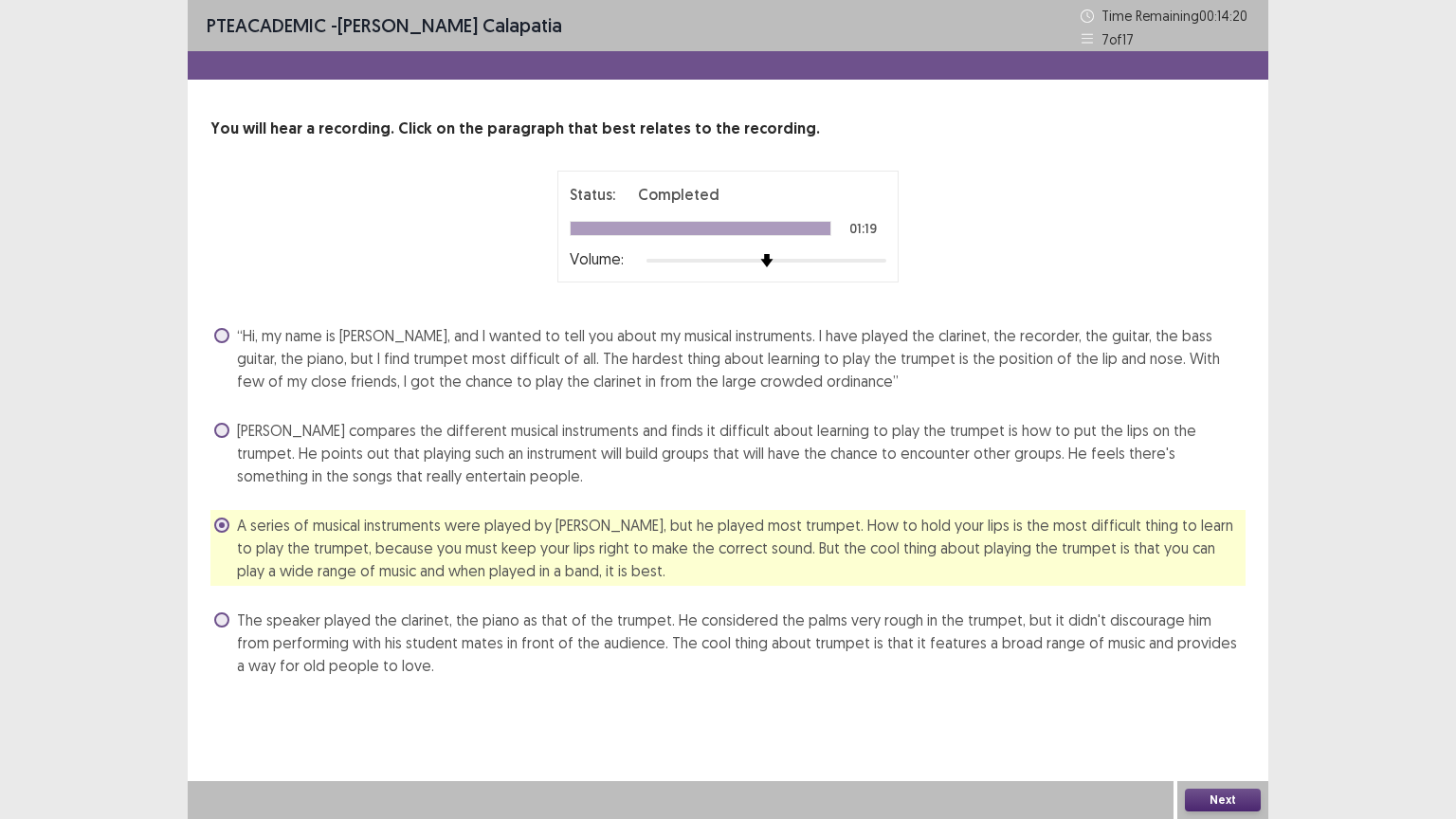
click at [1244, 641] on button "Next" at bounding box center [1222, 800] width 76 height 23
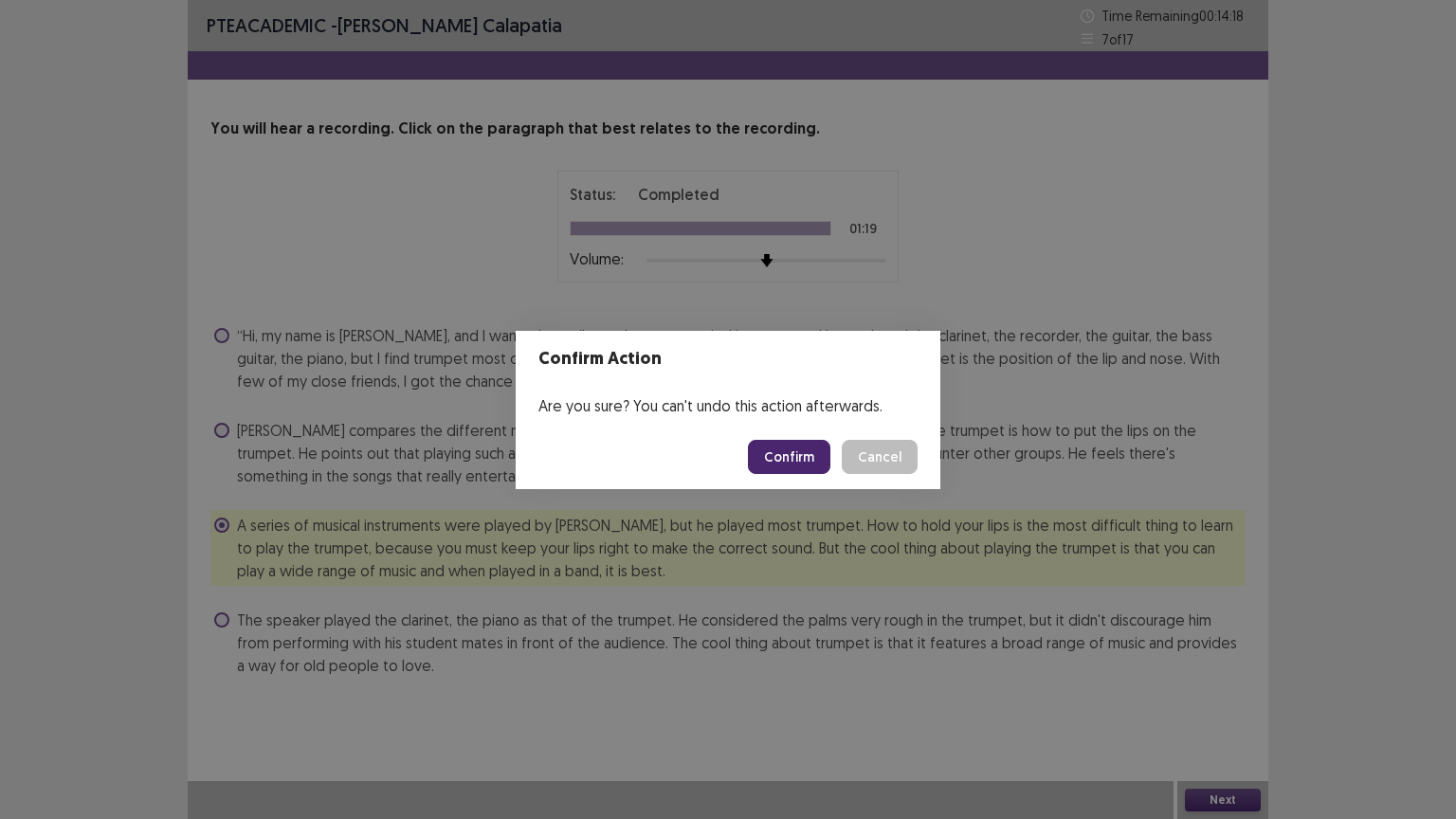
click at [785, 466] on button "Confirm" at bounding box center [790, 456] width 83 height 34
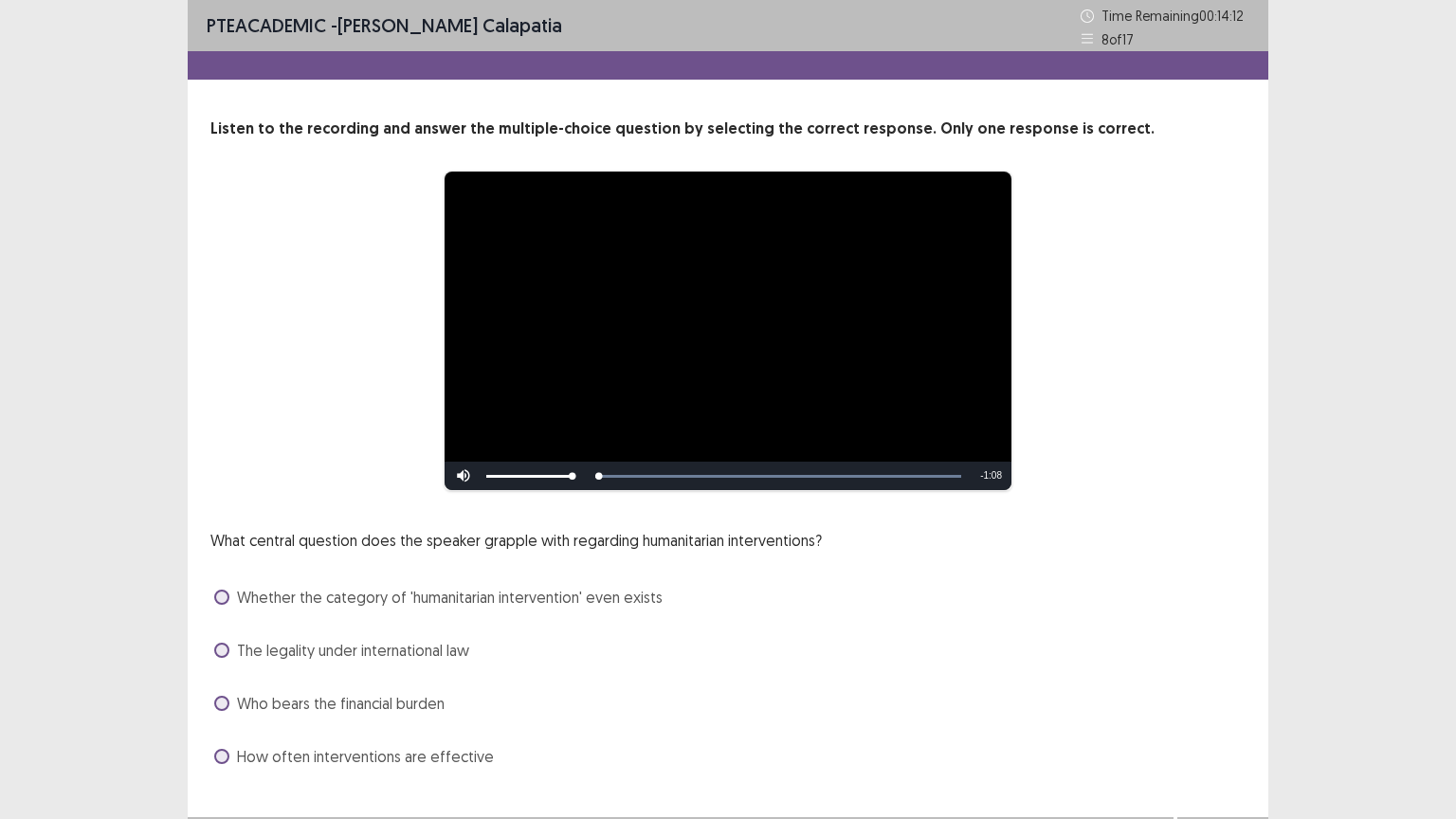
scroll to position [36, 0]
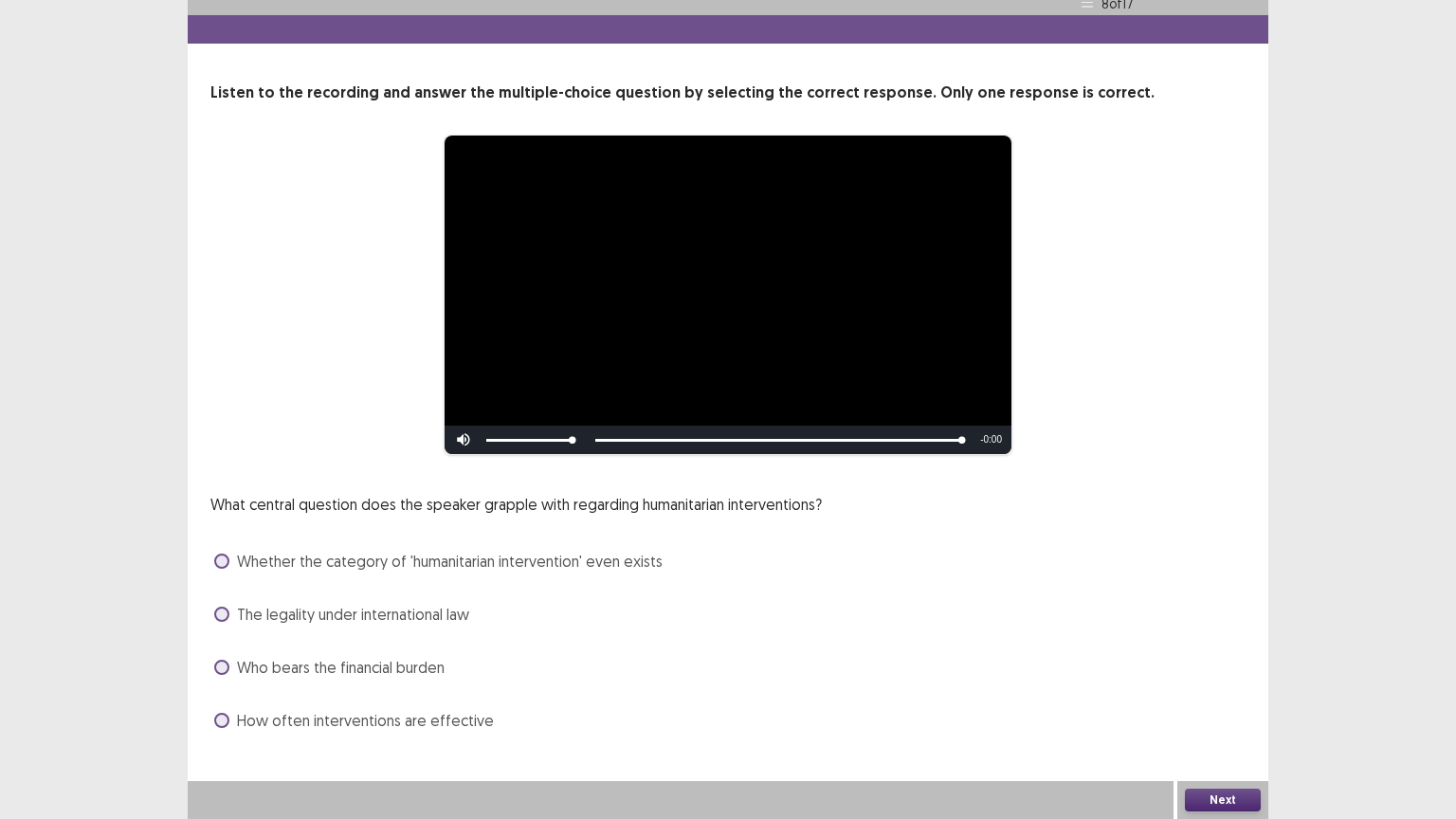
click at [225, 562] on span at bounding box center [221, 561] width 15 height 15
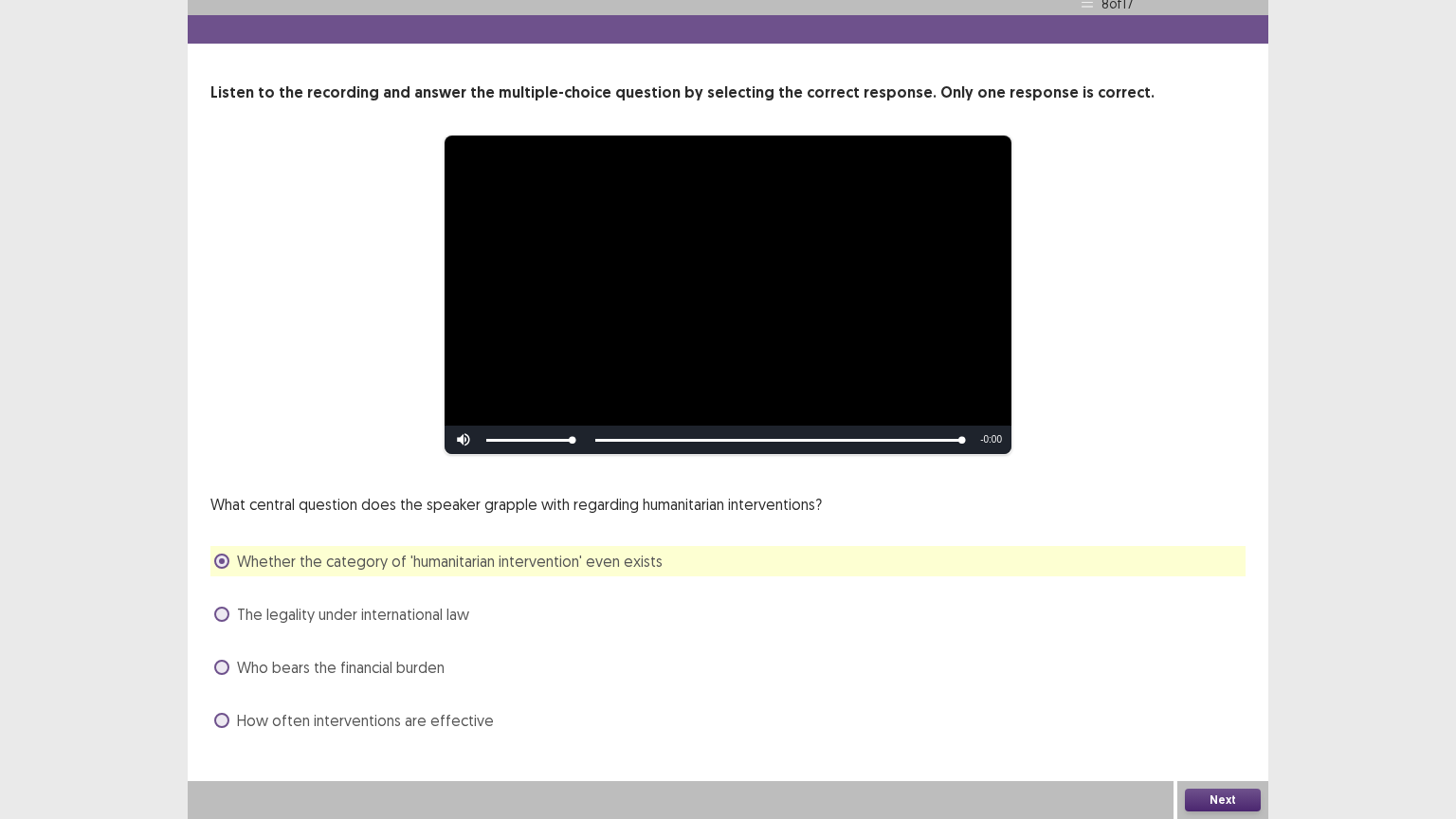
click at [1206, 641] on button "Next" at bounding box center [1222, 800] width 76 height 23
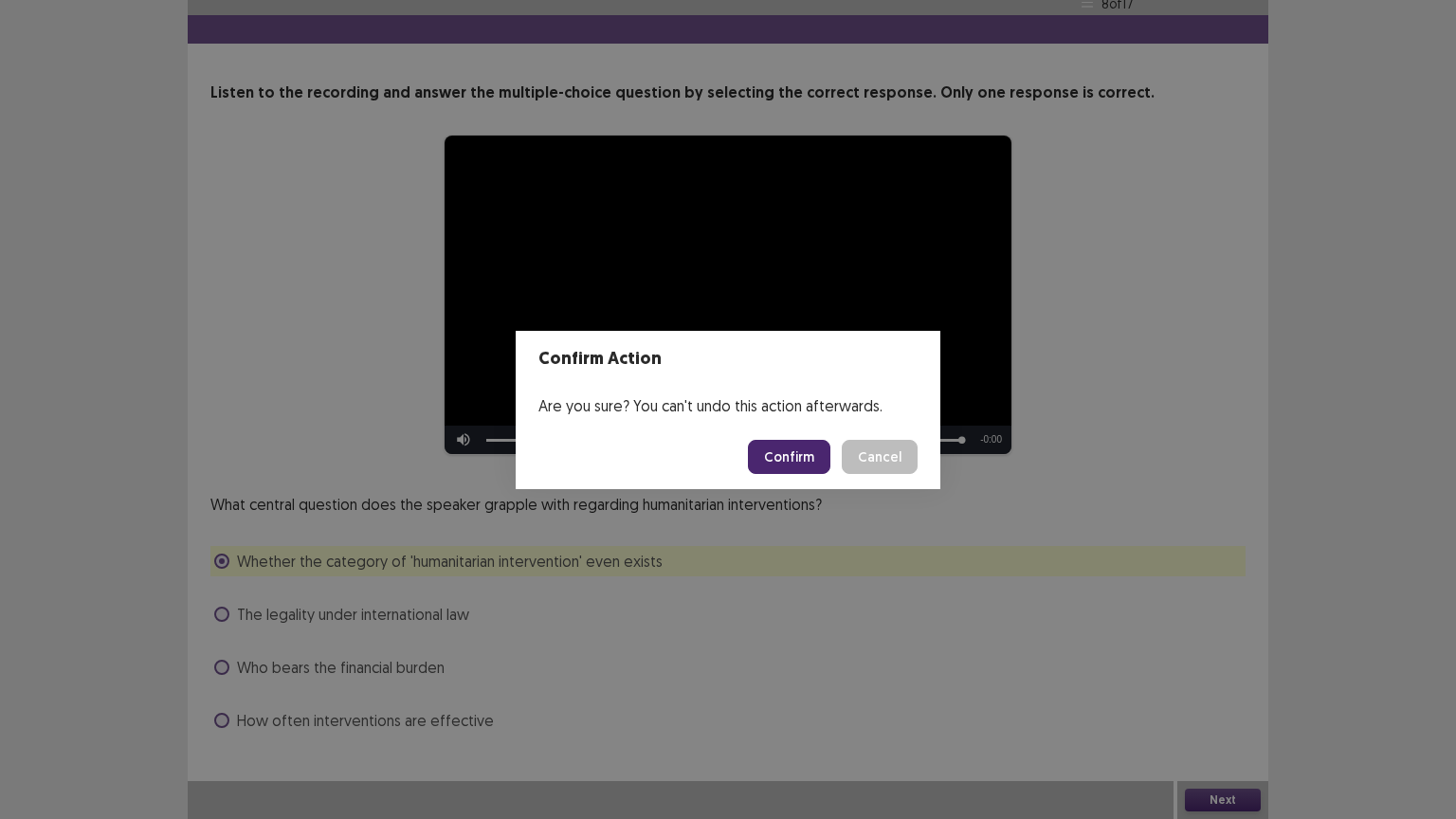
click at [817, 458] on button "Confirm" at bounding box center [790, 456] width 83 height 34
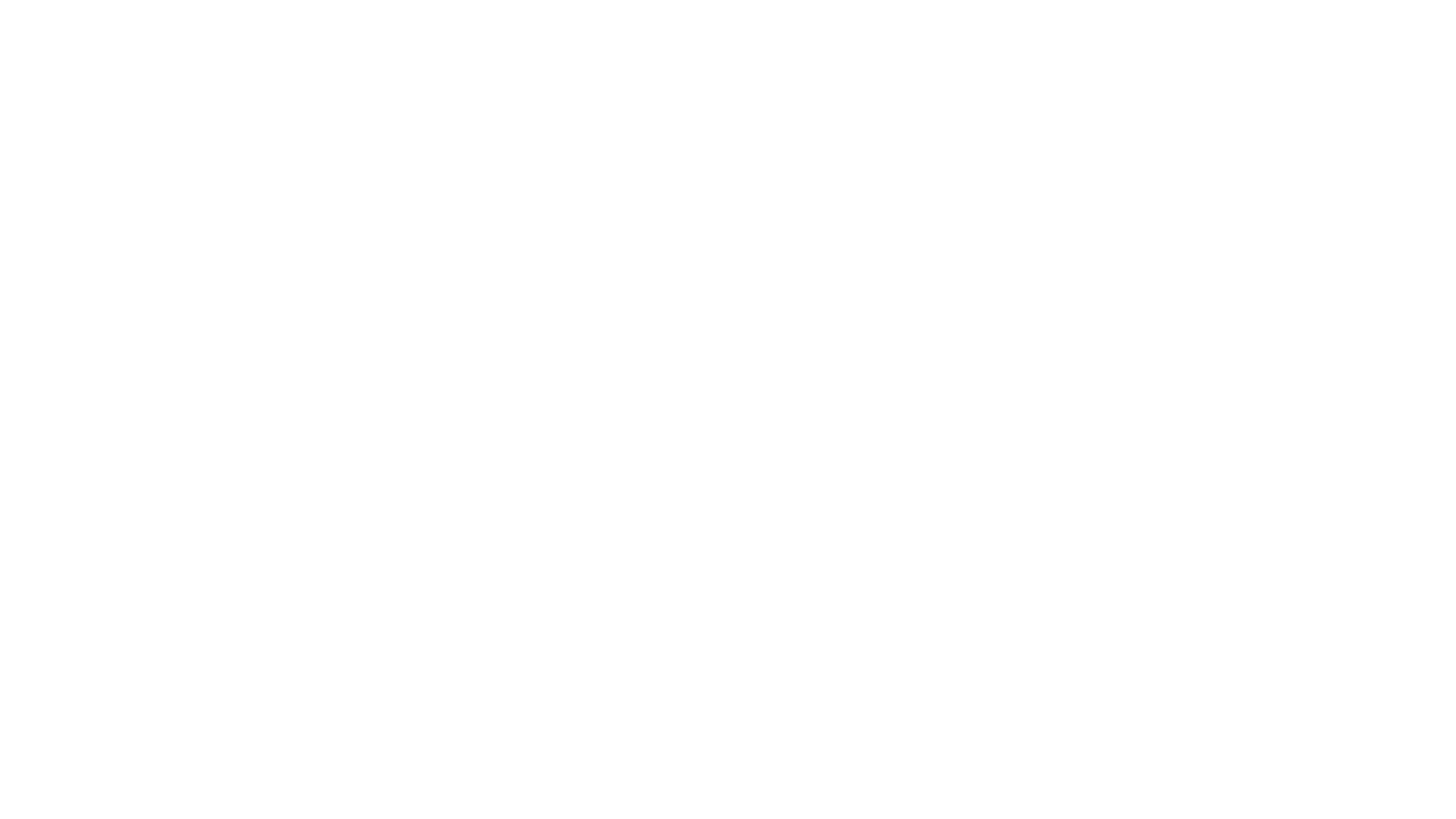
scroll to position [0, 0]
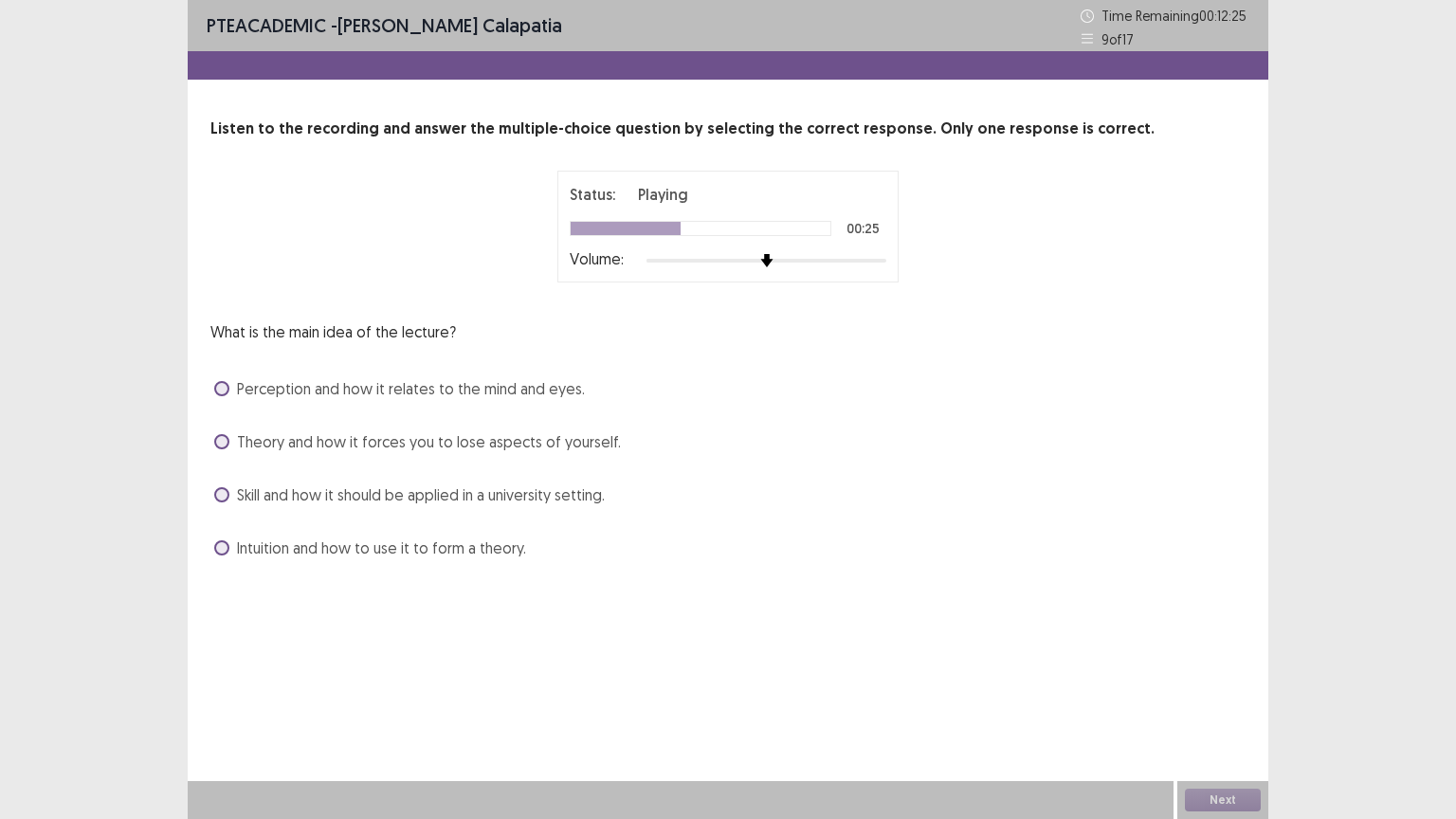
click at [224, 444] on span at bounding box center [221, 442] width 15 height 15
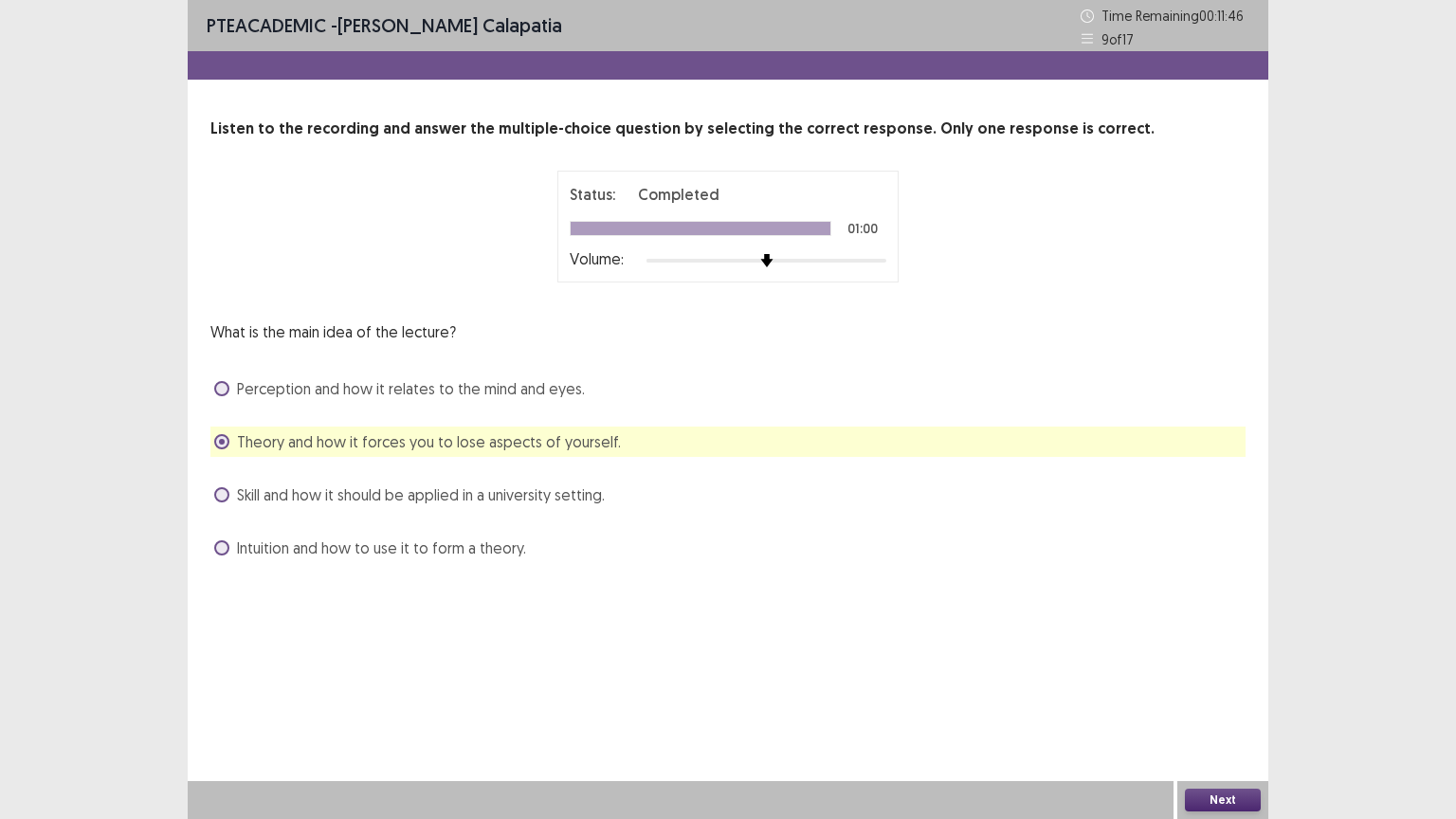
click at [1218, 641] on button "Next" at bounding box center [1222, 800] width 76 height 23
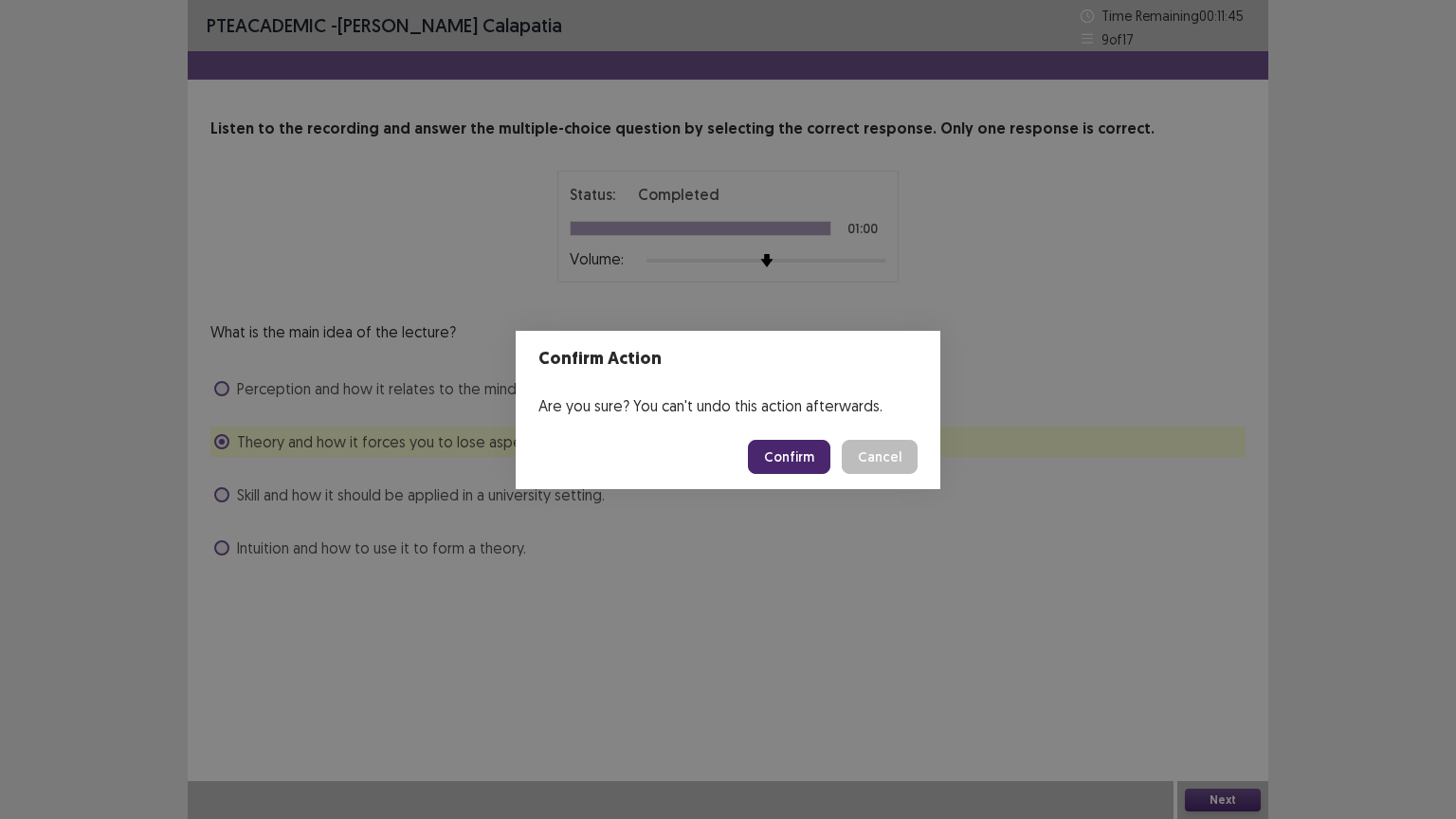
click at [799, 451] on button "Confirm" at bounding box center [790, 456] width 83 height 34
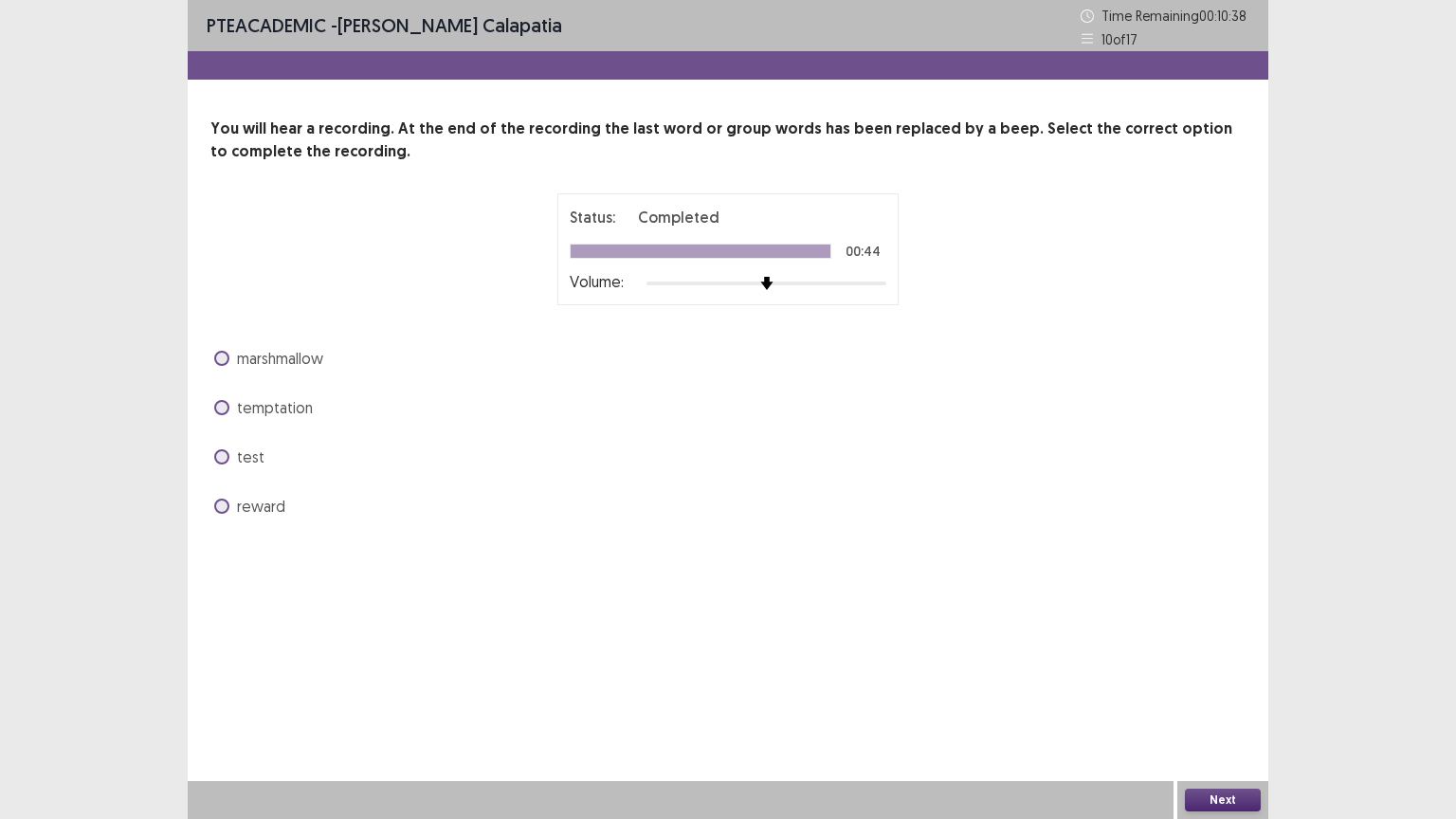
click at [218, 504] on span at bounding box center [221, 506] width 15 height 15
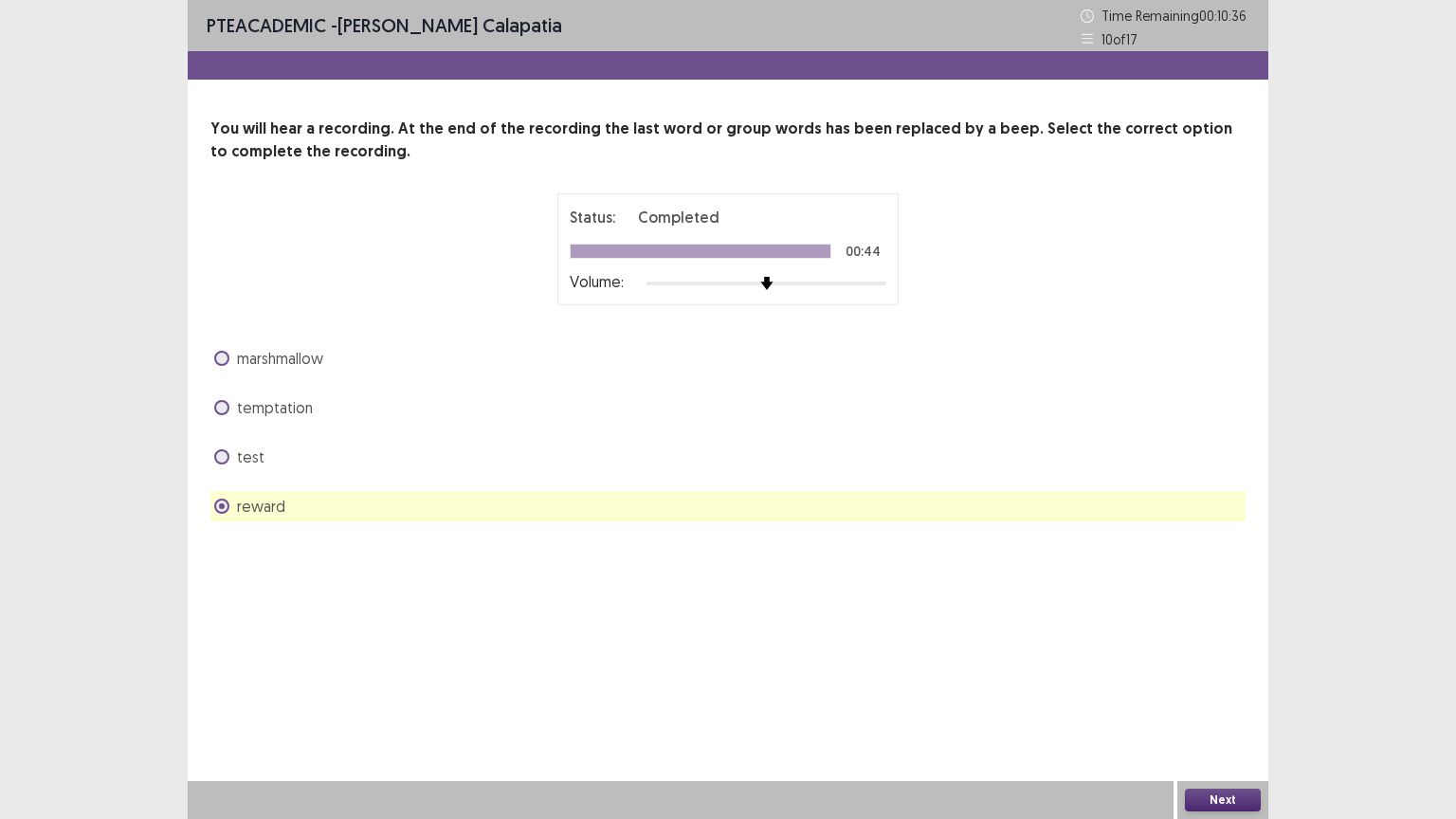
click at [1248, 641] on button "Next" at bounding box center [1222, 800] width 76 height 23
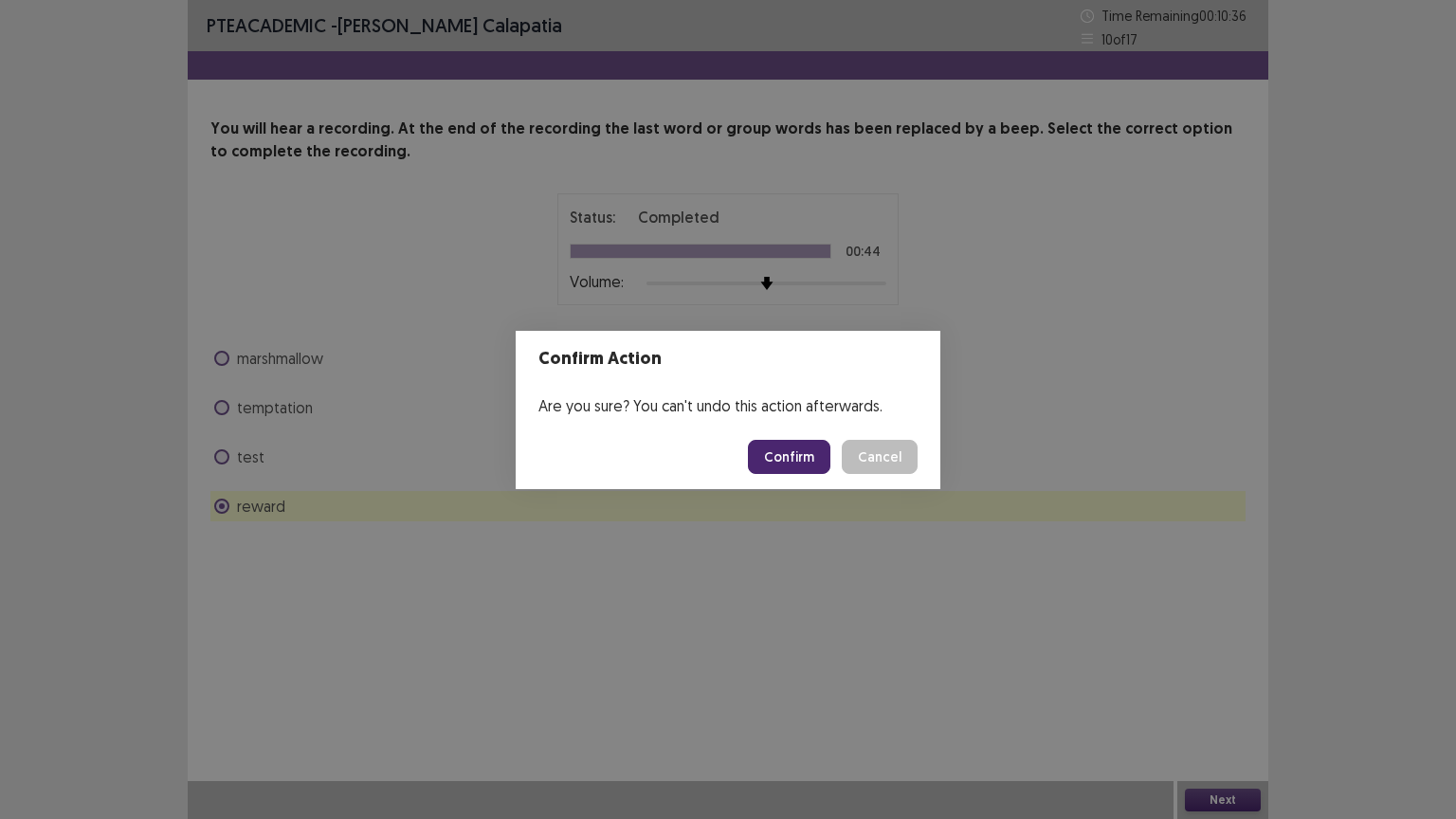
click at [807, 455] on button "Confirm" at bounding box center [790, 456] width 83 height 34
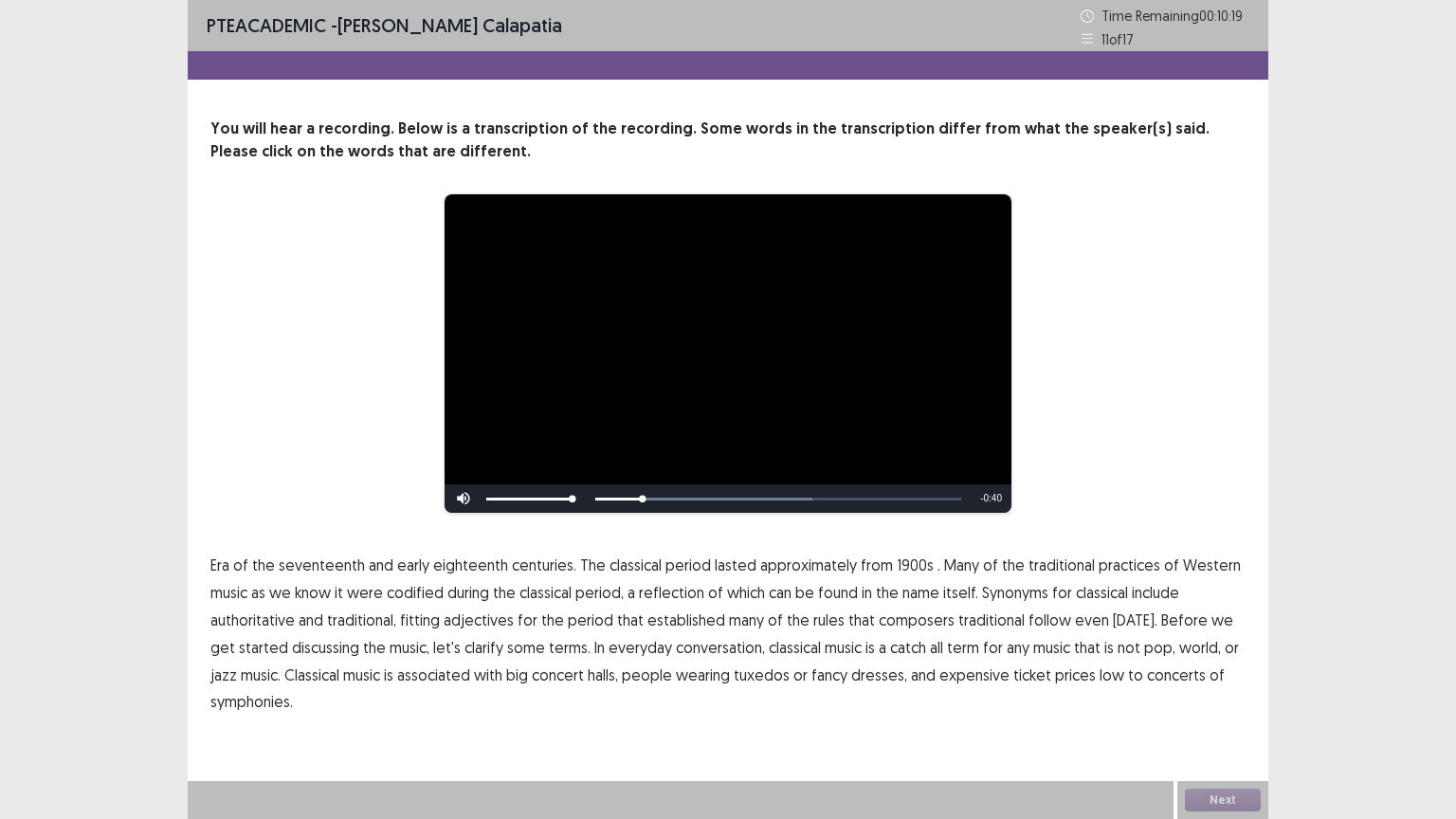
click at [897, 559] on span "1900s" at bounding box center [915, 565] width 37 height 23
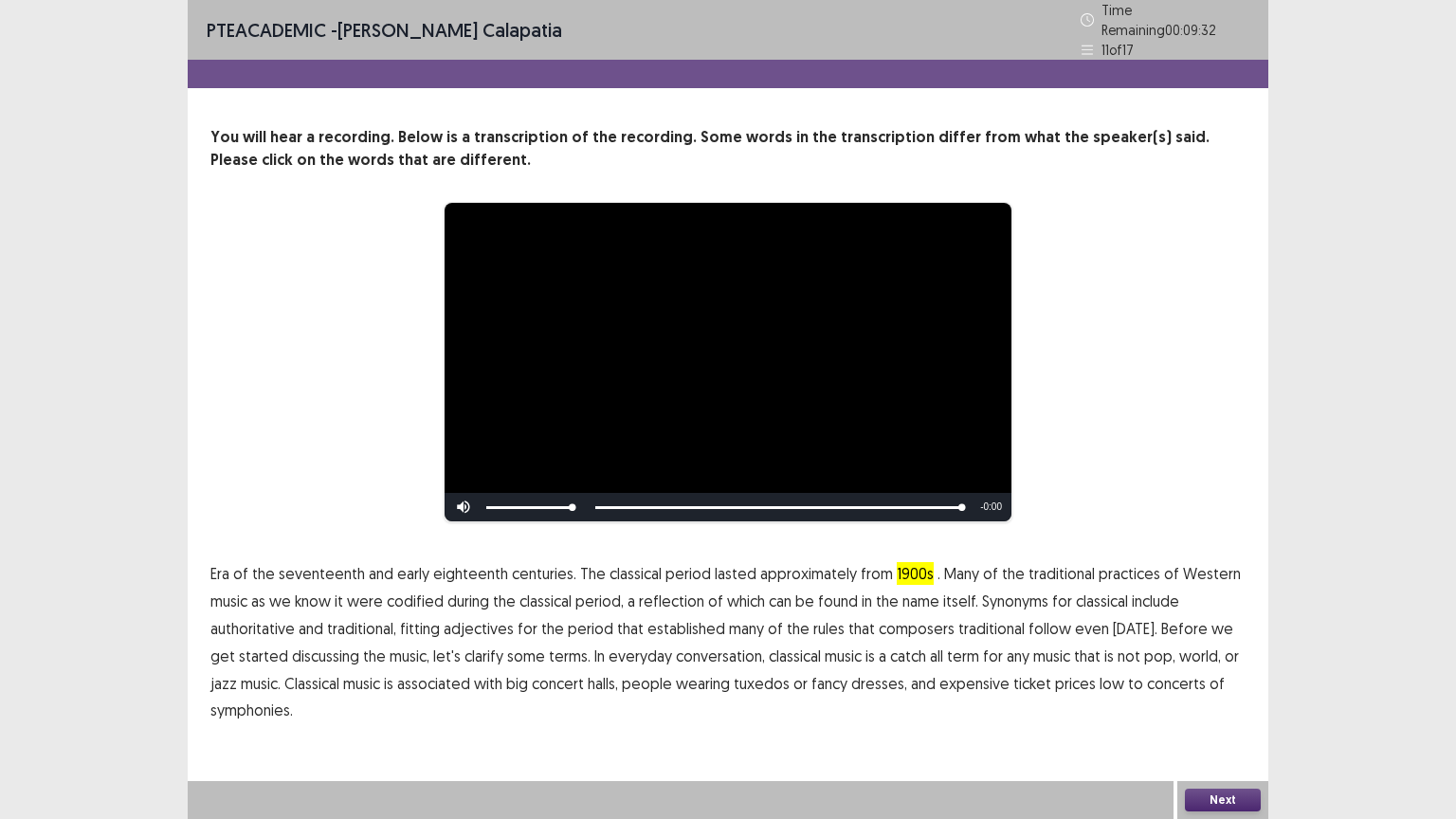
click at [1047, 566] on span "traditional" at bounding box center [1061, 574] width 66 height 23
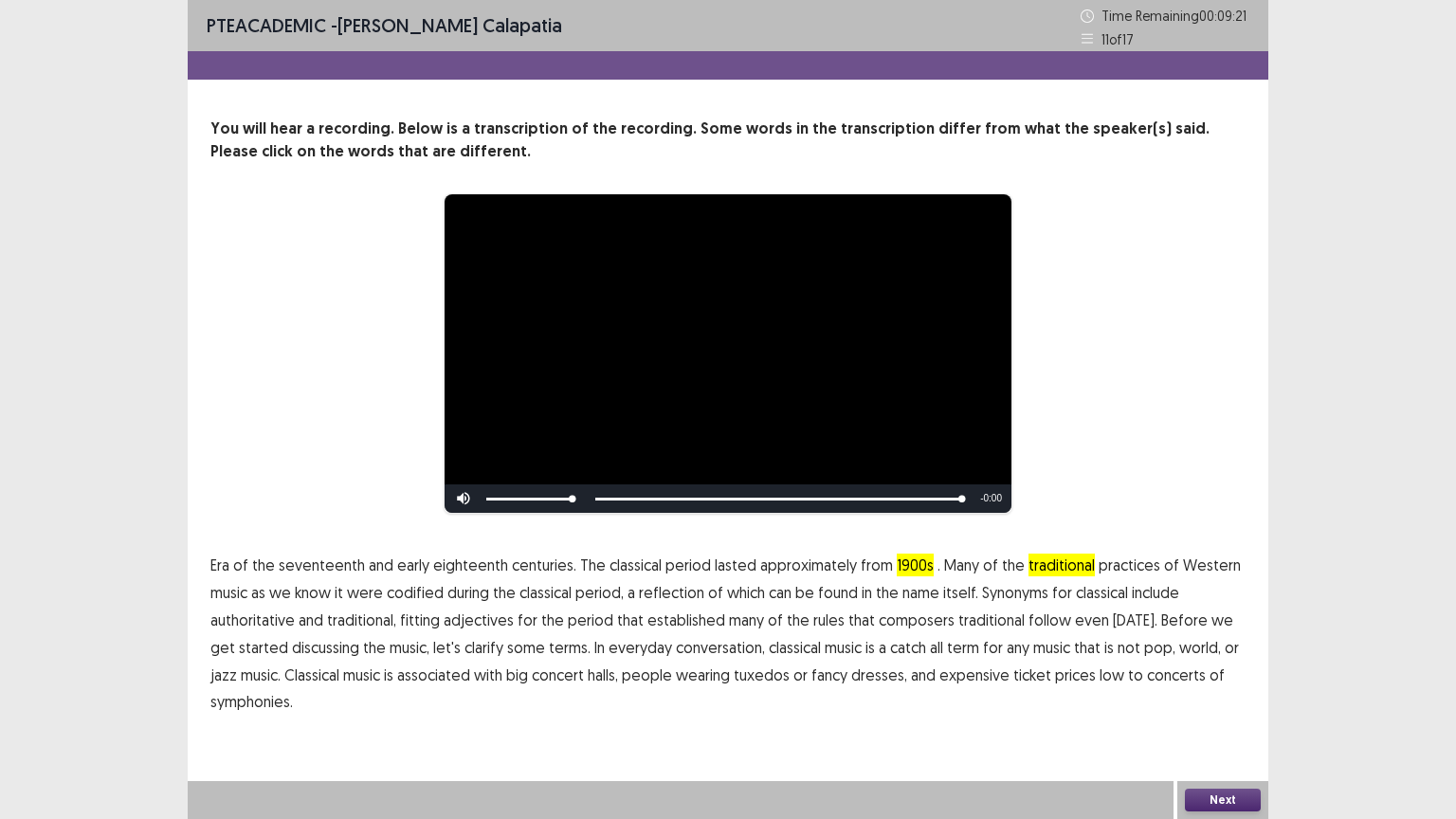
click at [1219, 641] on button "Next" at bounding box center [1222, 800] width 76 height 23
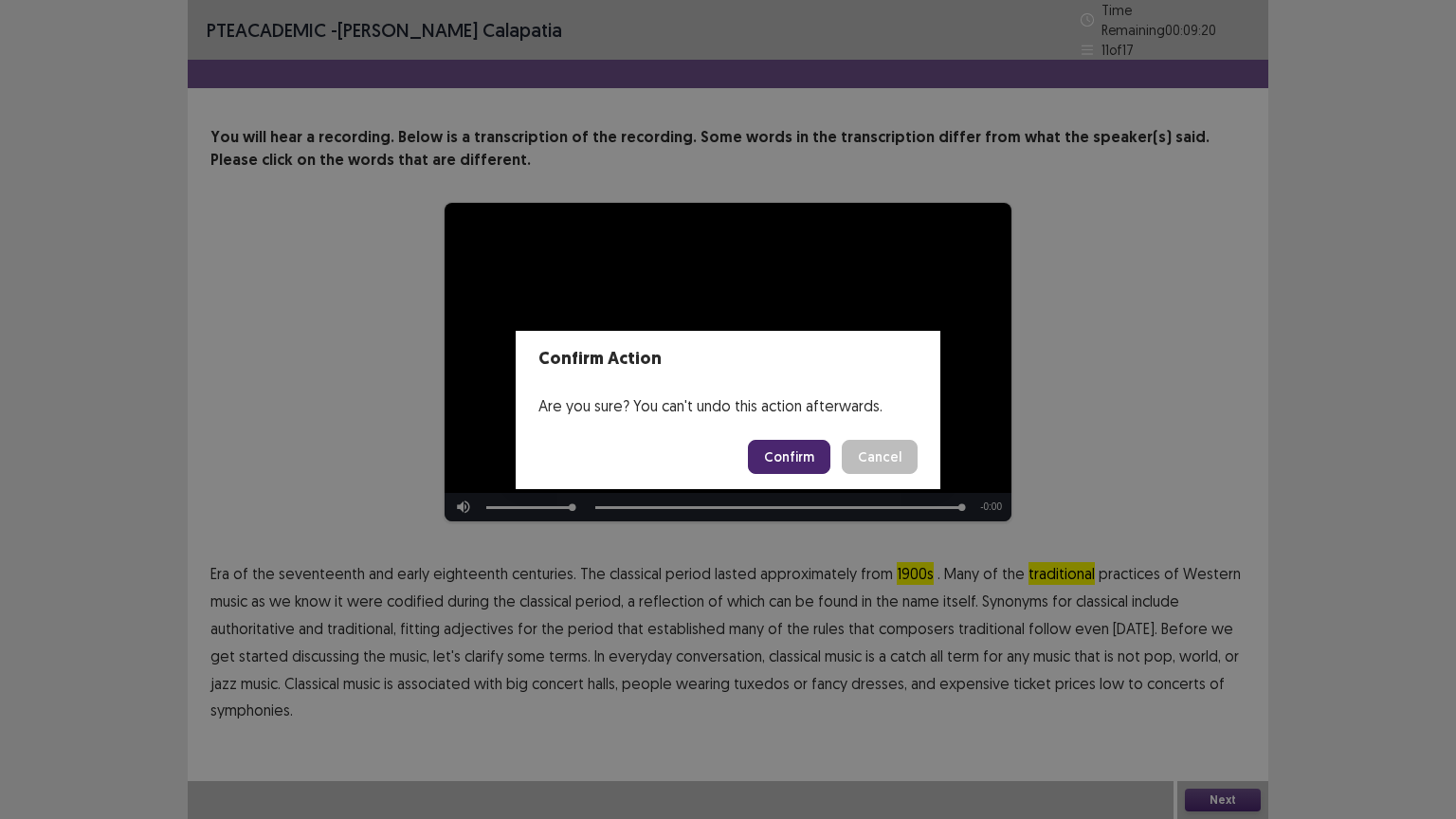
click at [795, 458] on button "Confirm" at bounding box center [790, 456] width 83 height 34
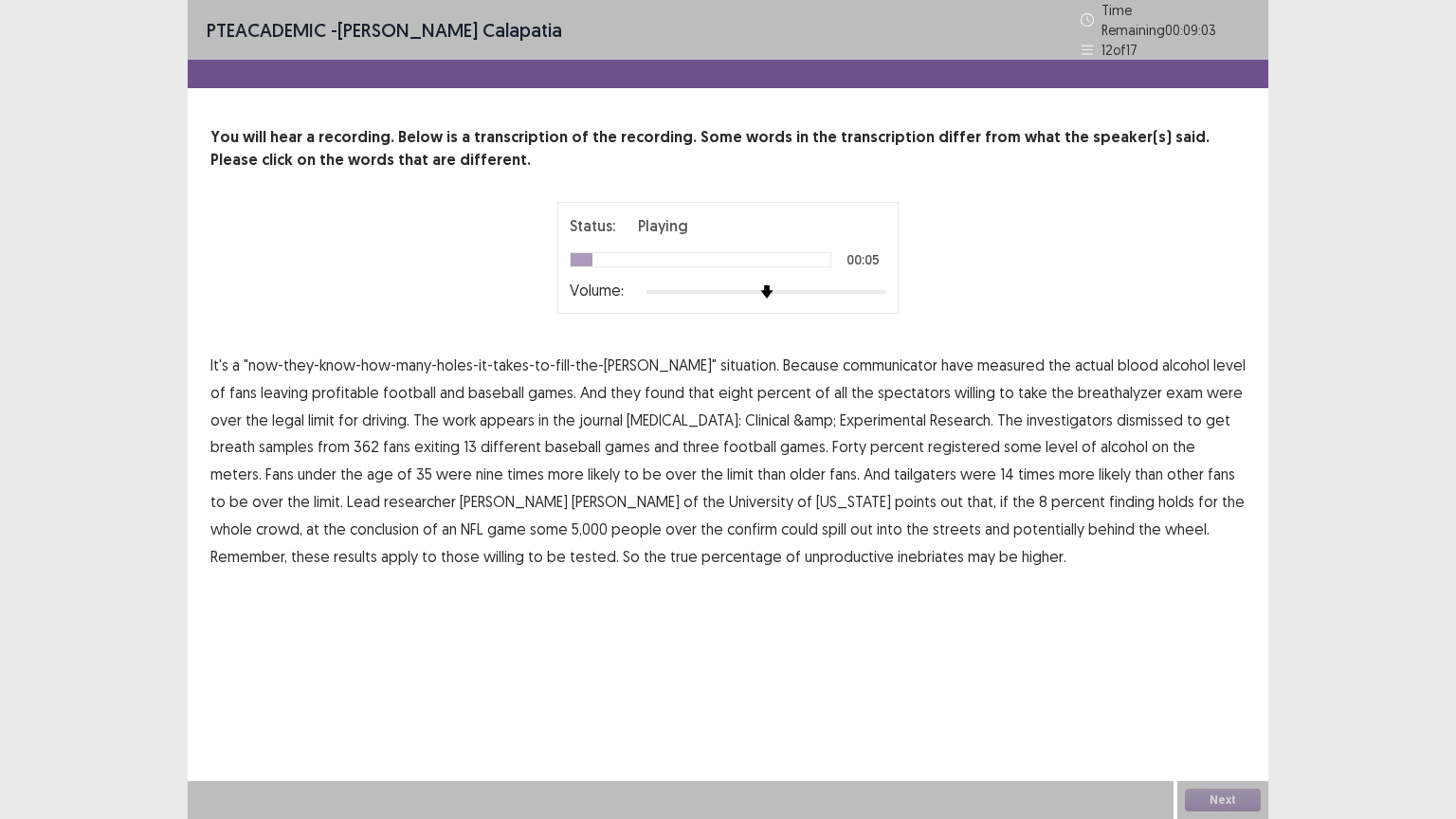
click at [850, 357] on span "communicator" at bounding box center [890, 365] width 94 height 23
click at [312, 387] on span "profitable" at bounding box center [346, 393] width 67 height 23
click at [793, 408] on span "&amp;" at bounding box center [815, 420] width 42 height 23
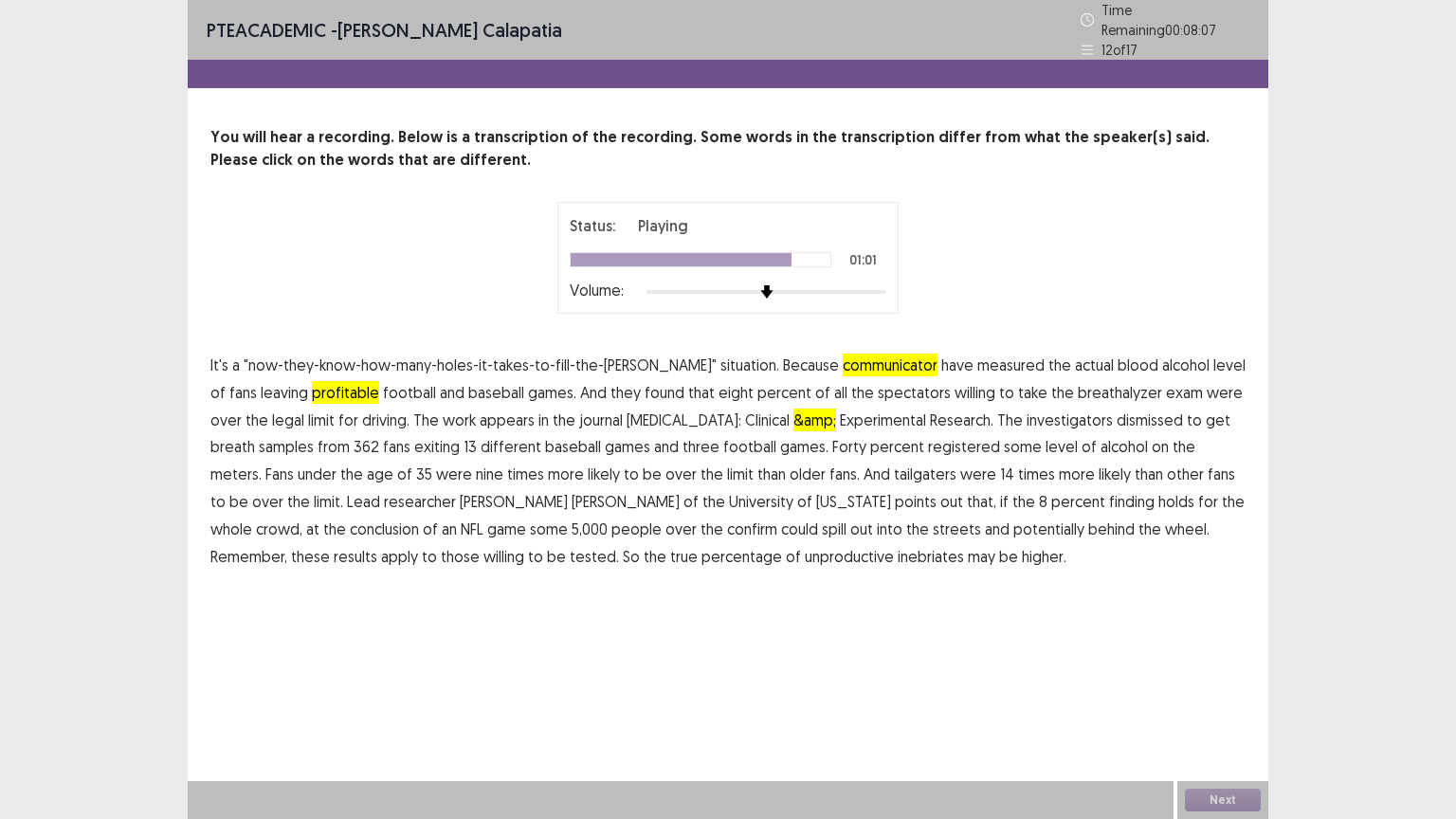
click at [727, 517] on span "confirm" at bounding box center [752, 528] width 50 height 23
click at [897, 549] on span "inebriates" at bounding box center [930, 556] width 66 height 23
click at [1236, 641] on button "Next" at bounding box center [1222, 800] width 76 height 23
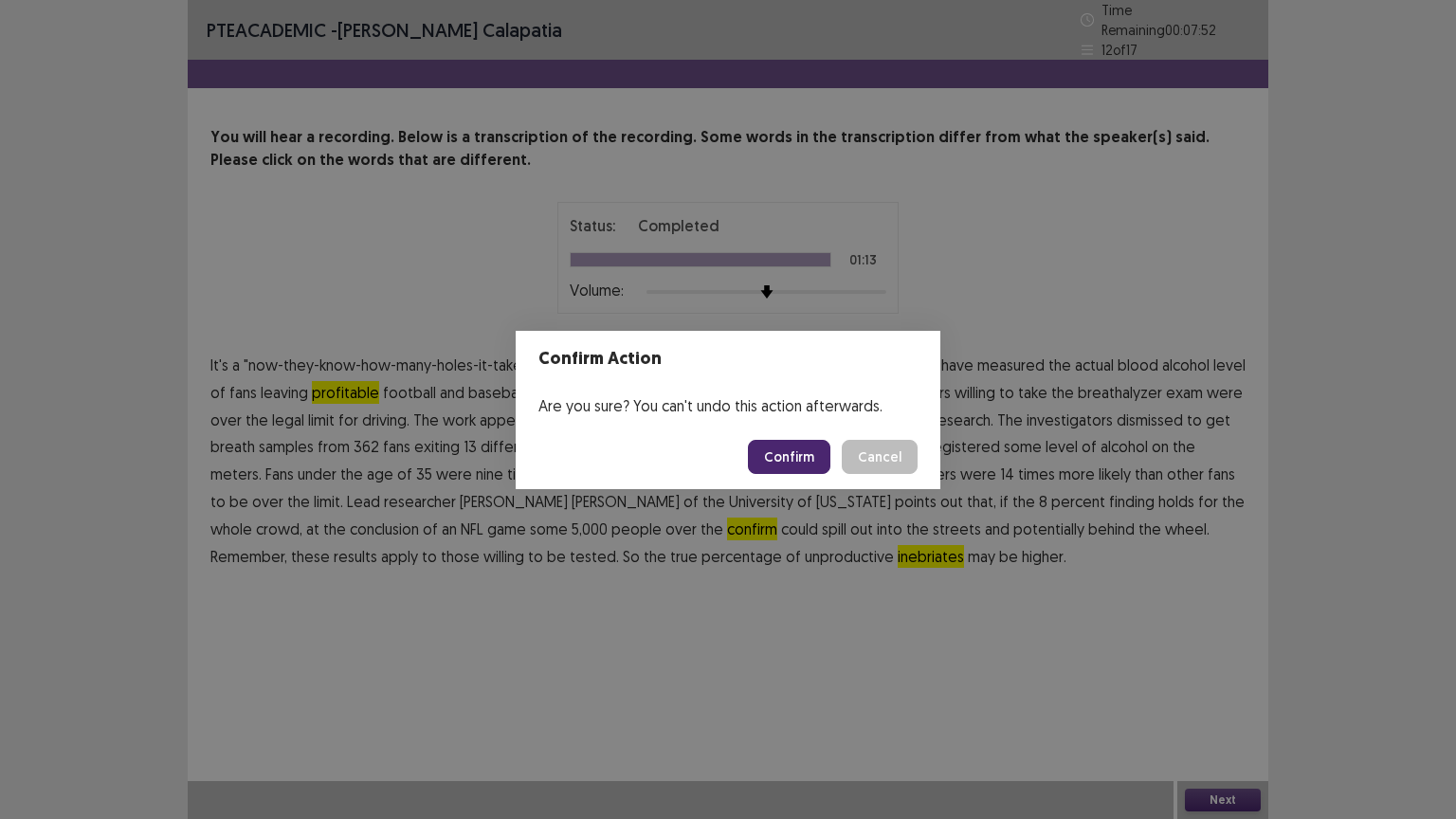
click at [802, 458] on button "Confirm" at bounding box center [790, 456] width 83 height 34
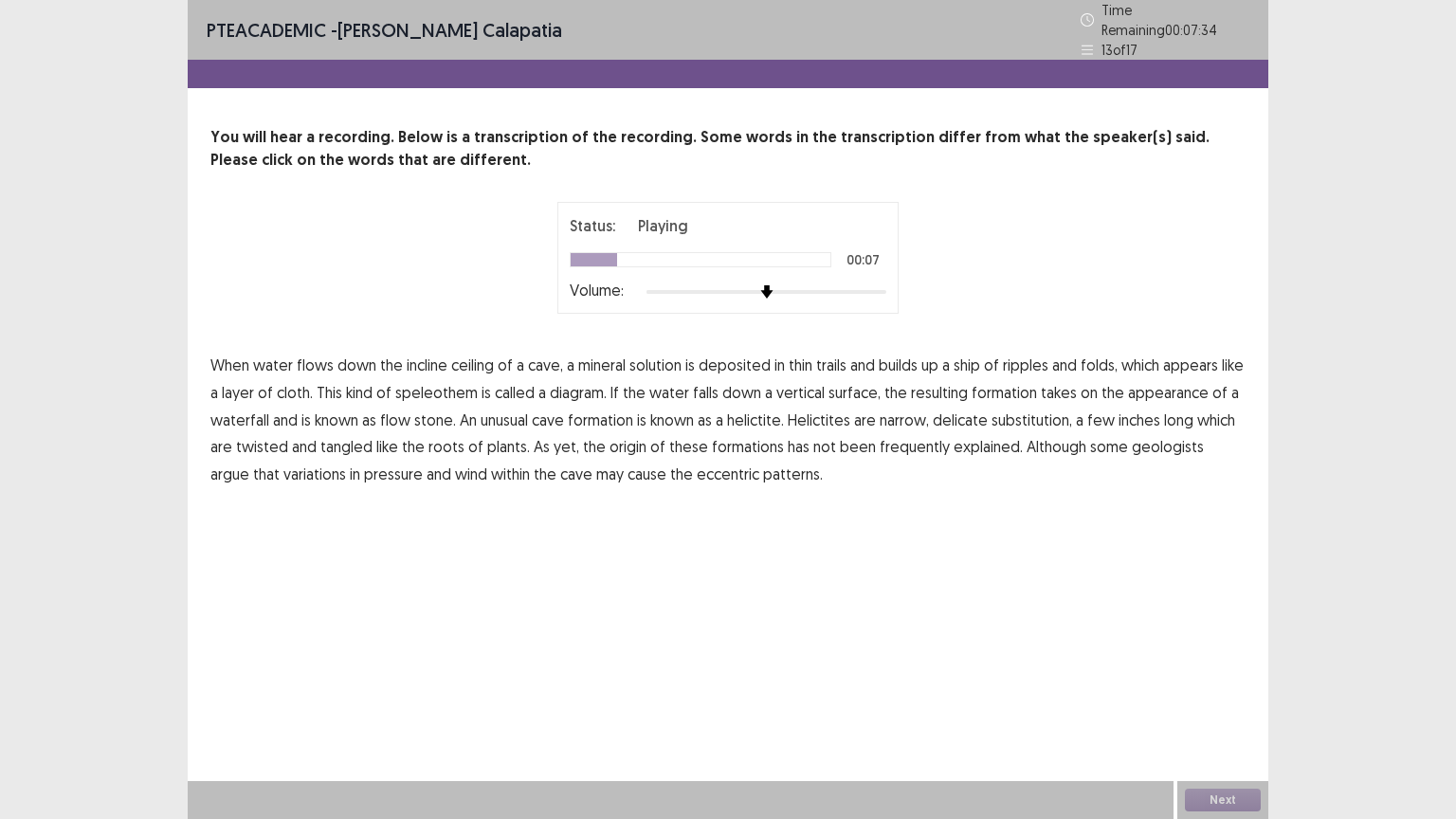
click at [976, 356] on span "ship" at bounding box center [967, 365] width 27 height 23
click at [589, 386] on span "diagram." at bounding box center [578, 393] width 57 height 23
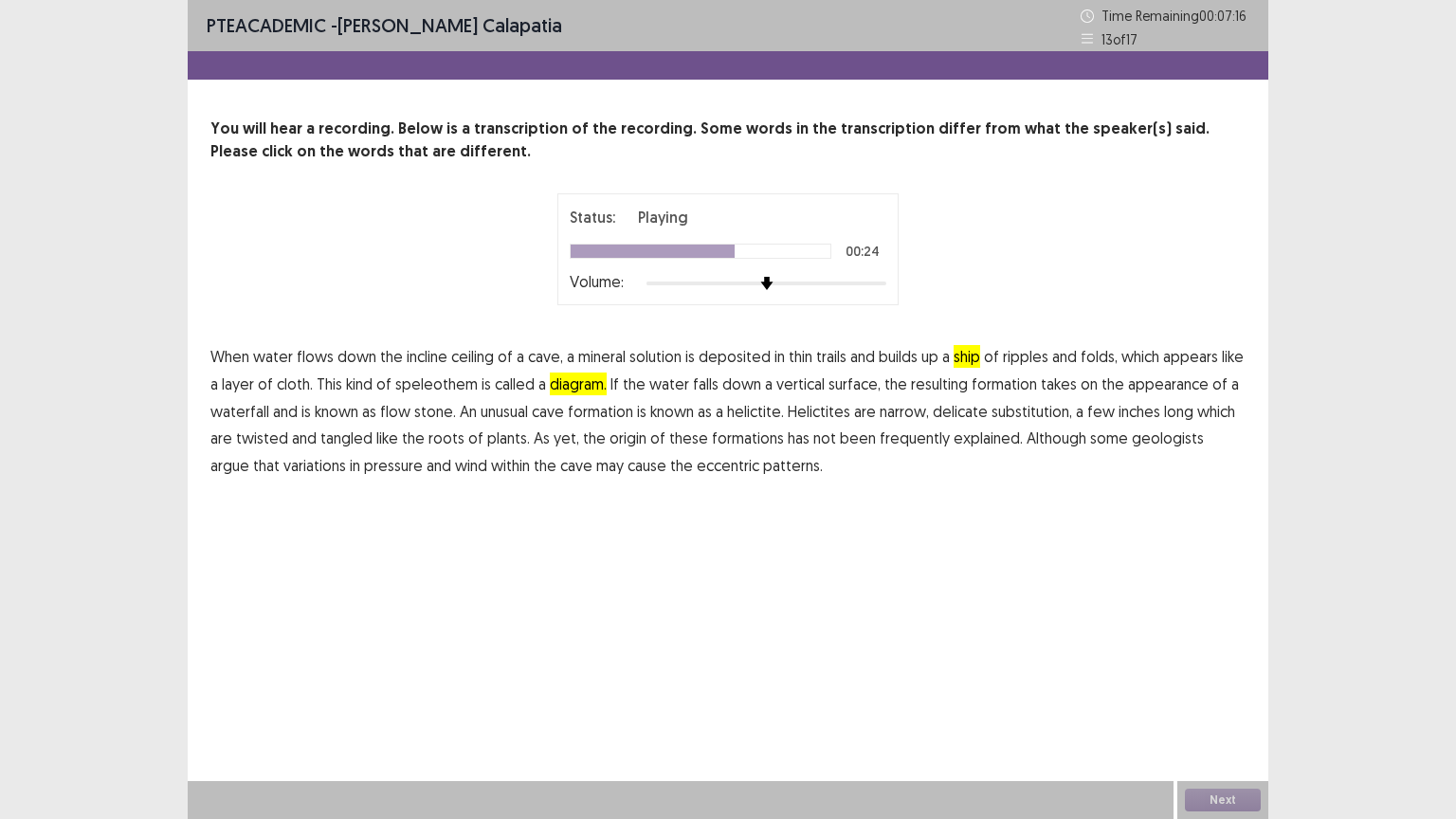
drag, startPoint x: 1020, startPoint y: 409, endPoint x: 1032, endPoint y: 409, distance: 12.0
click at [1028, 409] on span "substitution," at bounding box center [1032, 411] width 81 height 23
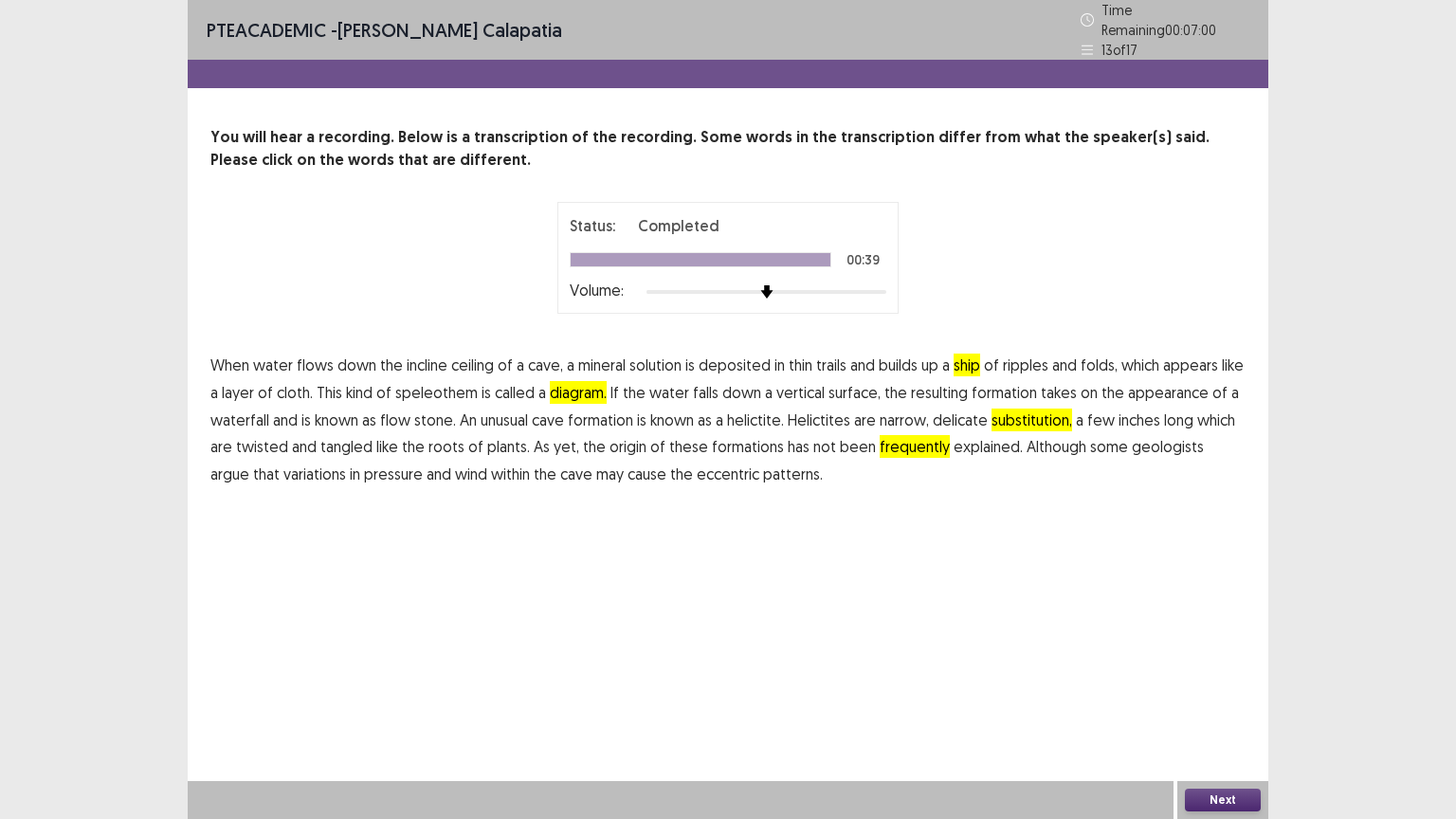
click at [1240, 791] on button "Next" at bounding box center [1222, 800] width 76 height 23
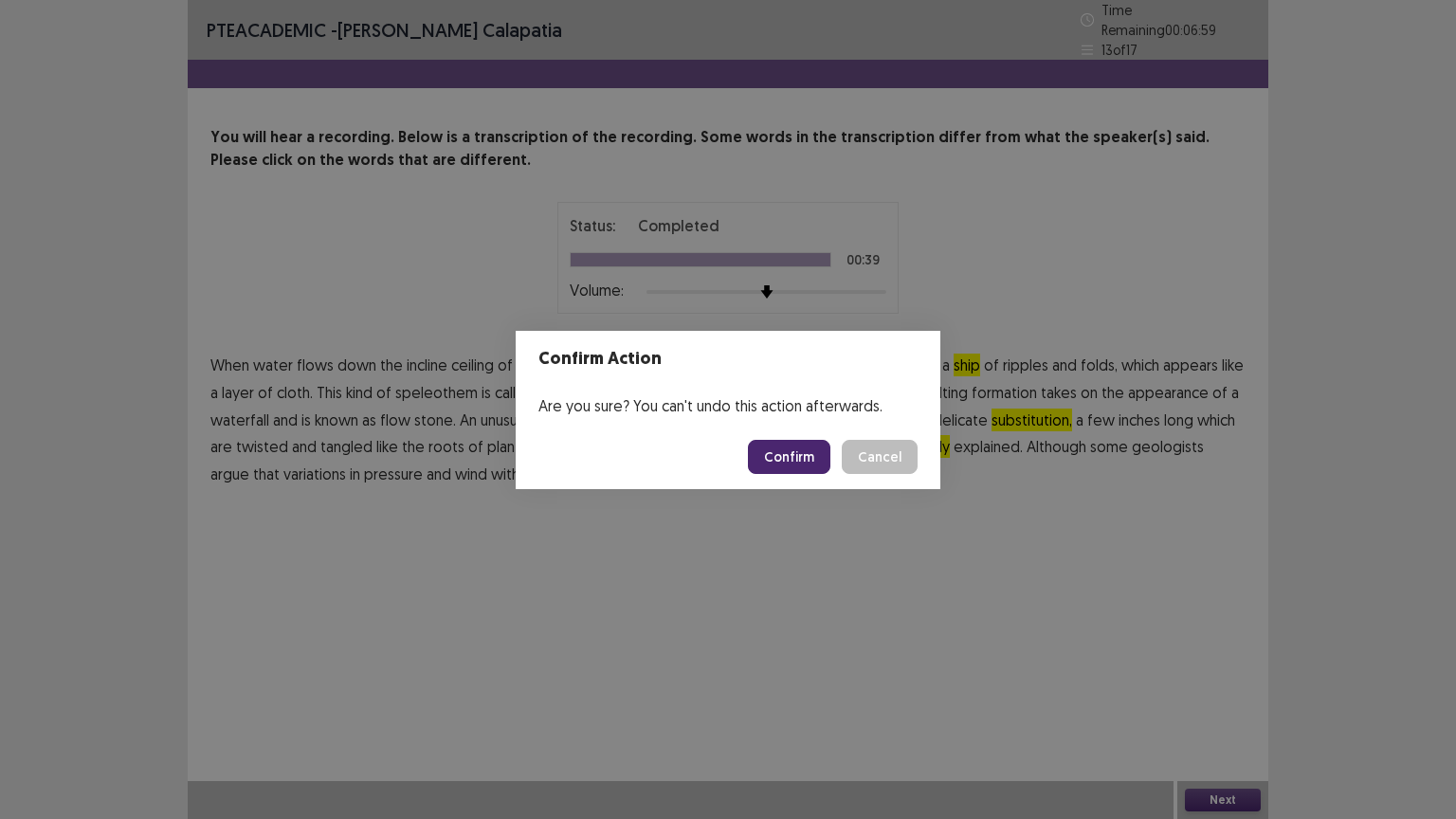
click at [788, 457] on button "Confirm" at bounding box center [790, 456] width 83 height 34
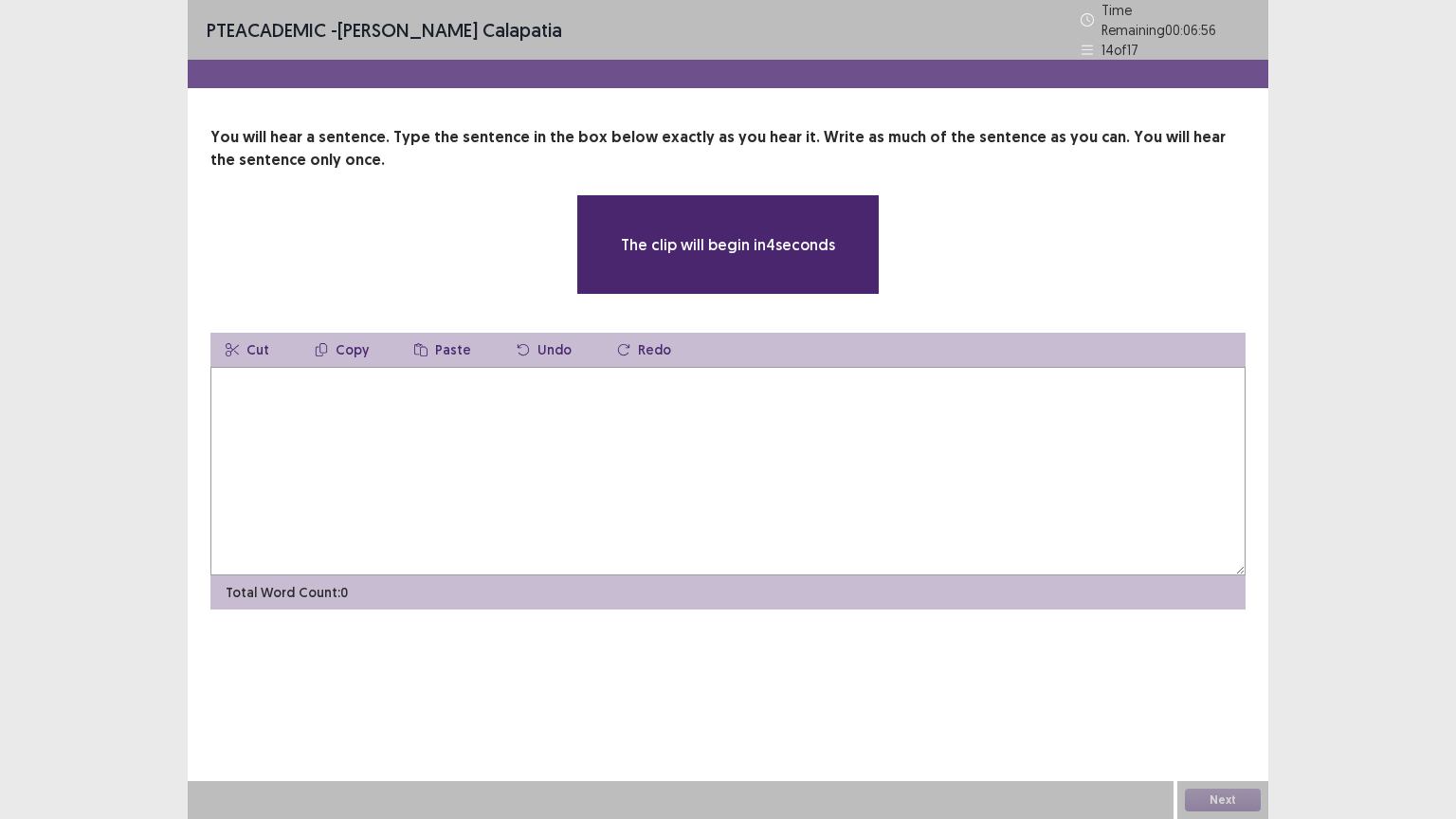
click at [349, 405] on textarea at bounding box center [728, 471] width 1035 height 209
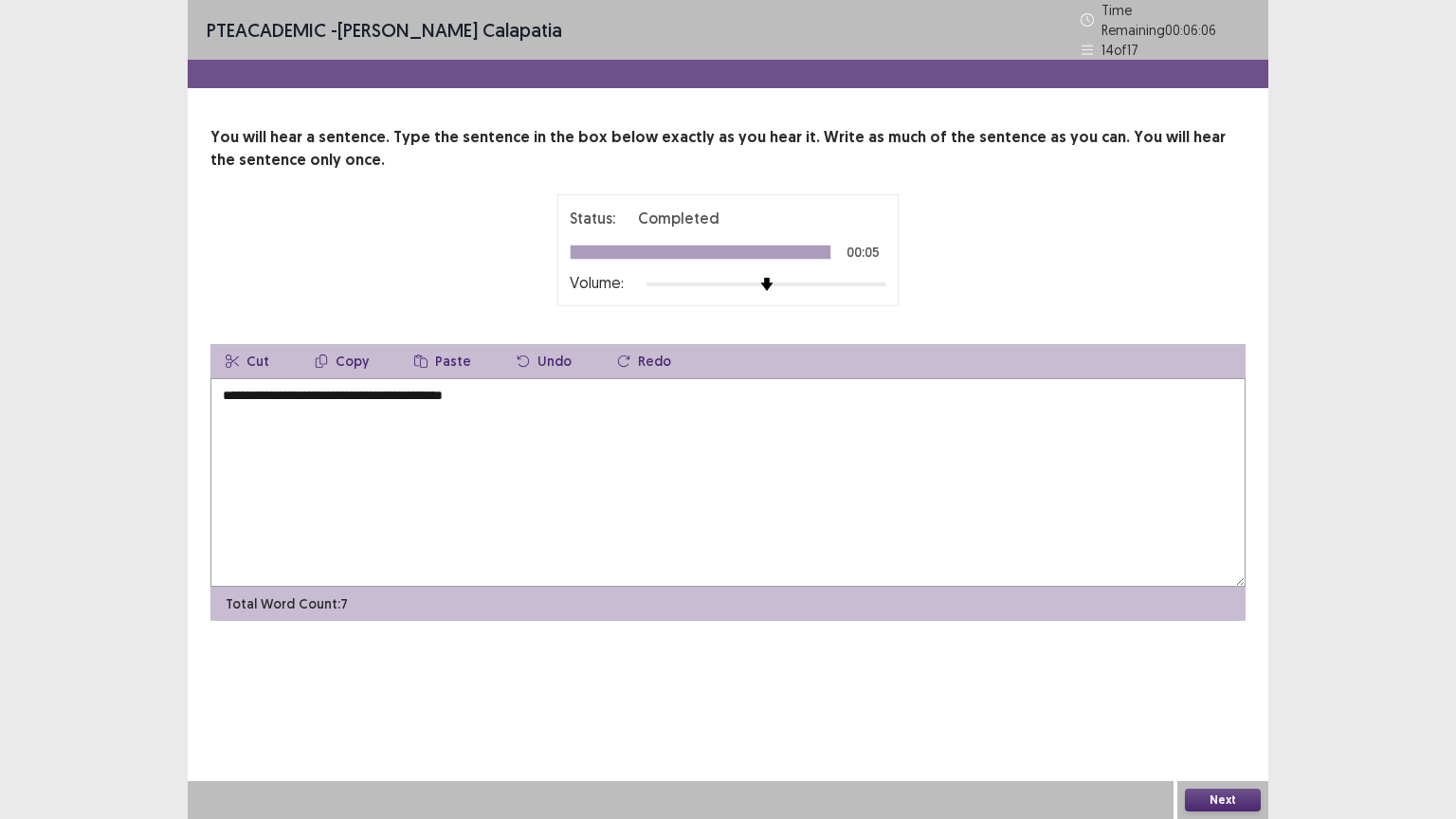
click at [381, 387] on textarea "**********" at bounding box center [728, 482] width 1035 height 209
click at [446, 387] on textarea "**********" at bounding box center [728, 482] width 1035 height 209
type textarea "**********"
click at [1256, 791] on button "Next" at bounding box center [1222, 800] width 76 height 23
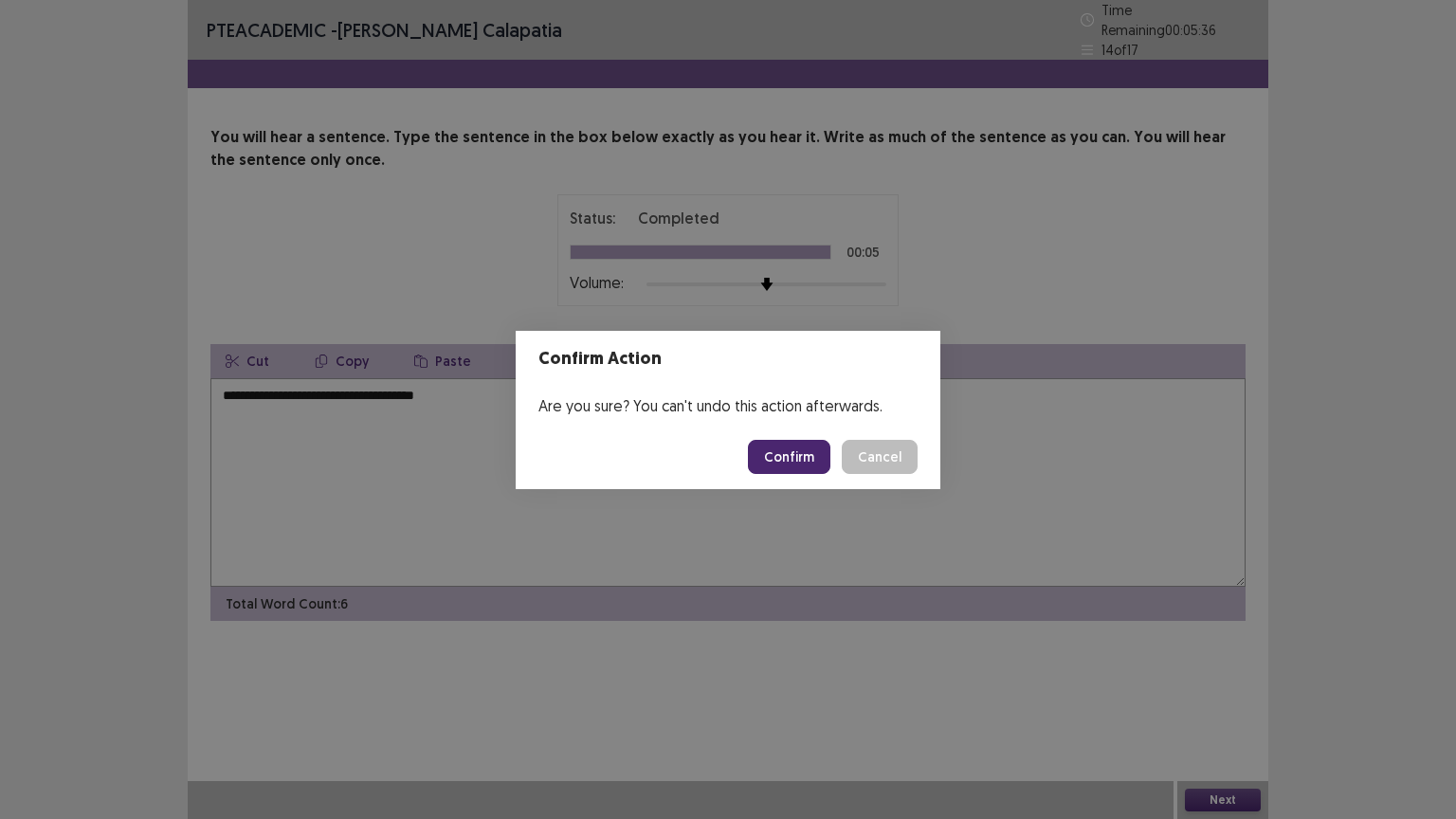
click at [789, 458] on button "Confirm" at bounding box center [790, 456] width 83 height 34
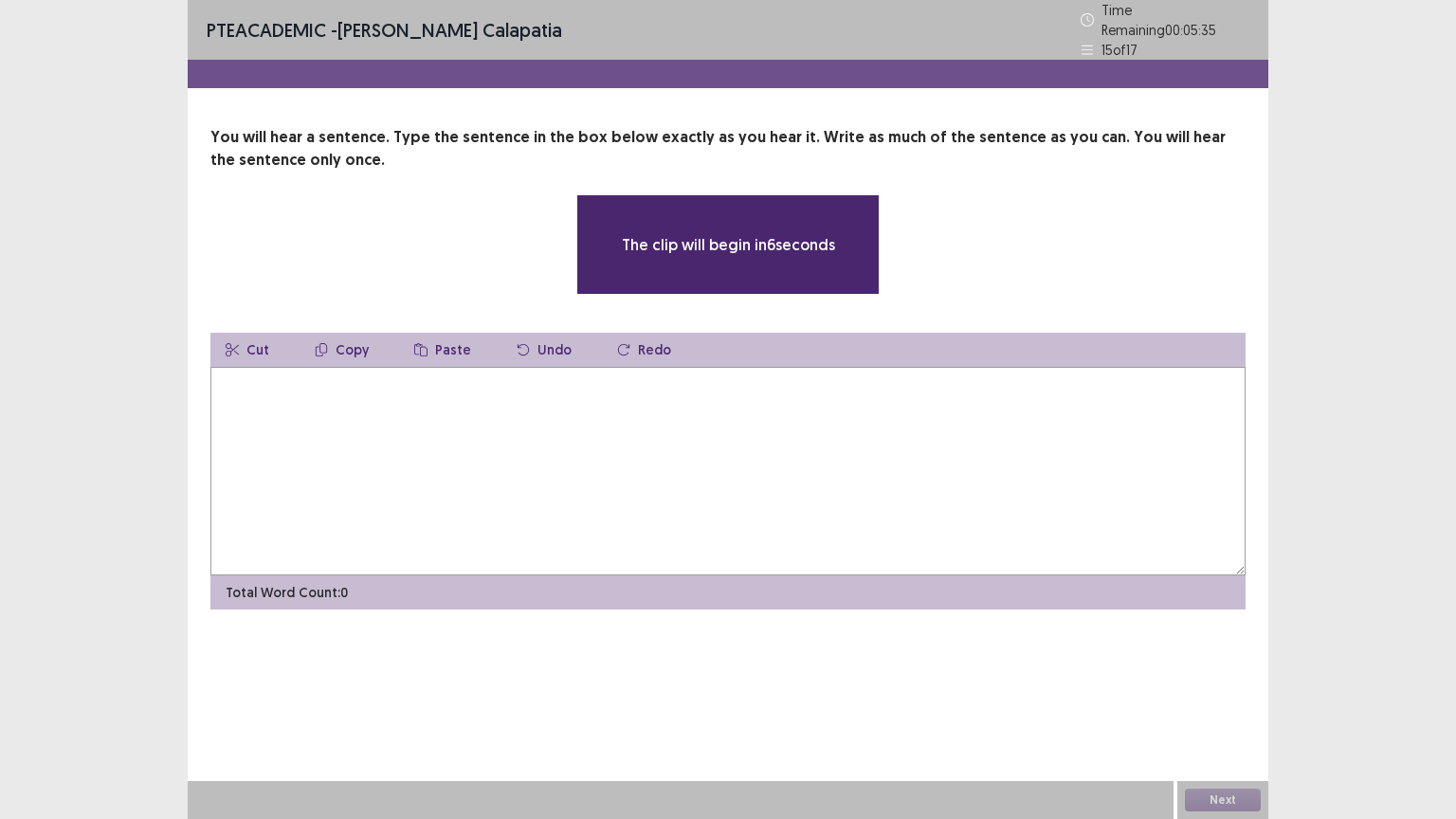
drag, startPoint x: 227, startPoint y: 404, endPoint x: 240, endPoint y: 408, distance: 13.6
click at [232, 406] on textarea at bounding box center [728, 471] width 1035 height 209
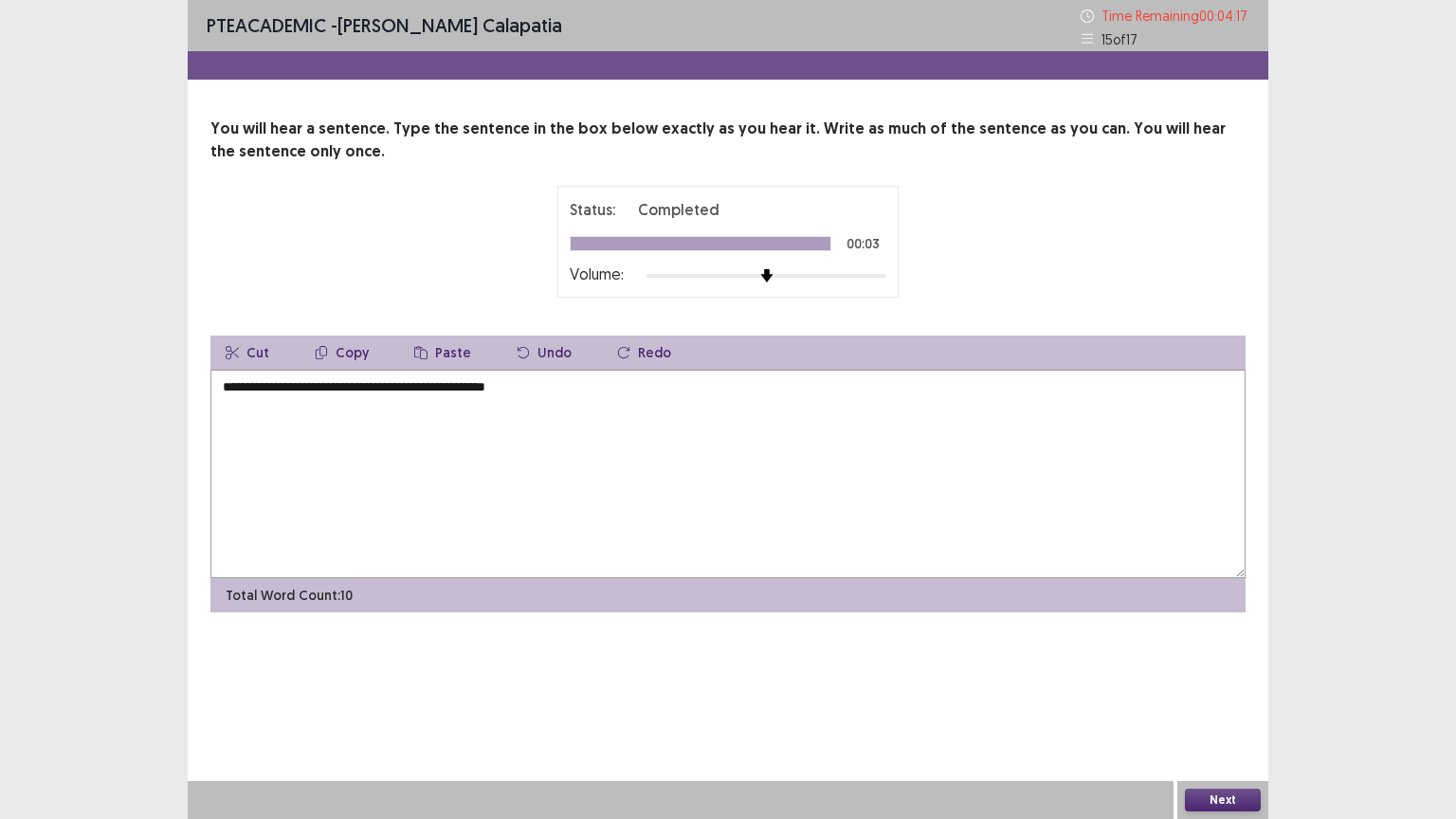
type textarea "**********"
click at [1239, 792] on button "Next" at bounding box center [1222, 800] width 76 height 23
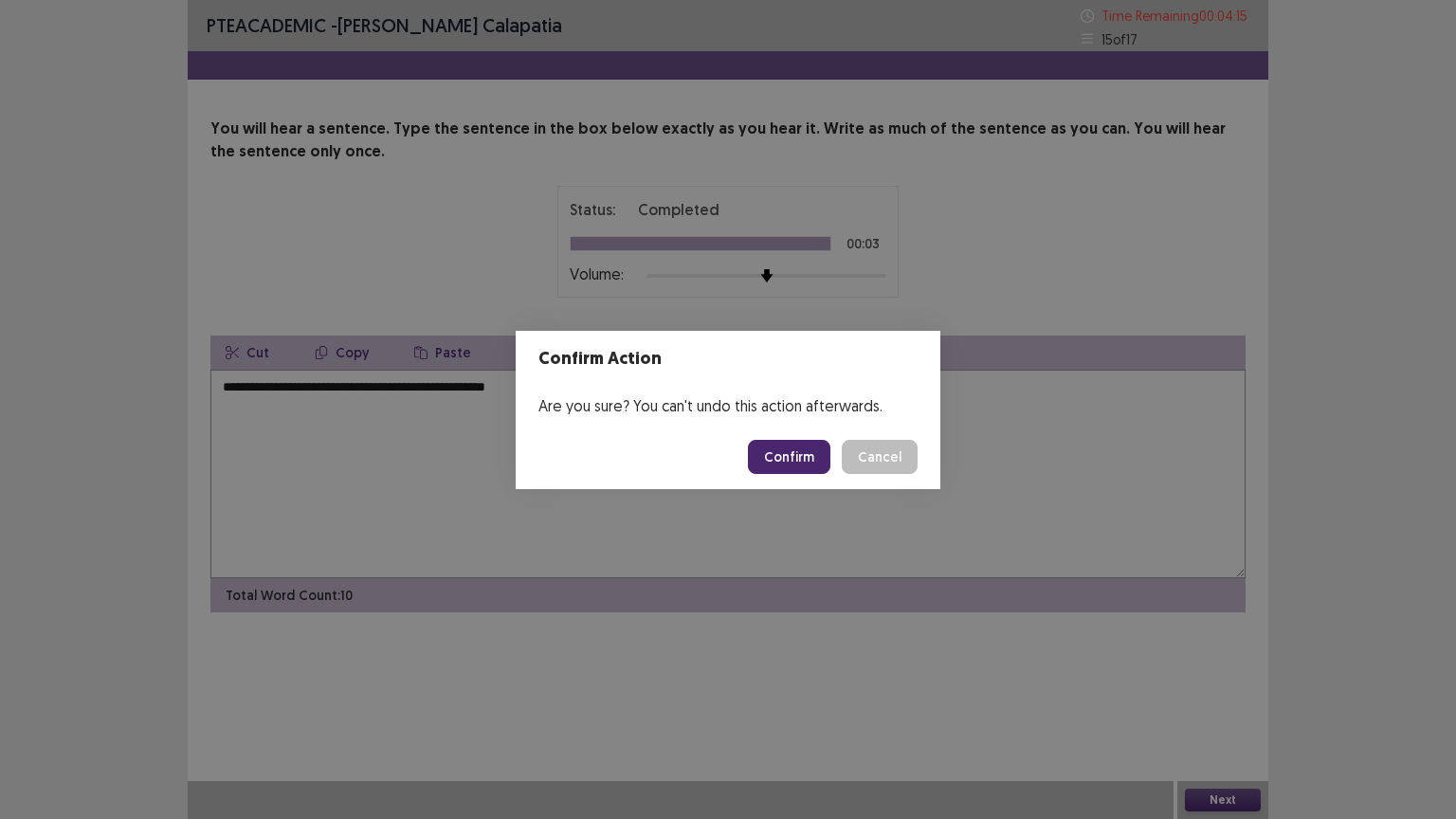
click at [795, 450] on button "Confirm" at bounding box center [790, 456] width 83 height 34
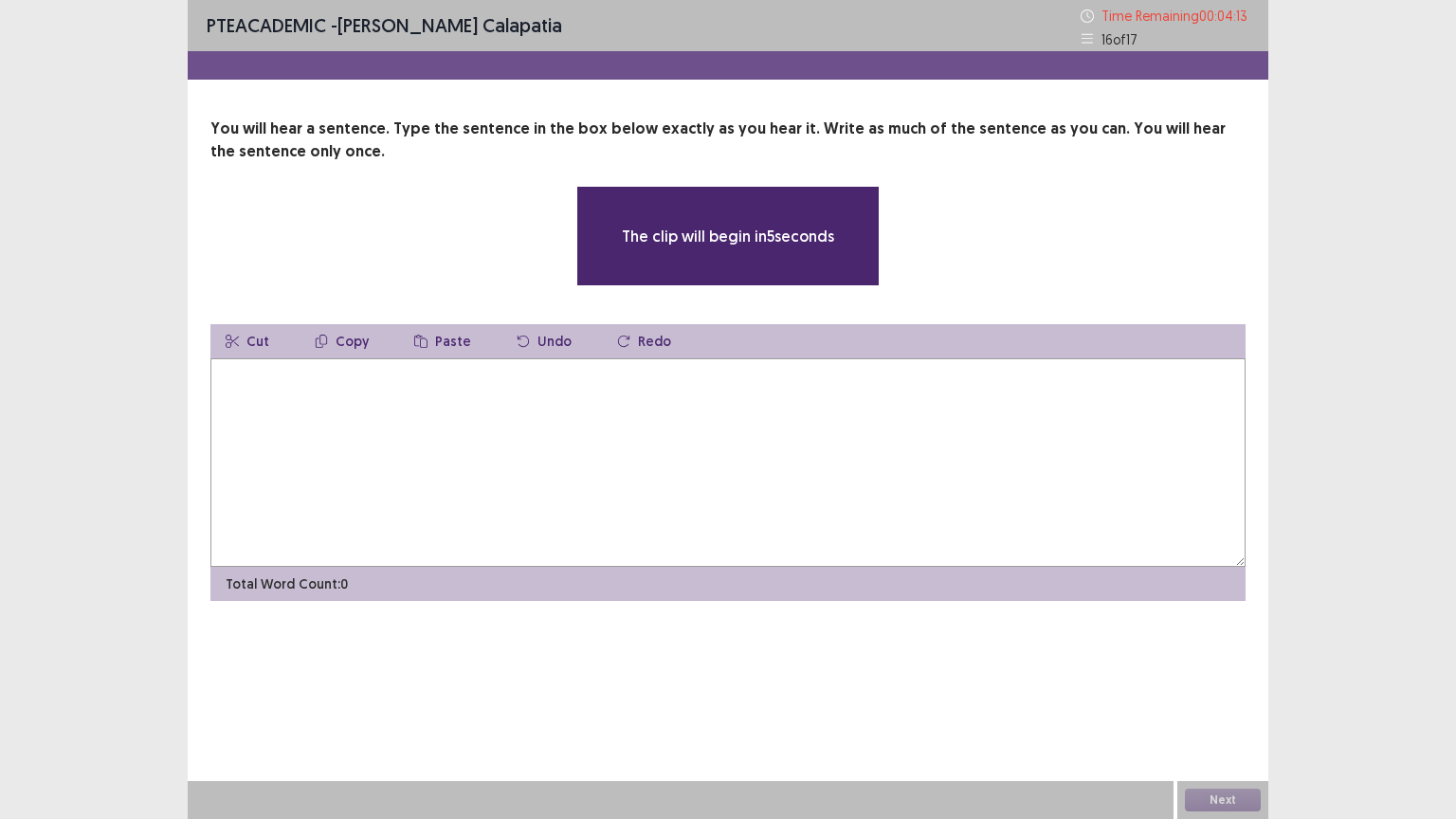
click at [270, 396] on textarea at bounding box center [728, 462] width 1035 height 209
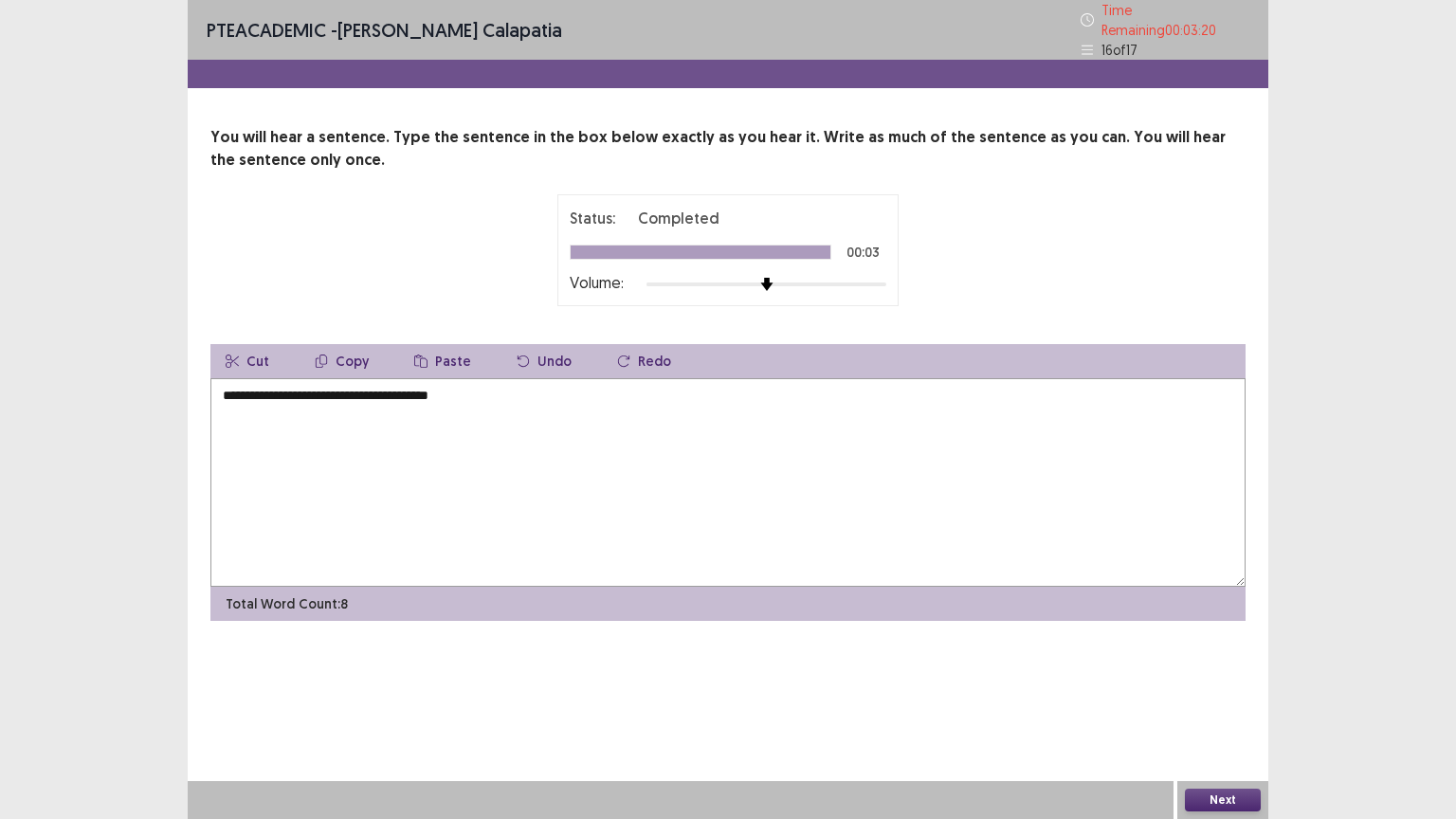
type textarea "**********"
click at [1229, 799] on button "Next" at bounding box center [1222, 800] width 76 height 23
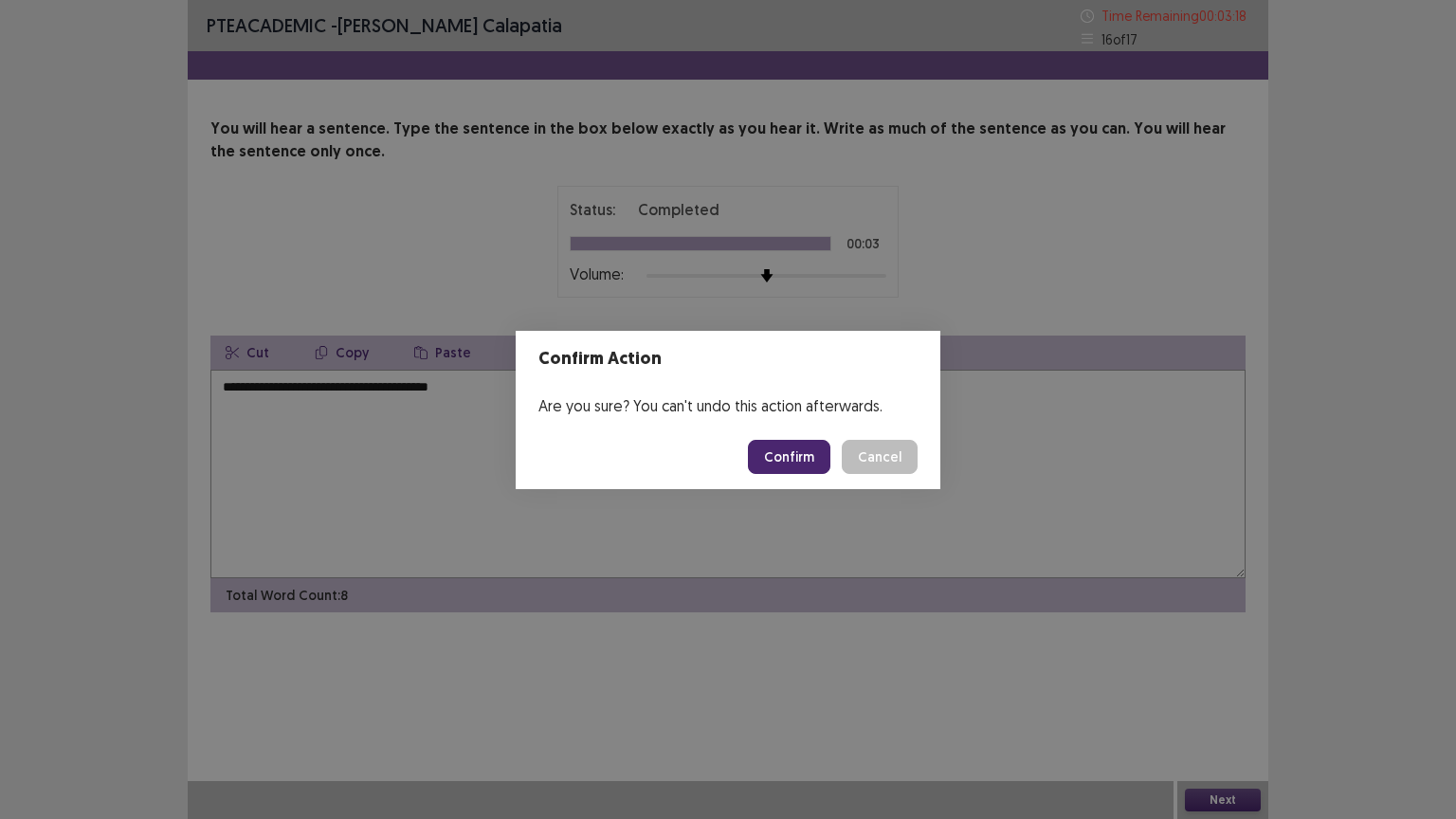
click at [781, 451] on button "Confirm" at bounding box center [790, 456] width 83 height 34
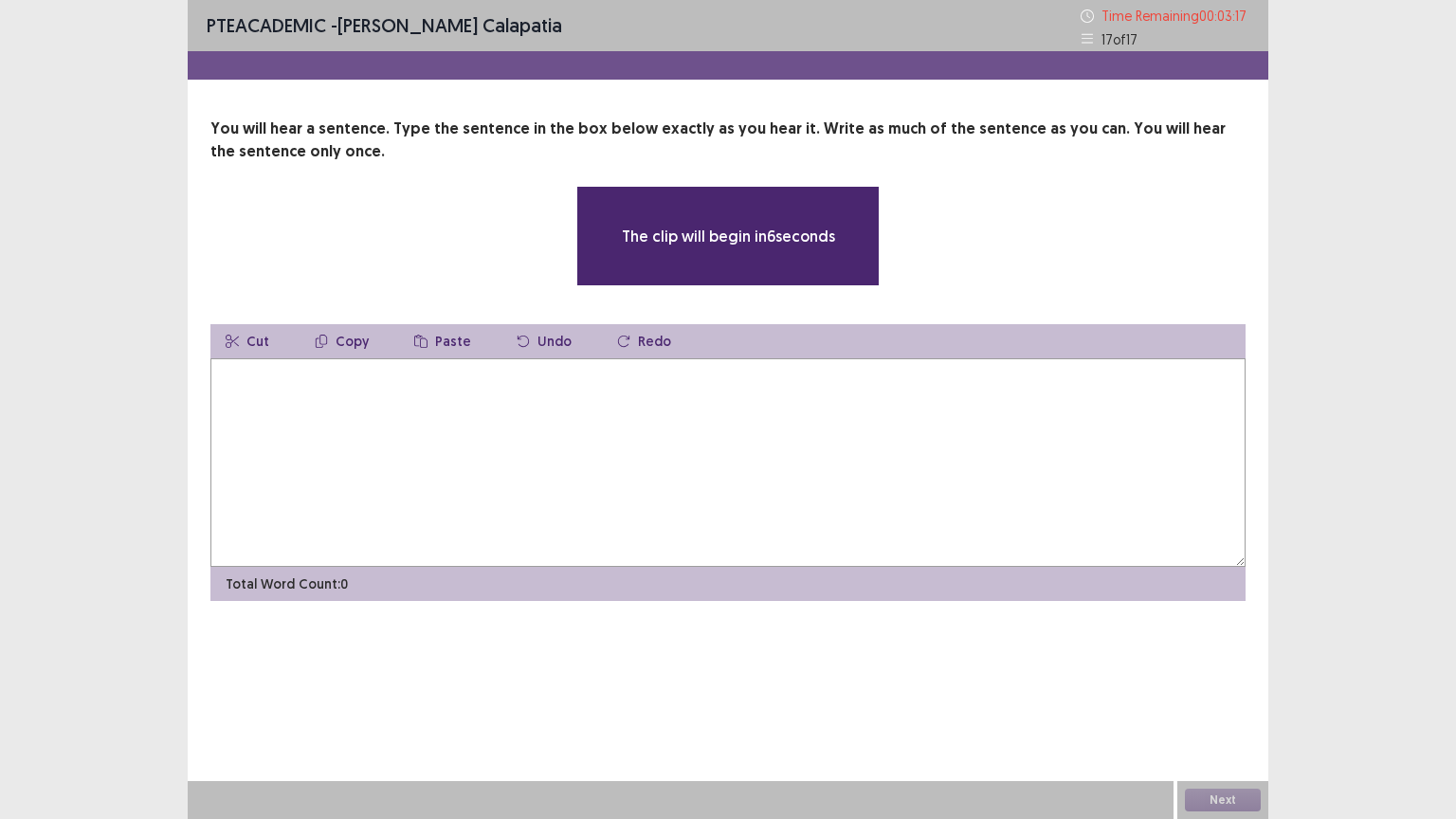
click at [314, 381] on textarea at bounding box center [728, 462] width 1035 height 209
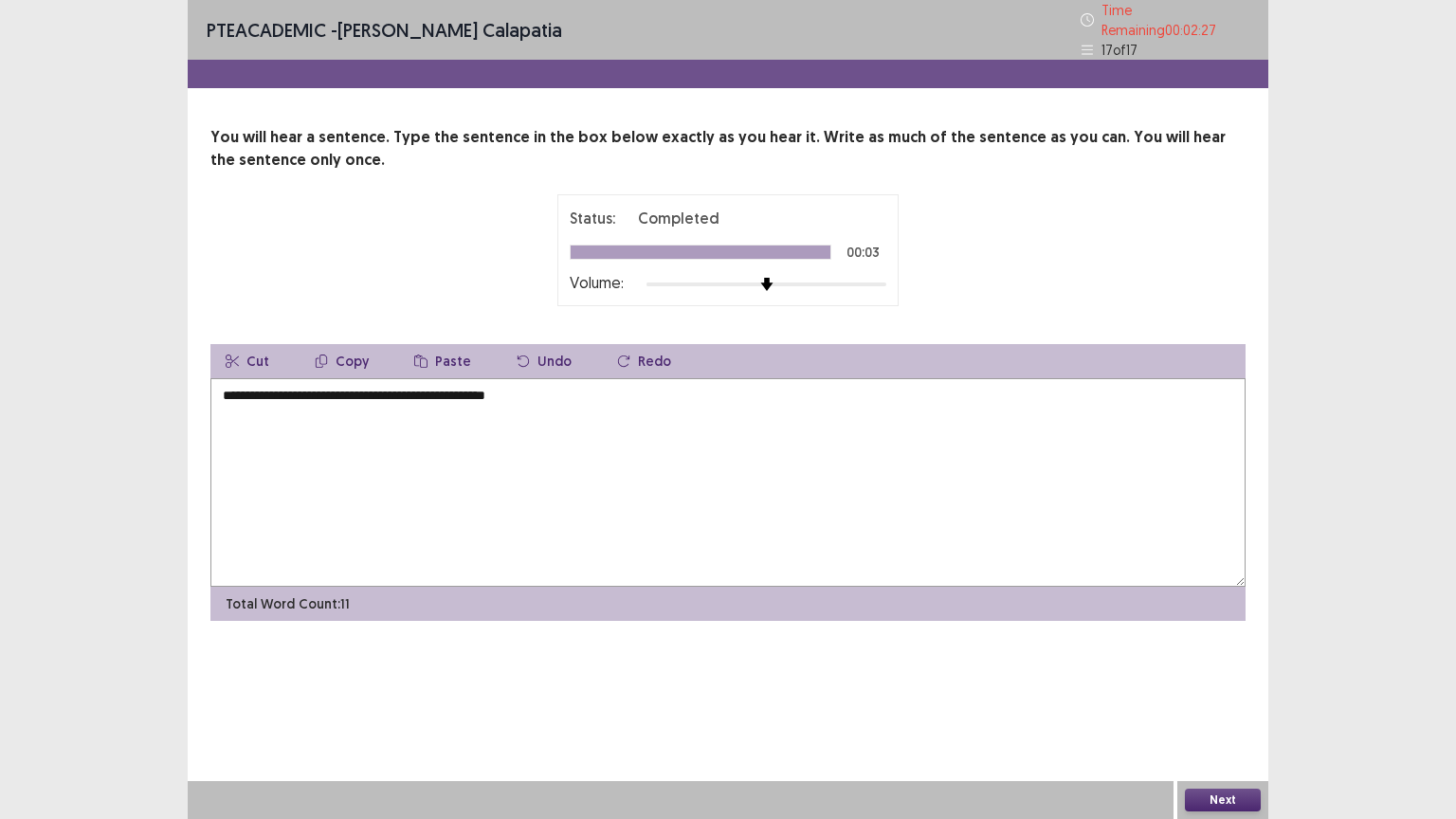
click at [545, 387] on textarea "**********" at bounding box center [728, 482] width 1035 height 209
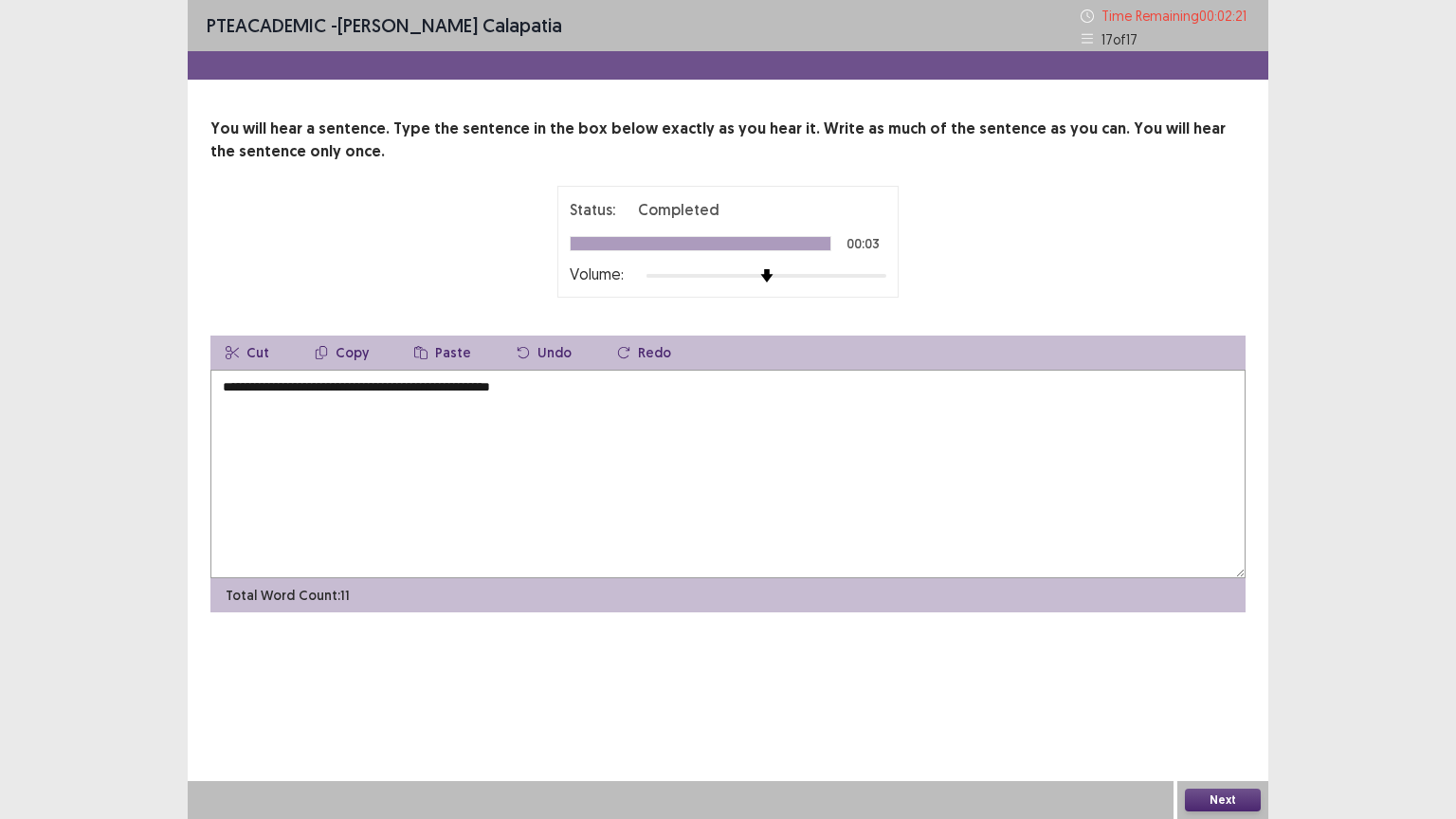
type textarea "**********"
click at [1228, 800] on button "Next" at bounding box center [1222, 800] width 76 height 23
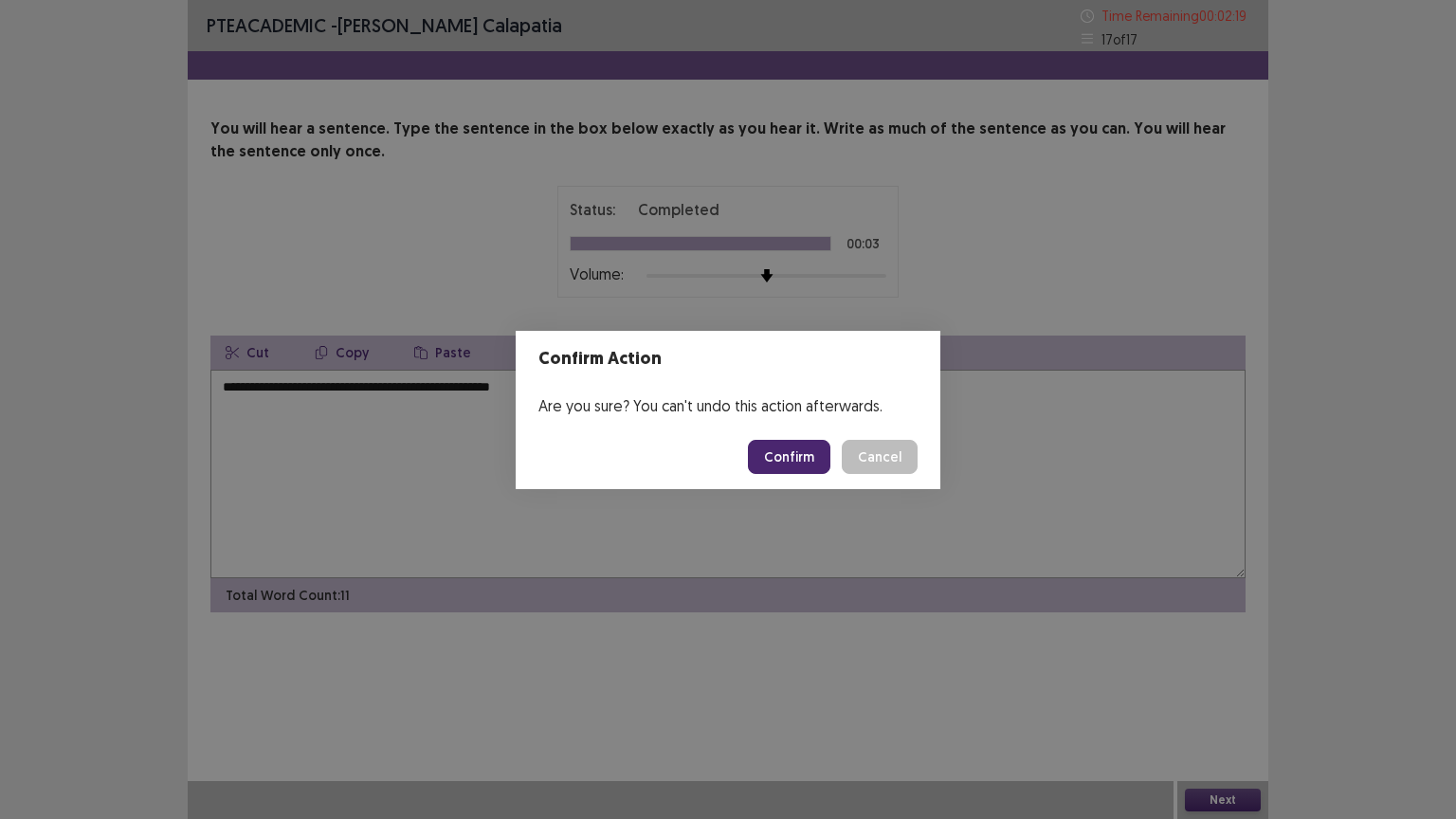
click at [792, 455] on button "Confirm" at bounding box center [790, 456] width 83 height 34
